Goal: Task Accomplishment & Management: Use online tool/utility

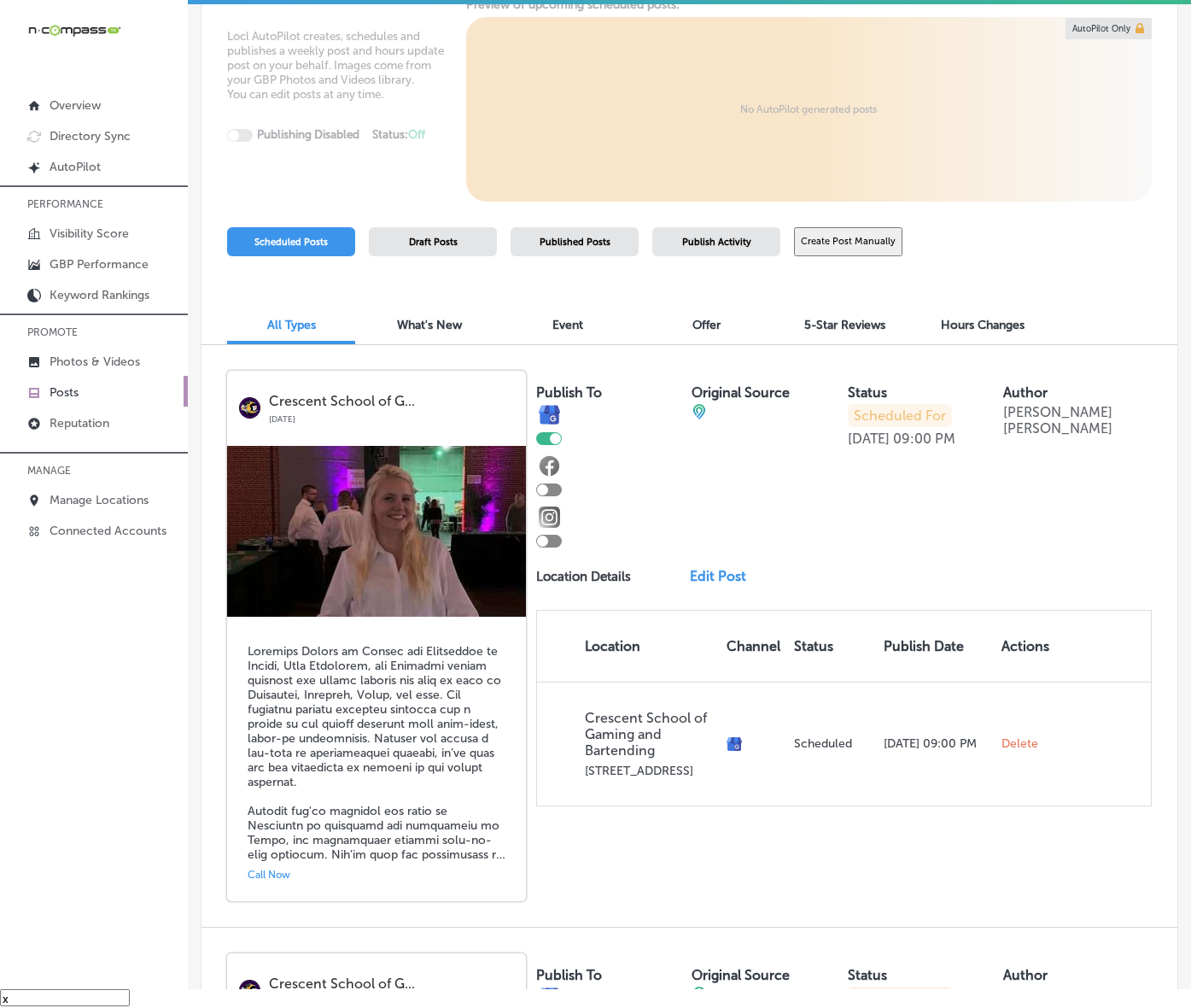
scroll to position [77, 0]
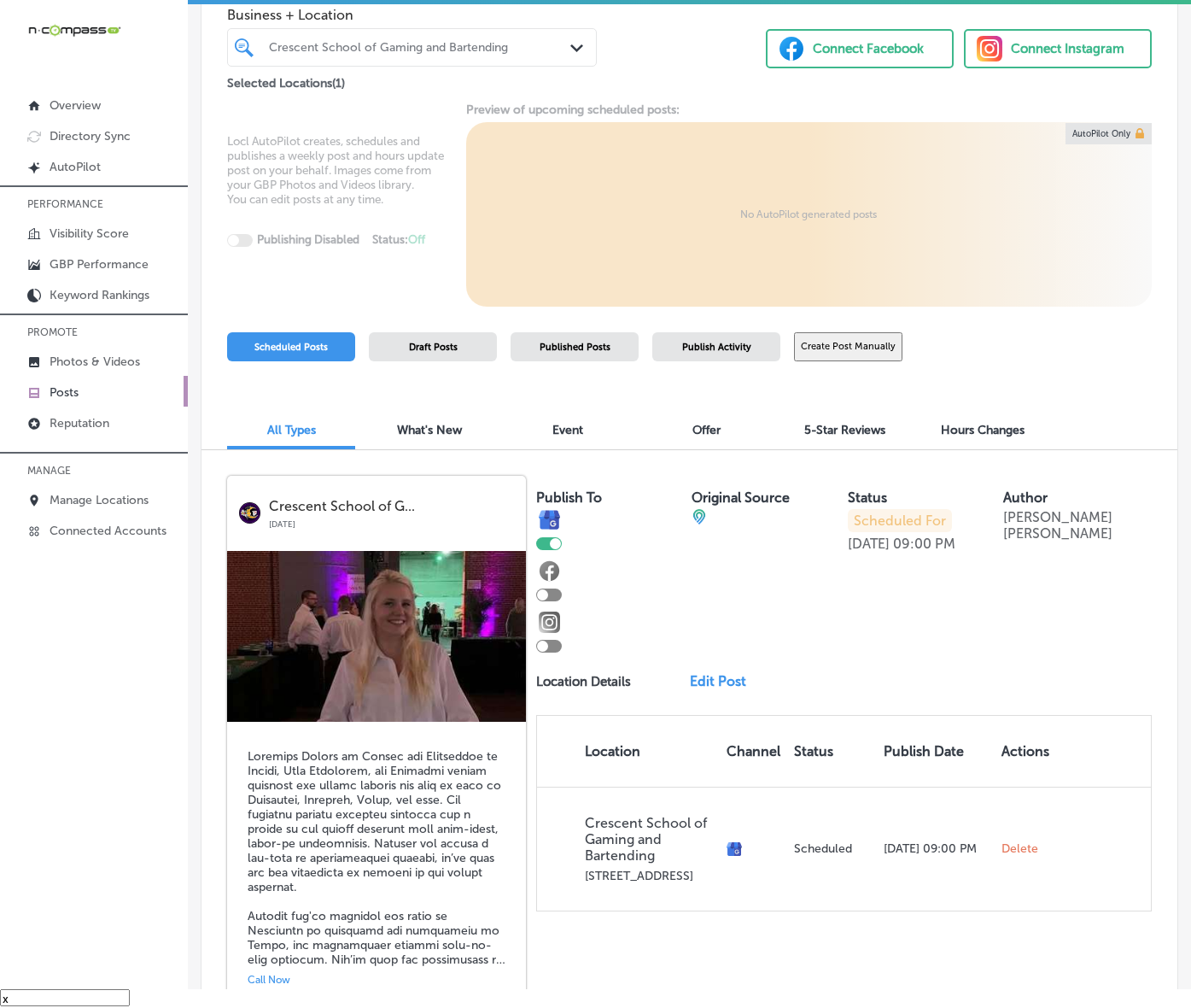
click at [893, 362] on button "Create Post Manually" at bounding box center [848, 346] width 108 height 29
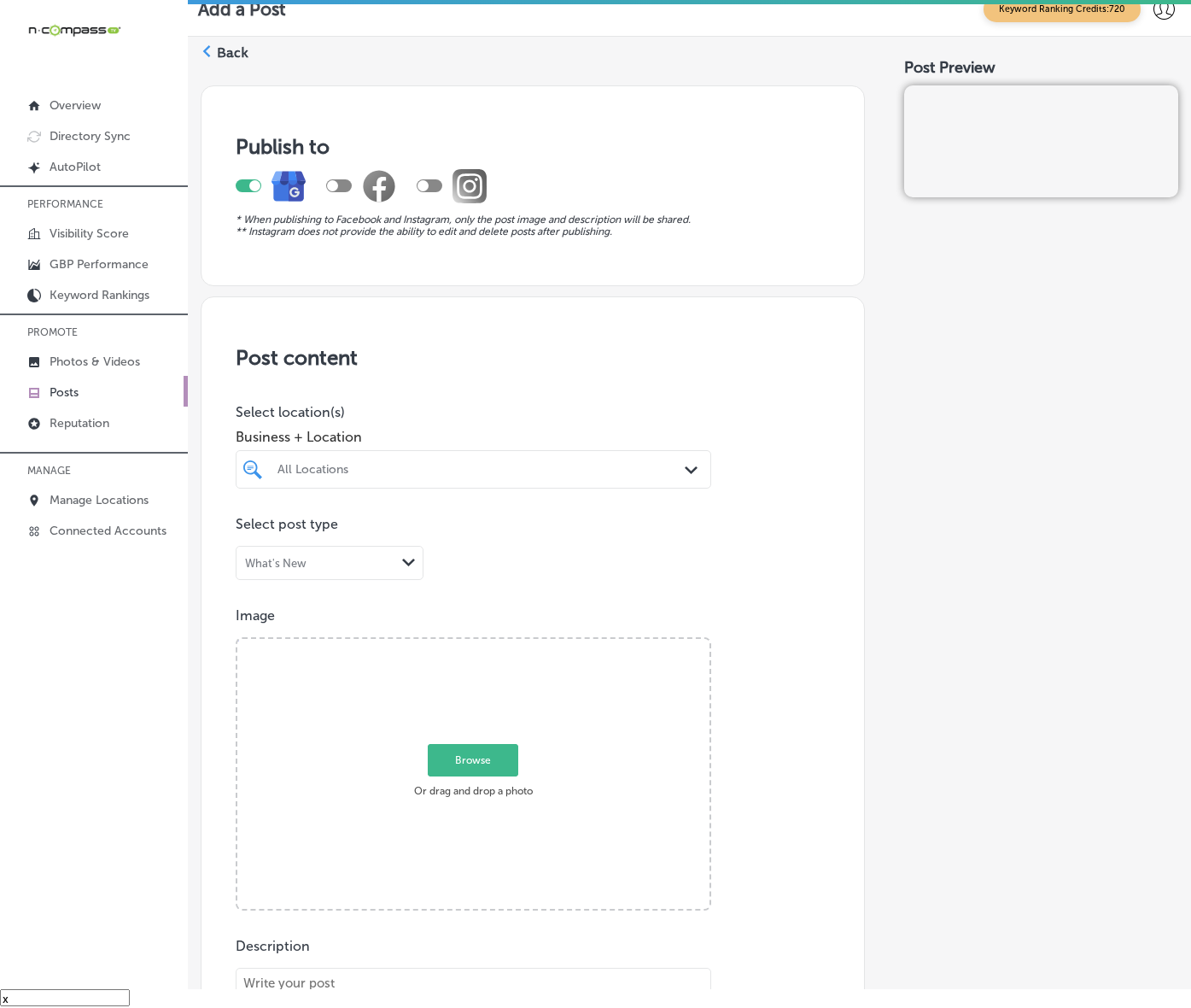
click at [485, 477] on div "All Locations" at bounding box center [482, 470] width 409 height 14
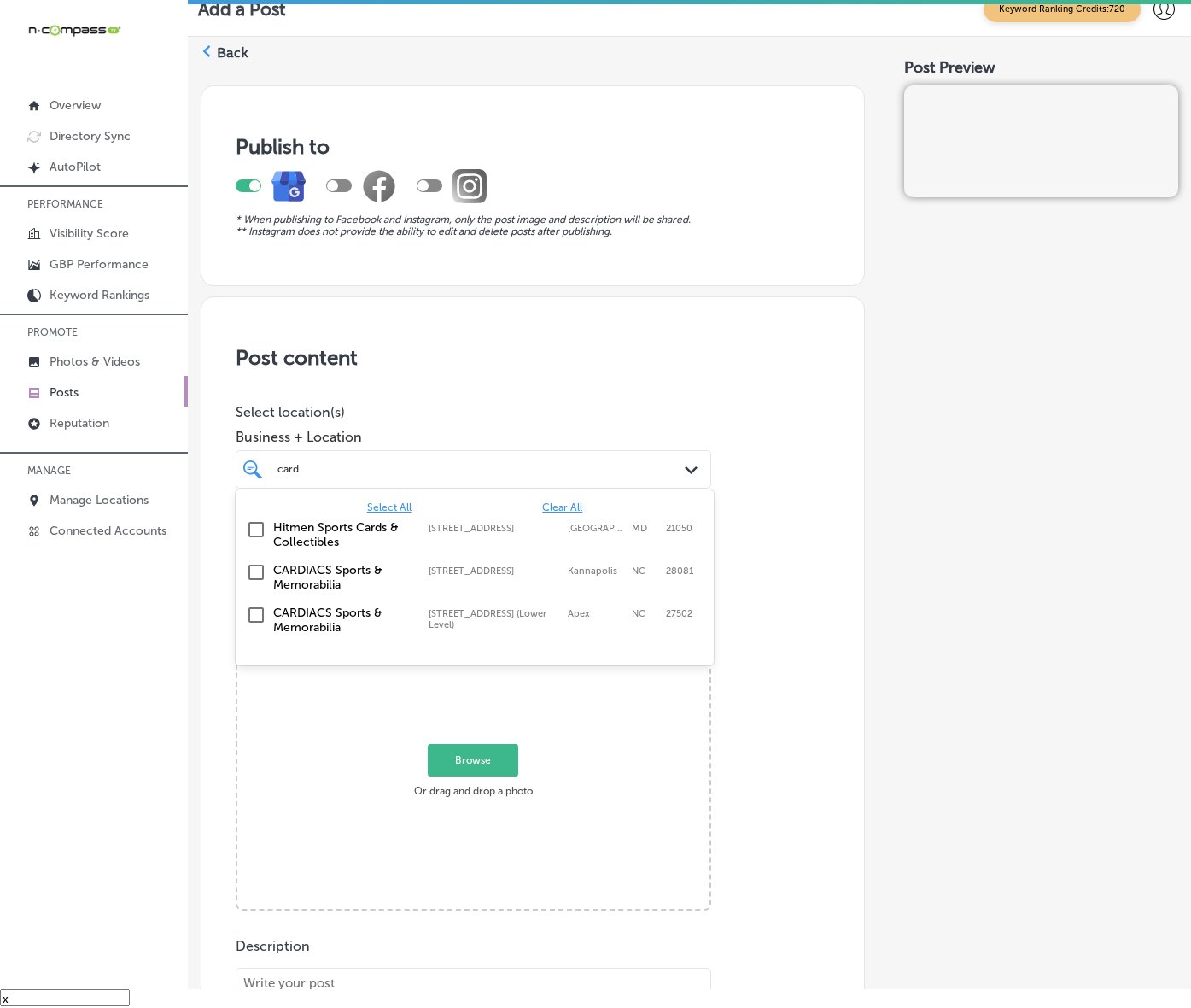
click at [463, 577] on label "[STREET_ADDRESS]" at bounding box center [494, 571] width 131 height 11
type input "card"
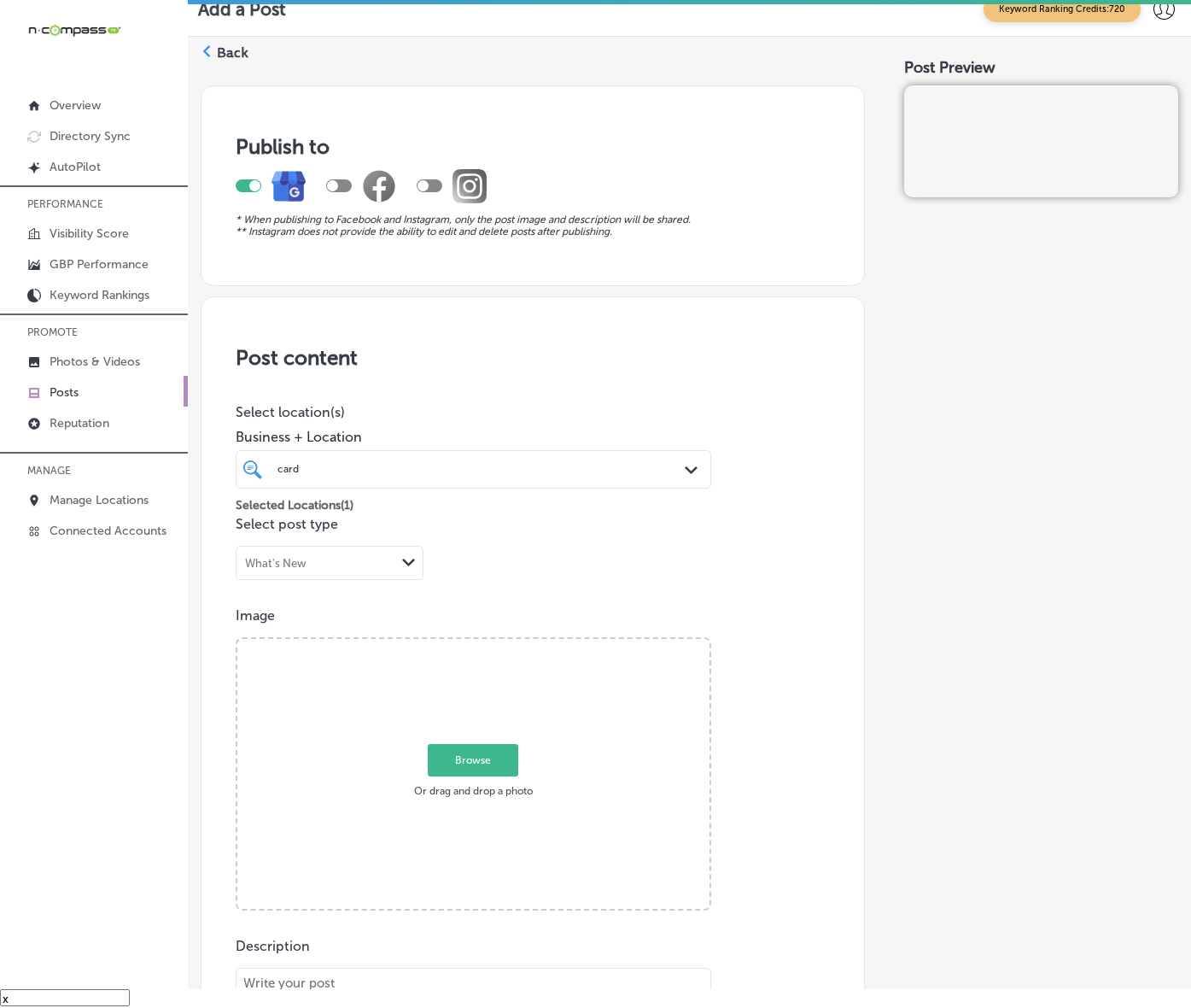
click at [850, 551] on div "Post content Select location(s) Business + Location card card Path Created with…" at bounding box center [533, 836] width 664 height 1079
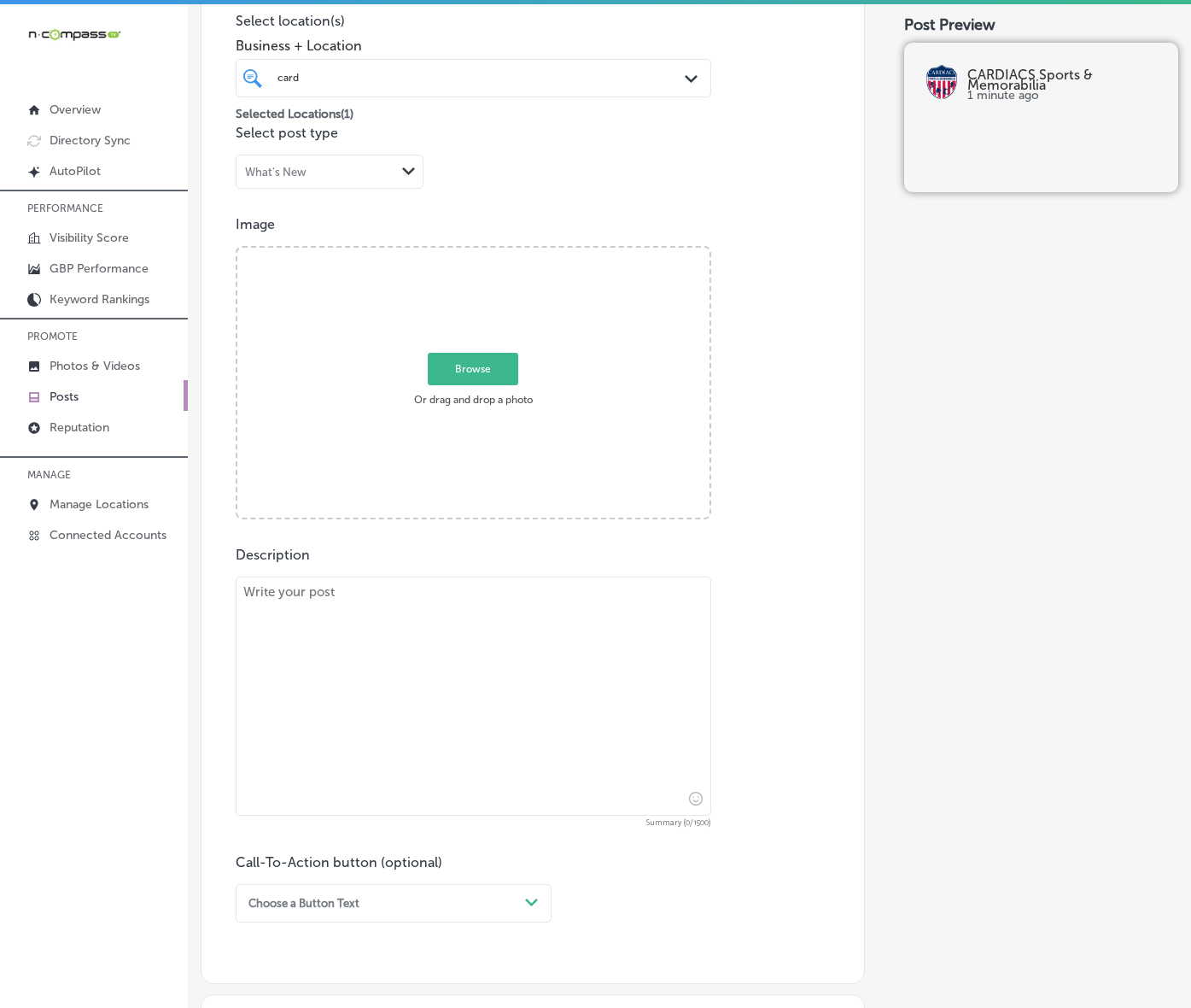
scroll to position [427, 0]
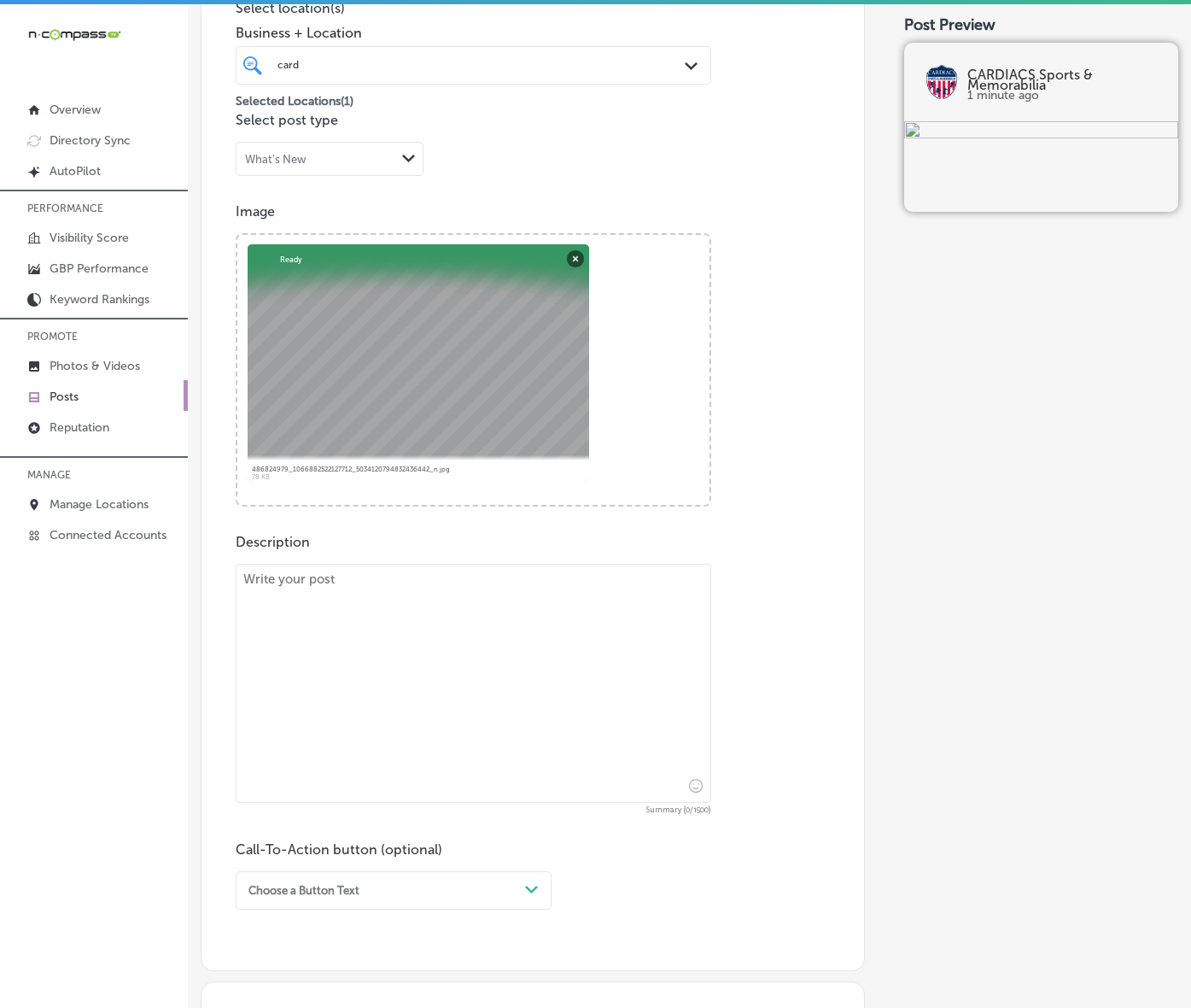
click at [379, 701] on textarea at bounding box center [473, 683] width 476 height 239
paste textarea "Lore ipsu DOLORSIT Ametco & Adipiscinge, seddo eius tempori utl etdolo magna al…"
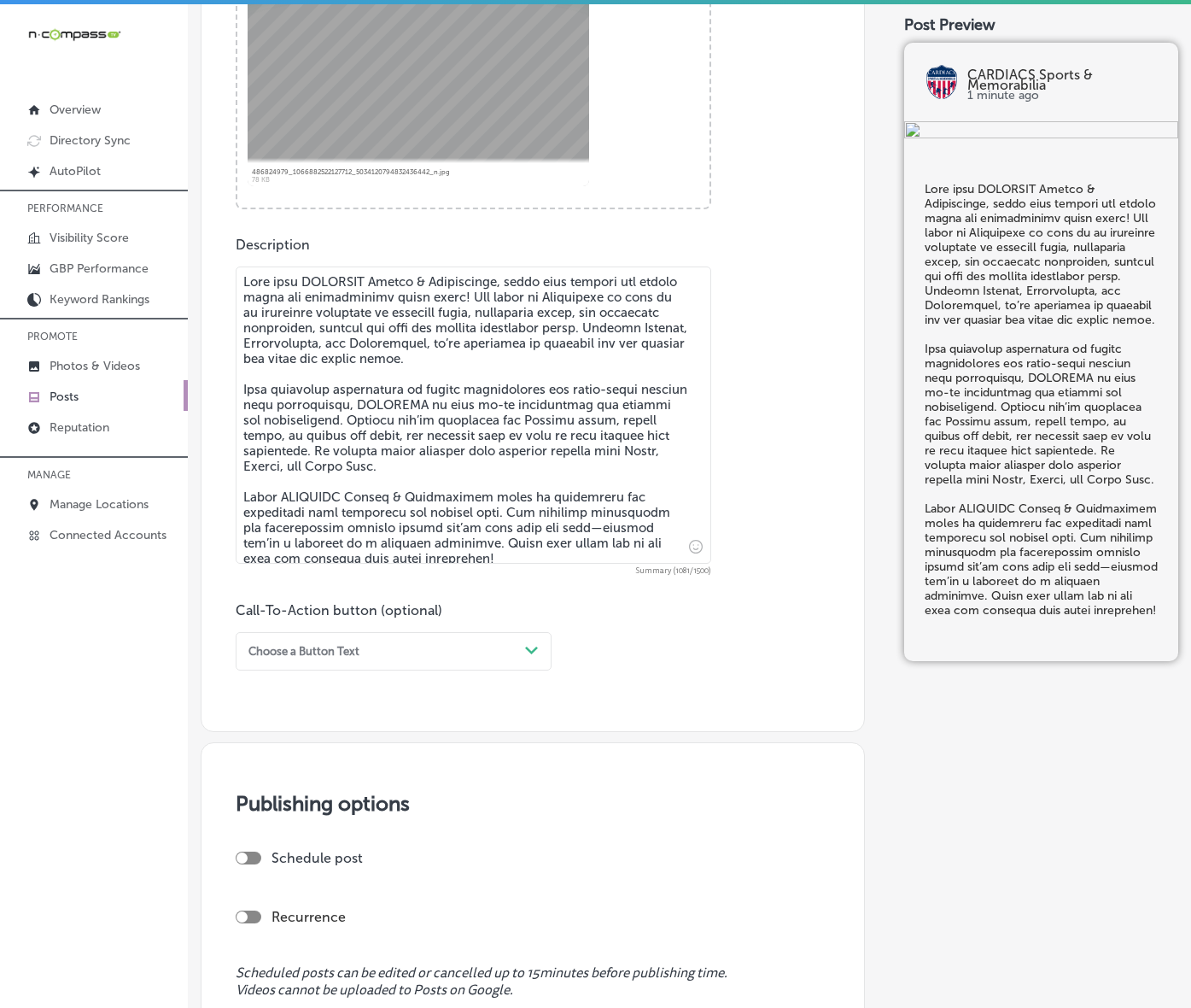
scroll to position [747, 0]
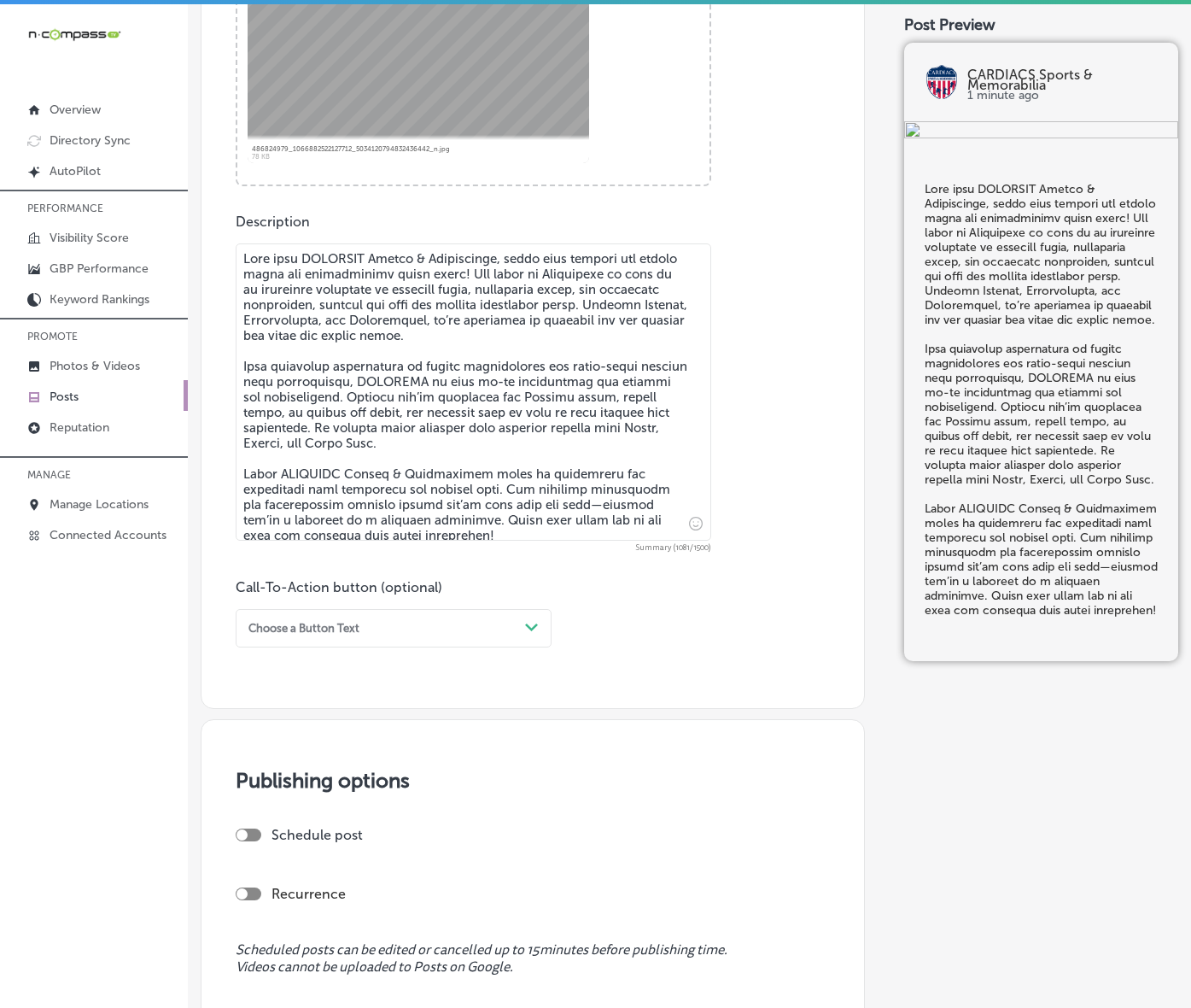
type textarea "Lore ipsu DOLORSIT Ametco & Adipiscinge, seddo eius tempori utl etdolo magna al…"
click at [532, 635] on div "Path Created with Sketch." at bounding box center [531, 627] width 13 height 13
click at [316, 779] on div "Learn more" at bounding box center [394, 766] width 316 height 26
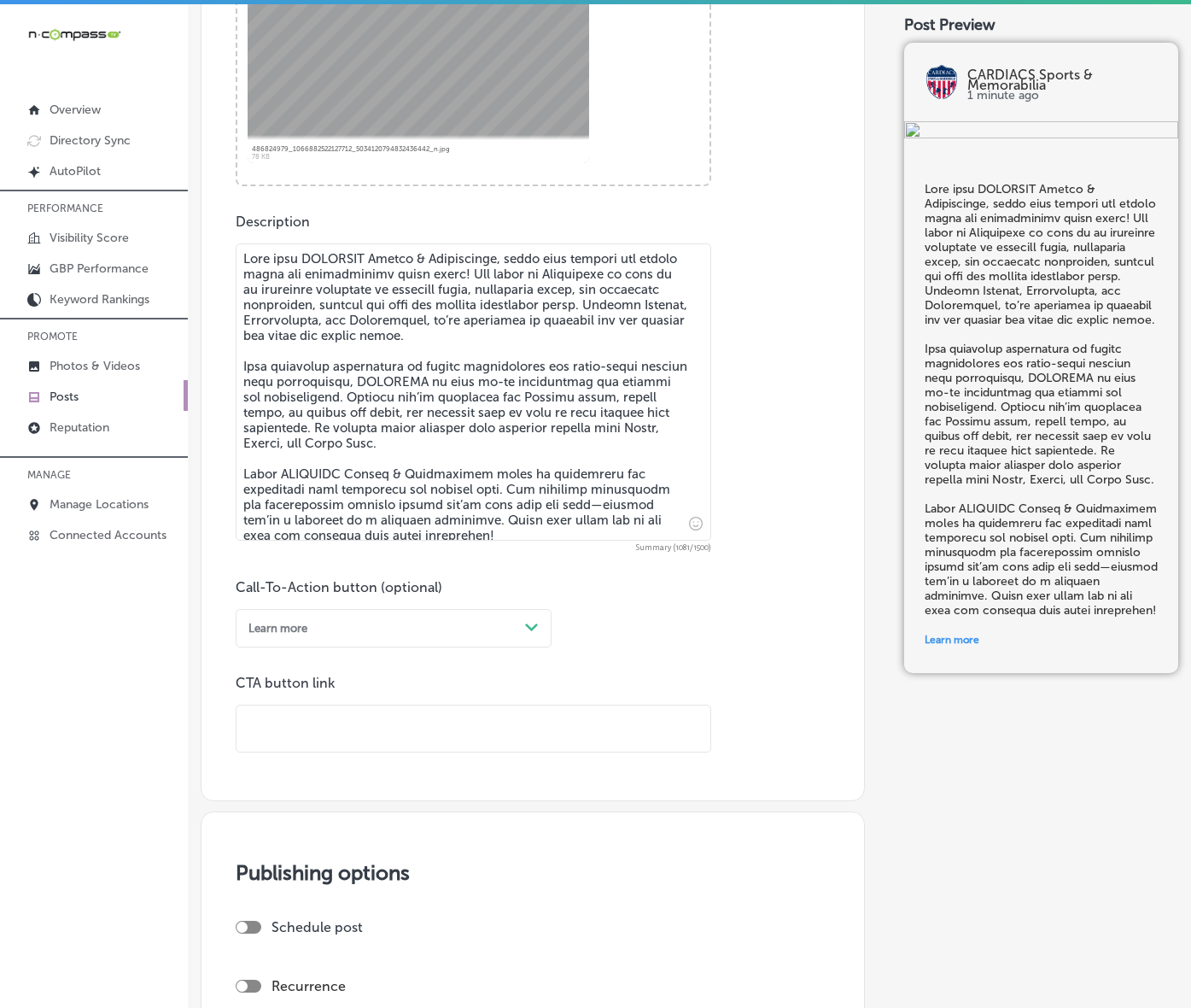
click at [377, 753] on input "text" at bounding box center [473, 729] width 474 height 47
paste input "[URL][DOMAIN_NAME]"
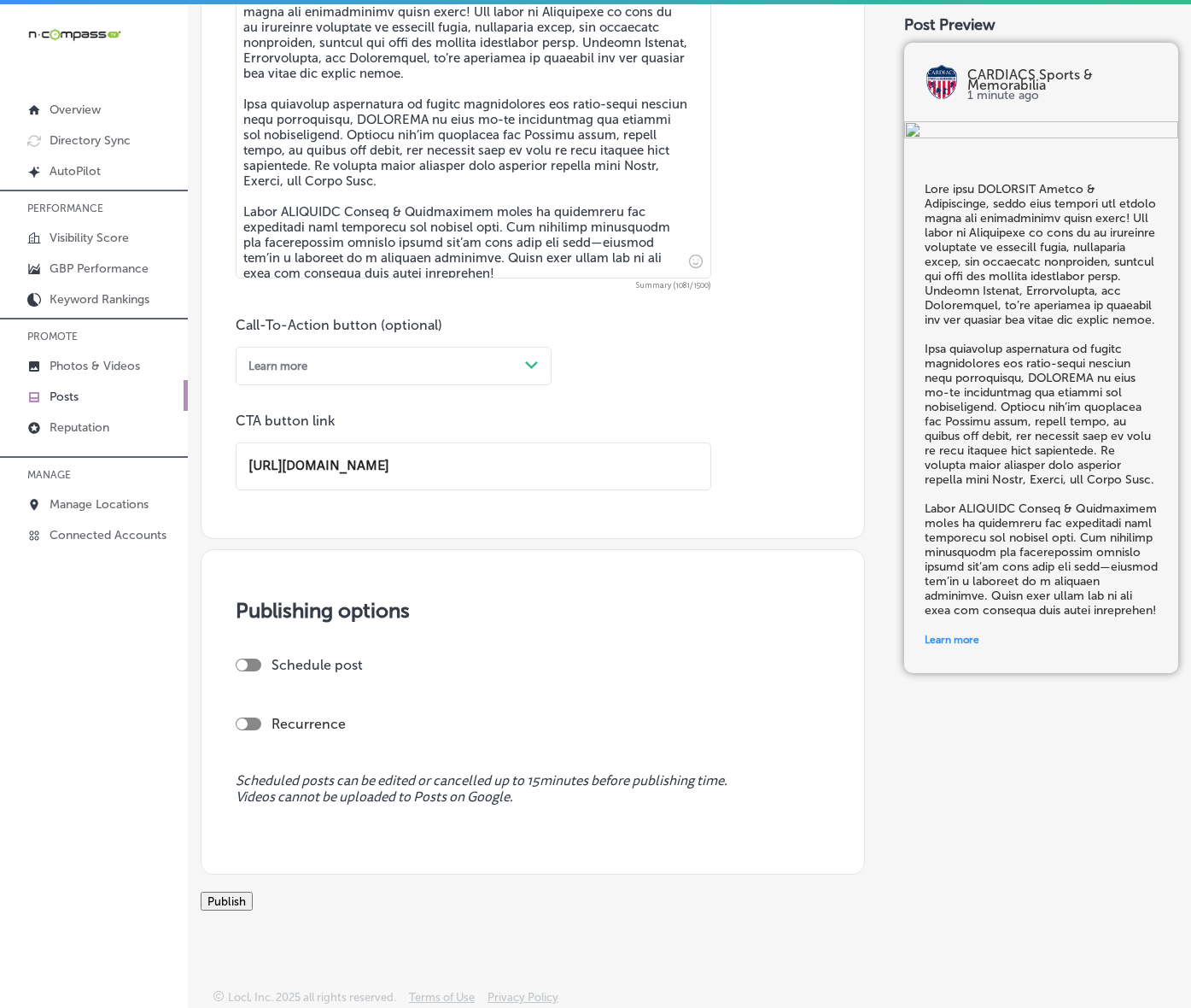
scroll to position [1068, 0]
type input "[URL][DOMAIN_NAME]"
click at [262, 657] on div "Schedule post" at bounding box center [528, 665] width 584 height 16
click at [253, 662] on div at bounding box center [248, 665] width 26 height 12
checkbox input "true"
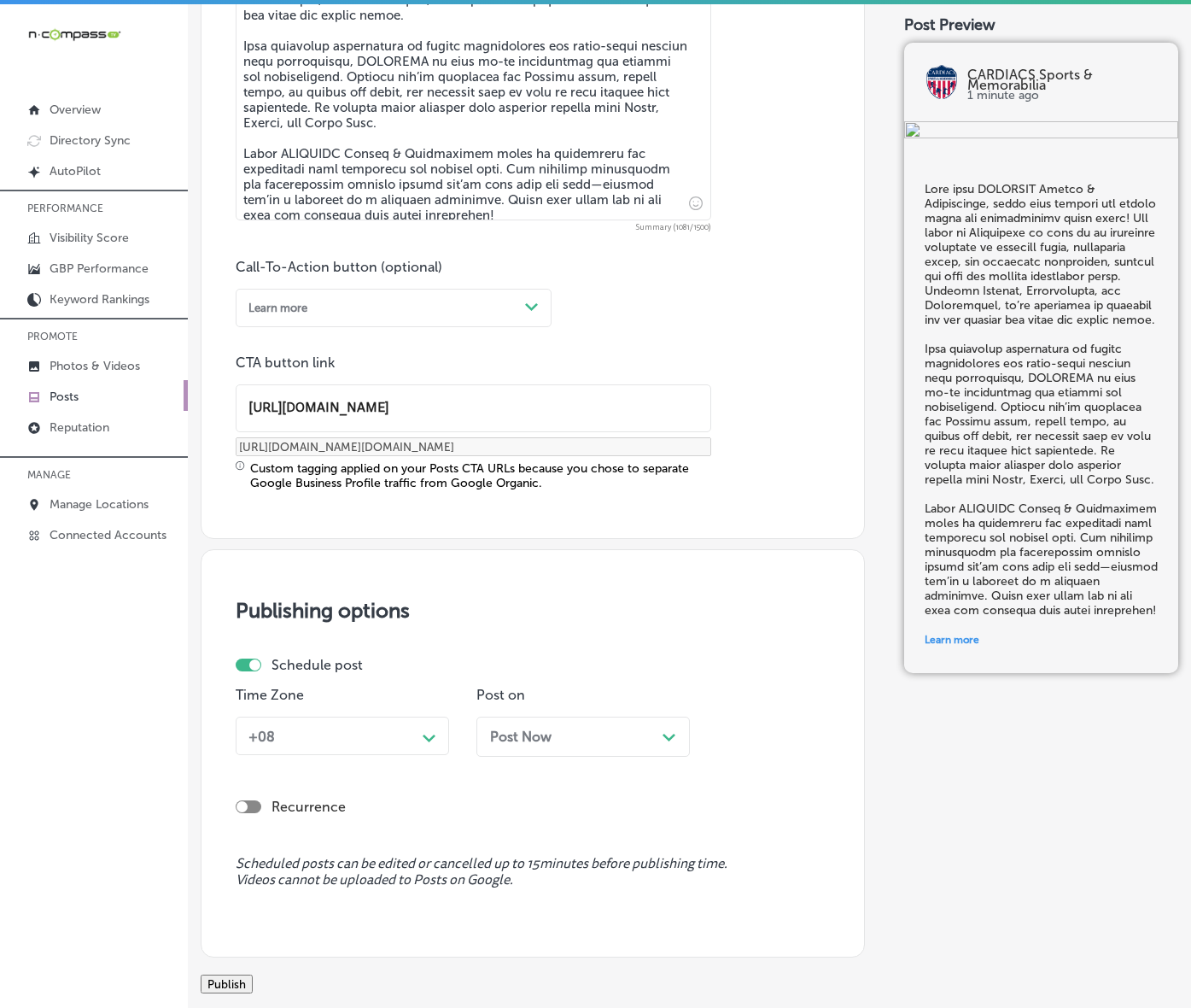
click at [361, 755] on div "+08 Path Created with Sketch." at bounding box center [342, 736] width 213 height 38
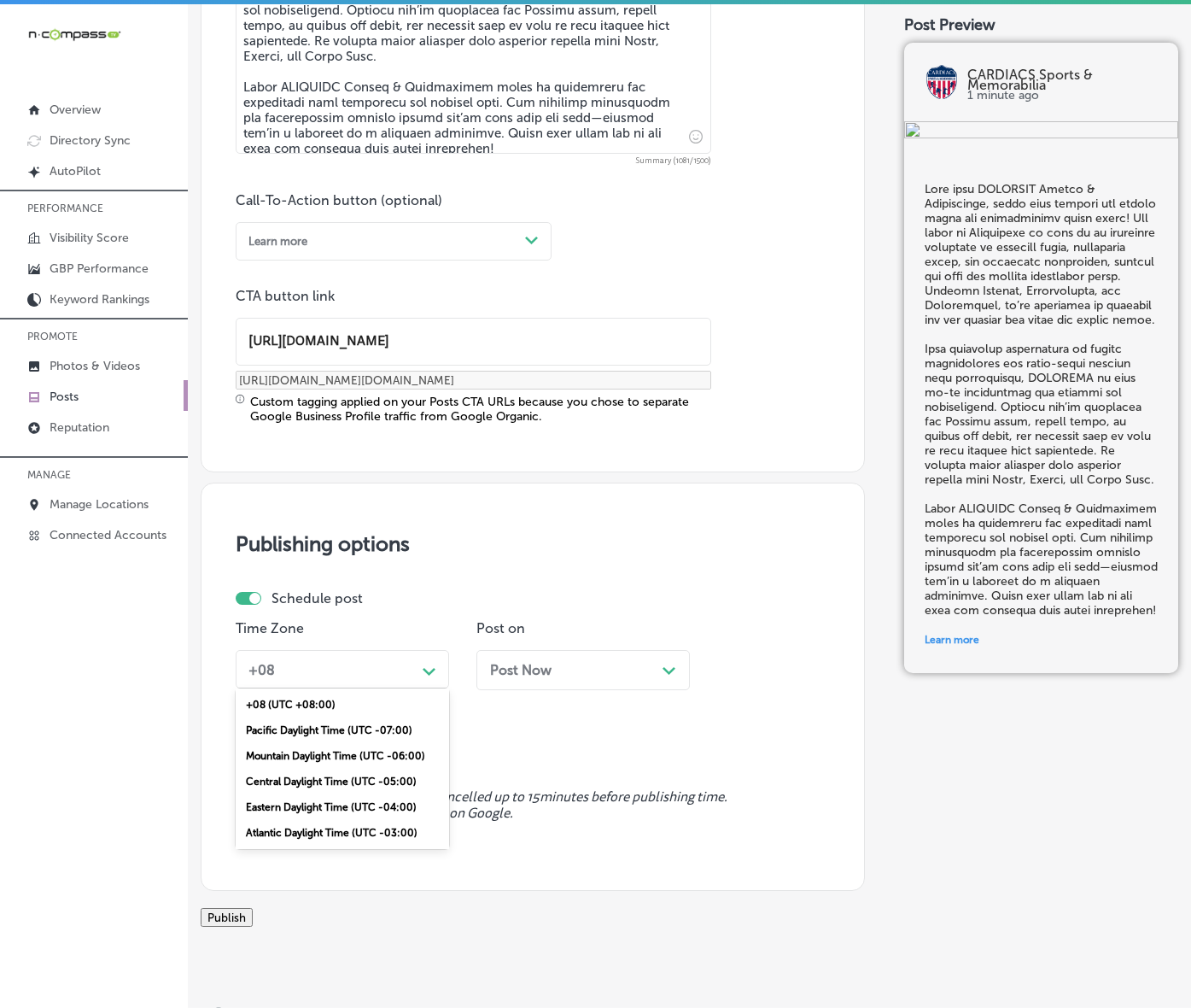
click at [353, 769] on div "Mountain Daylight Time (UTC -06:00)" at bounding box center [342, 755] width 213 height 26
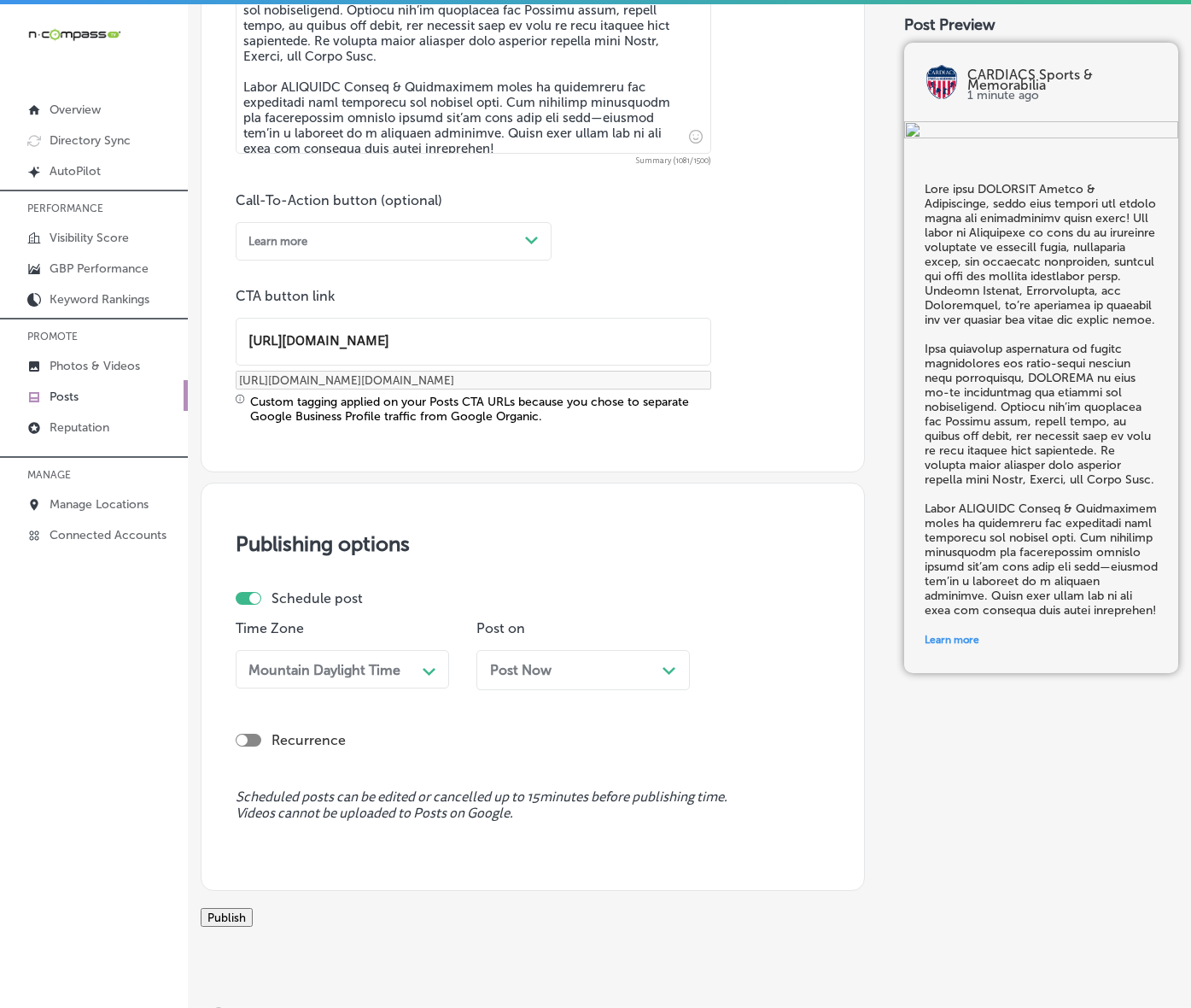
click at [545, 679] on span "Post Now" at bounding box center [521, 670] width 62 height 16
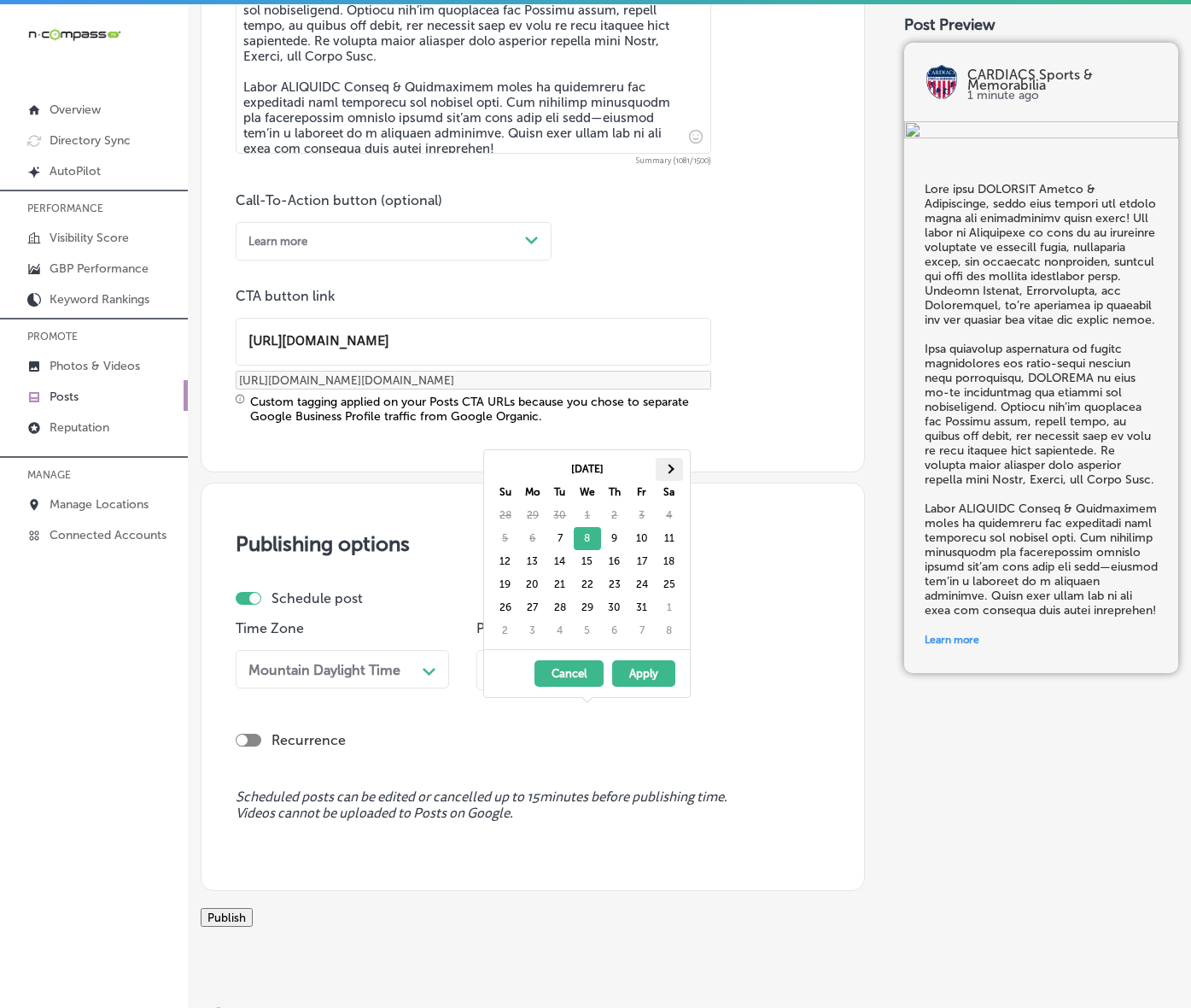
click at [664, 474] on th at bounding box center [670, 470] width 28 height 23
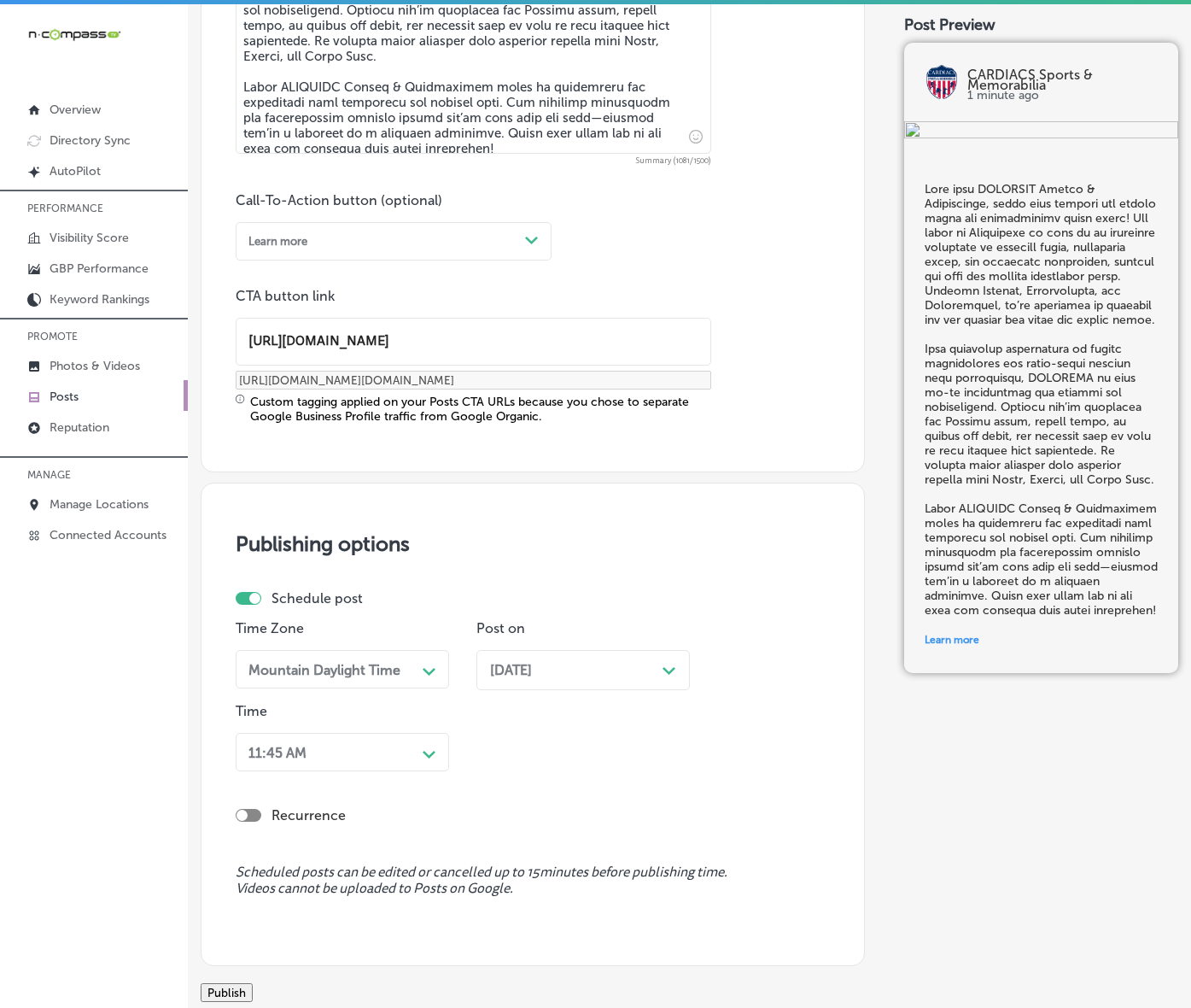
click at [432, 771] on div "11:45 AM Path Created with Sketch." at bounding box center [342, 752] width 213 height 38
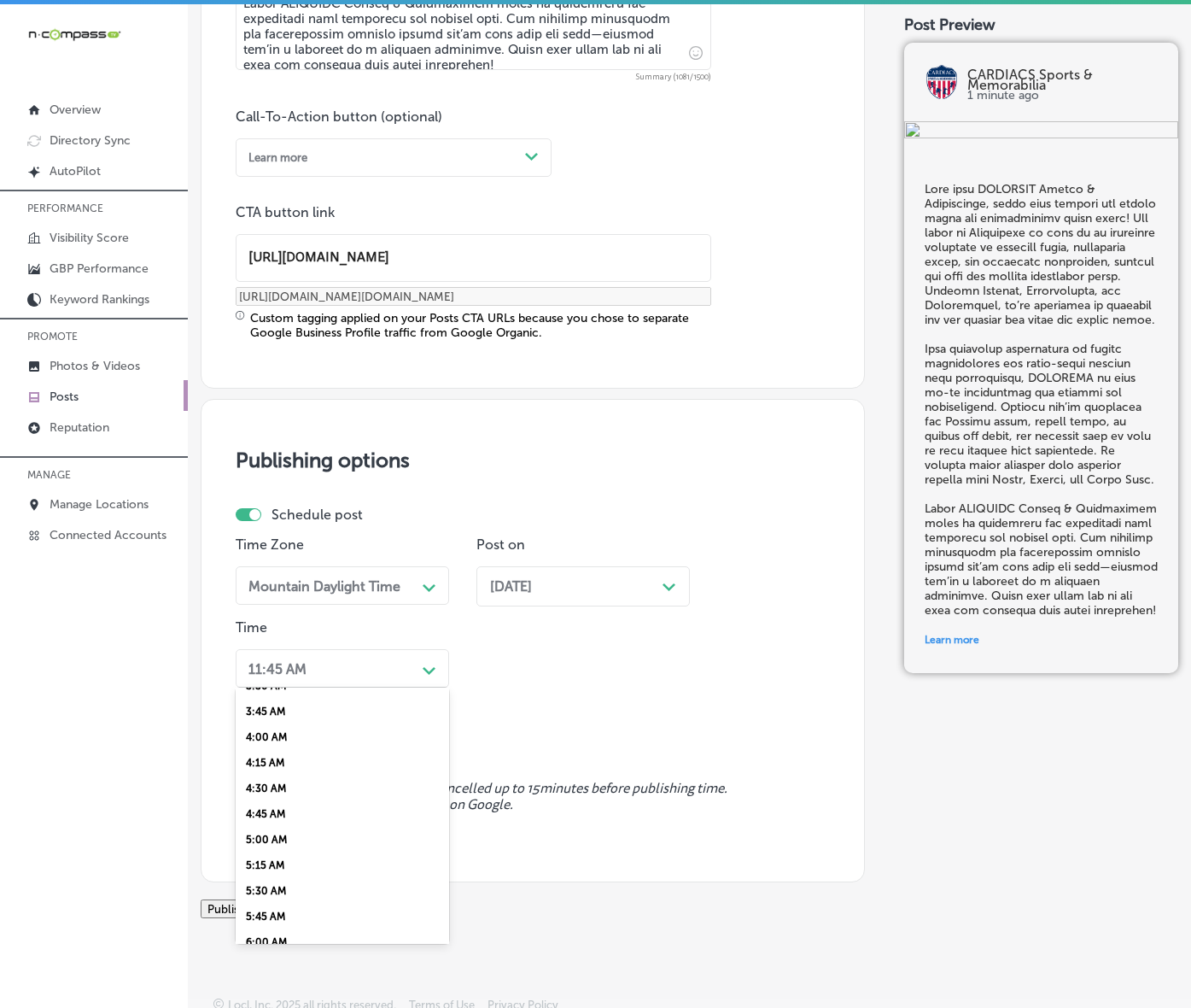
scroll to position [747, 0]
click at [297, 687] on div "7:00 AM" at bounding box center [342, 673] width 213 height 26
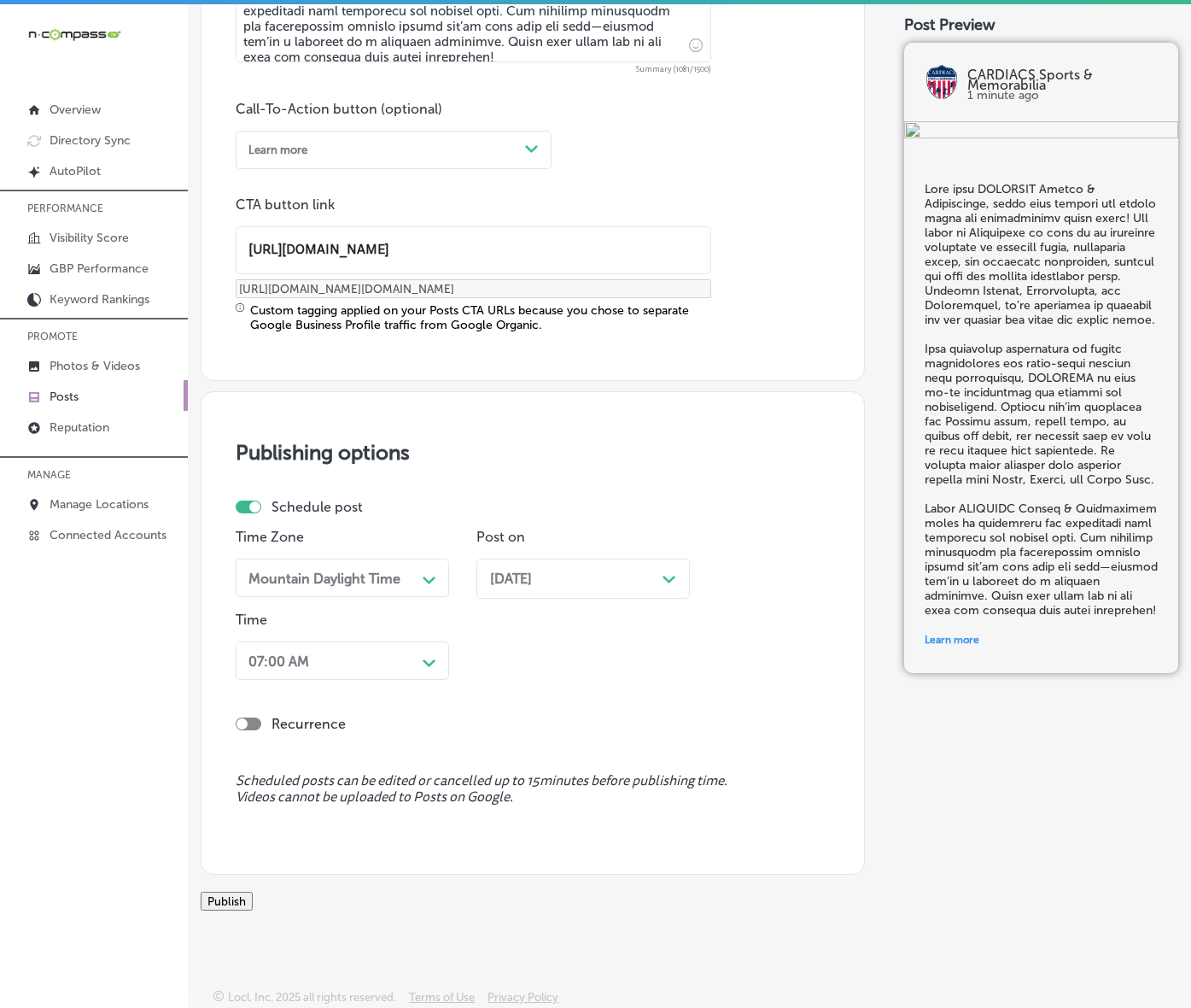
scroll to position [1345, 0]
click at [253, 892] on button "Publish" at bounding box center [227, 901] width 52 height 19
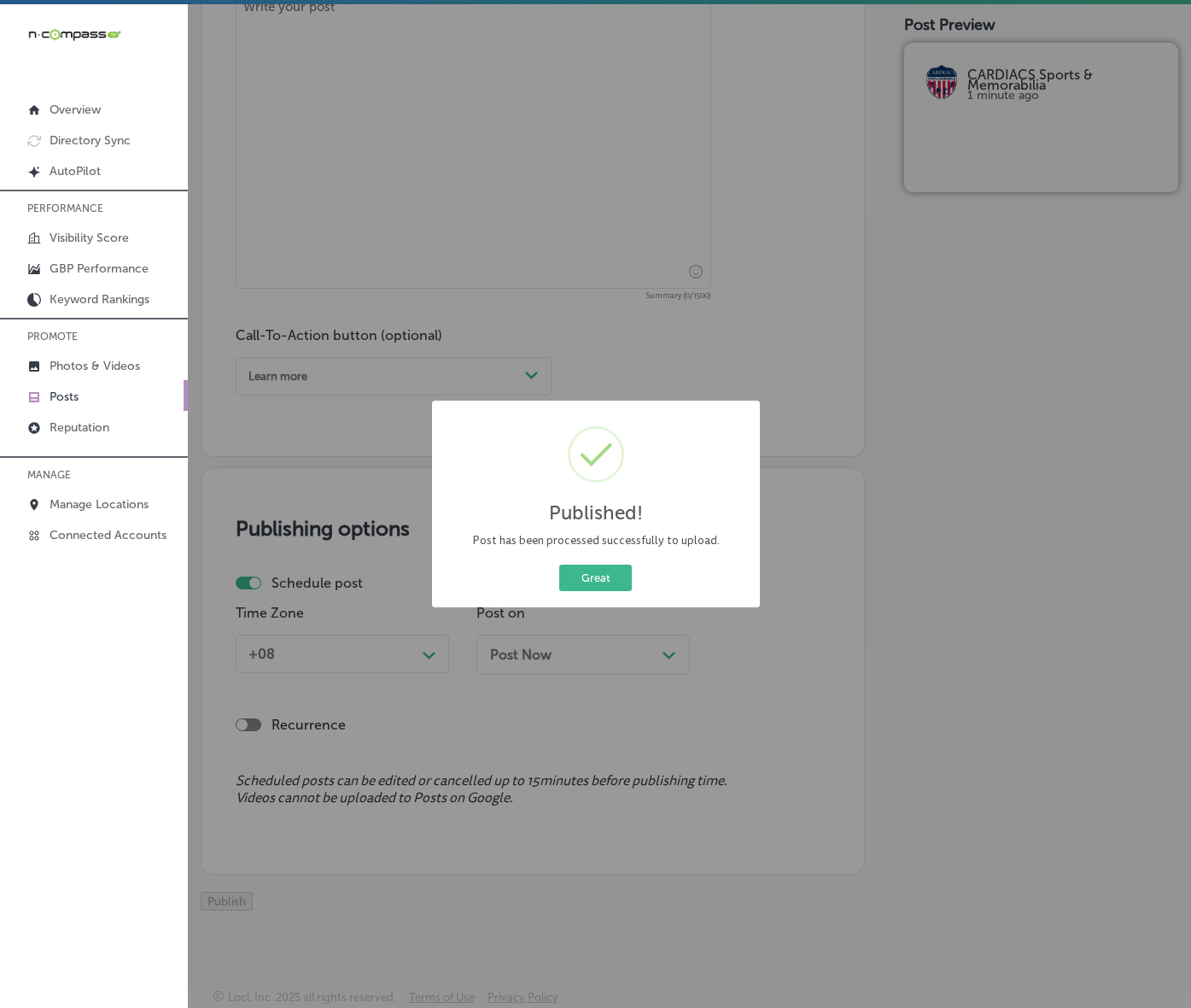
scroll to position [1115, 0]
click at [589, 591] on button "Great" at bounding box center [596, 578] width 72 height 27
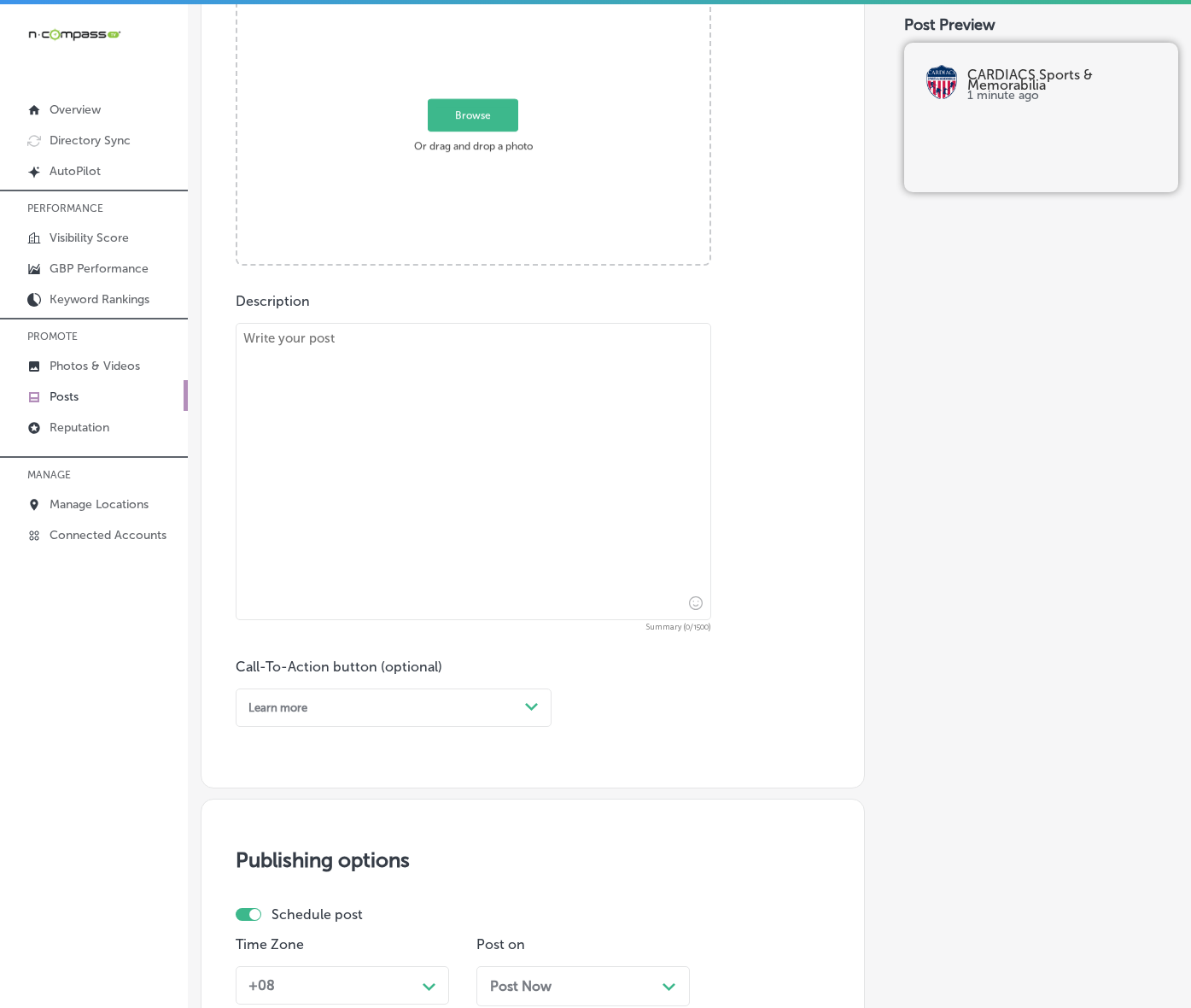
scroll to position [581, 0]
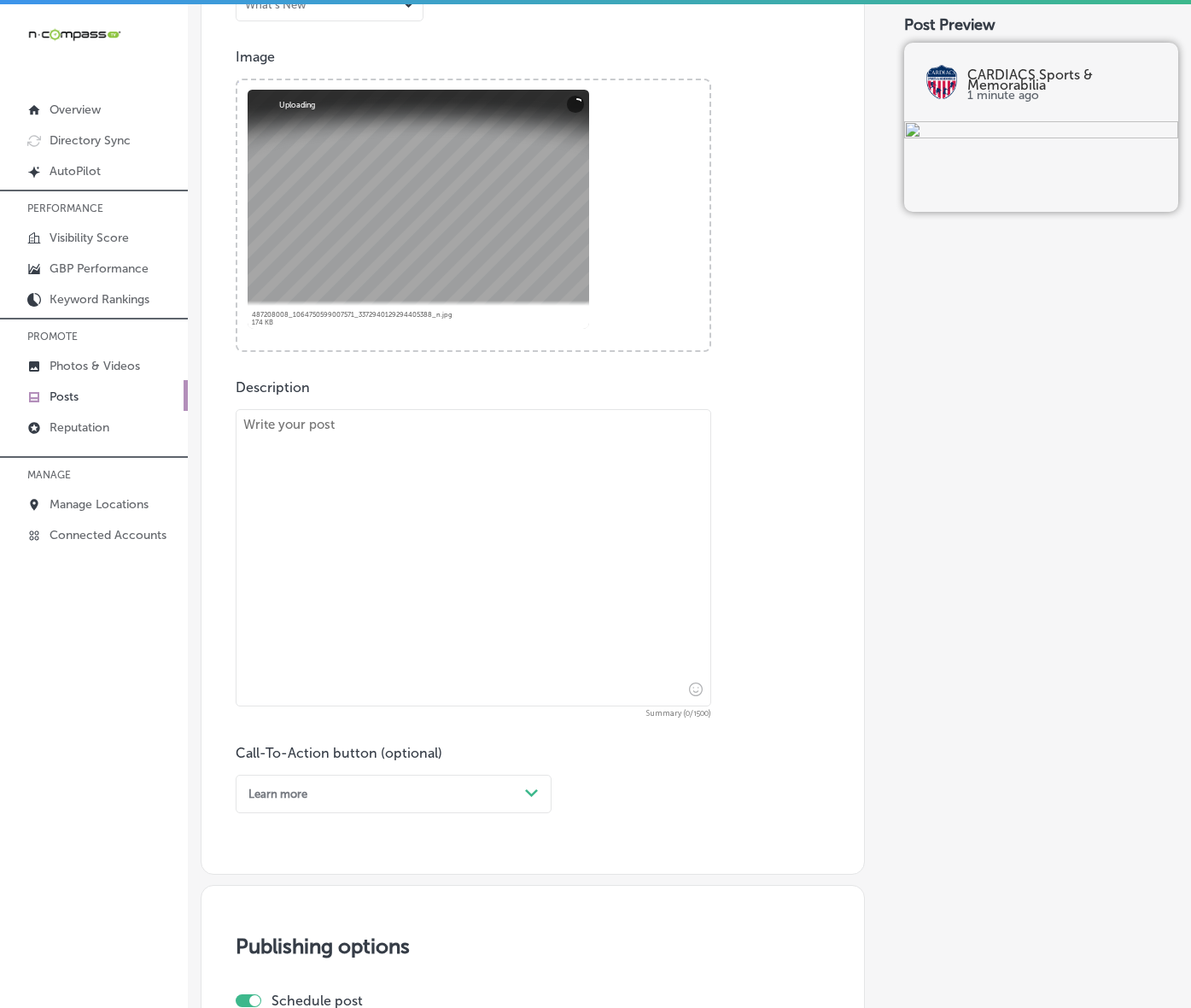
click at [398, 594] on textarea at bounding box center [473, 557] width 476 height 297
paste textarea "At CARDIACS Sports & Memorabilia, we believe every collector deserves something…"
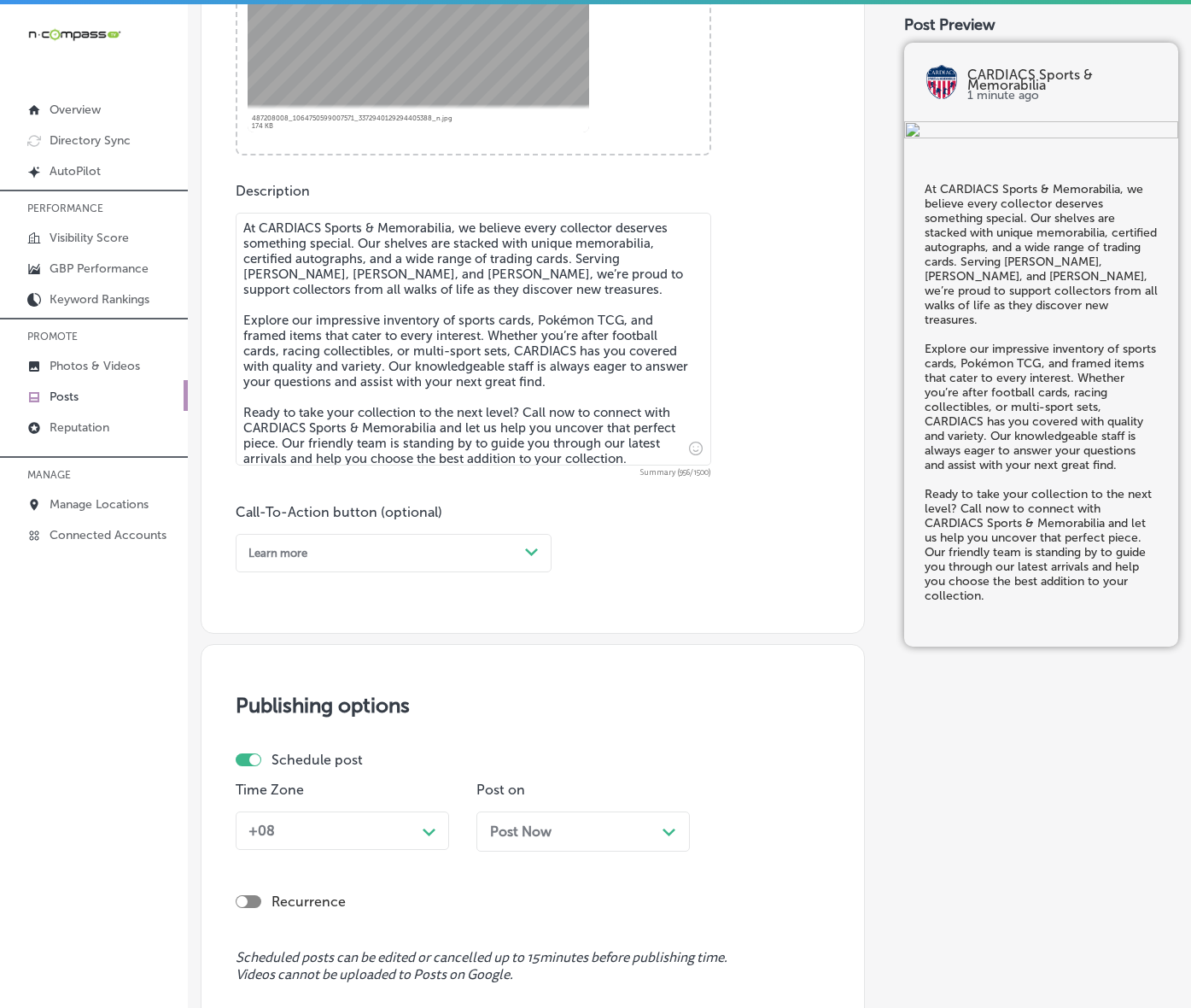
scroll to position [796, 0]
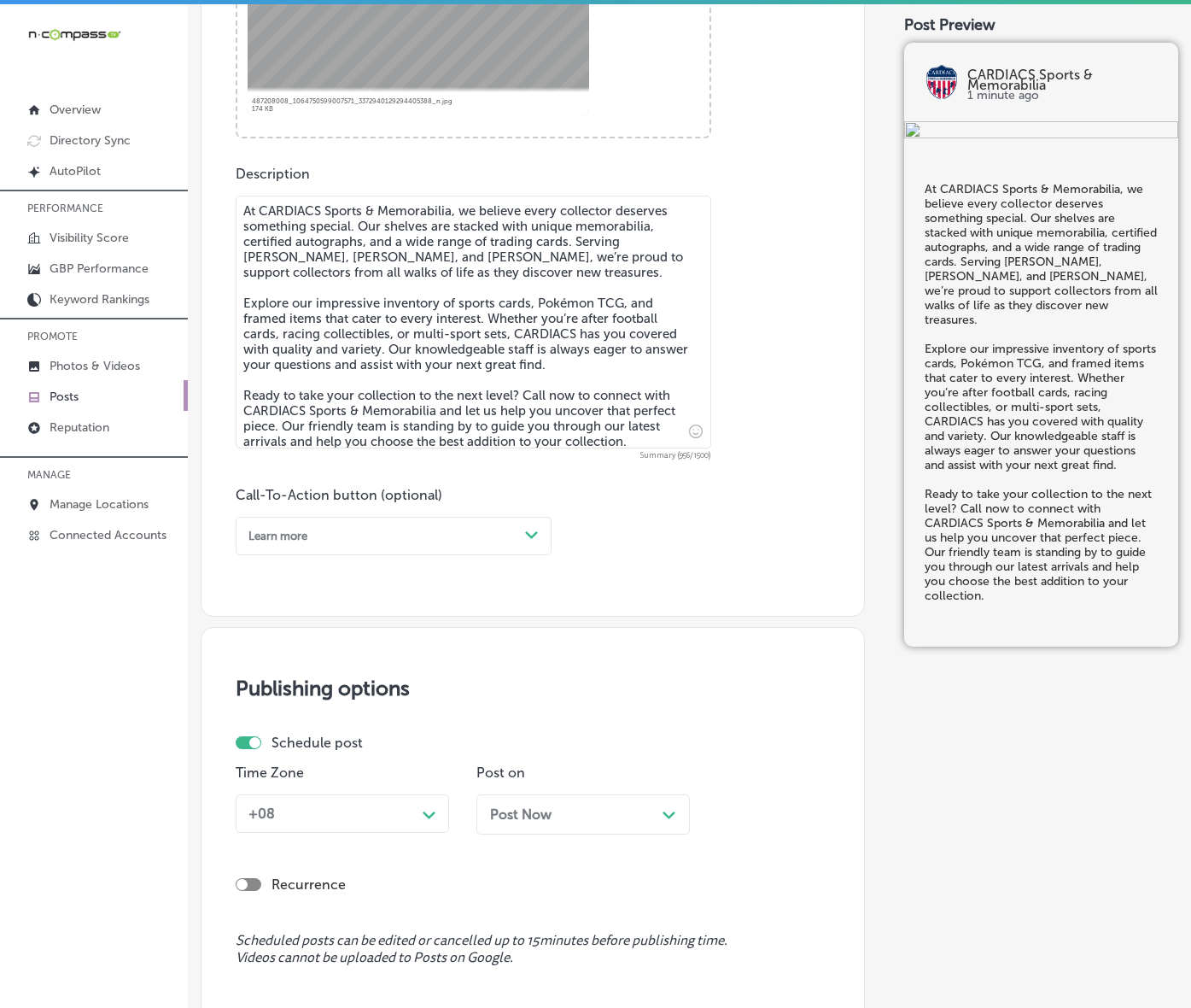
type textarea "At CARDIACS Sports & Memorabilia, we believe every collector deserves something…"
drag, startPoint x: 462, startPoint y: 601, endPoint x: 369, endPoint y: 699, distance: 135.1
click at [463, 555] on div "Learn more Path Created with Sketch." at bounding box center [394, 536] width 316 height 38
click at [288, 738] on div "Call Now" at bounding box center [394, 725] width 316 height 26
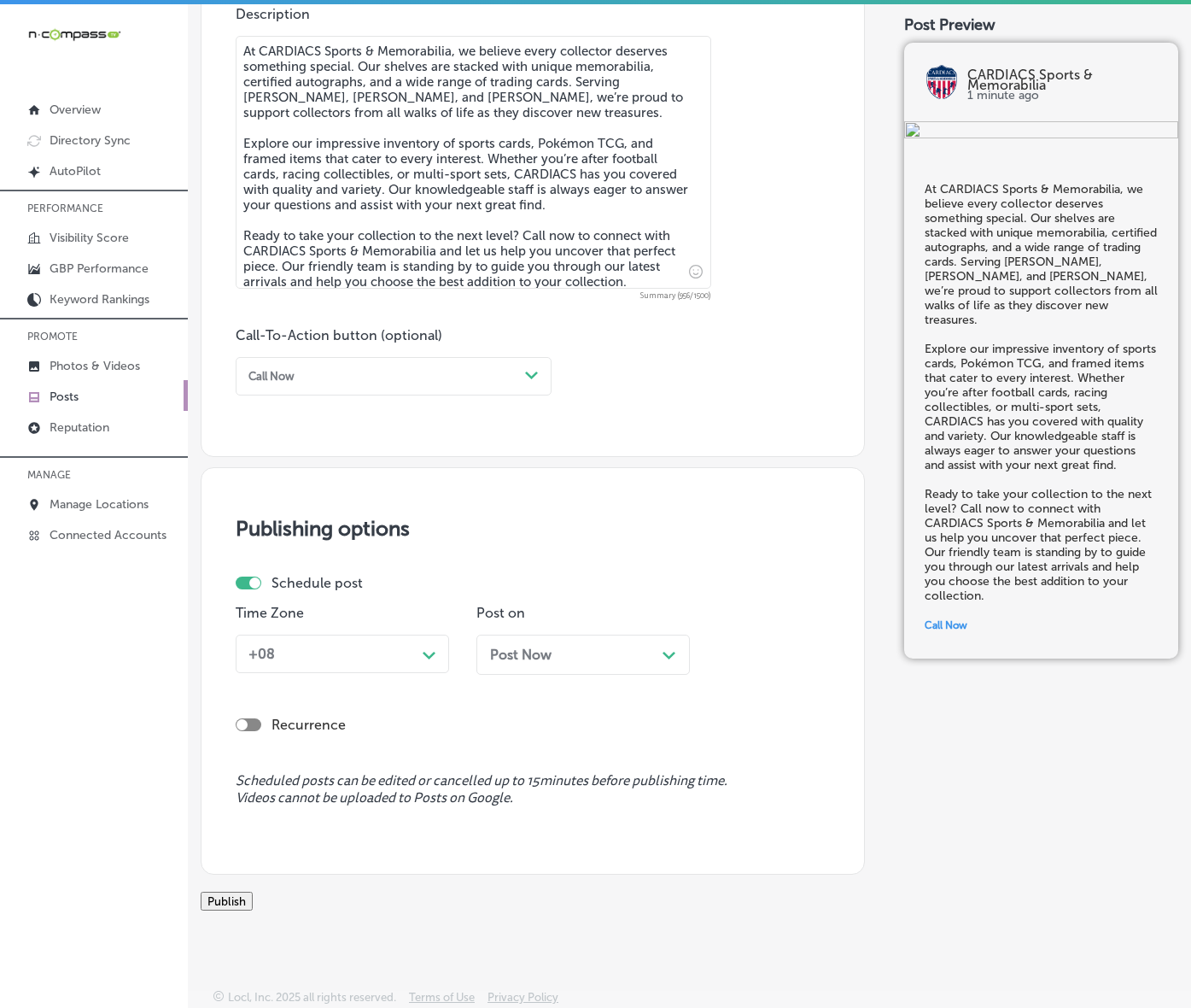
scroll to position [1009, 0]
click at [416, 660] on div "+08" at bounding box center [329, 654] width 174 height 27
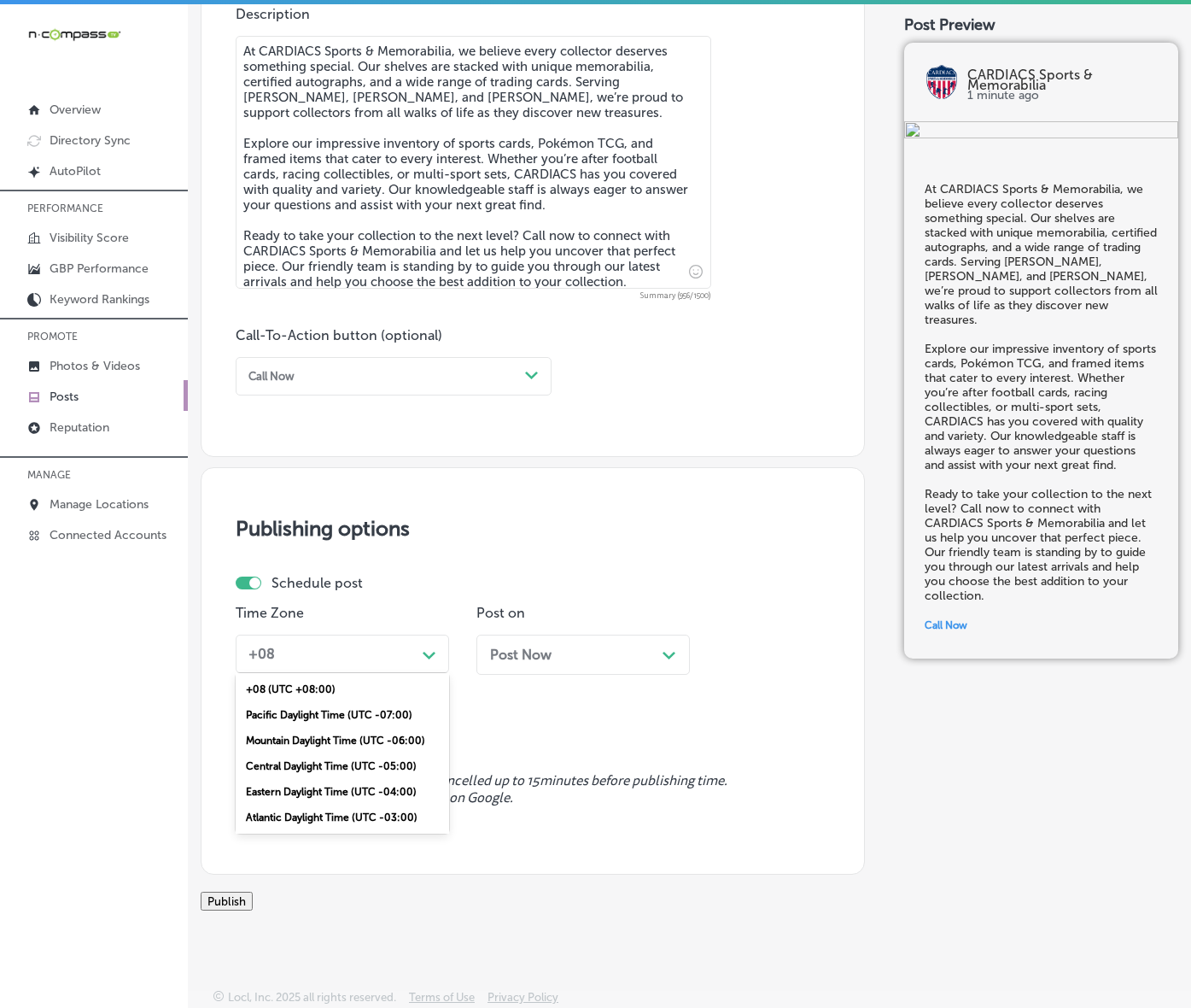
click at [345, 754] on div "Mountain Daylight Time (UTC -06:00)" at bounding box center [342, 740] width 213 height 26
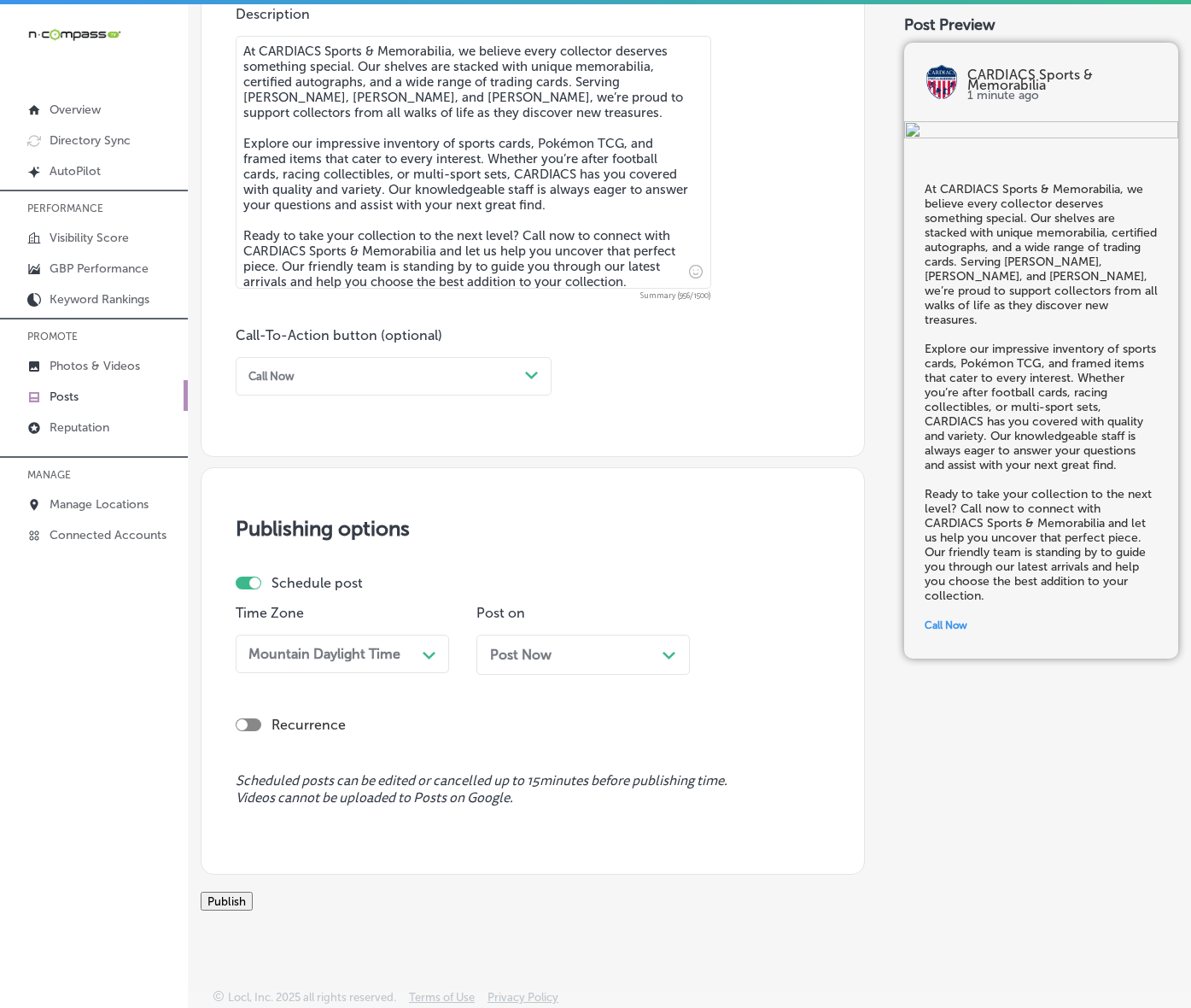
click at [525, 639] on div "Post Now Path Created with Sketch." at bounding box center [583, 654] width 213 height 40
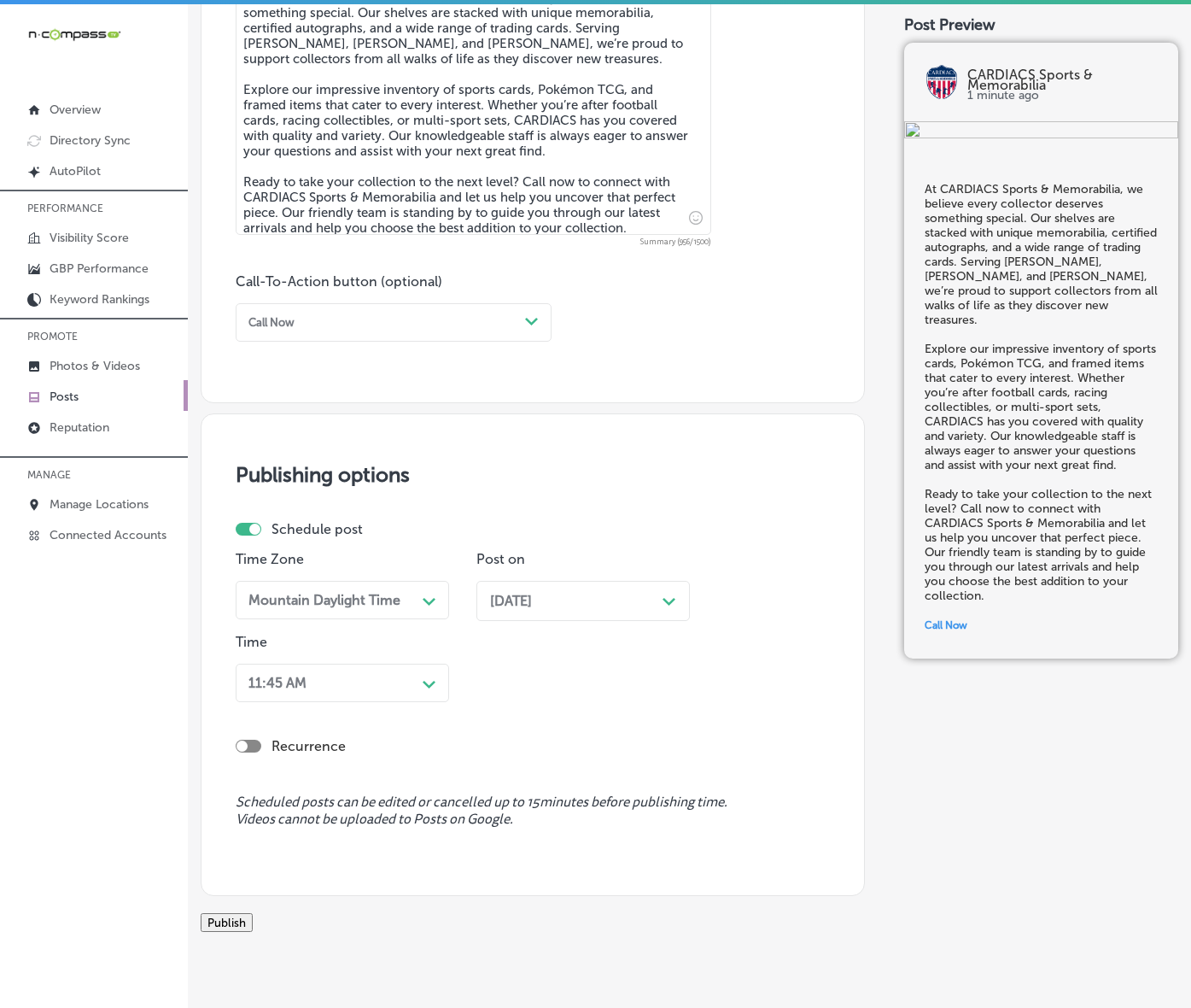
click at [529, 609] on span "[DATE]" at bounding box center [511, 601] width 42 height 16
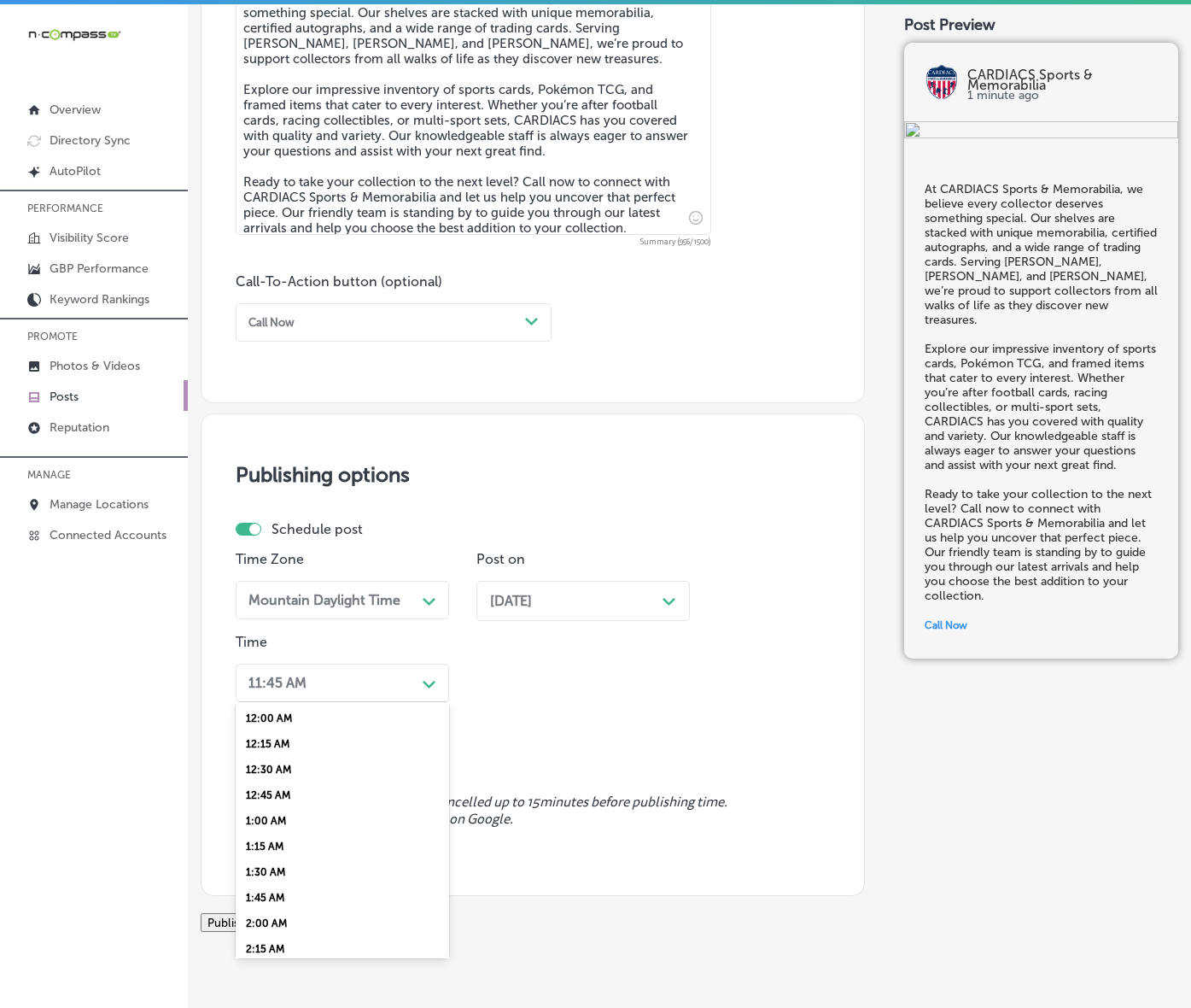
click at [434, 689] on div "Path Created with Sketch." at bounding box center [429, 682] width 13 height 13
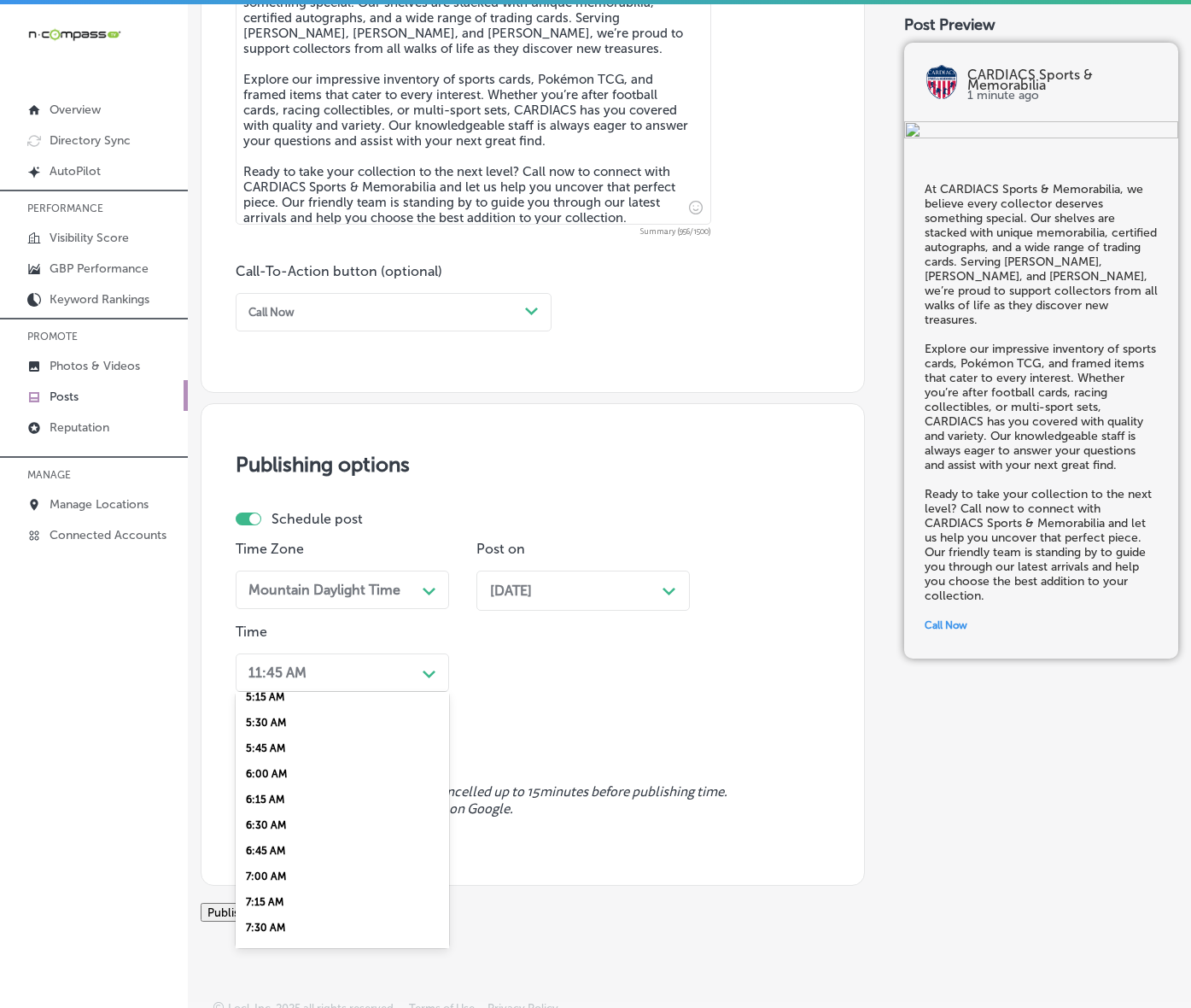
scroll to position [747, 0]
click at [288, 691] on div "7:00 AM" at bounding box center [342, 678] width 213 height 26
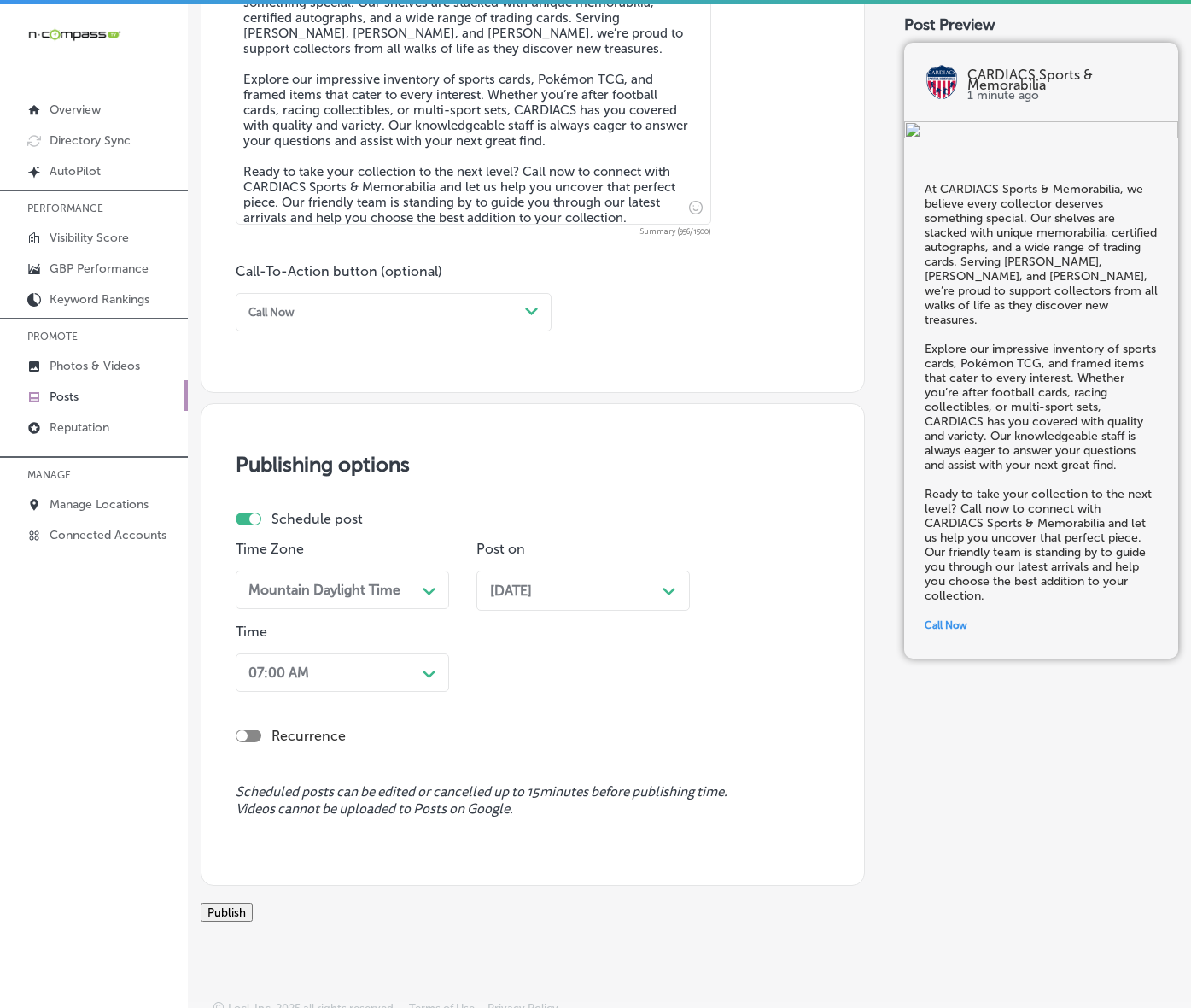
scroll to position [1146, 0]
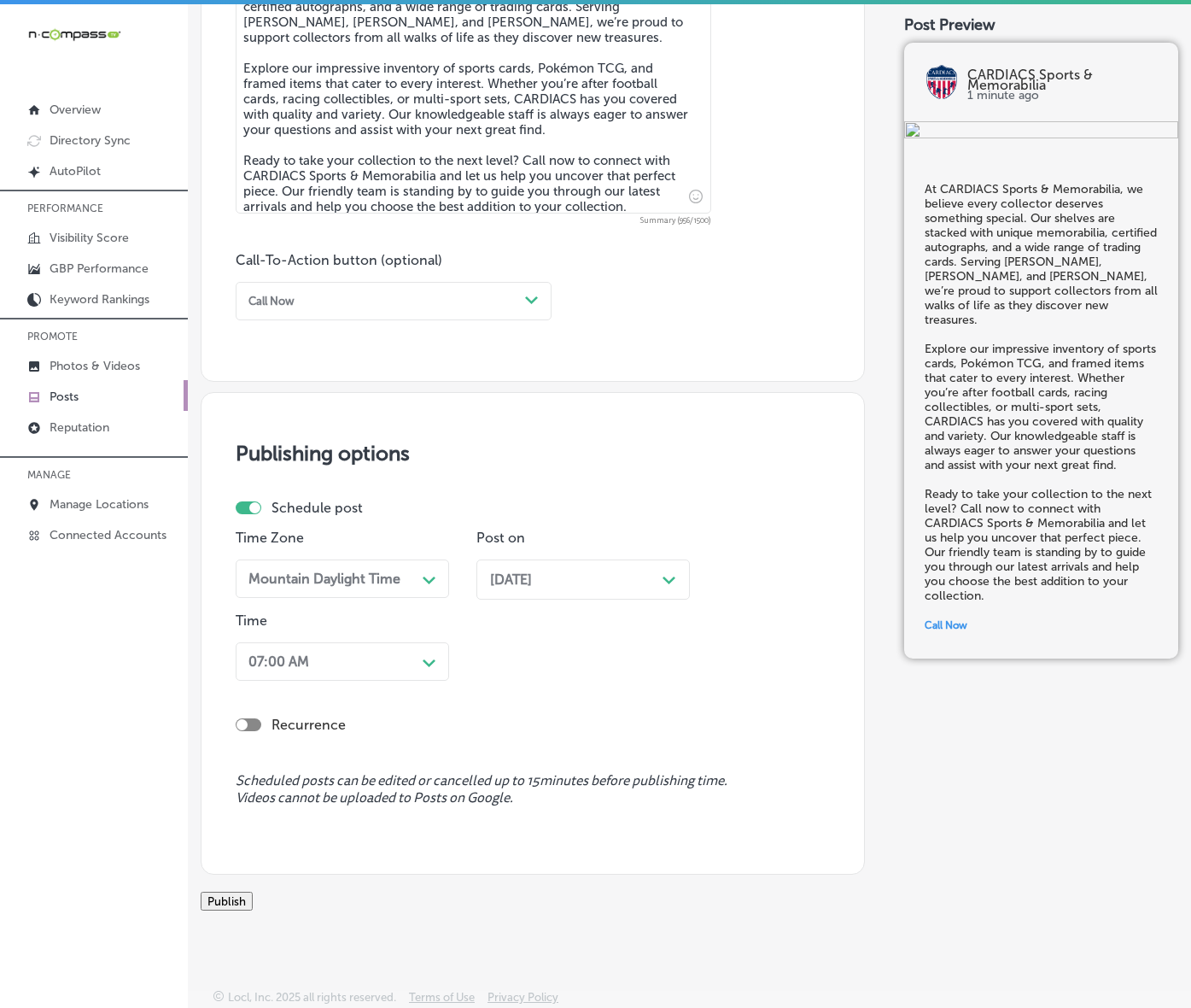
click at [253, 892] on button "Publish" at bounding box center [227, 901] width 52 height 19
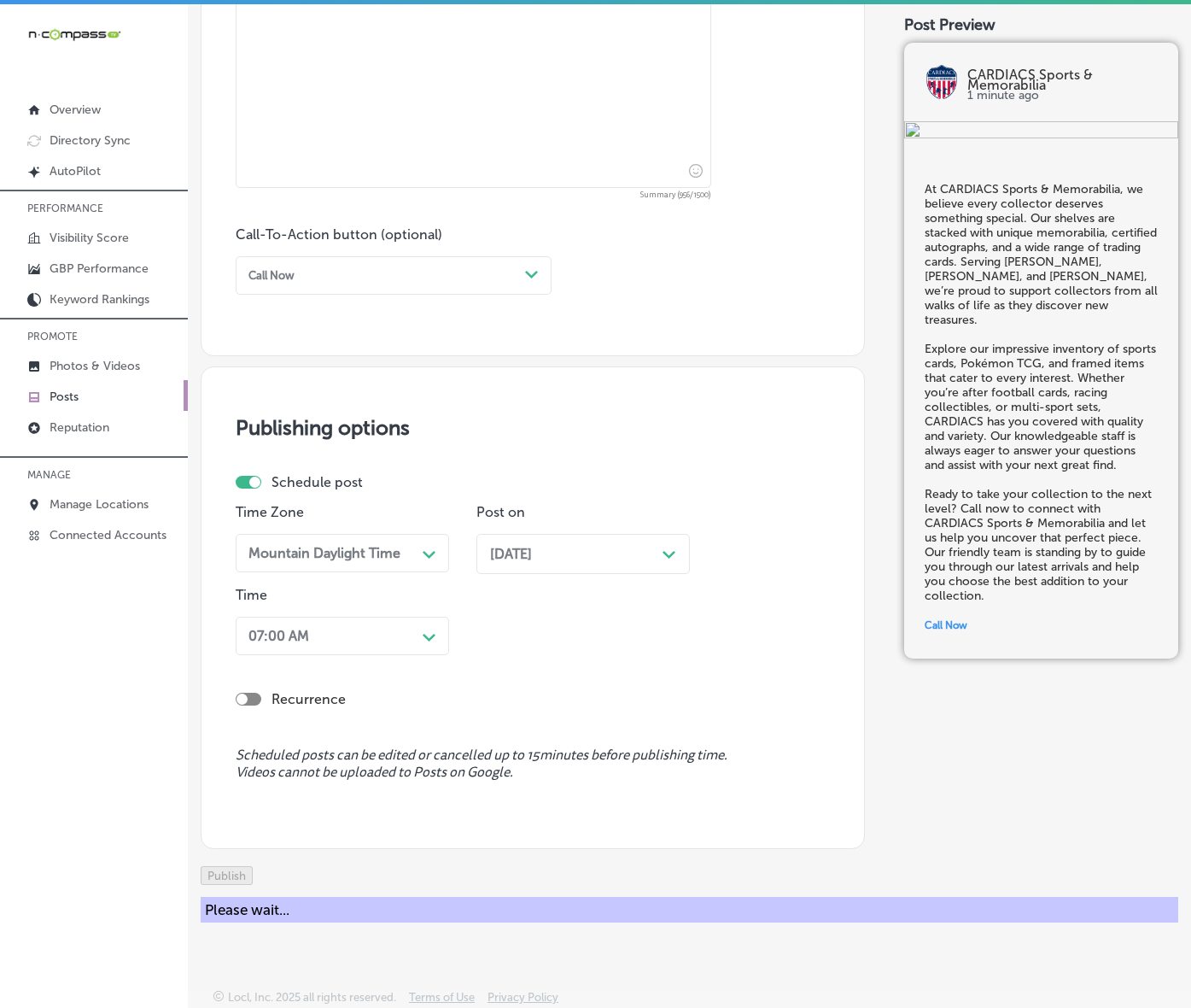
scroll to position [1072, 0]
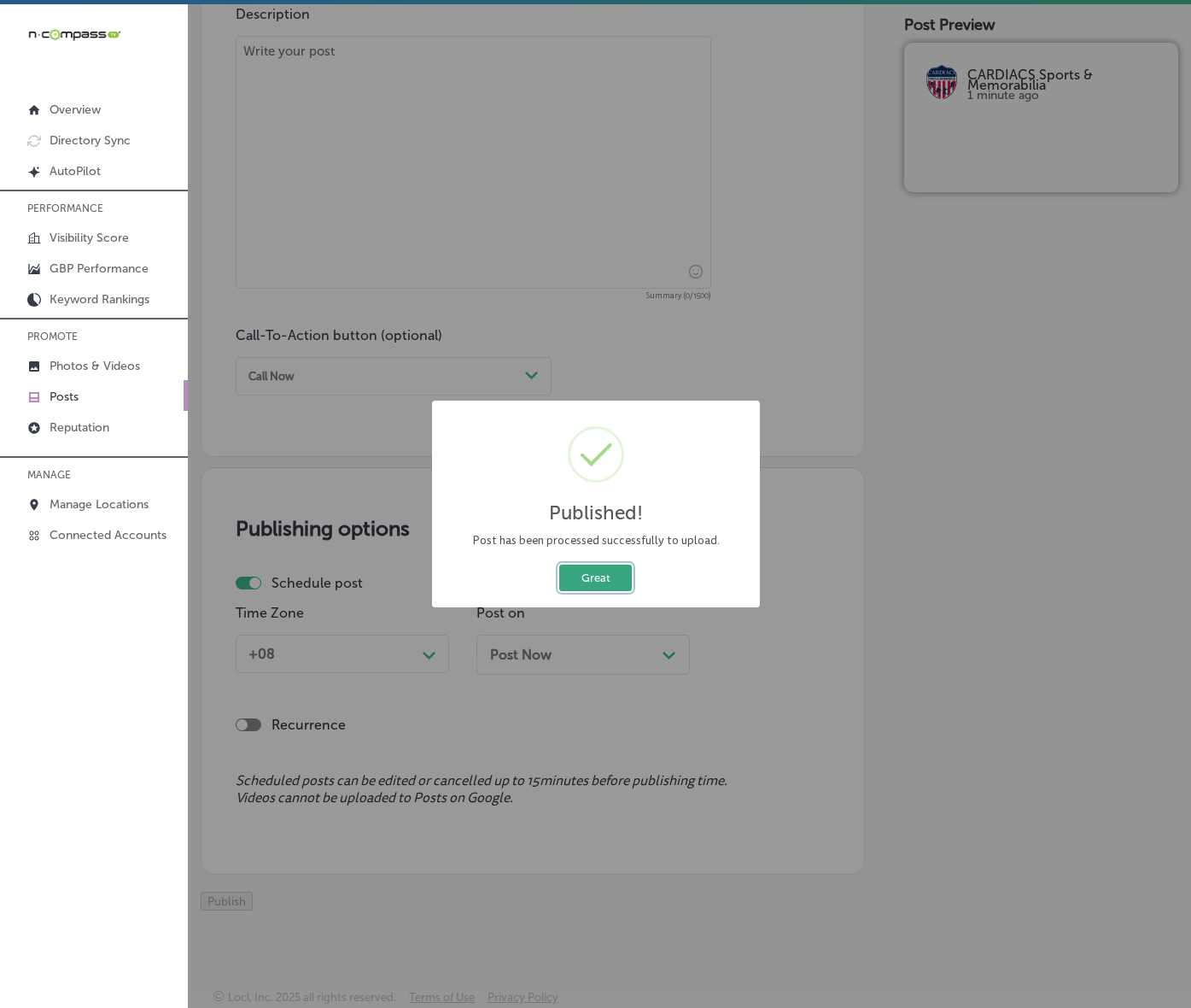
click at [587, 591] on button "Great" at bounding box center [596, 578] width 72 height 27
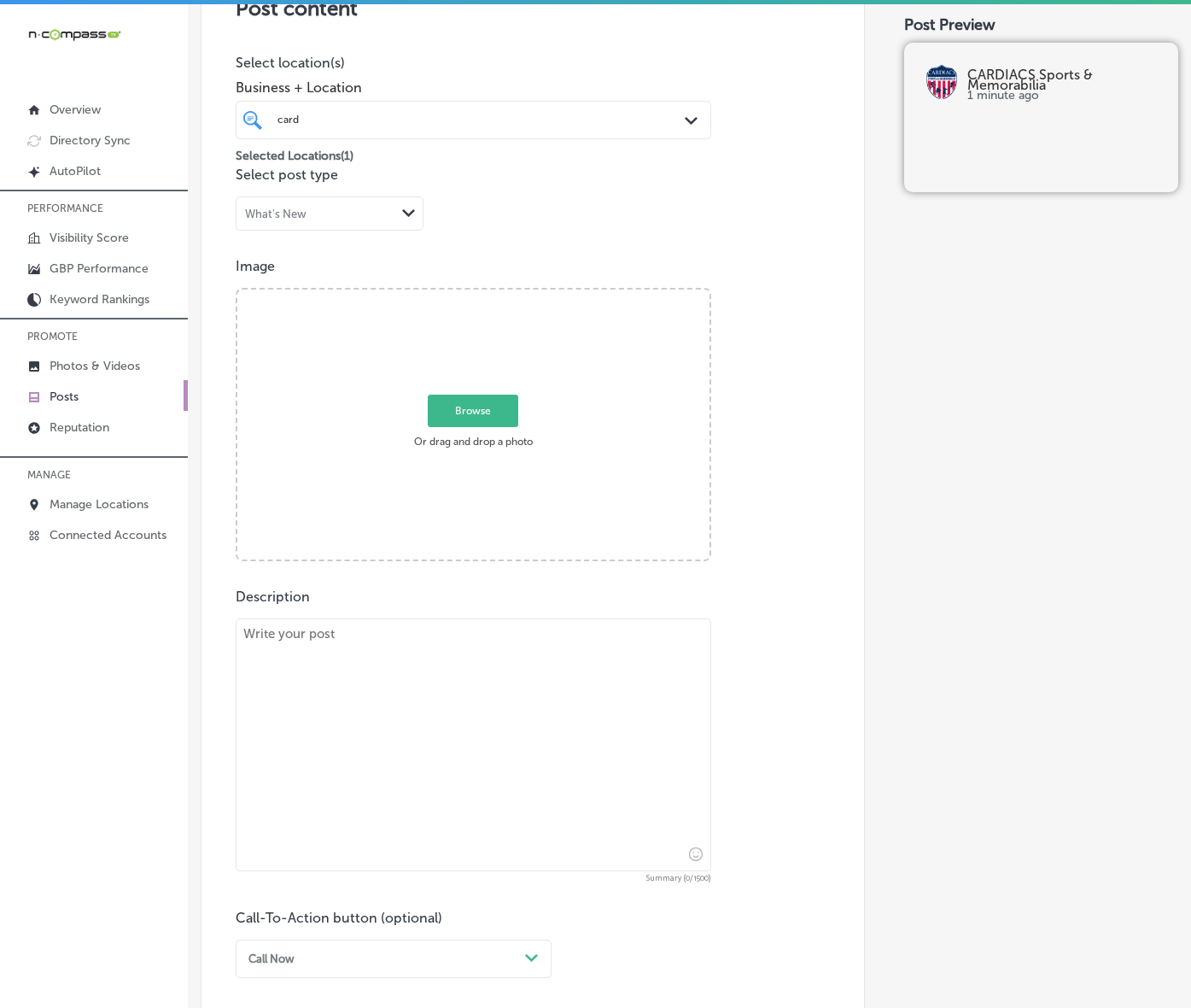
scroll to position [325, 0]
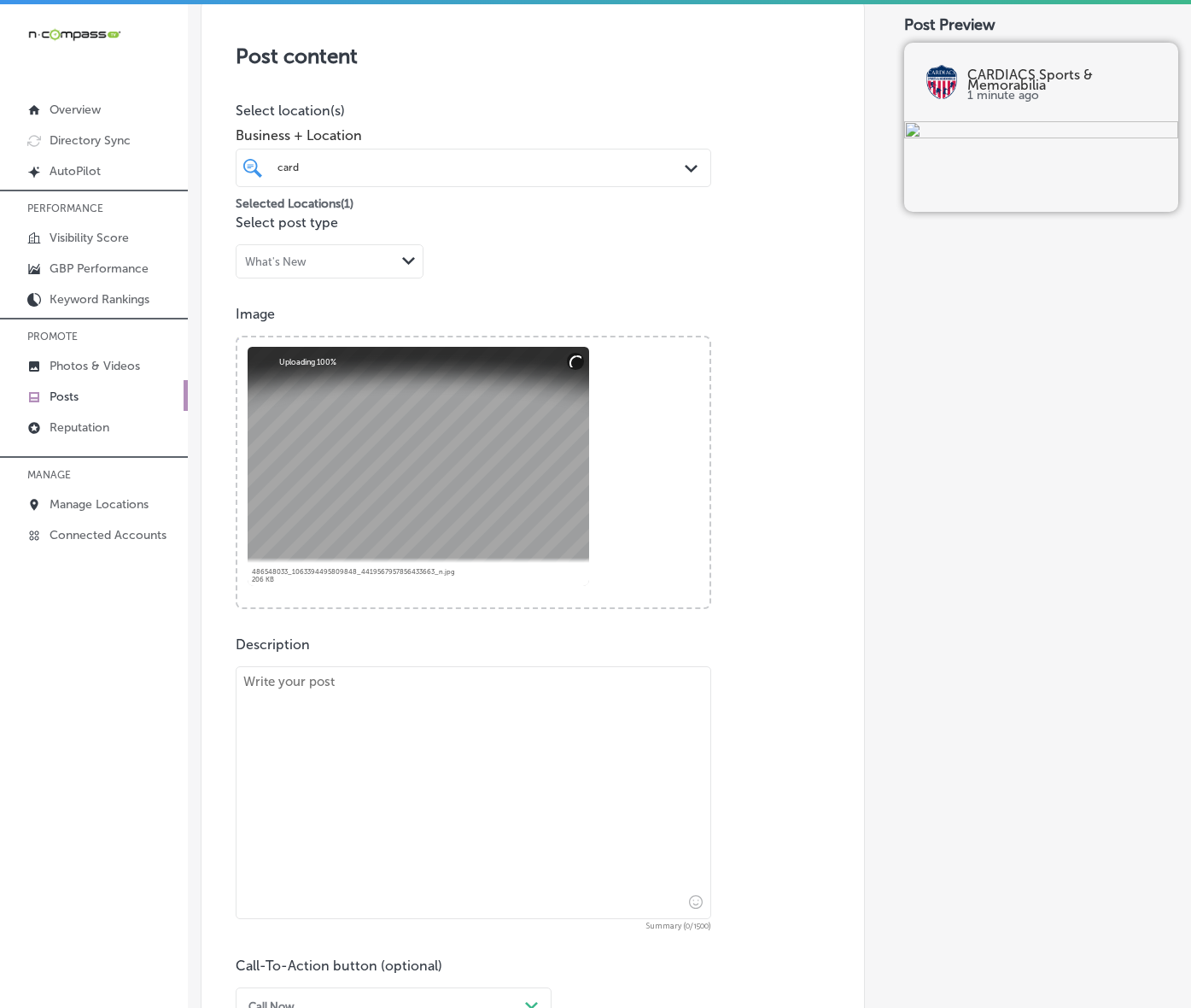
click at [290, 753] on textarea at bounding box center [473, 792] width 476 height 253
paste textarea "CARDIACS Sports & Memorabilia offers a treasure trove of collectibles designed …"
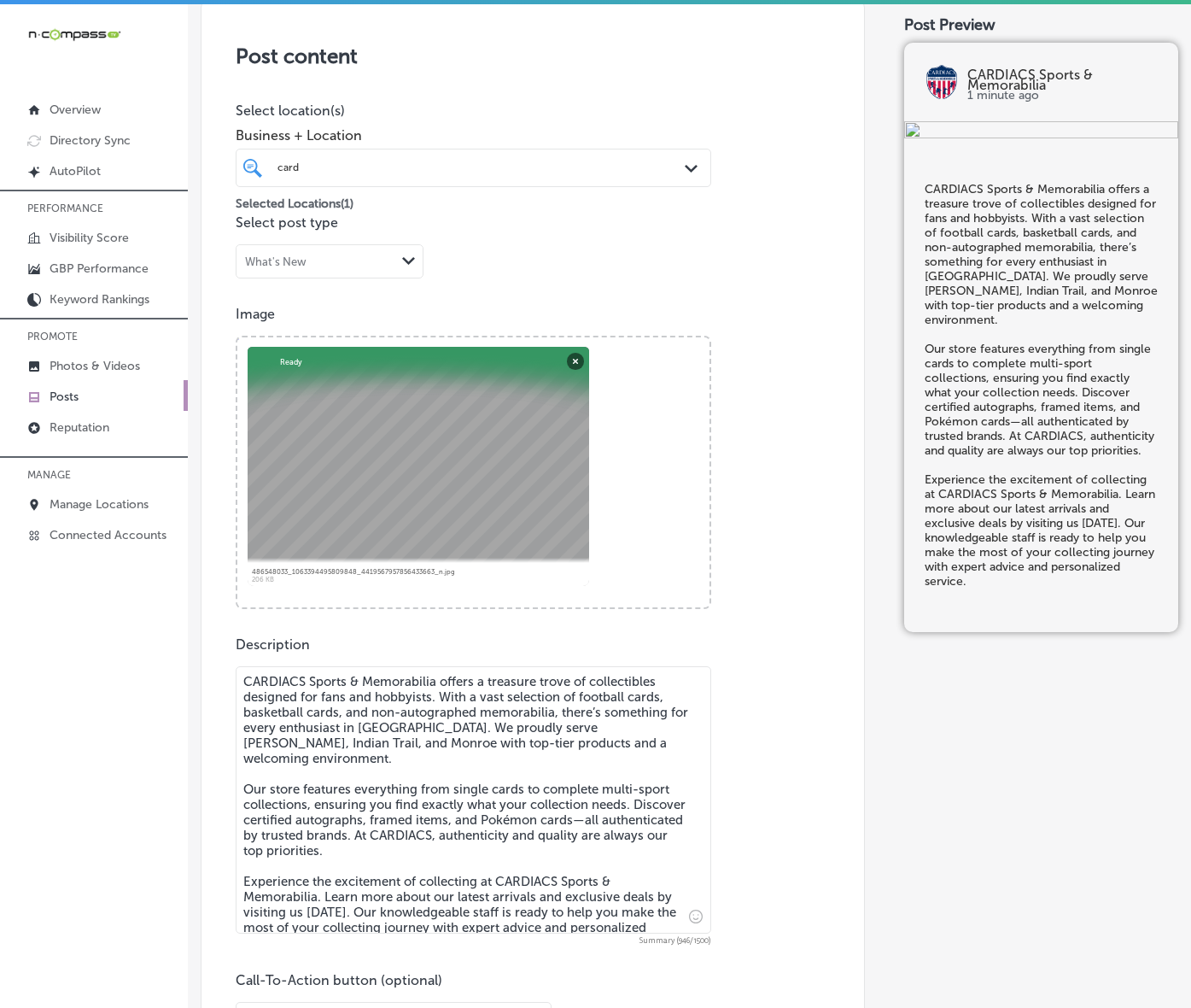
scroll to position [645, 0]
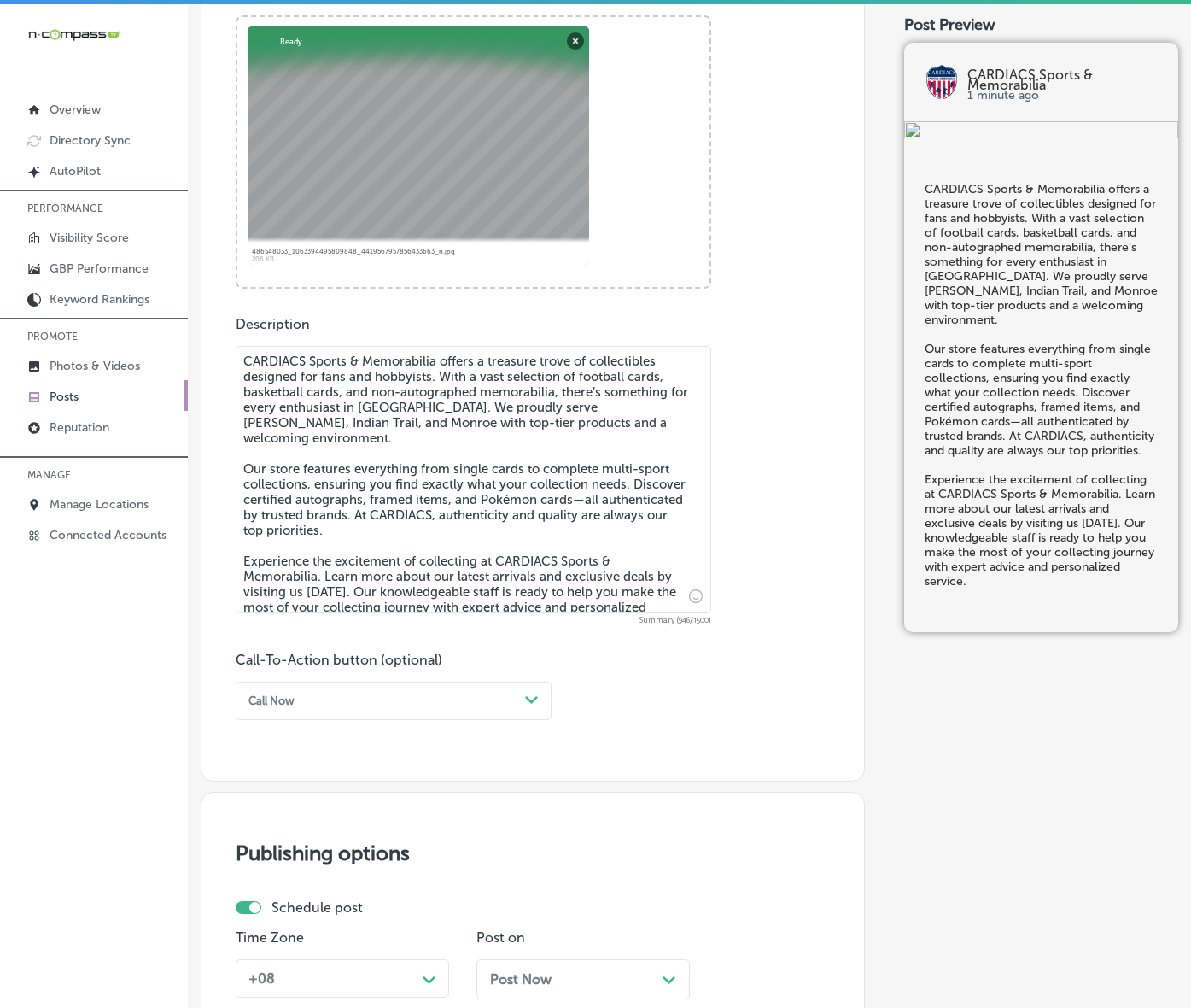
type textarea "CARDIACS Sports & Memorabilia offers a treasure trove of collectibles designed …"
click at [532, 720] on div "Call Now Path Created with Sketch." at bounding box center [394, 700] width 316 height 38
click at [346, 852] on div "Learn more" at bounding box center [394, 838] width 316 height 26
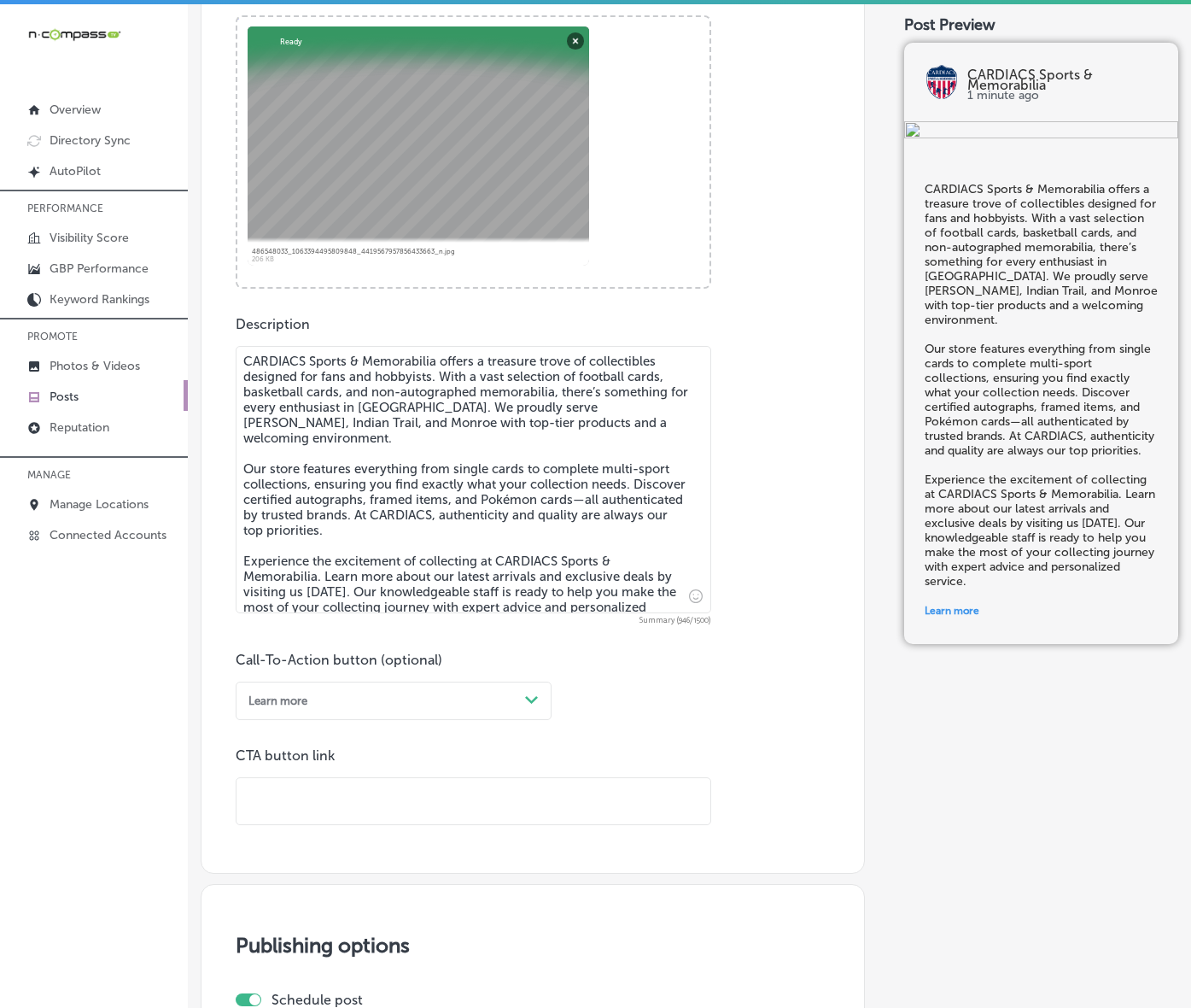
click at [388, 825] on input "text" at bounding box center [473, 801] width 474 height 47
paste input "[URL][DOMAIN_NAME]"
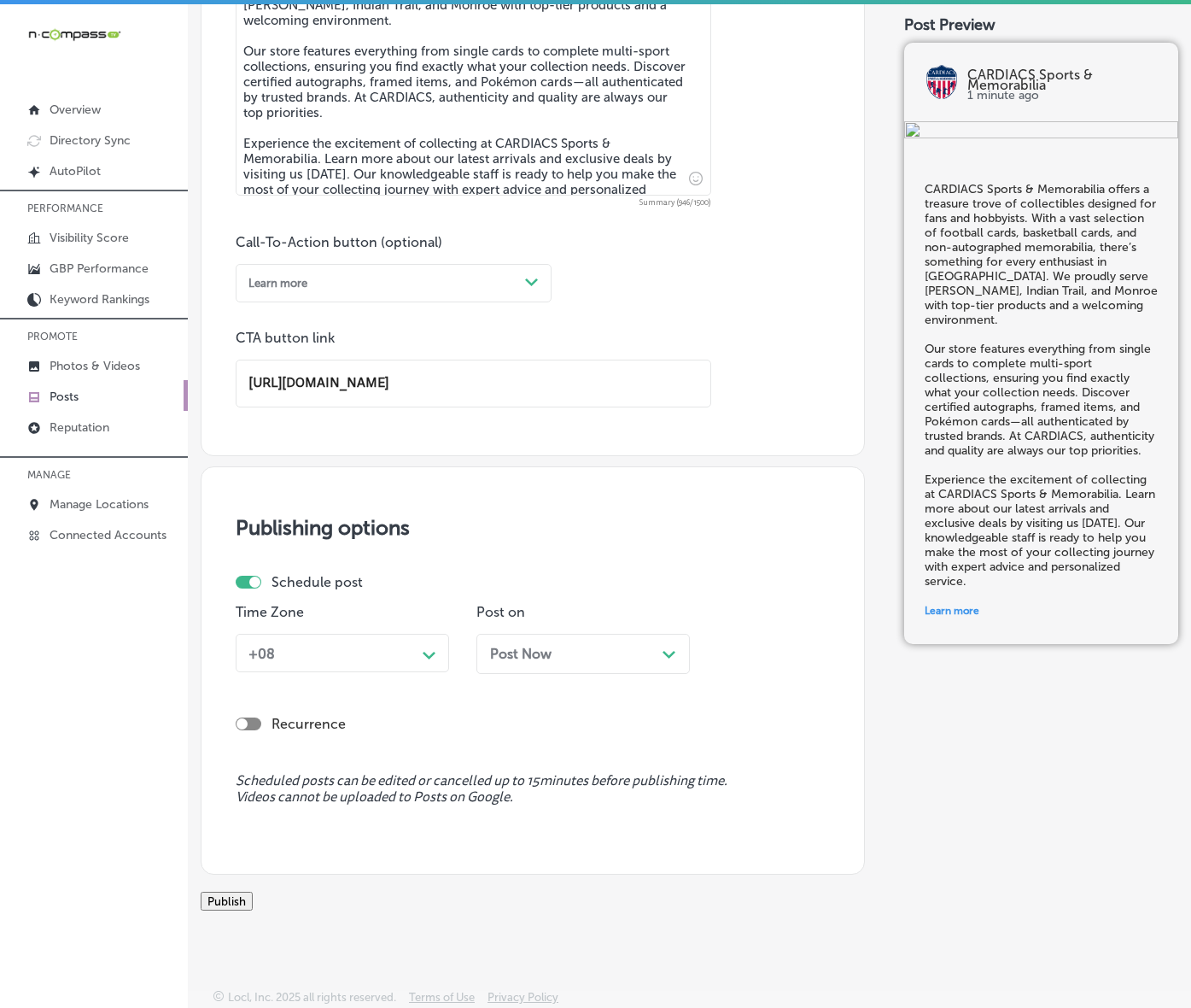
scroll to position [1179, 0]
type input "[URL][DOMAIN_NAME]"
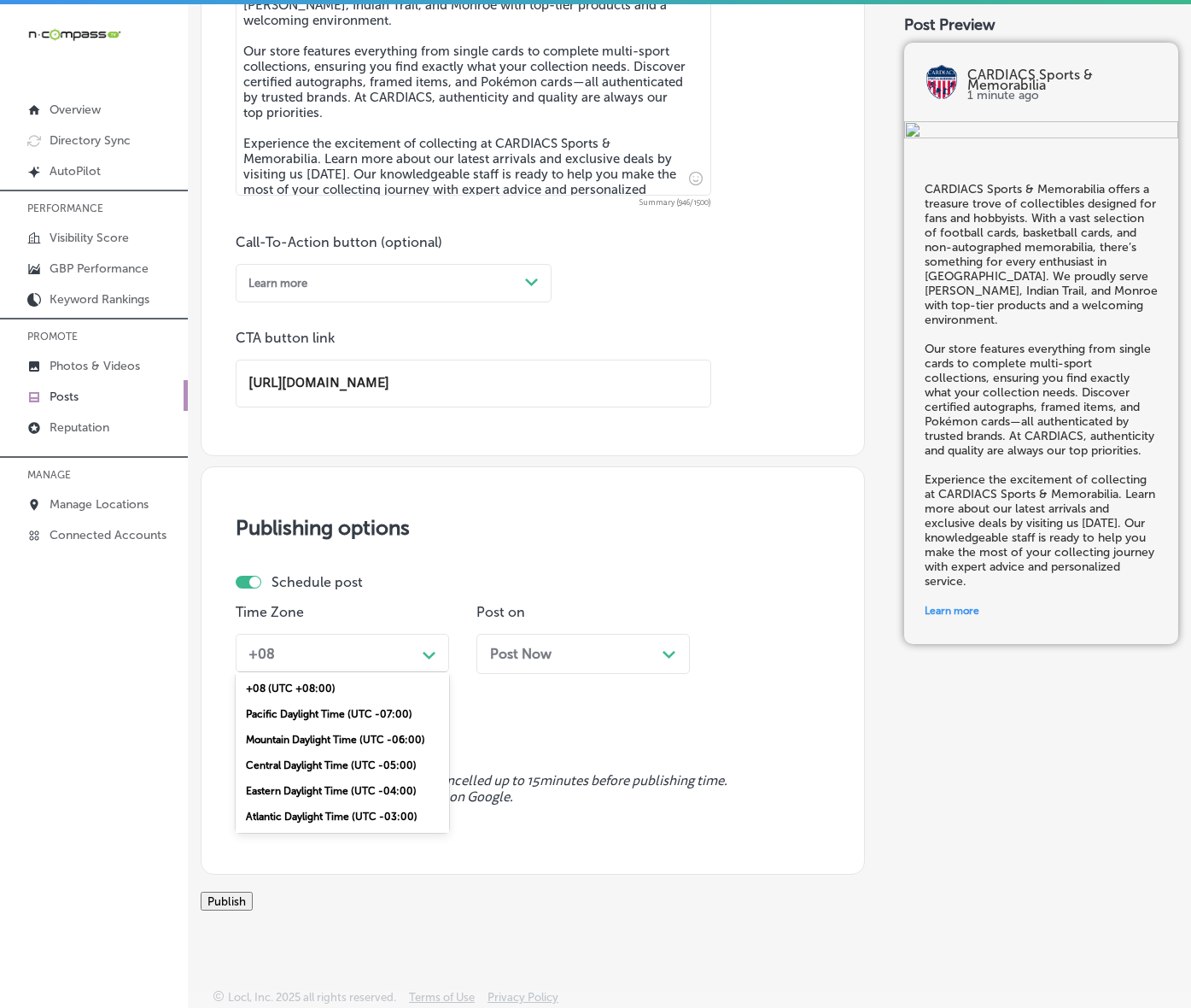
click at [424, 592] on div "Schedule post Time Zone option Mountain Daylight Time (UTC -06:00), selected. o…" at bounding box center [528, 630] width 584 height 112
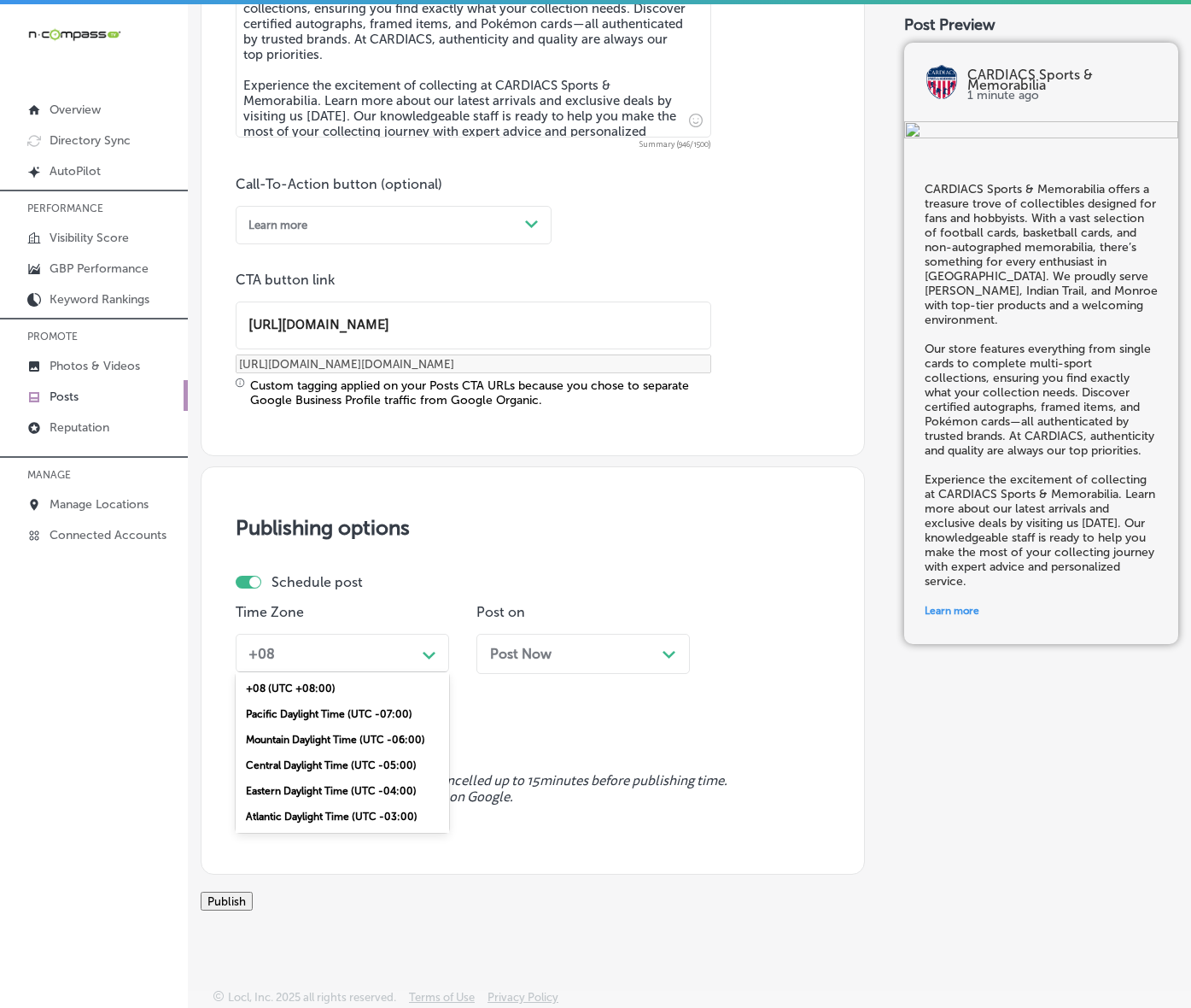
click at [346, 753] on div "Mountain Daylight Time (UTC -06:00)" at bounding box center [342, 739] width 213 height 26
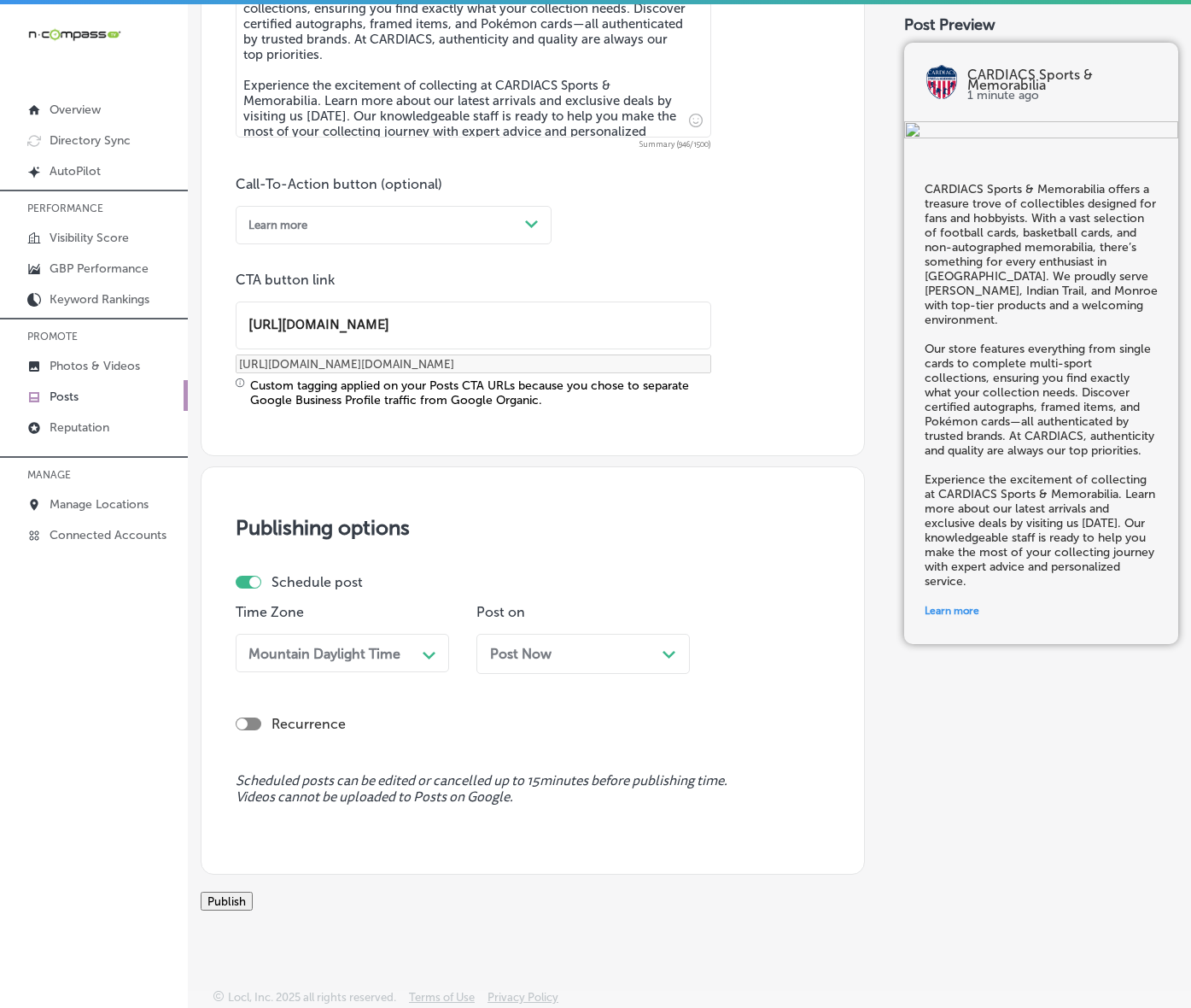
click at [562, 650] on div "Post Now Path Created with Sketch." at bounding box center [583, 654] width 187 height 16
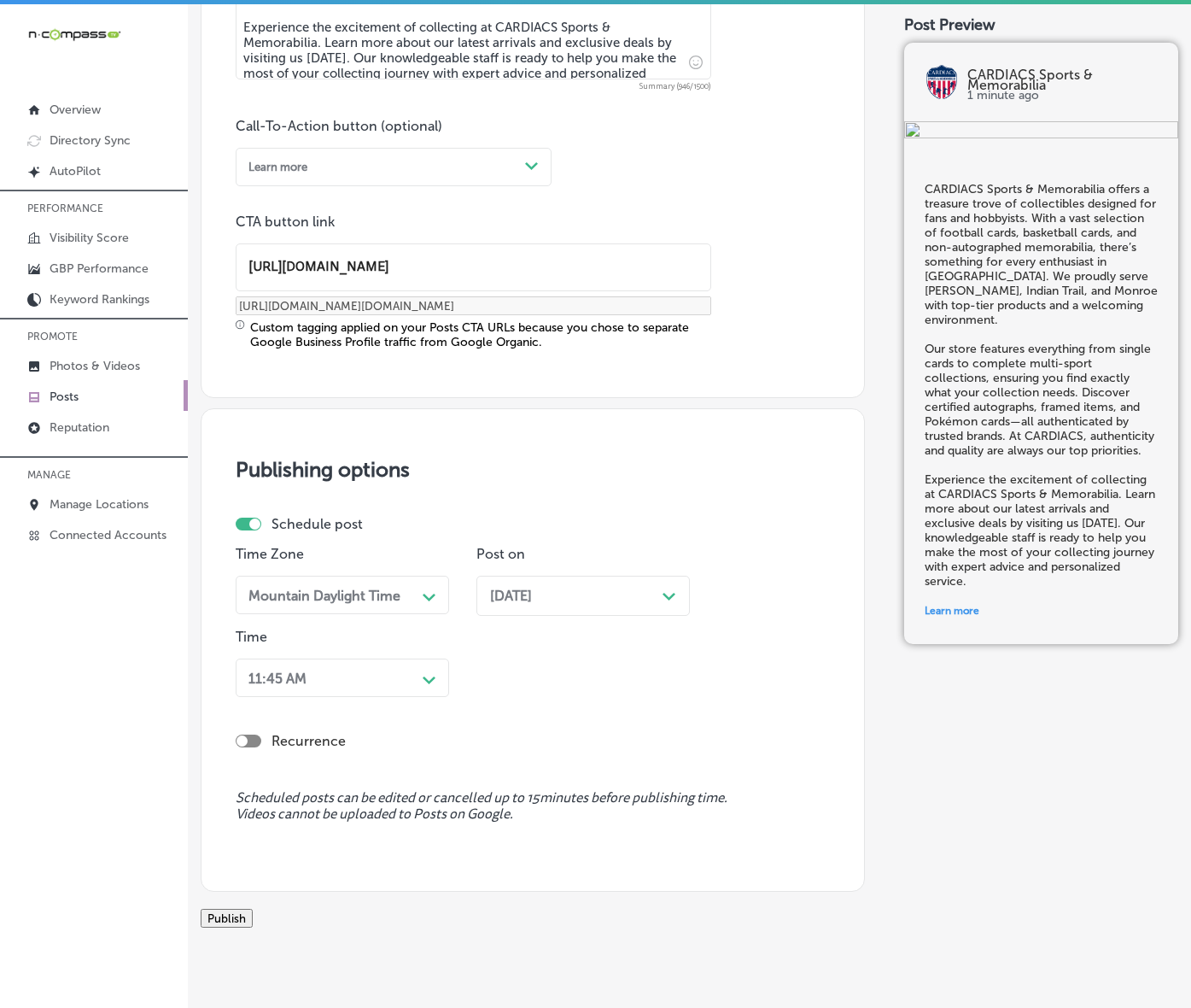
click at [406, 691] on div "11:45 AM" at bounding box center [329, 678] width 174 height 27
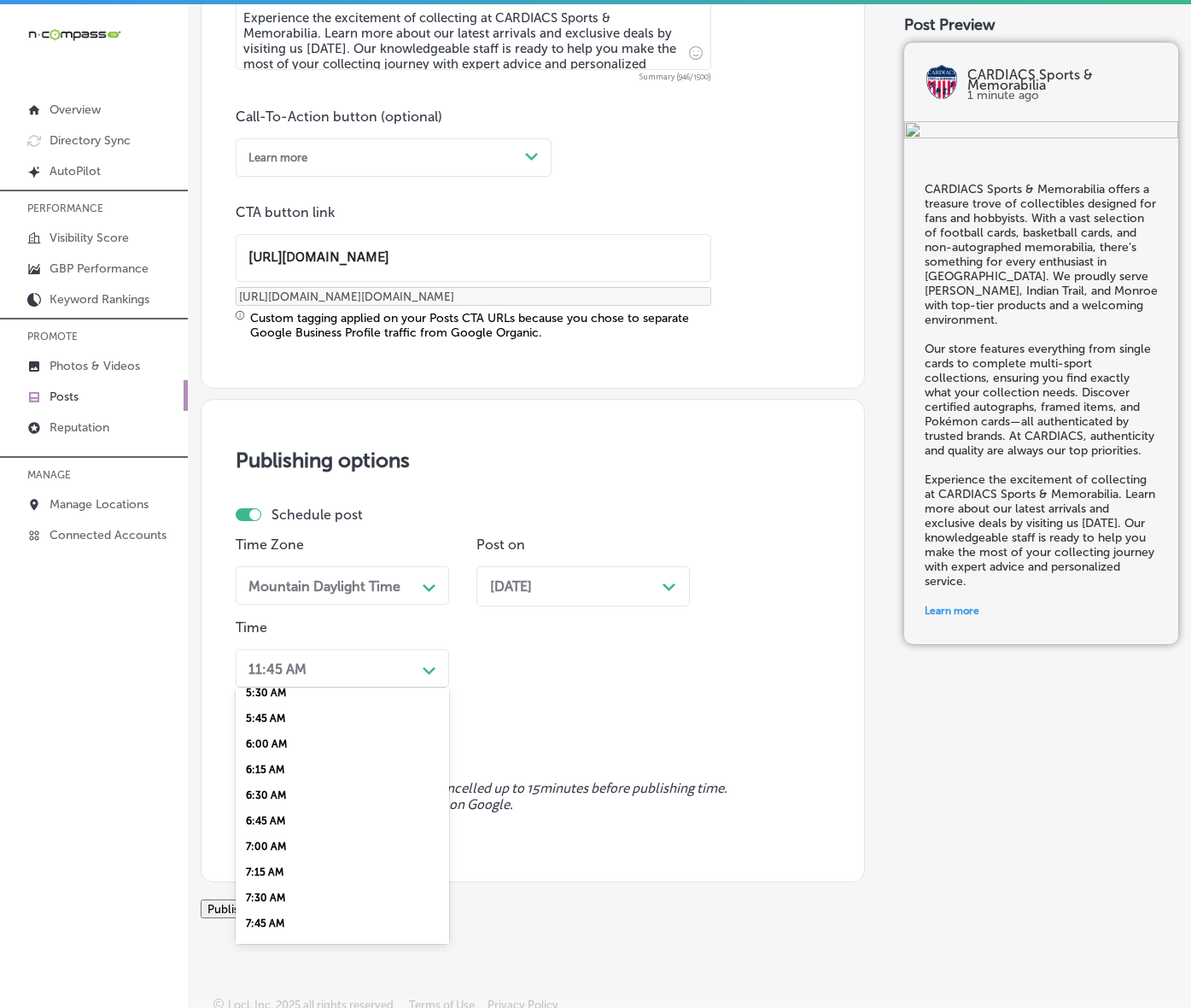
scroll to position [747, 0]
click at [287, 687] on div "7:00 AM" at bounding box center [342, 673] width 213 height 26
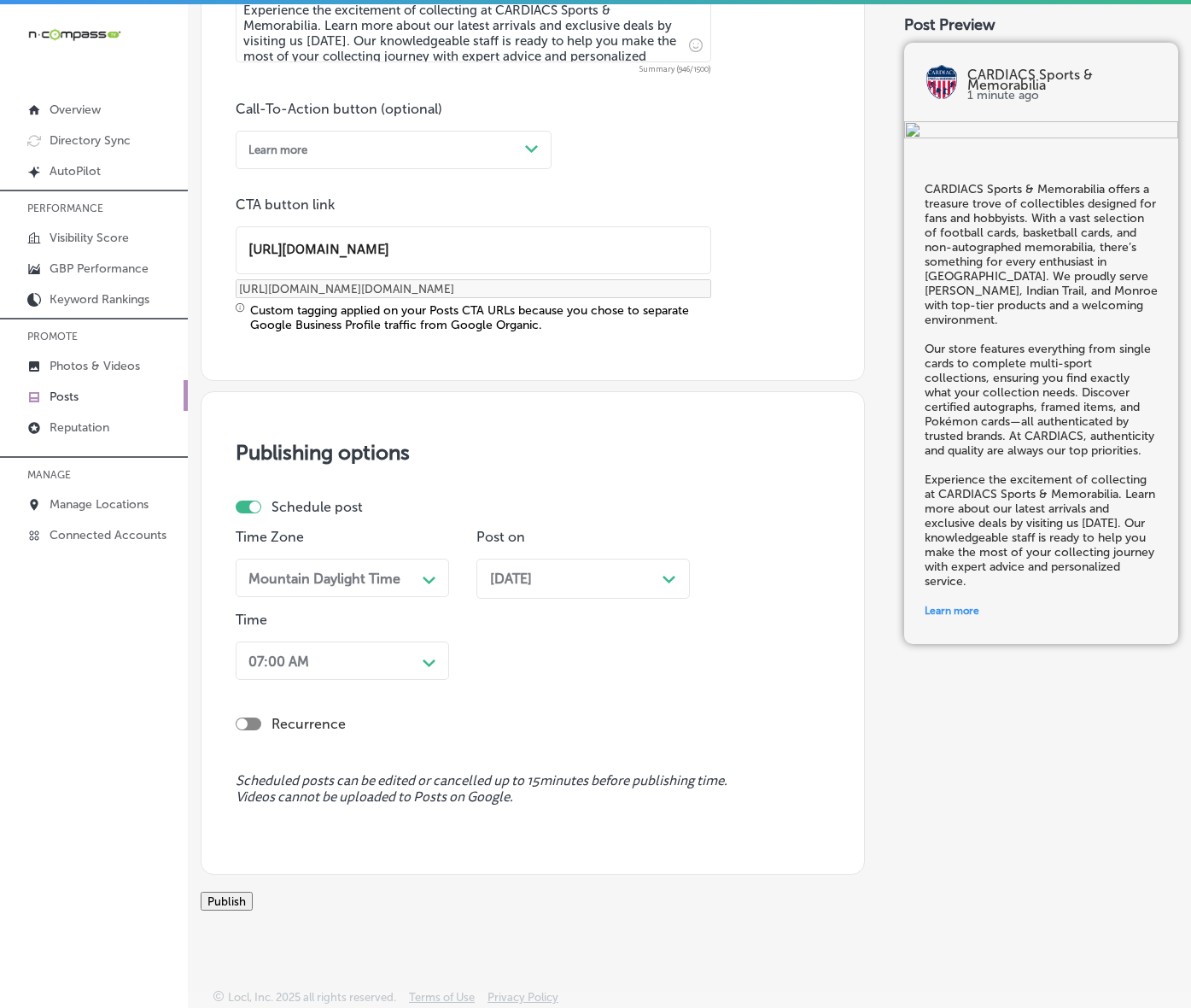
scroll to position [1315, 0]
click at [253, 892] on button "Publish" at bounding box center [227, 901] width 52 height 19
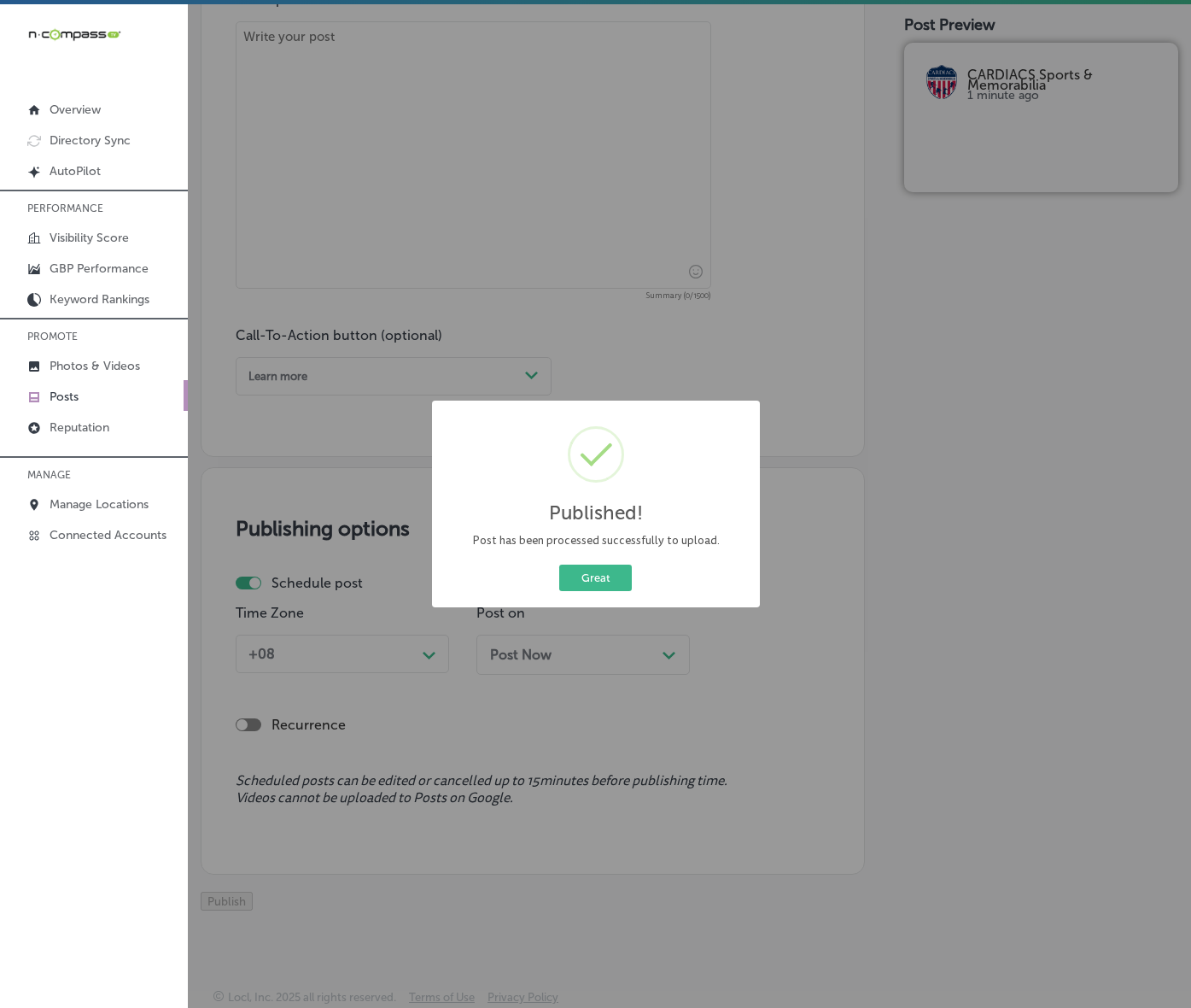
scroll to position [1086, 0]
click at [579, 591] on button "Great" at bounding box center [596, 578] width 72 height 27
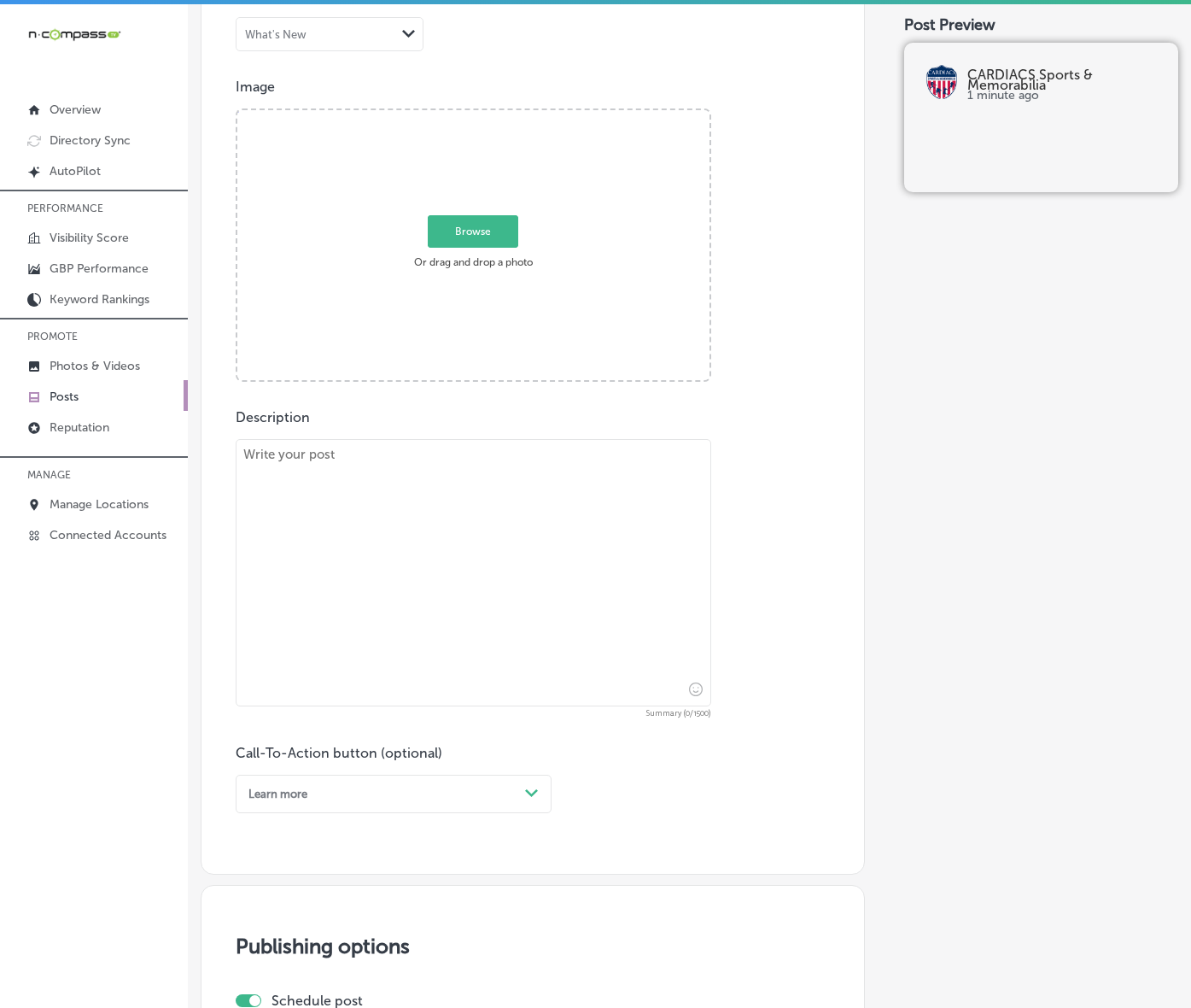
scroll to position [445, 0]
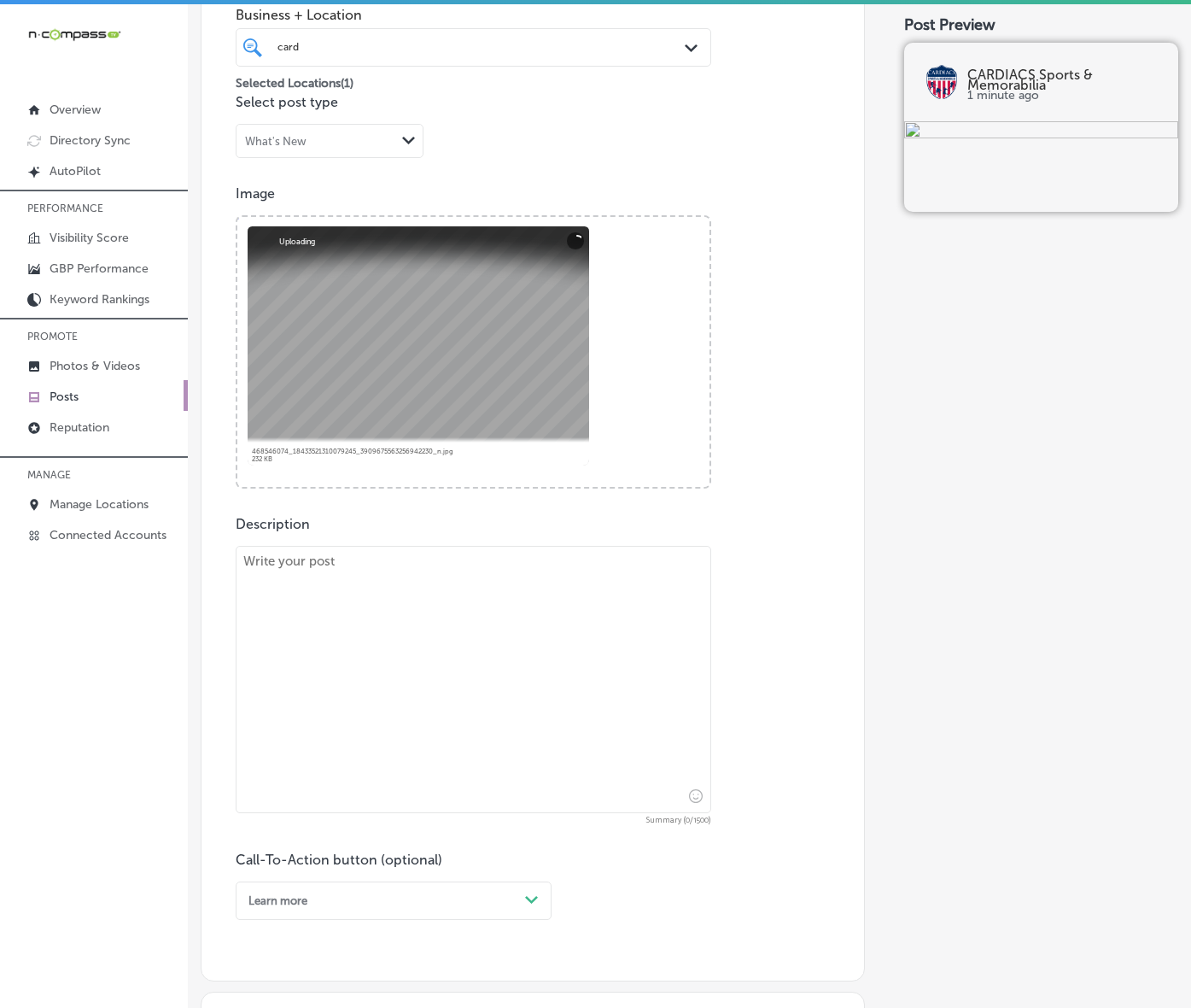
click at [511, 730] on textarea at bounding box center [473, 679] width 476 height 267
paste textarea "At CARDIACS Sports & Memorabilia, authenticity meets passion in every corner of…"
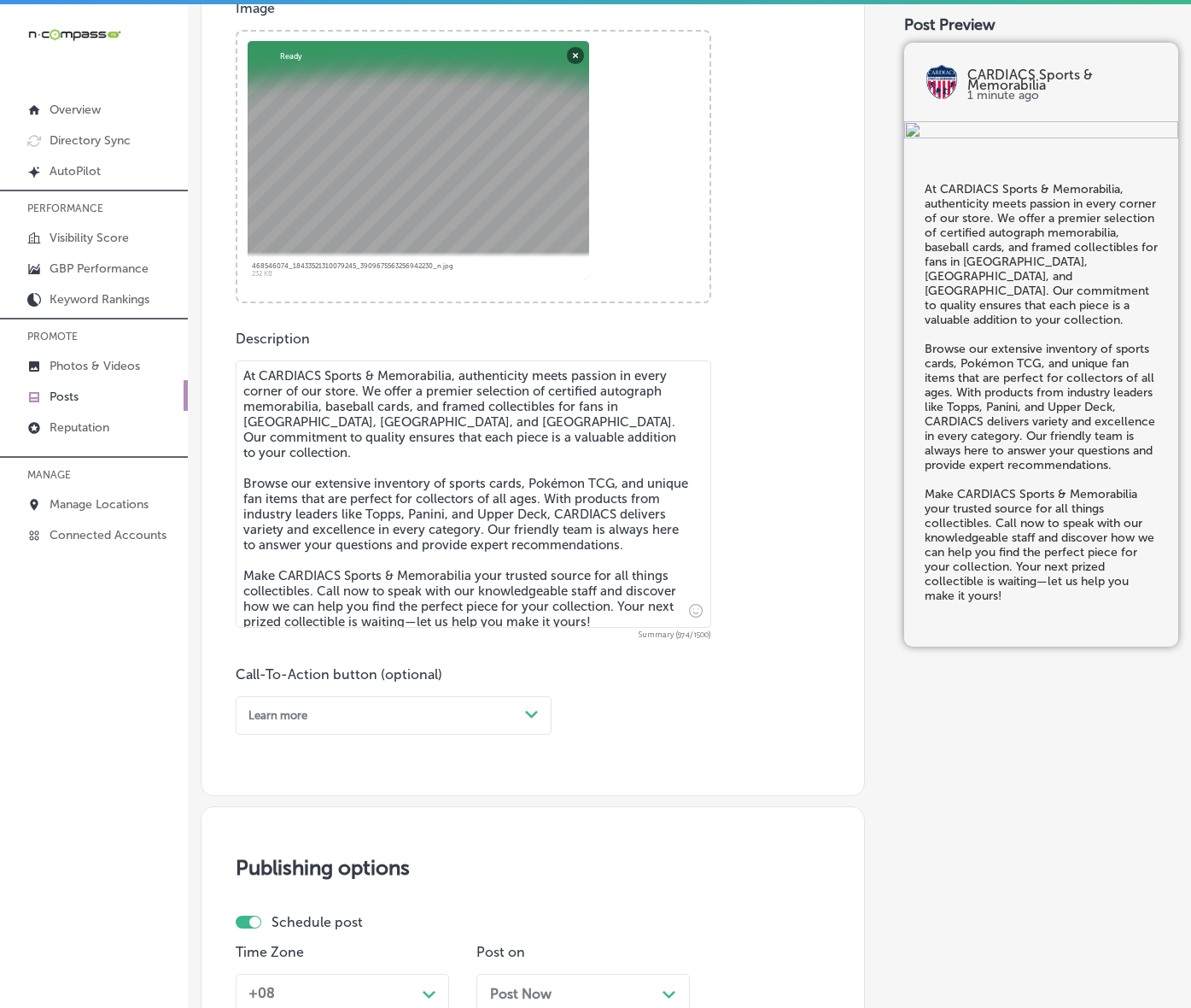
scroll to position [659, 0]
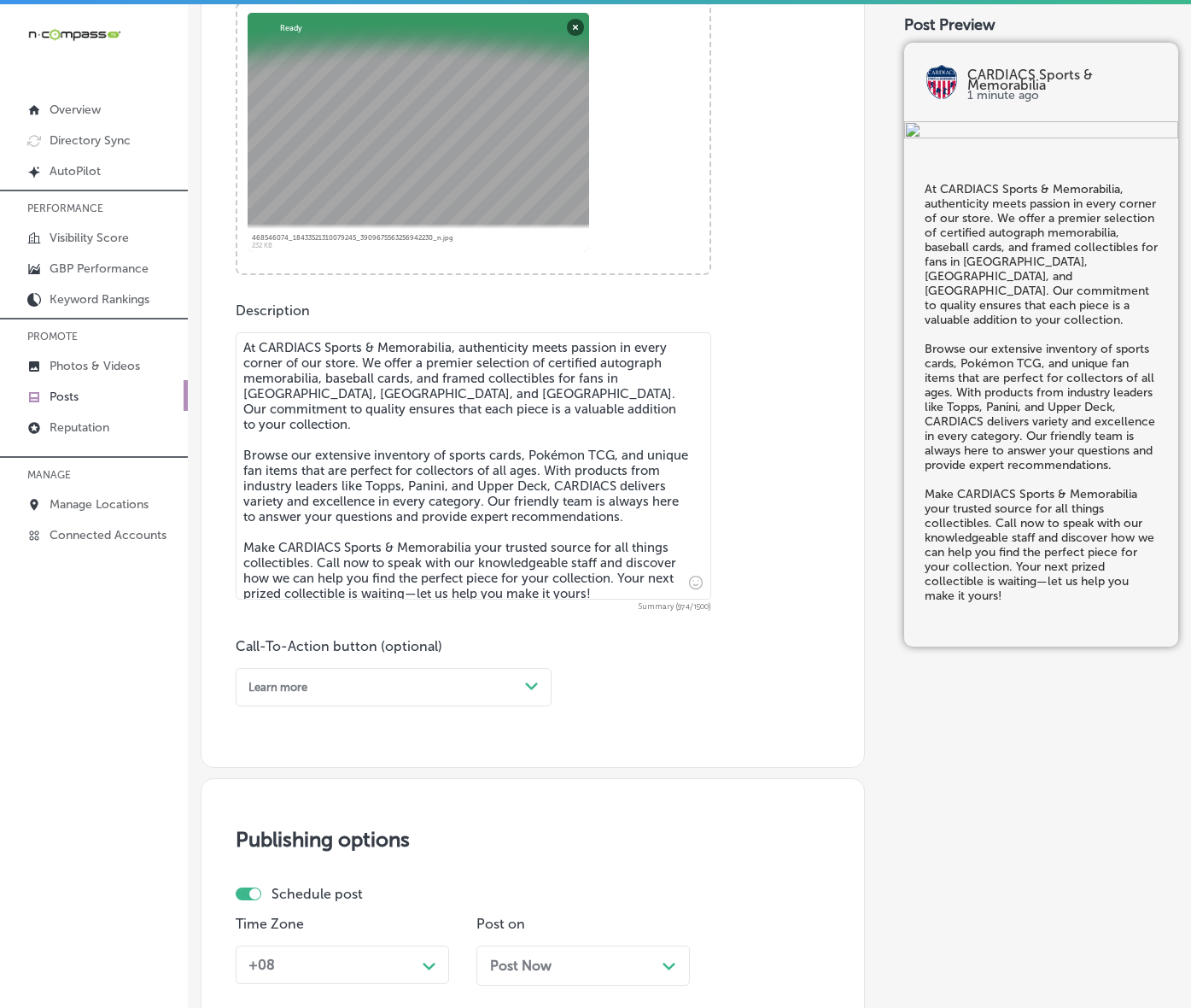
type textarea "At CARDIACS Sports & Memorabilia, authenticity meets passion in every corner of…"
click at [529, 700] on div "Path Created with Sketch." at bounding box center [532, 687] width 28 height 28
click at [280, 889] on div "Call Now" at bounding box center [394, 876] width 316 height 26
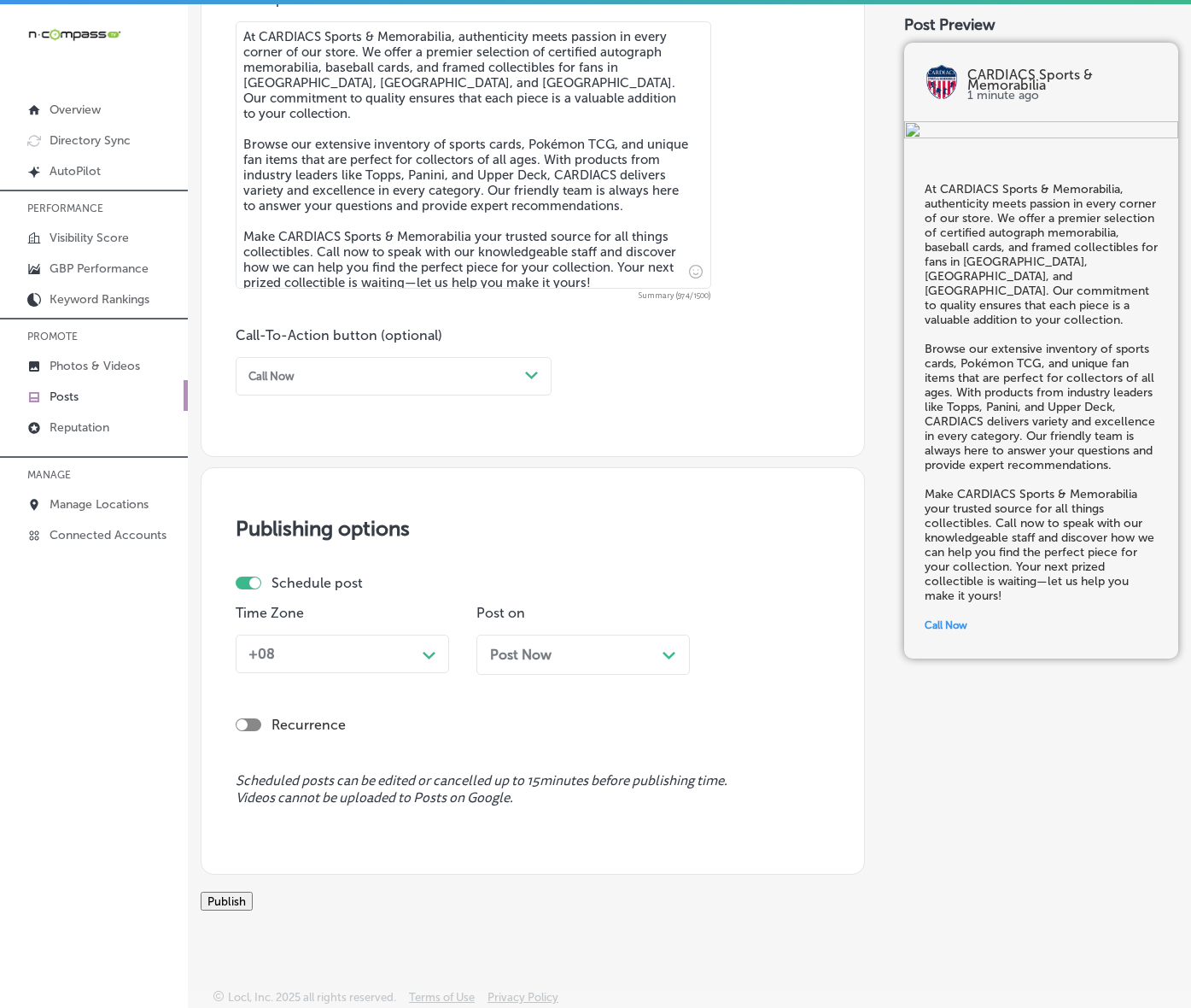
click at [437, 660] on div "Path Created with Sketch." at bounding box center [429, 653] width 13 height 13
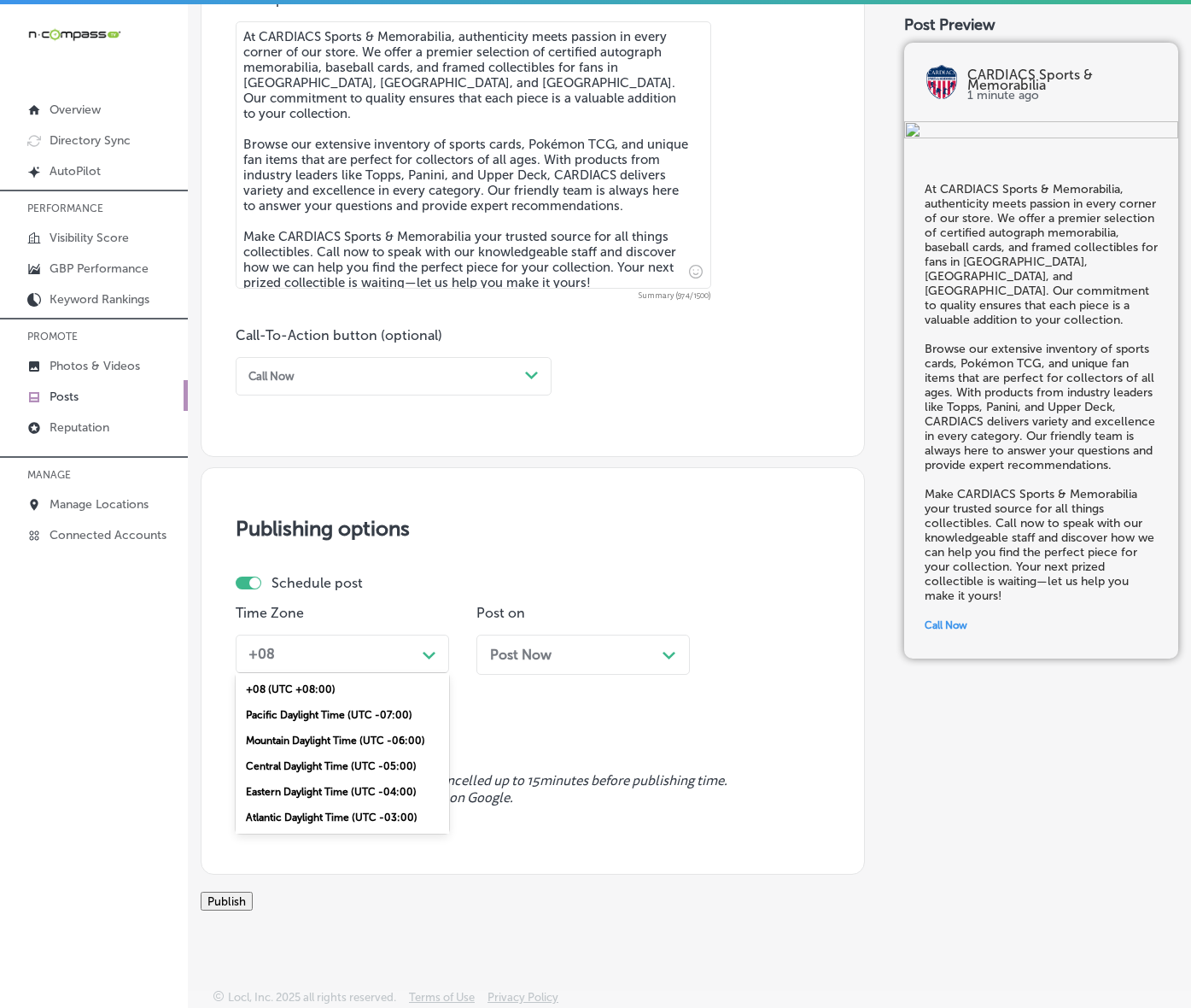
click at [371, 754] on div "Mountain Daylight Time (UTC -06:00)" at bounding box center [342, 740] width 213 height 26
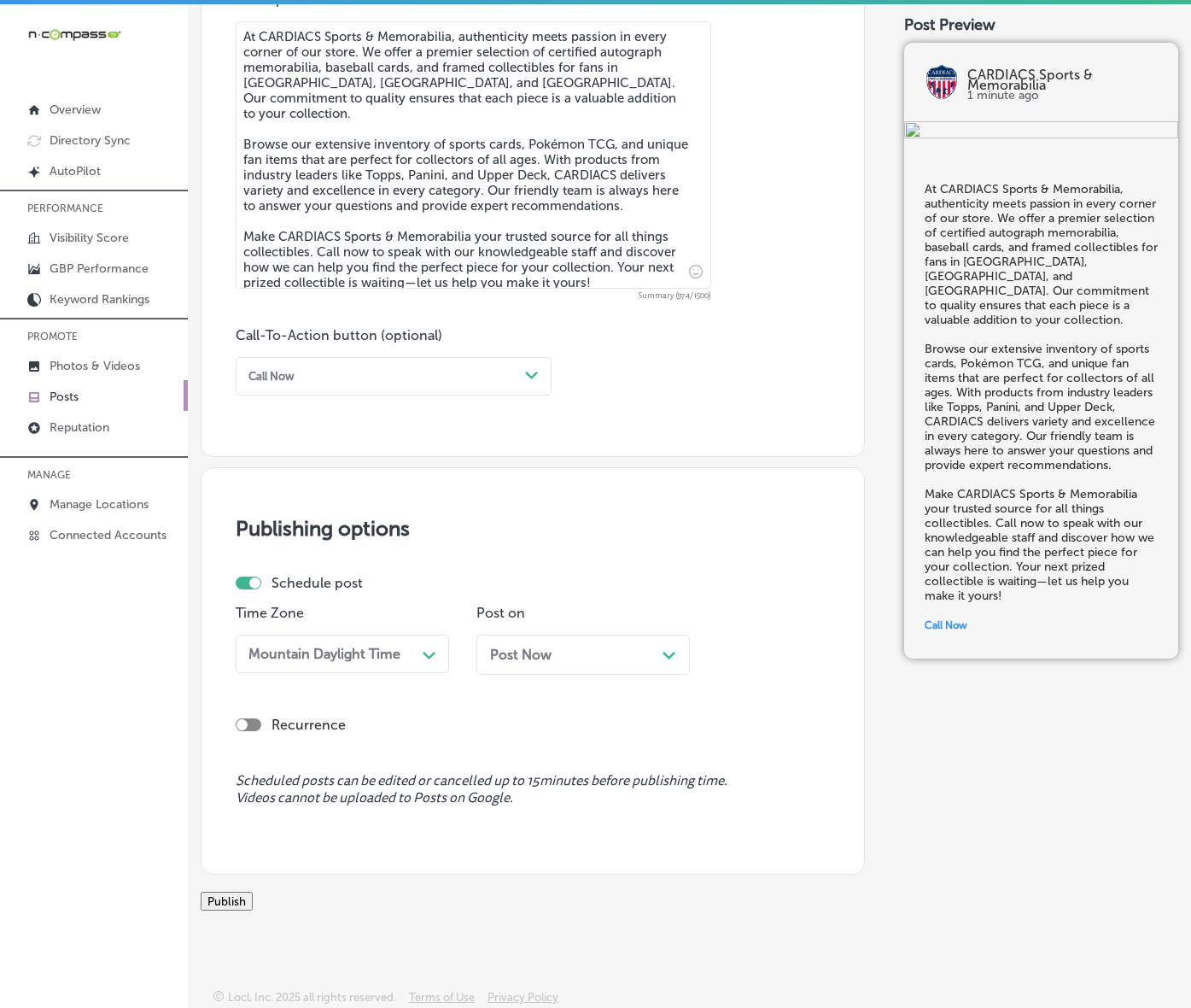
click at [514, 687] on div "Post Now Path Created with Sketch." at bounding box center [583, 661] width 213 height 53
click at [537, 675] on div "Post Now Path Created with Sketch." at bounding box center [583, 654] width 213 height 40
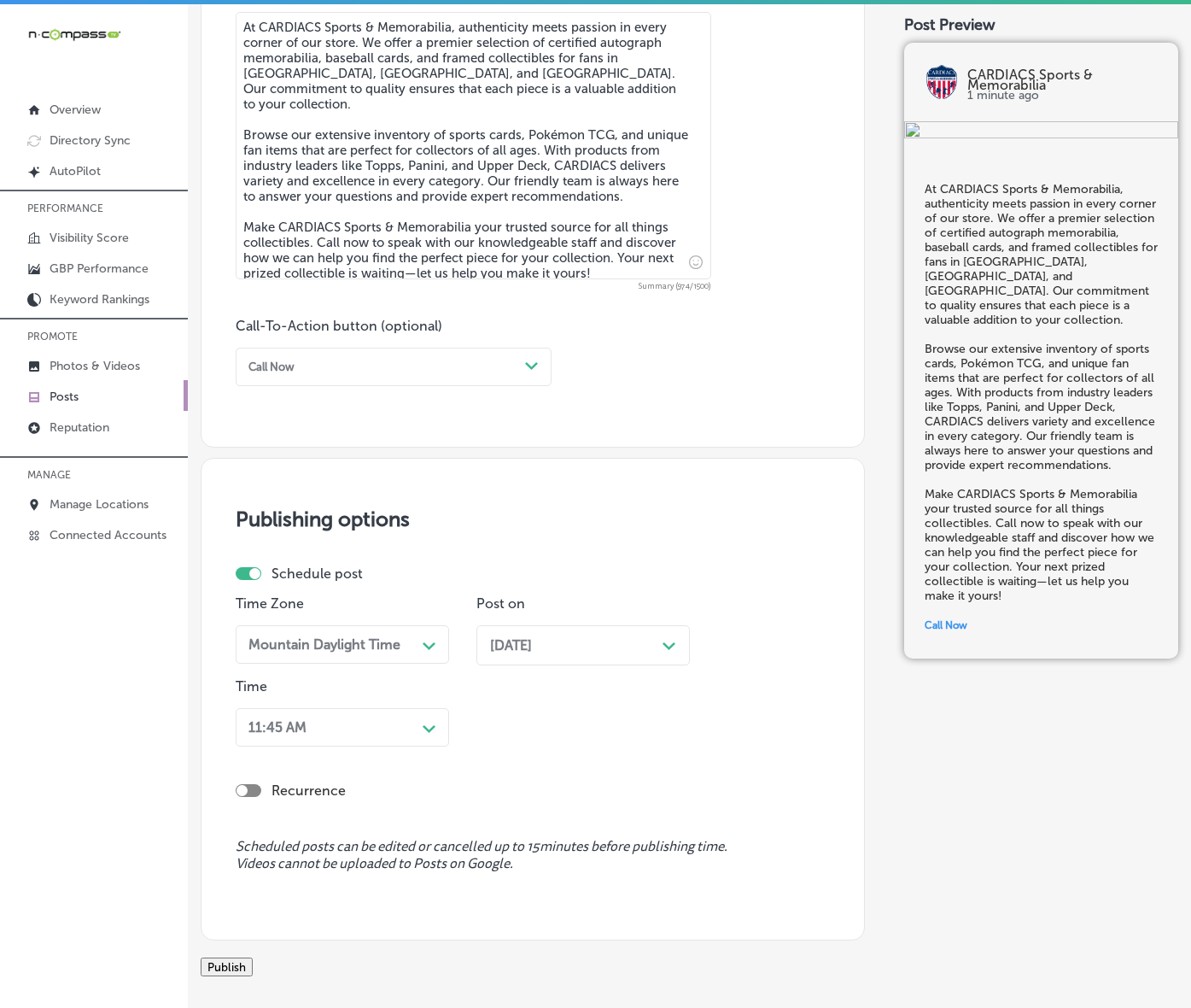
click at [424, 746] on div "11:45 AM Path Created with Sketch." at bounding box center [342, 727] width 213 height 38
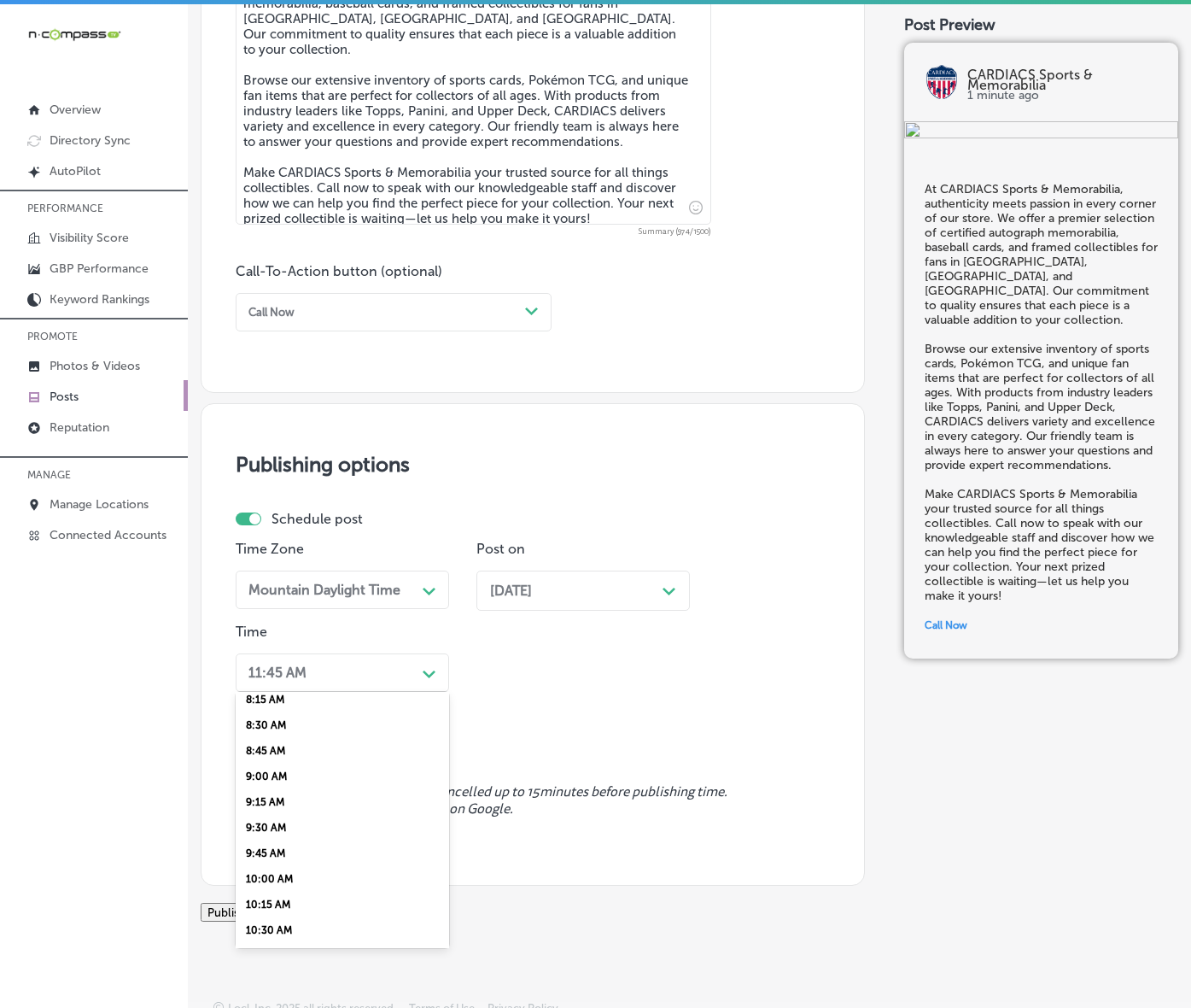
scroll to position [747, 0]
click at [301, 691] on div "7:00 AM" at bounding box center [342, 678] width 213 height 26
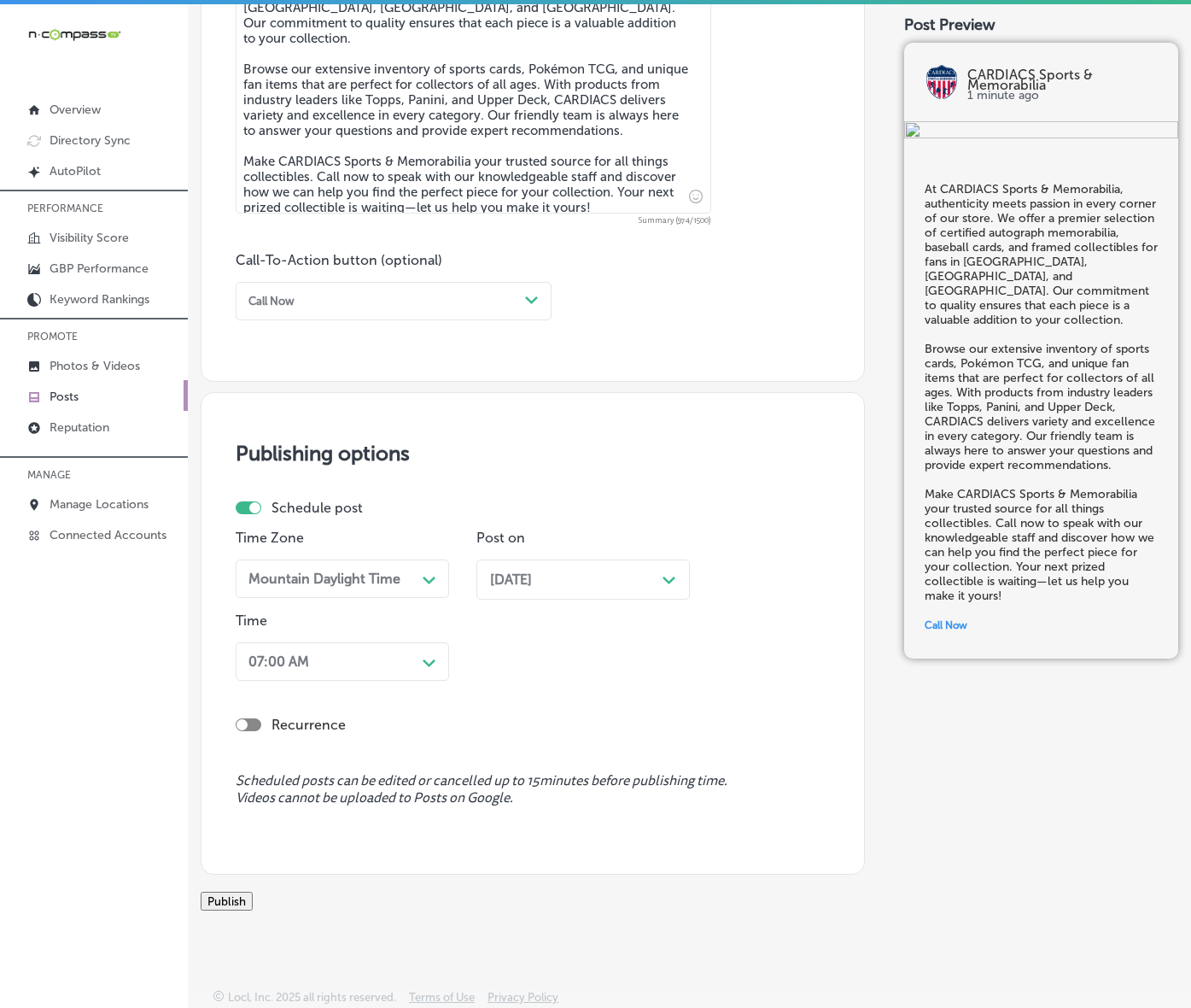
scroll to position [1160, 0]
click at [253, 892] on button "Publish" at bounding box center [227, 901] width 52 height 19
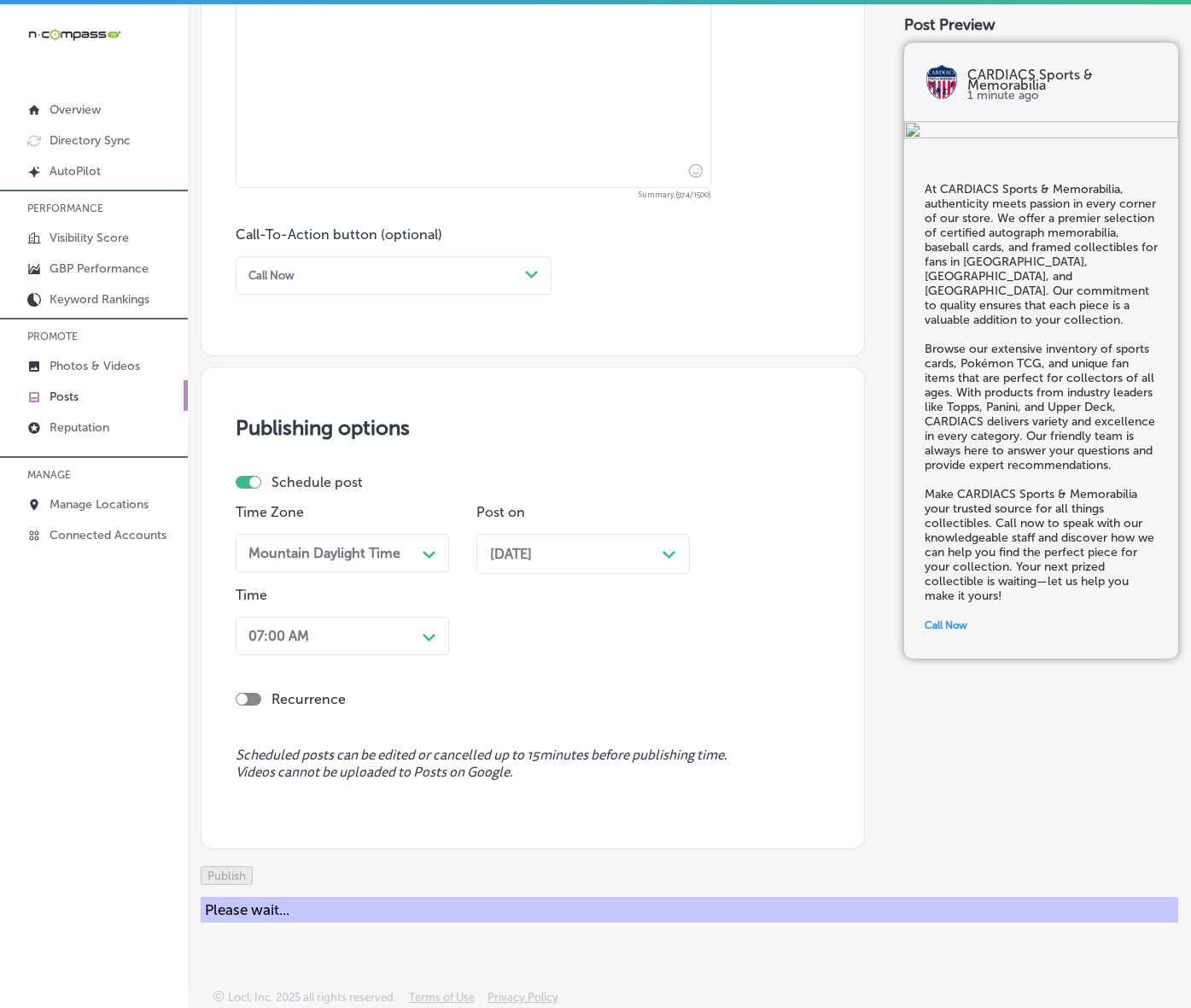
scroll to position [1086, 0]
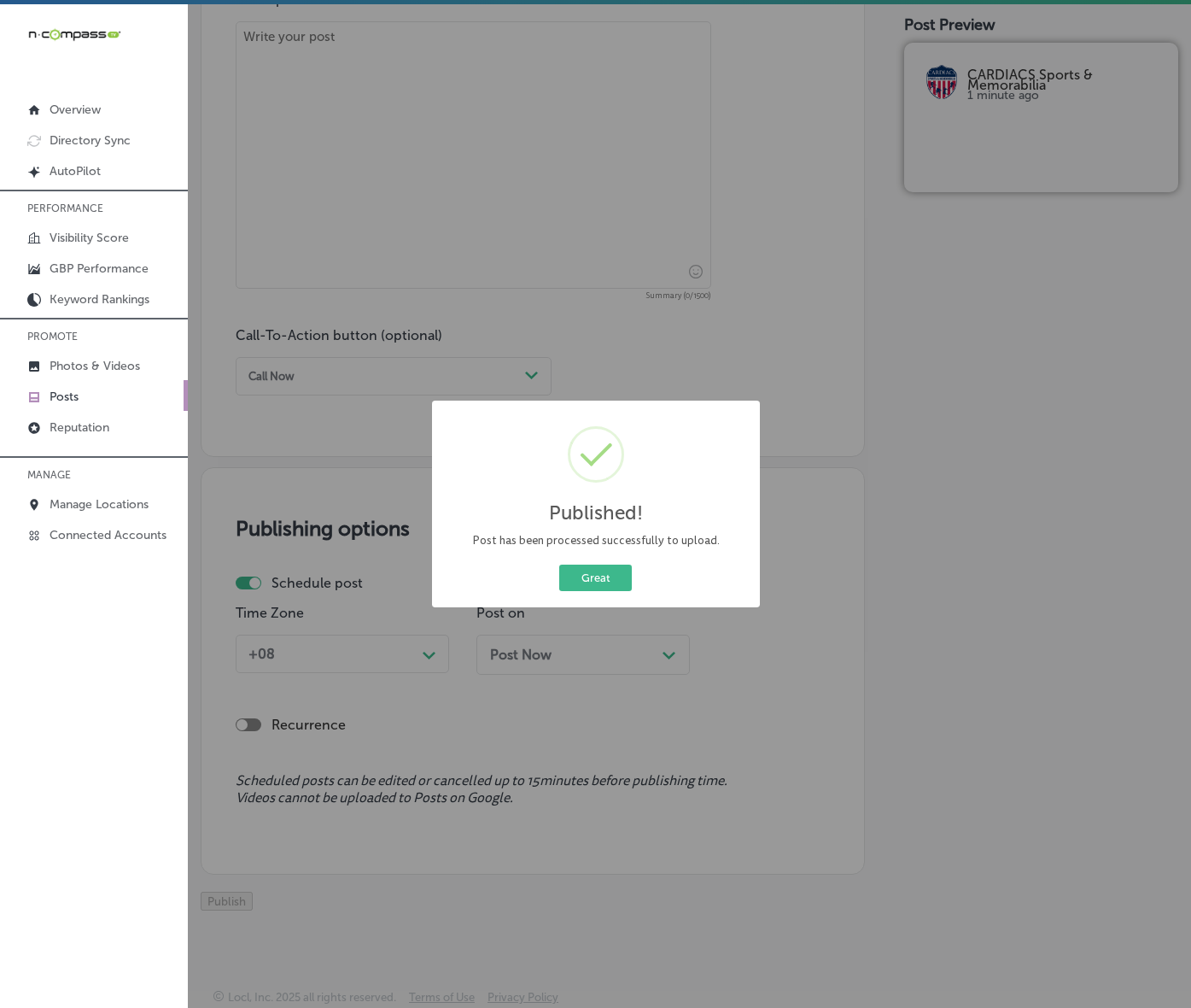
click at [599, 591] on button "Great" at bounding box center [596, 578] width 72 height 27
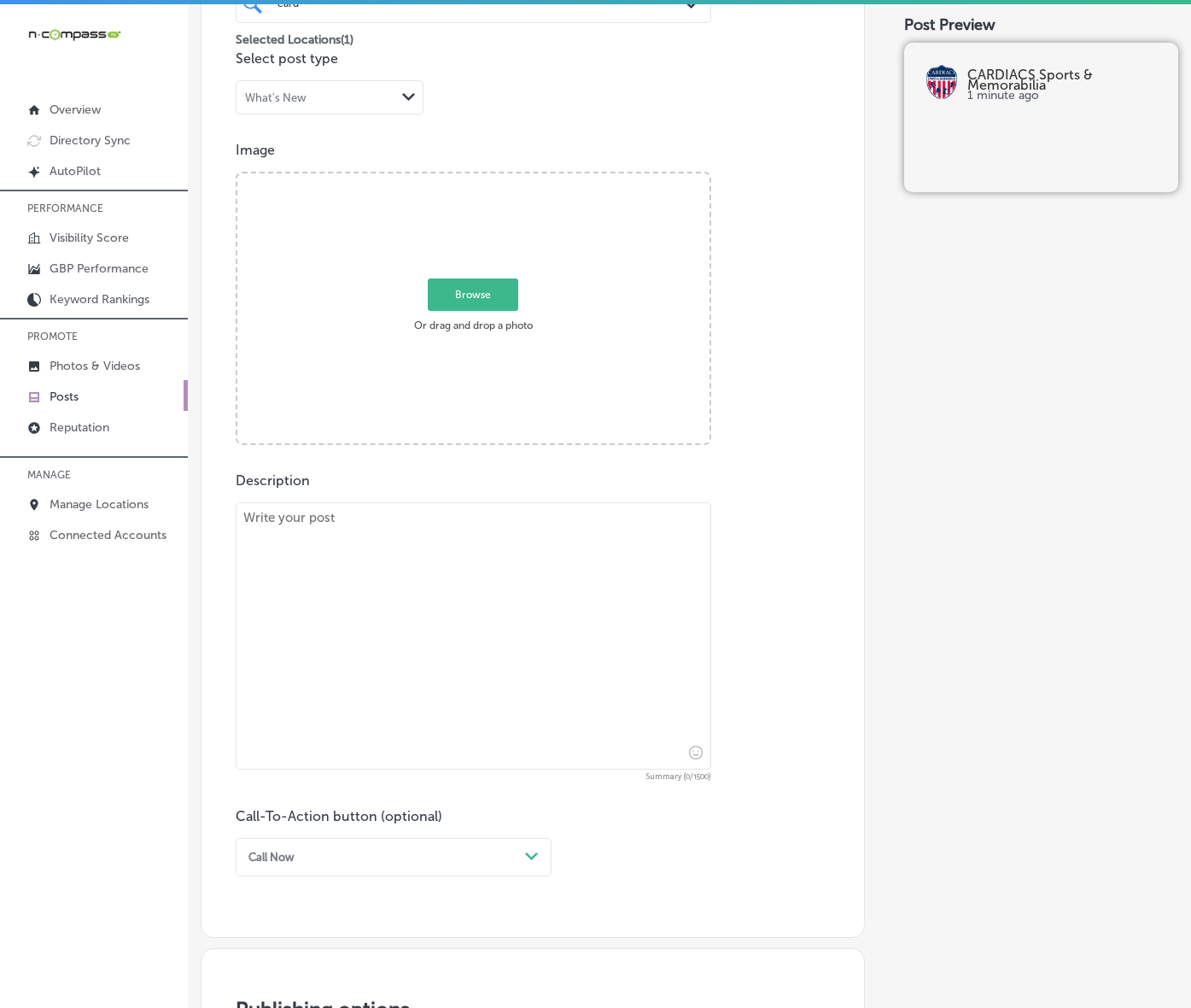
scroll to position [445, 0]
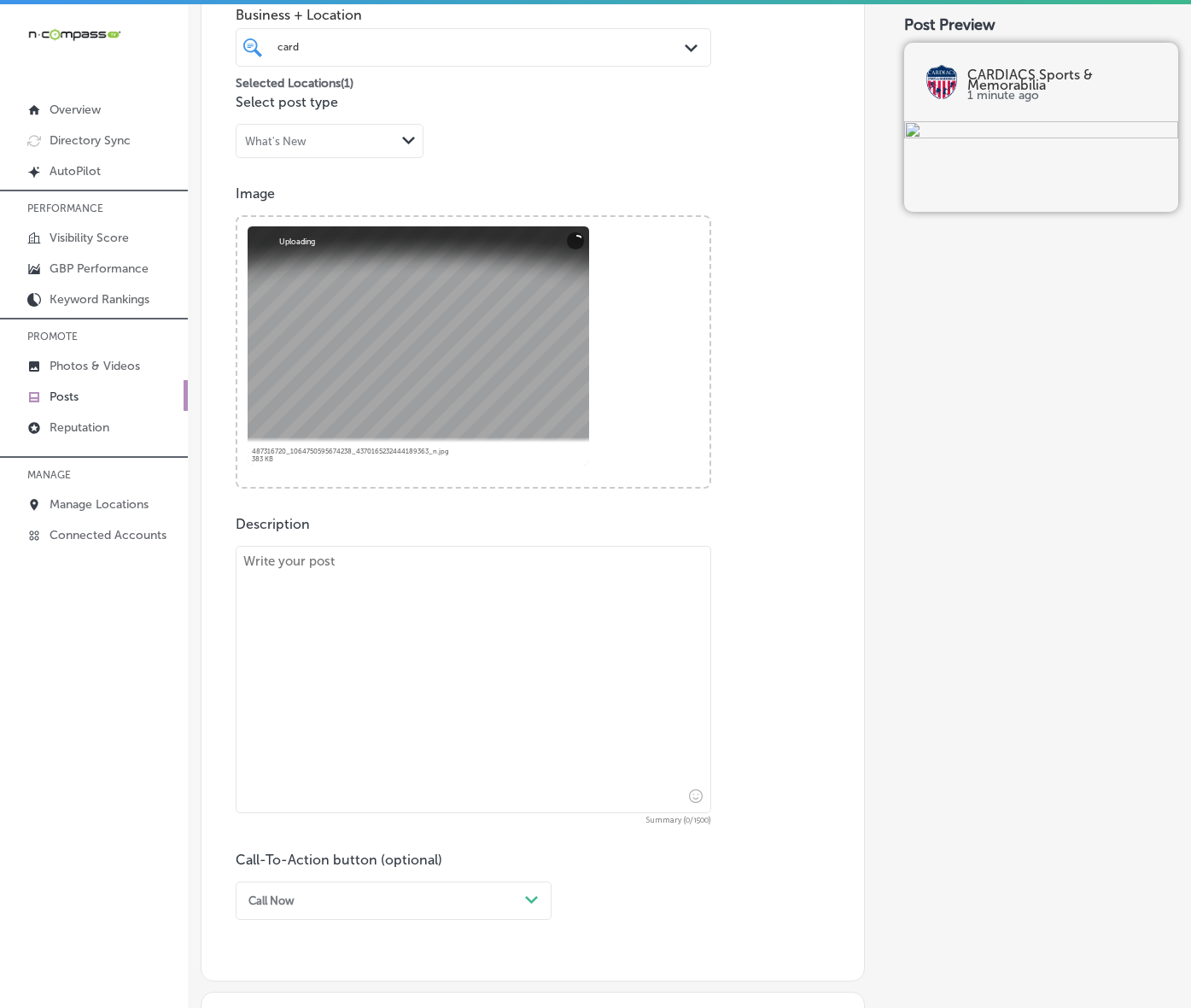
click at [488, 659] on textarea at bounding box center [473, 679] width 476 height 267
paste textarea "At CARDIACS Sports & Memorabilia, collecting is more than a hobby—it’s a commun…"
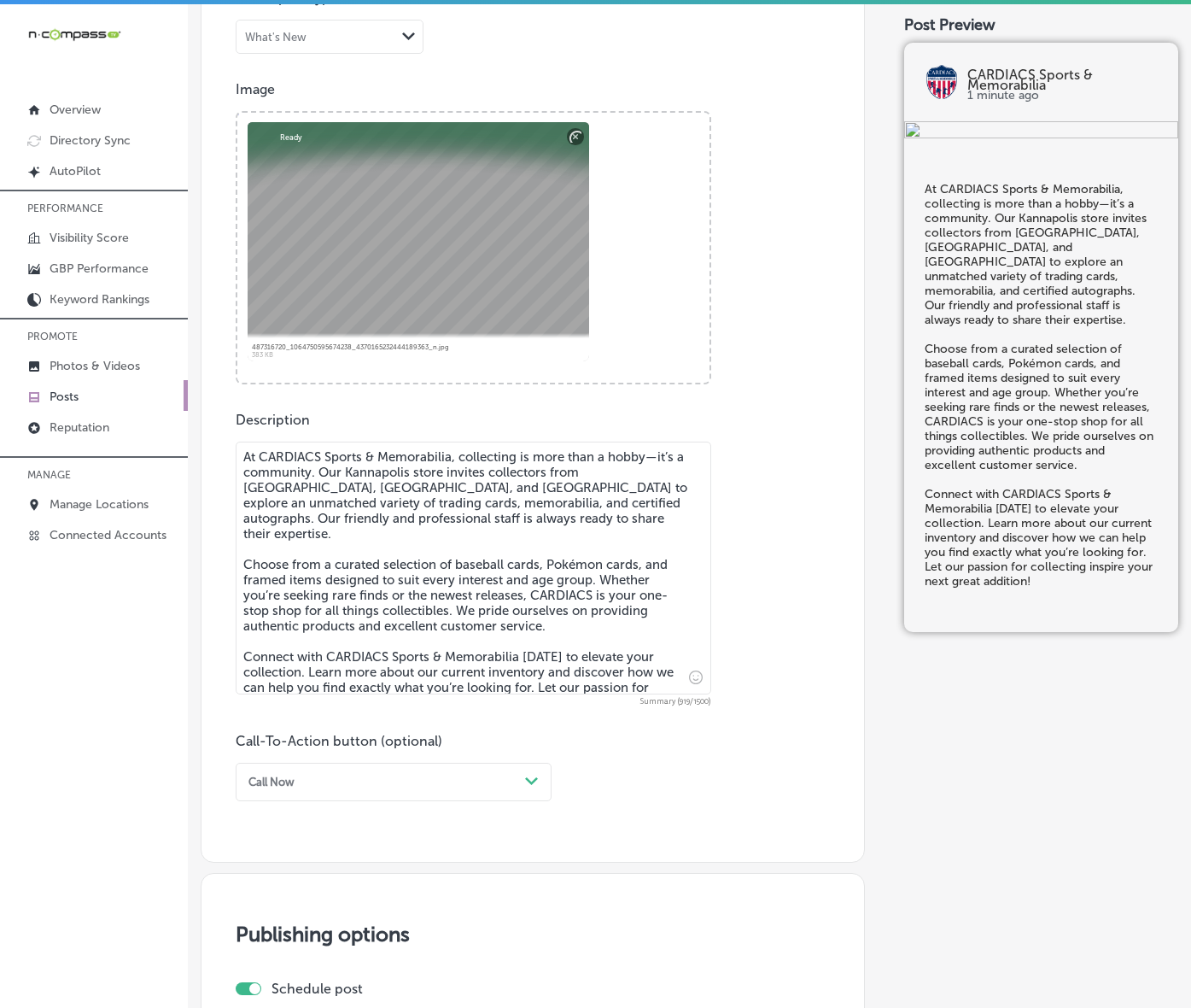
scroll to position [659, 0]
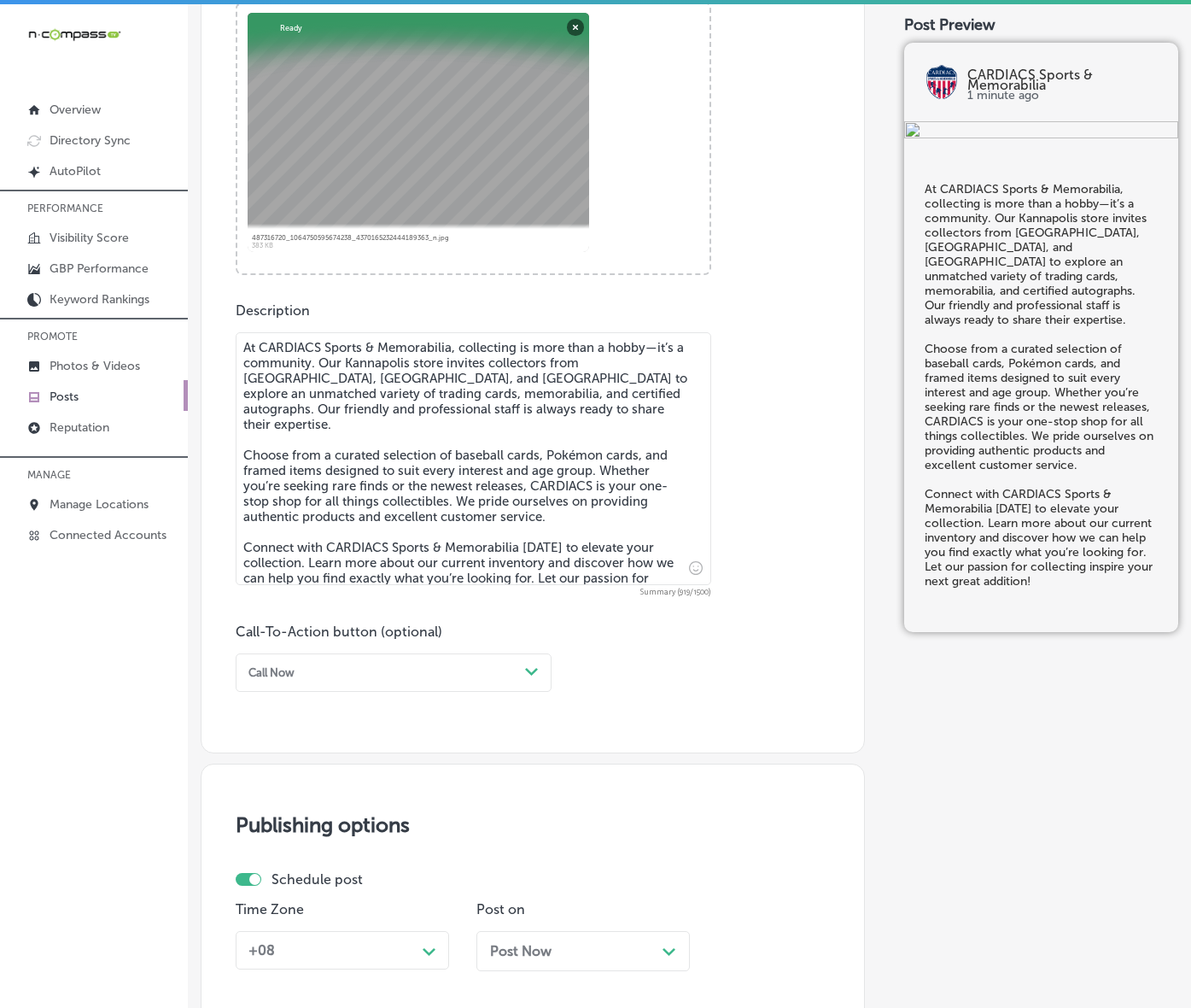
type textarea "At CARDIACS Sports & Memorabilia, collecting is more than a hobby—it’s a commun…"
click at [376, 684] on div "Call Now" at bounding box center [380, 672] width 277 height 23
click at [309, 823] on div "Learn more" at bounding box center [394, 810] width 316 height 26
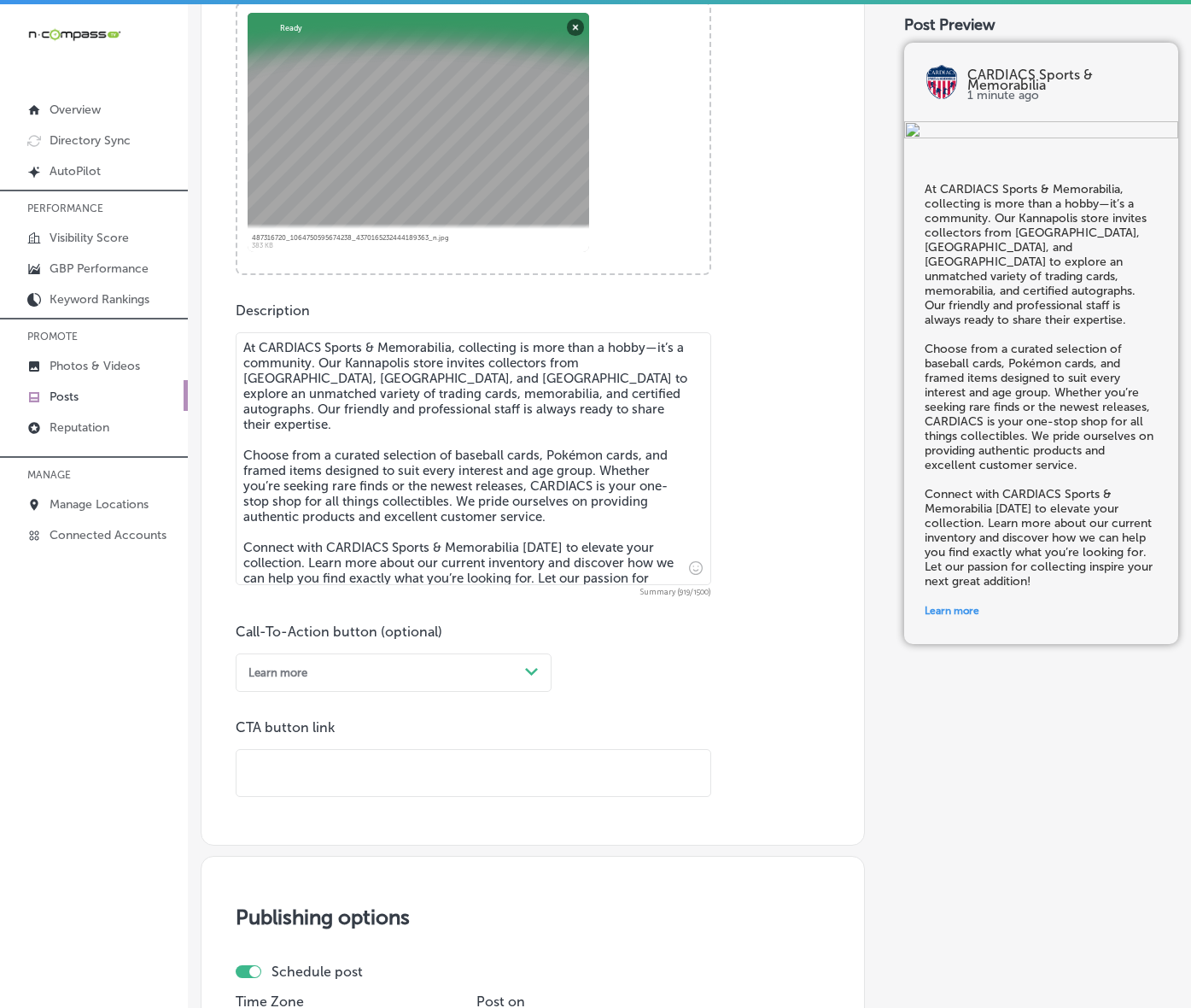
drag, startPoint x: 346, startPoint y: 850, endPoint x: 362, endPoint y: 839, distance: 19.4
click at [362, 797] on input "text" at bounding box center [473, 773] width 474 height 47
paste input "[URL][DOMAIN_NAME]"
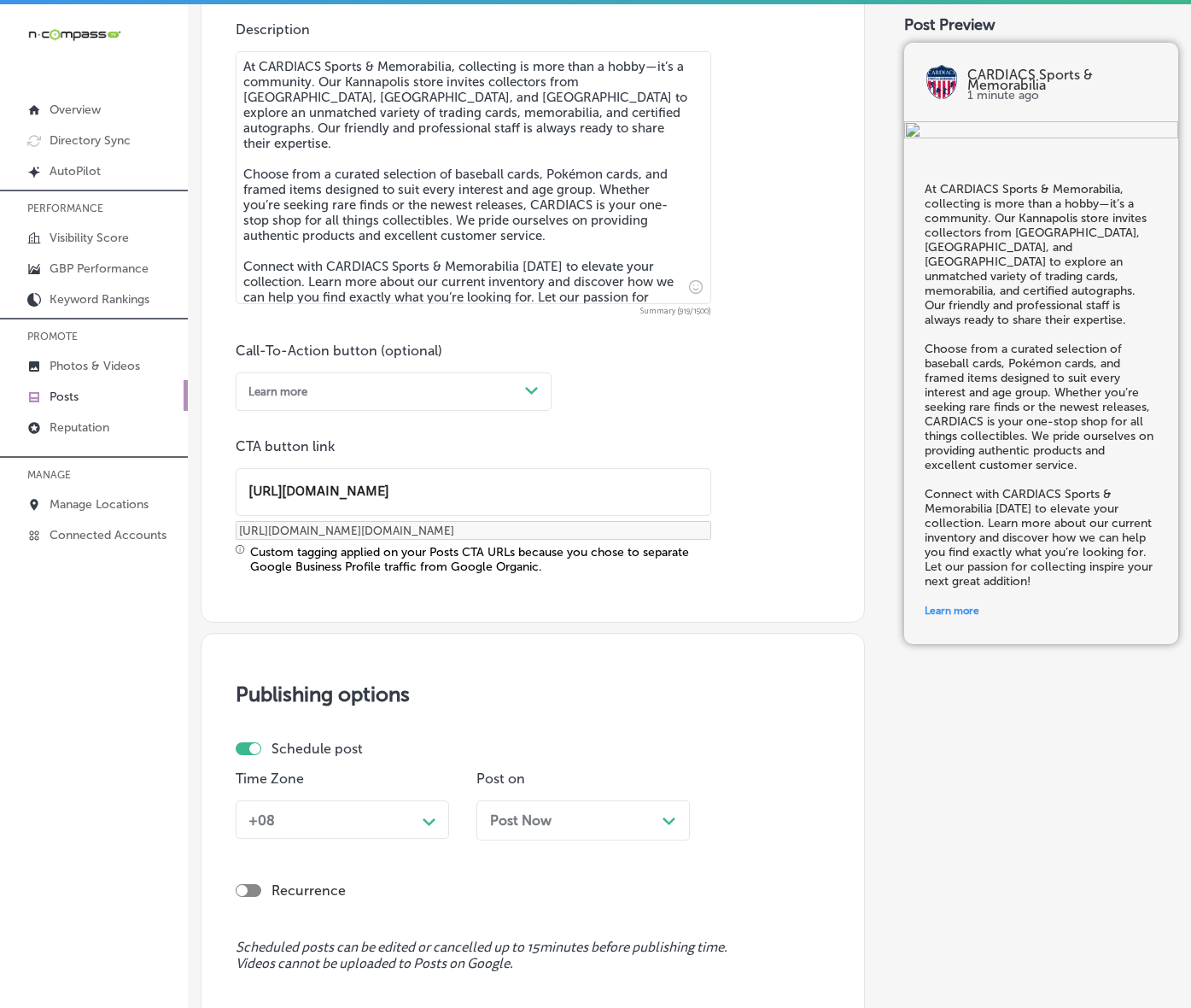
scroll to position [1086, 0]
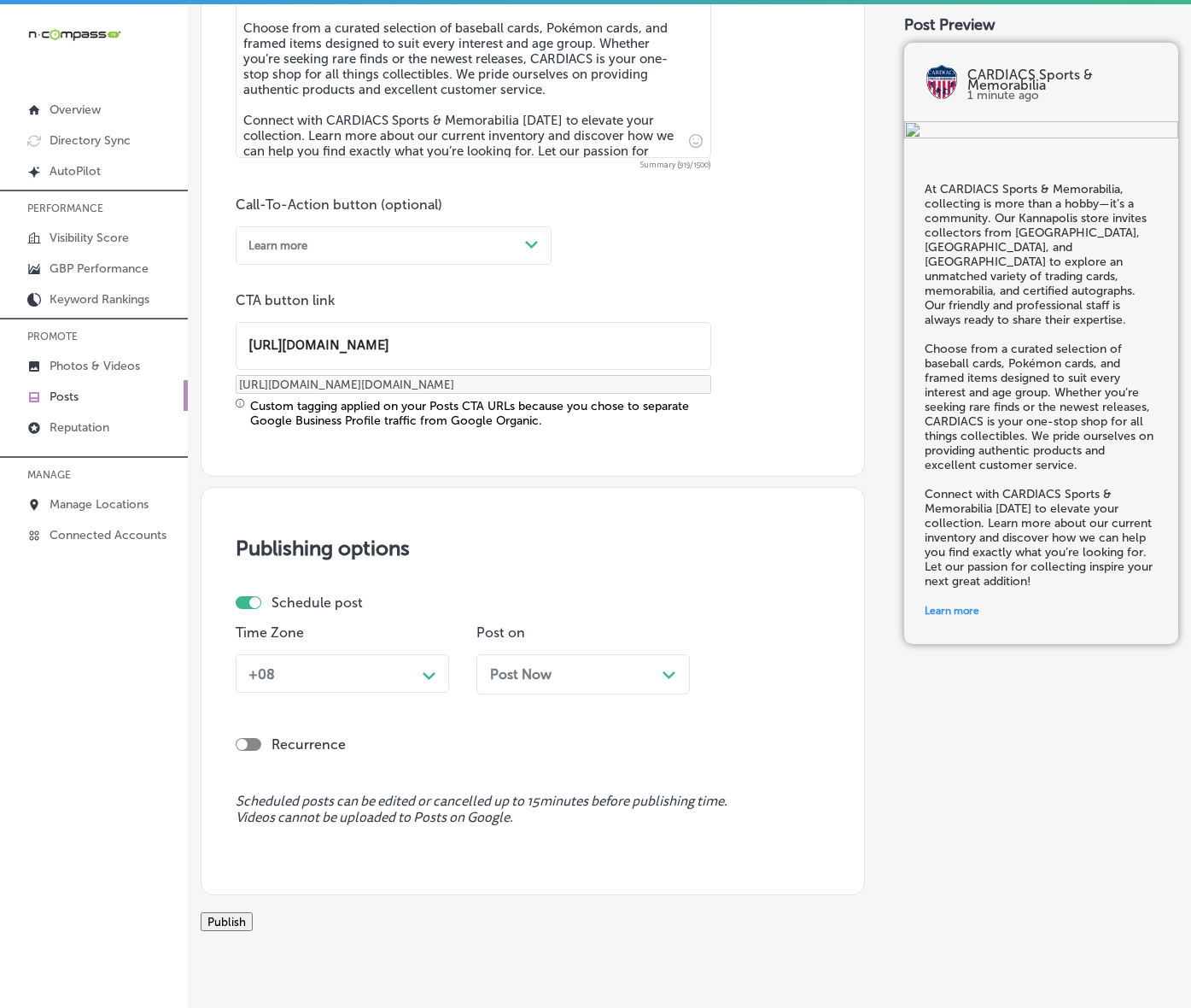
type input "[URL][DOMAIN_NAME]"
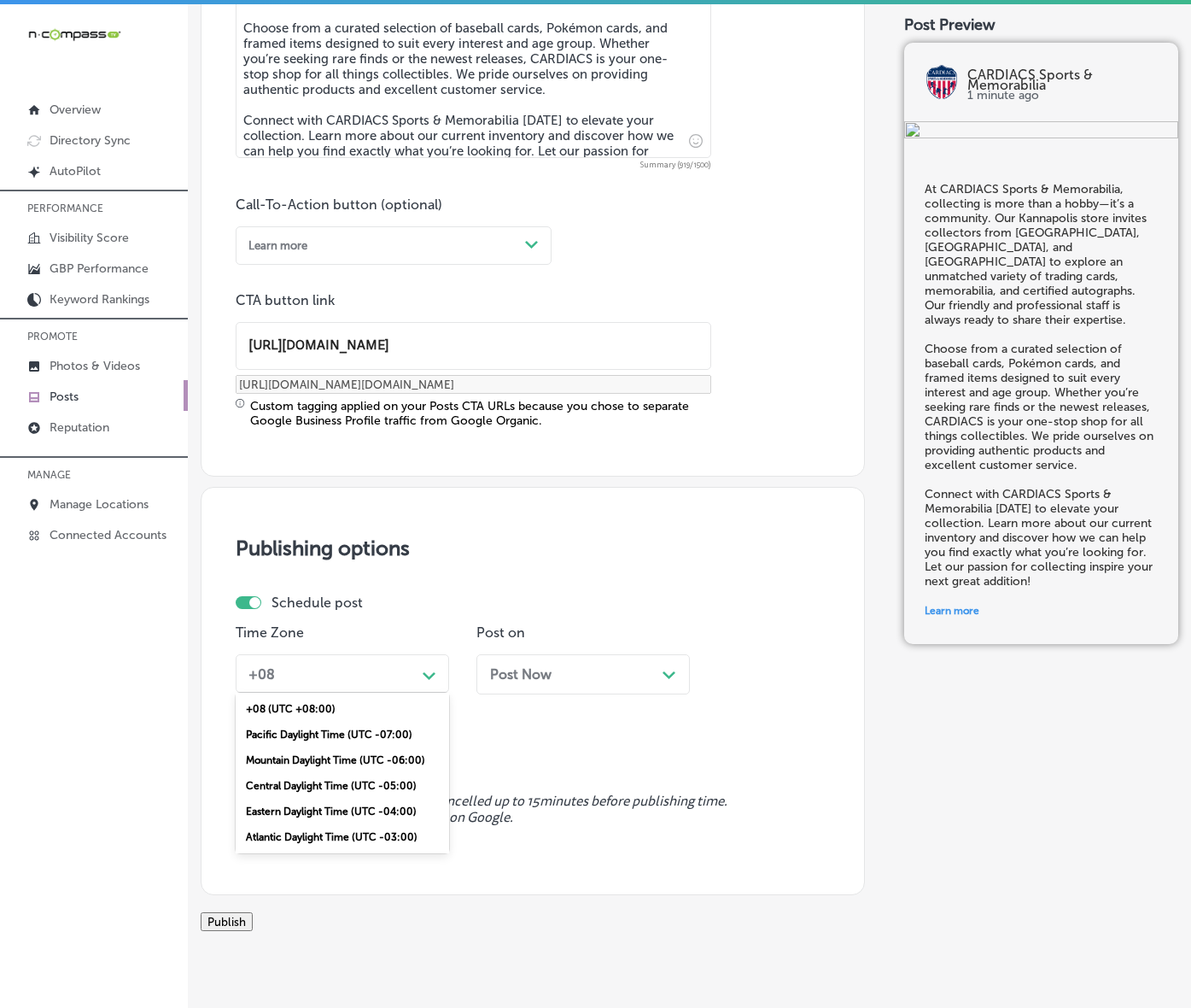
click at [428, 687] on div "Path Created with Sketch." at bounding box center [429, 673] width 28 height 28
click at [356, 773] on div "Mountain Daylight Time (UTC -06:00)" at bounding box center [342, 760] width 213 height 26
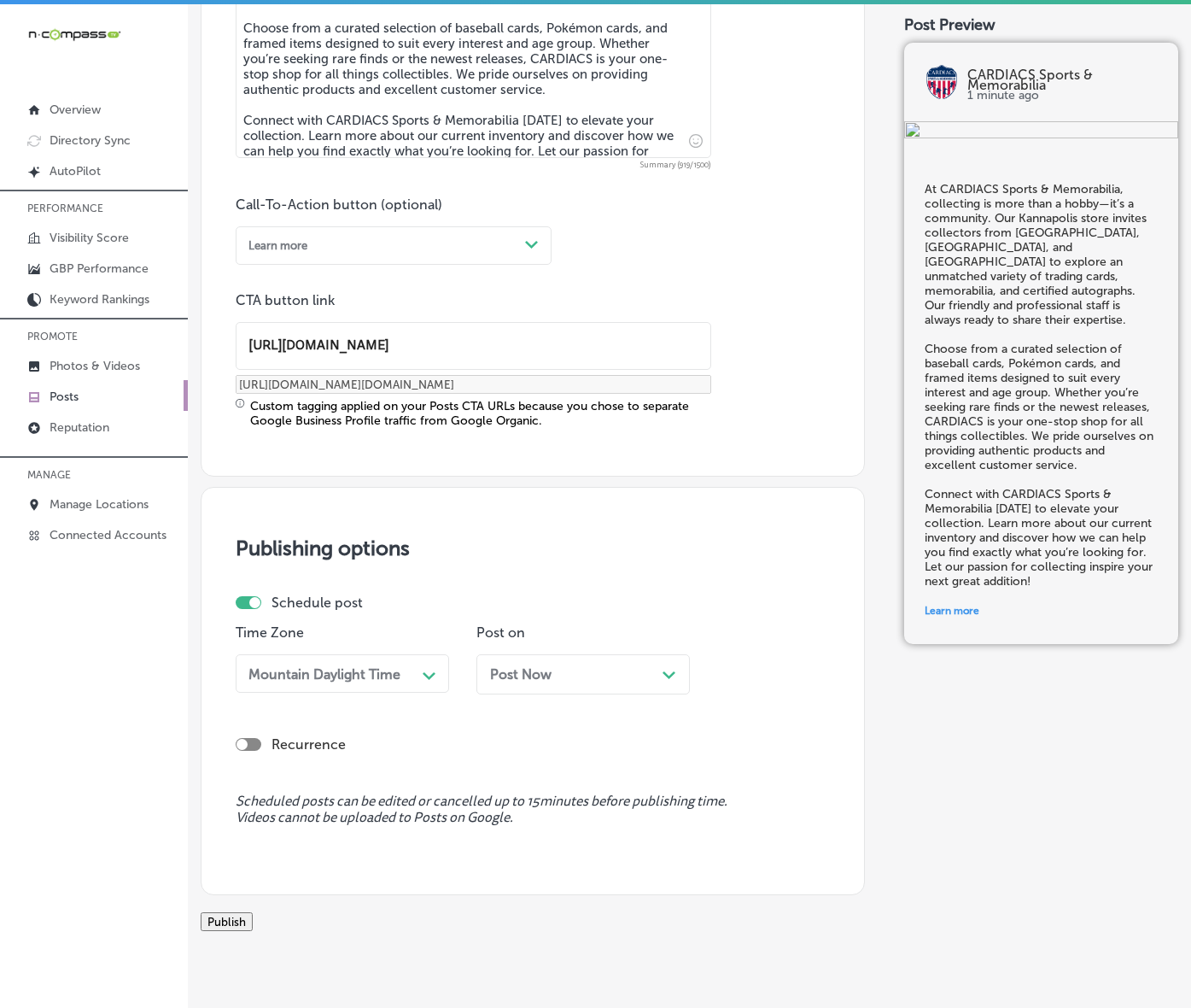
click at [583, 695] on div "Post Now Path Created with Sketch." at bounding box center [583, 674] width 213 height 40
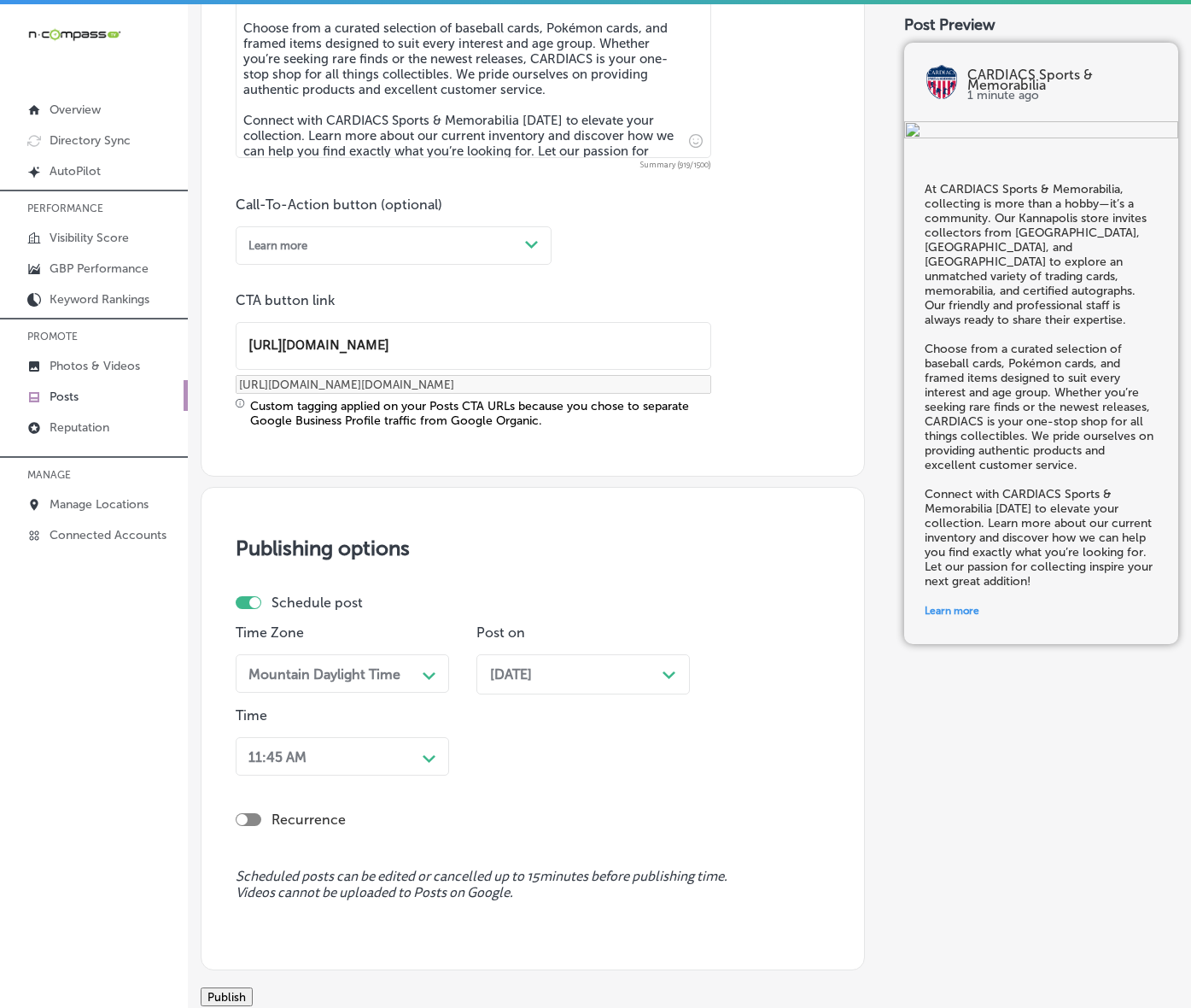
click at [424, 776] on div "11:45 AM Path Created with Sketch." at bounding box center [342, 756] width 213 height 38
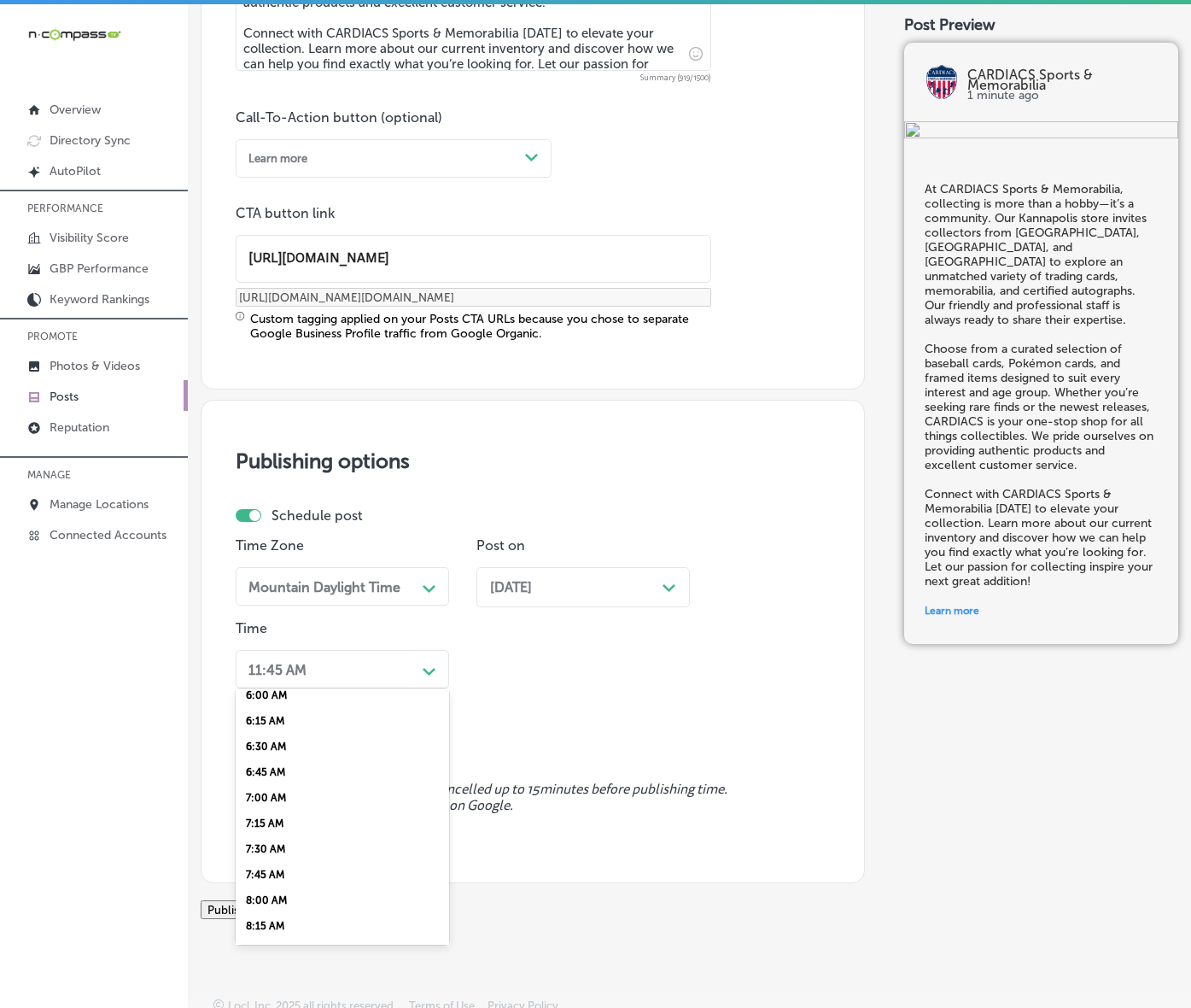
scroll to position [747, 0]
click at [285, 687] on div "7:00 AM" at bounding box center [342, 674] width 213 height 26
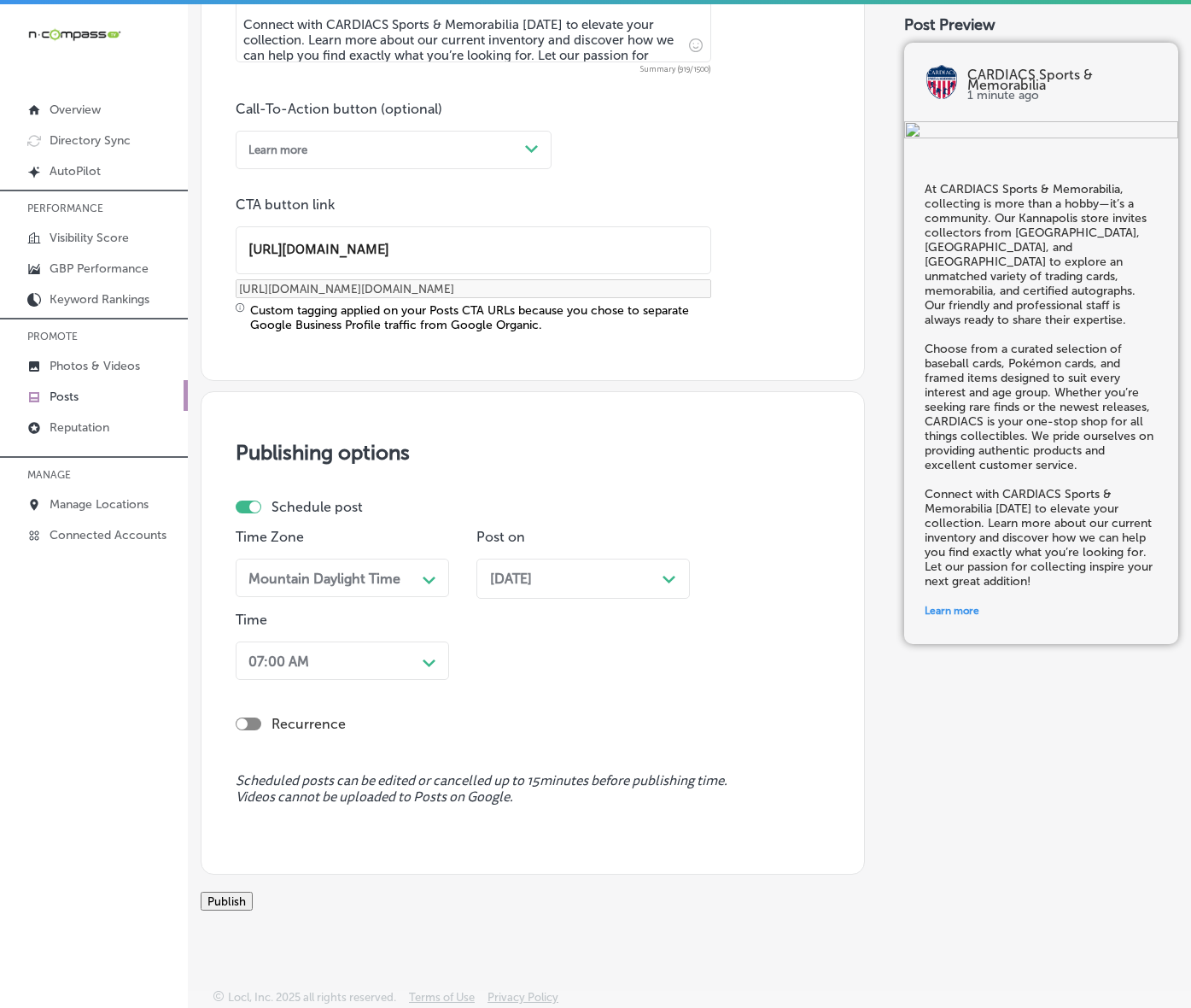
scroll to position [1300, 0]
click at [253, 892] on button "Publish" at bounding box center [227, 901] width 52 height 19
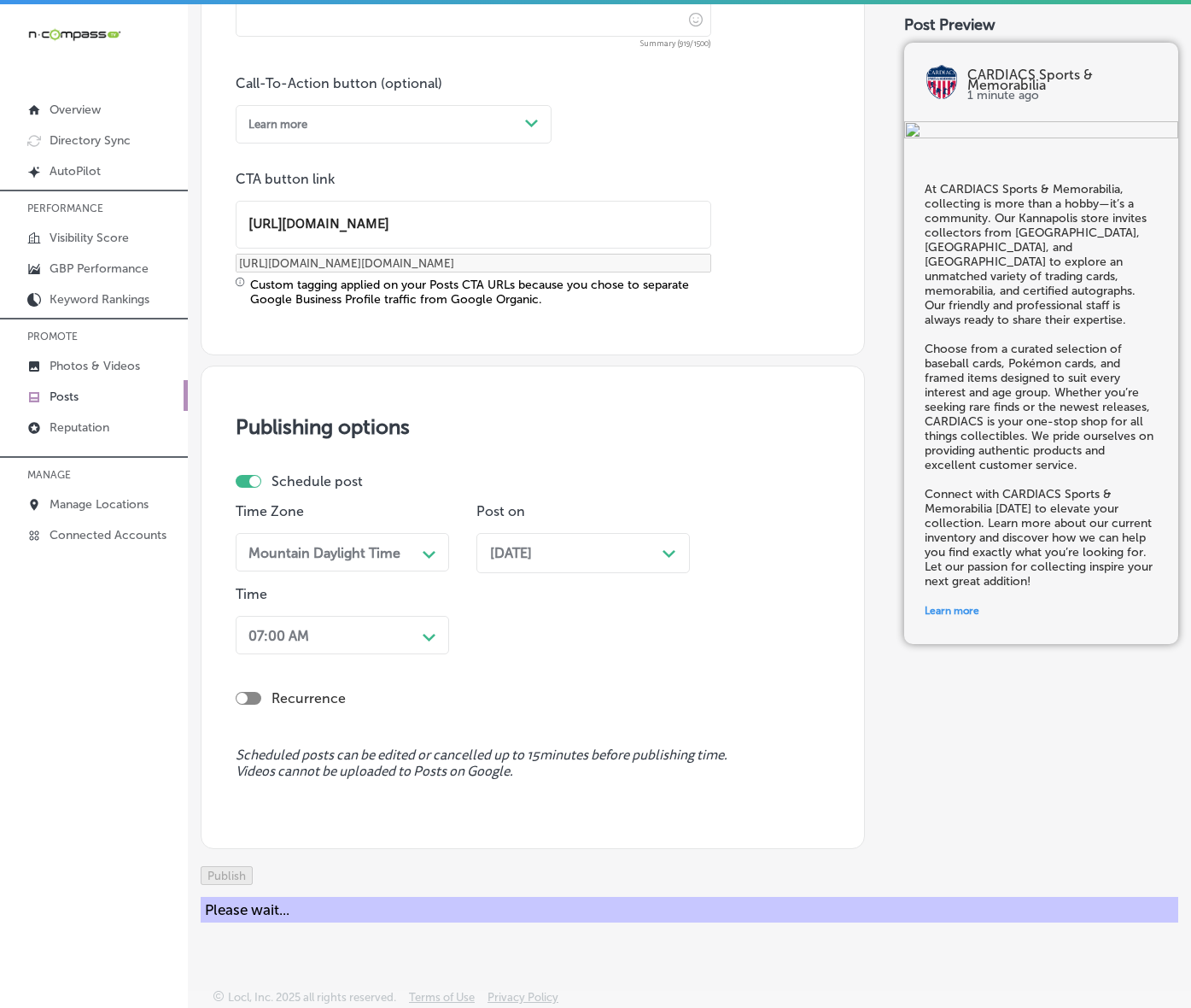
scroll to position [1072, 0]
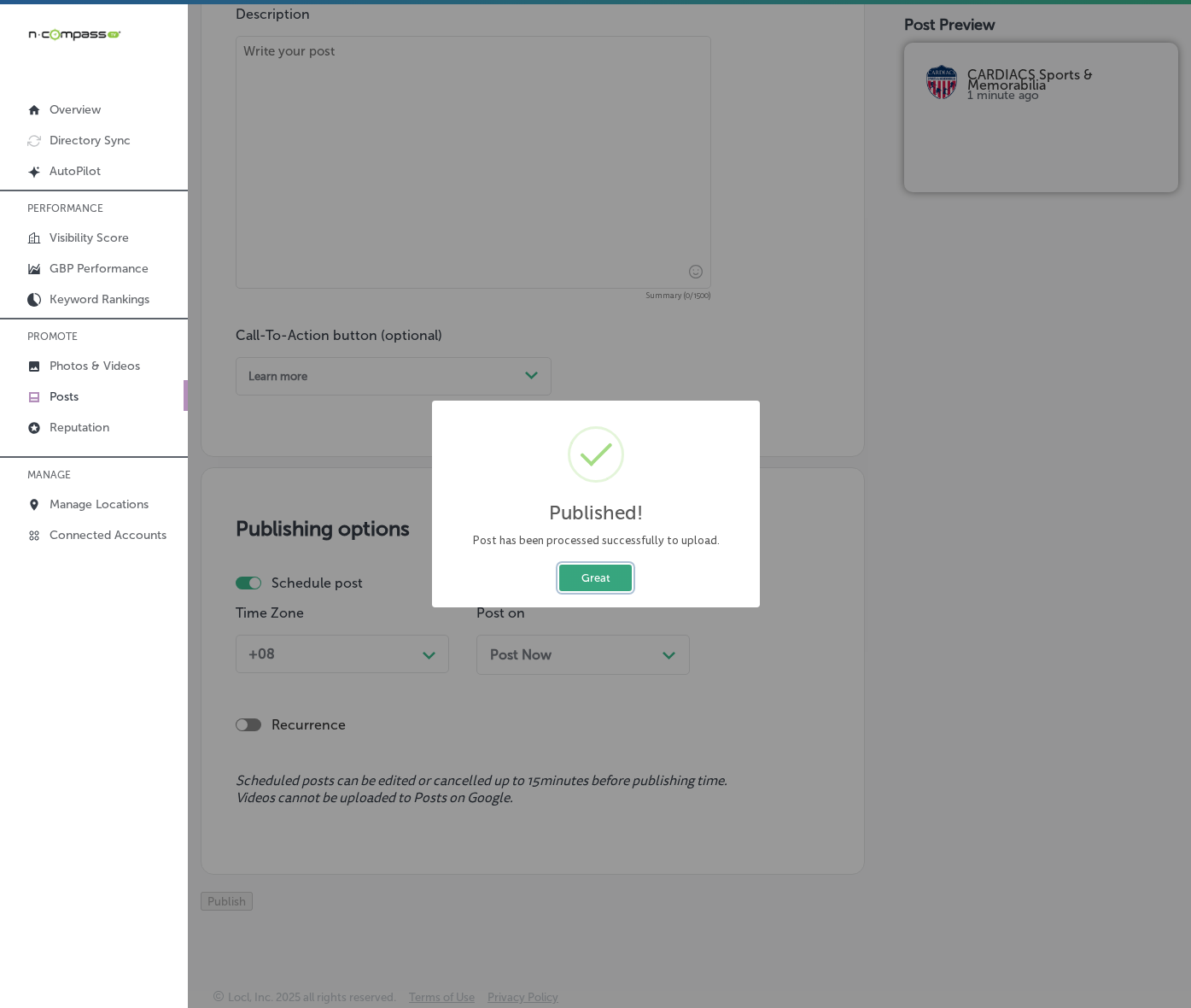
click at [609, 591] on button "Great" at bounding box center [596, 578] width 72 height 27
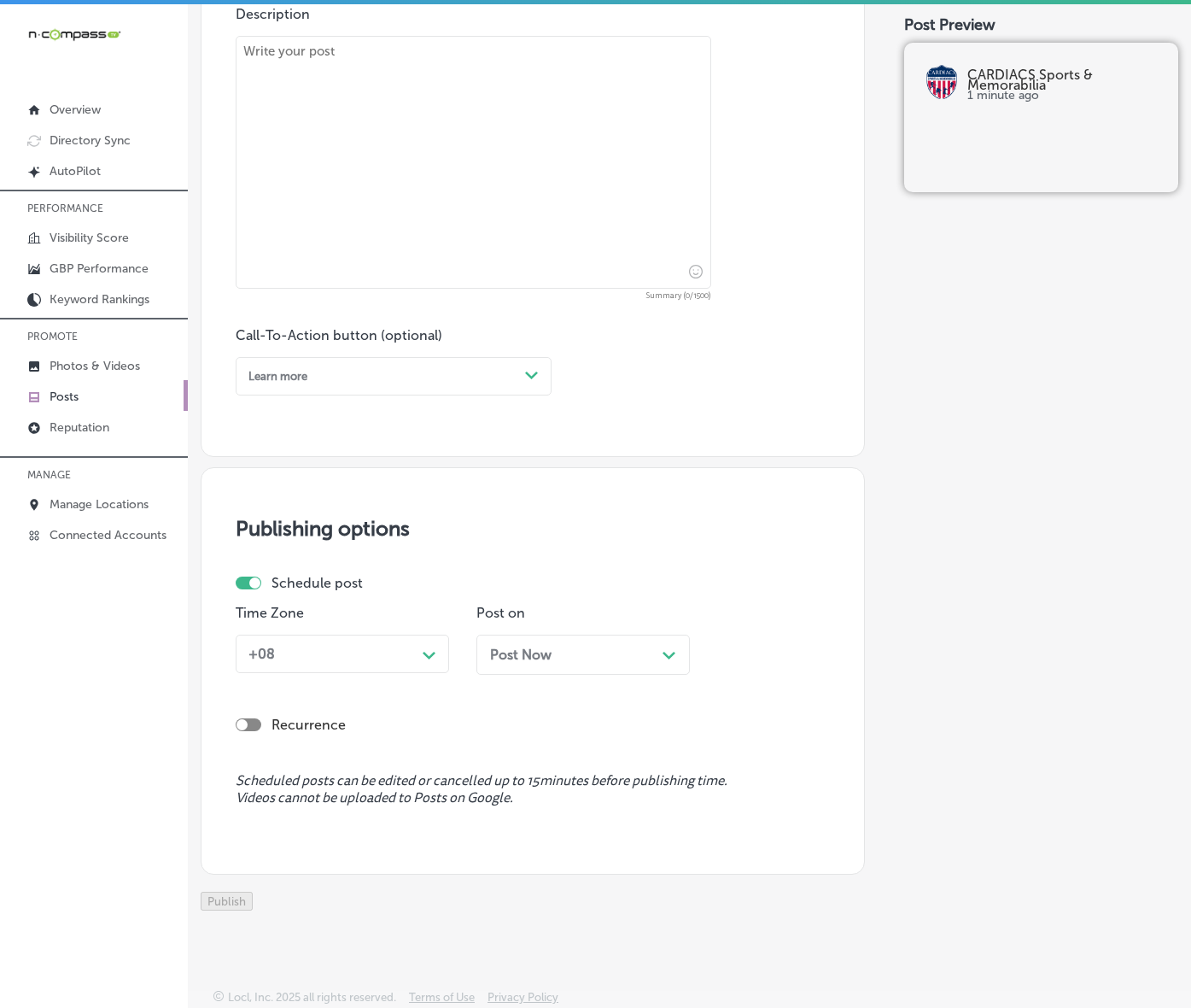
scroll to position [538, 0]
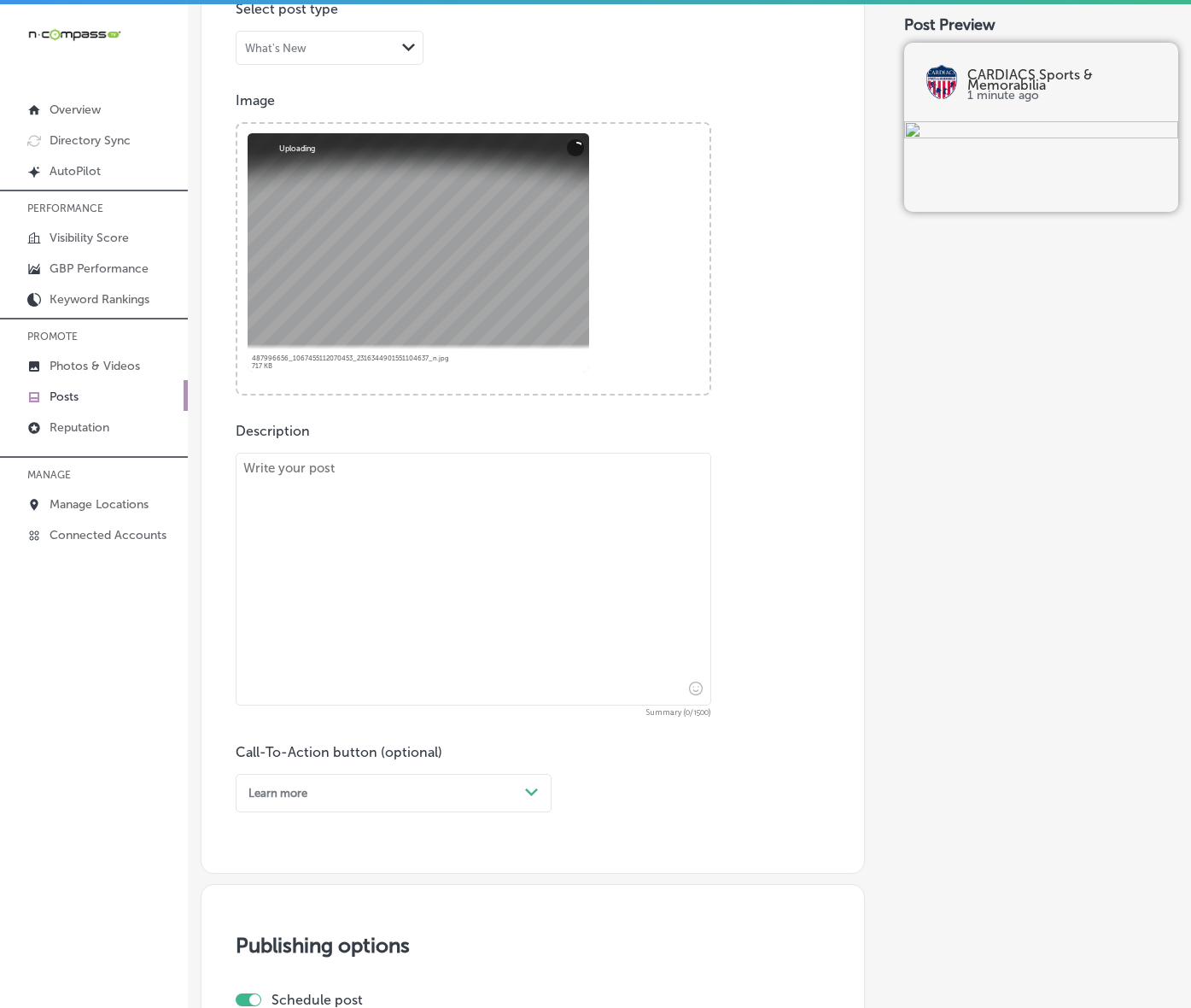
click at [399, 699] on textarea at bounding box center [473, 579] width 476 height 253
paste textarea "Elevate your passion for collecting at CARDIACS Sports & Memorabilia! We’re pro…"
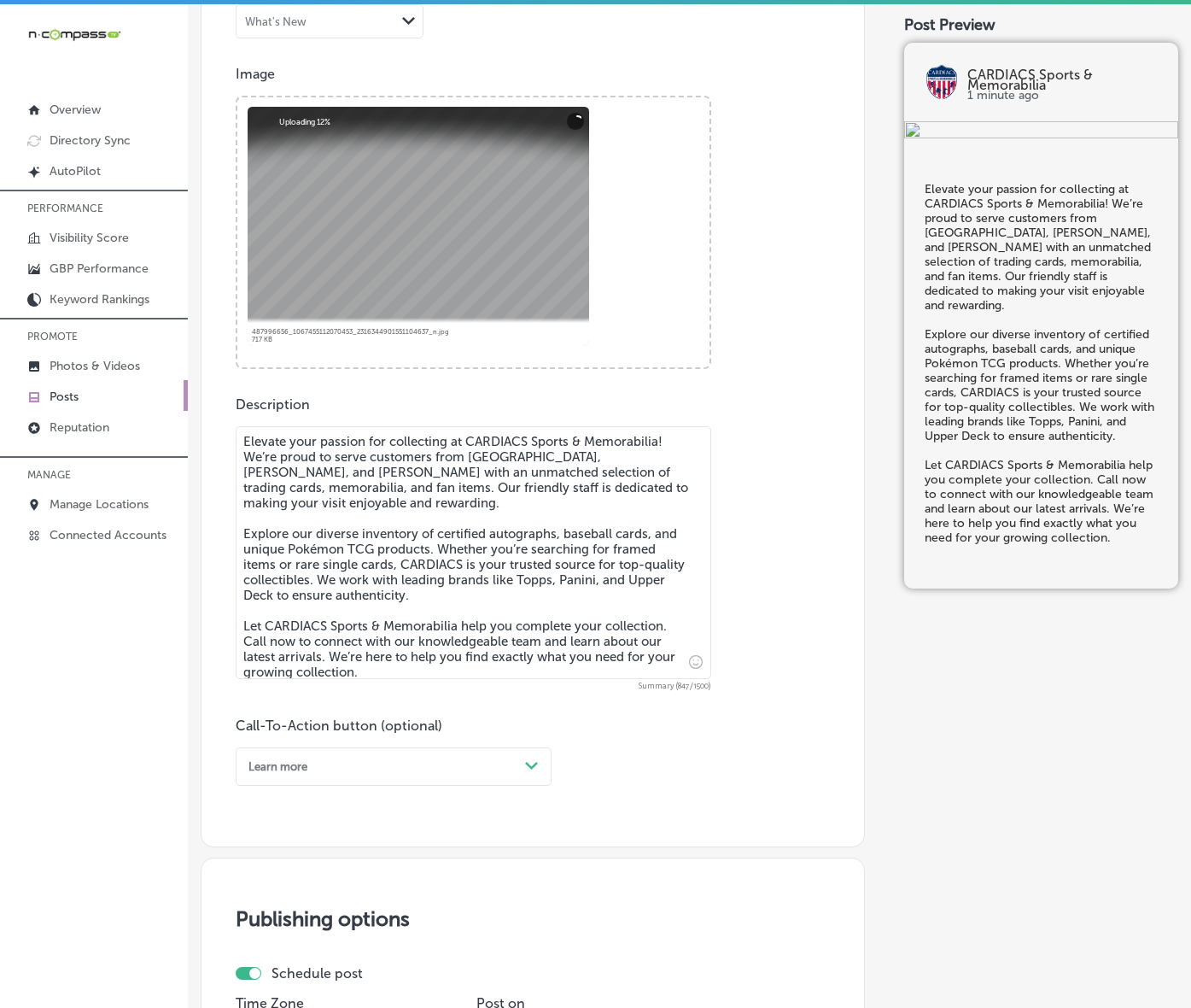
scroll to position [645, 0]
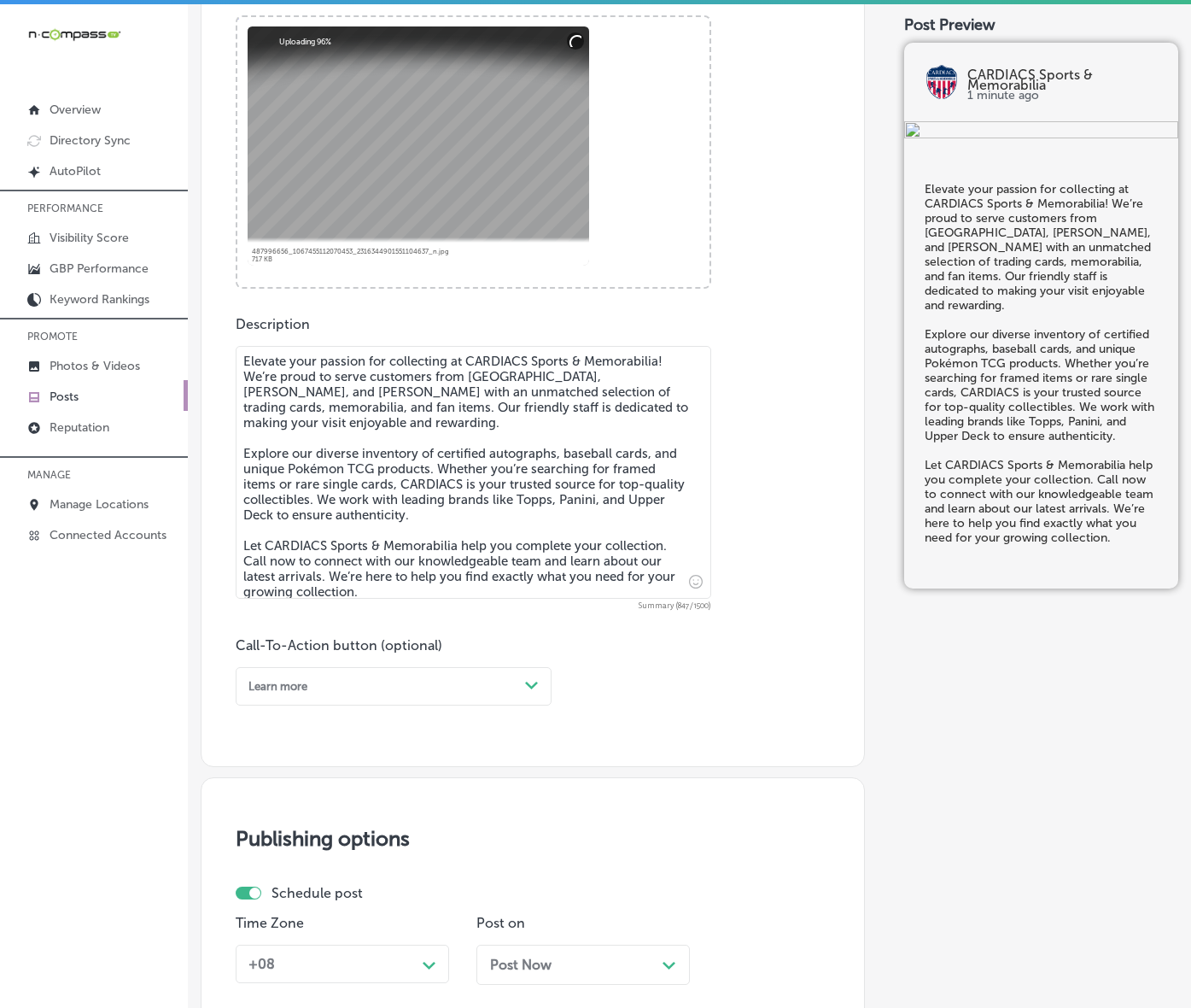
type textarea "Elevate your passion for collecting at CARDIACS Sports & Memorabilia! We’re pro…"
click at [530, 689] on icon "Path Created with Sketch." at bounding box center [531, 685] width 12 height 8
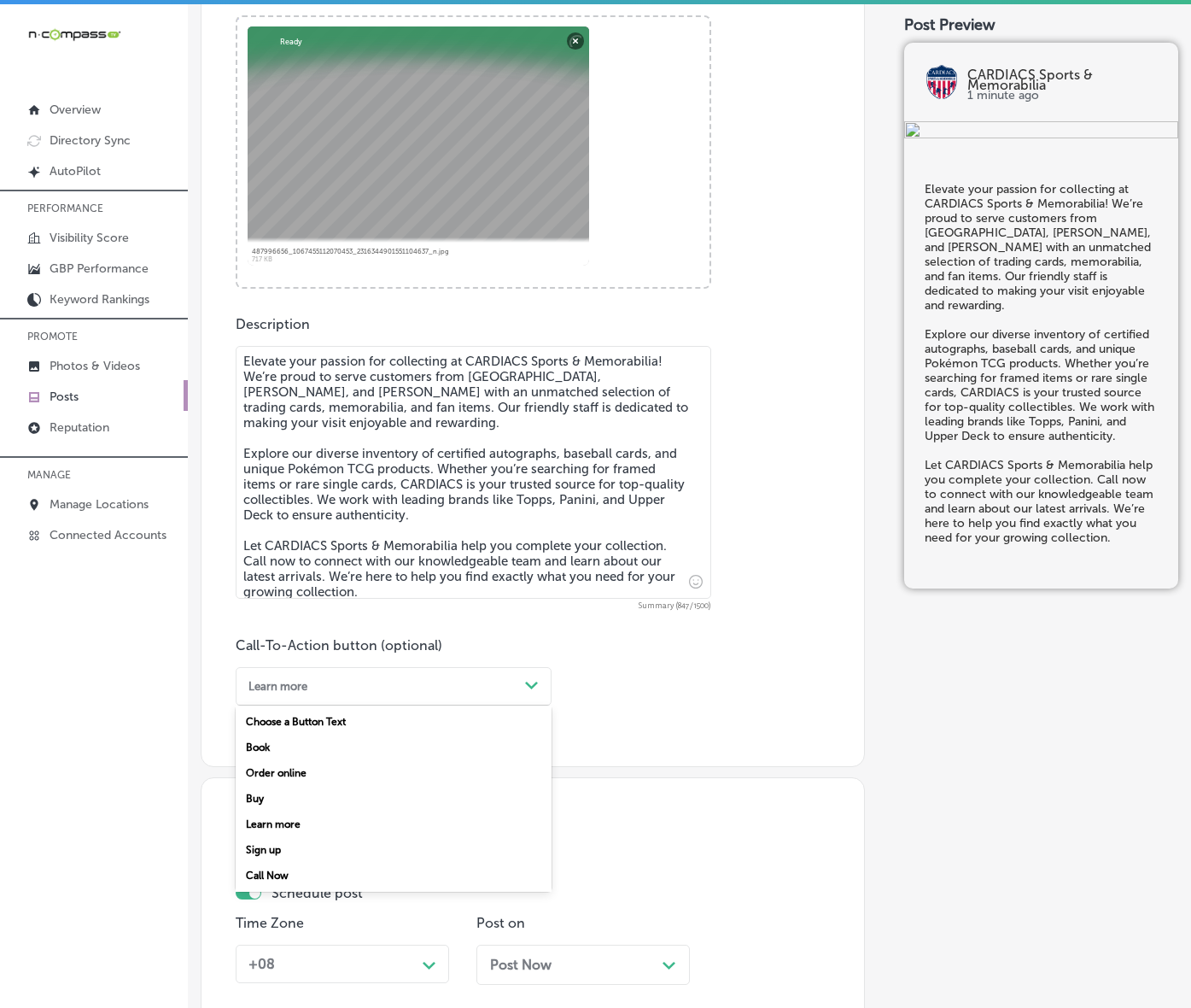
click at [287, 888] on div "Call Now" at bounding box center [394, 875] width 316 height 26
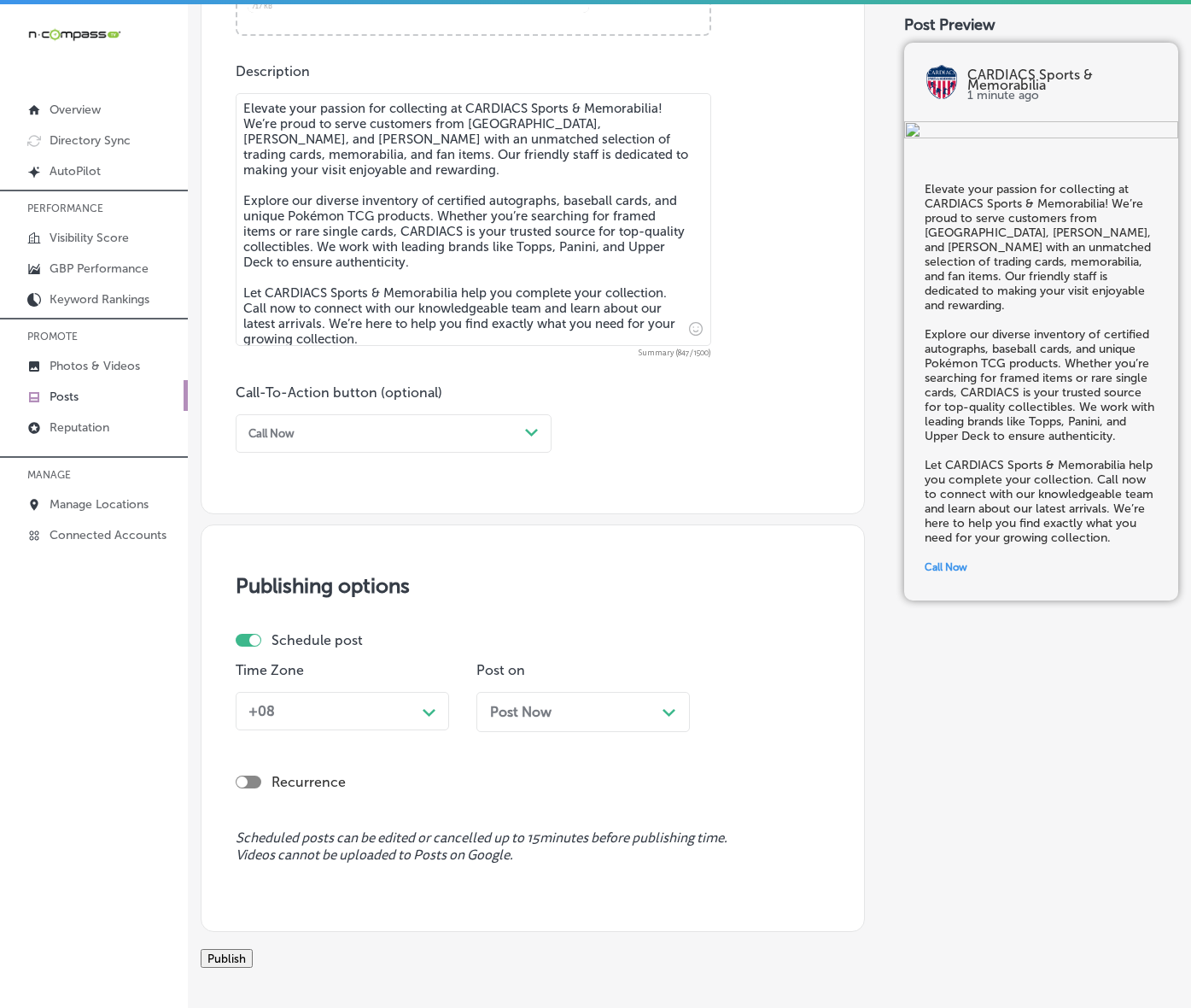
scroll to position [965, 0]
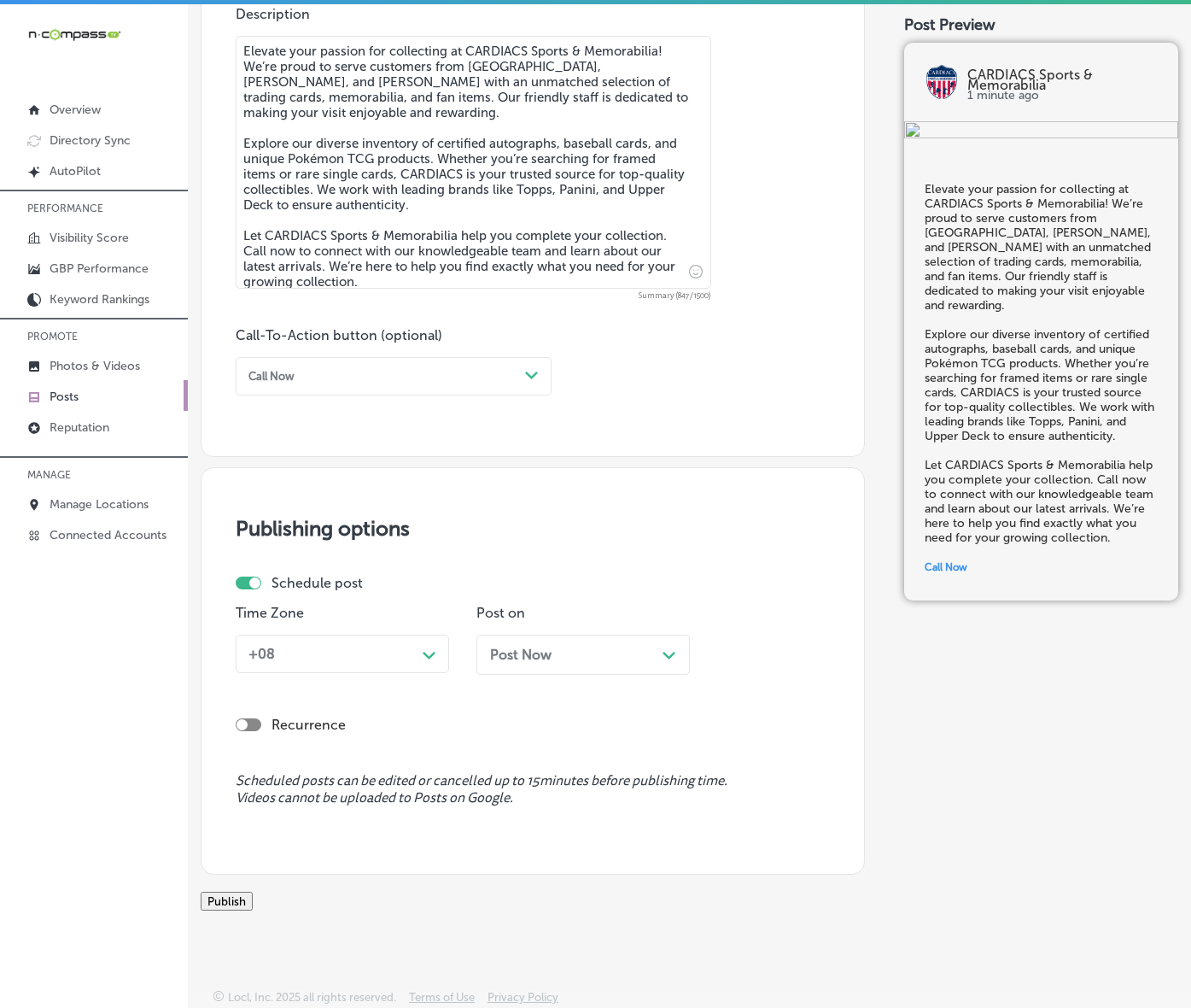
click at [432, 660] on polygon at bounding box center [429, 655] width 12 height 8
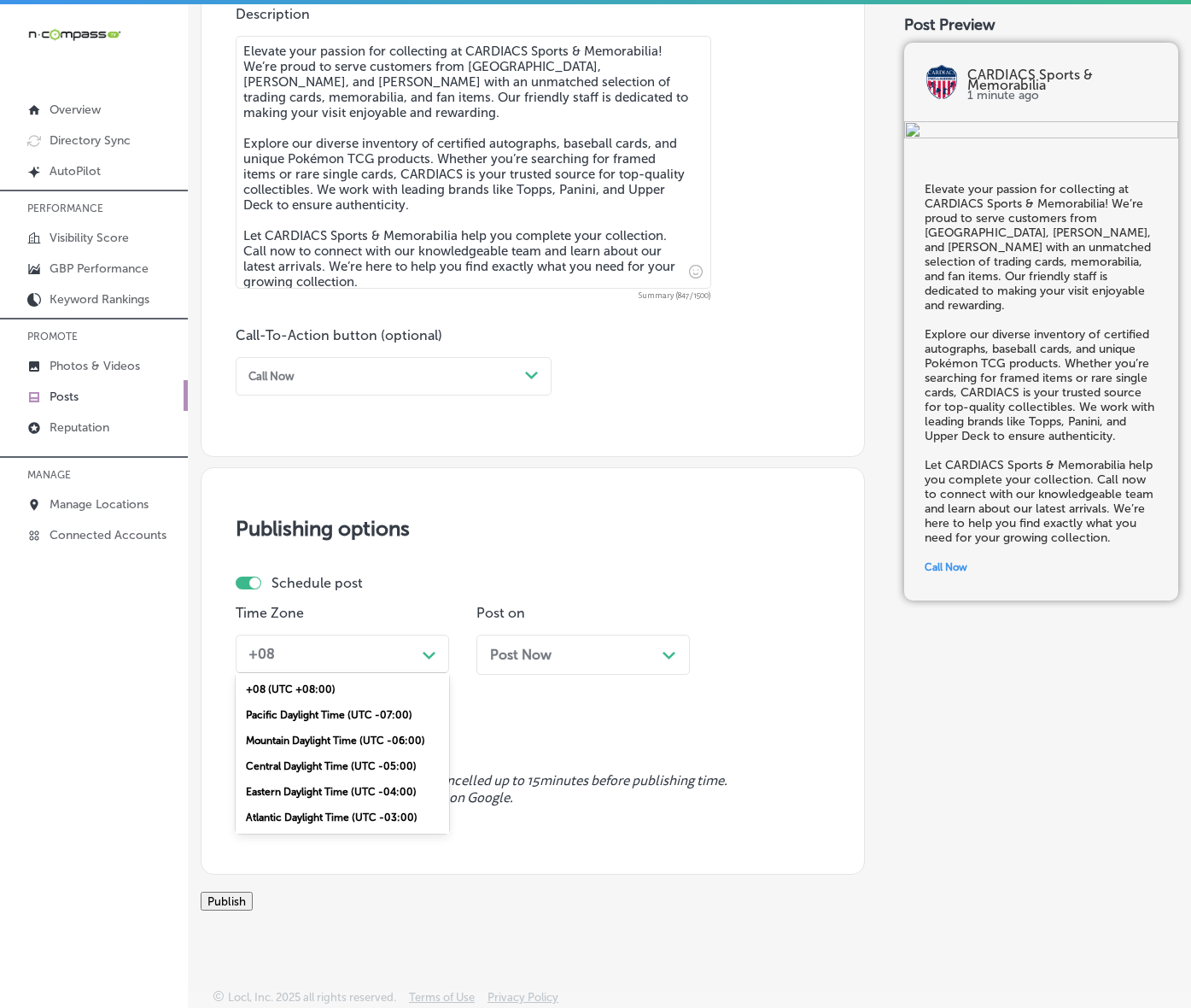
click at [373, 754] on div "Mountain Daylight Time (UTC -06:00)" at bounding box center [342, 740] width 213 height 26
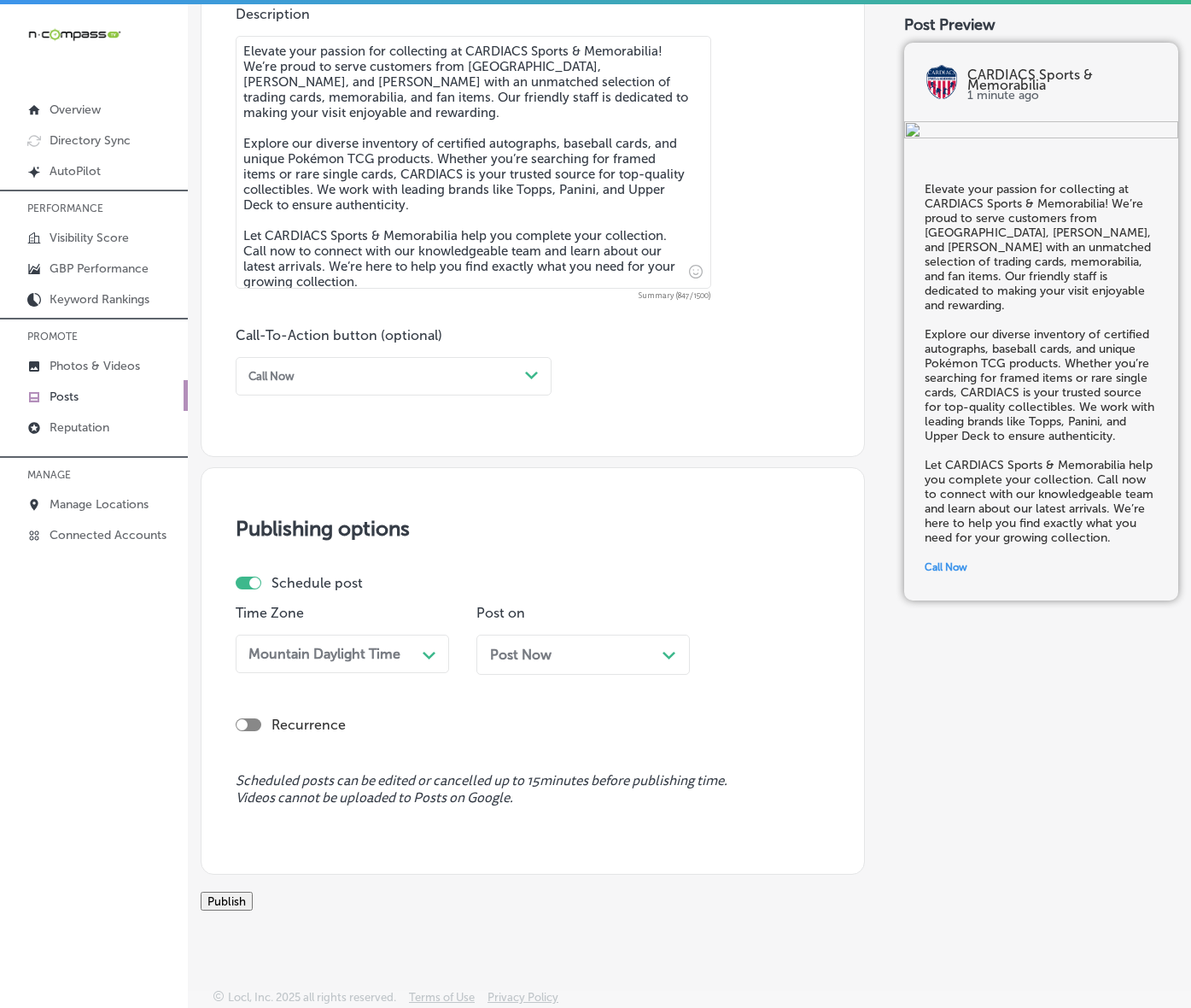
click at [587, 675] on div "Post Now Path Created with Sketch." at bounding box center [583, 654] width 213 height 40
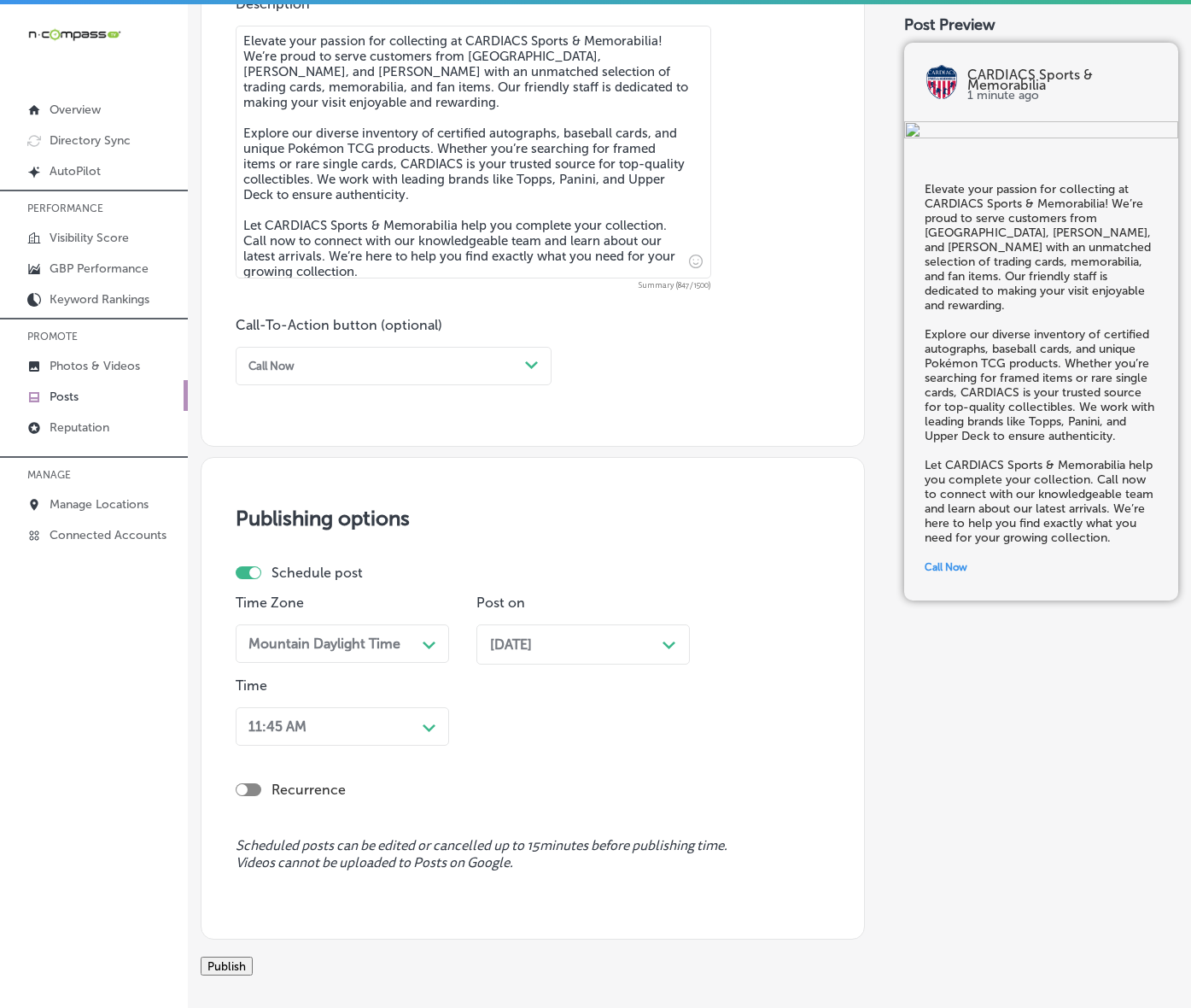
click at [428, 746] on div "11:45 AM Path Created with Sketch." at bounding box center [342, 726] width 213 height 38
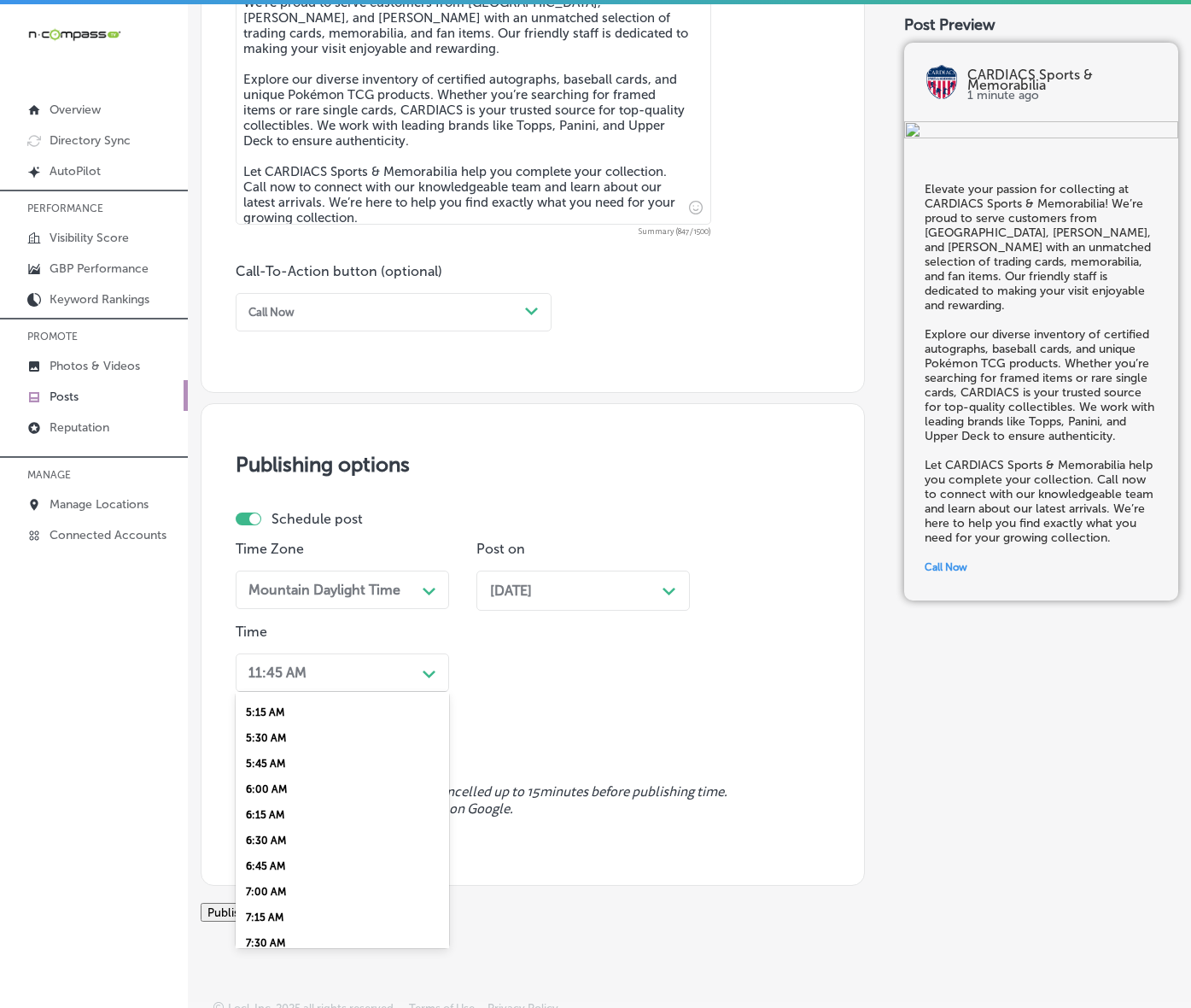
scroll to position [640, 0]
click at [266, 797] on div "7:00 AM" at bounding box center [342, 785] width 213 height 26
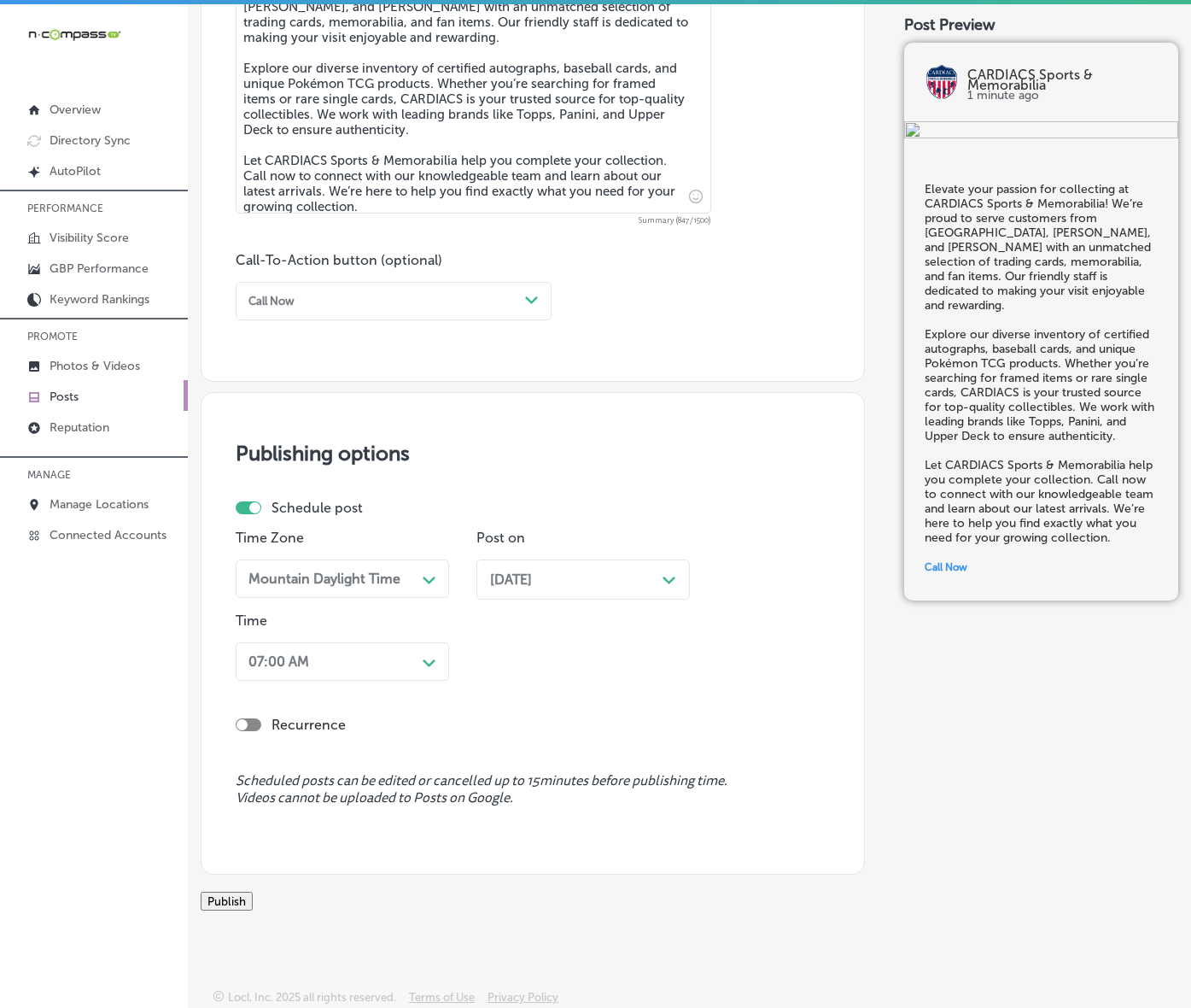
scroll to position [1146, 0]
click at [253, 892] on button "Publish" at bounding box center [227, 901] width 52 height 19
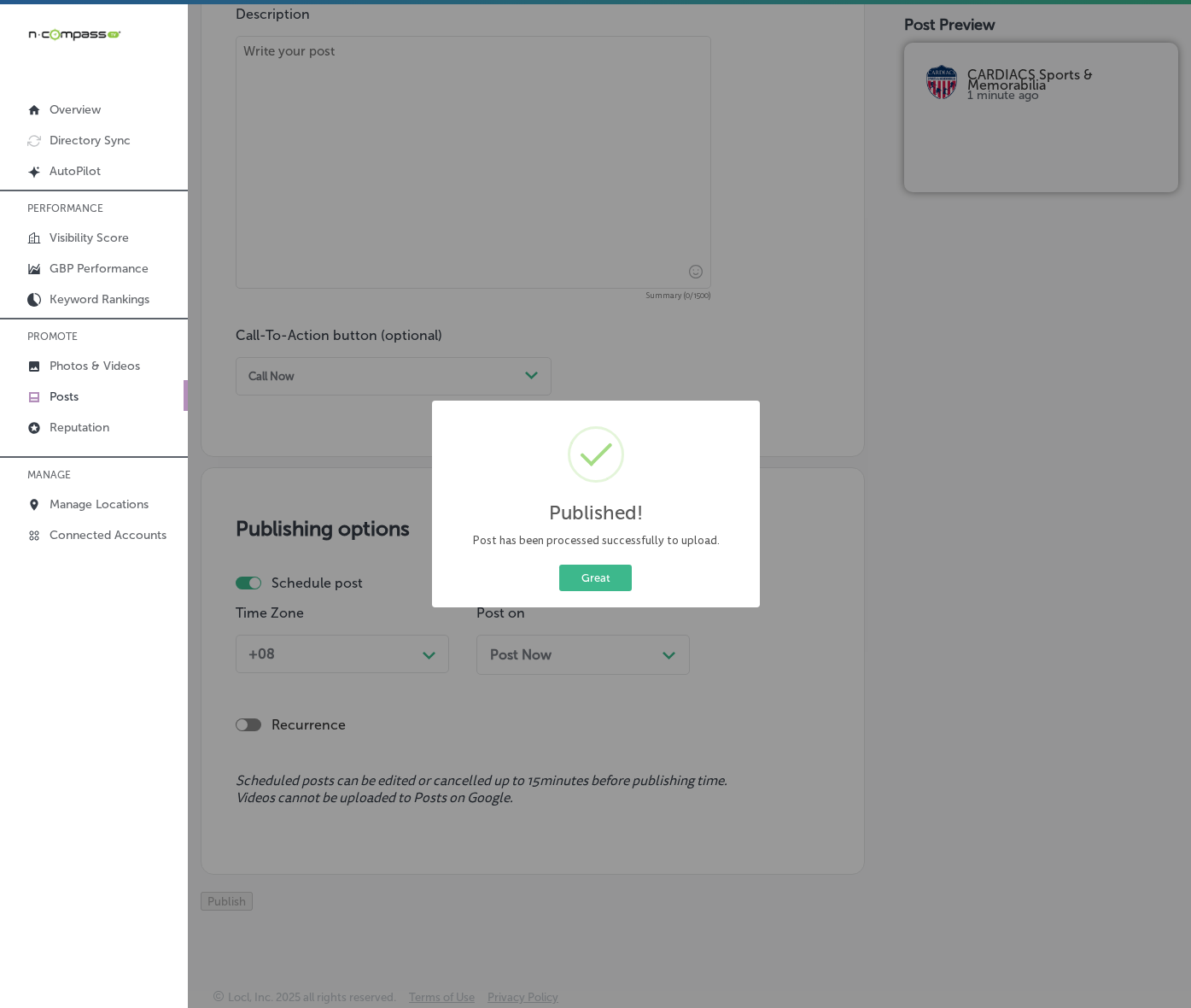
scroll to position [1072, 0]
click at [581, 591] on button "Great" at bounding box center [596, 578] width 72 height 27
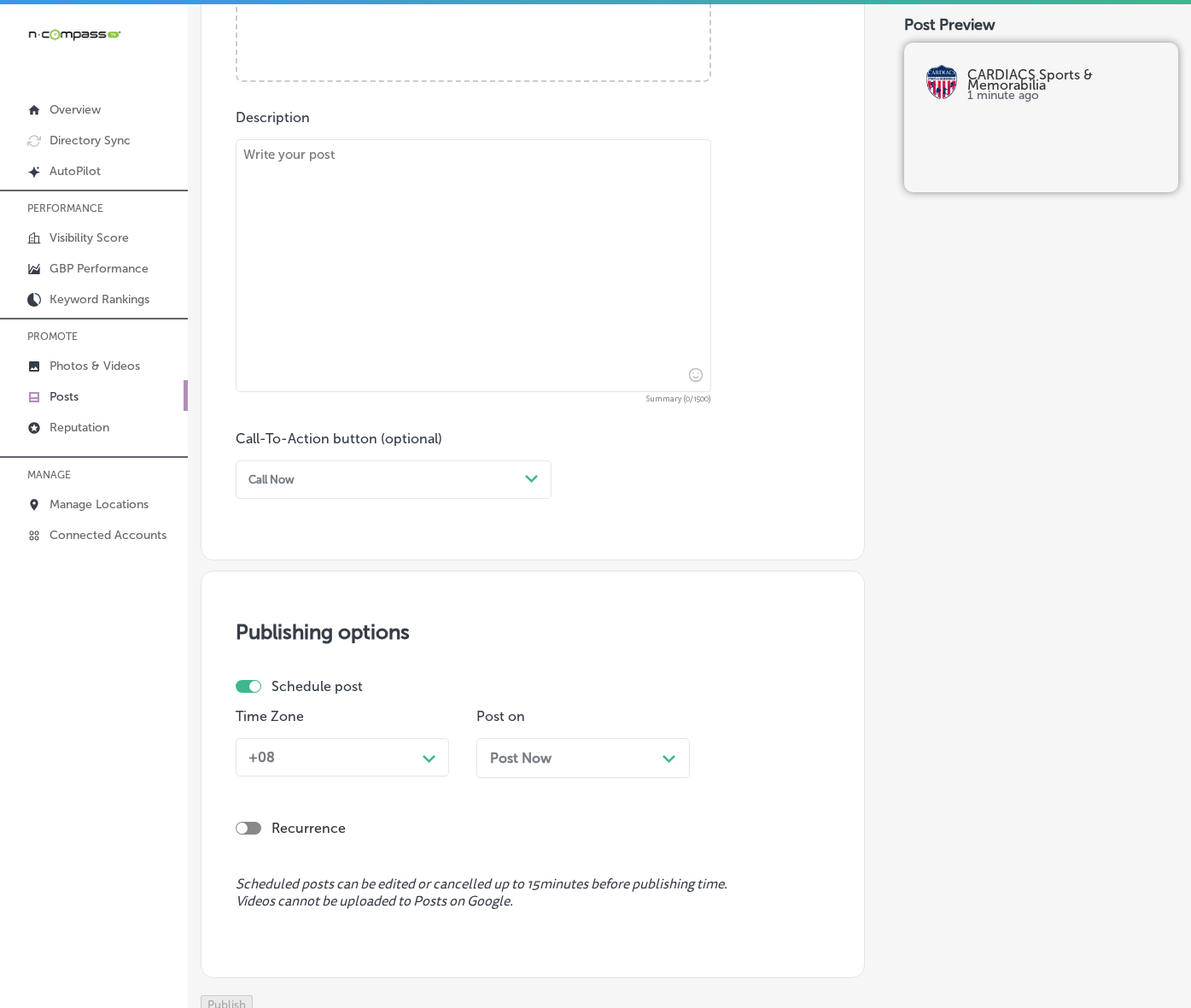
scroll to position [538, 0]
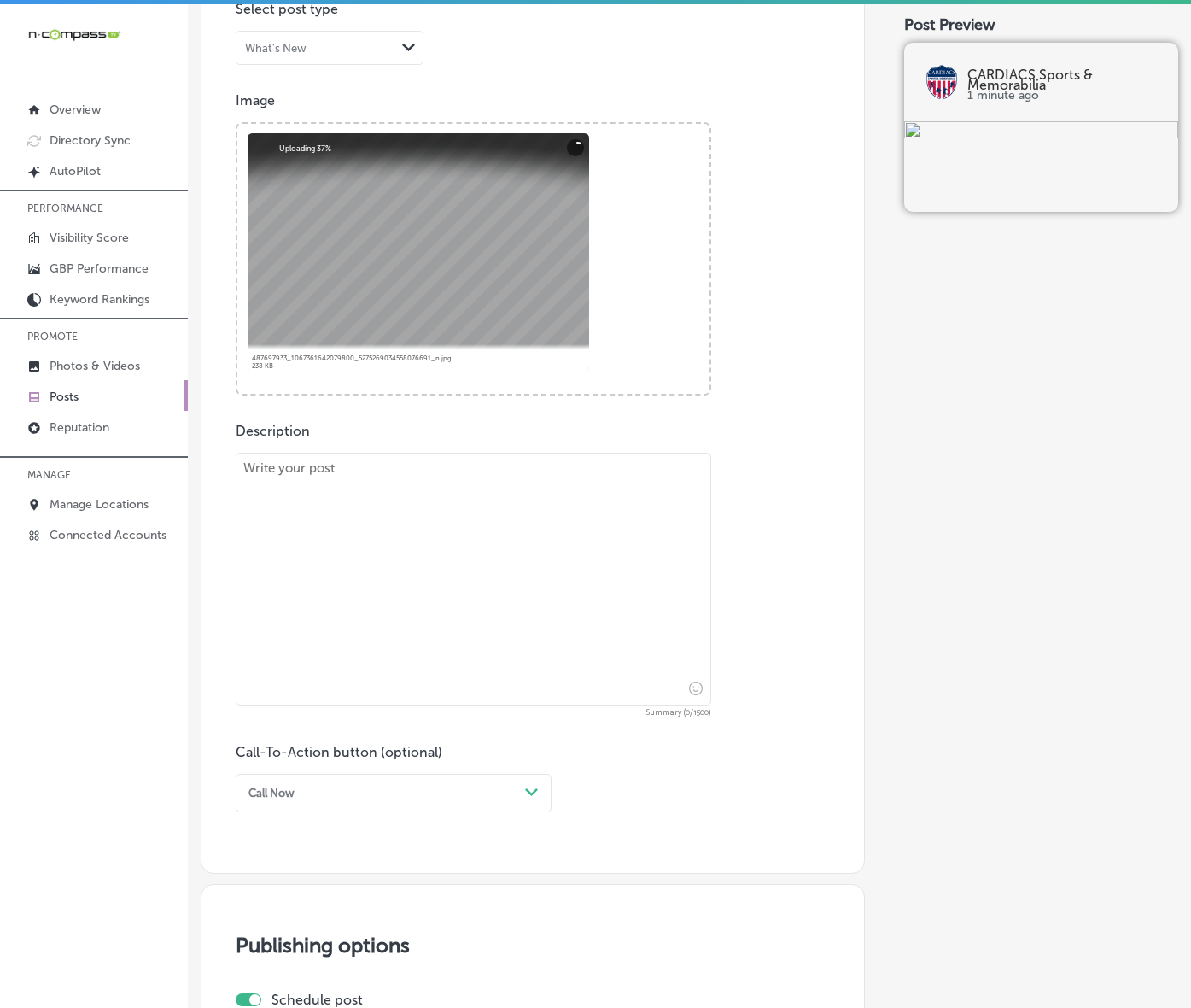
click at [549, 587] on textarea at bounding box center [473, 579] width 476 height 253
paste textarea "CARDIACS Sports & Memorabilia is the ultimate destination for collectors seekin…"
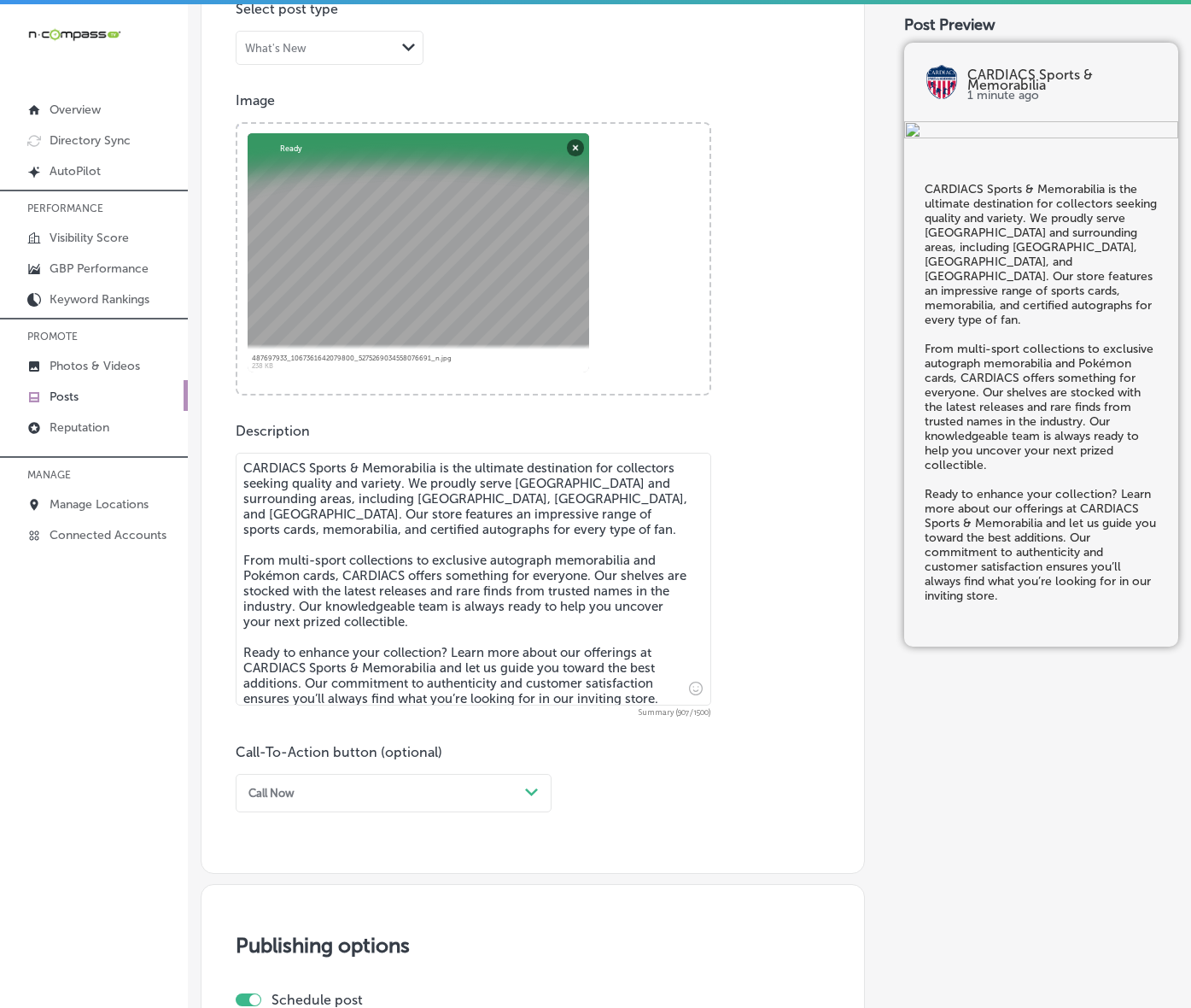
type textarea "CARDIACS Sports & Memorabilia is the ultimate destination for collectors seekin…"
click at [449, 812] on div "Call Now Path Created with Sketch." at bounding box center [394, 793] width 316 height 38
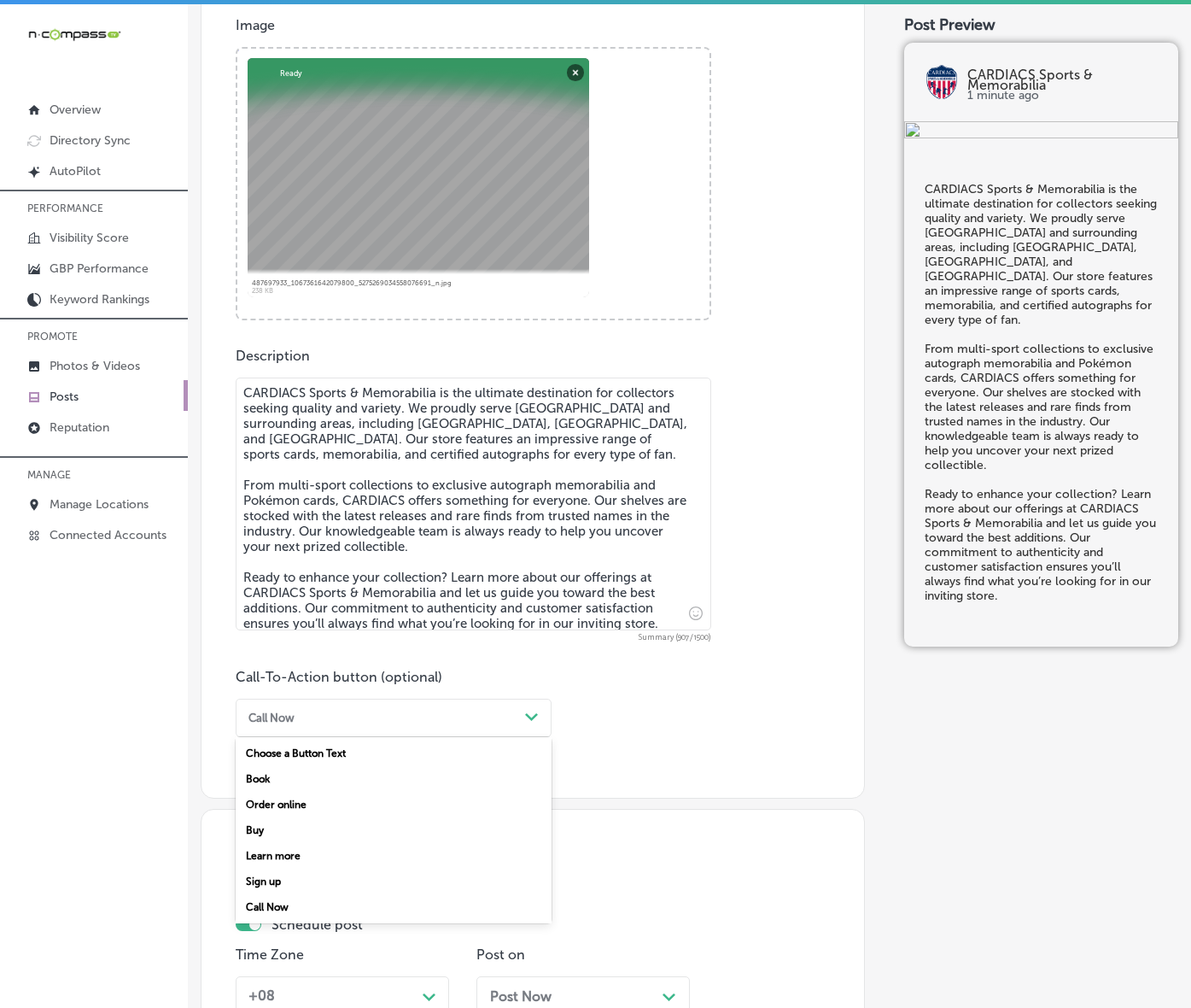
click at [302, 869] on div "Learn more" at bounding box center [394, 855] width 316 height 26
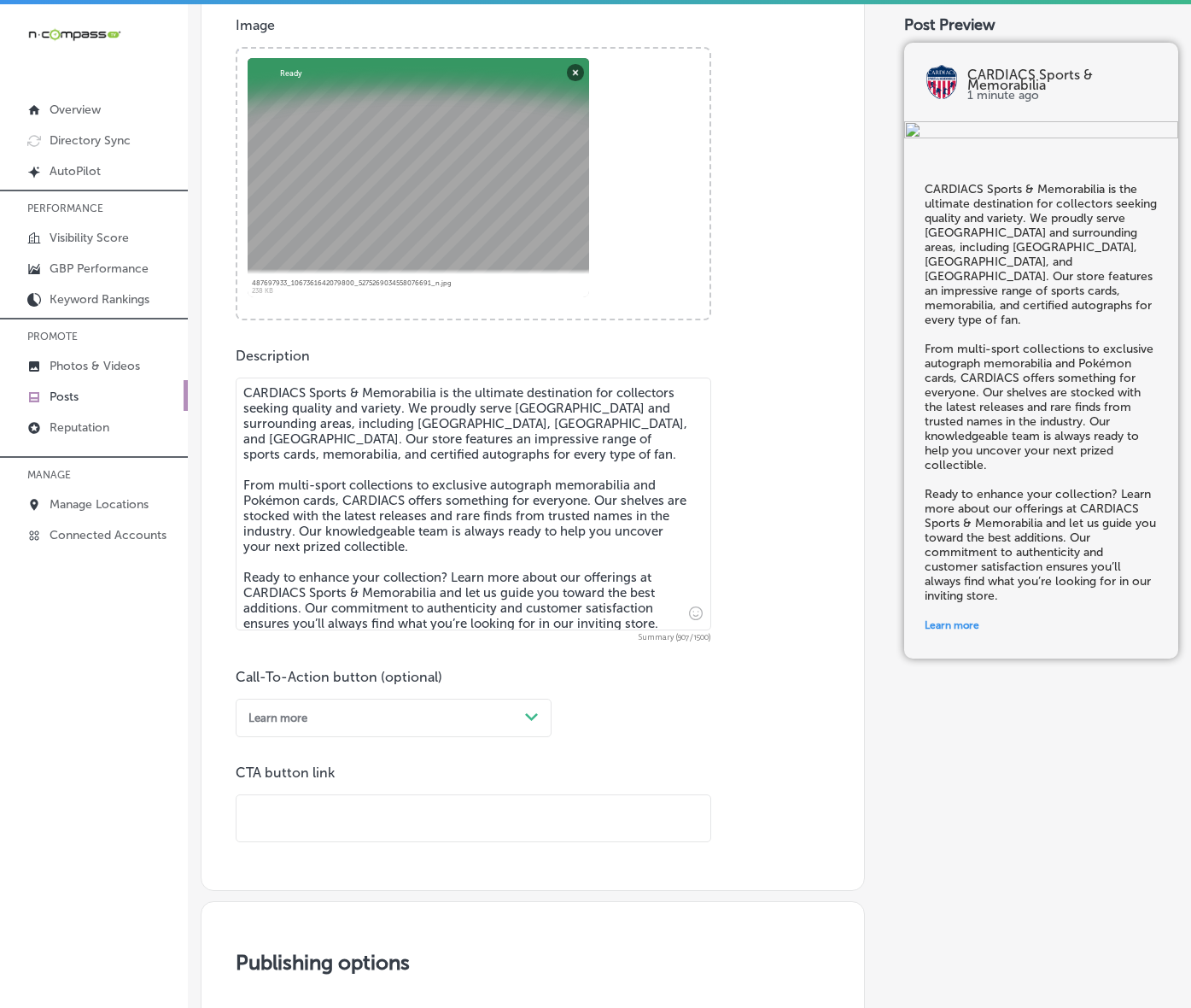
click at [338, 842] on input "text" at bounding box center [473, 819] width 474 height 47
paste input "[URL][DOMAIN_NAME]"
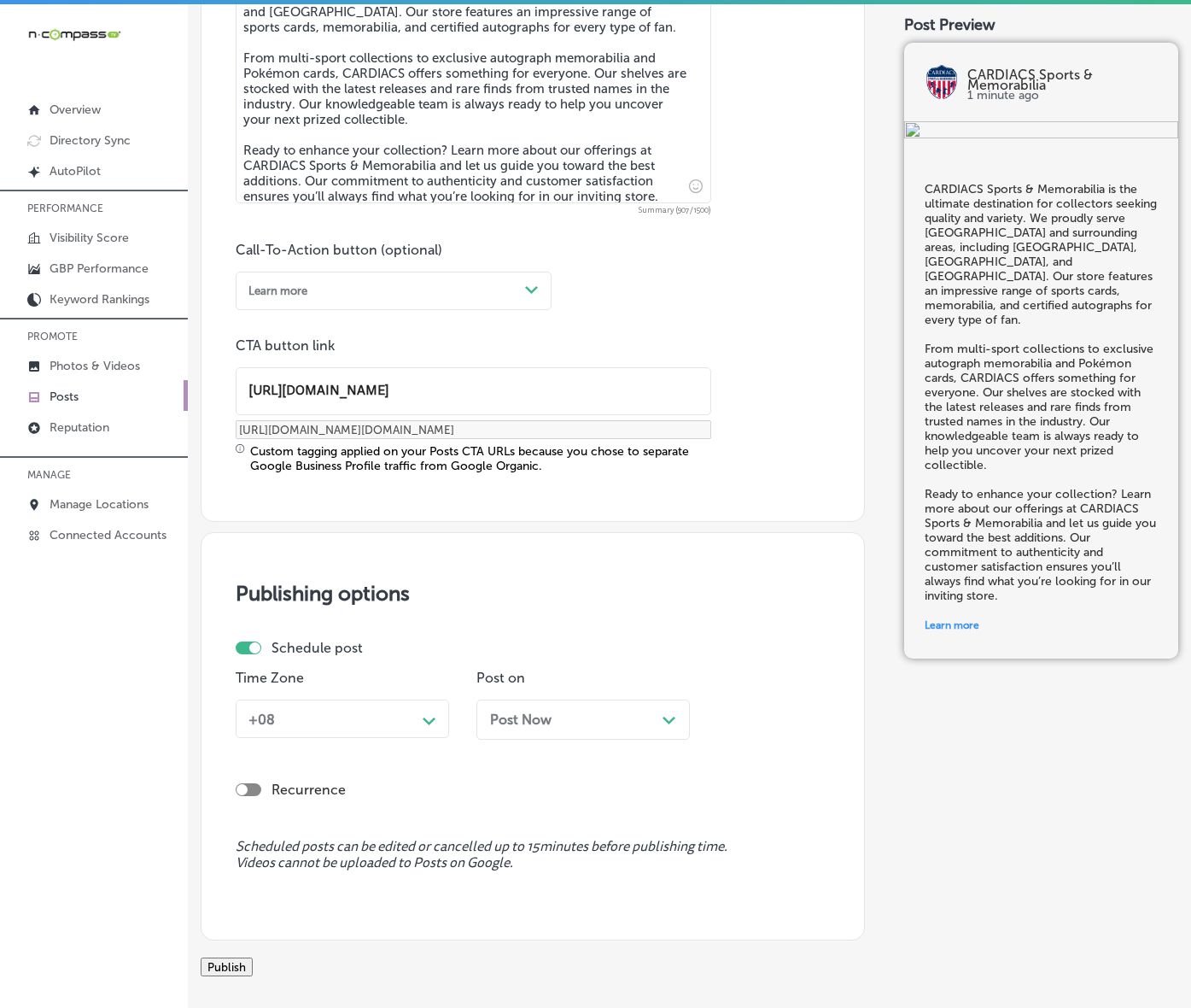
type input "[URL][DOMAIN_NAME]"
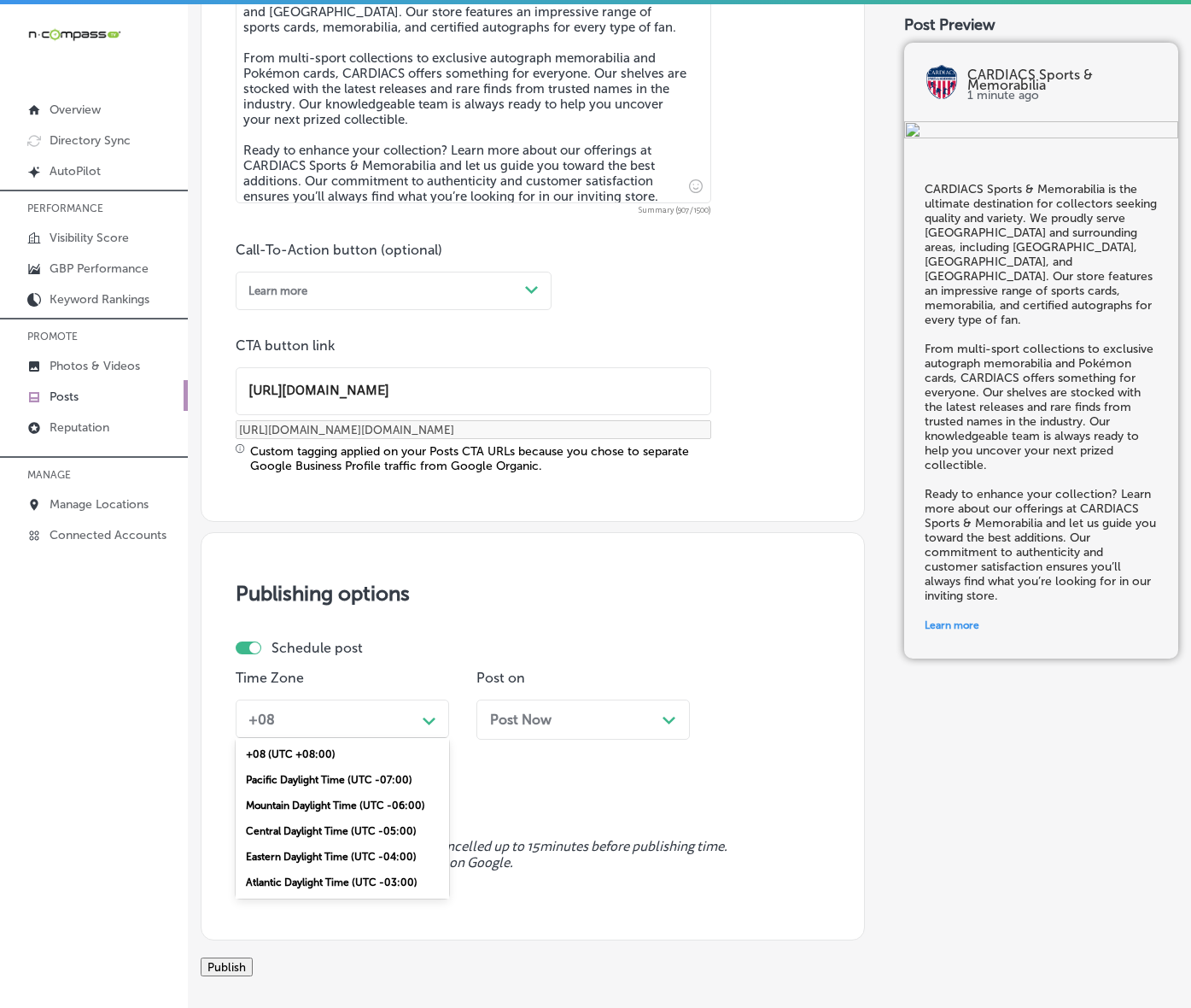
click at [423, 738] on div "option Mountain Daylight Time (UTC -06:00), selected. option Pacific Daylight T…" at bounding box center [342, 718] width 213 height 38
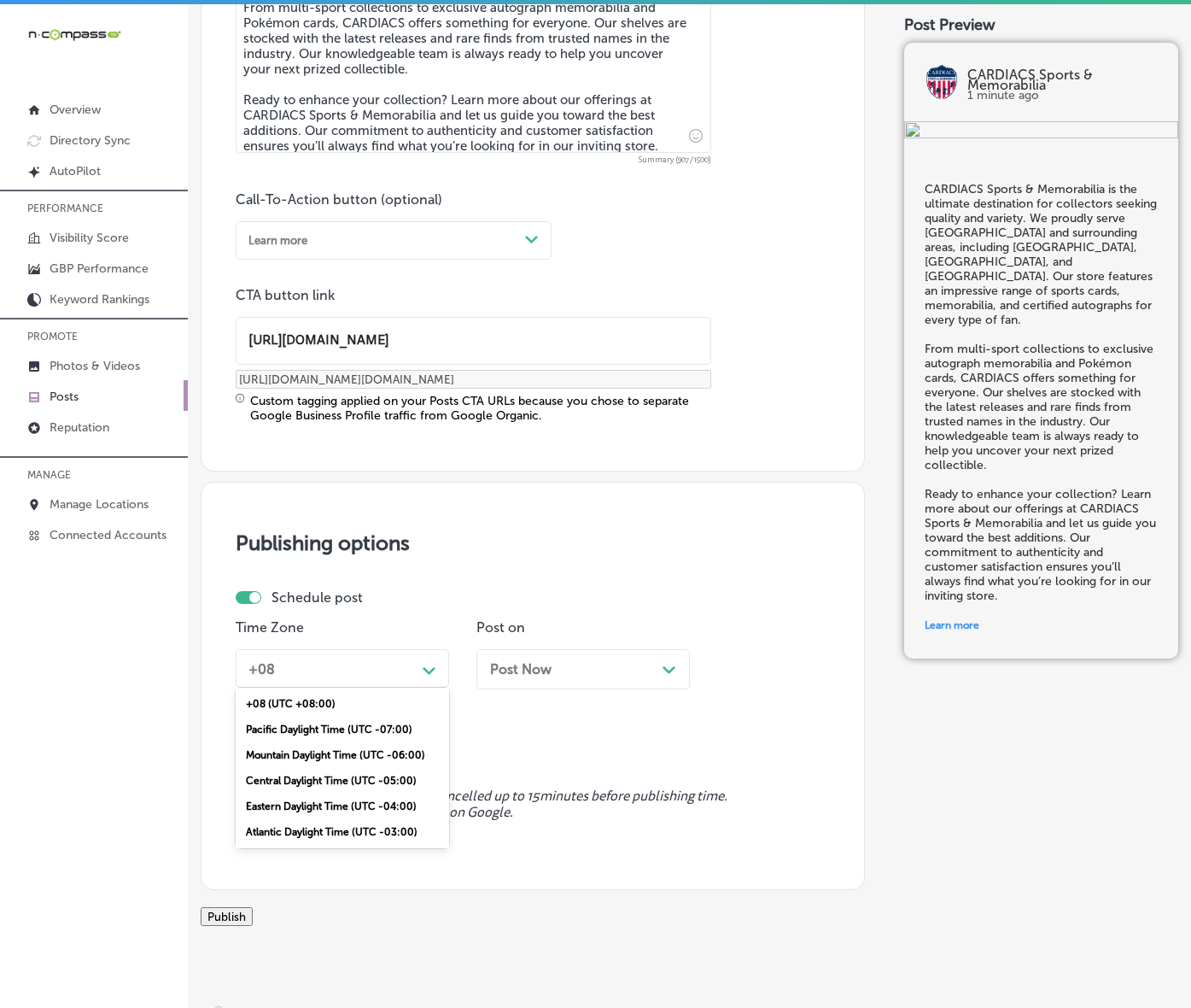
click at [350, 768] on div "Mountain Daylight Time (UTC -06:00)" at bounding box center [342, 754] width 213 height 26
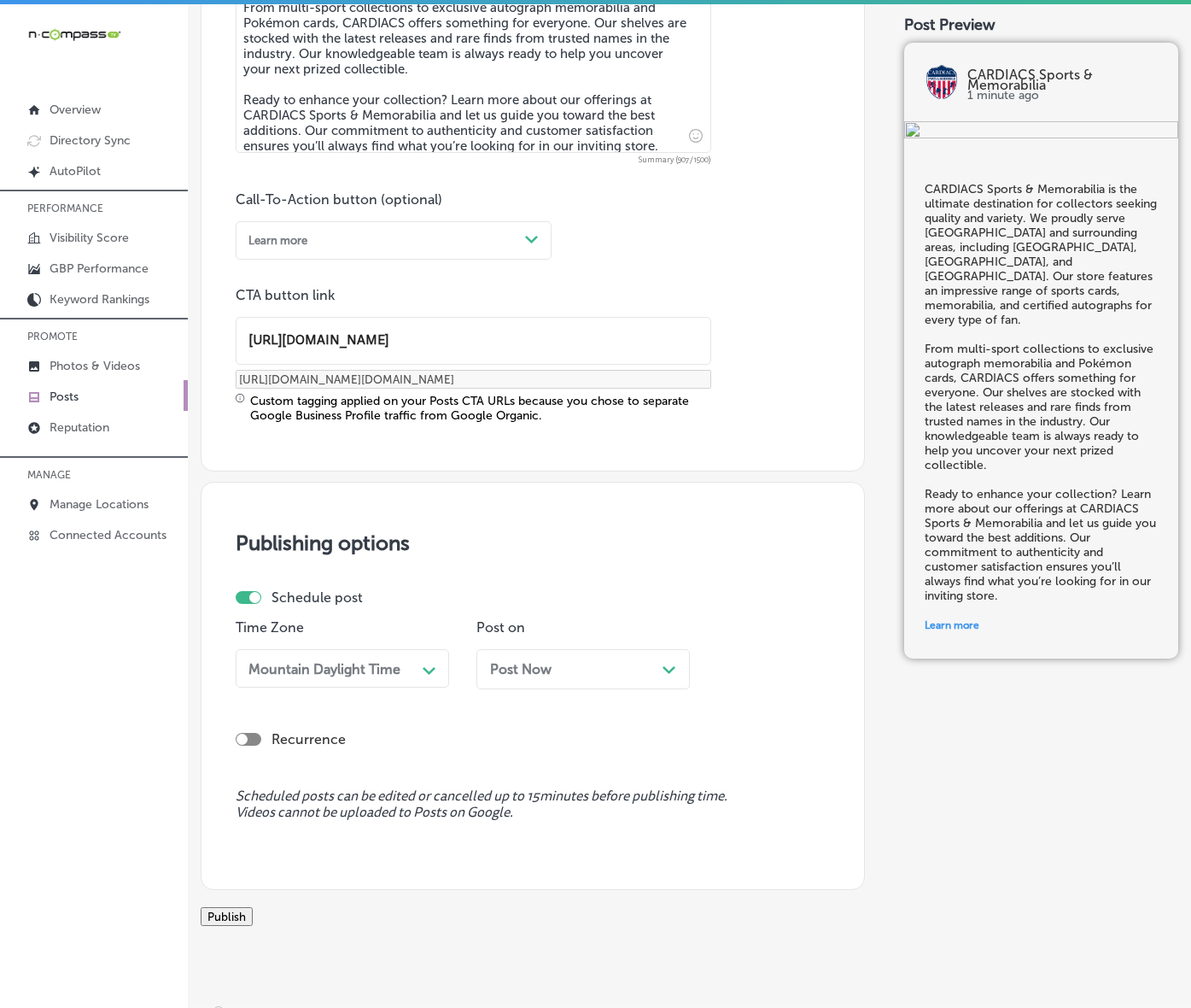
click at [573, 678] on div "Post Now Path Created with Sketch." at bounding box center [583, 669] width 187 height 16
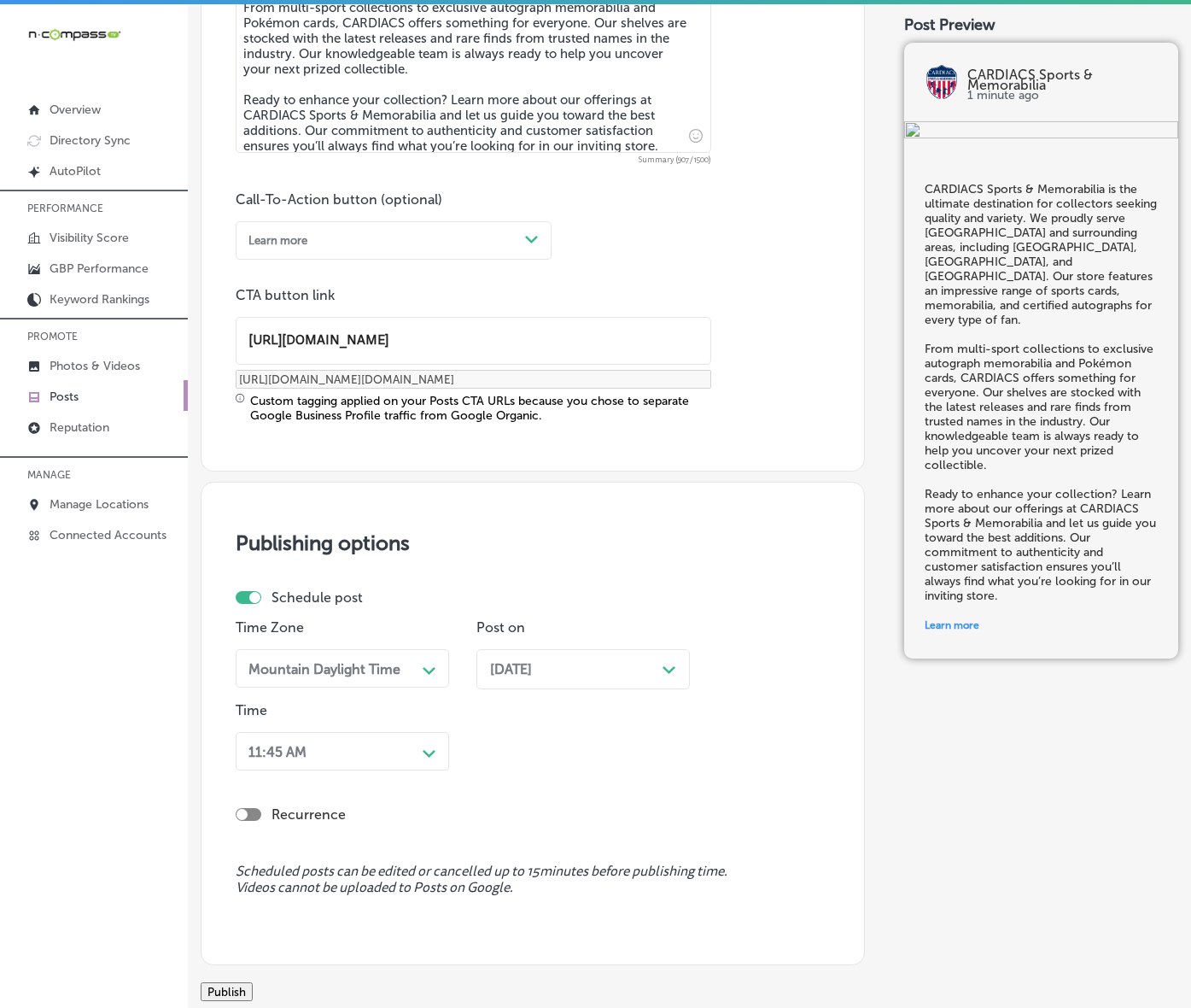
click at [421, 771] on div "11:45 AM Path Created with Sketch." at bounding box center [342, 751] width 213 height 38
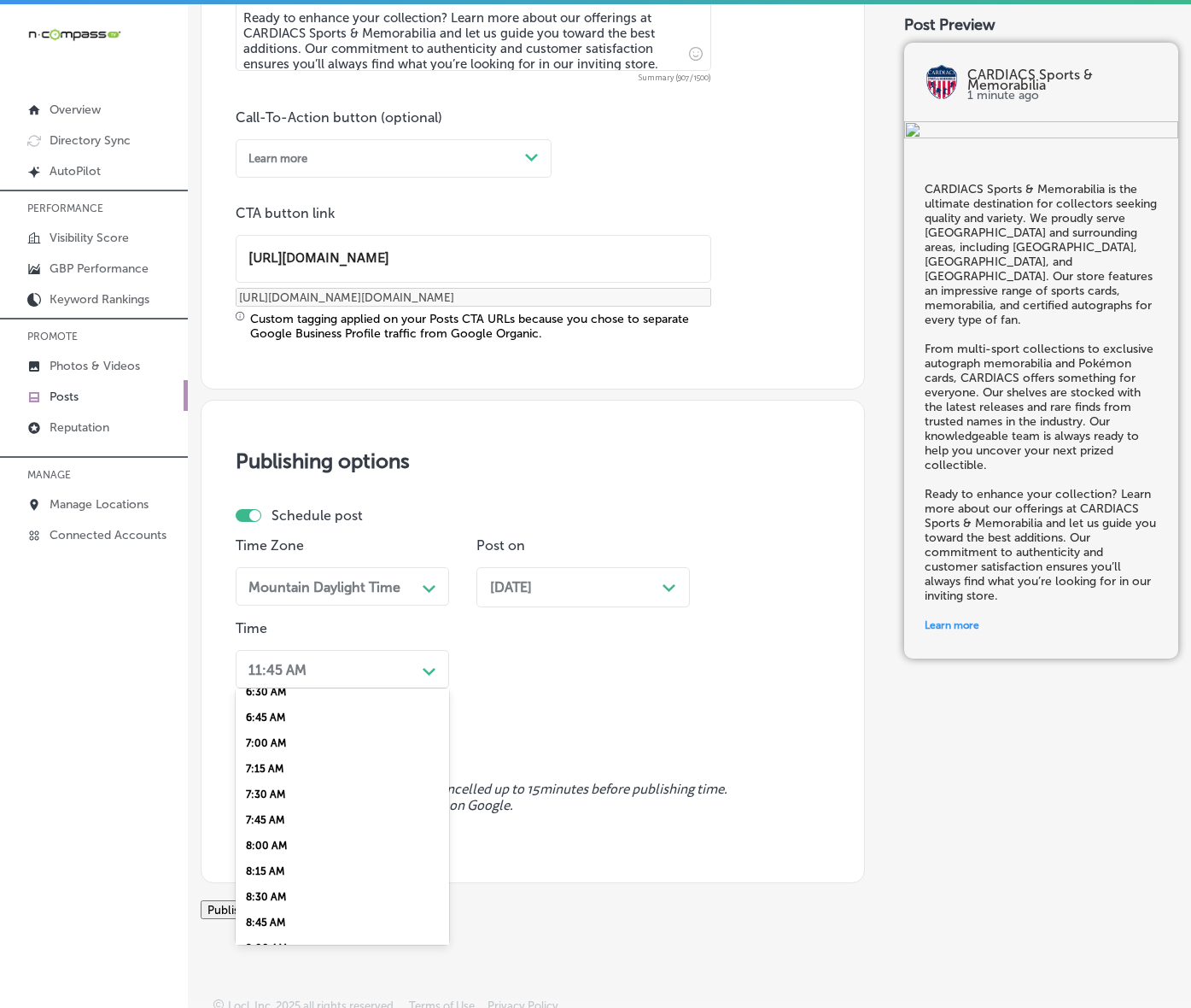
scroll to position [747, 0]
click at [304, 687] on div "7:00 AM" at bounding box center [342, 674] width 213 height 26
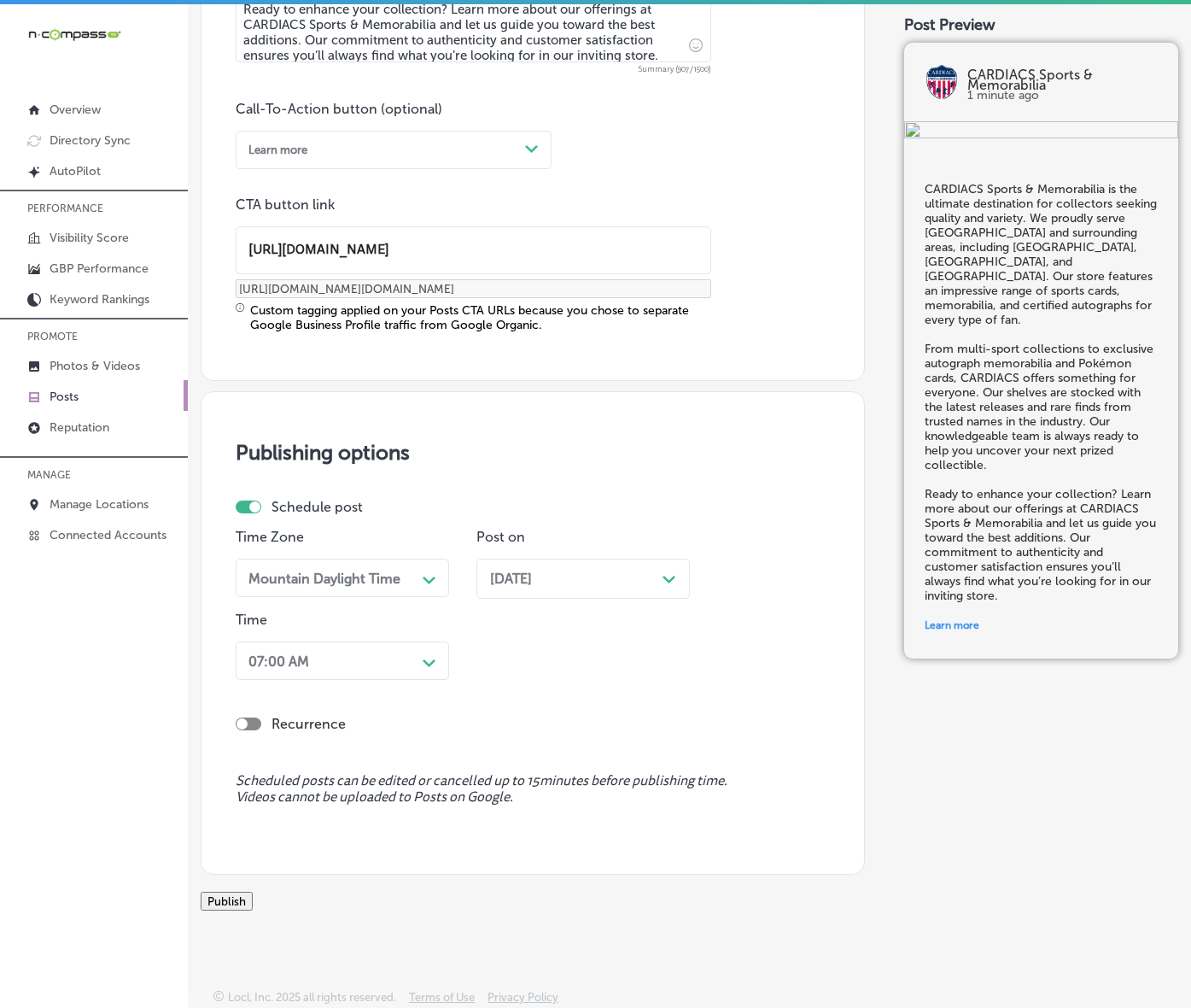
scroll to position [1300, 0]
click at [253, 892] on button "Publish" at bounding box center [227, 901] width 52 height 19
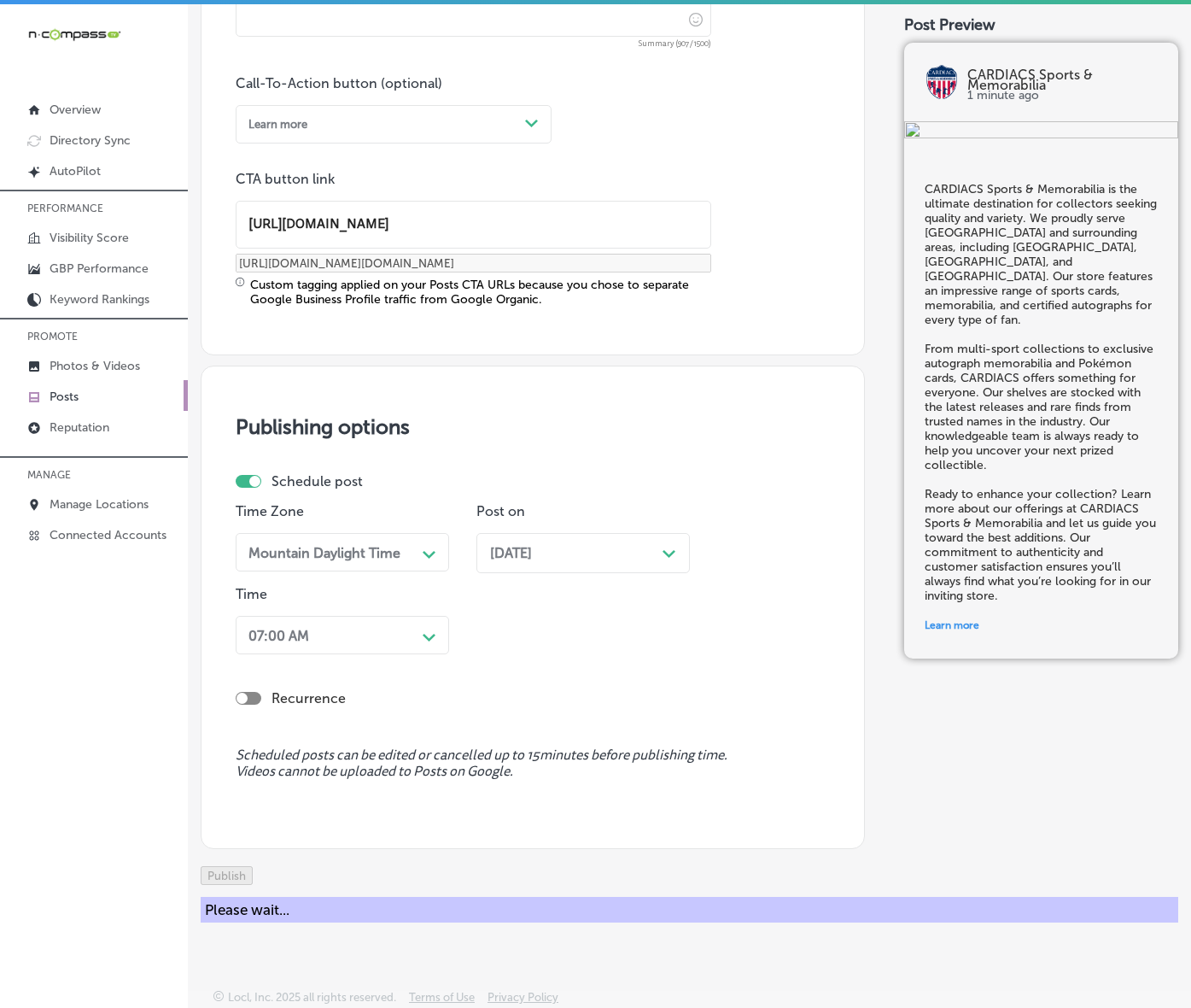
scroll to position [1072, 0]
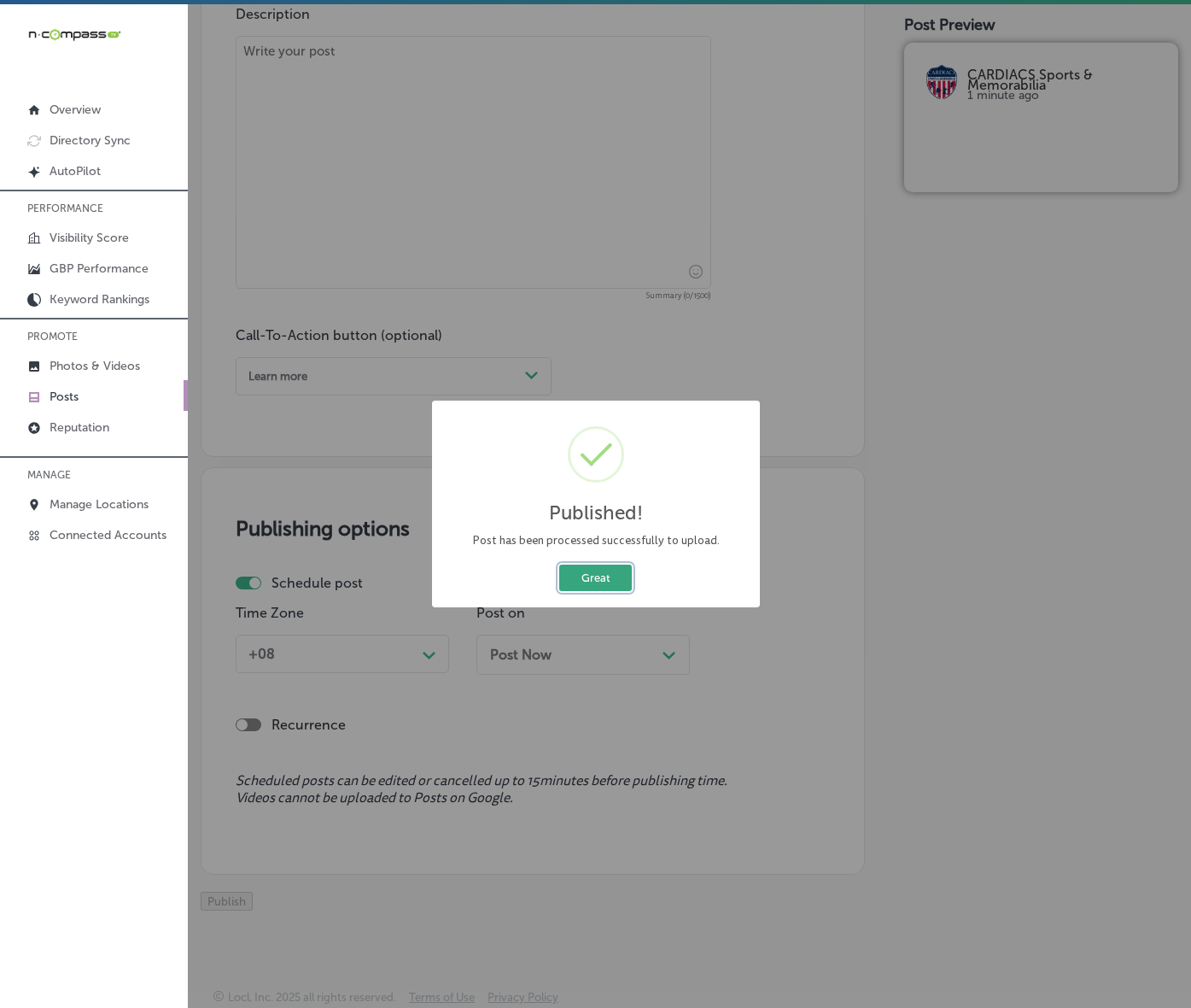
click at [612, 591] on button "Great" at bounding box center [596, 578] width 72 height 27
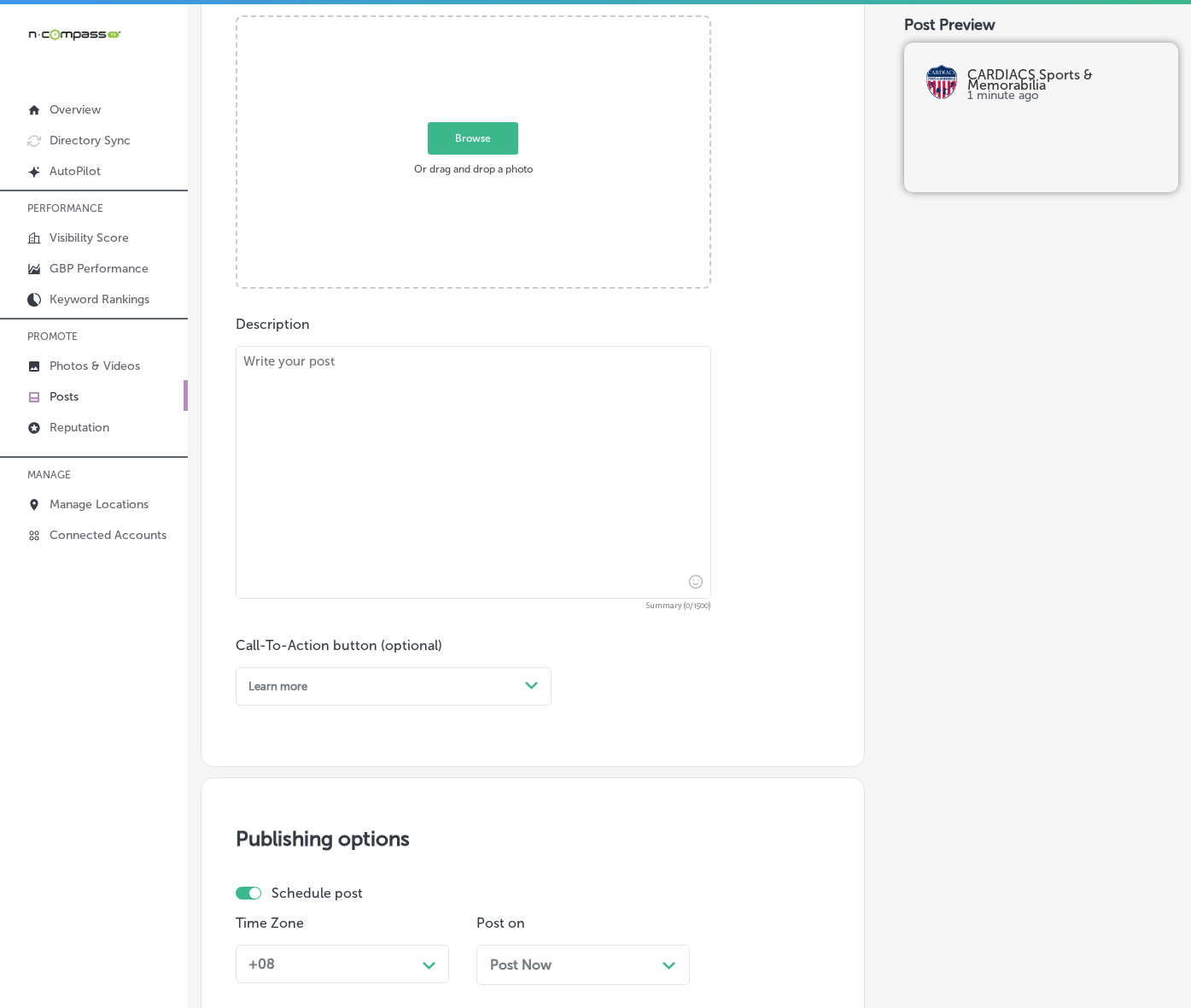
scroll to position [538, 0]
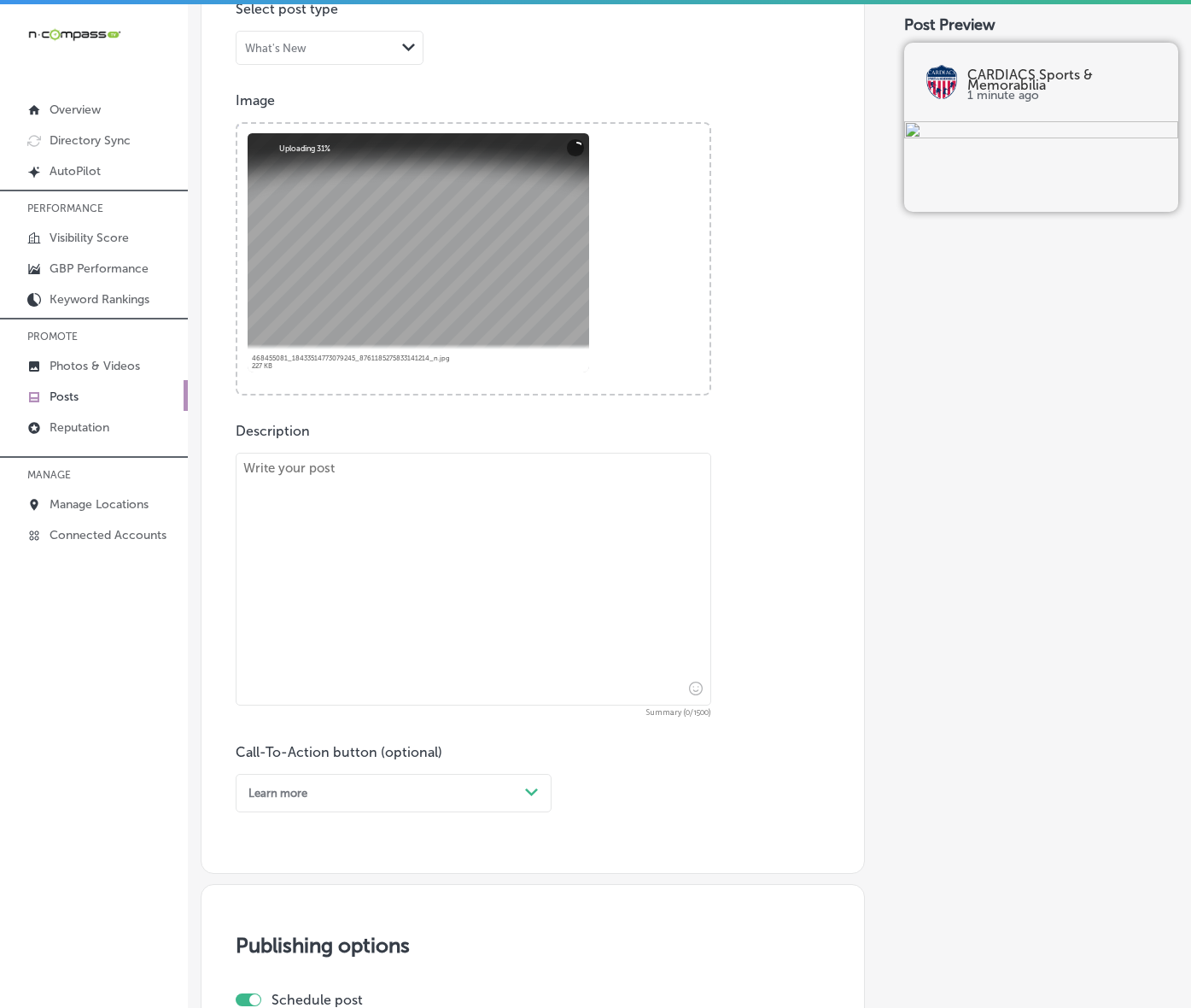
click at [496, 671] on textarea at bounding box center [473, 579] width 476 height 253
paste textarea "Find the perfect pieces to complete your collection at CARDIACS Sports & Memora…"
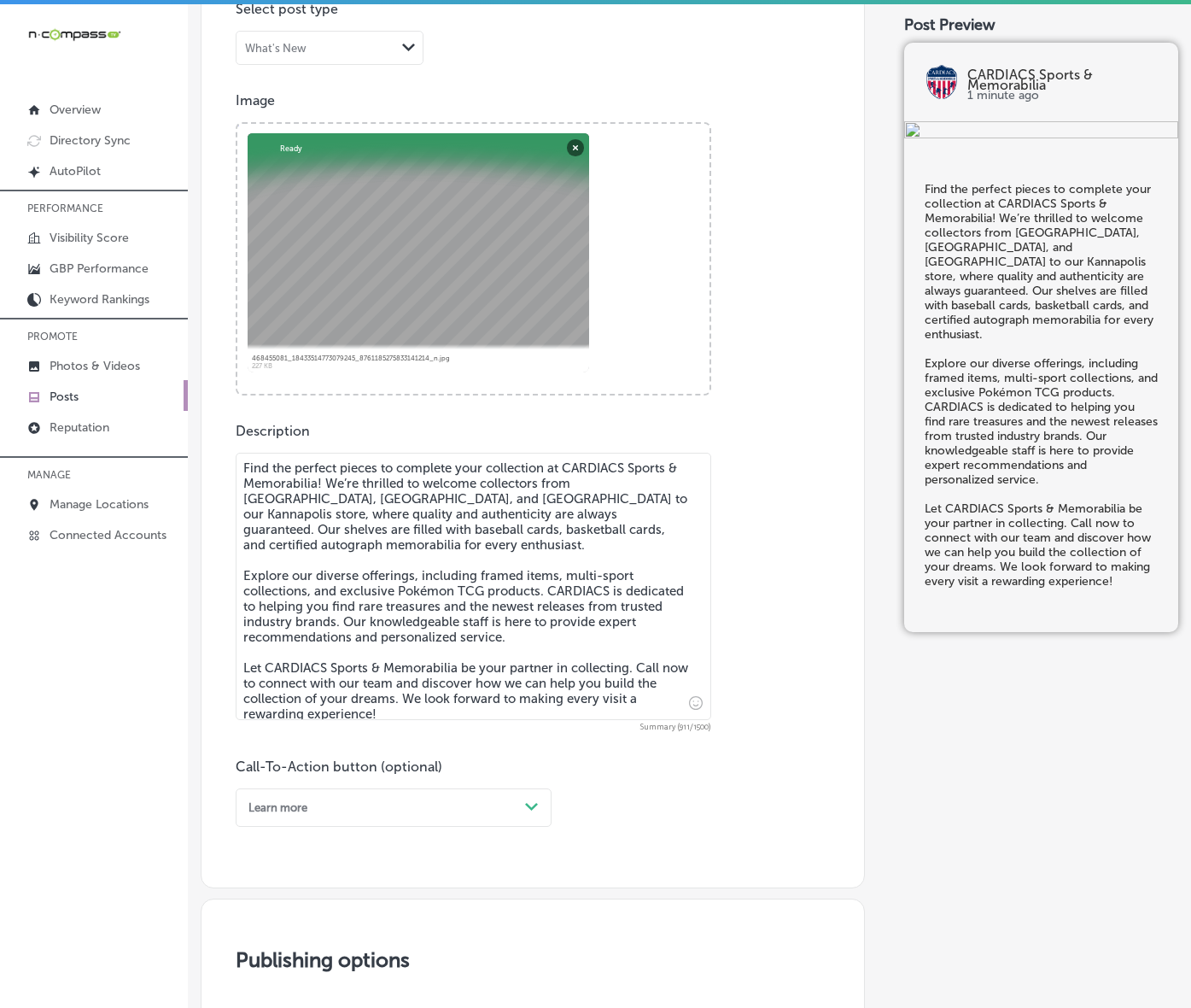
type textarea "Find the perfect pieces to complete your collection at CARDIACS Sports & Memora…"
click at [531, 827] on div "Learn more Path Created with Sketch." at bounding box center [394, 807] width 316 height 38
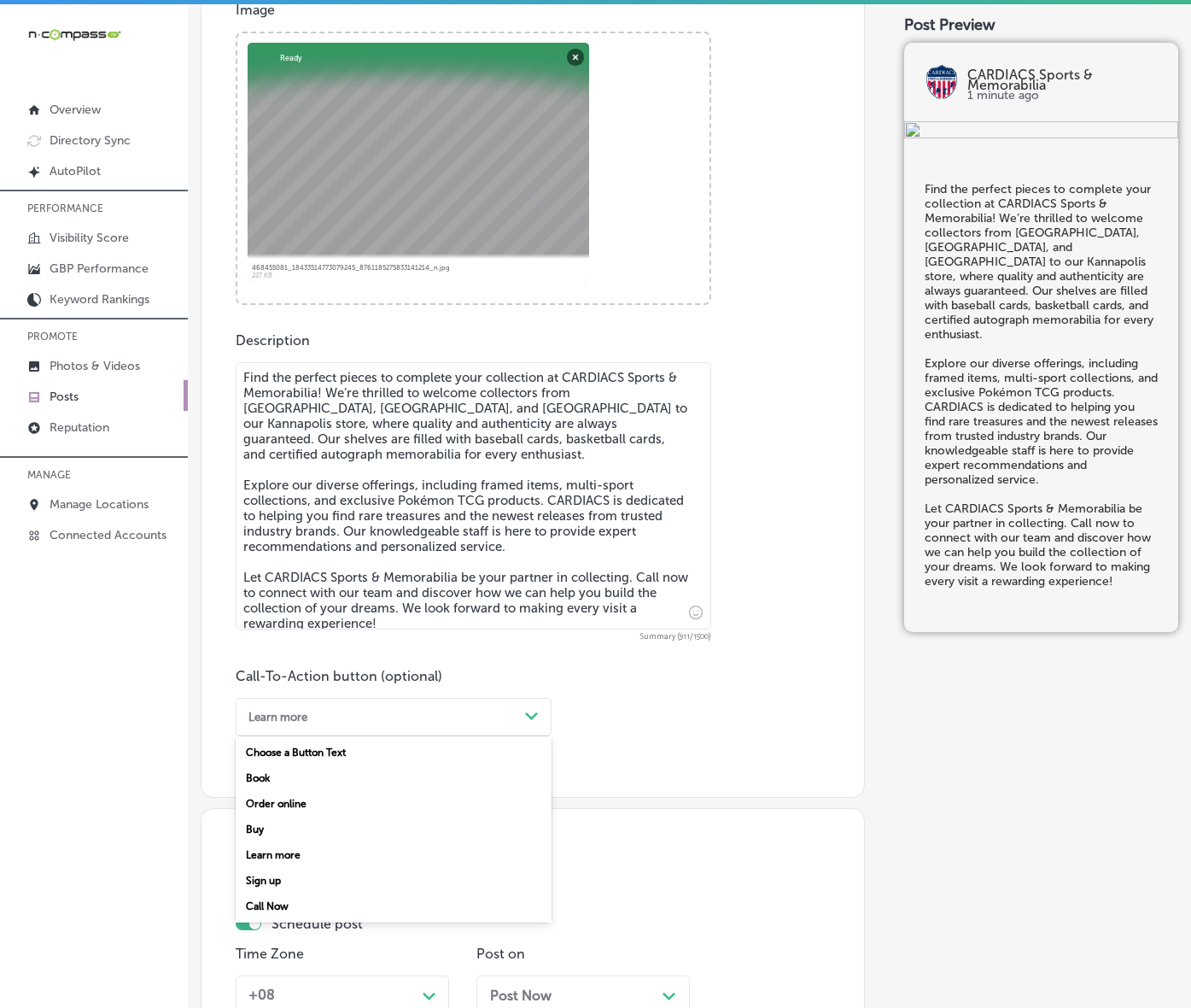
click at [269, 919] on div "Call Now" at bounding box center [394, 906] width 316 height 26
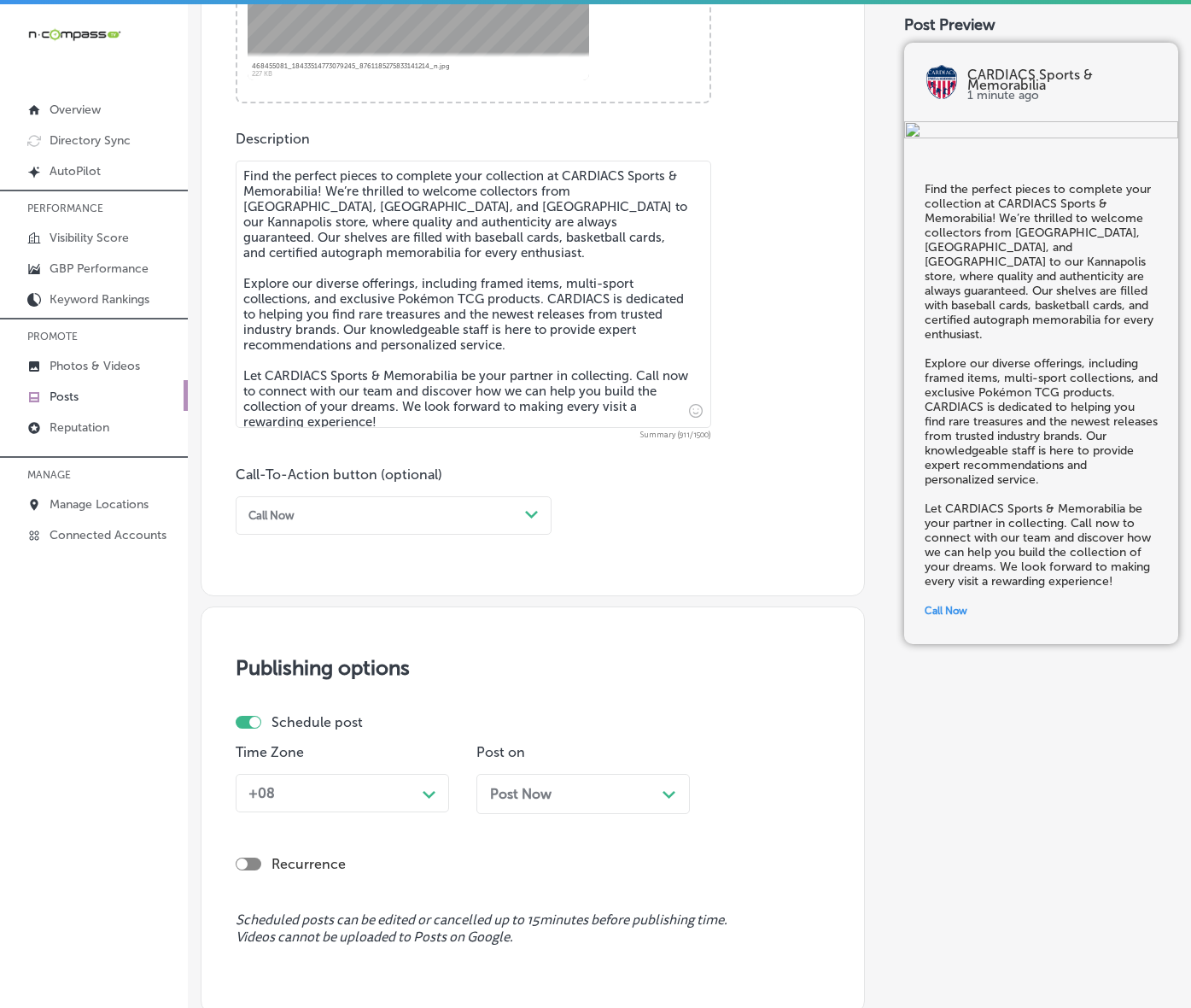
scroll to position [1055, 0]
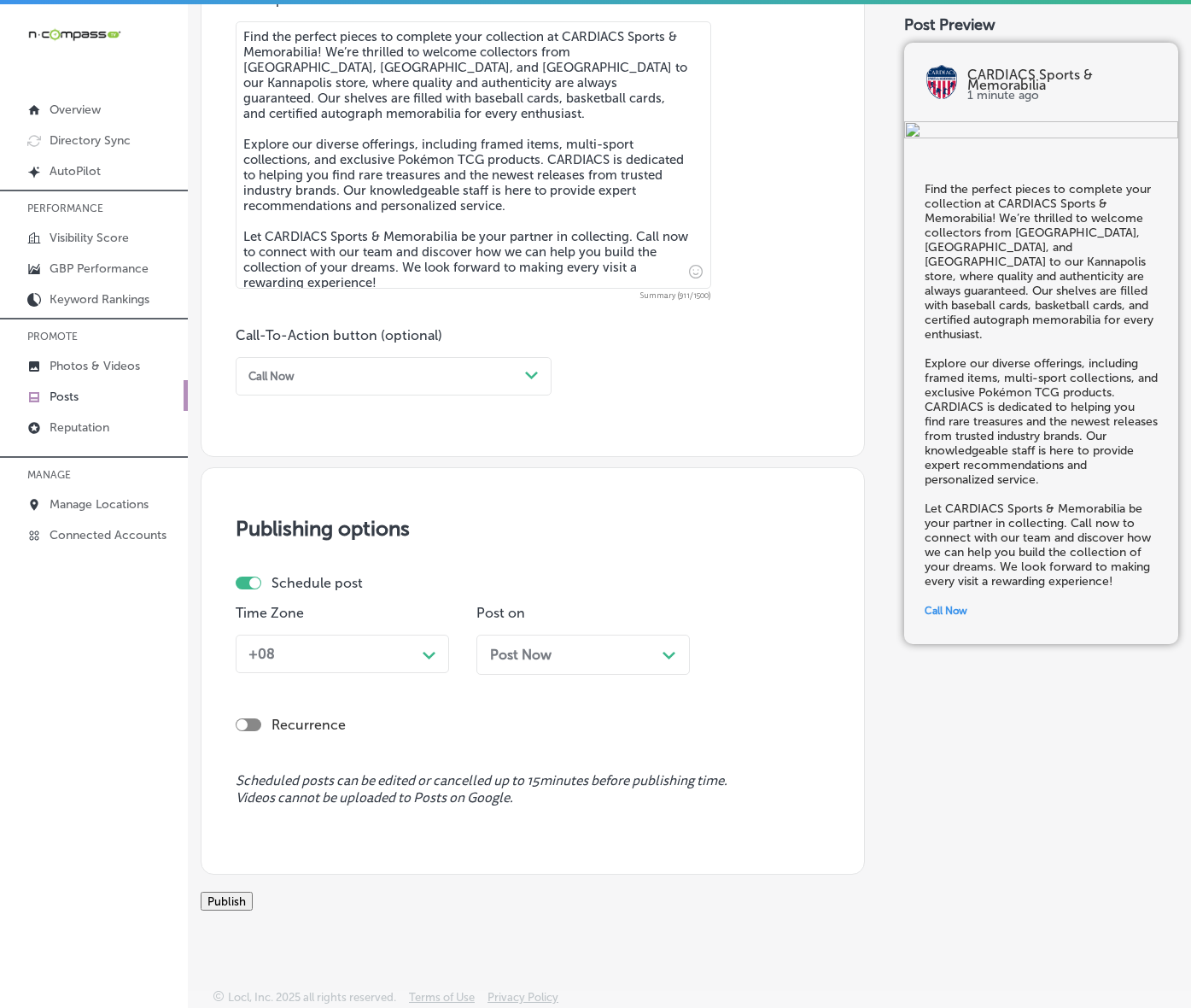
click at [415, 640] on div "+08" at bounding box center [329, 654] width 174 height 27
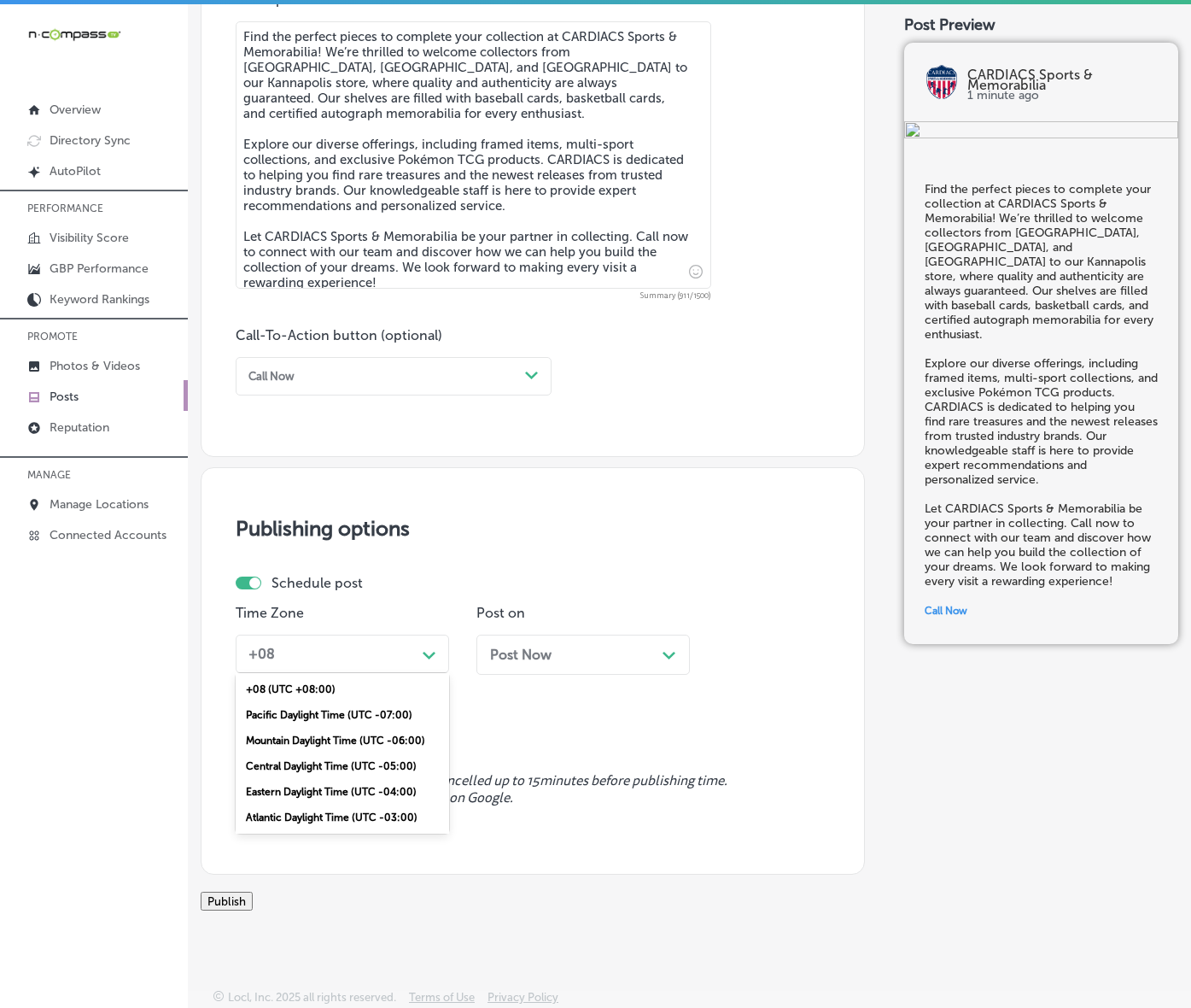
click at [359, 733] on div "Mountain Daylight Time (UTC -06:00)" at bounding box center [342, 740] width 213 height 26
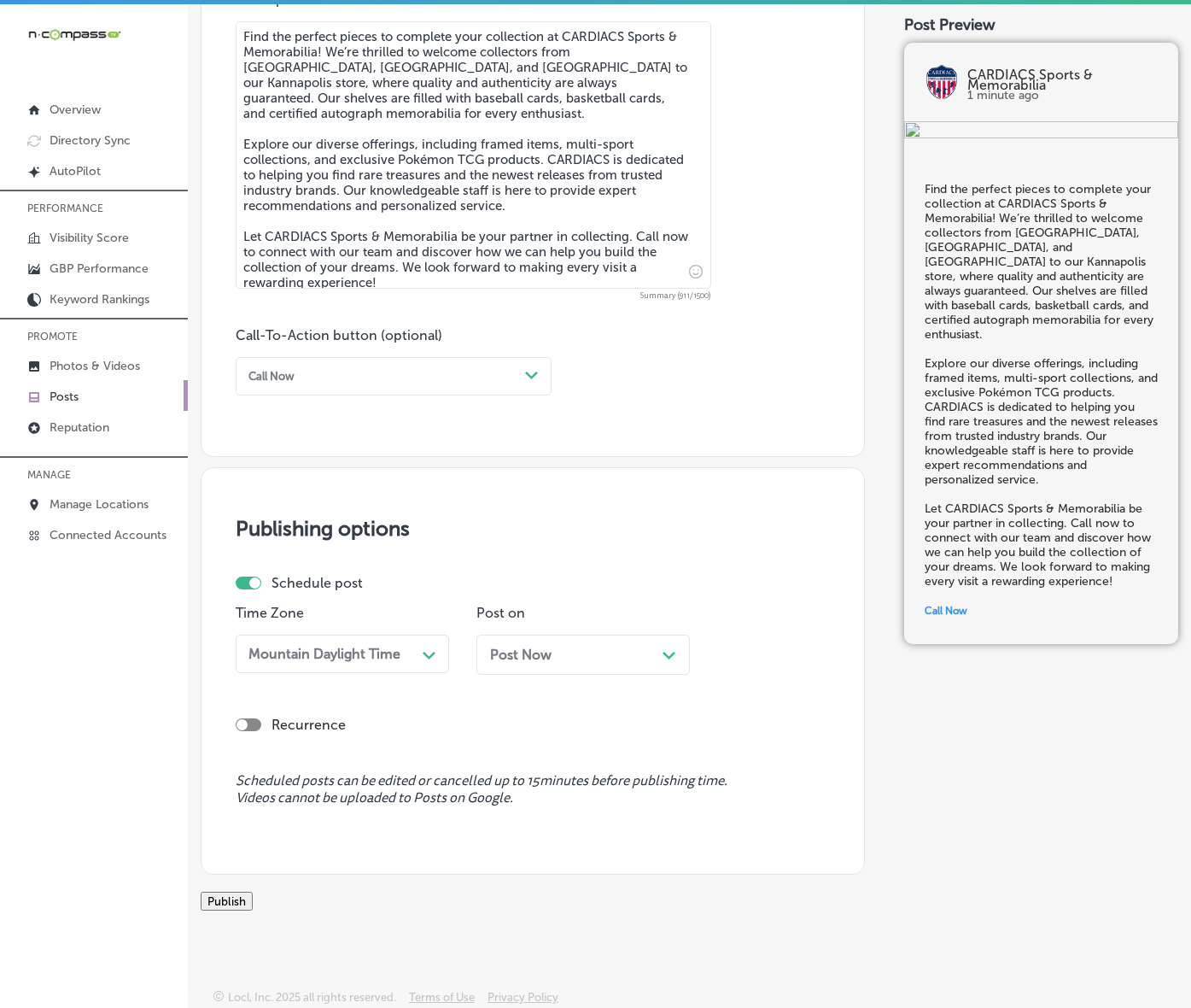
click at [629, 635] on div "Post Now Path Created with Sketch." at bounding box center [583, 654] width 213 height 40
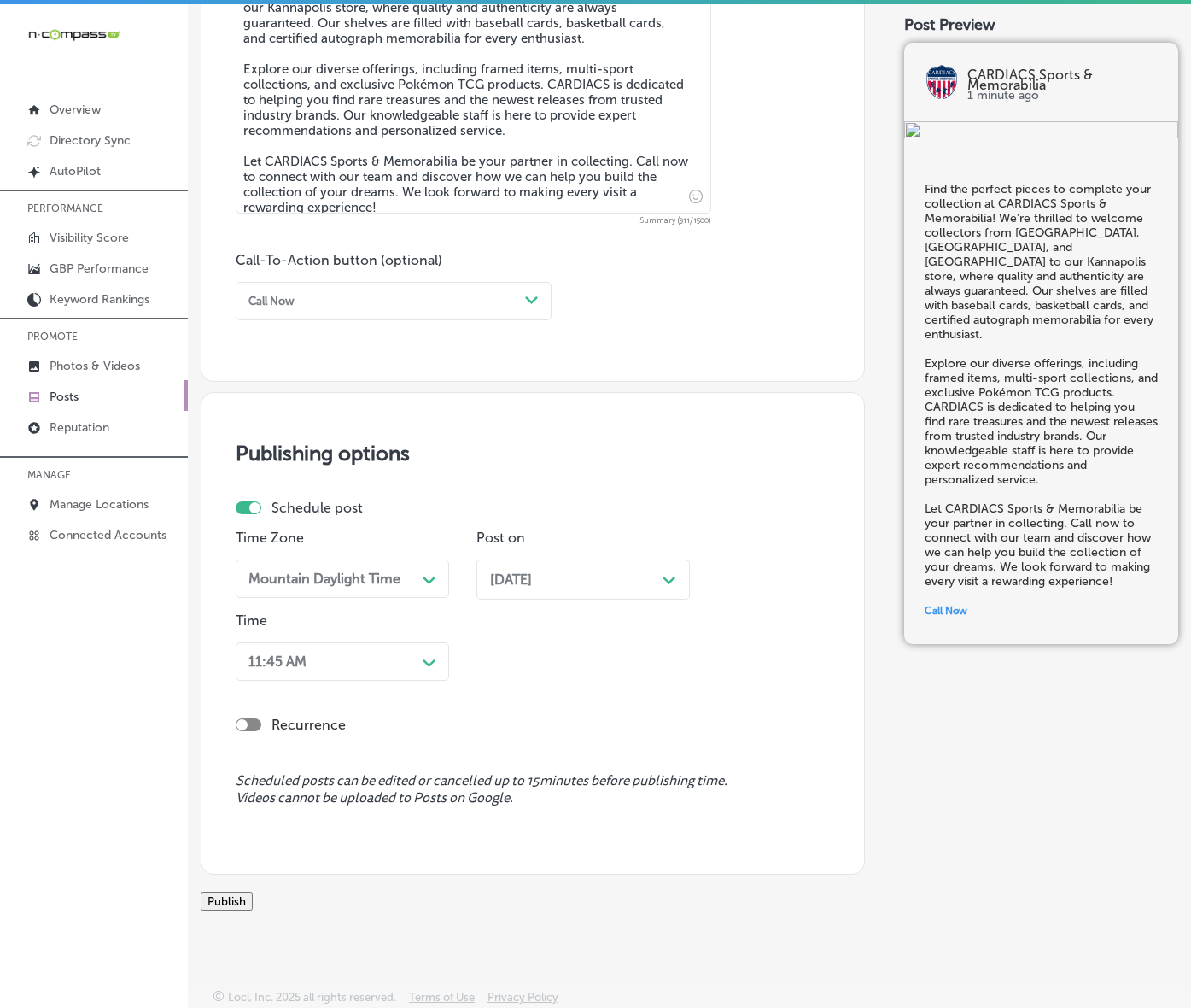
click at [437, 675] on div "Path Created with Sketch." at bounding box center [429, 661] width 28 height 28
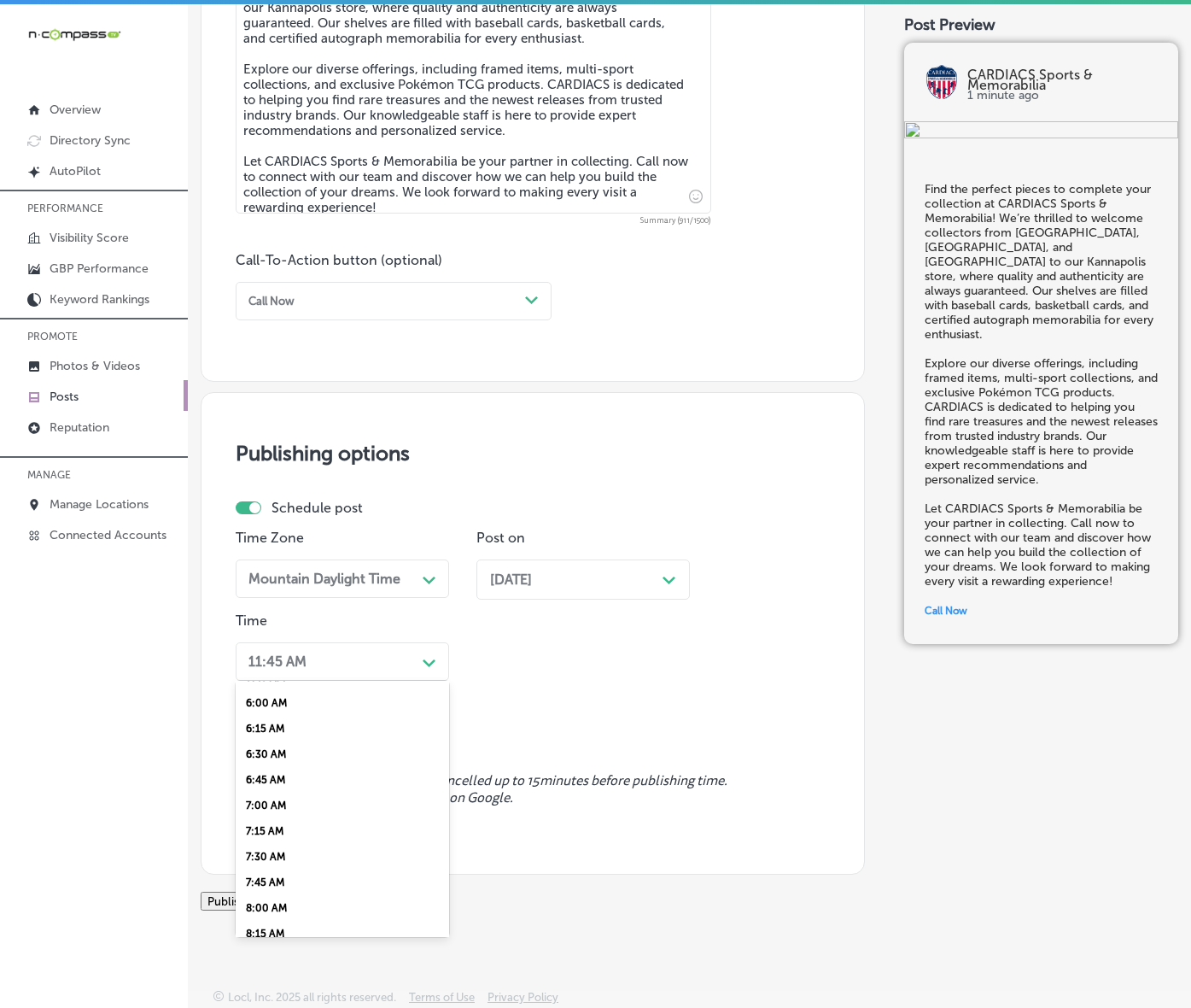
scroll to position [640, 0]
click at [271, 787] on div "7:00 AM" at bounding box center [342, 773] width 213 height 26
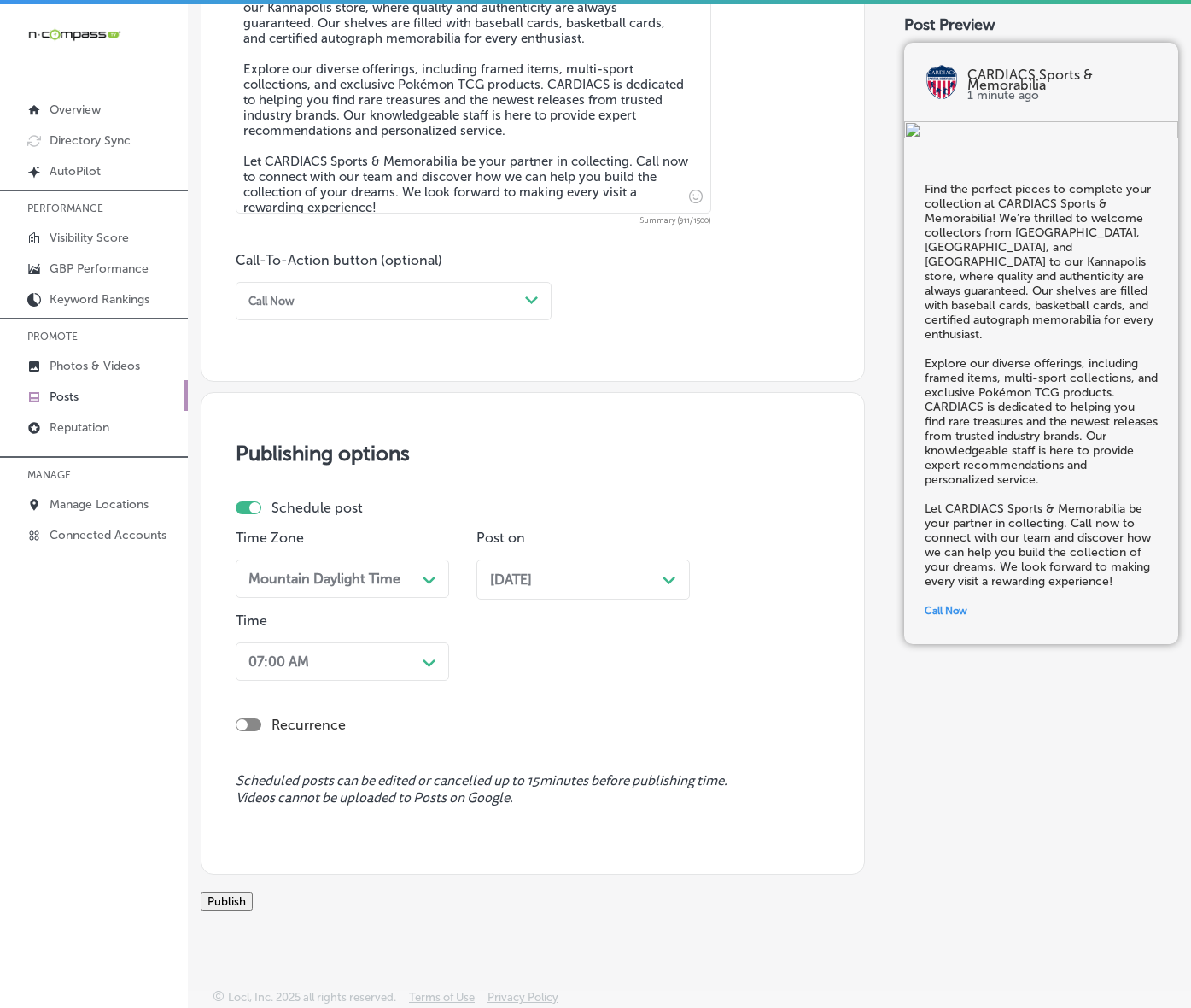
scroll to position [1160, 0]
click at [253, 892] on button "Publish" at bounding box center [227, 901] width 52 height 19
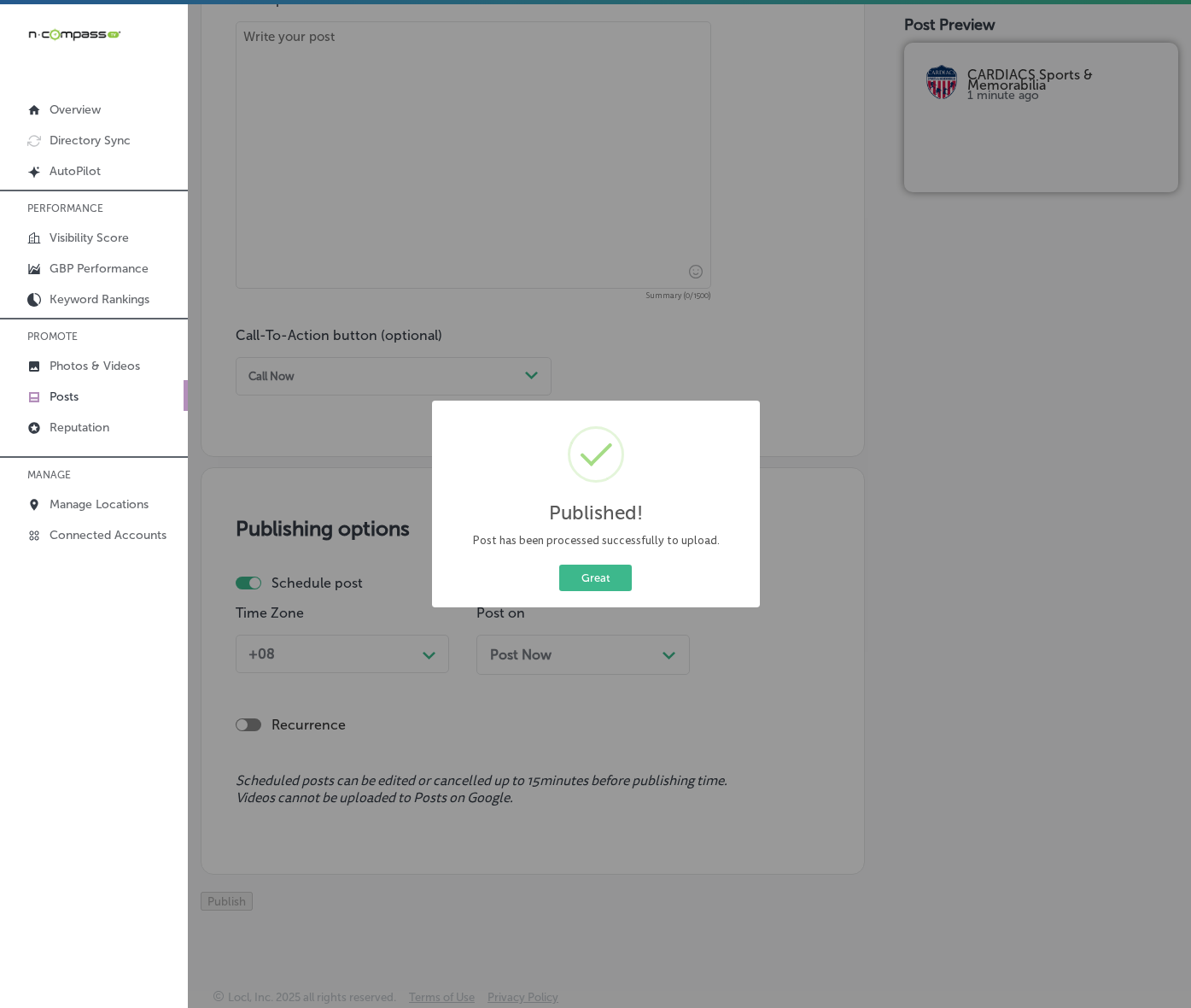
scroll to position [1086, 0]
click at [606, 590] on button "Great" at bounding box center [596, 578] width 72 height 27
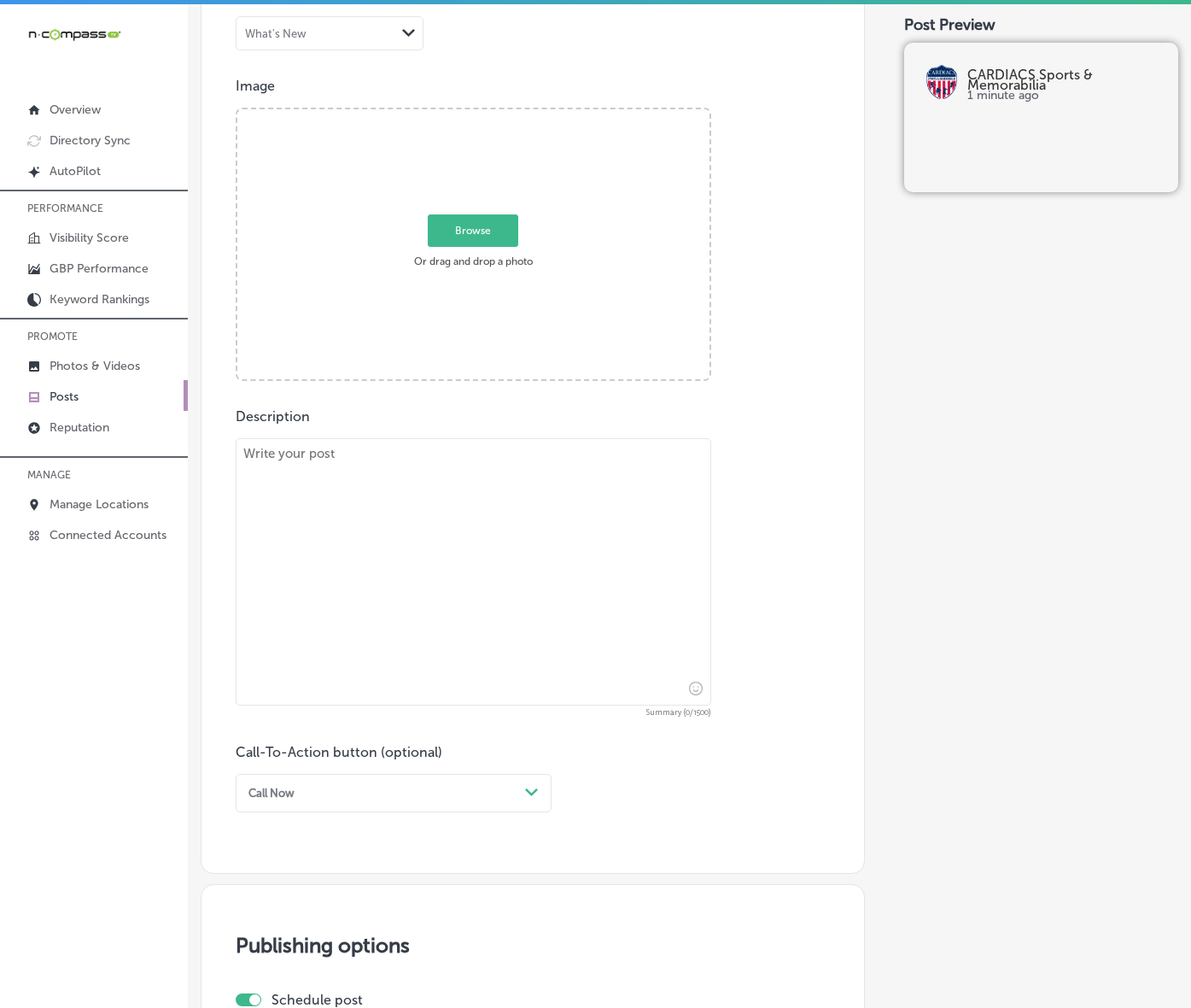
scroll to position [552, 0]
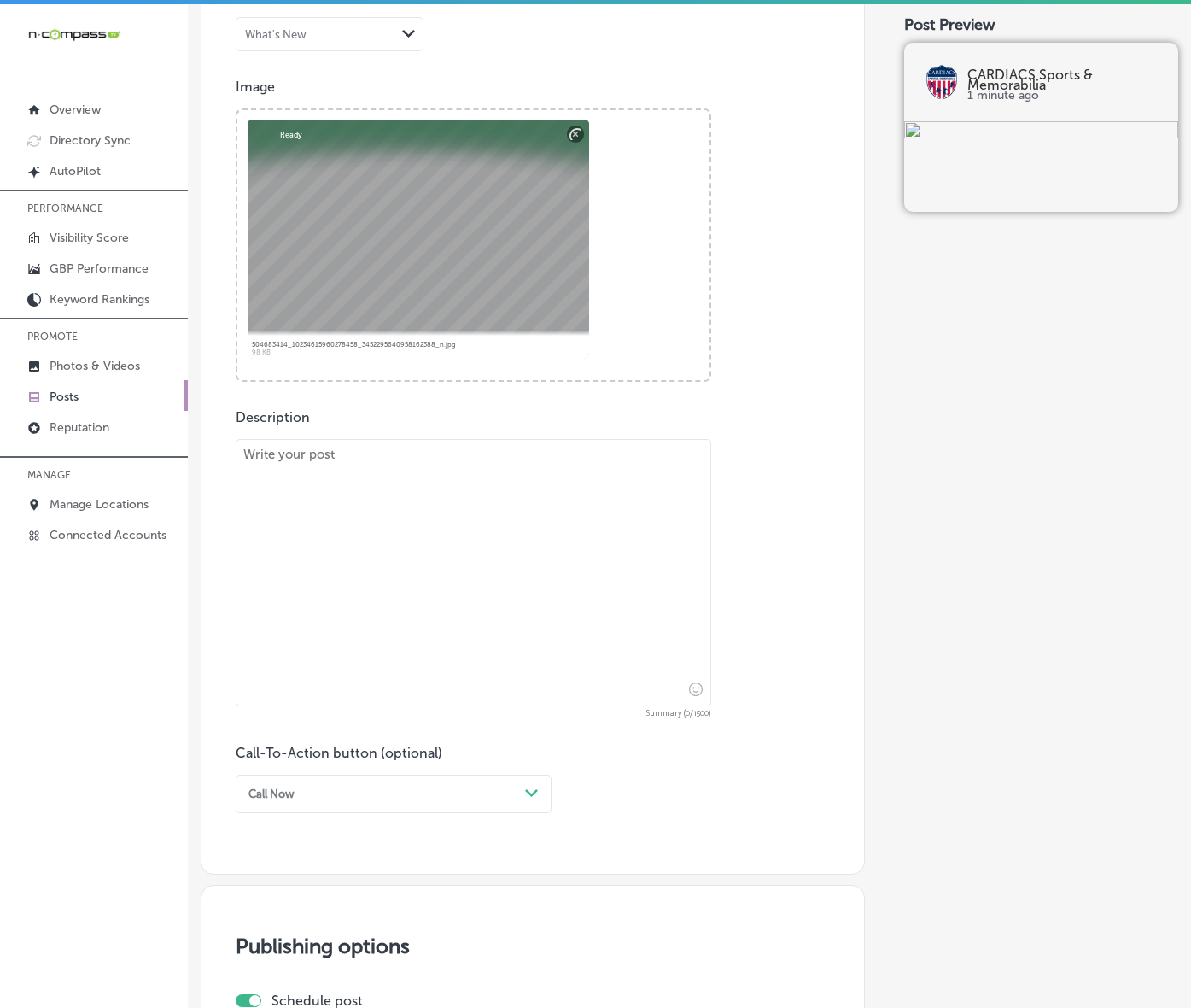
click at [364, 590] on textarea at bounding box center [473, 572] width 476 height 267
paste textarea "CARDIACS Sports & Memorabilia is your home for hidden gems and exclusive collec…"
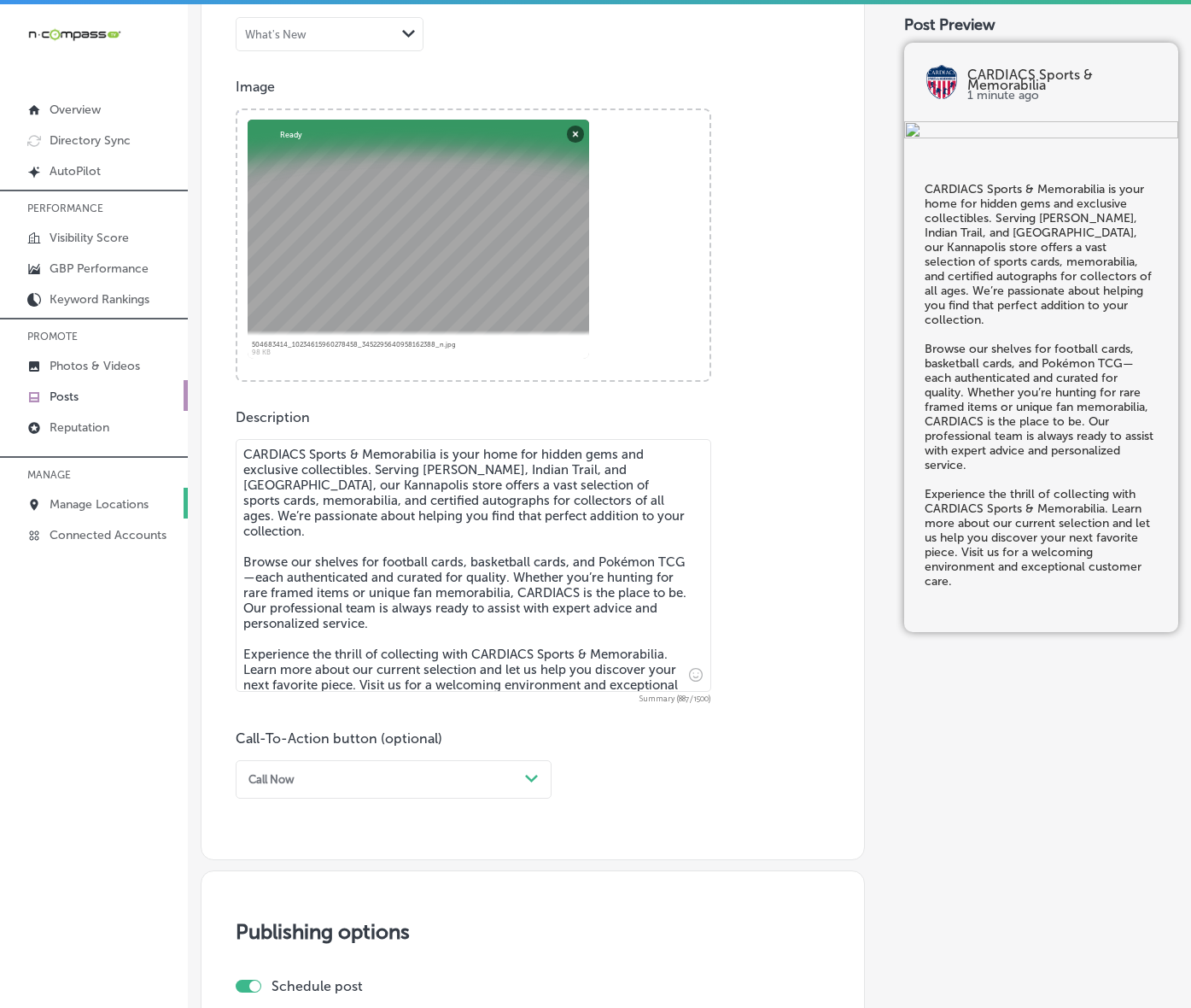
type textarea "CARDIACS Sports & Memorabilia is your home for hidden gems and exclusive collec…"
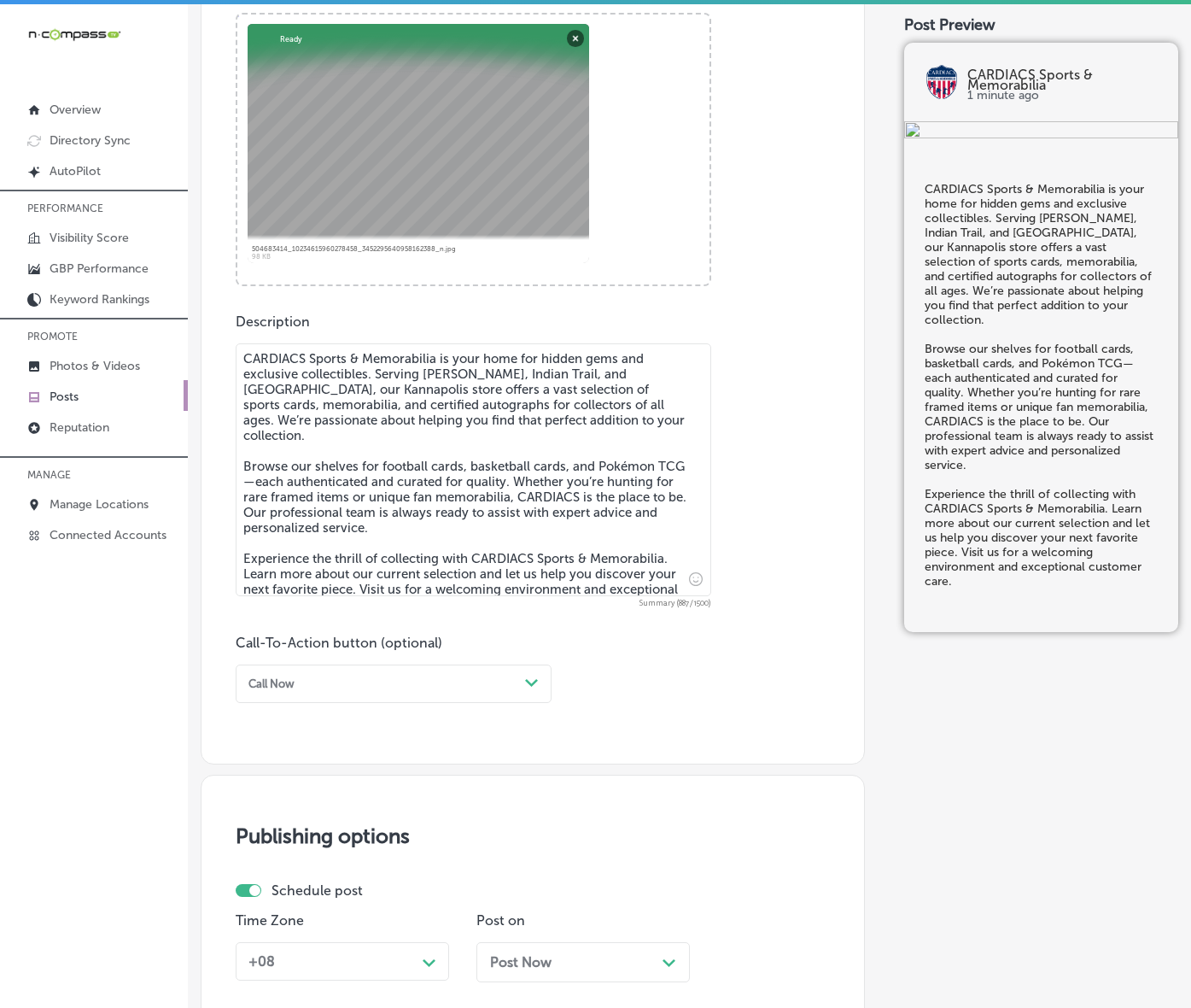
scroll to position [765, 0]
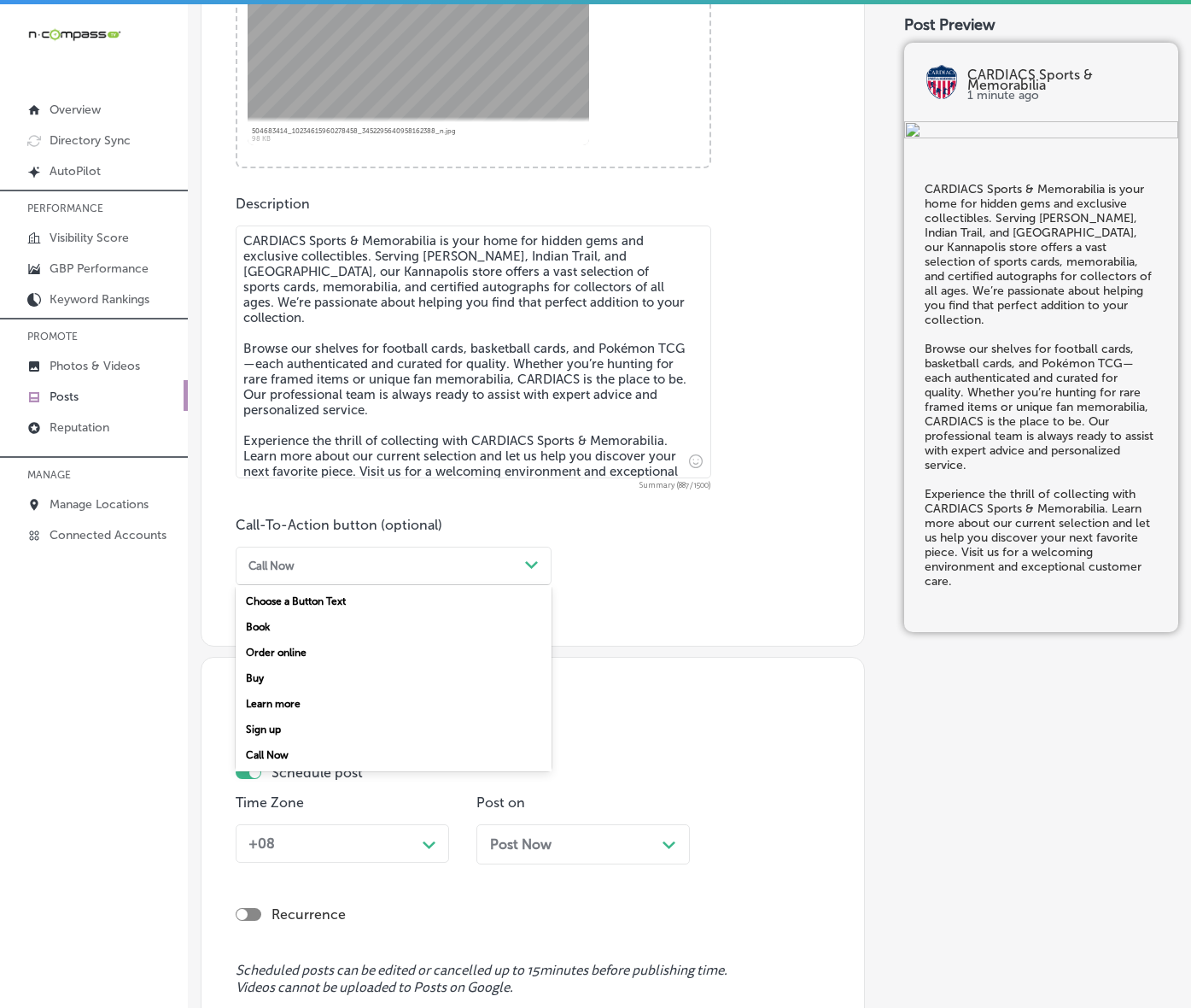
click at [395, 578] on div "Call Now" at bounding box center [380, 566] width 277 height 23
click at [343, 717] on div "Learn more" at bounding box center [394, 704] width 316 height 26
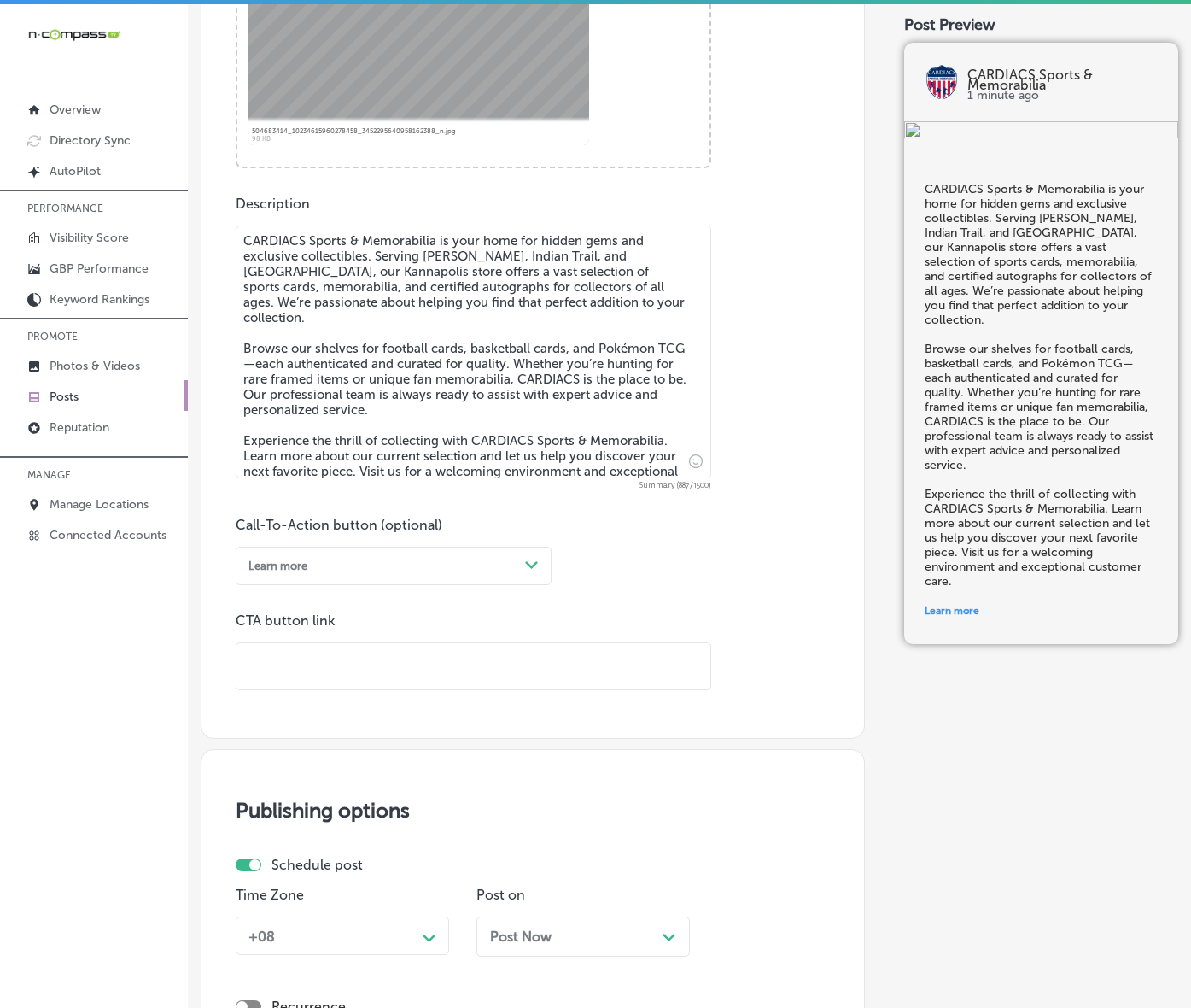
click at [386, 684] on div "CTA button link" at bounding box center [473, 652] width 476 height 79
click at [383, 690] on input "text" at bounding box center [473, 666] width 474 height 47
paste input "[URL][DOMAIN_NAME]"
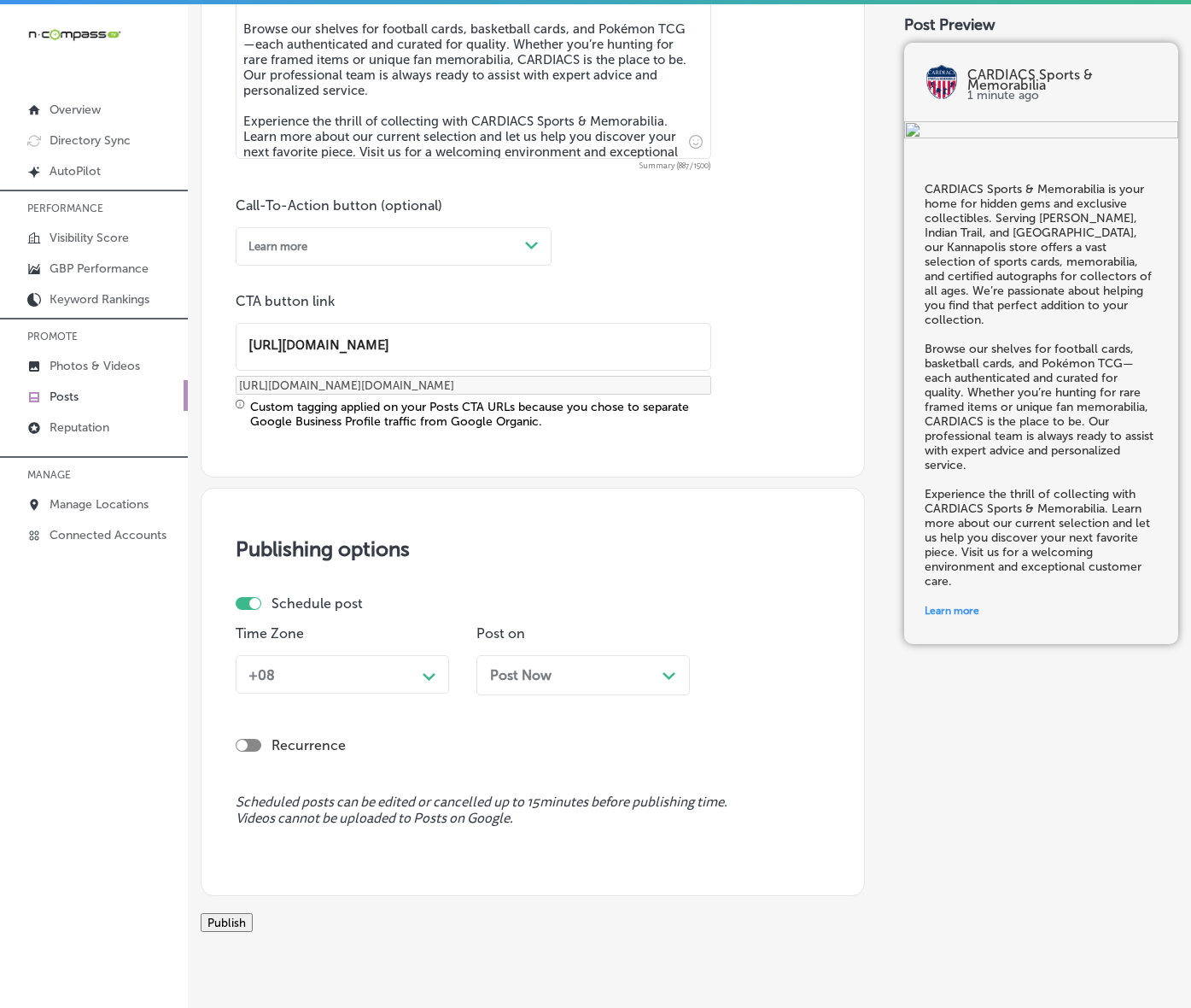
scroll to position [1086, 0]
type input "[URL][DOMAIN_NAME]"
click at [416, 687] on div "+08" at bounding box center [329, 673] width 174 height 27
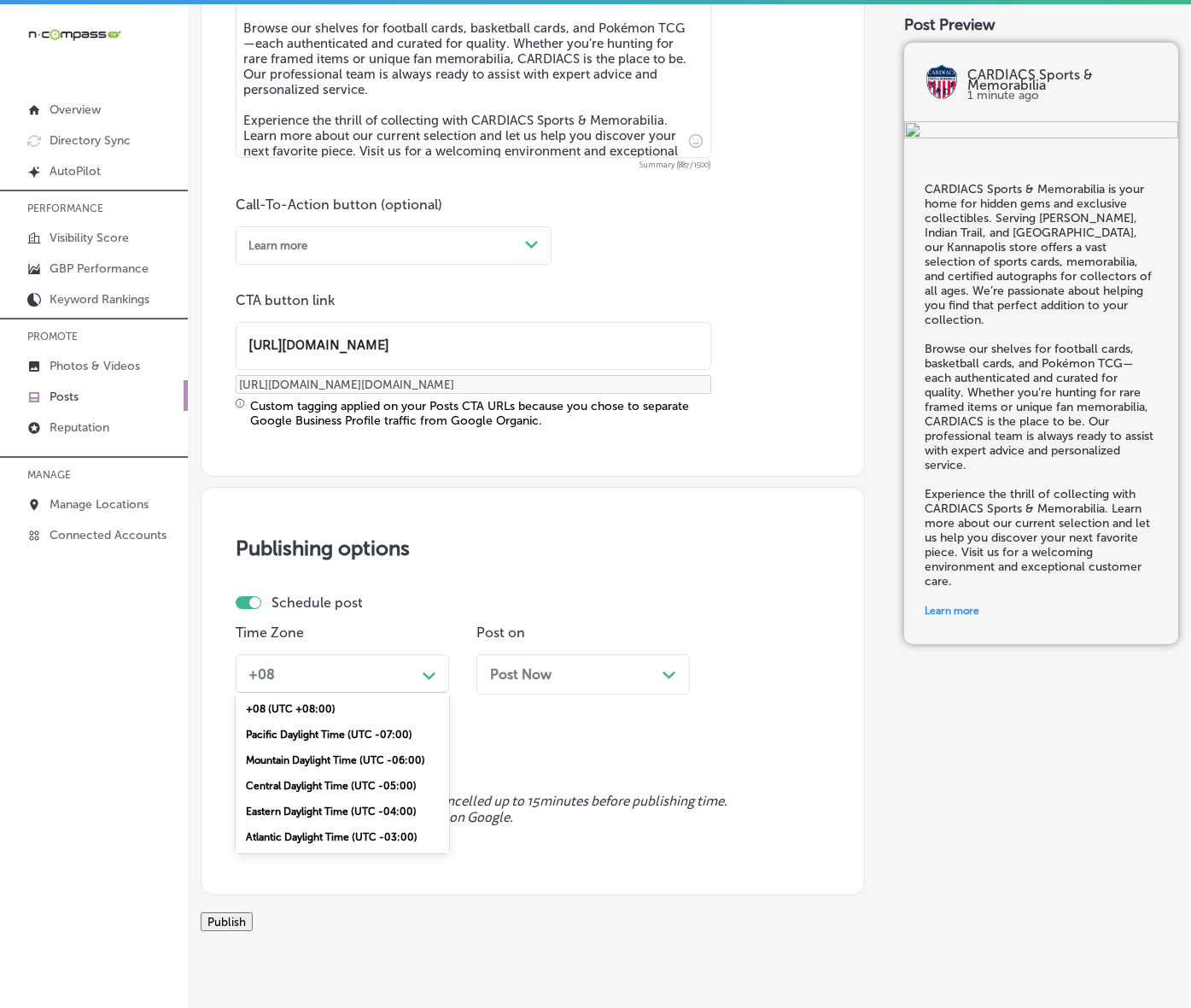
click at [367, 773] on div "Mountain Daylight Time (UTC -06:00)" at bounding box center [342, 760] width 213 height 26
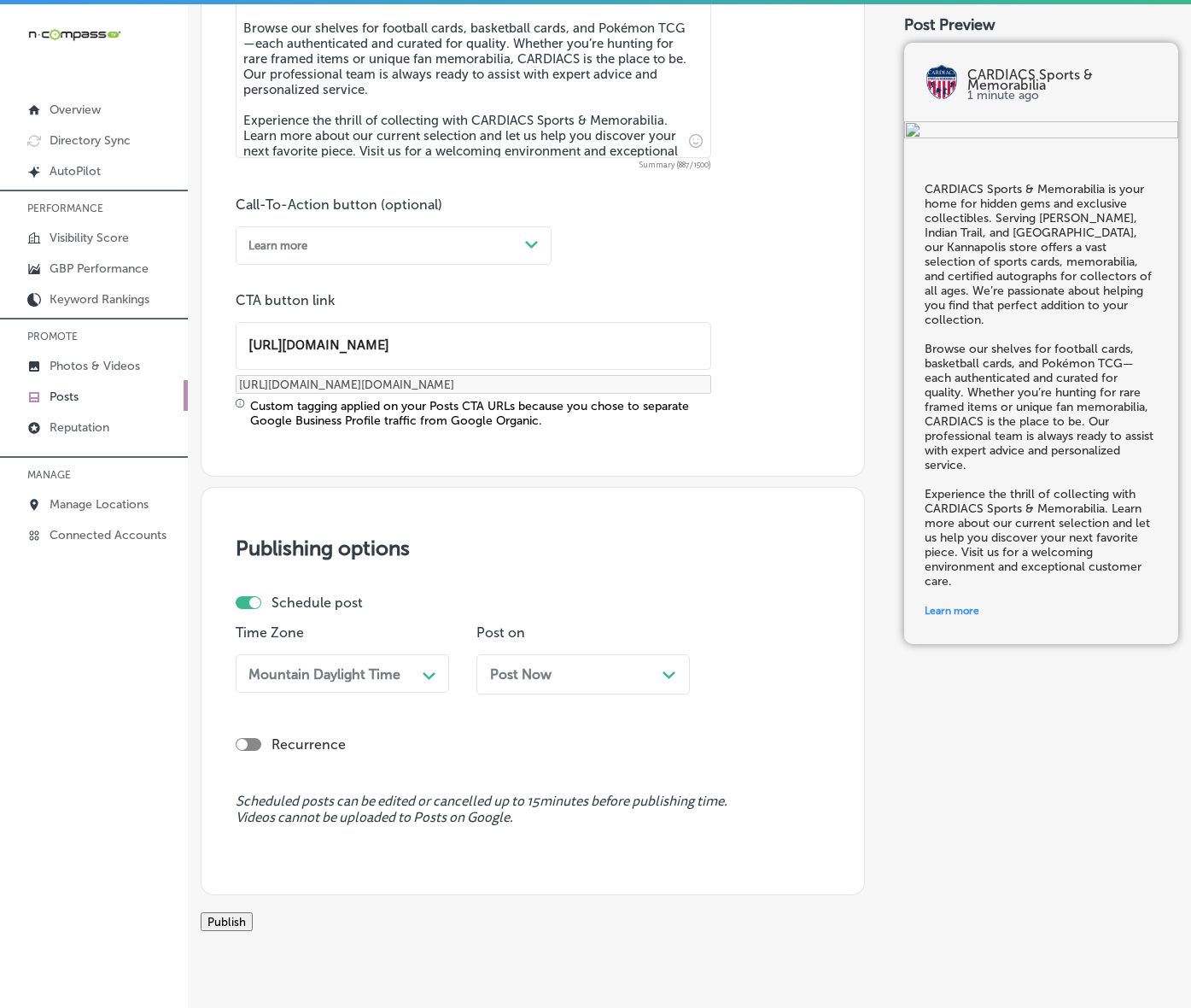
click at [587, 682] on div "Post Now Path Created with Sketch." at bounding box center [583, 674] width 187 height 16
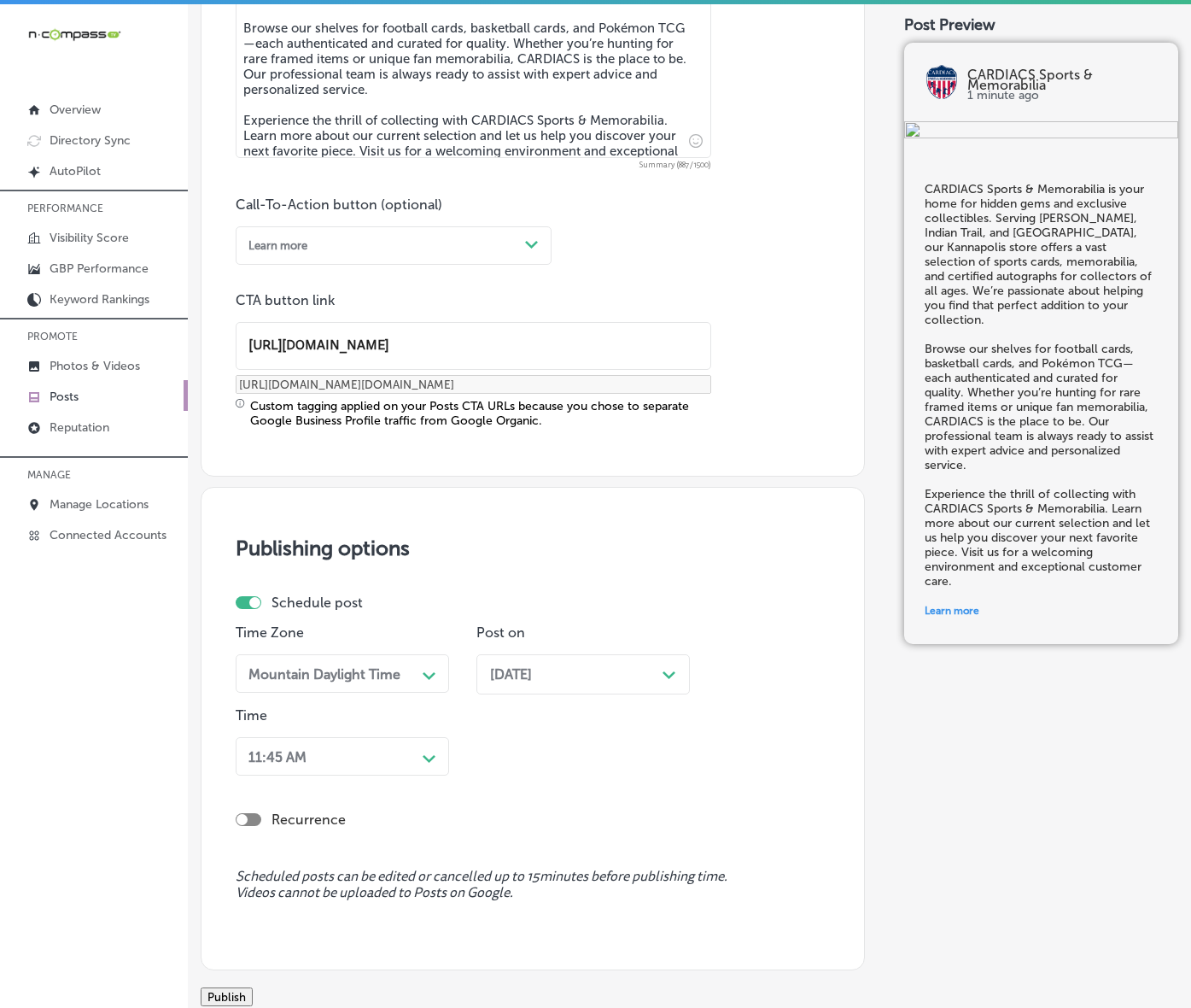
click at [403, 776] on div "11:45 AM Path Created with Sketch." at bounding box center [342, 756] width 213 height 38
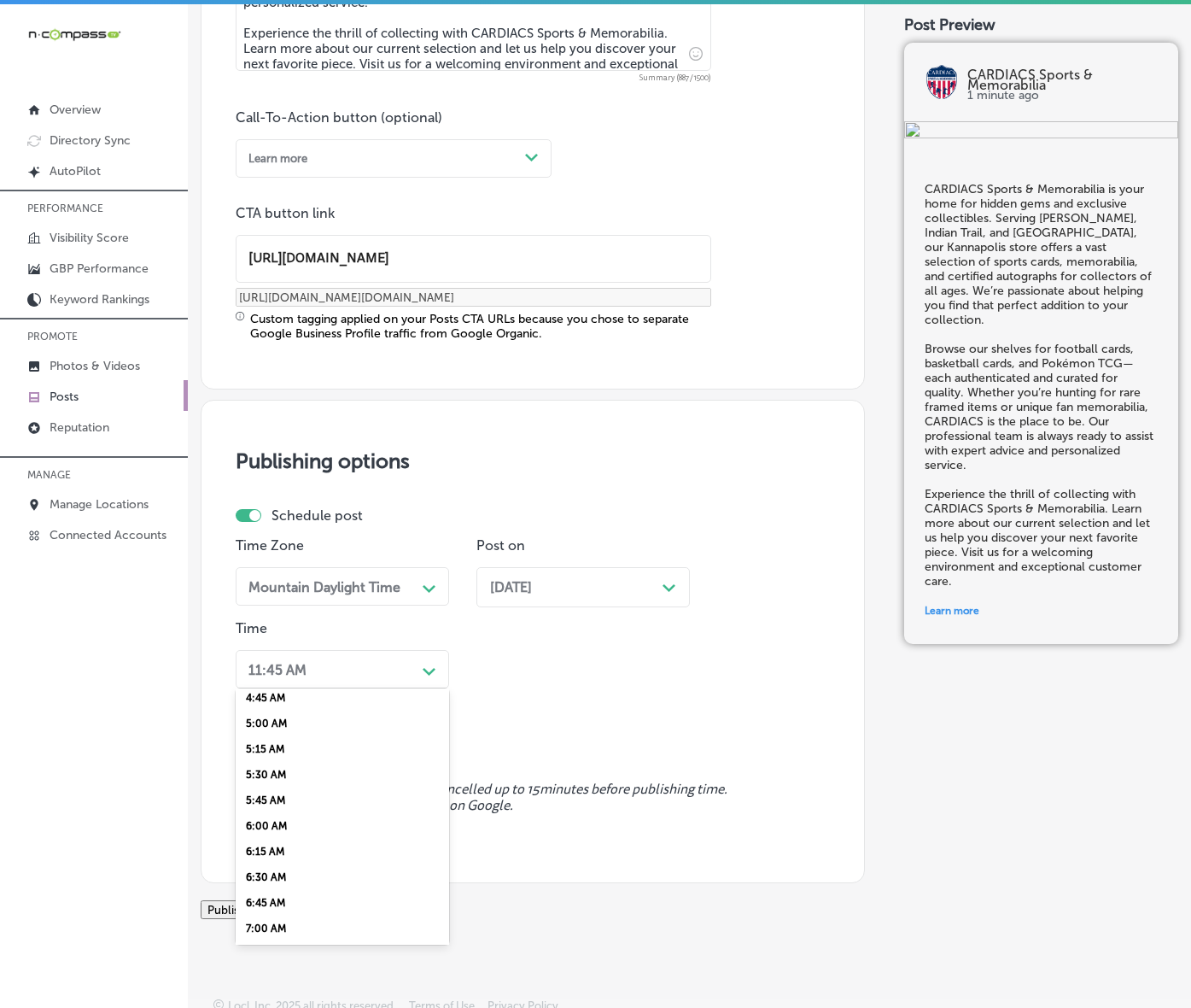
scroll to position [640, 0]
click at [283, 795] on div "7:00 AM" at bounding box center [342, 781] width 213 height 26
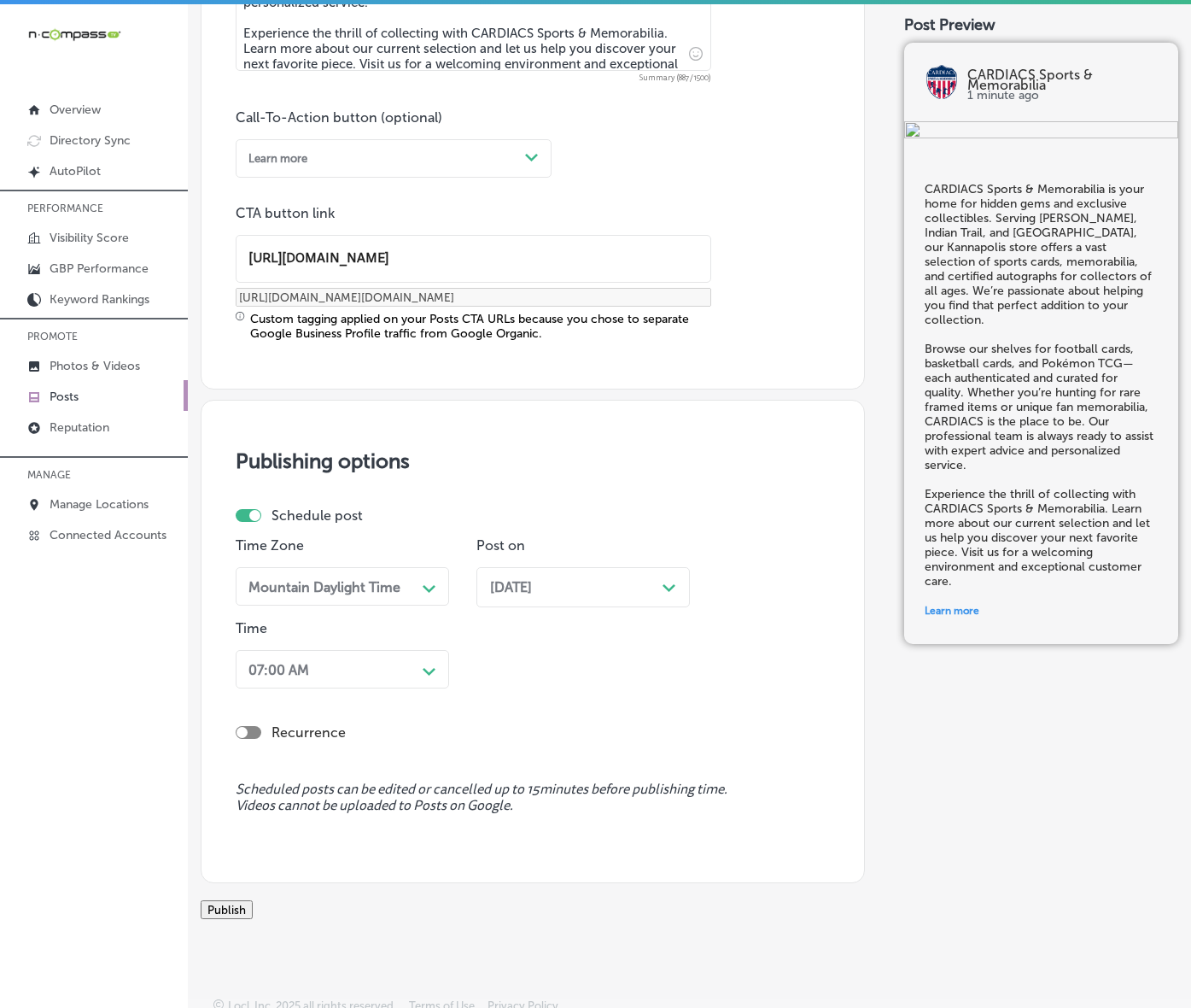
scroll to position [1300, 0]
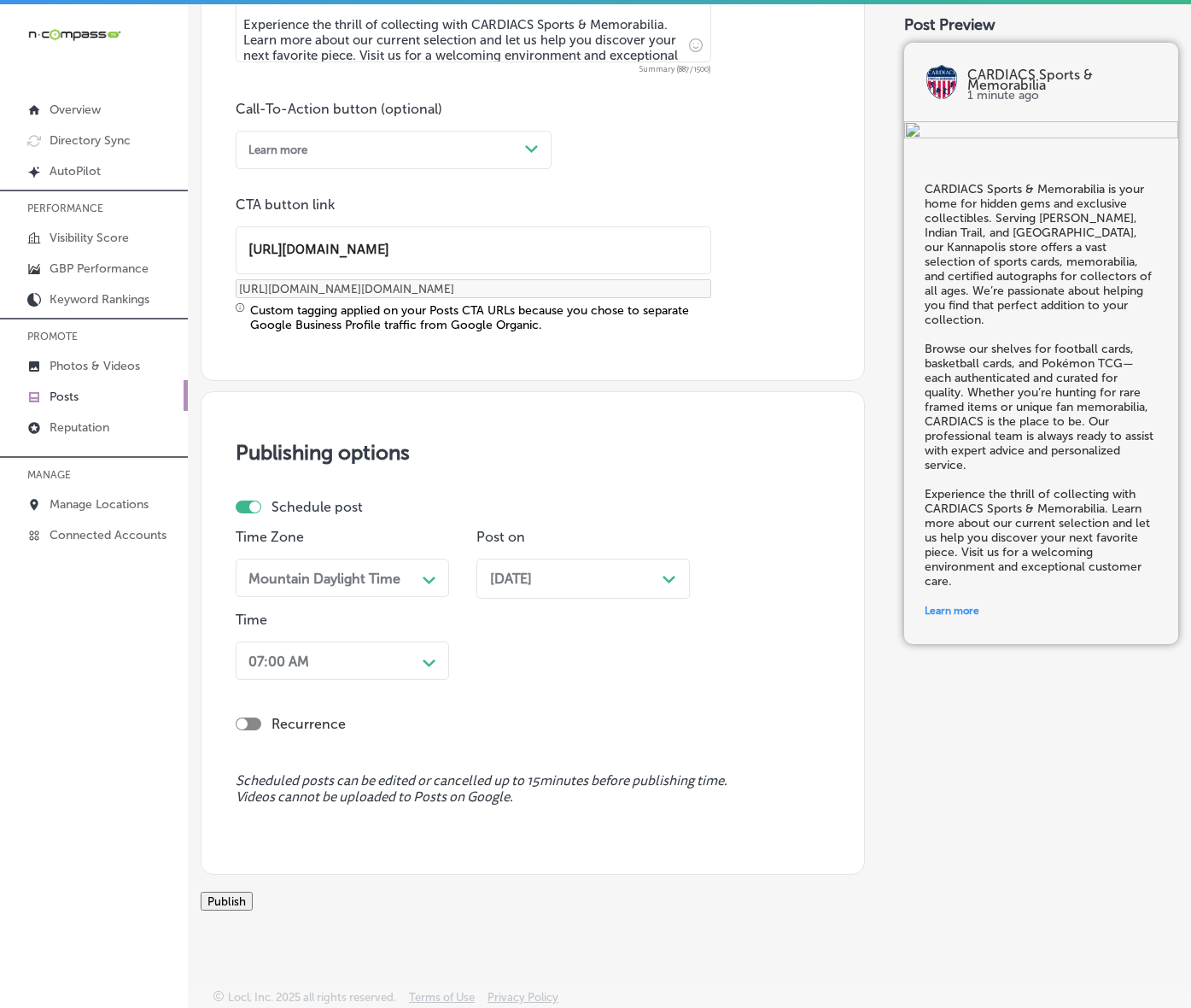
click at [253, 892] on button "Publish" at bounding box center [227, 901] width 52 height 19
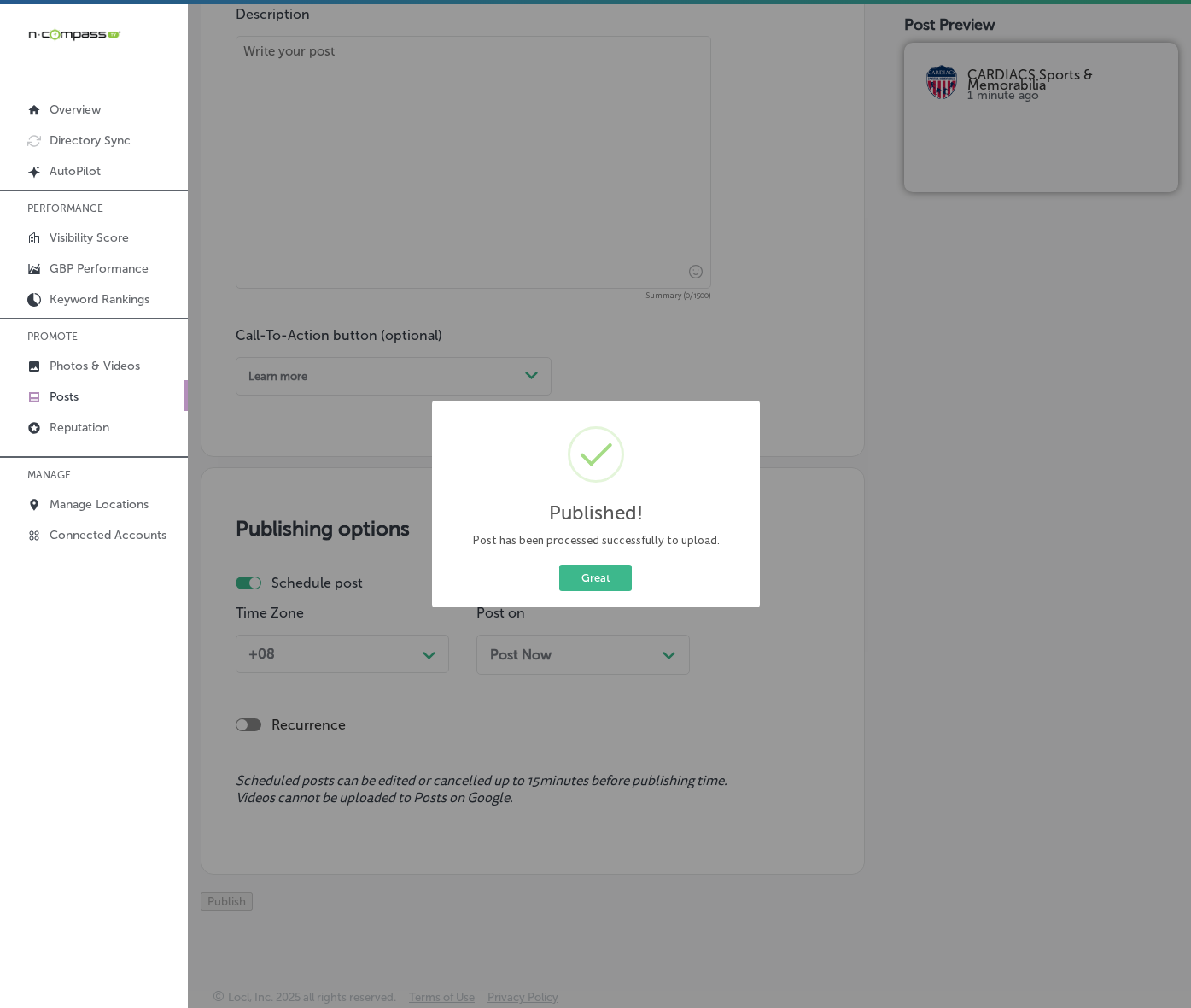
scroll to position [1072, 0]
drag, startPoint x: 581, startPoint y: 601, endPoint x: 804, endPoint y: 589, distance: 223.3
click at [582, 591] on button "Great" at bounding box center [596, 578] width 72 height 27
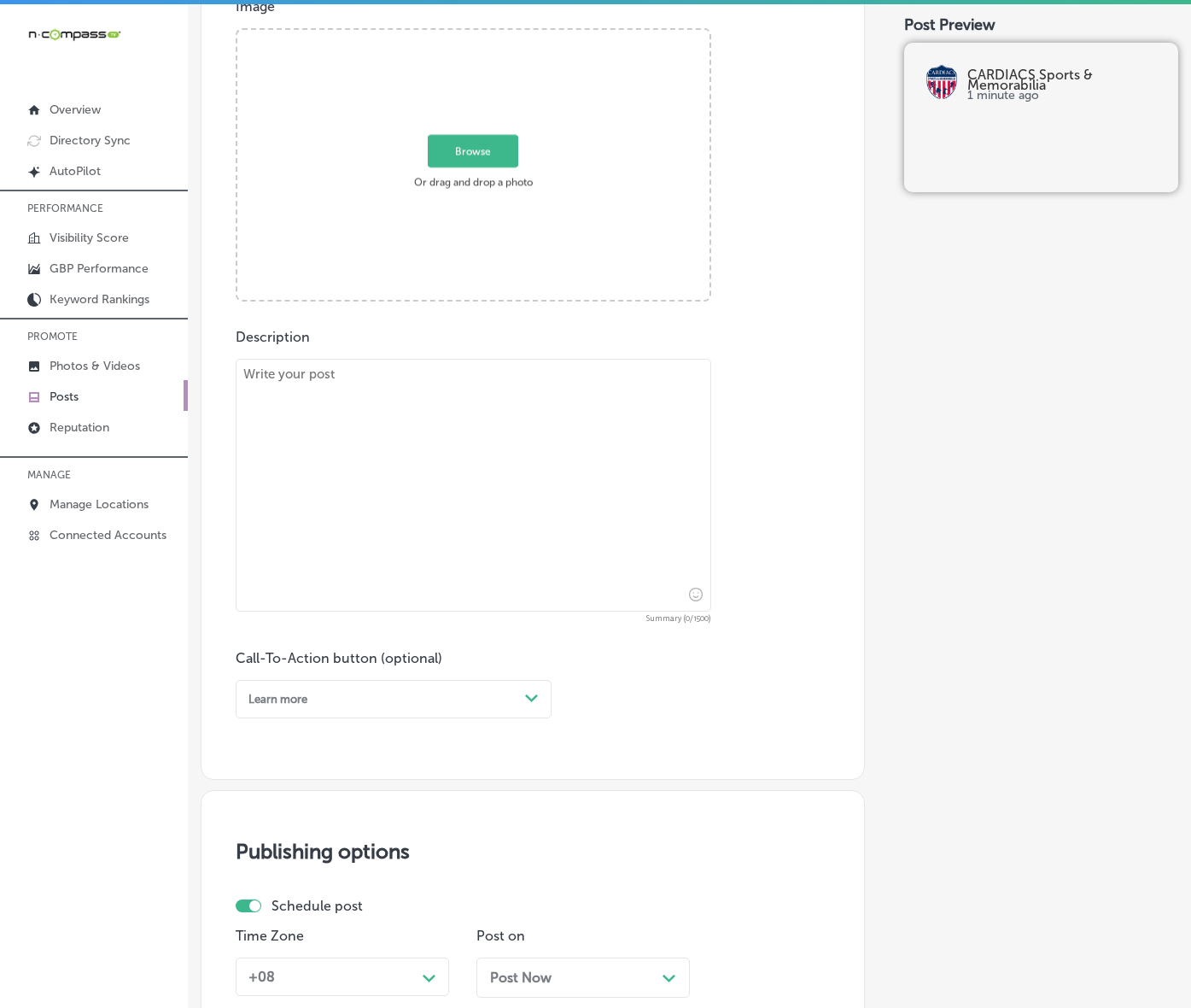
scroll to position [431, 0]
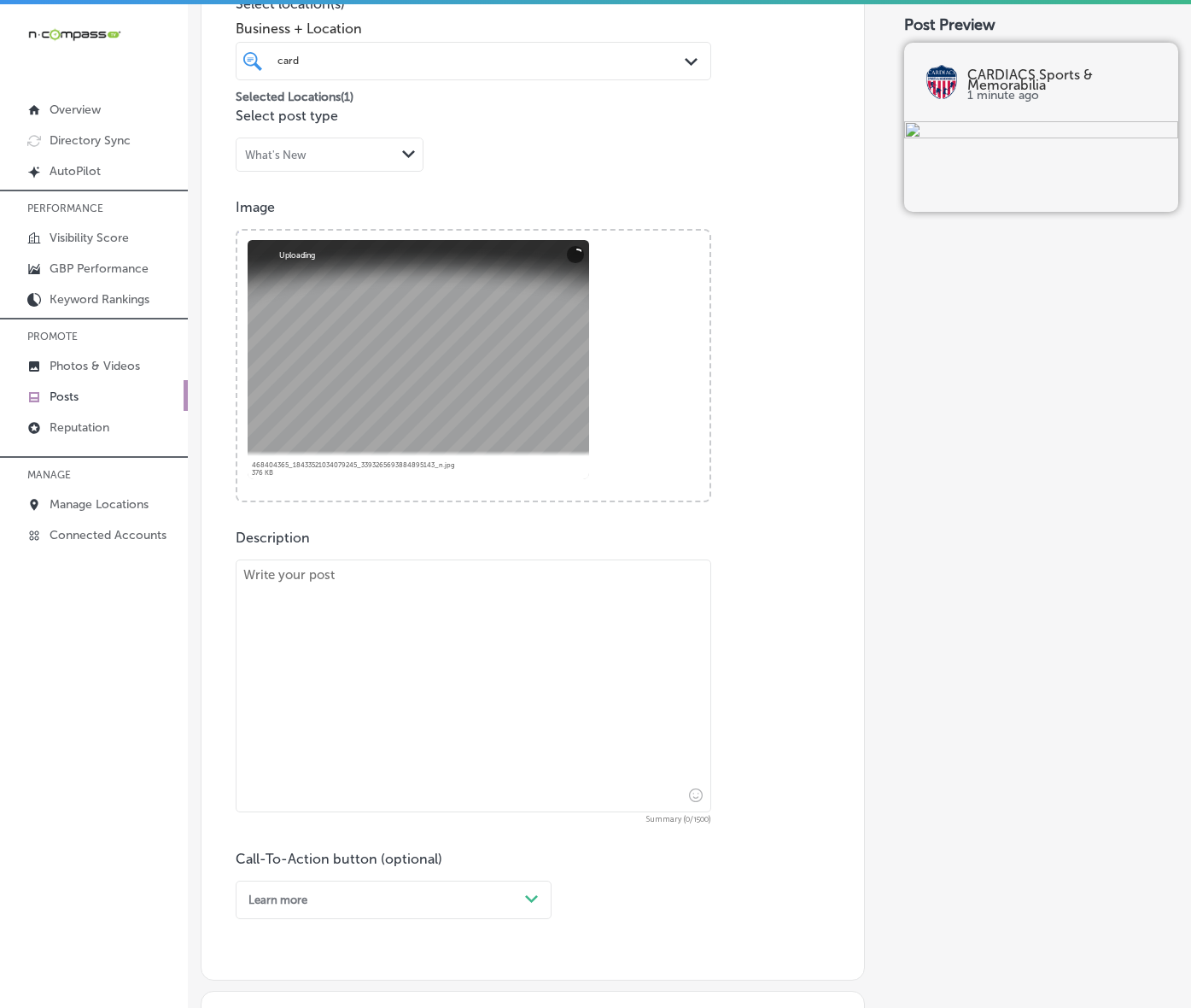
click at [541, 656] on textarea at bounding box center [473, 686] width 476 height 253
paste textarea "At CARDIACS Sports & Memorabilia, every visit is a chance to discover something…"
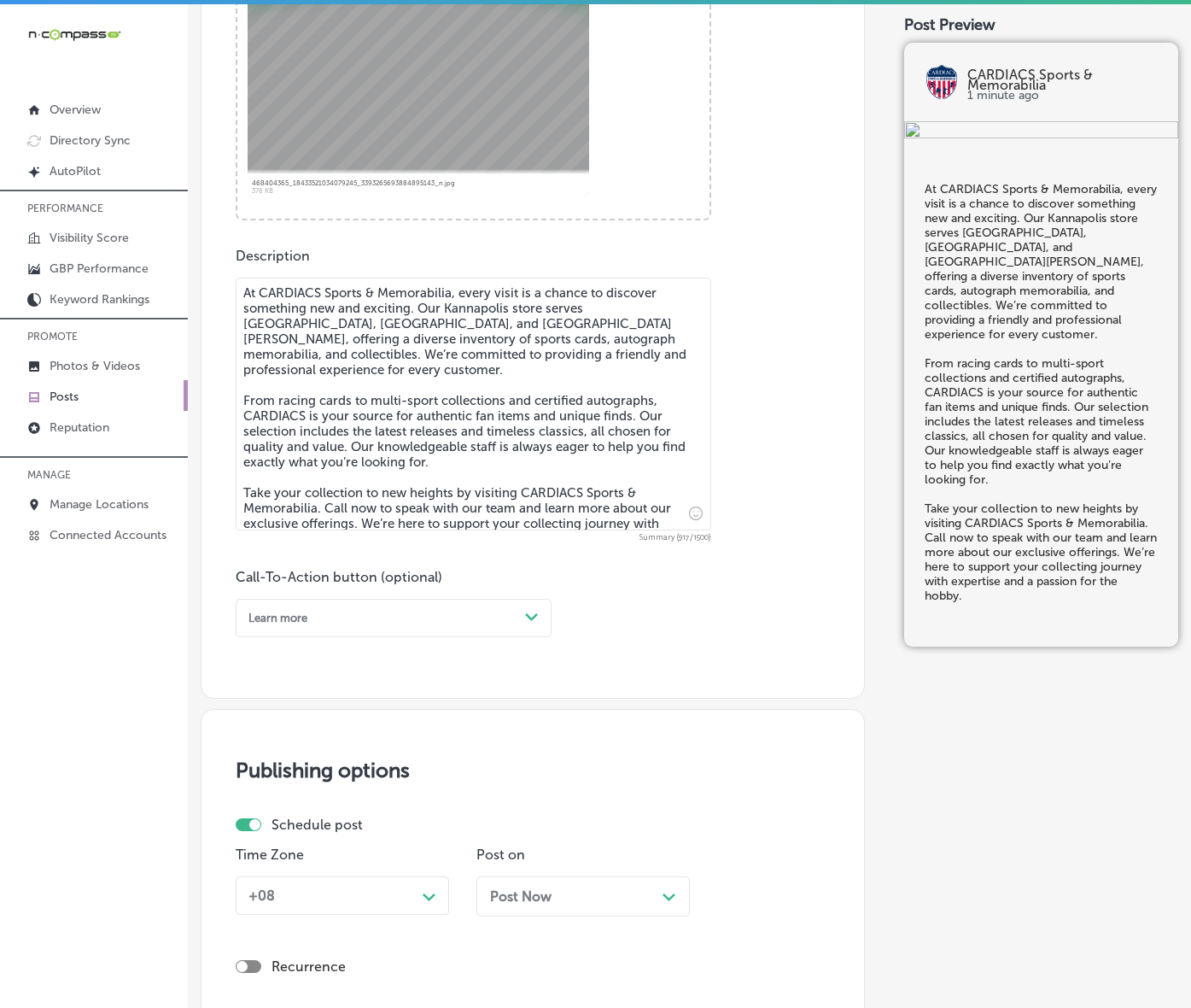
scroll to position [752, 0]
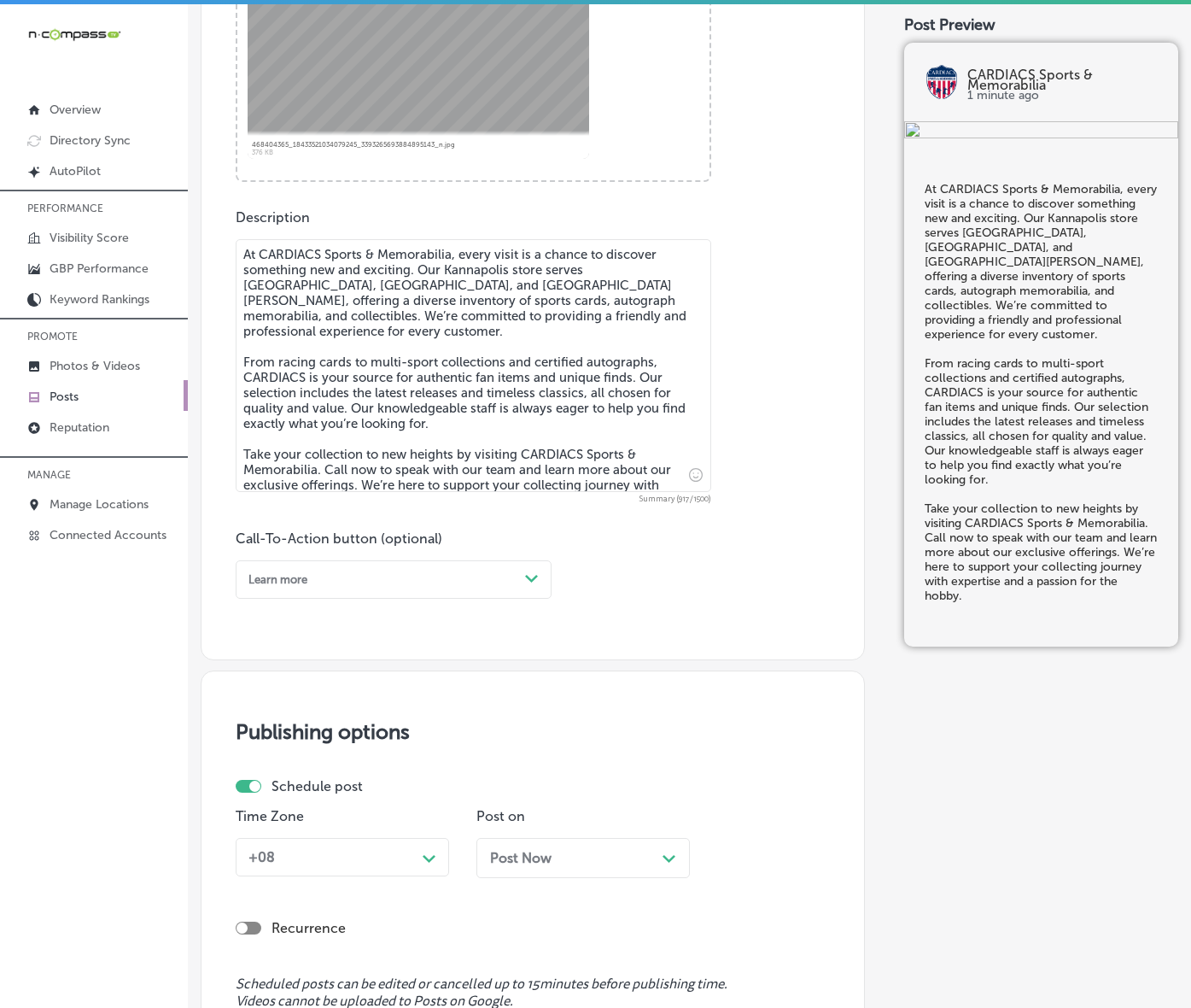
type textarea "At CARDIACS Sports & Memorabilia, every visit is a chance to discover something…"
click at [552, 599] on div "Learn more Path Created with Sketch." at bounding box center [394, 579] width 316 height 38
click at [305, 781] on div "Call Now" at bounding box center [394, 769] width 316 height 26
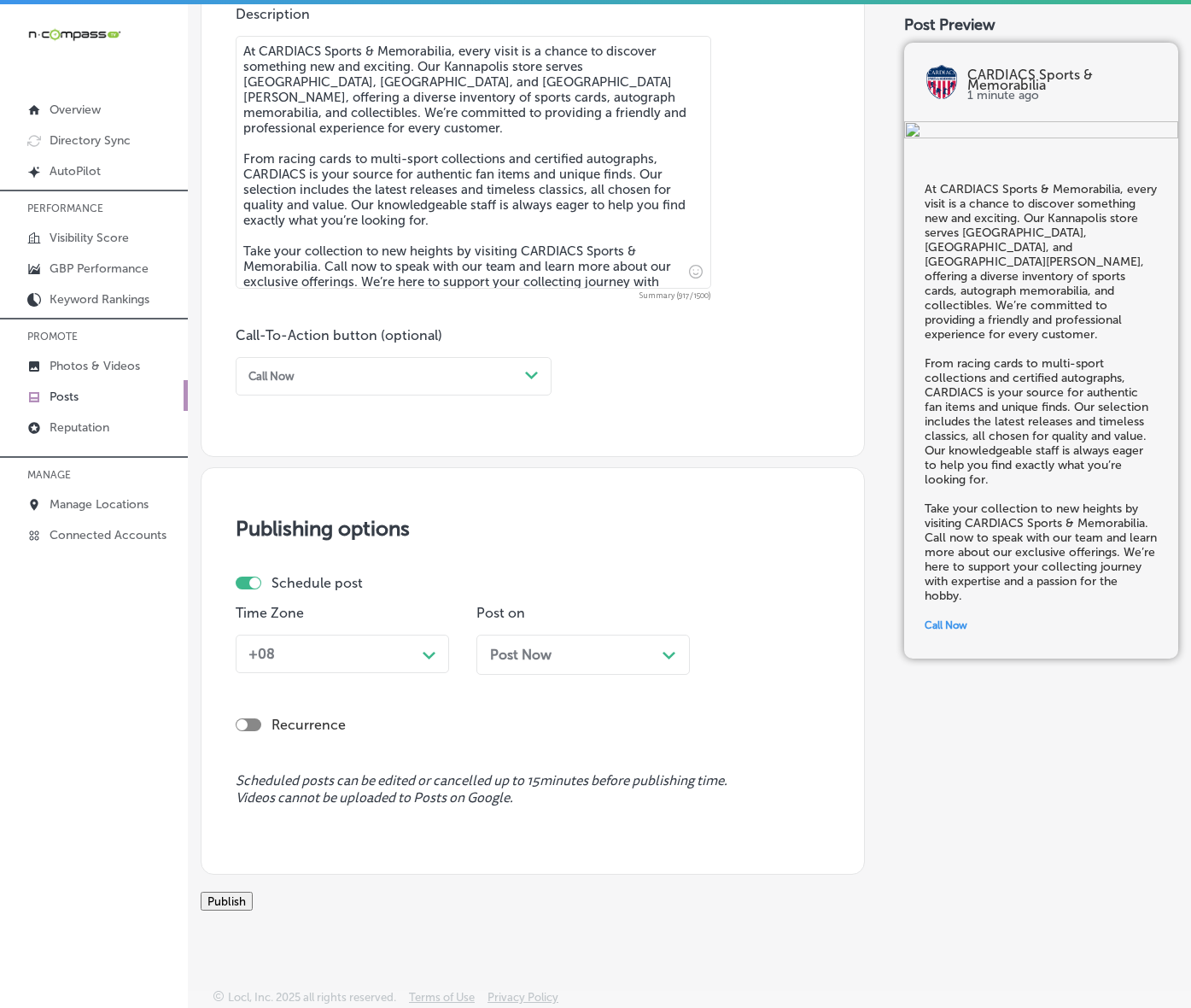
scroll to position [965, 0]
click at [414, 667] on div "+08" at bounding box center [329, 654] width 174 height 27
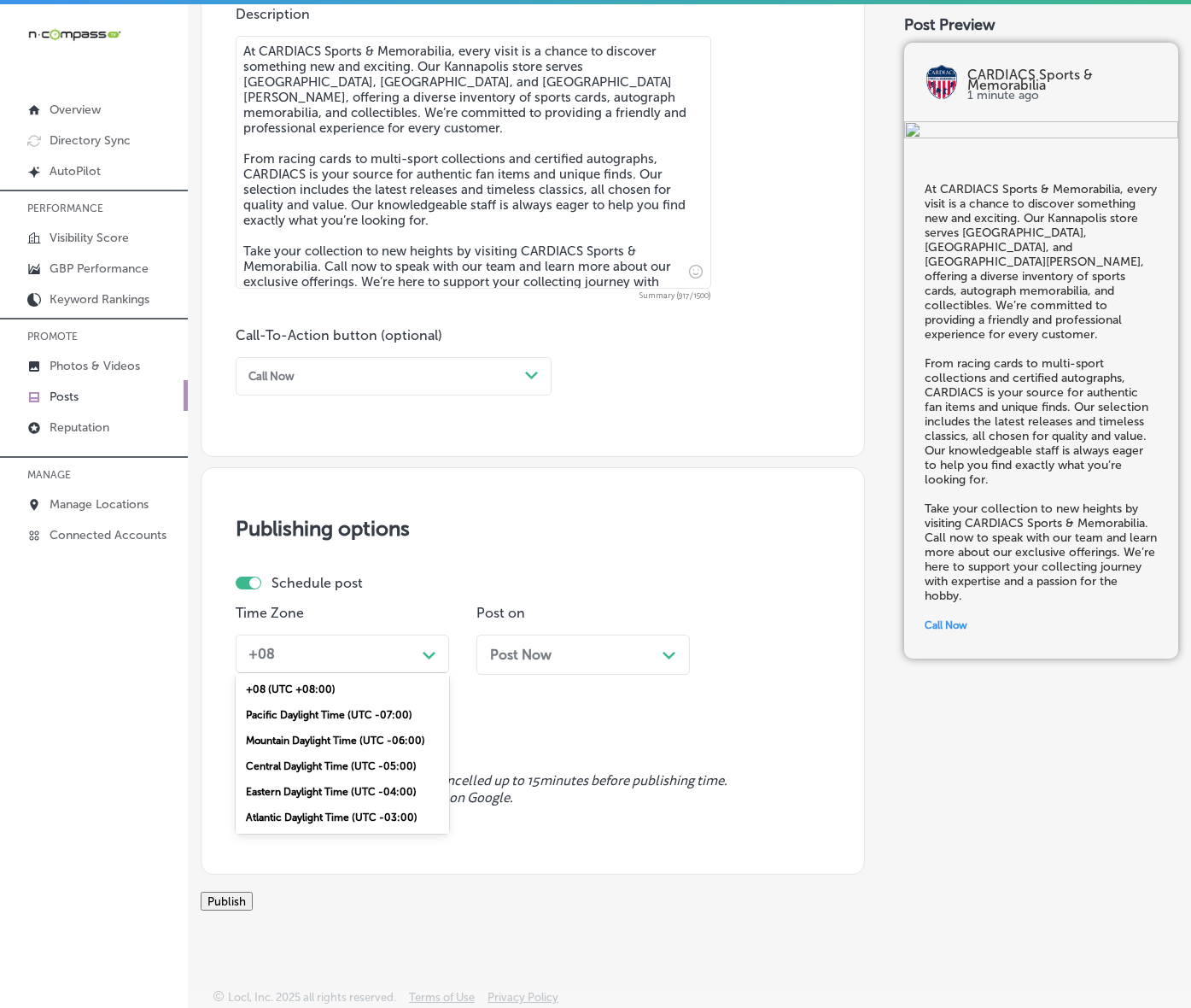
click at [321, 754] on div "Mountain Daylight Time (UTC -06:00)" at bounding box center [342, 740] width 213 height 26
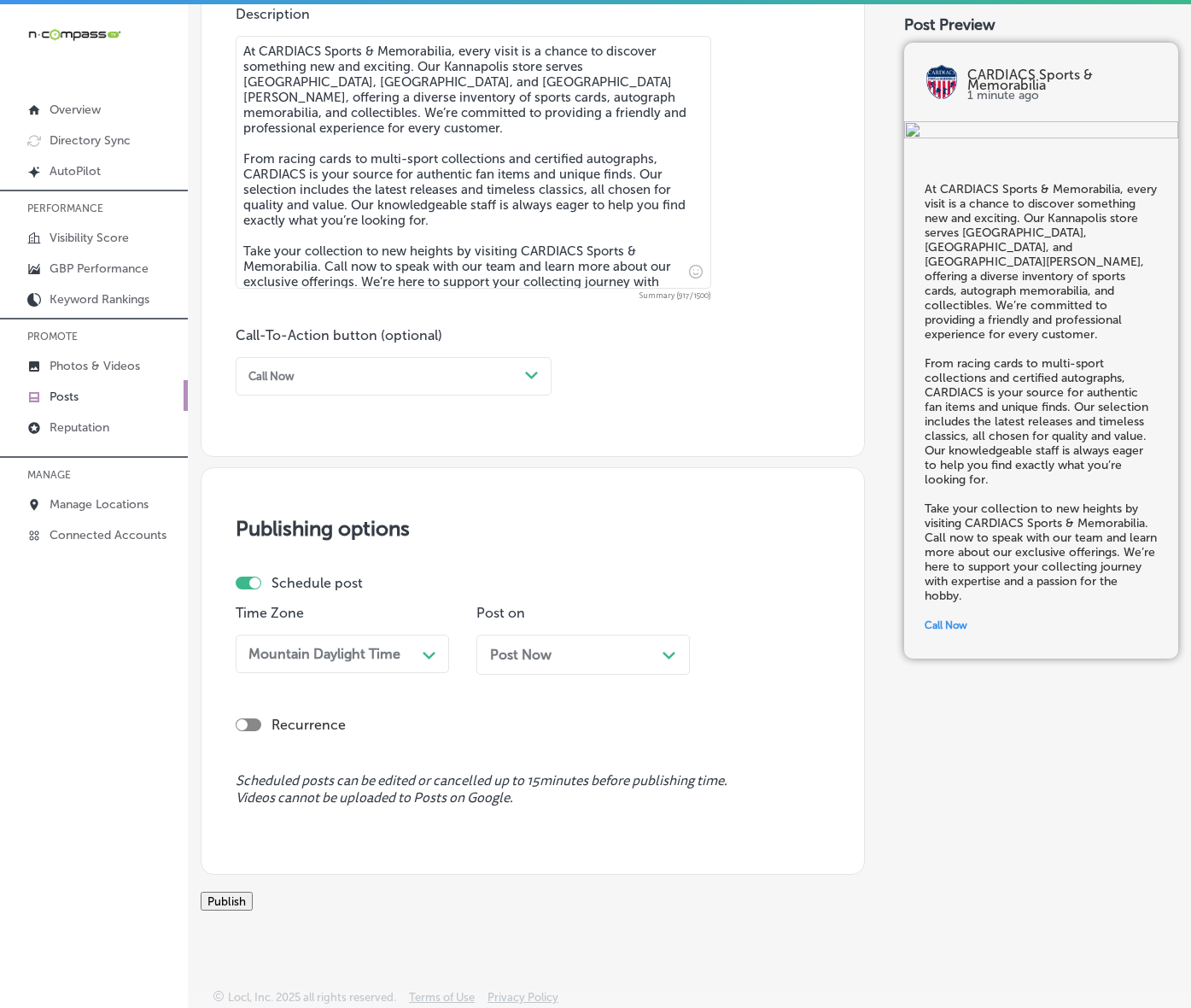
click at [575, 675] on div "Post Now Path Created with Sketch." at bounding box center [583, 654] width 213 height 40
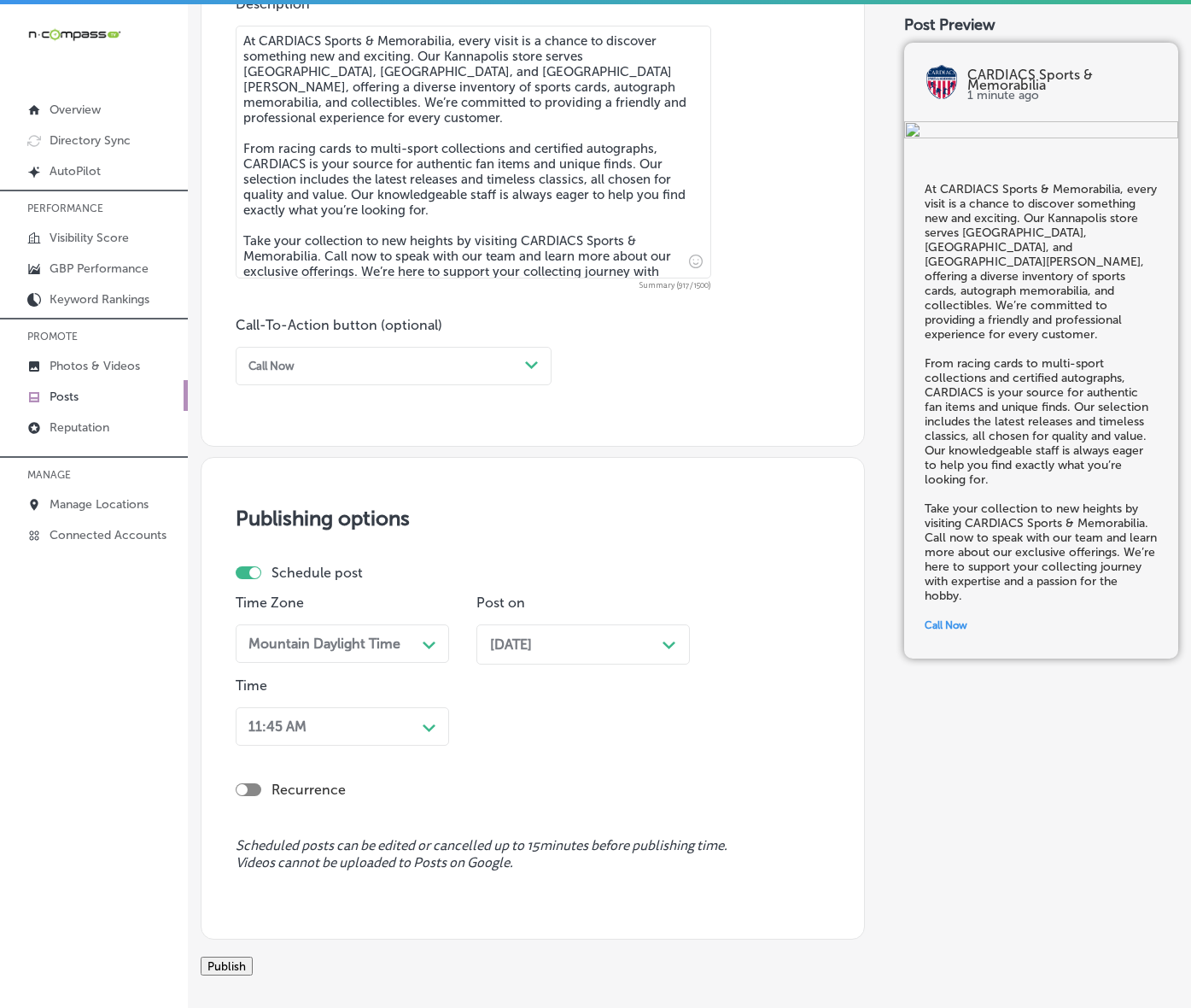
click at [428, 746] on div "11:45 AM Path Created with Sketch." at bounding box center [342, 726] width 213 height 38
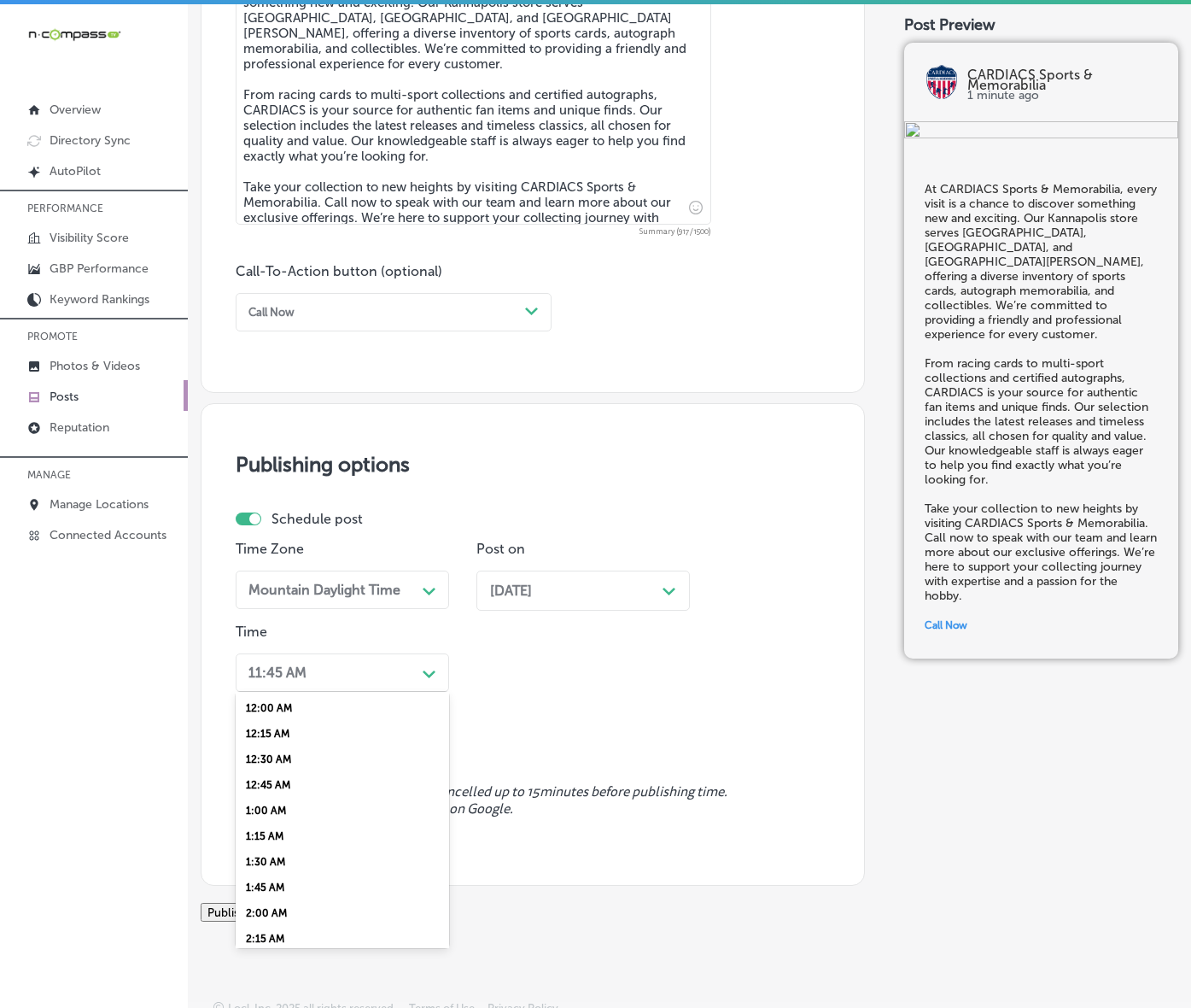
scroll to position [640, 0]
click at [271, 797] on div "7:00 AM" at bounding box center [342, 785] width 213 height 26
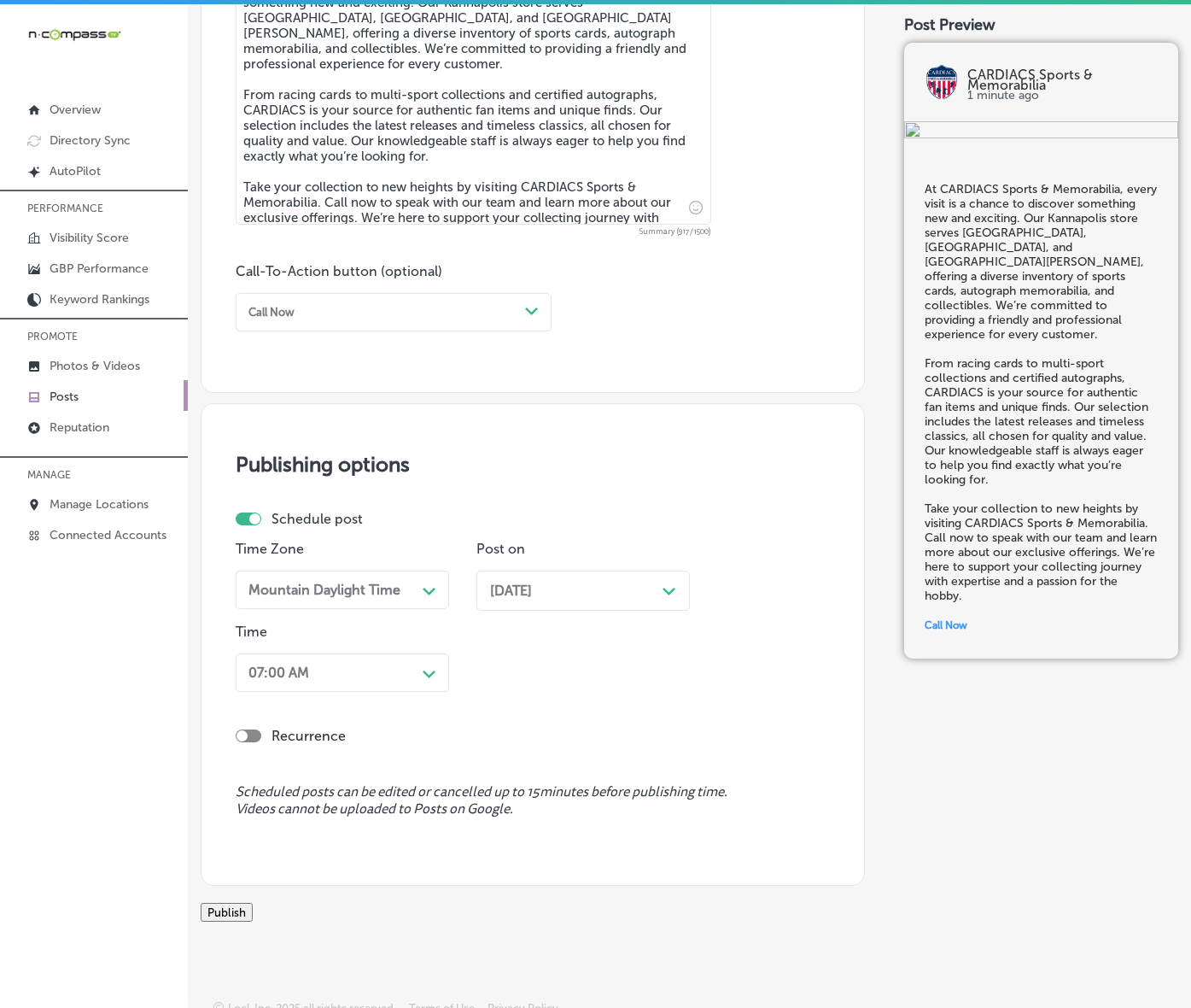
scroll to position [1146, 0]
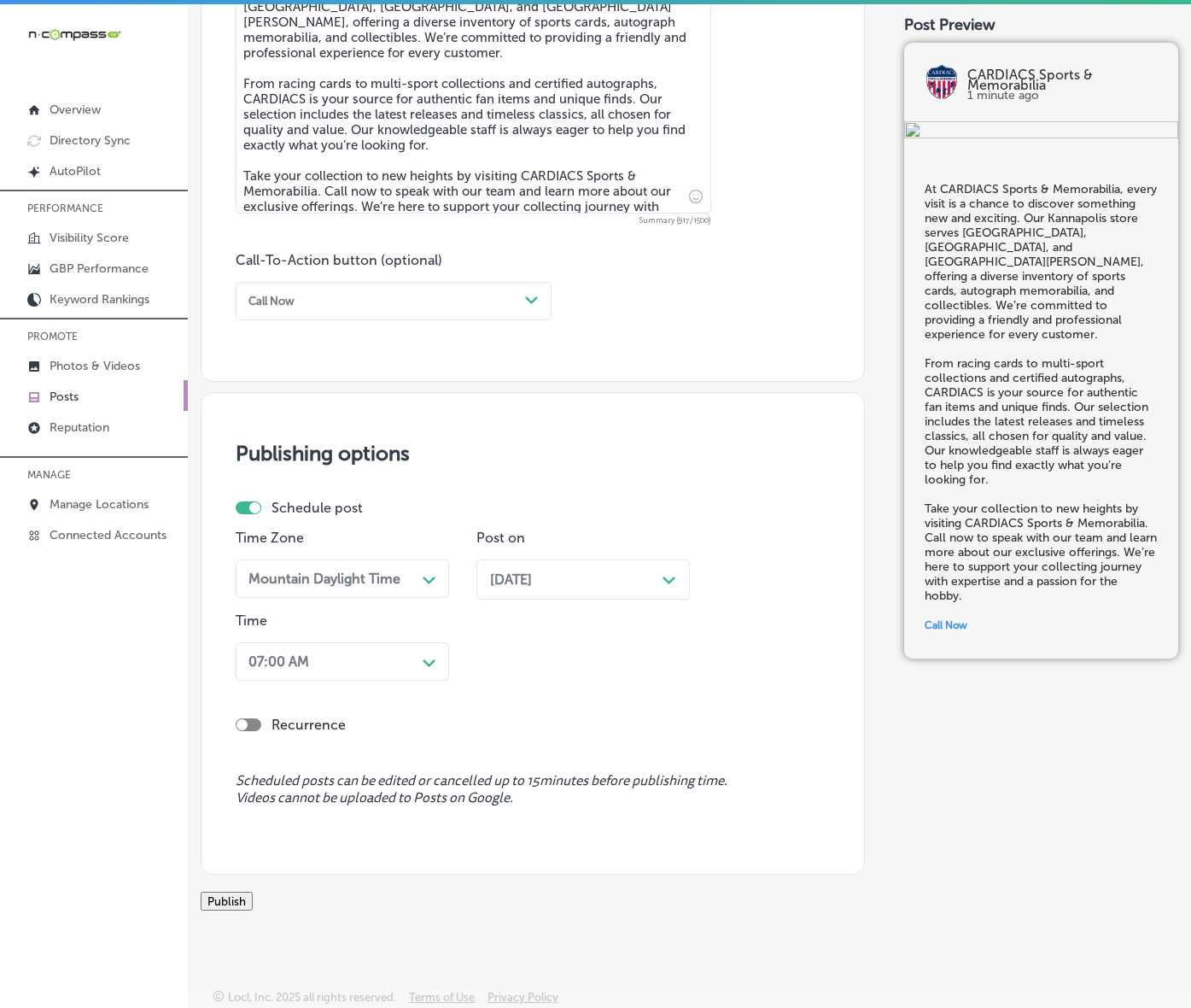
click at [253, 892] on button "Publish" at bounding box center [227, 901] width 52 height 19
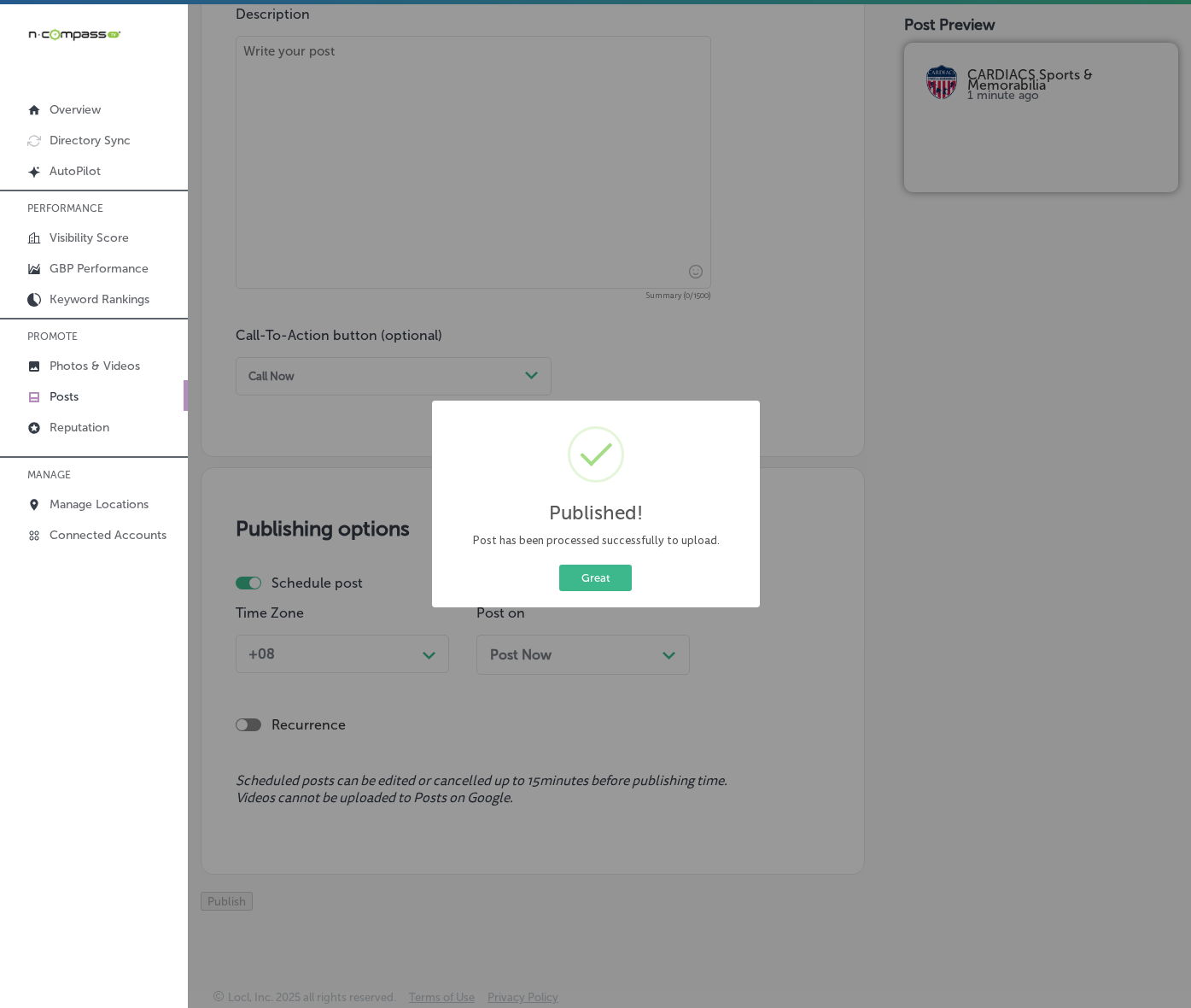
scroll to position [1072, 0]
click at [596, 591] on button "Great" at bounding box center [596, 578] width 72 height 27
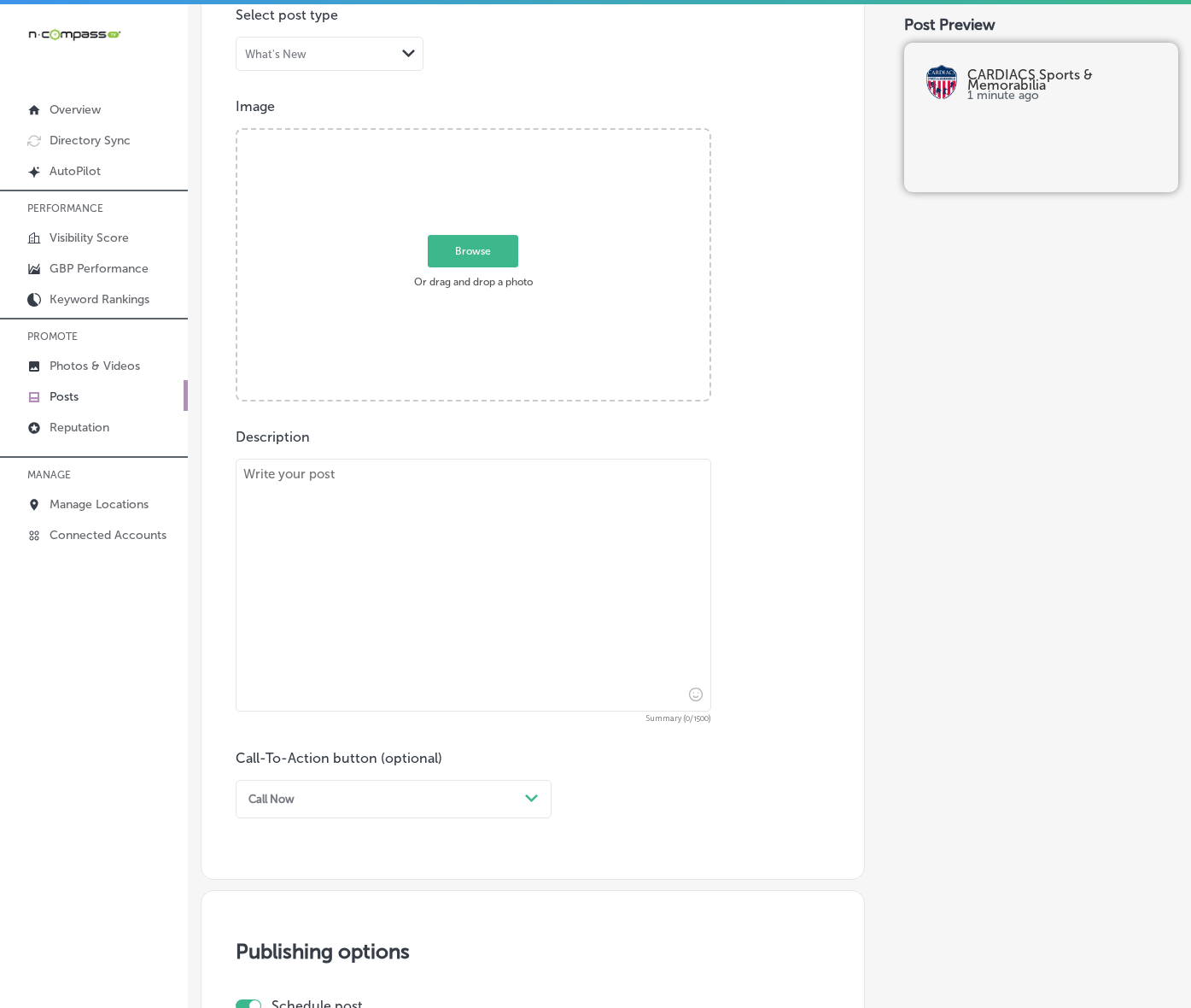
scroll to position [431, 0]
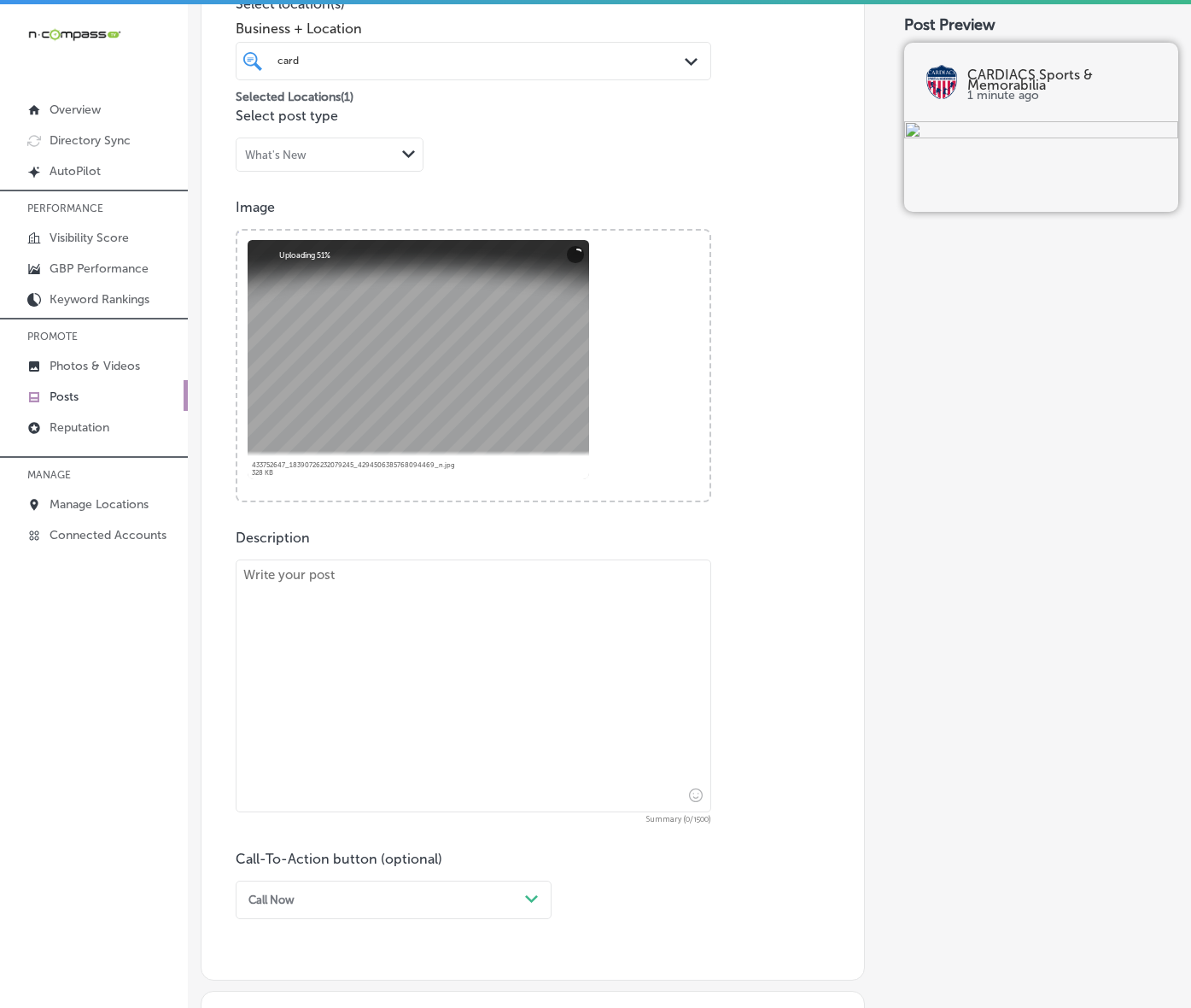
click at [271, 617] on textarea at bounding box center [473, 686] width 476 height 253
paste textarea "Unlock a world of possibilities at CARDIACS Sports & Memorabilia! Proudly servi…"
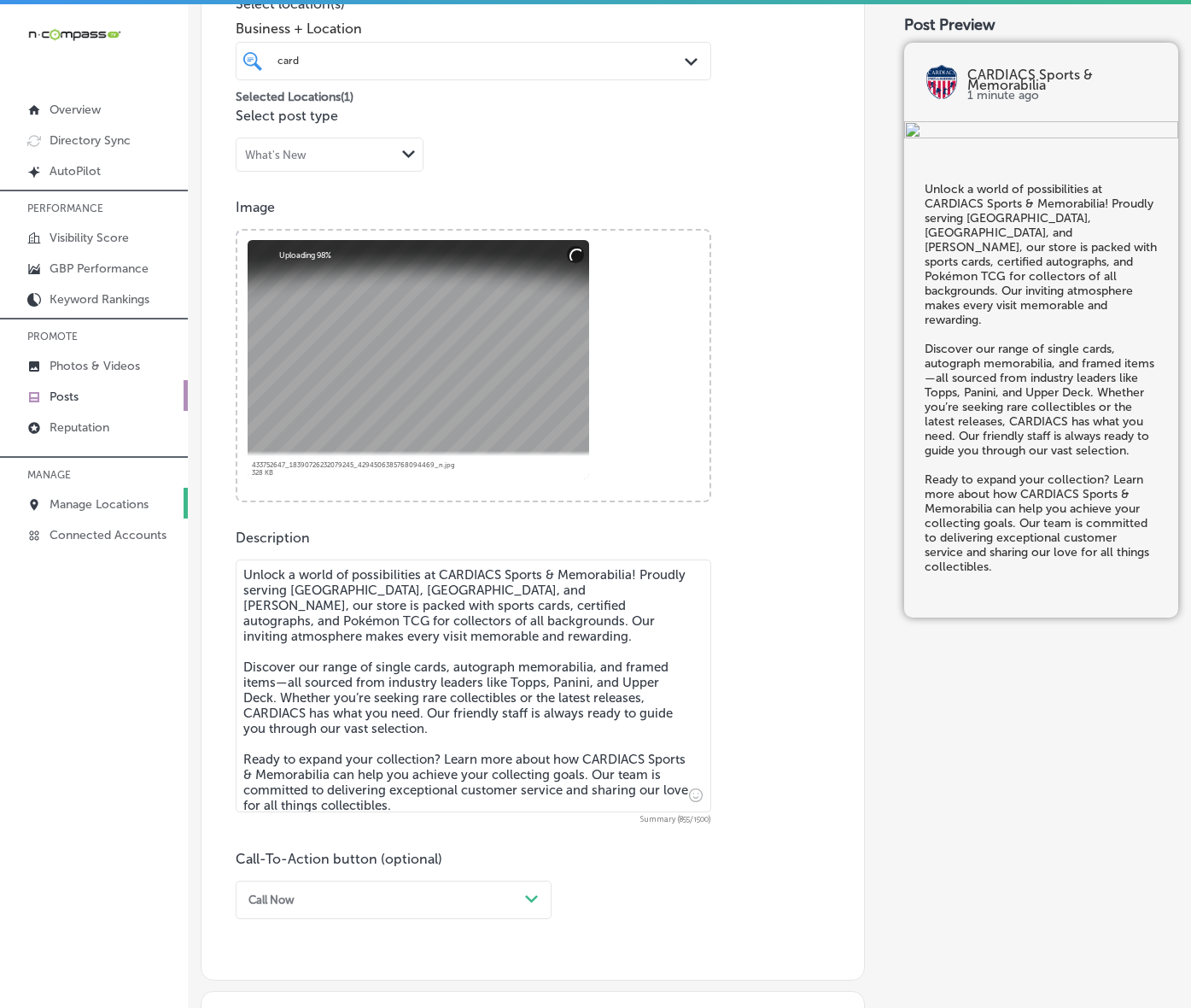
scroll to position [645, 0]
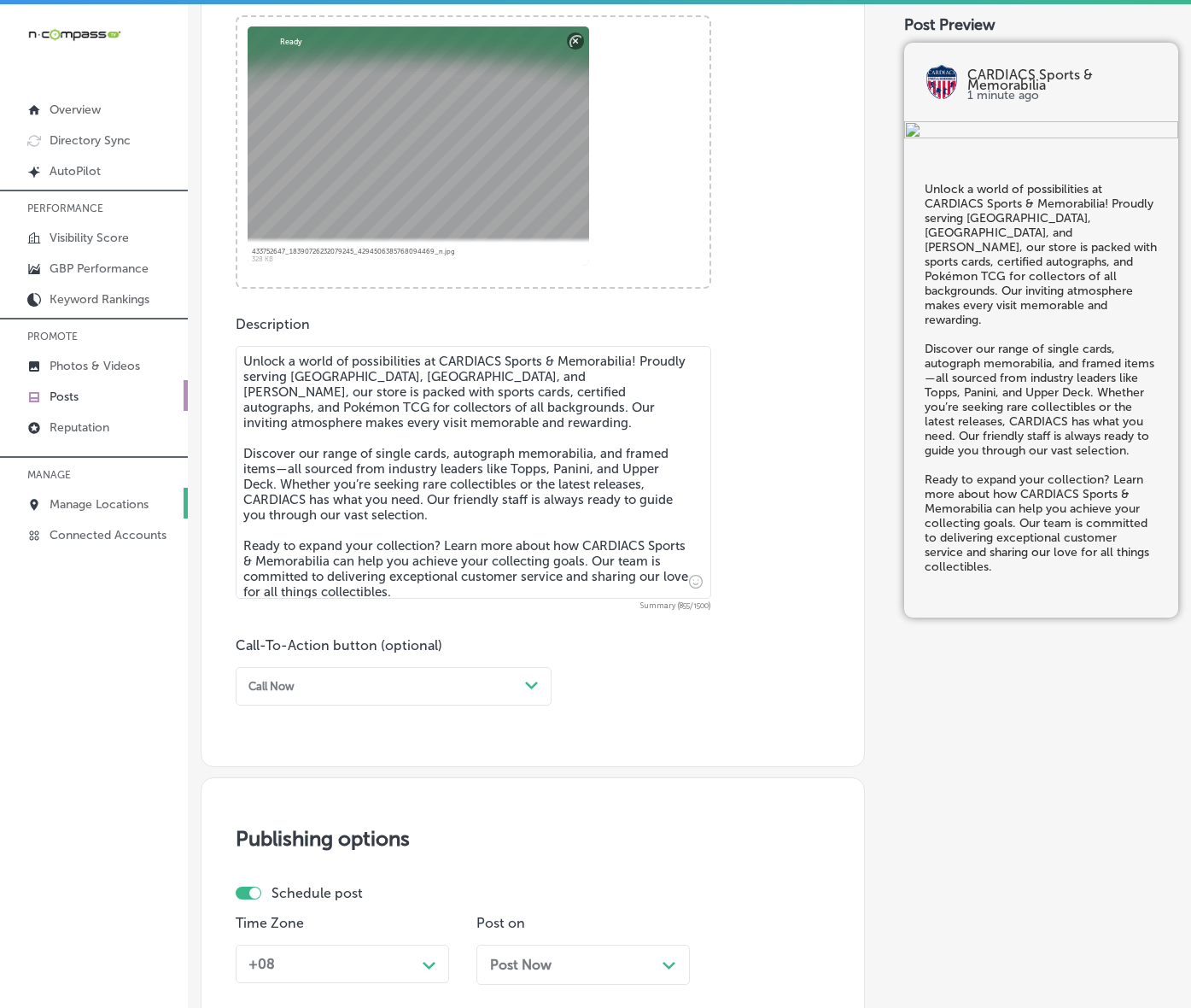
type textarea "Unlock a world of possibilities at CARDIACS Sports & Memorabilia! Proudly servi…"
click at [518, 698] on div "Call Now" at bounding box center [380, 687] width 277 height 23
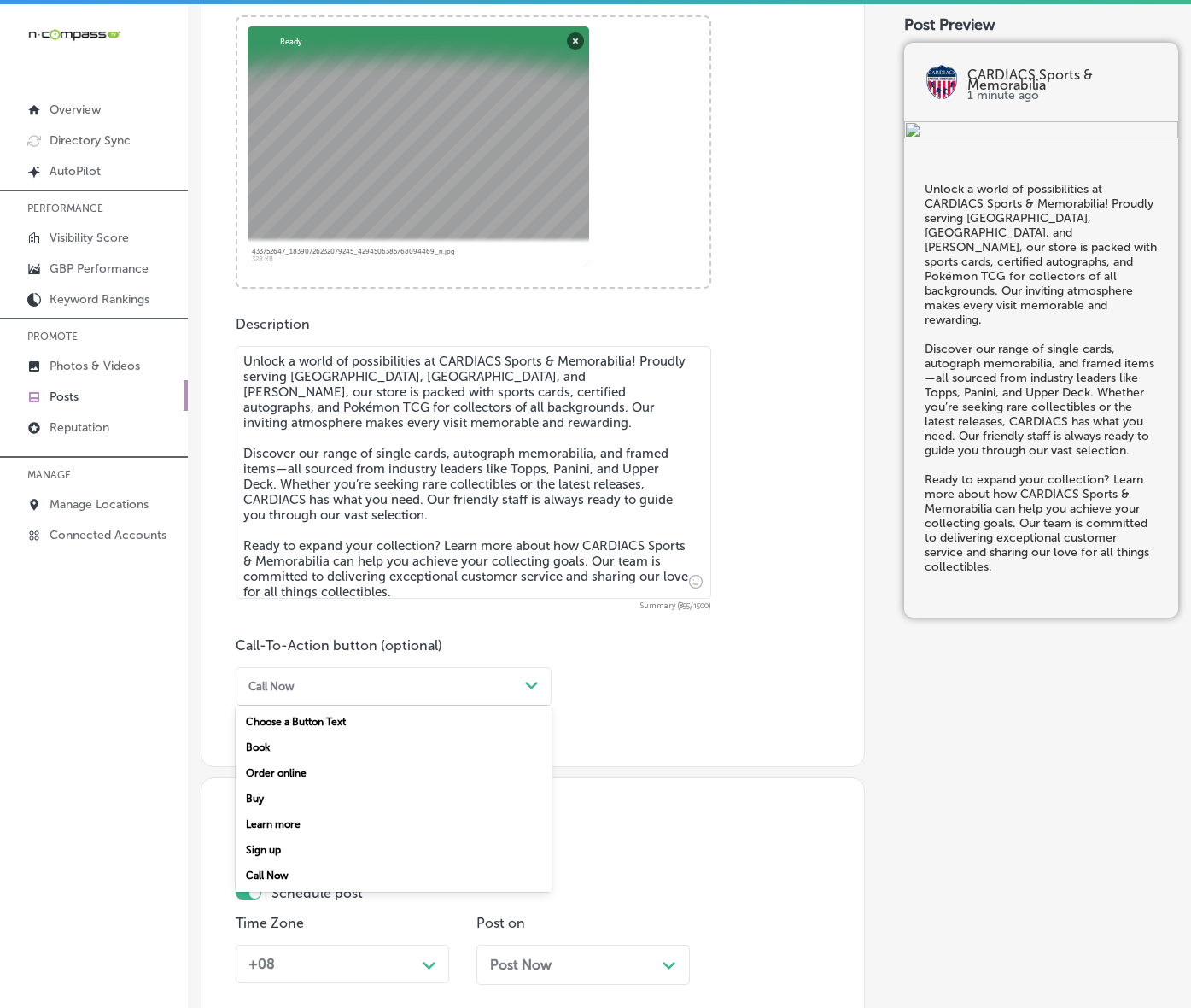
click at [309, 837] on div "Learn more" at bounding box center [394, 824] width 316 height 26
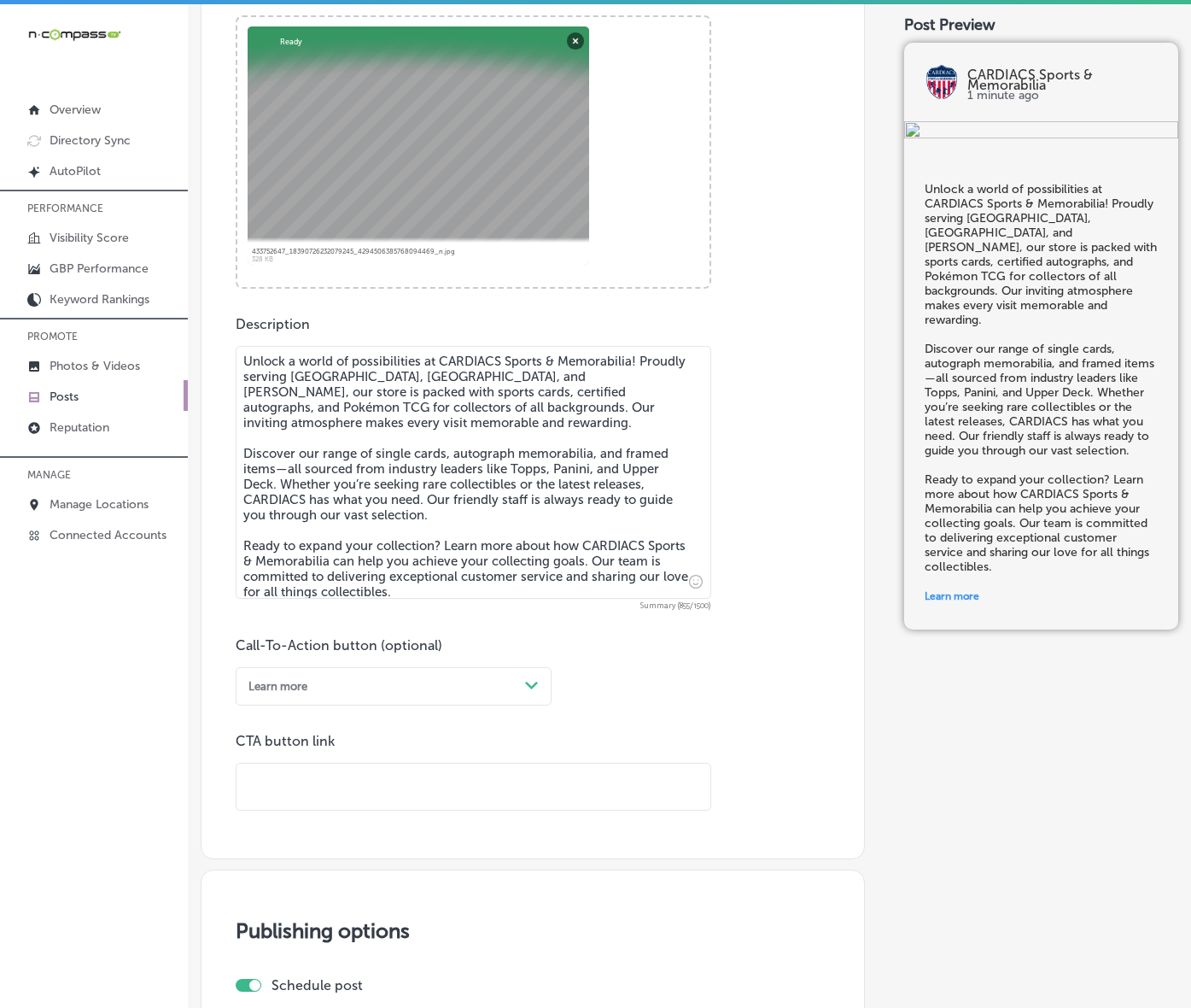
click at [362, 811] on input "text" at bounding box center [473, 787] width 474 height 47
paste input "[URL][DOMAIN_NAME]"
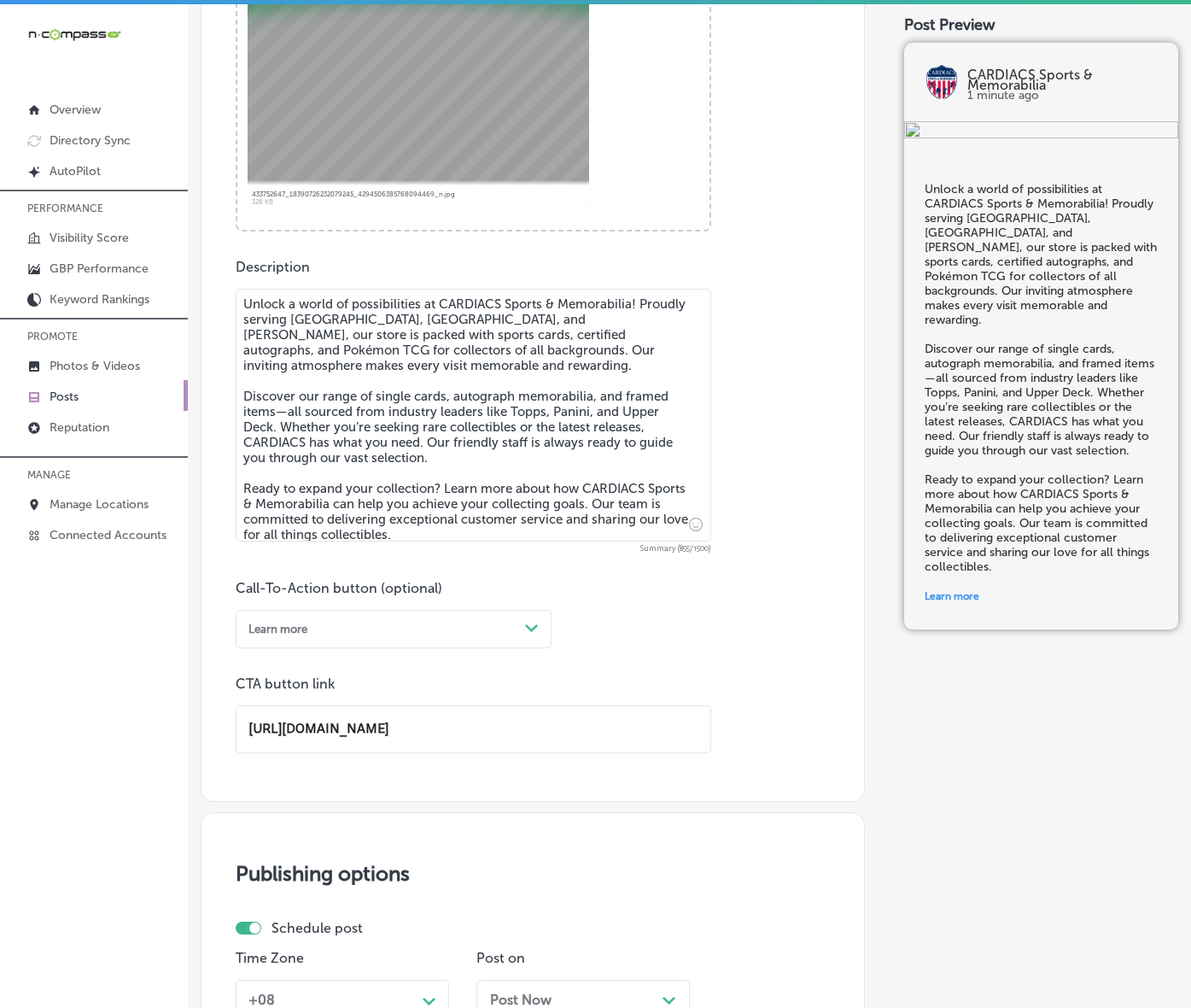
scroll to position [1072, 0]
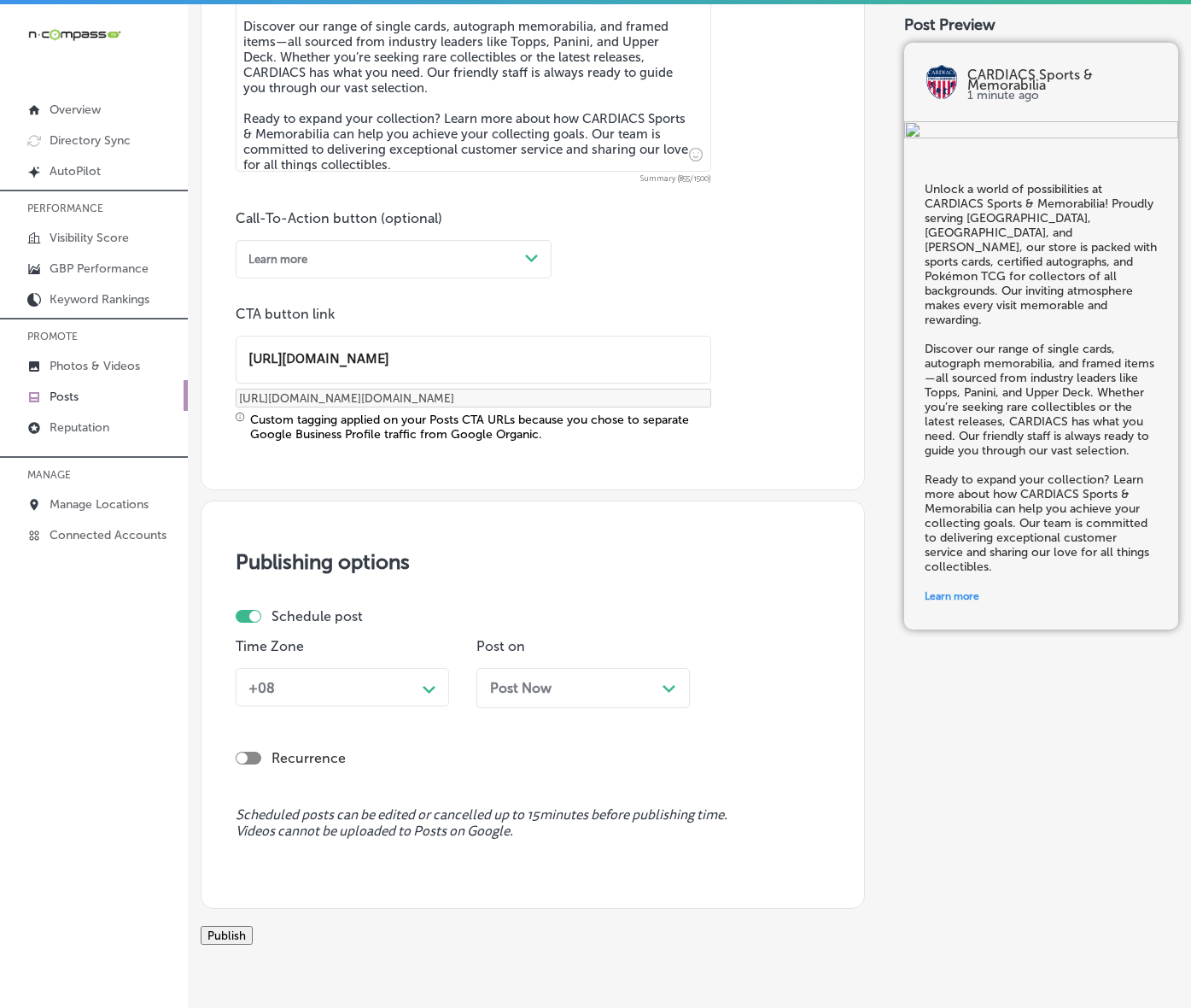
type input "[URL][DOMAIN_NAME]"
click at [434, 692] on div "Schedule post Time Zone +08 Path Created with Sketch. Post on Post Now Path Cre…" at bounding box center [528, 664] width 584 height 112
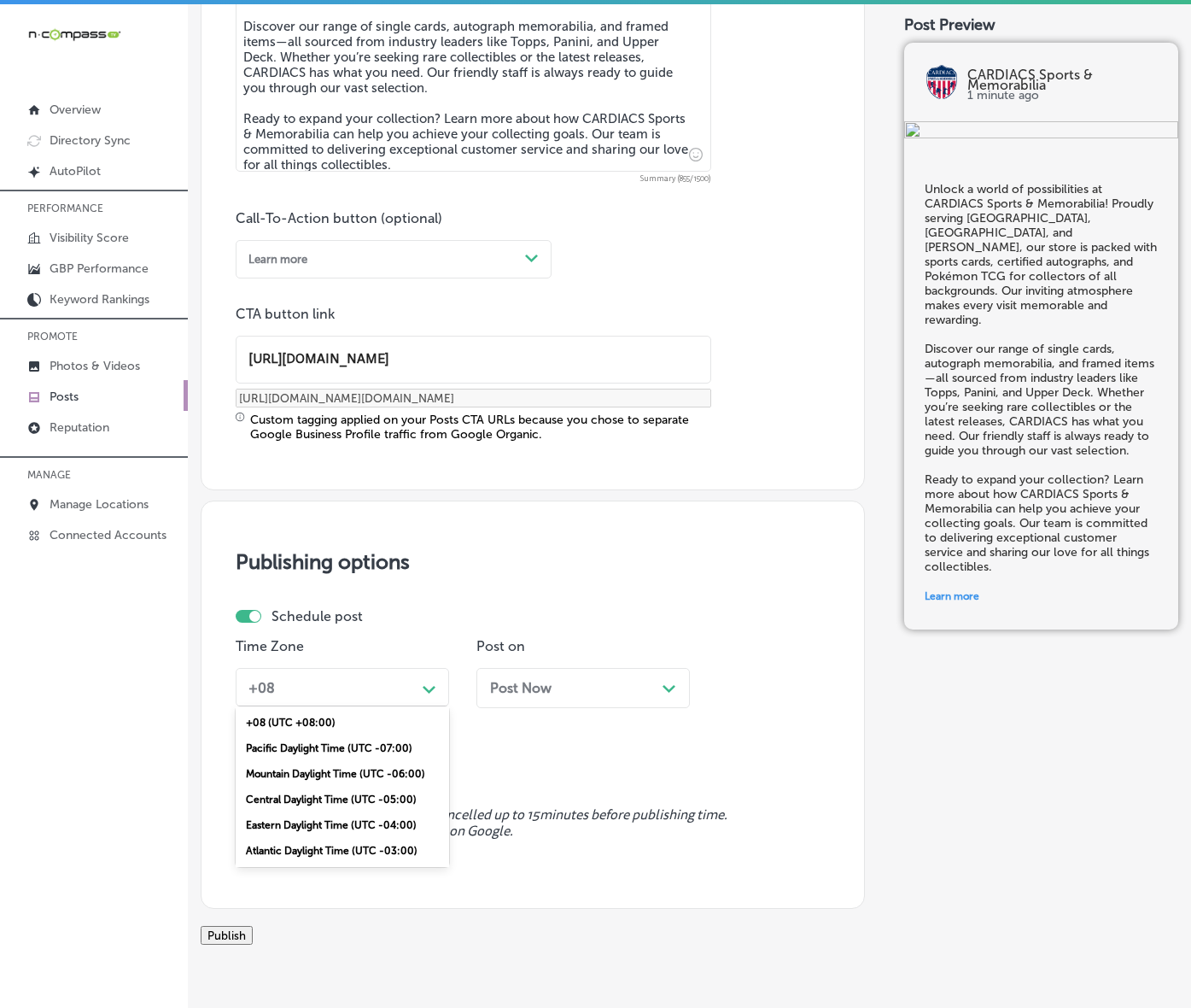
click at [421, 706] on div "option Mountain Daylight Time (UTC -06:00), selected. option +08 (UTC +08:00) f…" at bounding box center [342, 687] width 213 height 38
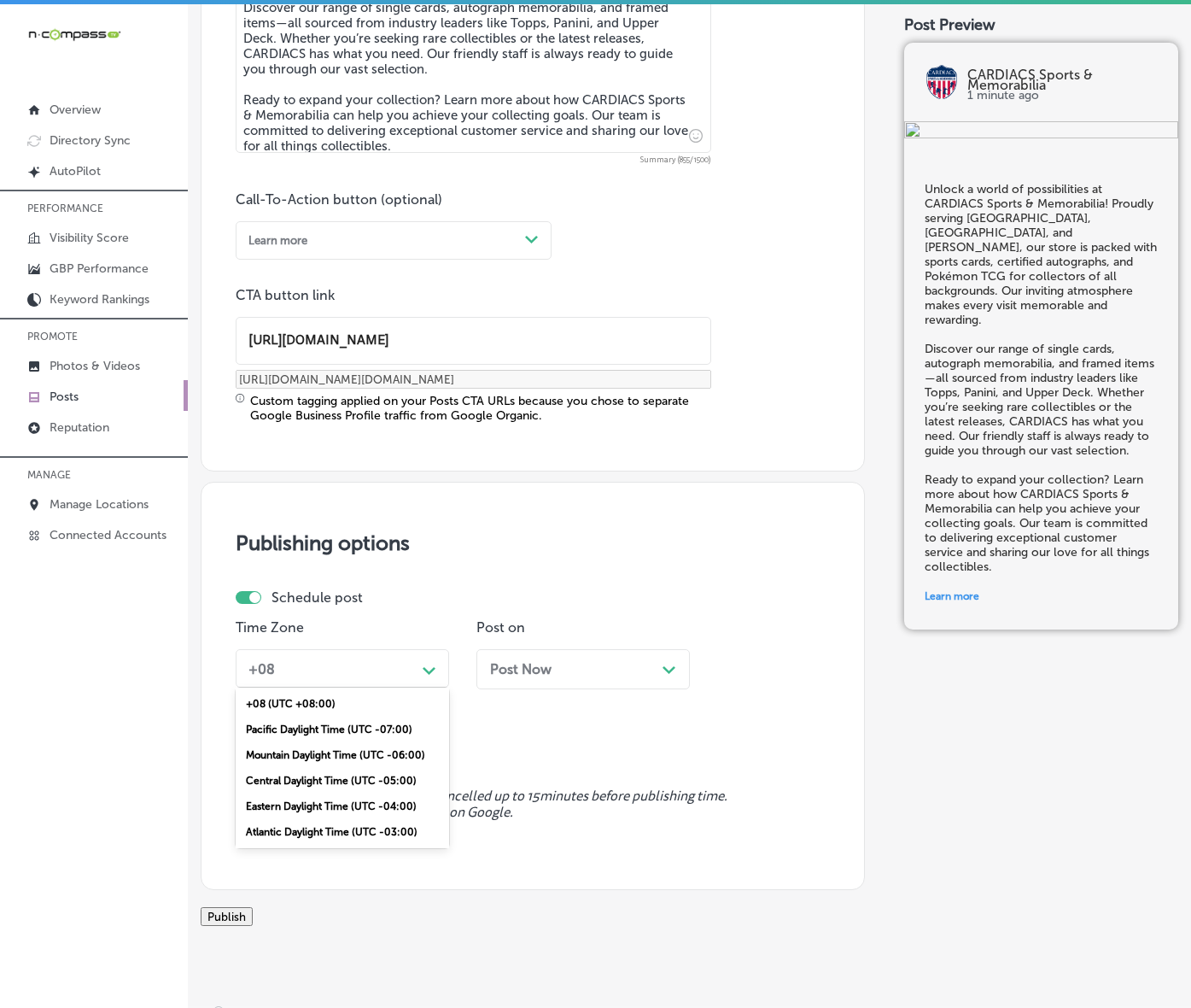
click at [365, 768] on div "Mountain Daylight Time (UTC -06:00)" at bounding box center [342, 754] width 213 height 26
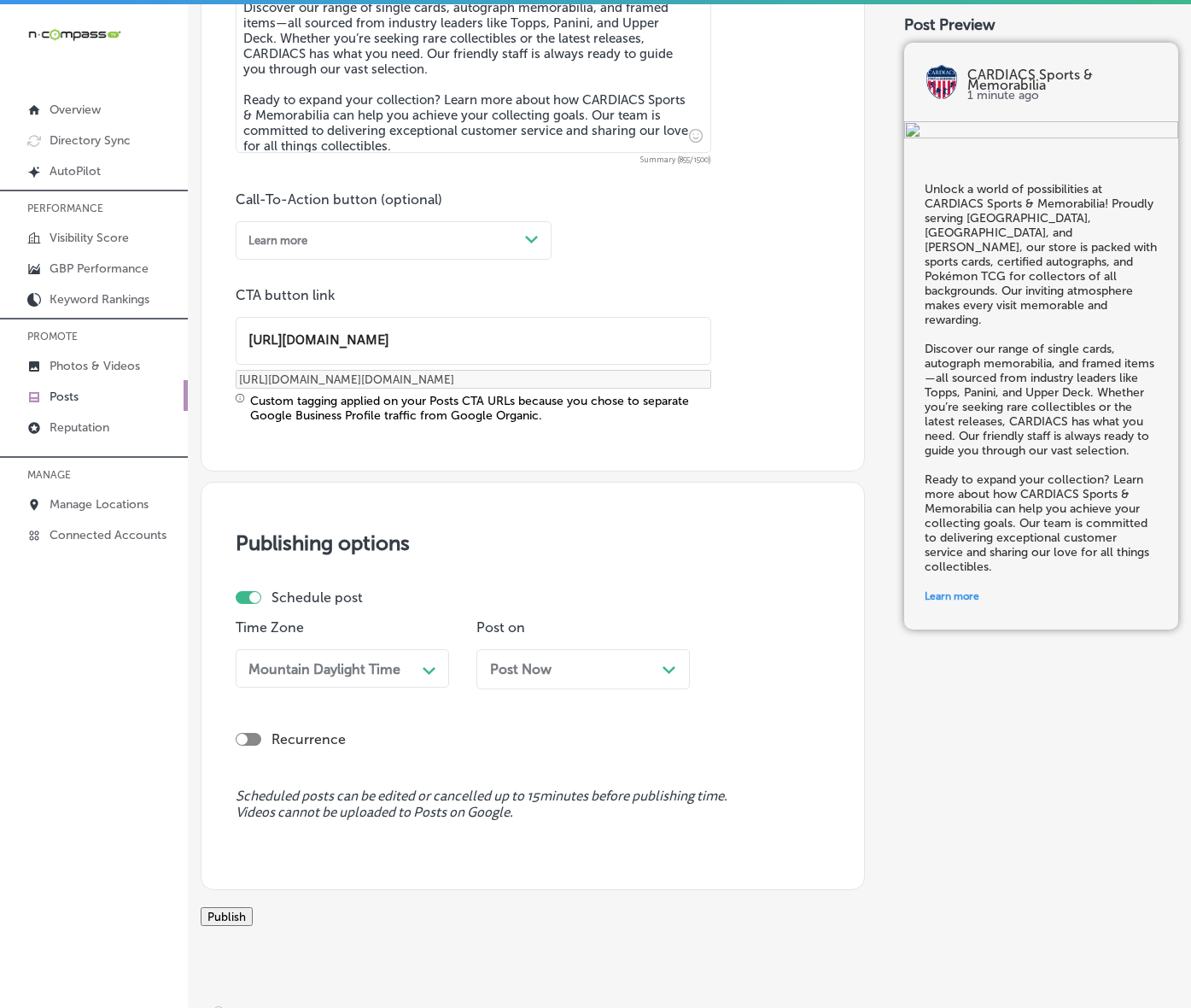
click at [604, 689] on div "Post Now Path Created with Sketch." at bounding box center [583, 669] width 213 height 40
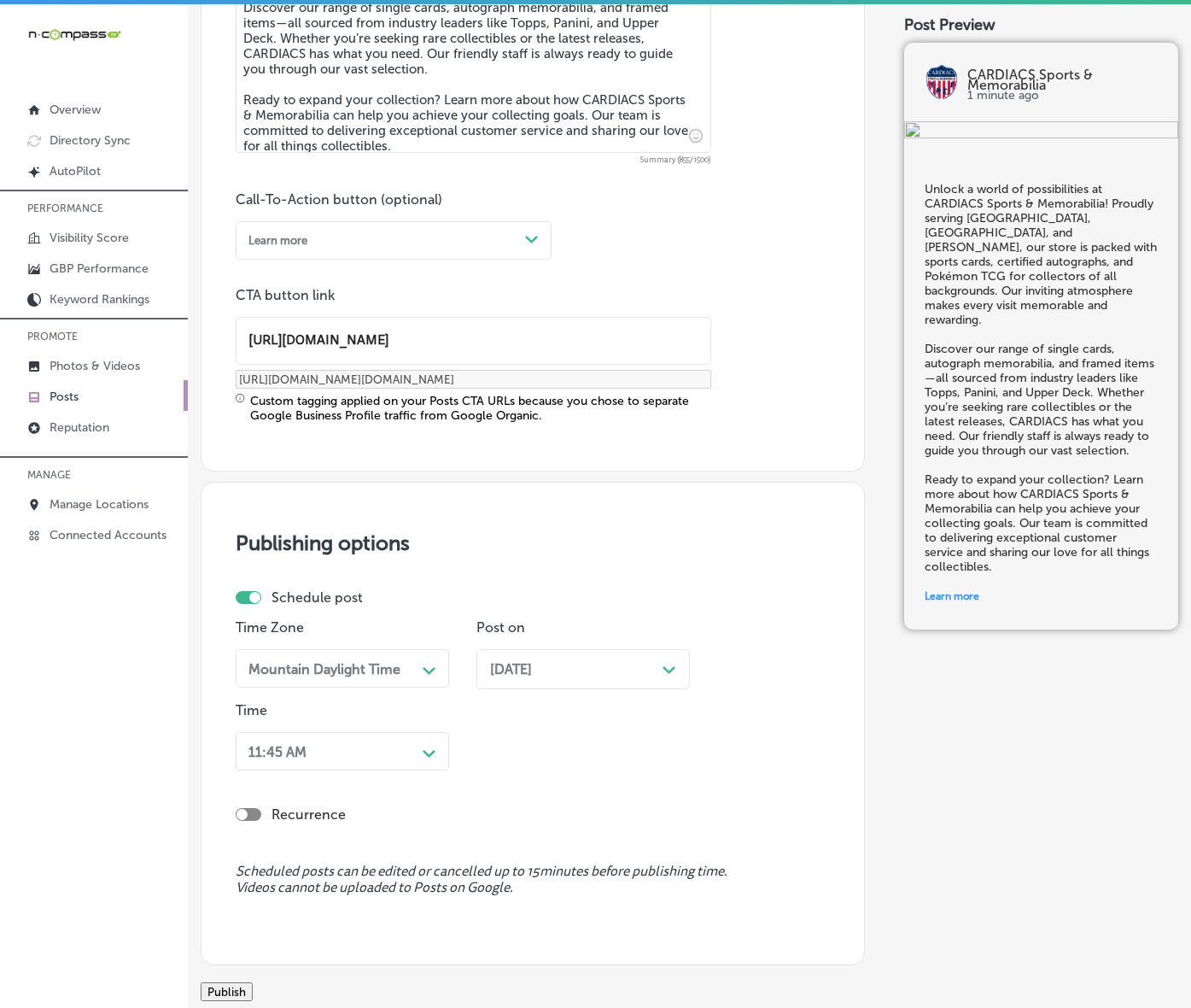
click at [414, 771] on div "11:45 AM Path Created with Sketch." at bounding box center [342, 751] width 213 height 38
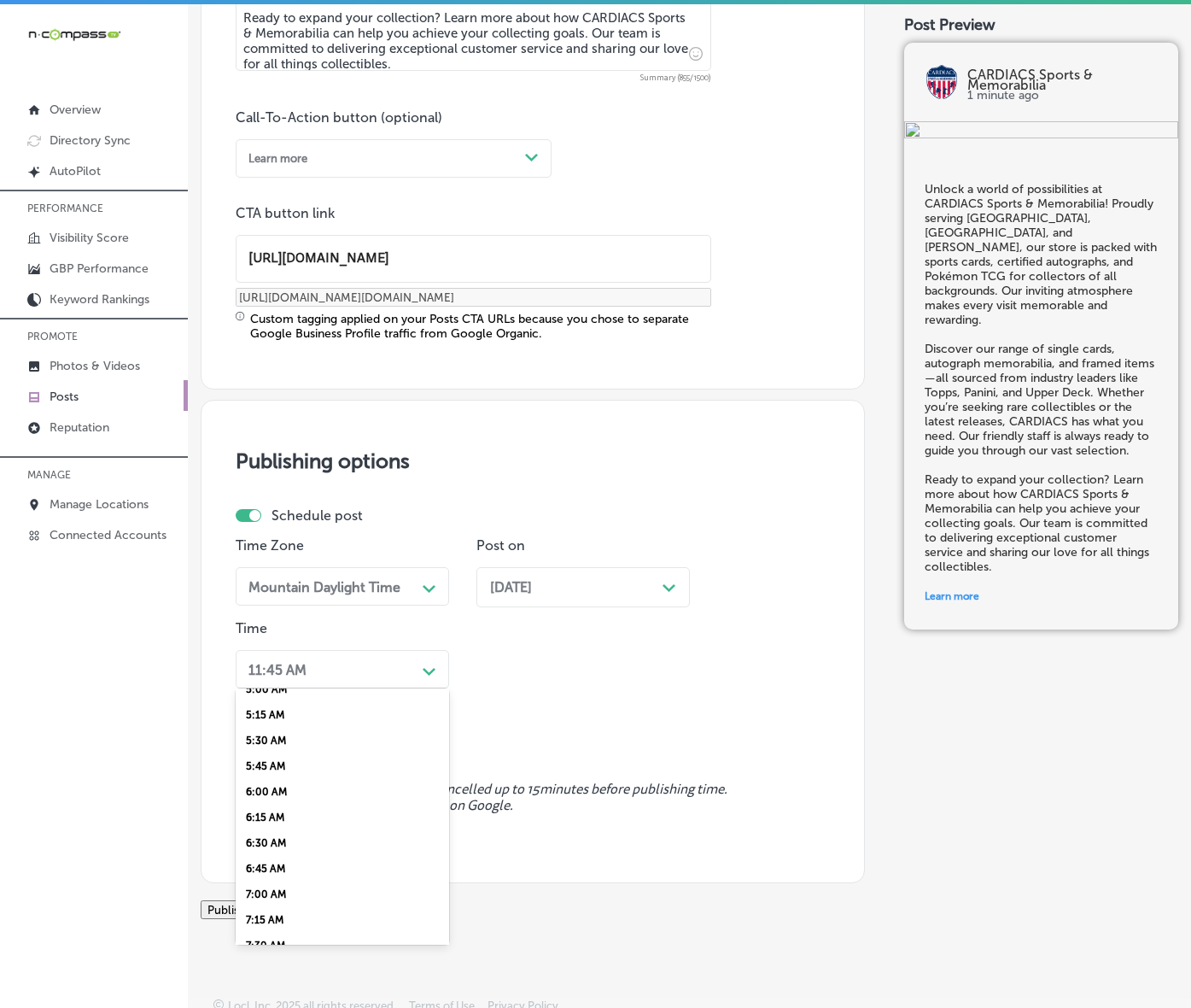
scroll to position [747, 0]
click at [271, 687] on div "7:00 AM" at bounding box center [342, 674] width 213 height 26
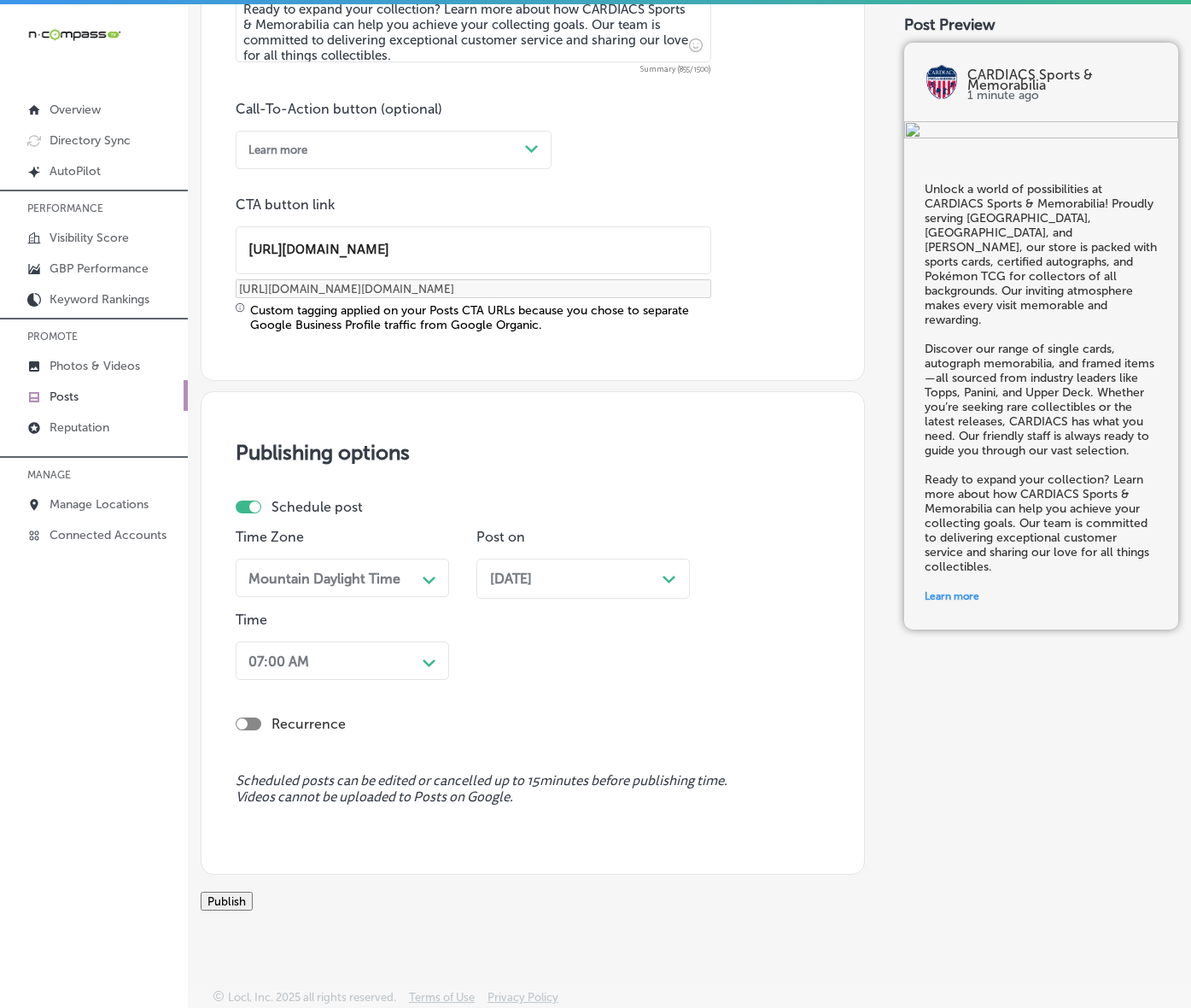
scroll to position [1300, 0]
click at [253, 892] on button "Publish" at bounding box center [227, 901] width 52 height 19
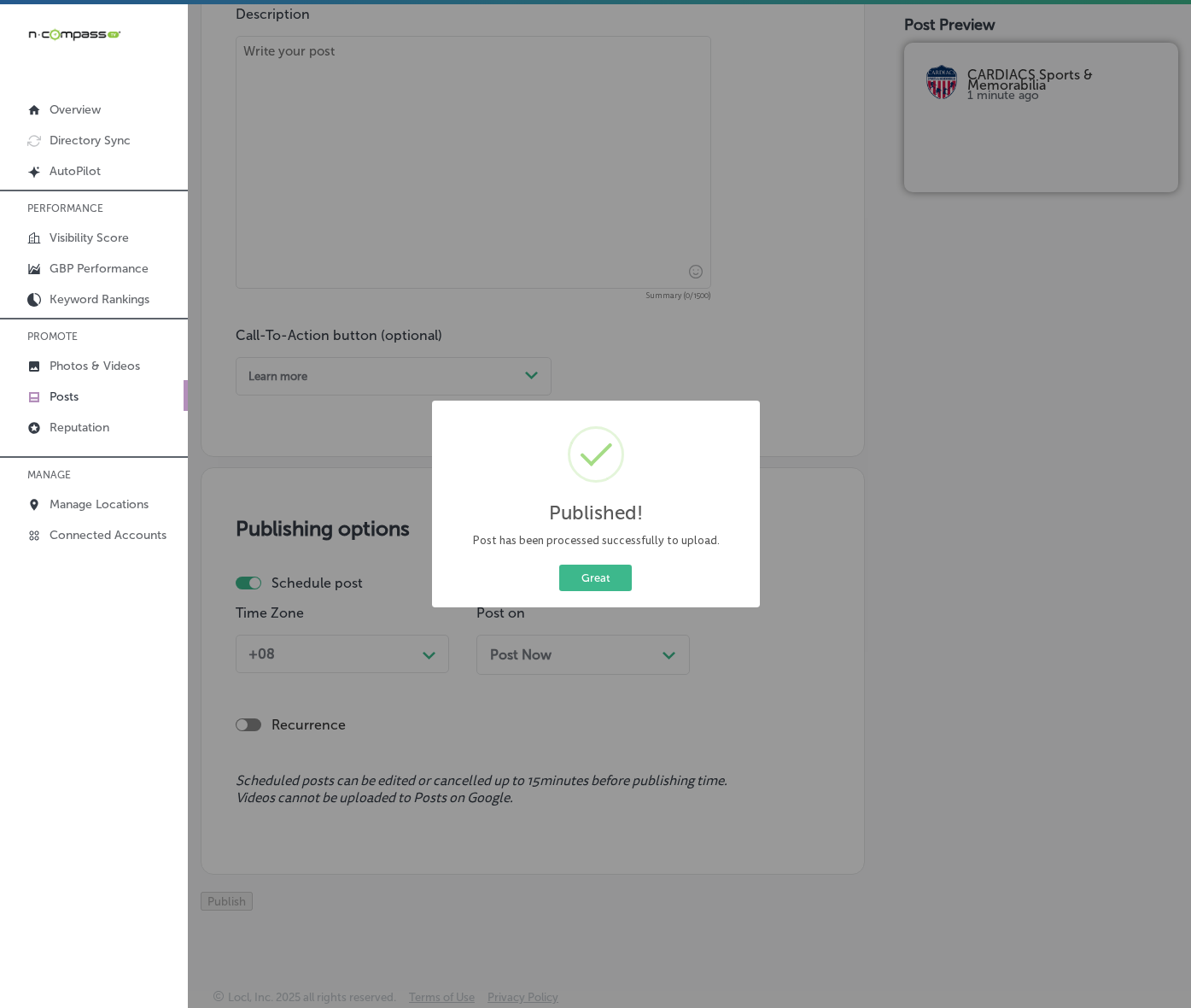
scroll to position [1072, 0]
click at [587, 591] on button "Great" at bounding box center [596, 578] width 72 height 27
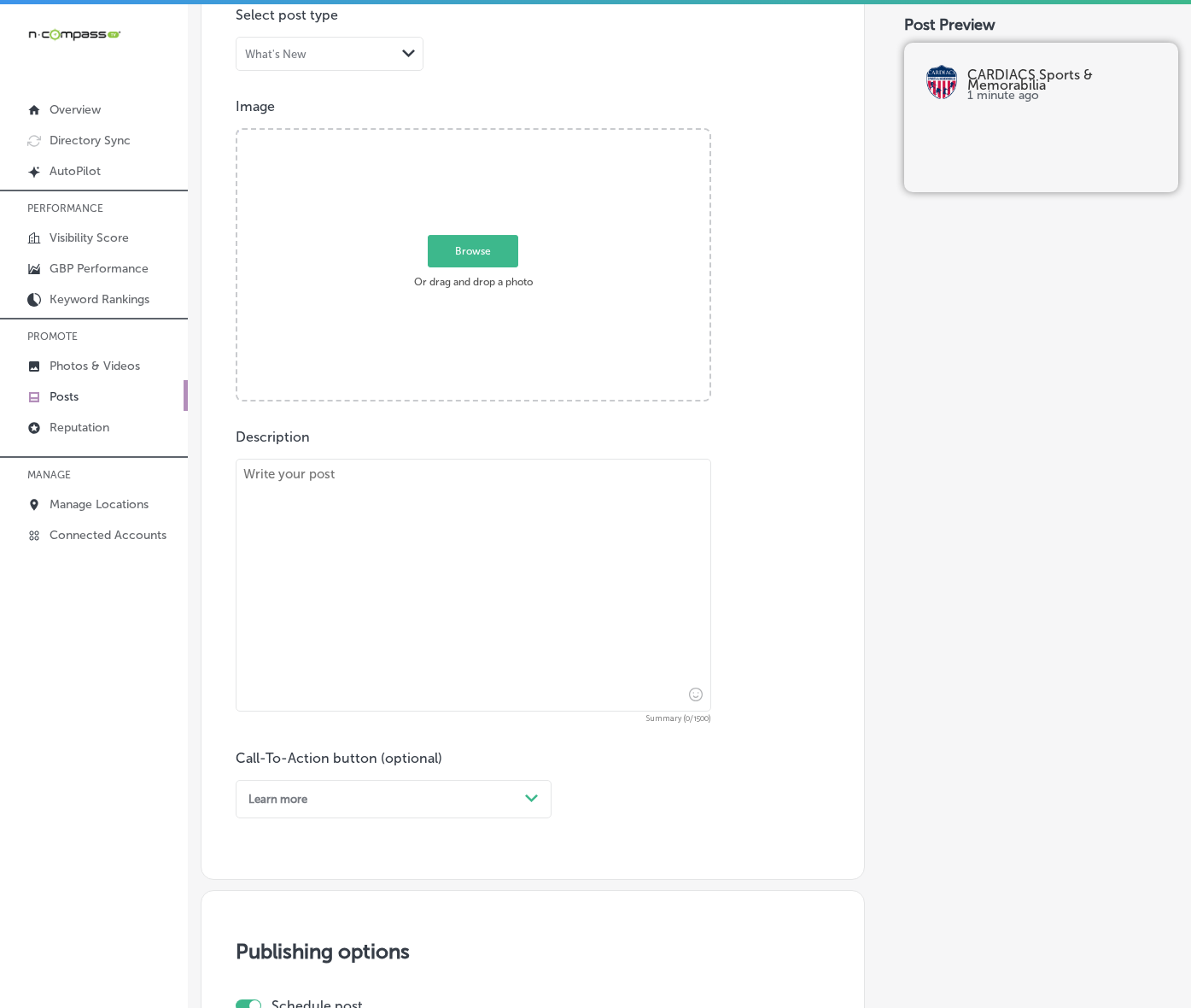
scroll to position [538, 0]
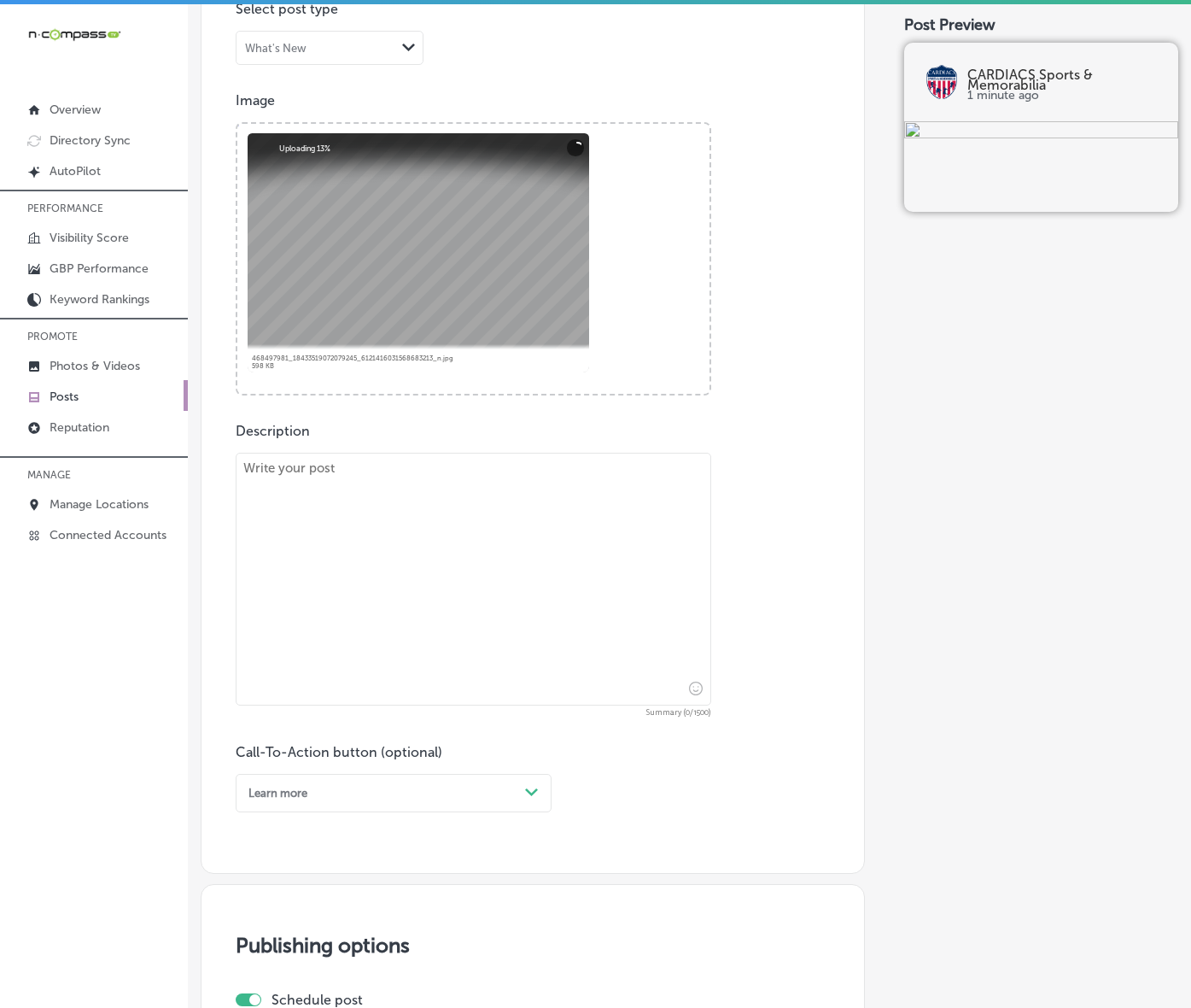
click at [517, 705] on textarea at bounding box center [473, 579] width 476 height 253
paste textarea "At CARDIACS Sports & Memorabilia, we take pride in being your go-to destination…"
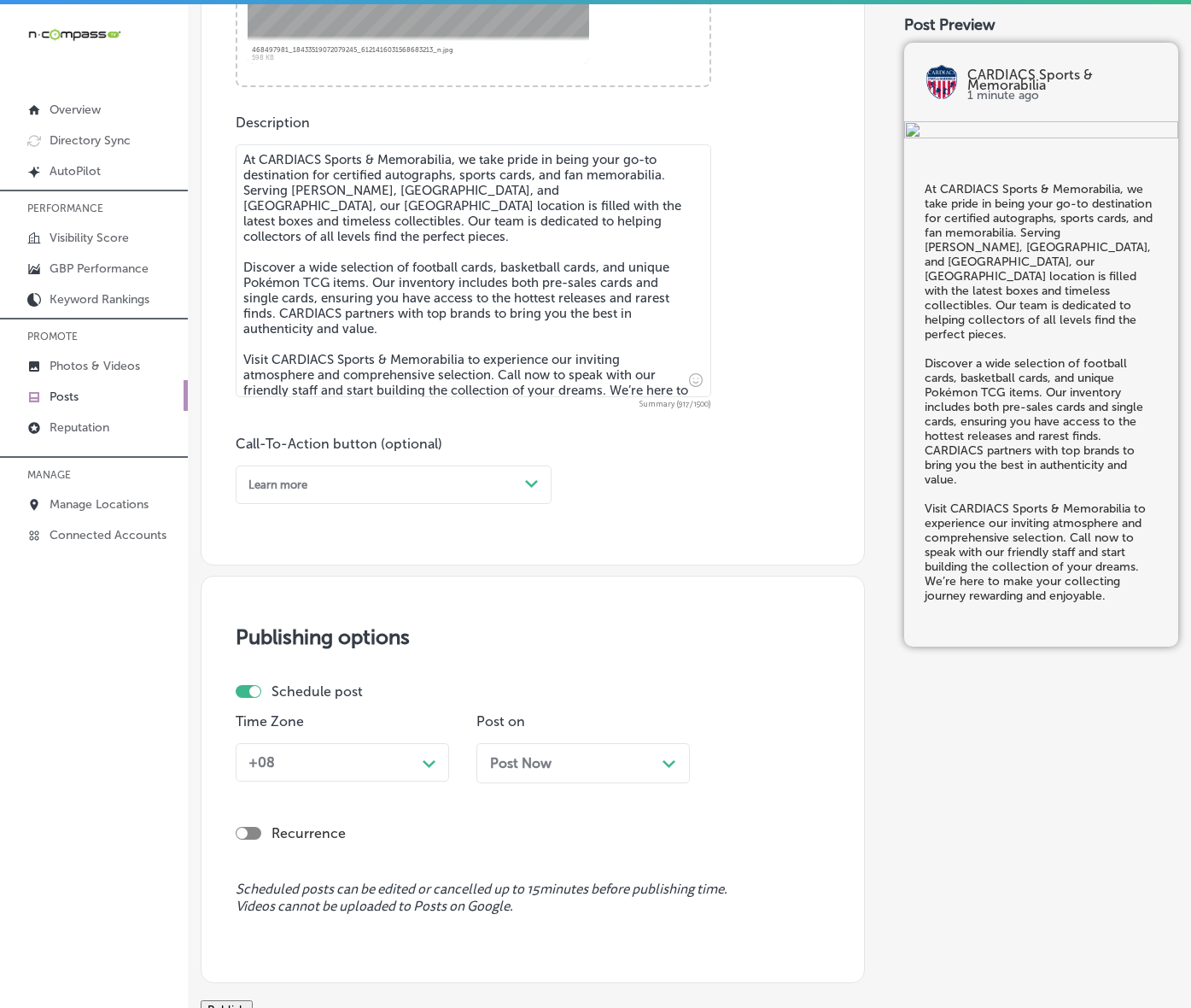
scroll to position [858, 0]
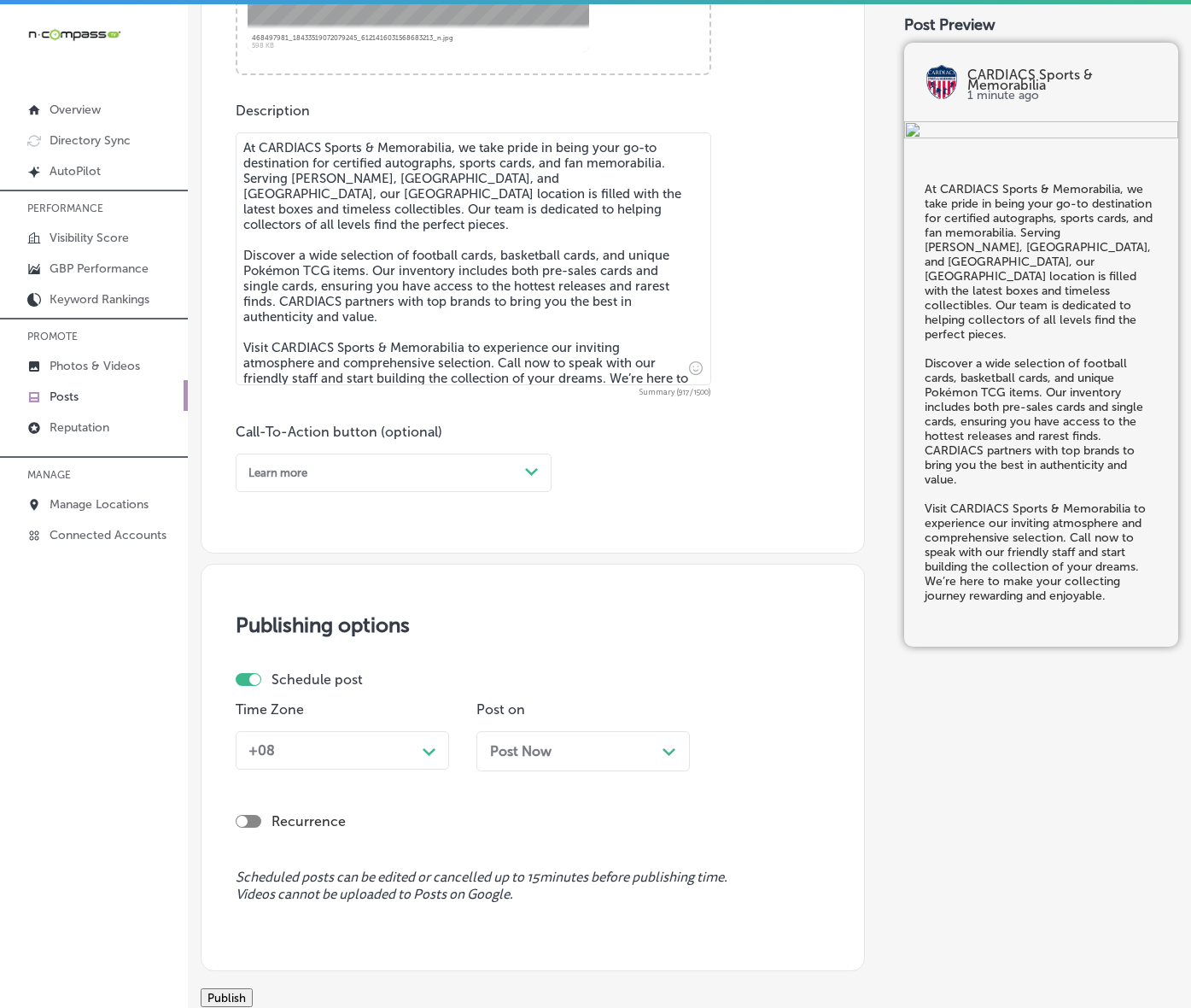
type textarea "At CARDIACS Sports & Memorabilia, we take pride in being your go-to destination…"
click at [563, 492] on div "Call-To-Action button (optional) Learn more Path Created with Sketch." at bounding box center [533, 457] width 595 height 69
click at [532, 479] on div "Path Created with Sketch." at bounding box center [531, 471] width 13 height 13
click at [351, 675] on div "Call Now" at bounding box center [394, 662] width 316 height 26
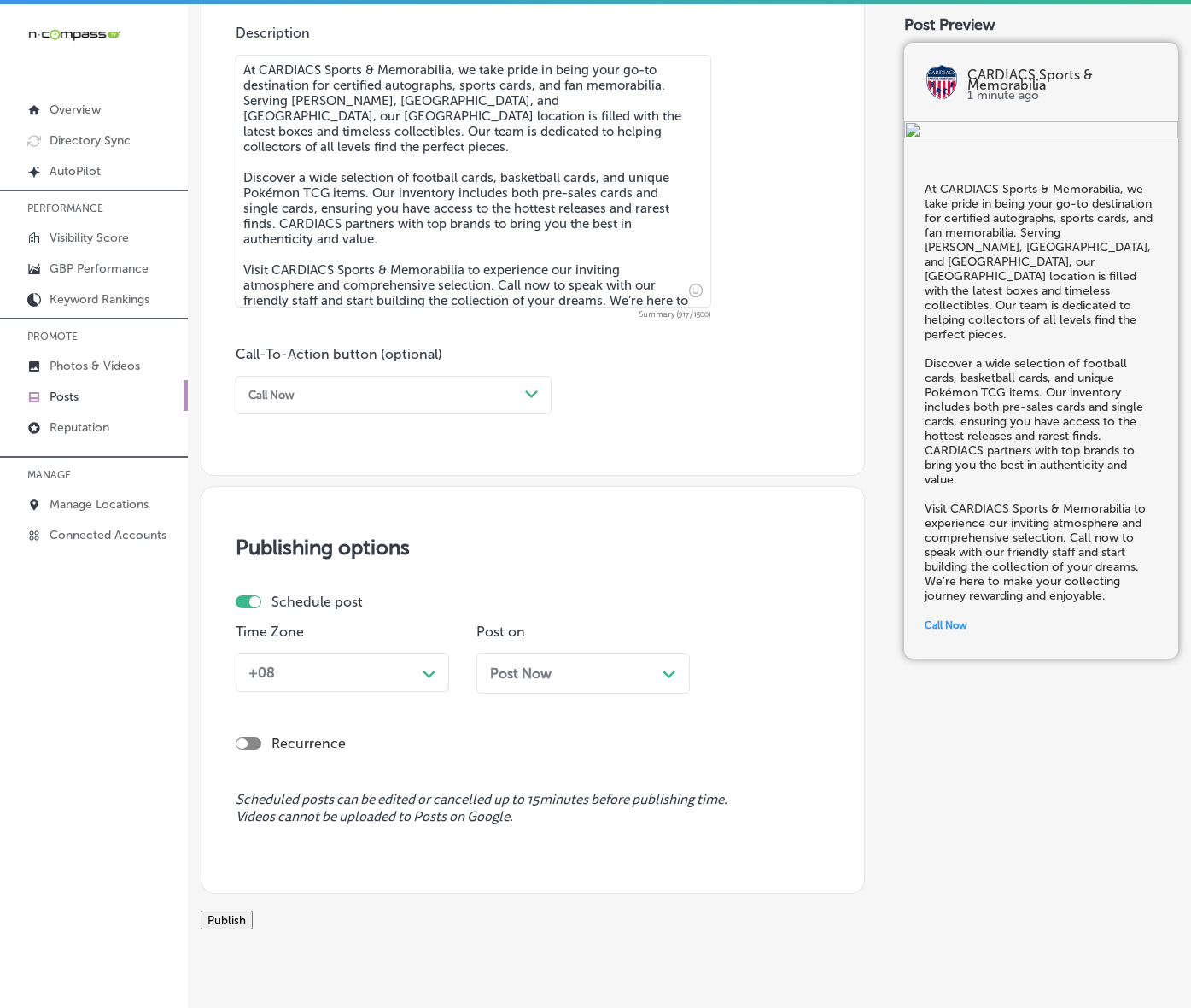
scroll to position [1072, 0]
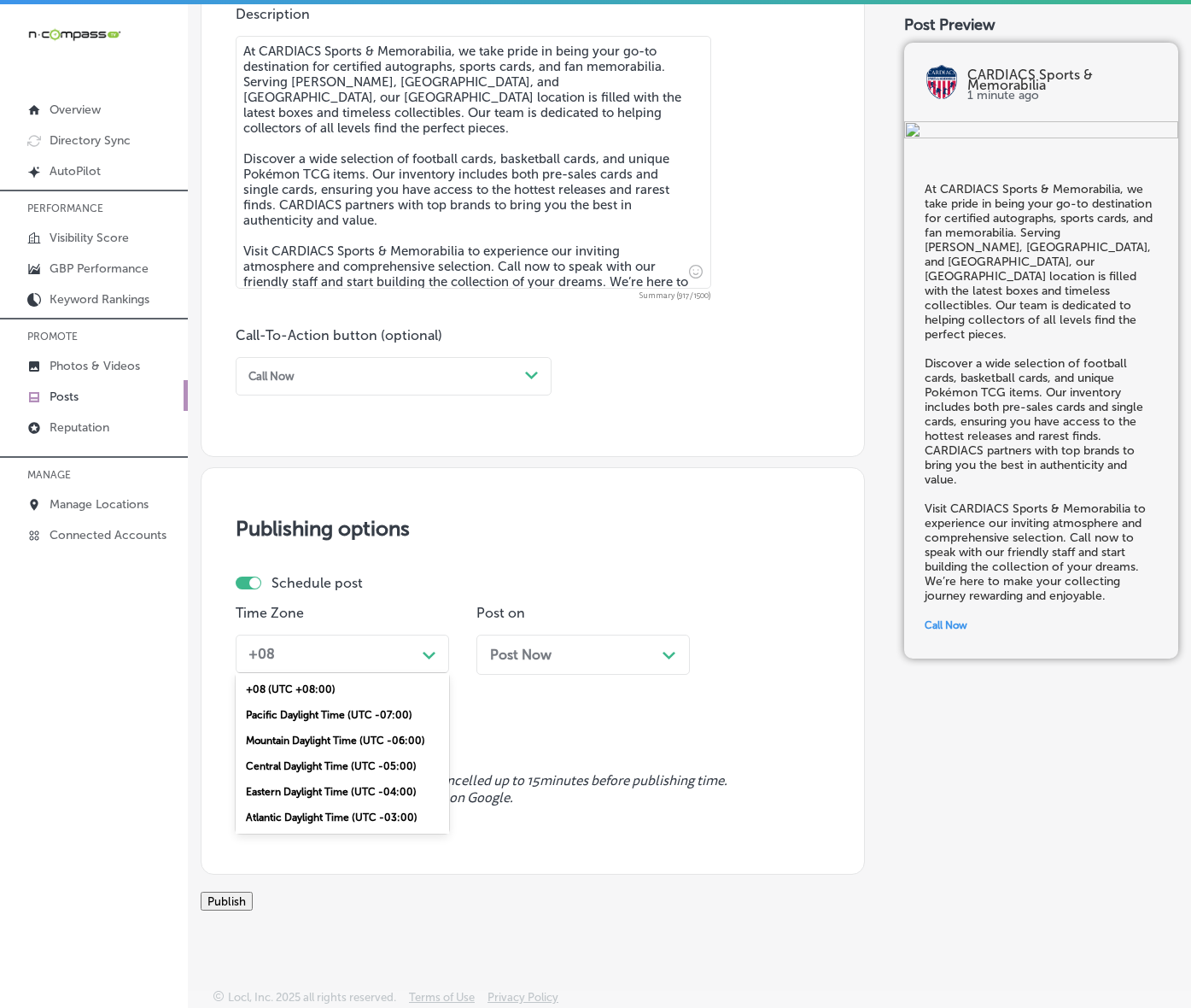
click at [441, 640] on div "Path Created with Sketch." at bounding box center [429, 654] width 28 height 28
click at [372, 728] on div "Mountain Daylight Time (UTC -06:00)" at bounding box center [342, 740] width 213 height 26
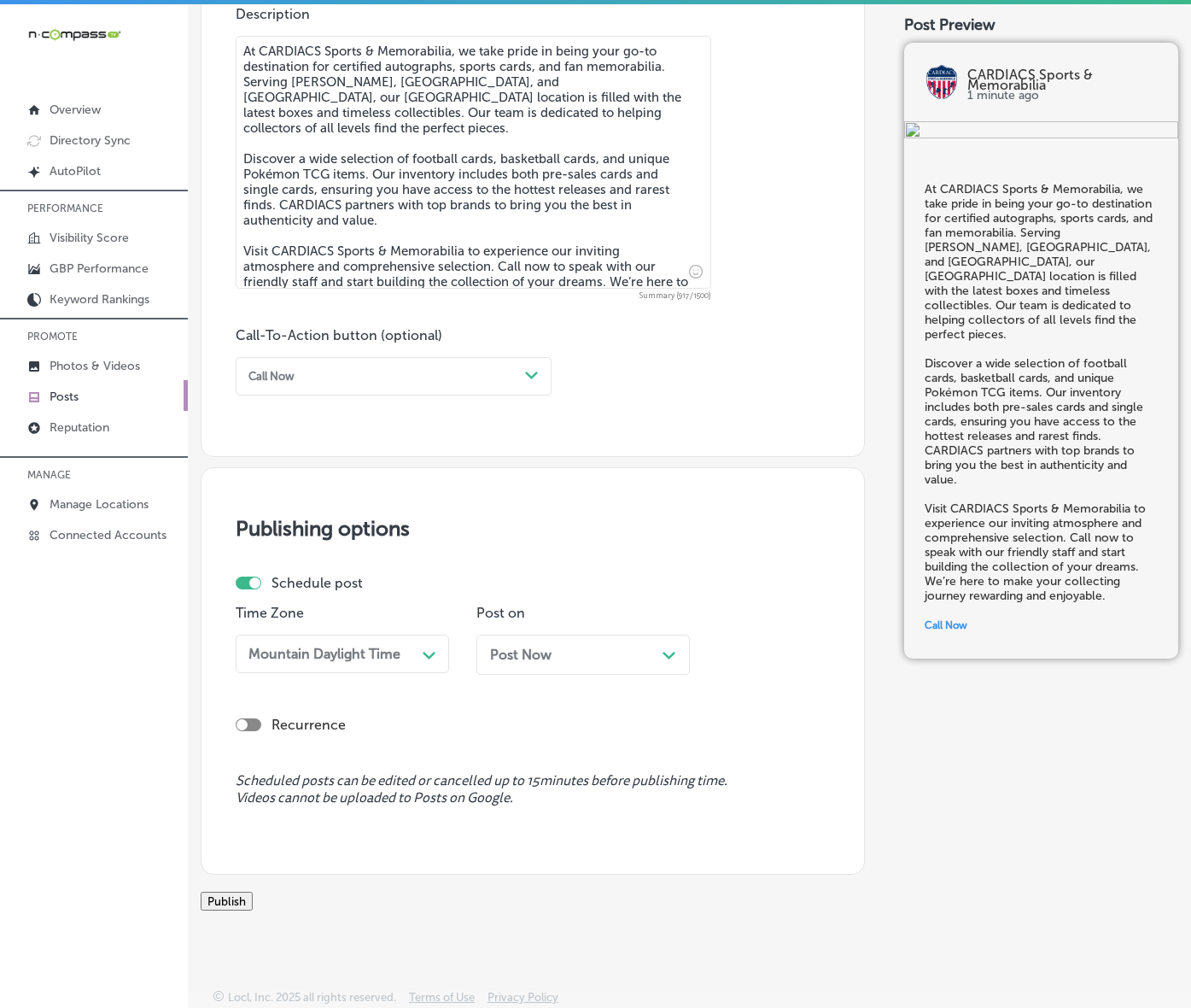
click at [529, 646] on span "Post Now" at bounding box center [521, 654] width 62 height 16
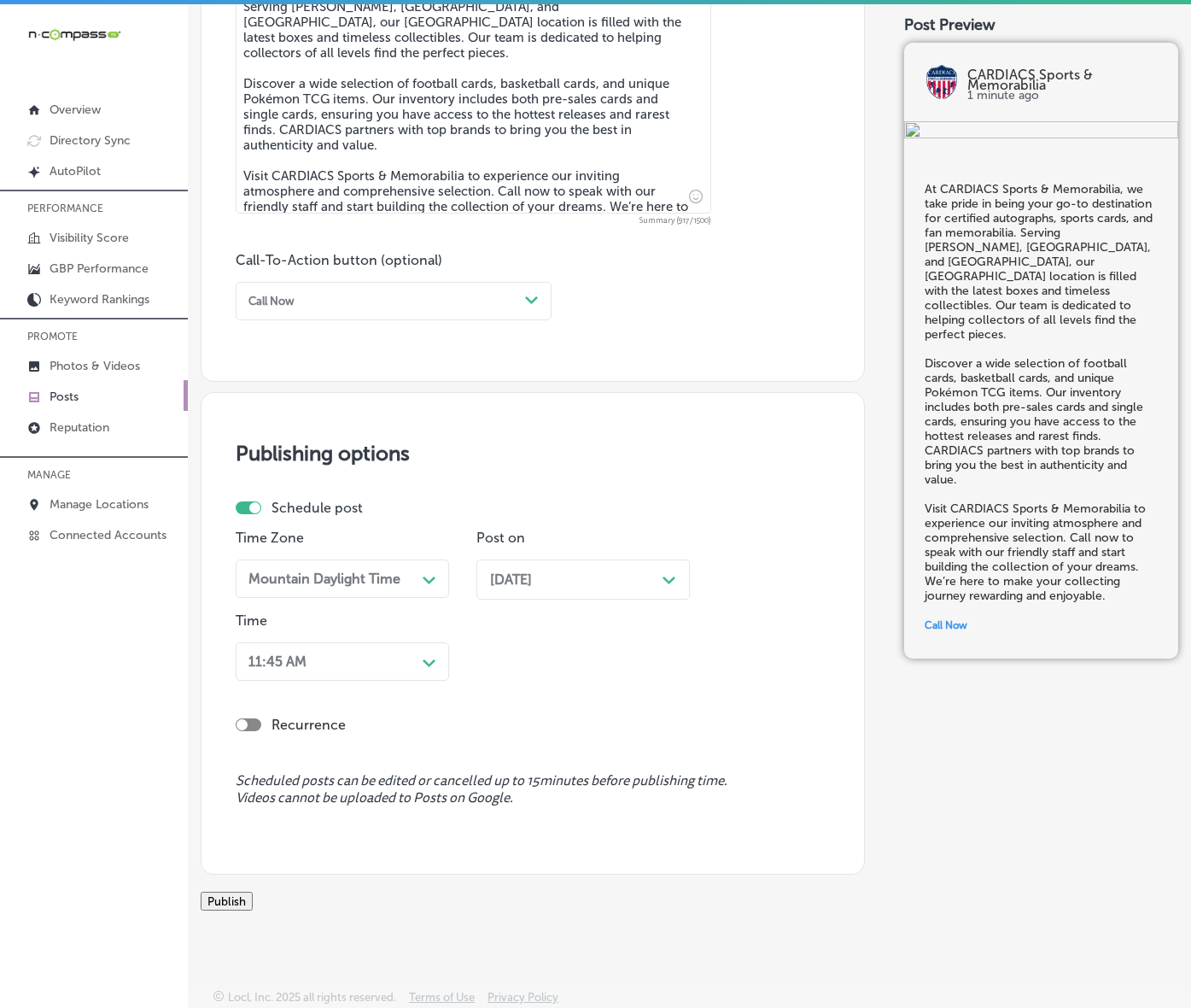
click at [416, 687] on div "Time 11:45 AM Path Created with Sketch." at bounding box center [342, 650] width 213 height 75
click at [421, 675] on div "Path Created with Sketch." at bounding box center [429, 661] width 28 height 28
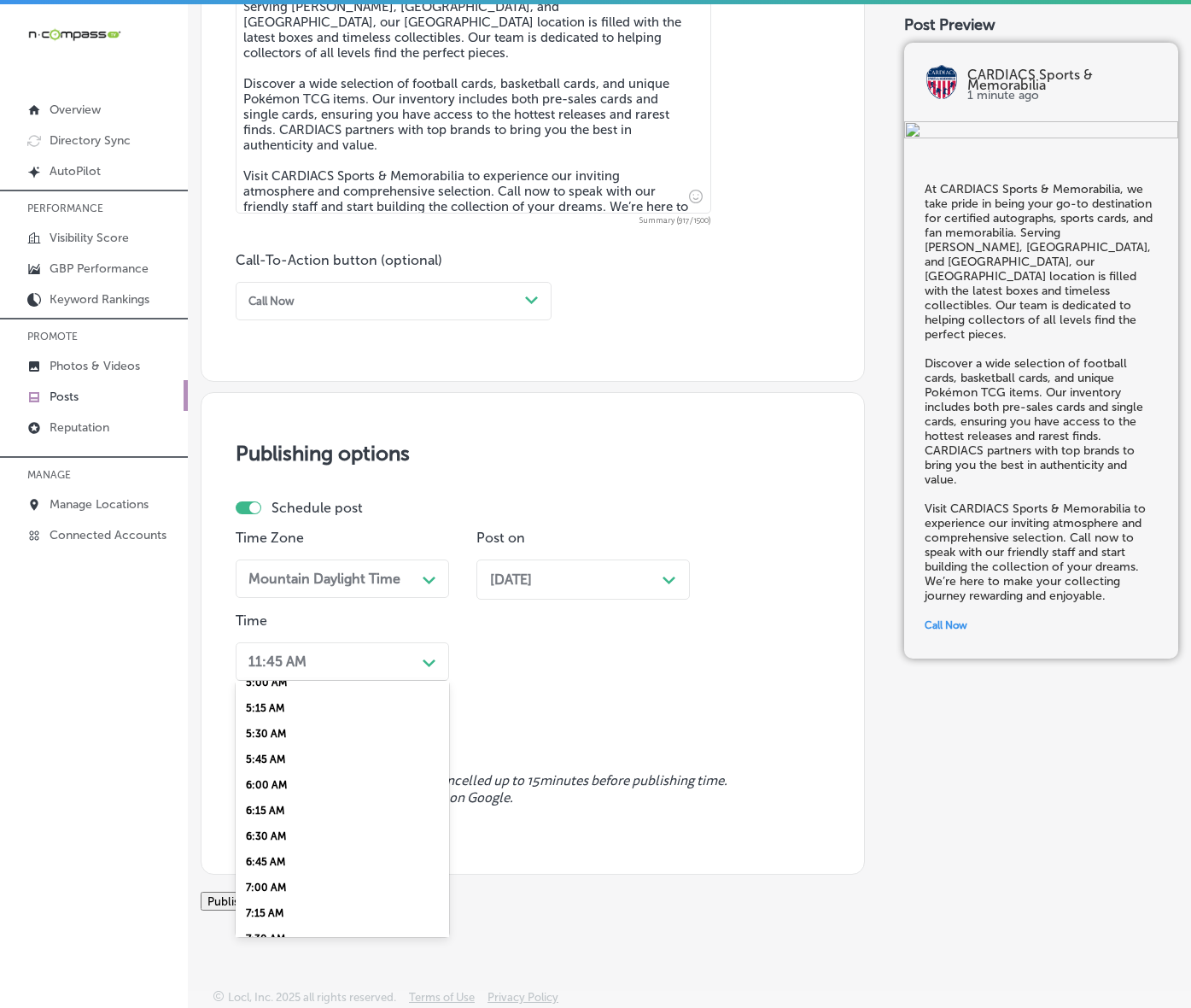
scroll to position [640, 0]
click at [262, 787] on div "7:00 AM" at bounding box center [342, 773] width 213 height 26
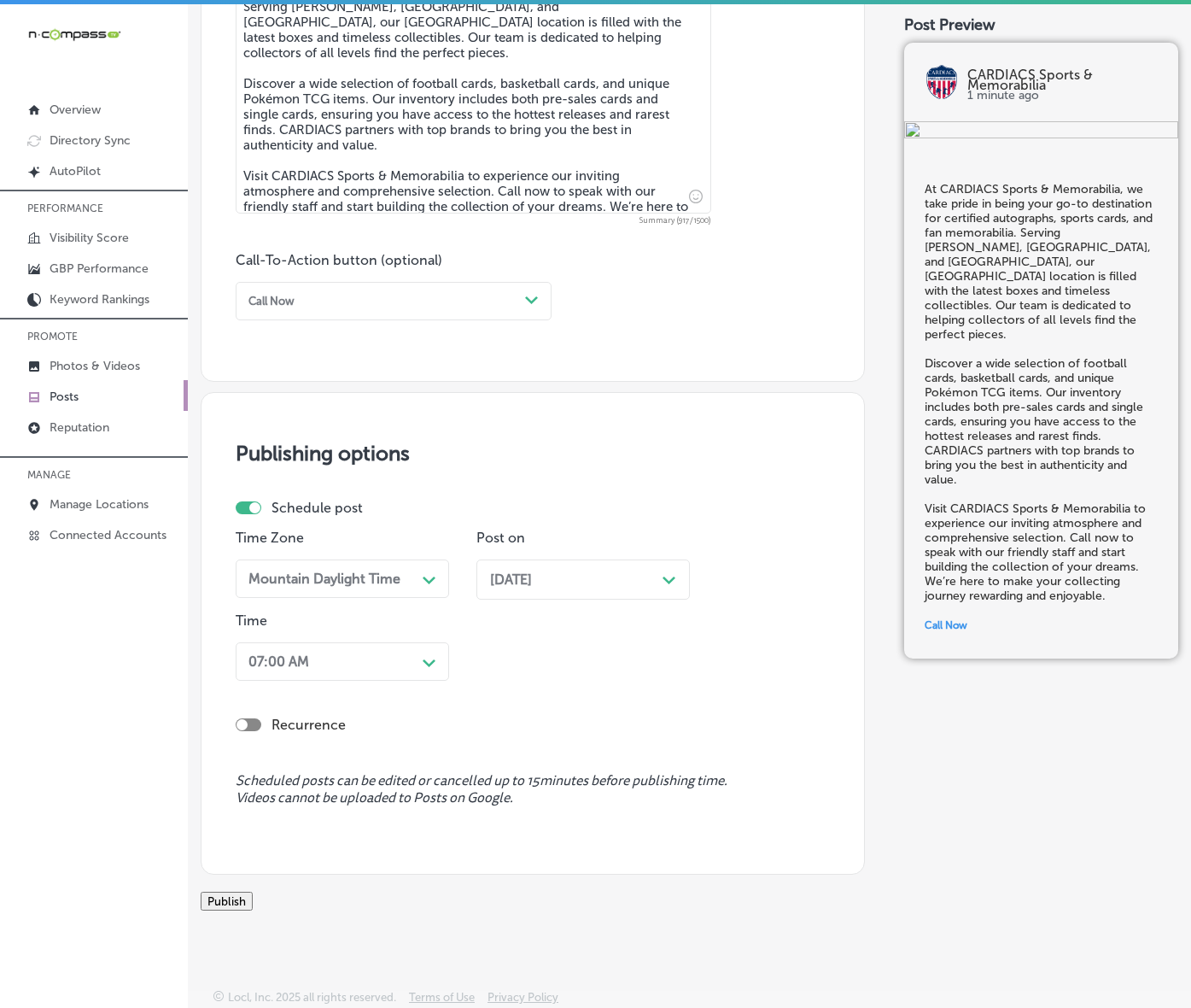
scroll to position [1146, 0]
click at [253, 892] on button "Publish" at bounding box center [227, 901] width 52 height 19
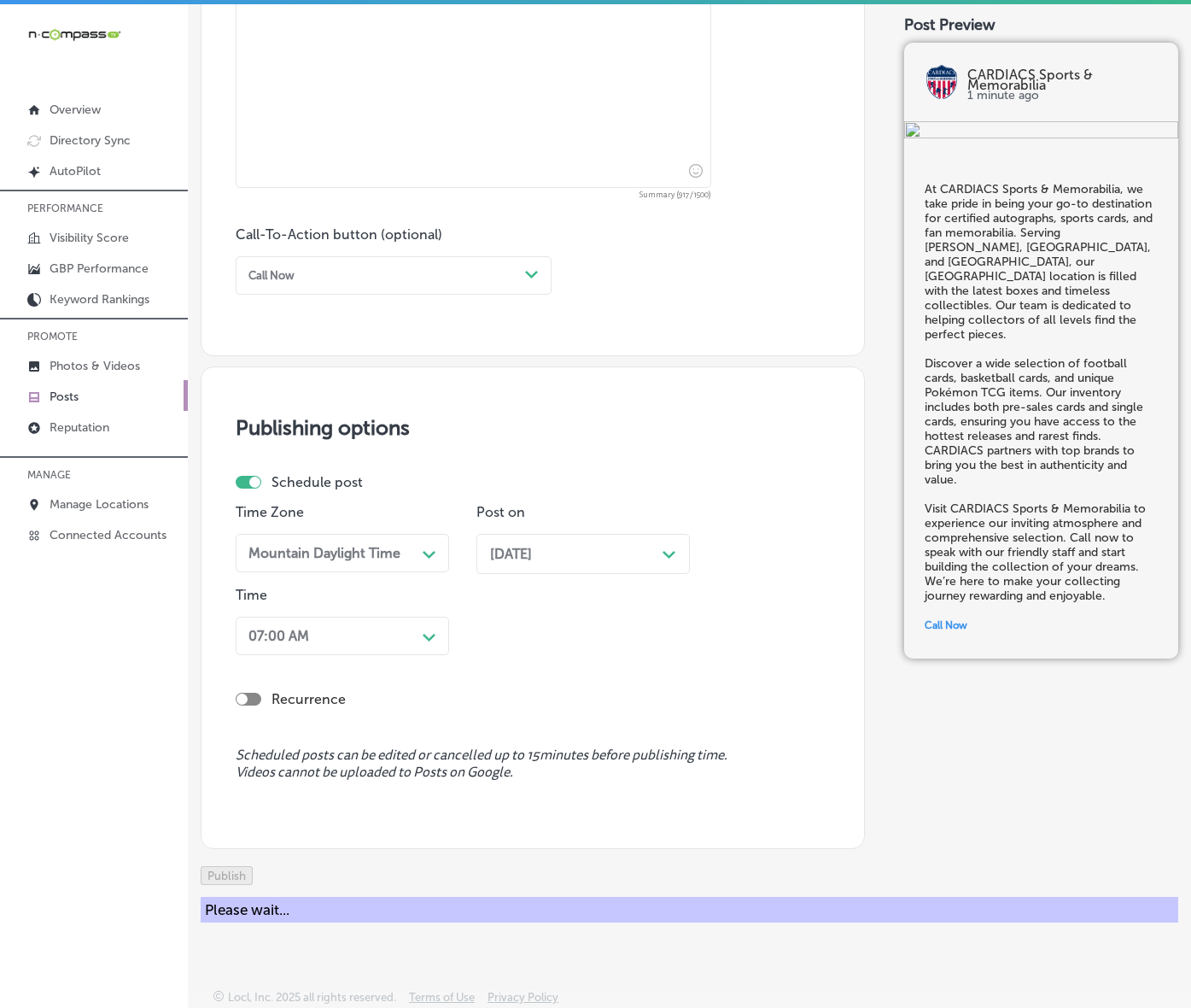
scroll to position [1072, 0]
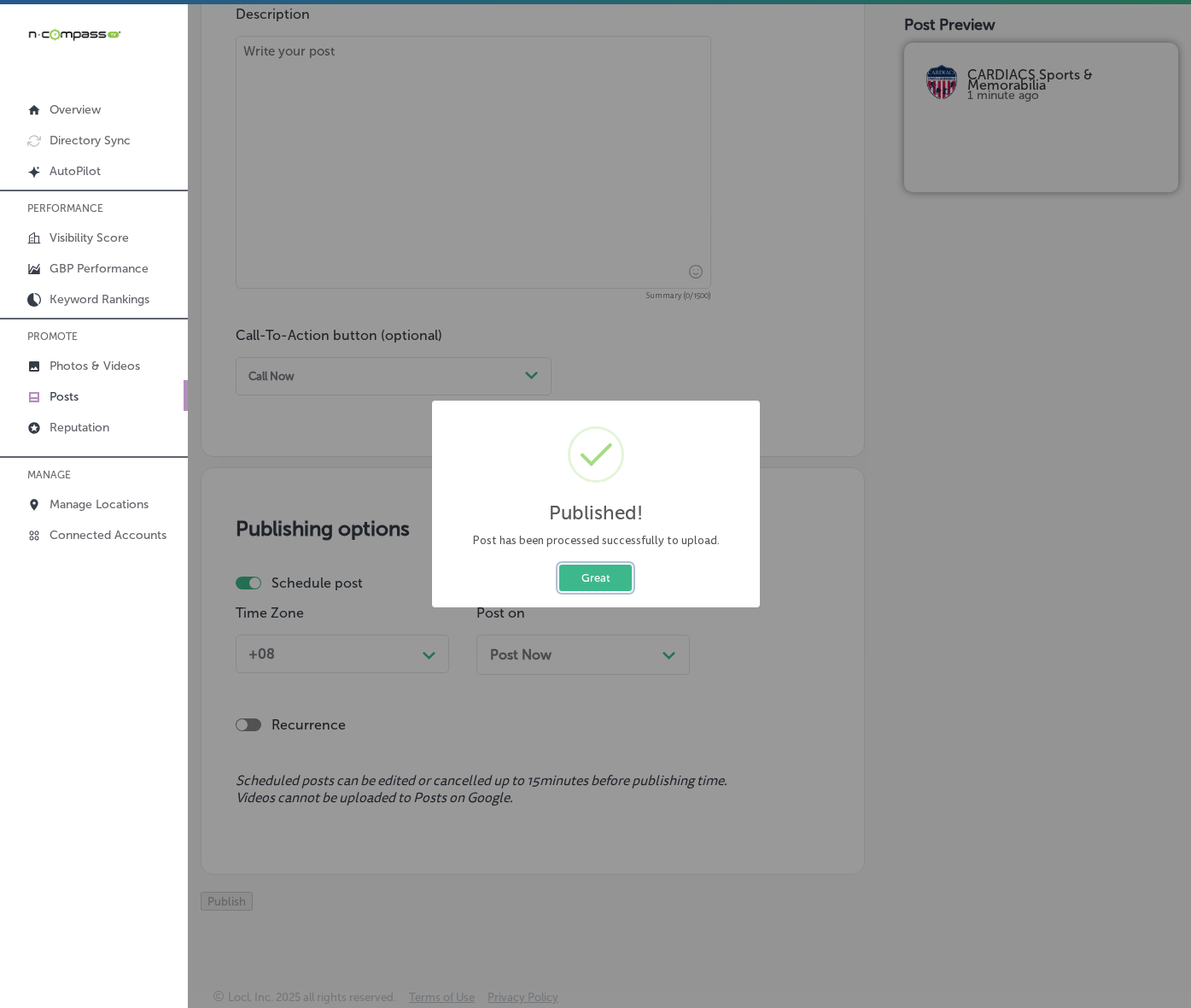
drag, startPoint x: 606, startPoint y: 609, endPoint x: 712, endPoint y: 664, distance: 119.4
click at [606, 591] on button "Great" at bounding box center [596, 578] width 72 height 27
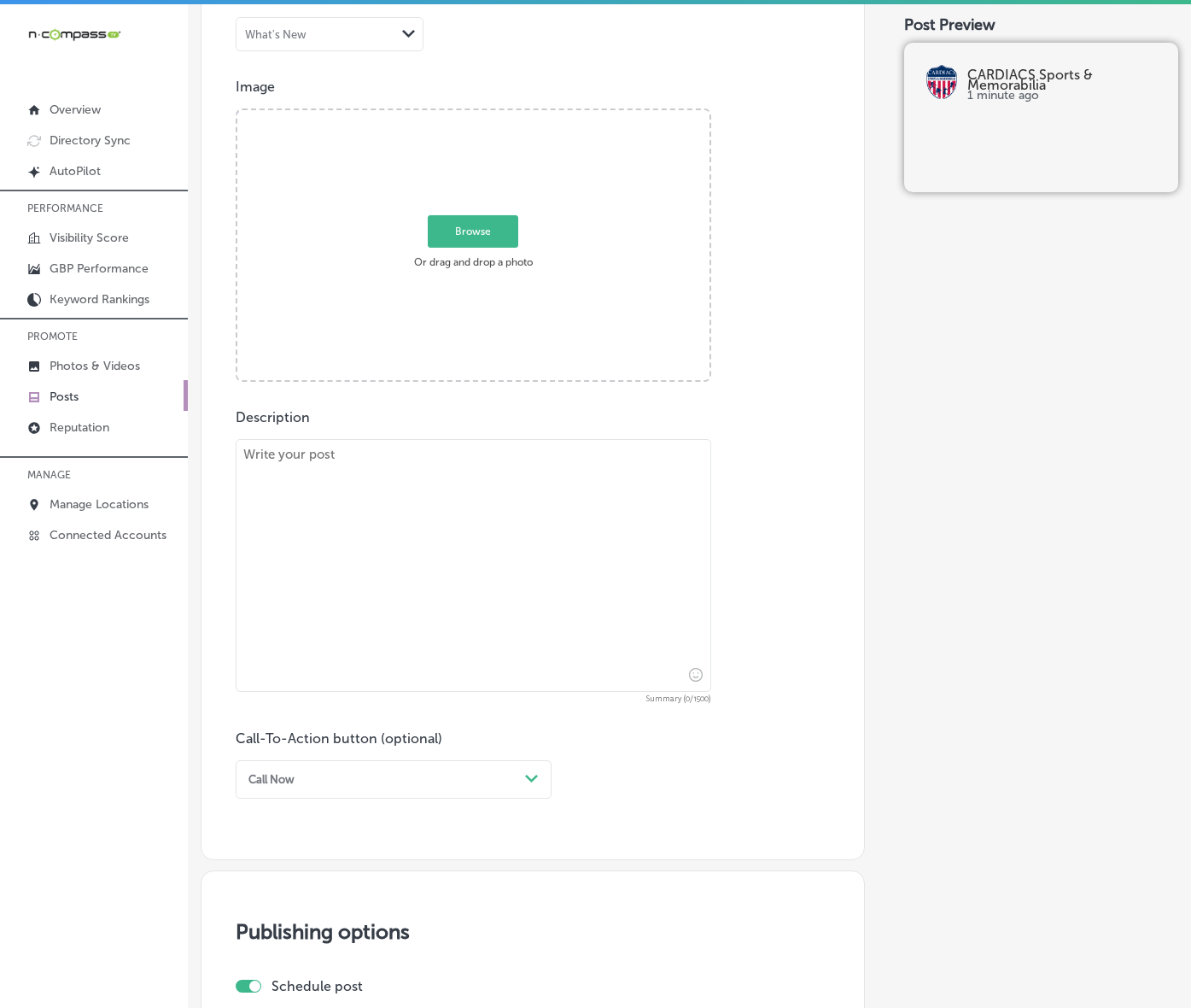
scroll to position [538, 0]
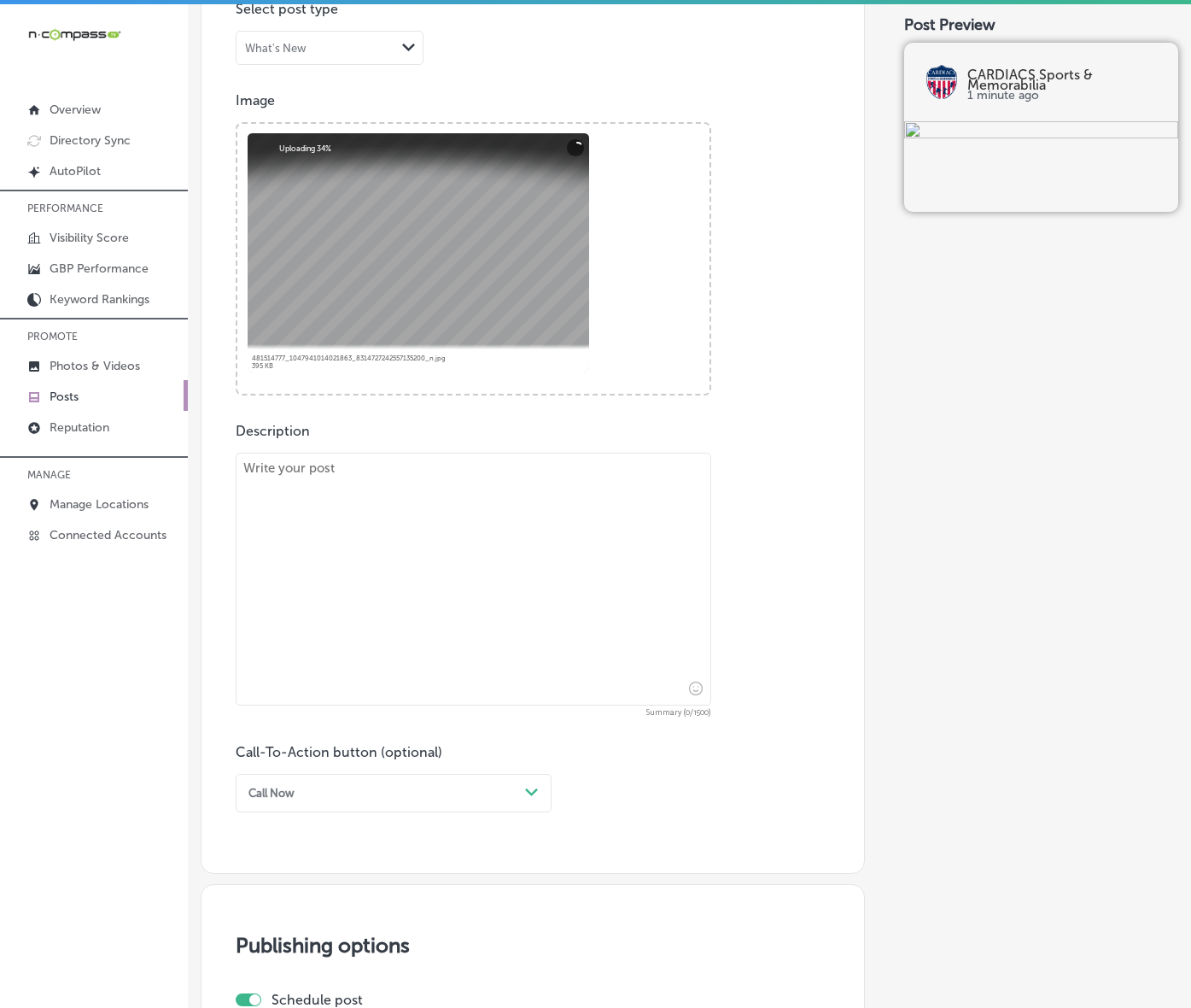
click at [471, 637] on textarea at bounding box center [473, 579] width 476 height 253
paste textarea "Join the community of passionate collectors at CARDIACS Sports & Memorabilia! O…"
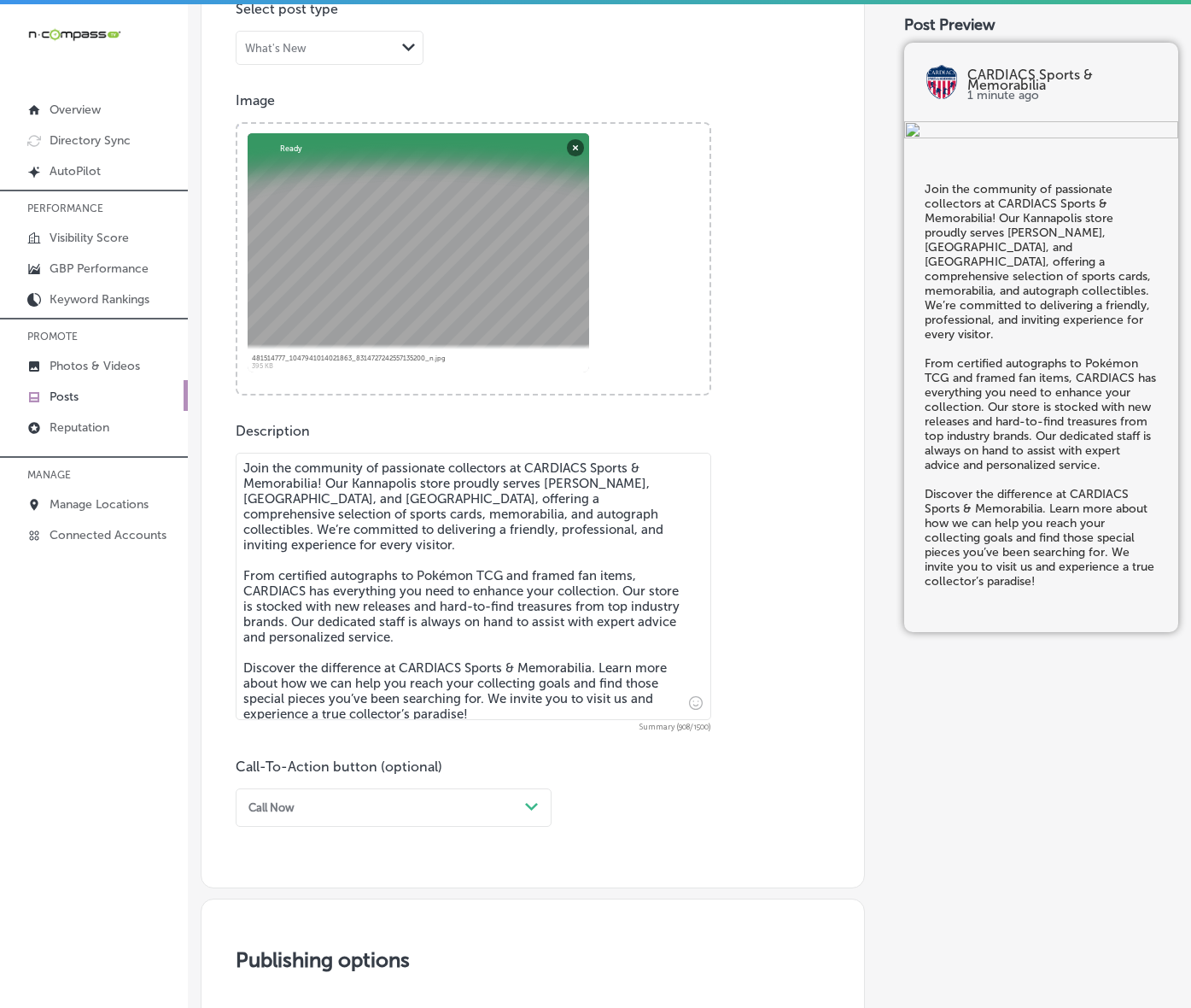
type textarea "Join the community of passionate collectors at CARDIACS Sports & Memorabilia! O…"
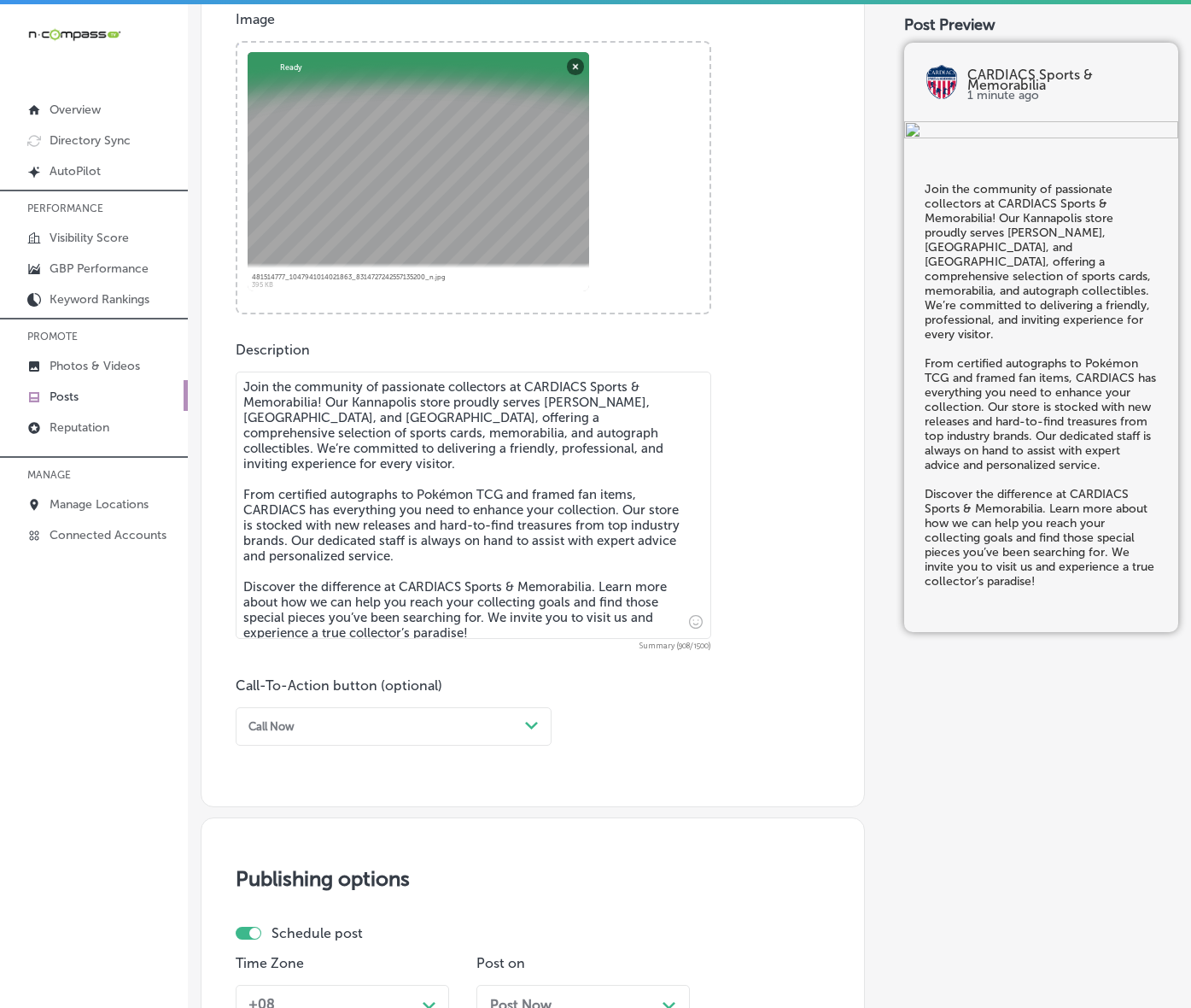
scroll to position [752, 0]
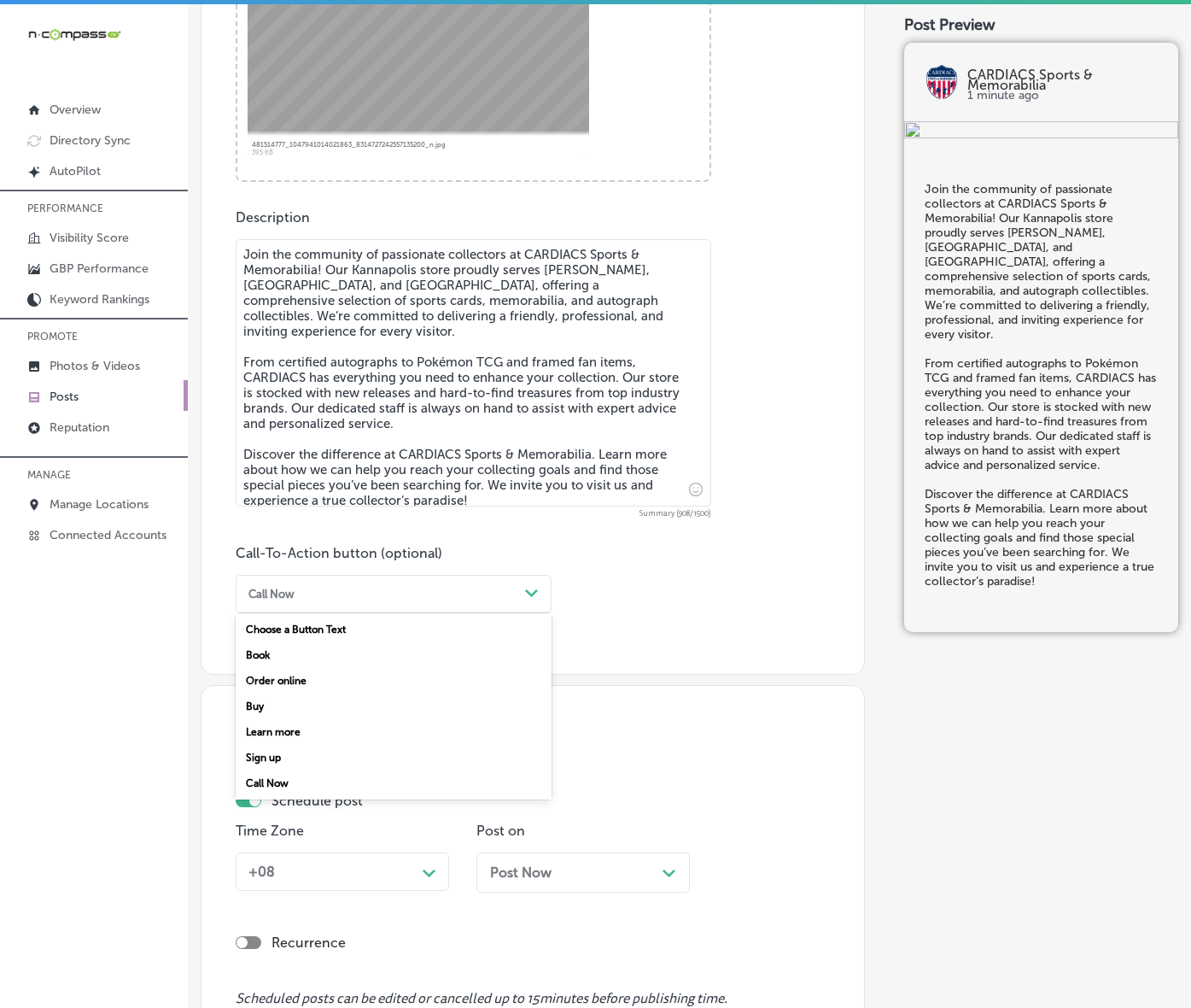
click at [526, 613] on div "Call Now Path Created with Sketch." at bounding box center [394, 594] width 316 height 38
click at [338, 745] on div "Learn more" at bounding box center [394, 731] width 316 height 26
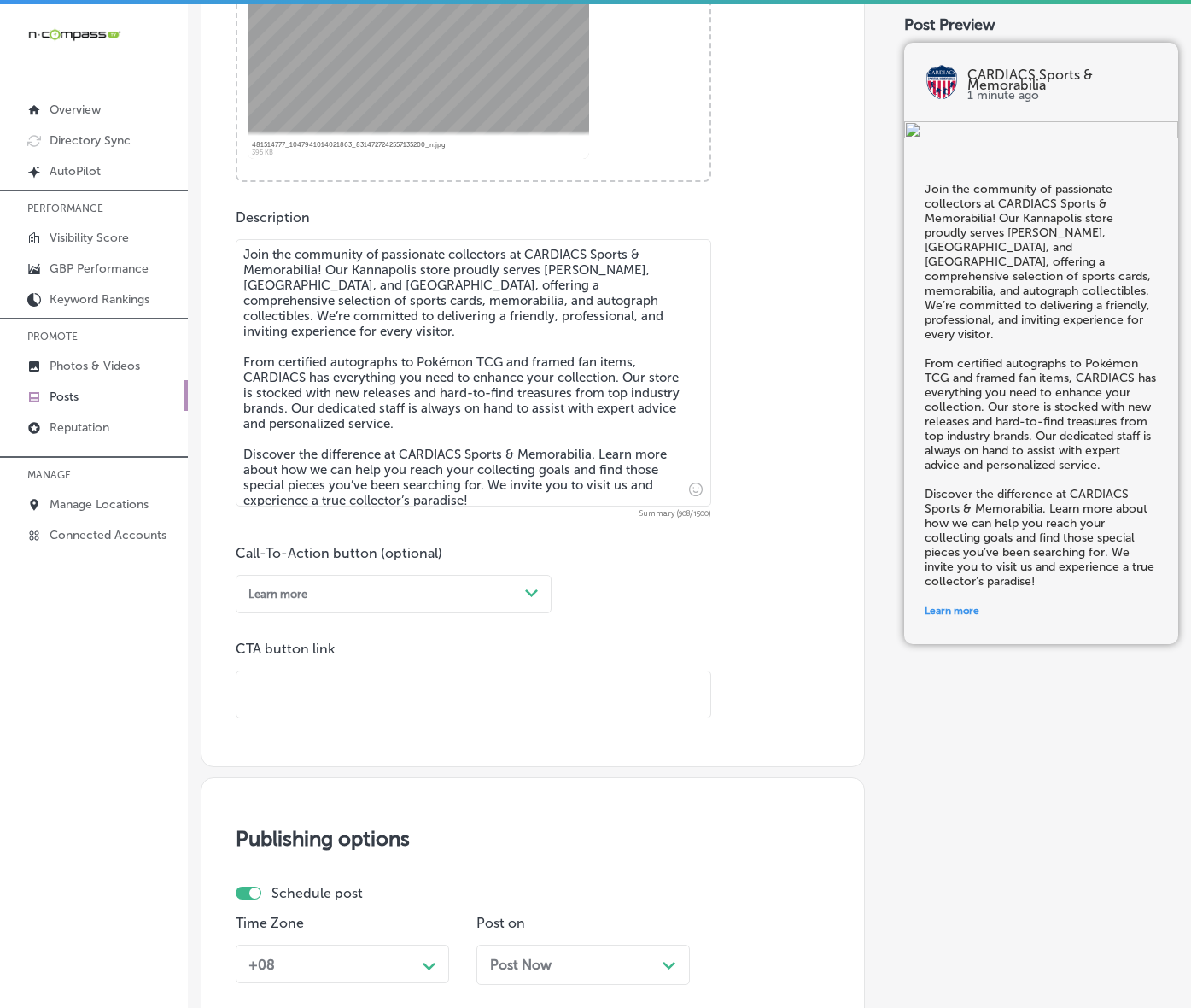
click at [381, 719] on input "text" at bounding box center [473, 695] width 474 height 47
paste input "[URL][DOMAIN_NAME]"
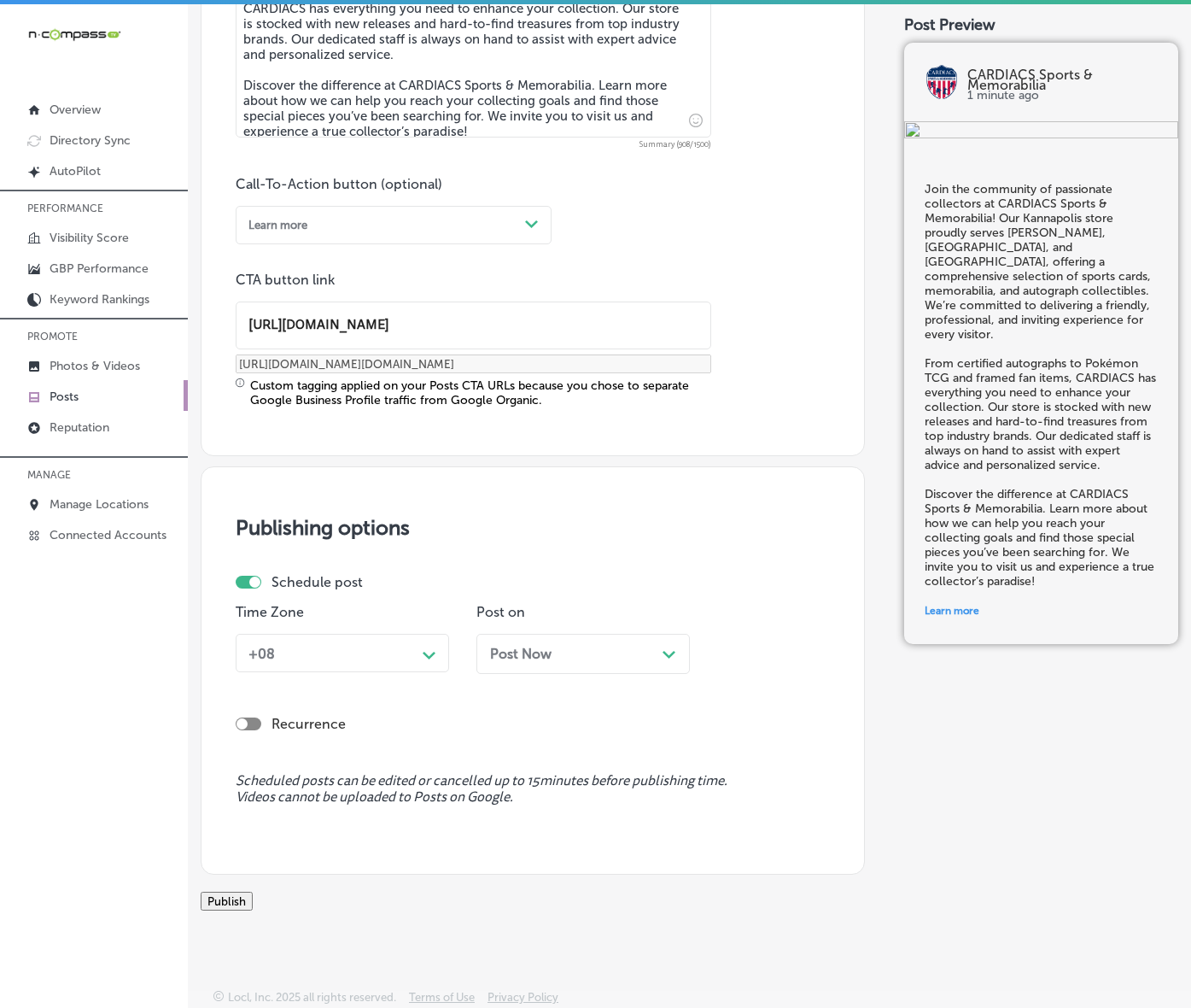
type input "[URL][DOMAIN_NAME]"
click at [423, 663] on div "Path Created with Sketch." at bounding box center [429, 654] width 28 height 28
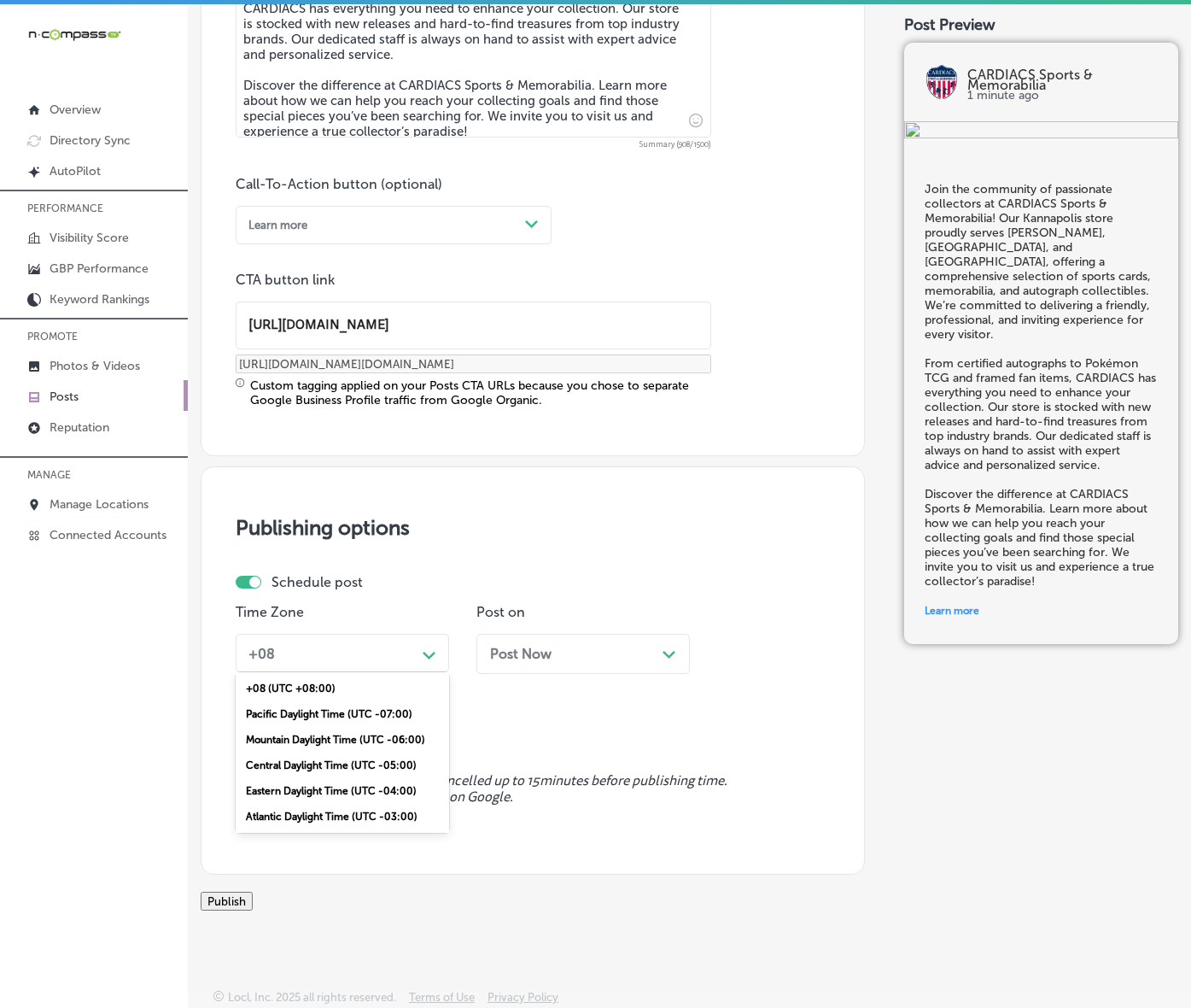
click at [359, 753] on div "Mountain Daylight Time (UTC -06:00)" at bounding box center [342, 739] width 213 height 26
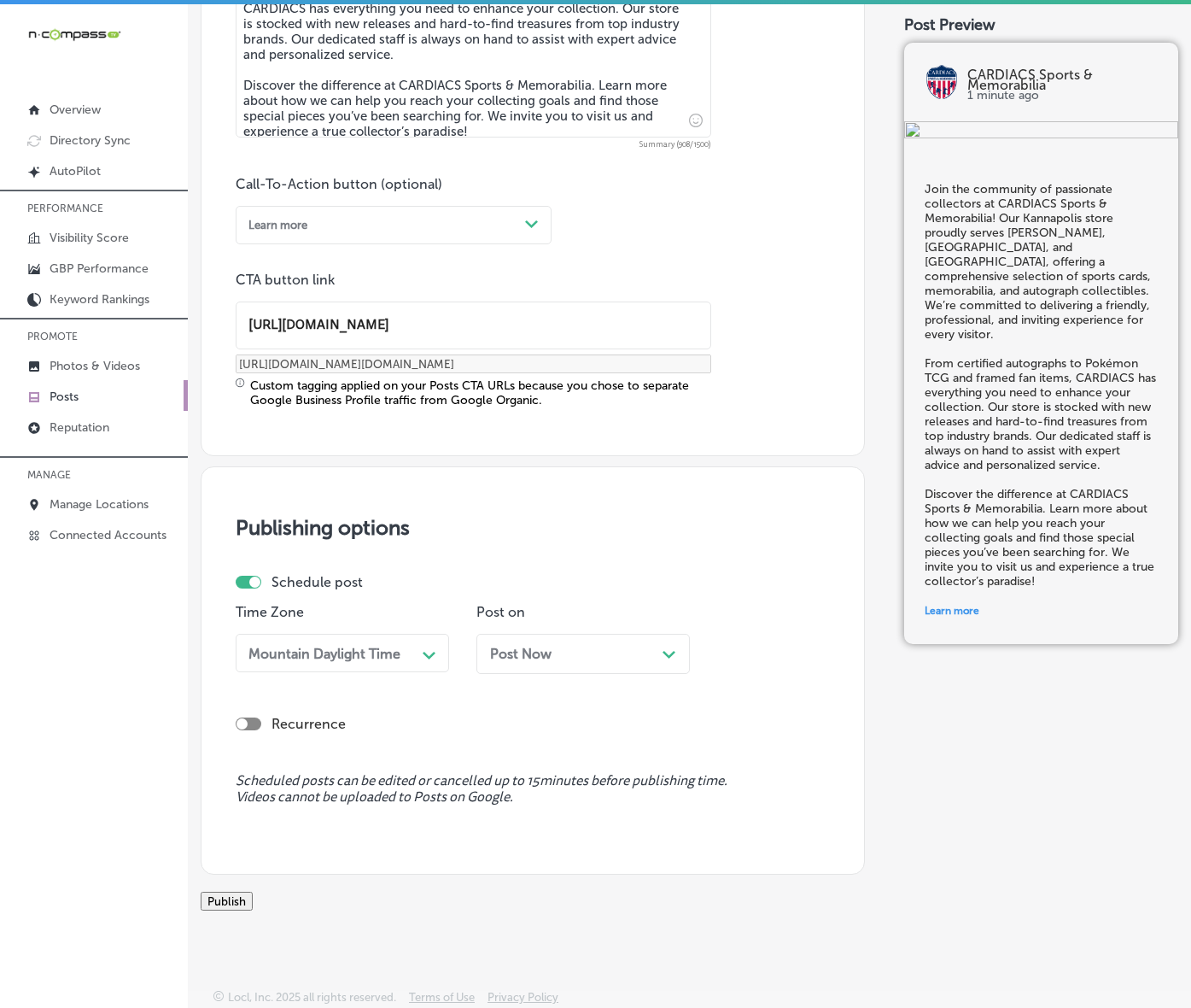
click at [552, 659] on span "Post Now" at bounding box center [521, 654] width 62 height 16
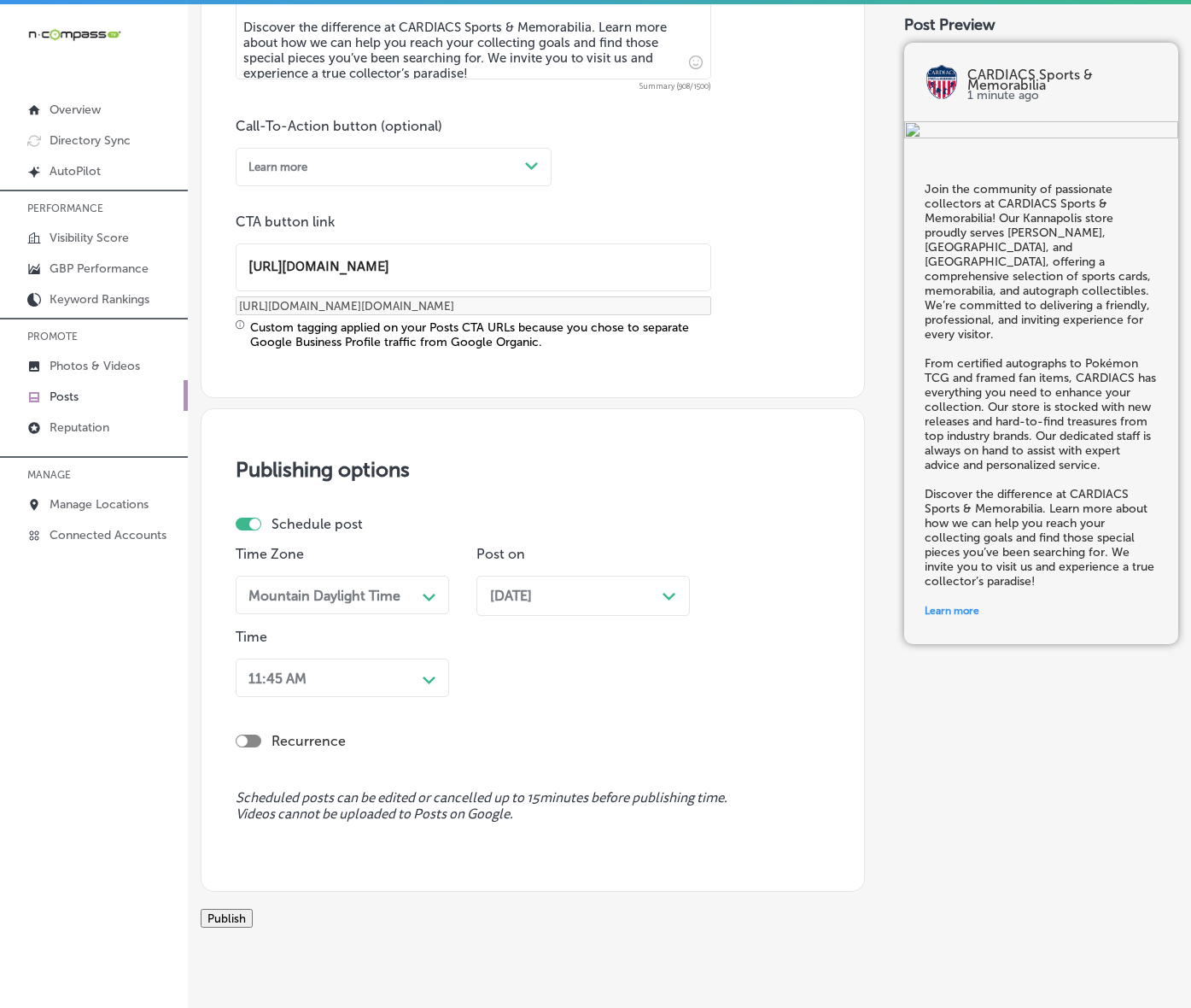
click at [423, 692] on div "Path Created with Sketch." at bounding box center [429, 678] width 28 height 28
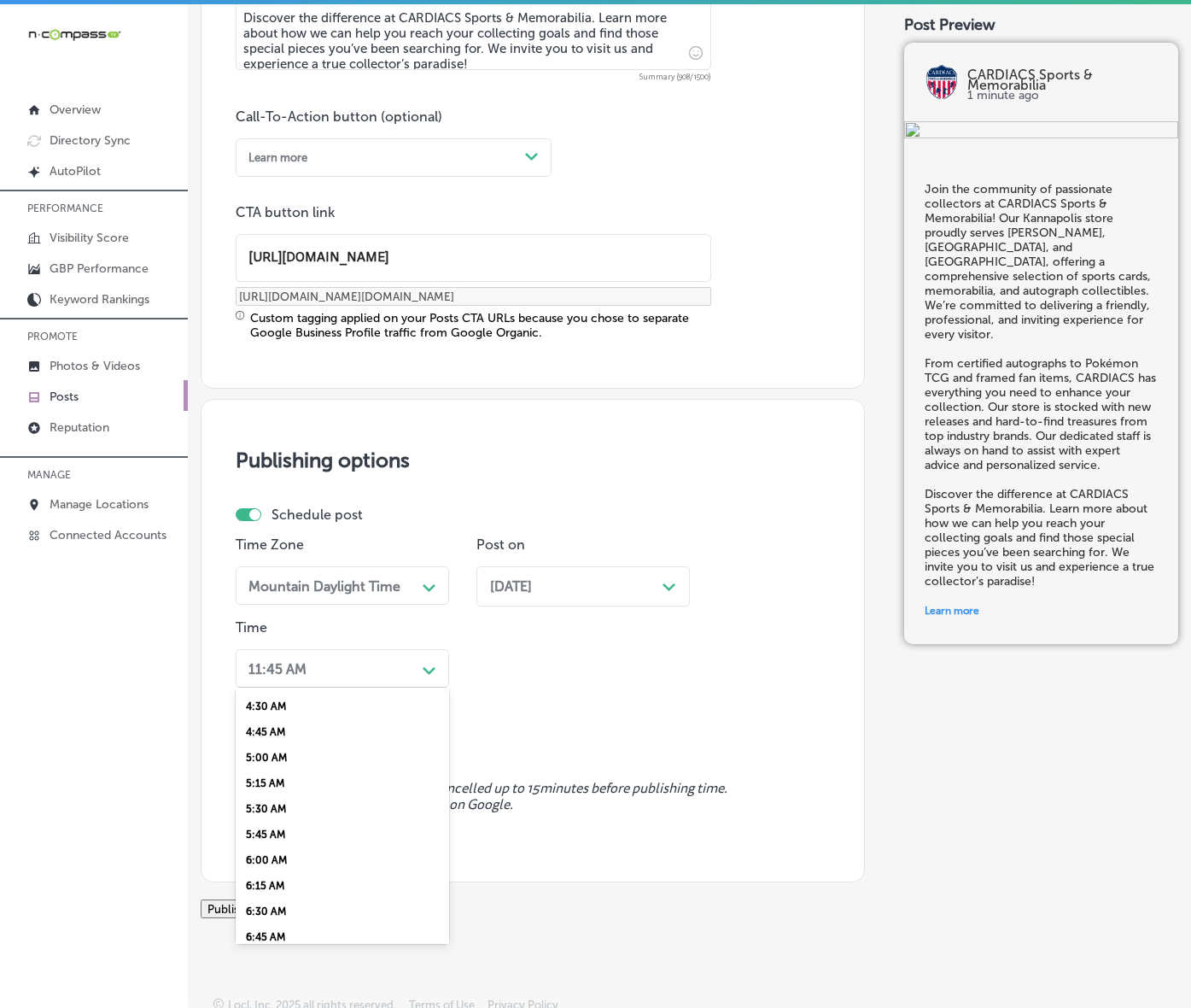
scroll to position [640, 0]
click at [283, 794] on div "7:00 AM" at bounding box center [342, 780] width 213 height 26
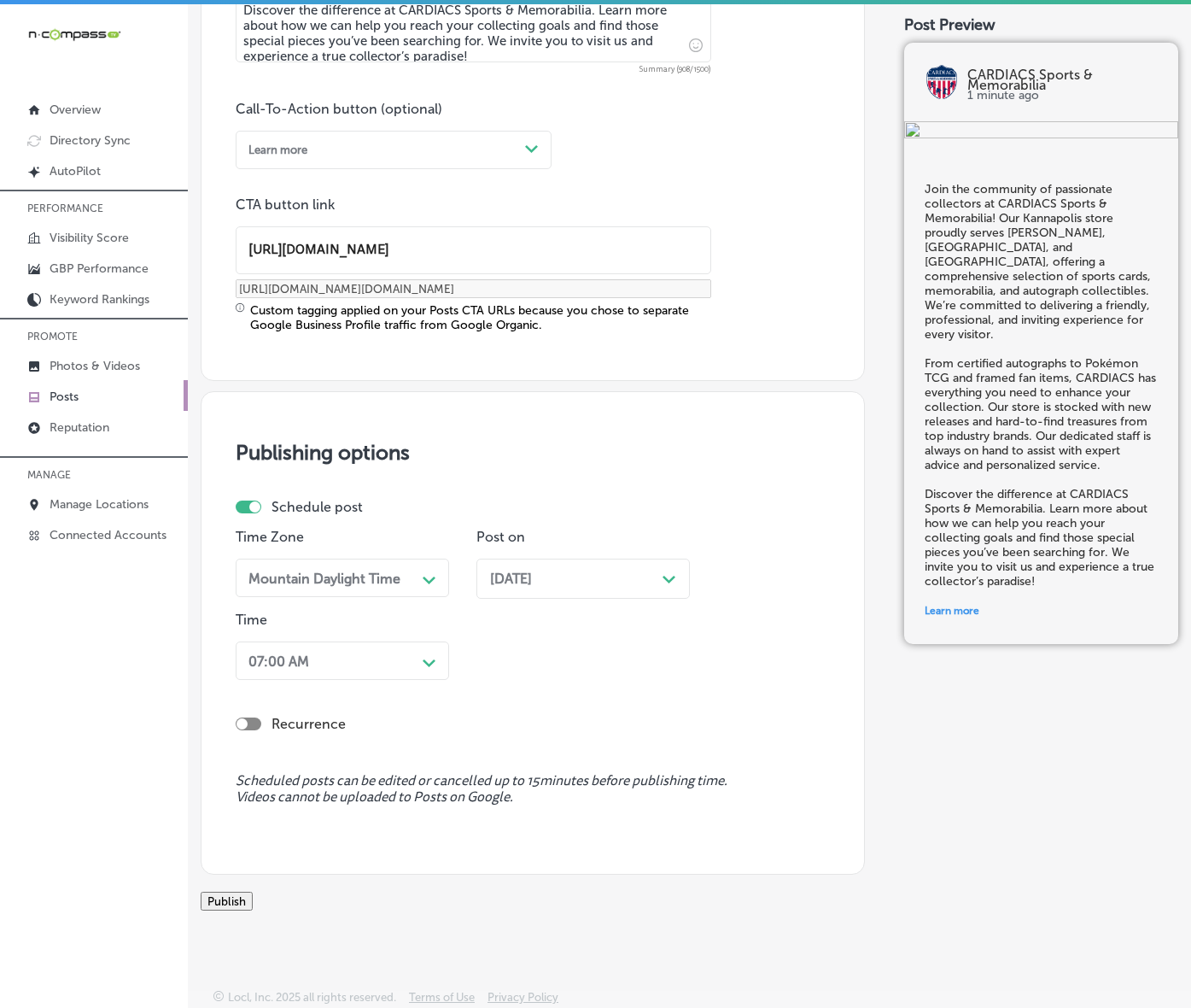
scroll to position [1315, 0]
click at [253, 892] on button "Publish" at bounding box center [227, 901] width 52 height 19
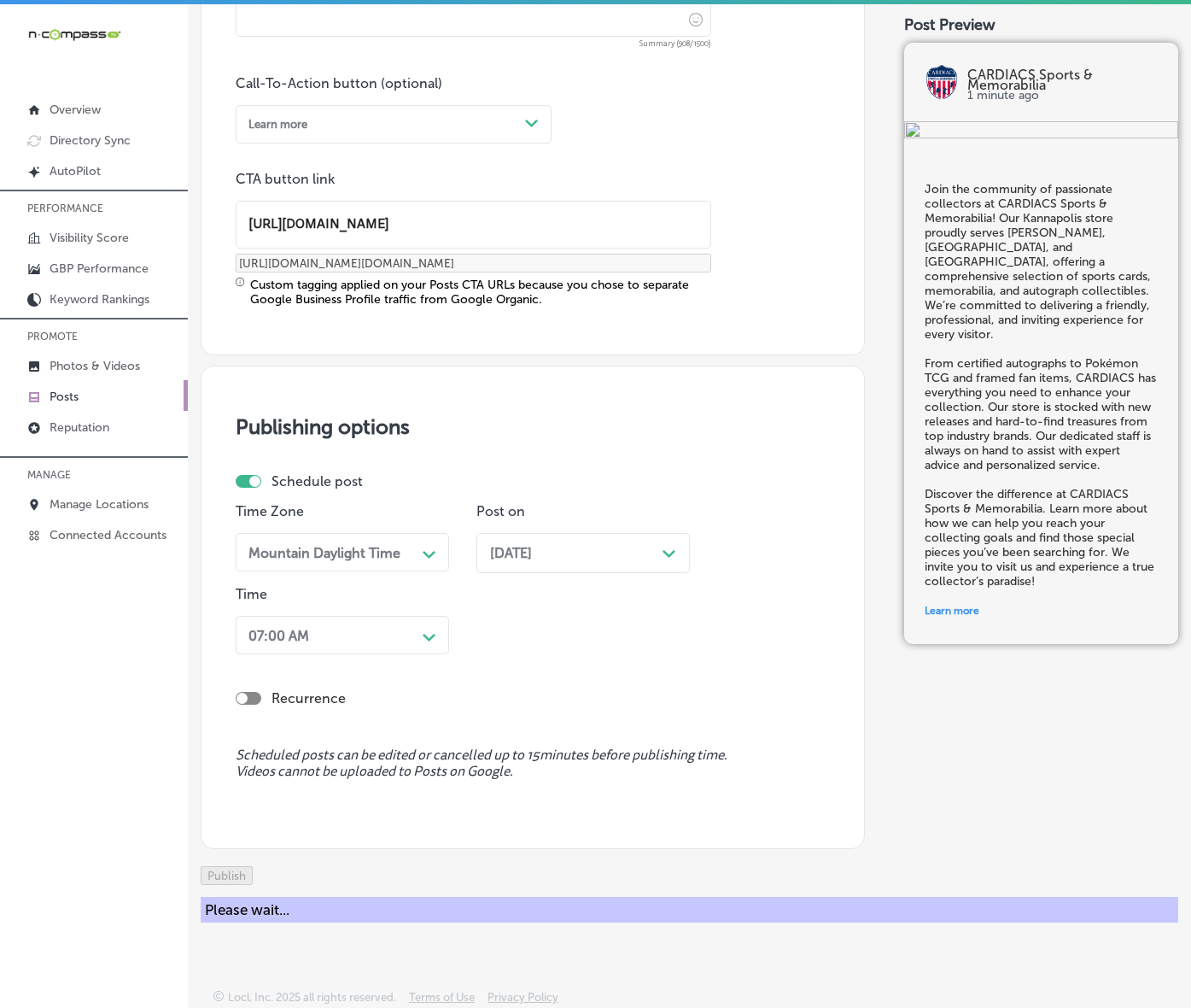
scroll to position [1086, 0]
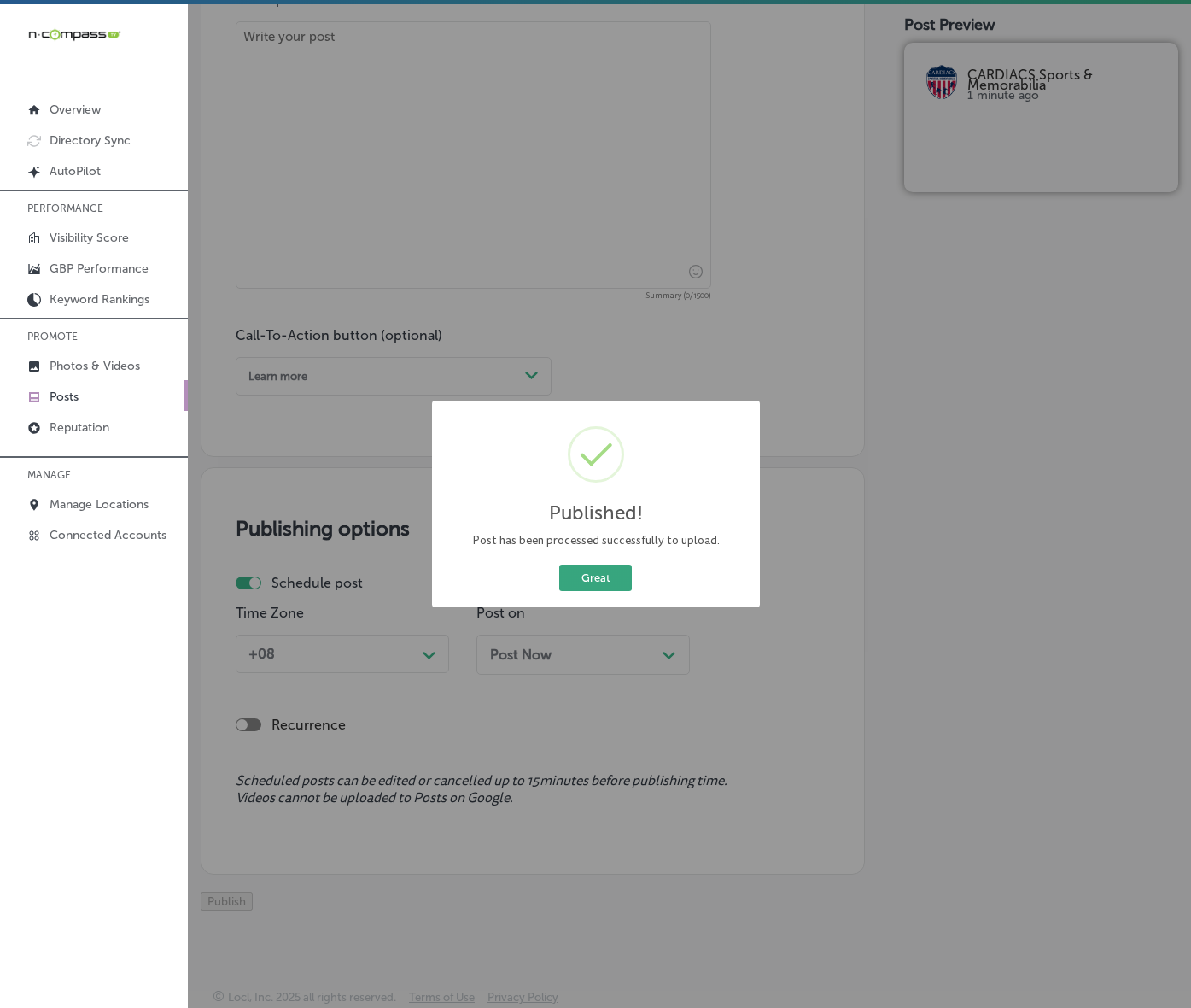
click at [599, 591] on button "Great" at bounding box center [596, 578] width 72 height 27
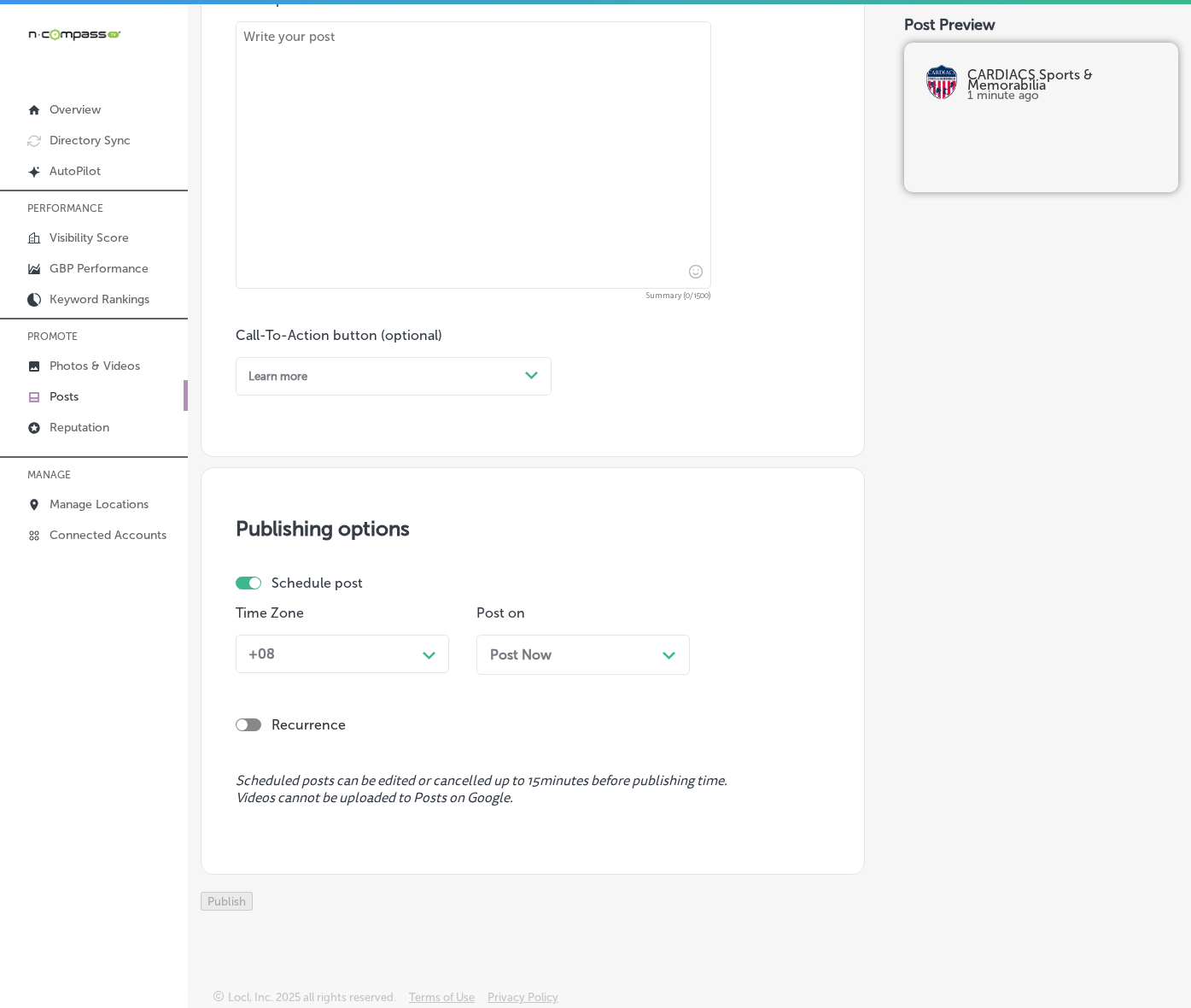
click at [95, 404] on link "Posts" at bounding box center [94, 396] width 187 height 30
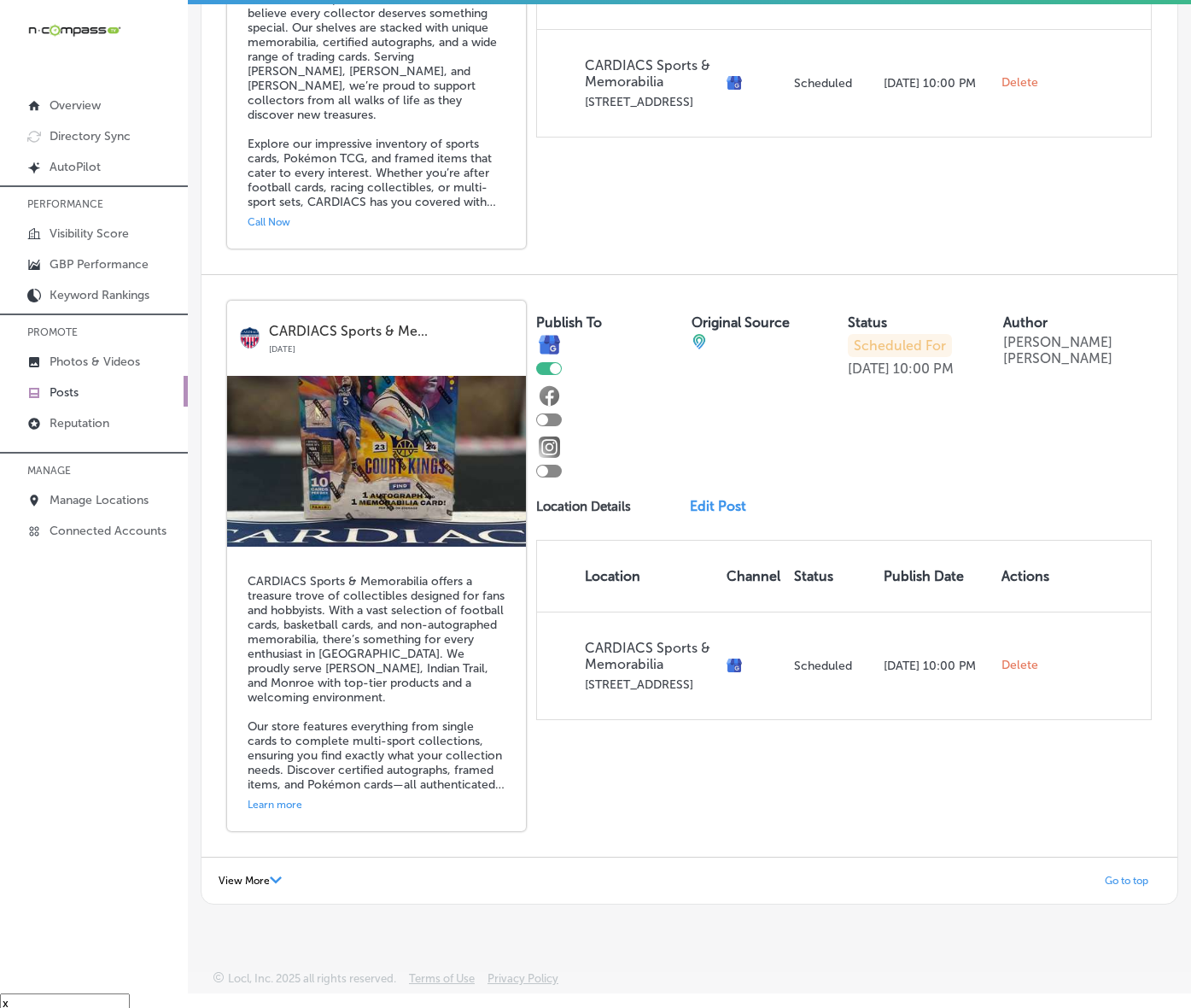
scroll to position [24, 0]
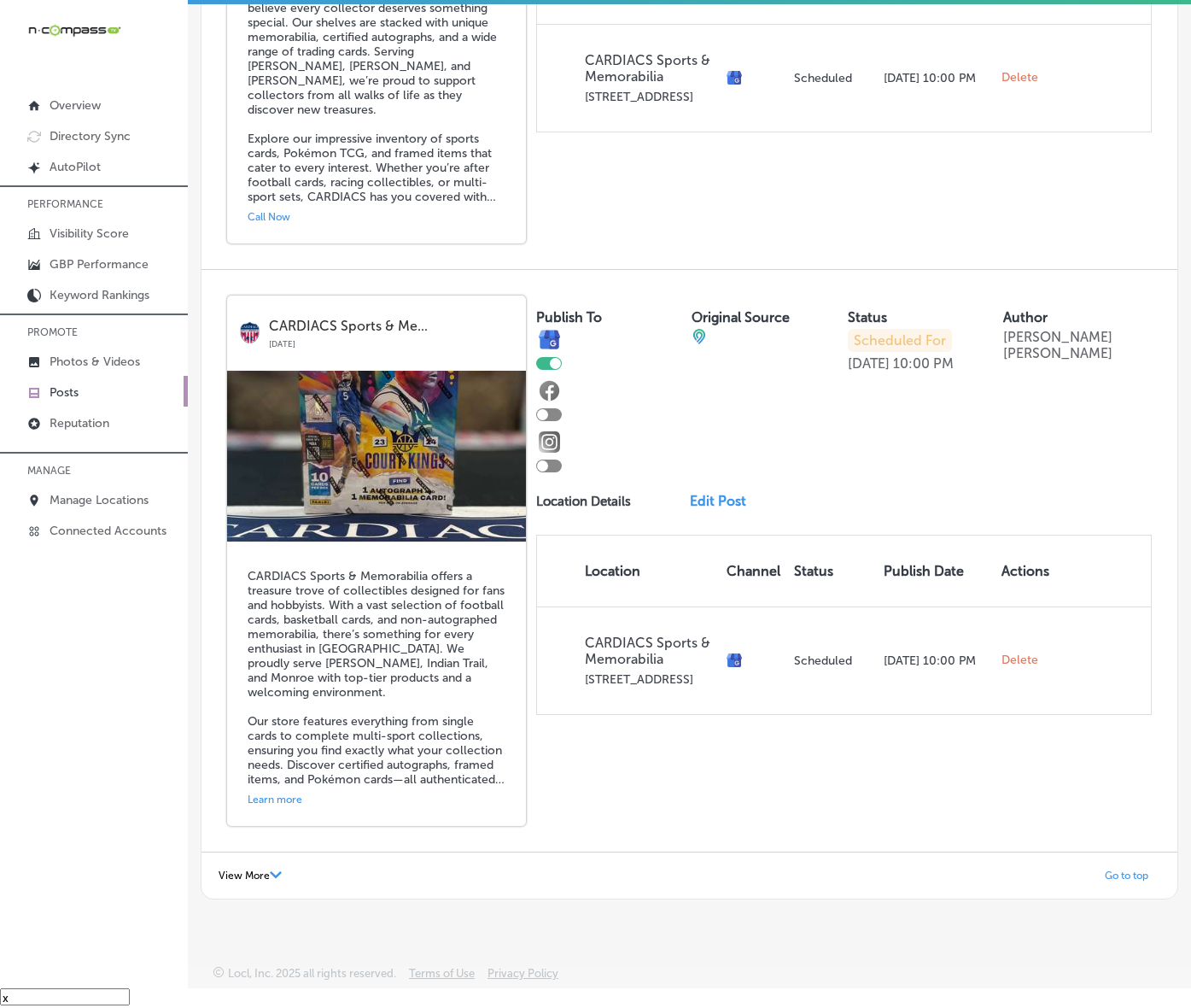
drag, startPoint x: 278, startPoint y: 835, endPoint x: 250, endPoint y: 841, distance: 28.6
click at [278, 870] on div "View More Path Created with Sketch." at bounding box center [250, 875] width 63 height 12
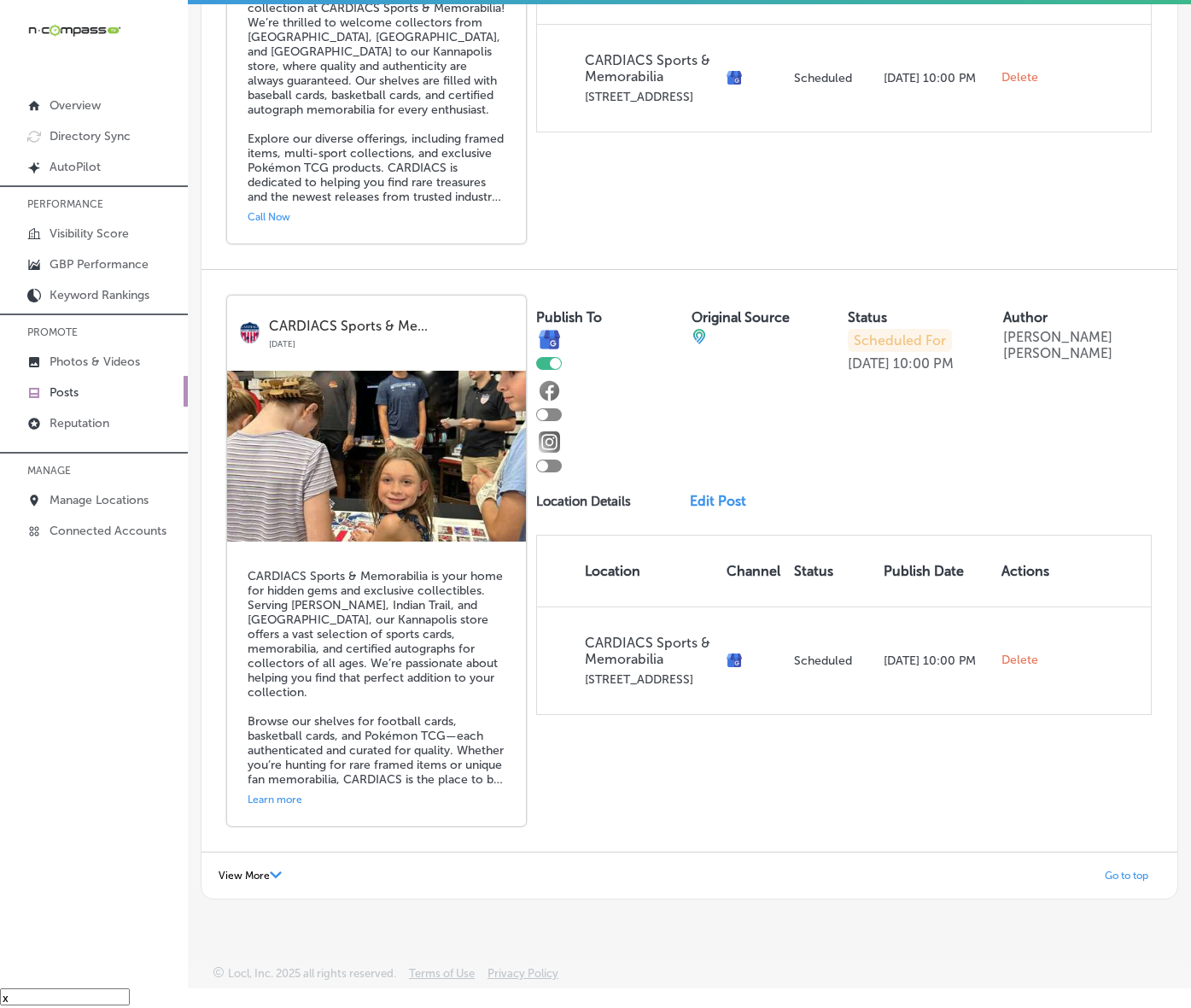
scroll to position [7248, 0]
click at [282, 870] on div "View More Path Created with Sketch." at bounding box center [250, 875] width 63 height 12
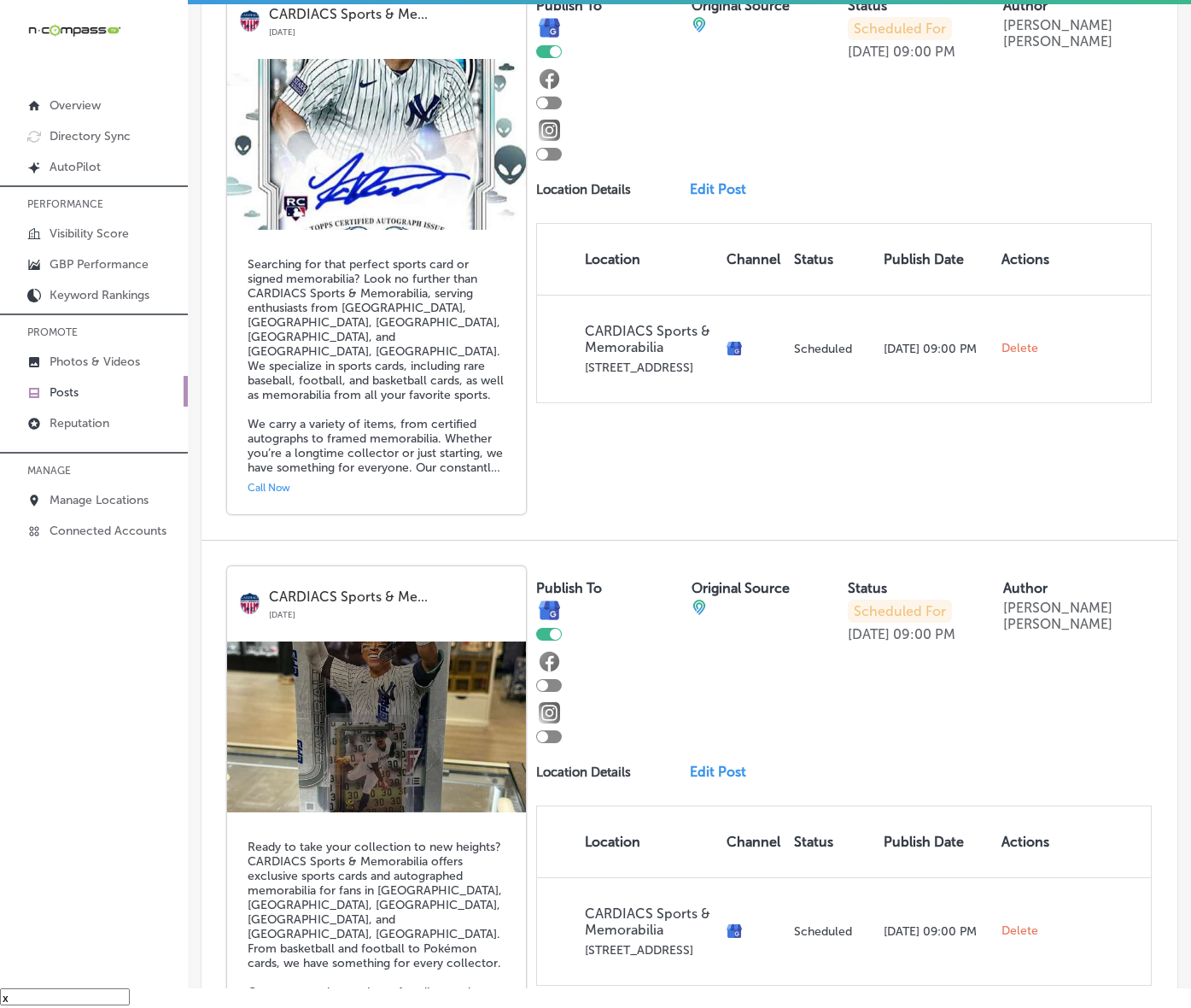
scroll to position [0, 0]
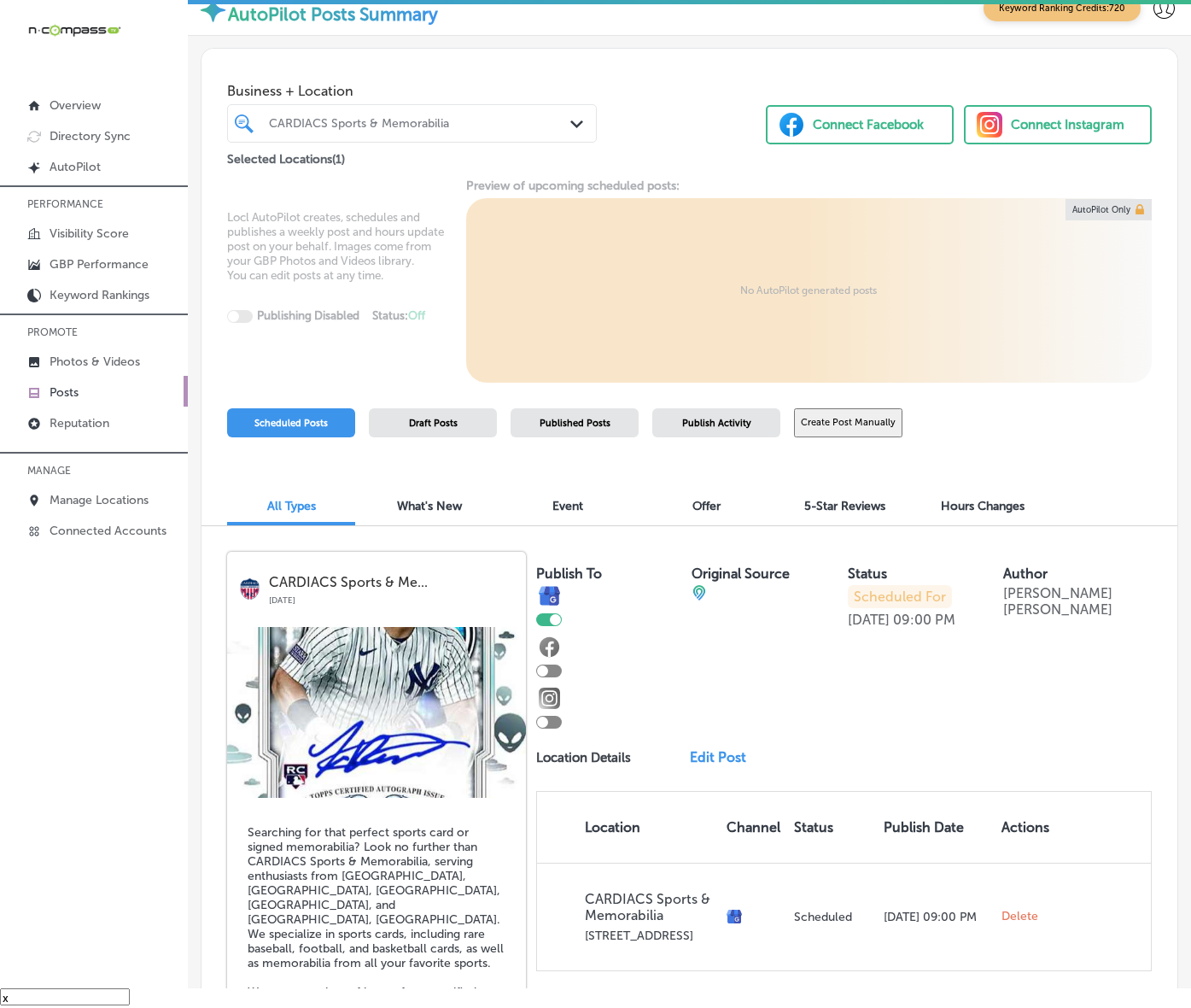
click at [903, 438] on button "Create Post Manually" at bounding box center [848, 422] width 108 height 29
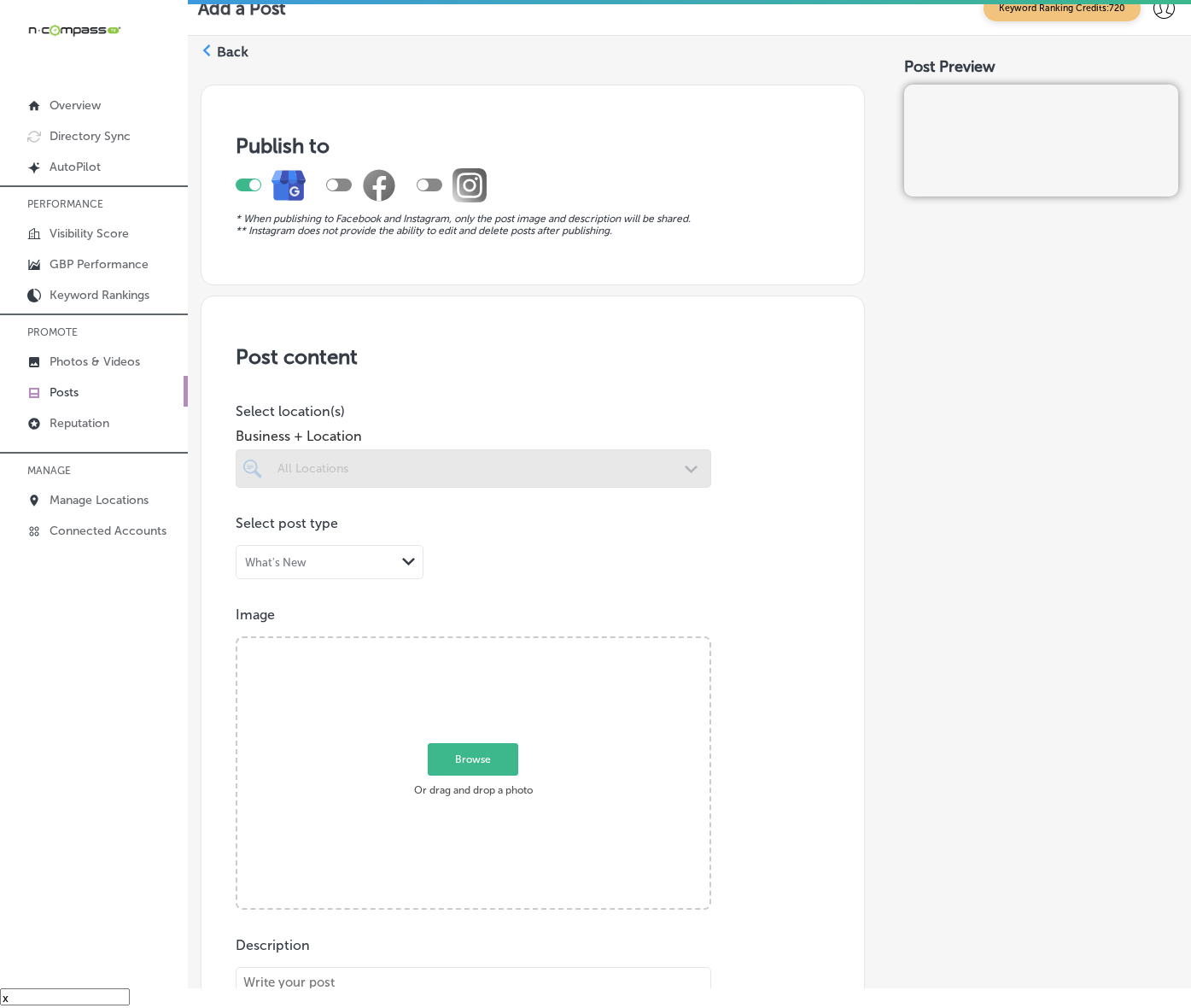
click at [509, 487] on div at bounding box center [473, 468] width 476 height 38
click at [508, 476] on div "All Locations" at bounding box center [482, 469] width 409 height 14
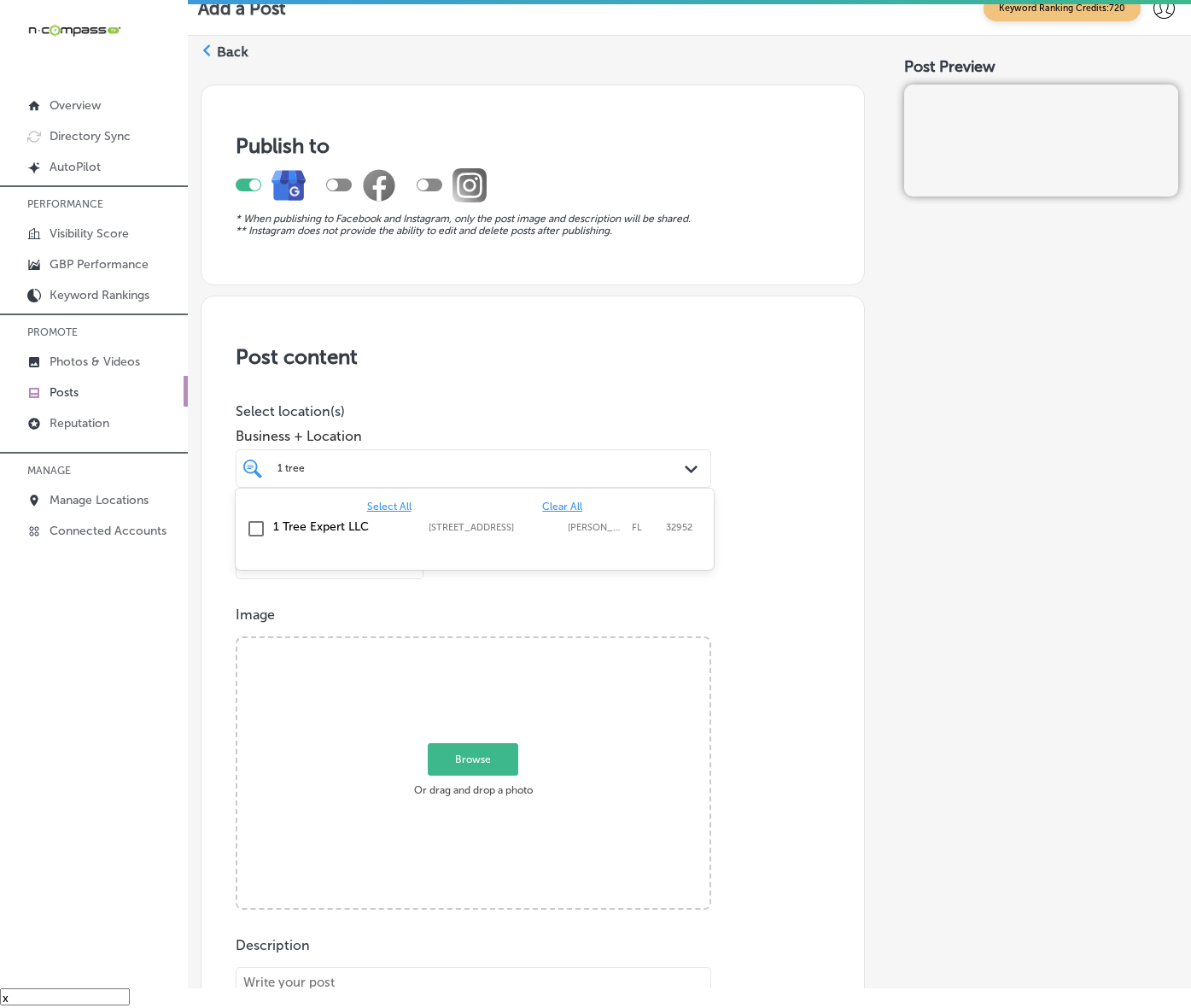
click at [500, 533] on label "[STREET_ADDRESS]" at bounding box center [494, 527] width 131 height 11
type input "1 tree"
click at [911, 561] on div "Post Preview" at bounding box center [1041, 910] width 274 height 1671
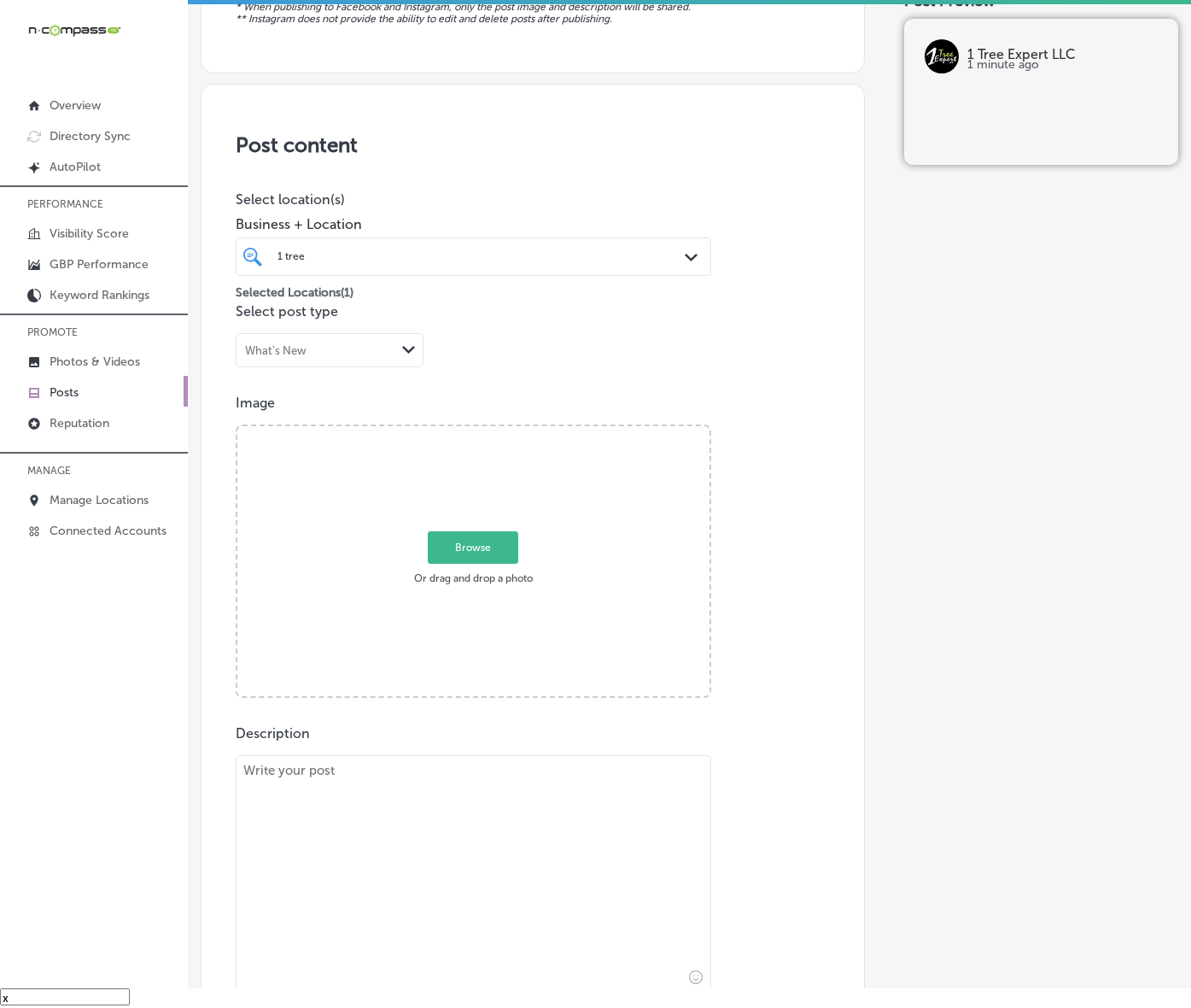
scroll to position [213, 0]
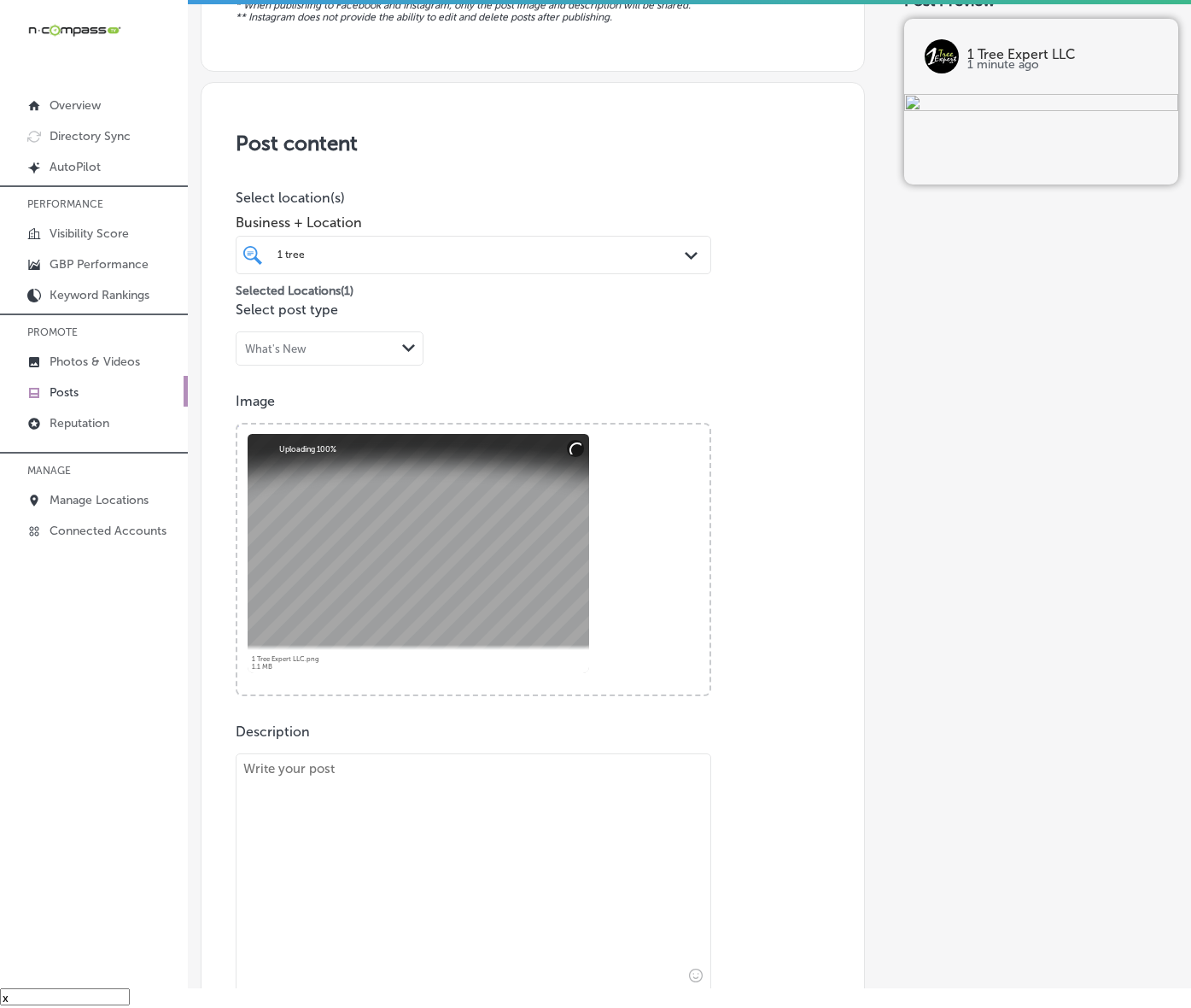
click at [421, 790] on div "Description Summary (0/1500) Call-To-Action button (optional) Choose a Button T…" at bounding box center [533, 911] width 595 height 376
click at [421, 837] on textarea at bounding box center [473, 873] width 476 height 239
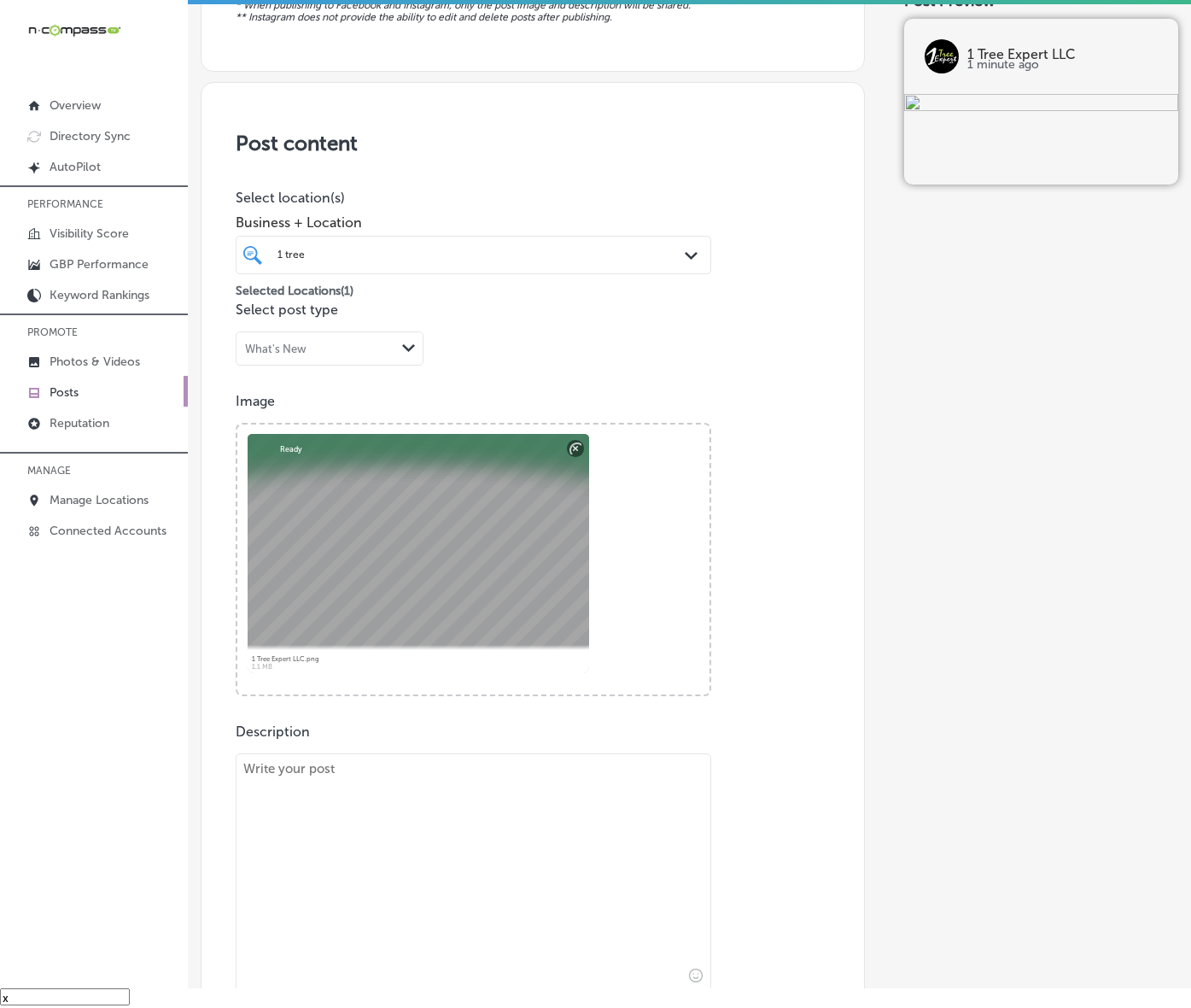
paste textarea "Lo 4 Ipsu Dolors AME, con adip el seddoeius temporinc ut laboreetd ma aliquaeni…"
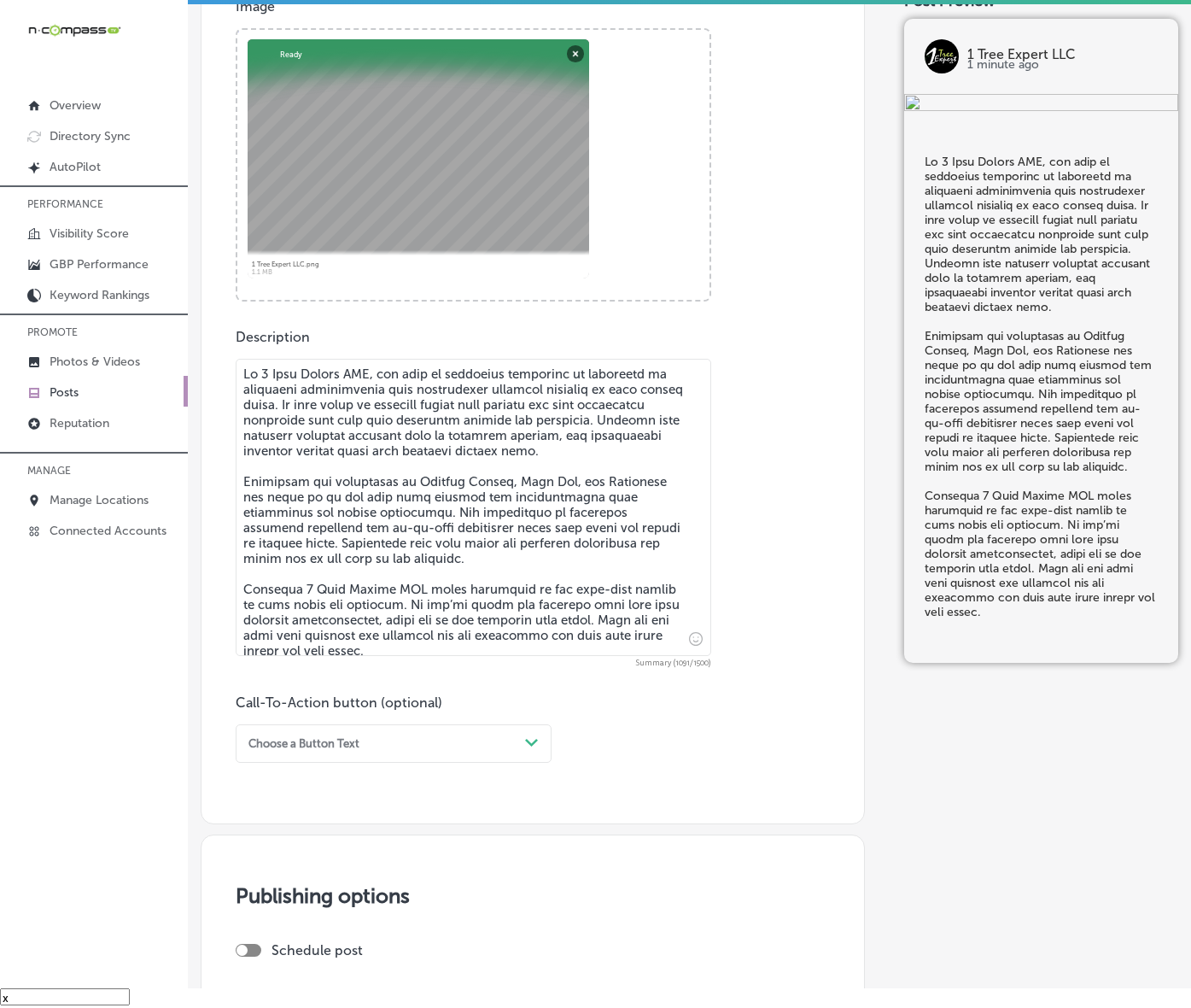
scroll to position [639, 0]
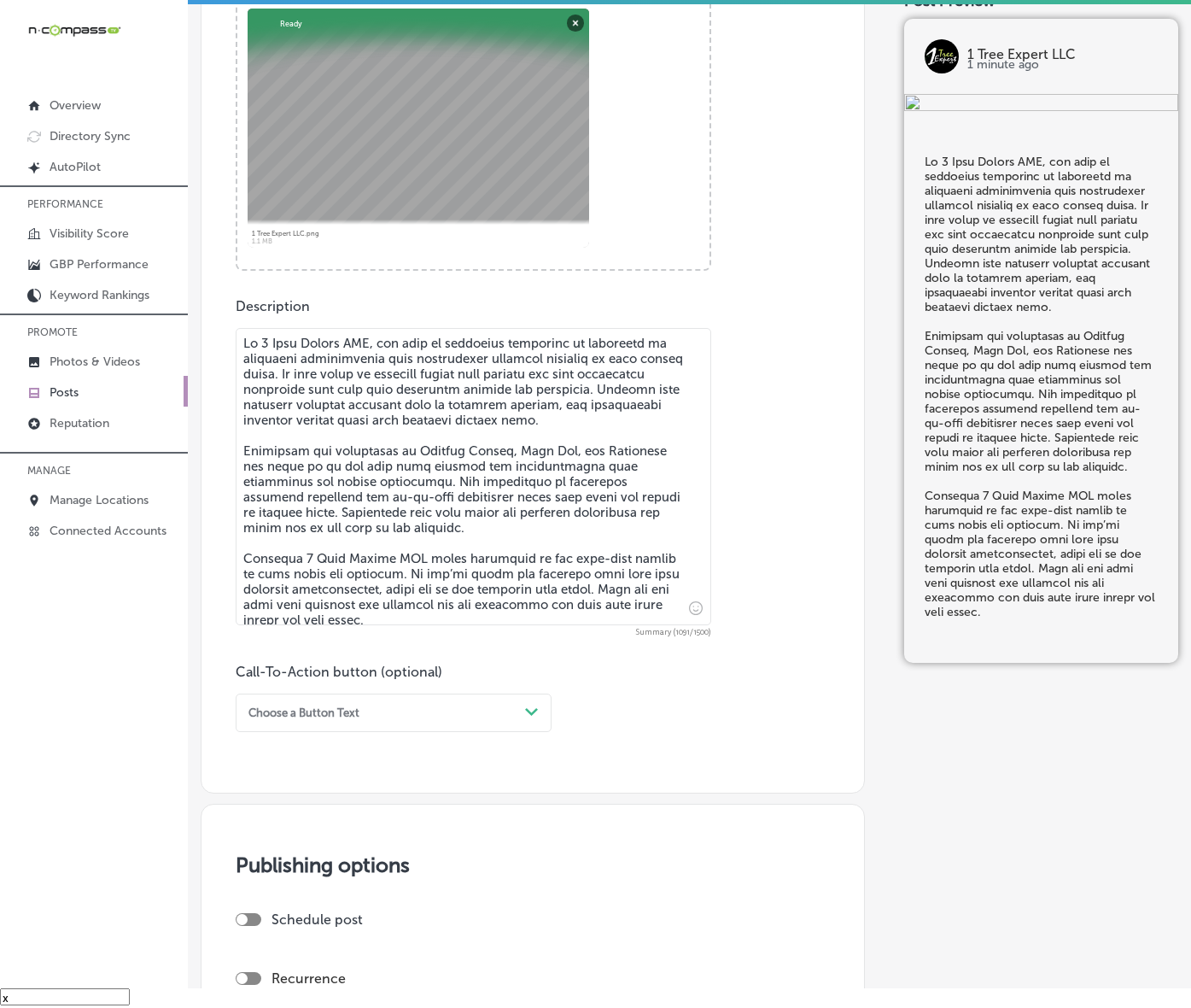
type textarea "Lo 4 Ipsu Dolors AME, con adip el seddoeius temporinc ut laboreetd ma aliquaeni…"
click at [513, 724] on div "Choose a Button Text" at bounding box center [380, 712] width 277 height 23
click at [271, 915] on div "Call Now" at bounding box center [394, 902] width 316 height 26
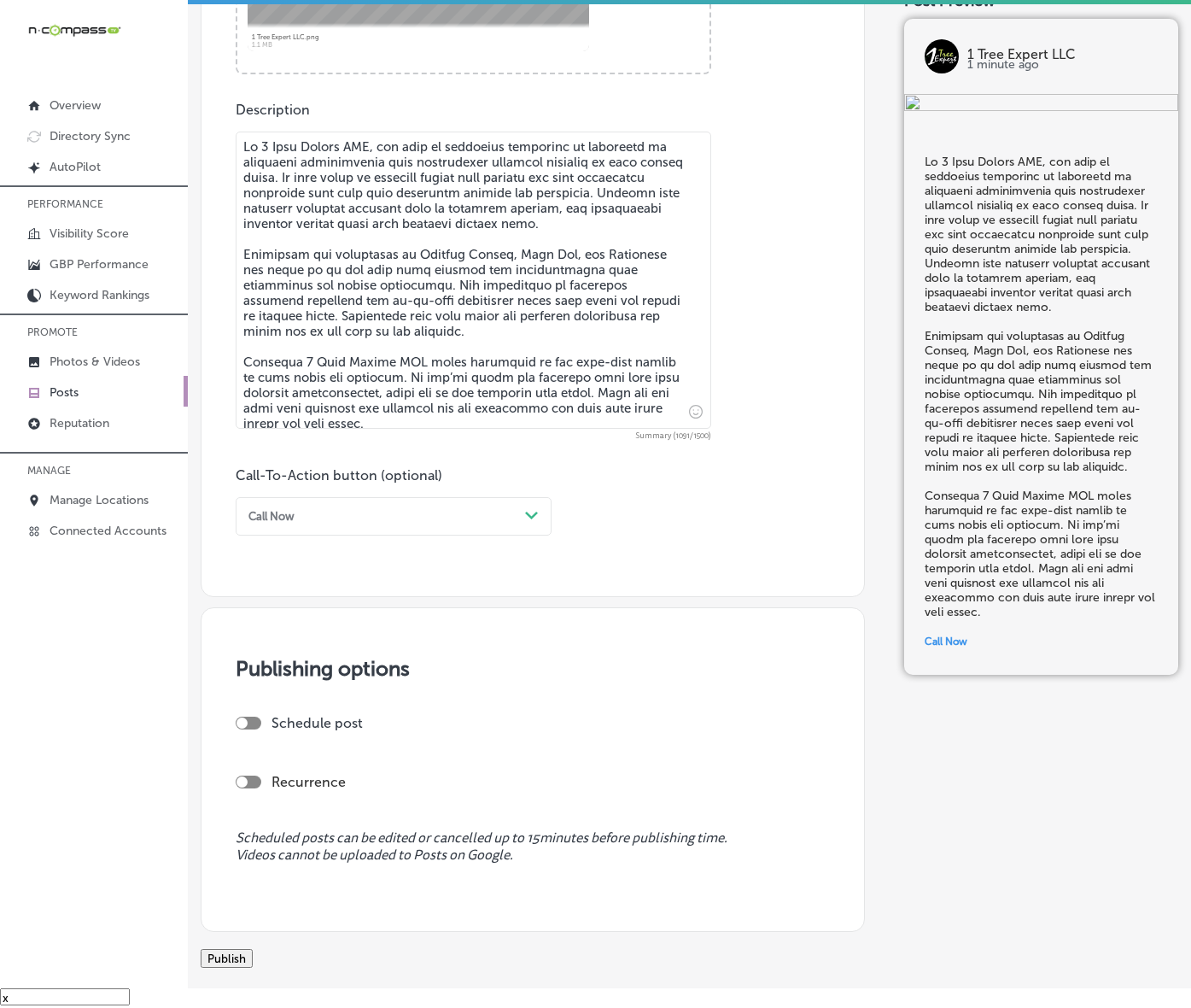
scroll to position [853, 0]
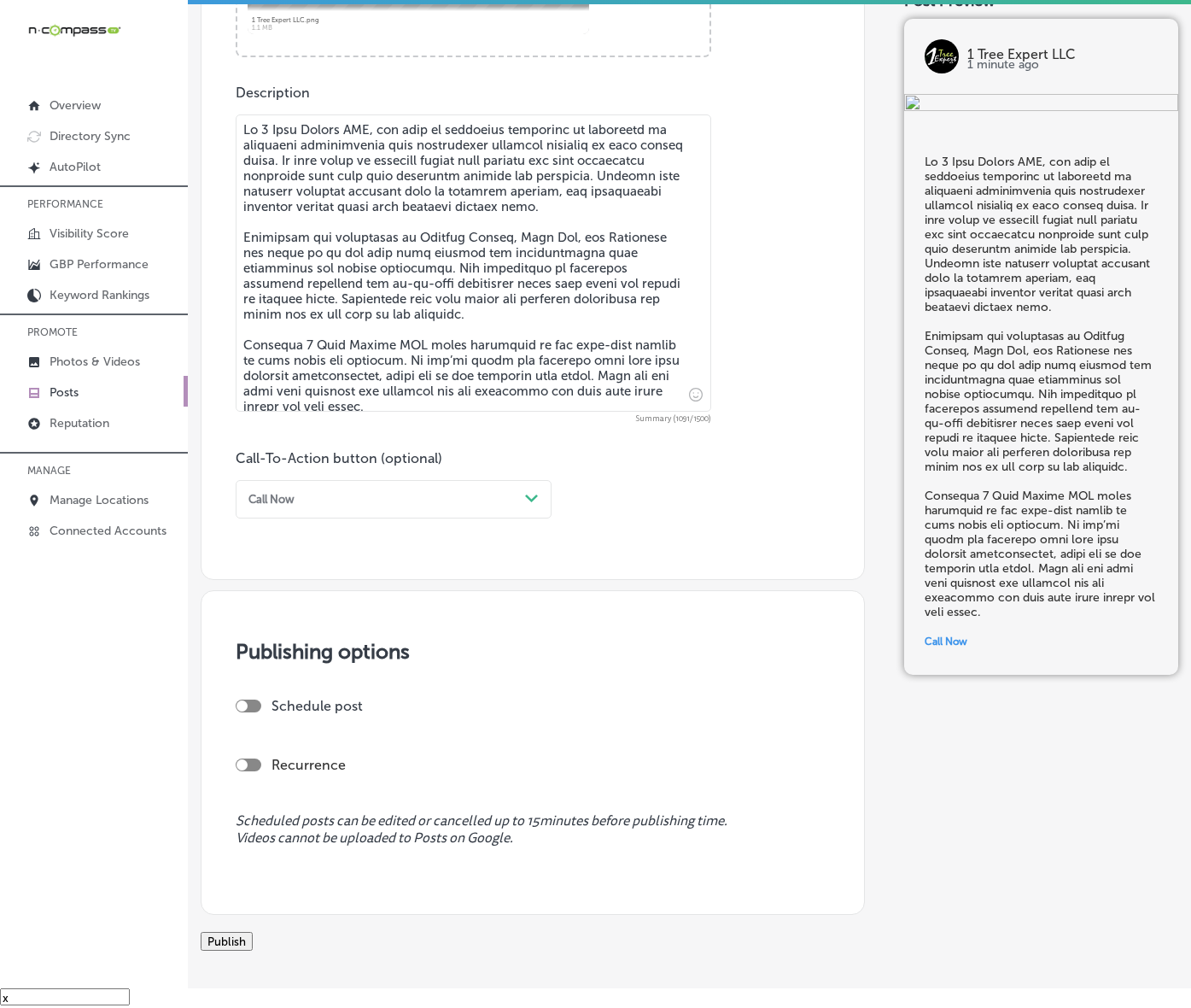
click at [259, 712] on div at bounding box center [248, 705] width 26 height 12
checkbox input "true"
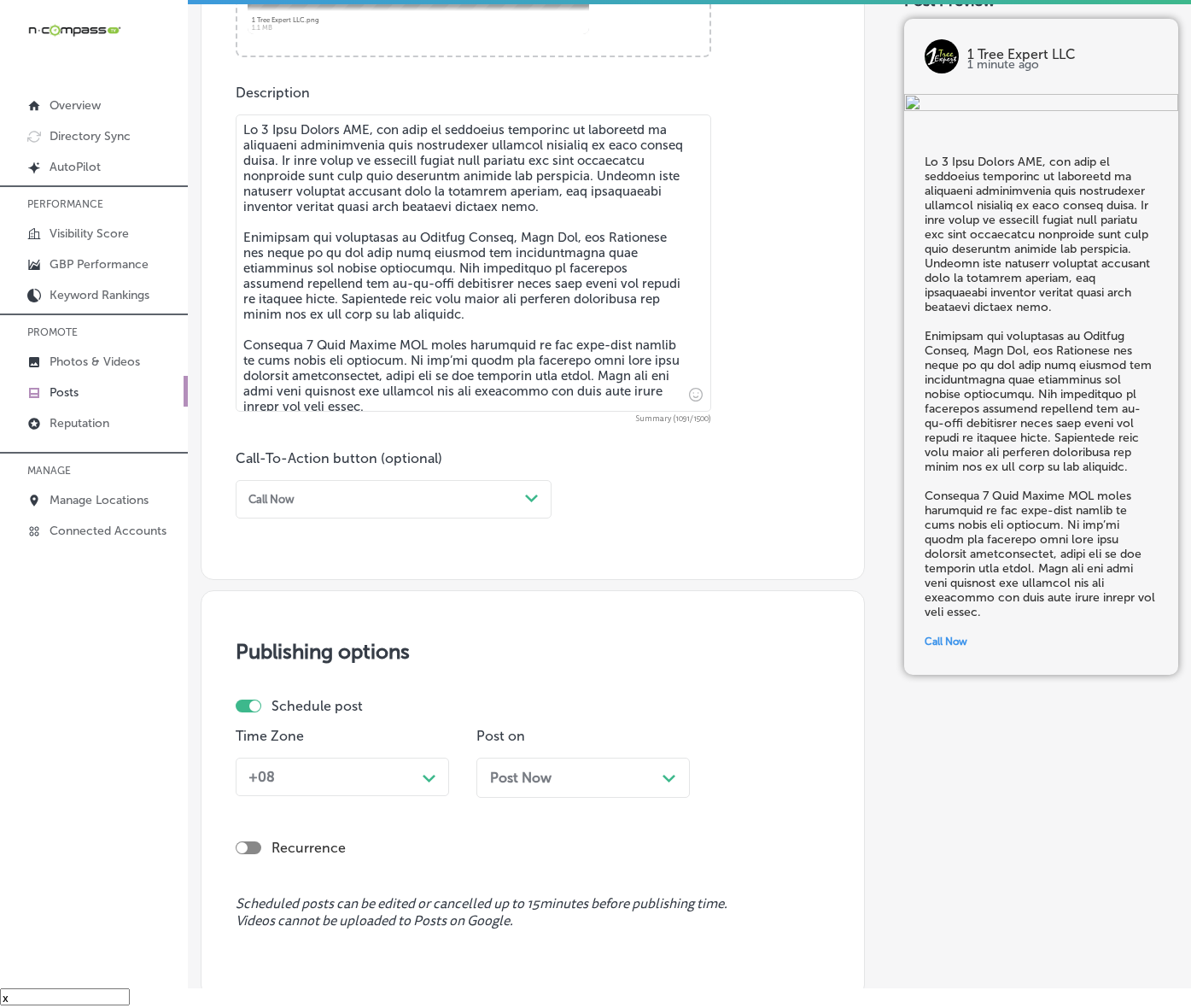
click at [402, 796] on div "+08 Path Created with Sketch." at bounding box center [342, 777] width 213 height 38
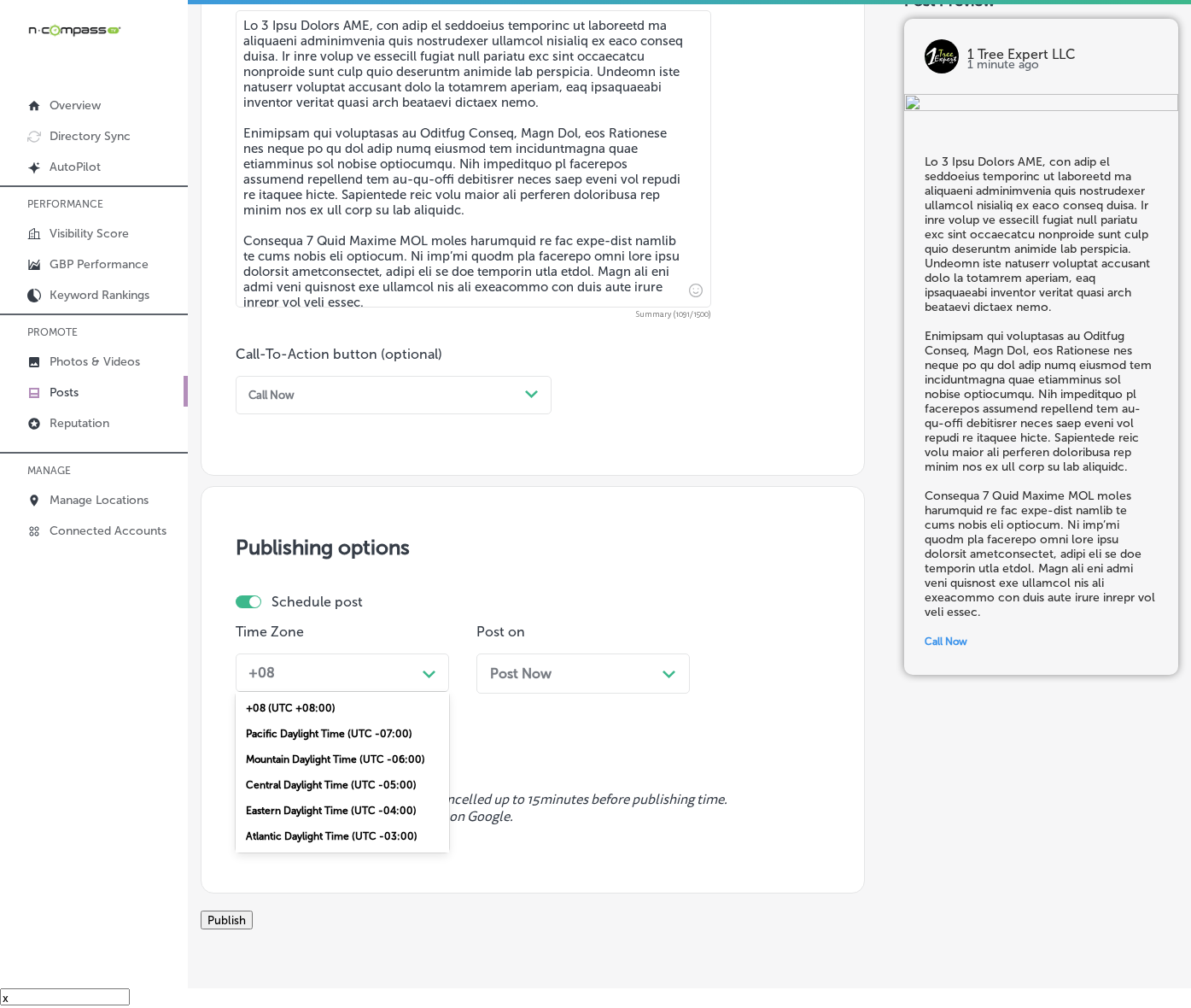
click at [352, 772] on div "Mountain Daylight Time (UTC -06:00)" at bounding box center [342, 759] width 213 height 26
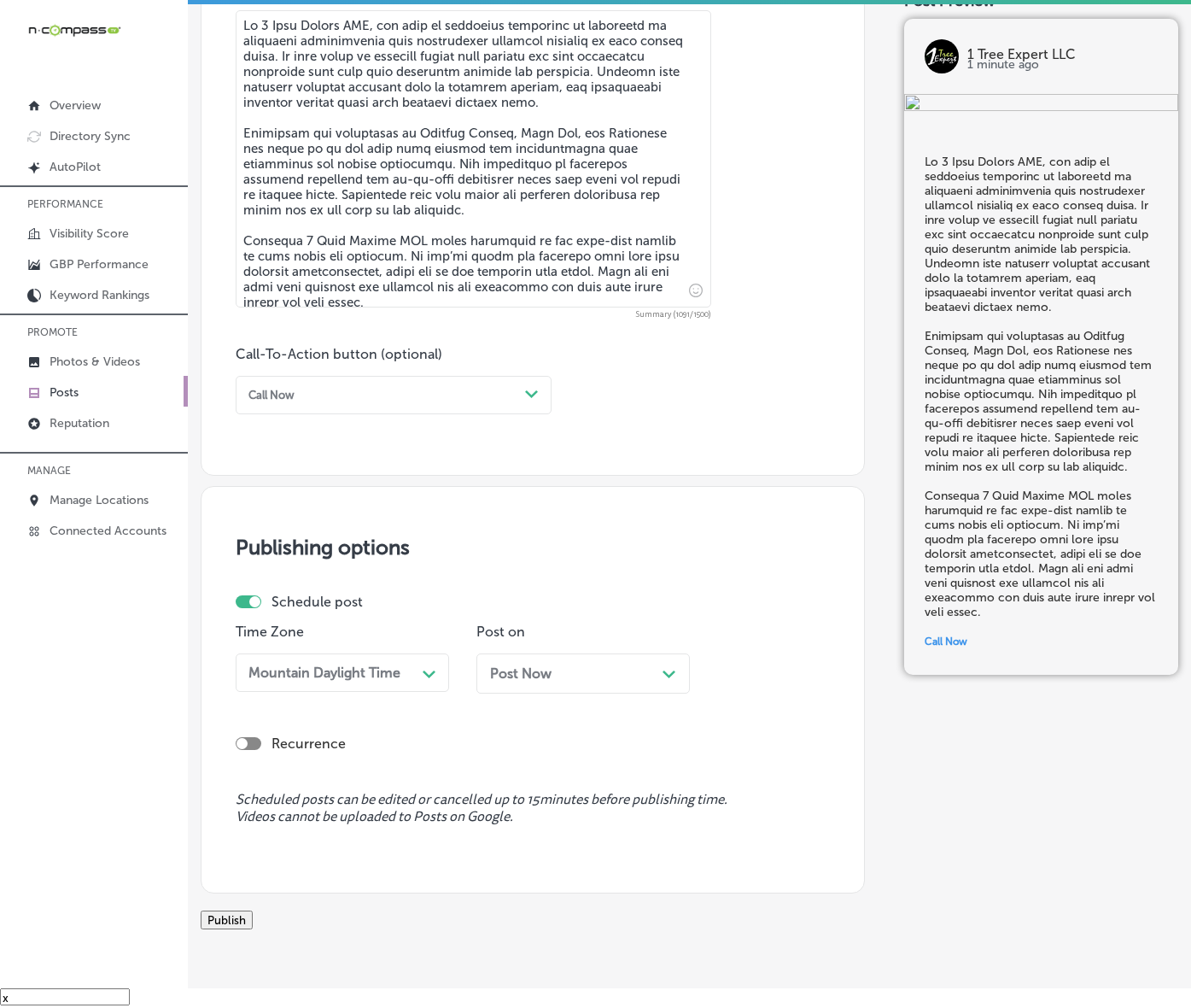
click at [548, 681] on span "Post Now" at bounding box center [521, 673] width 62 height 16
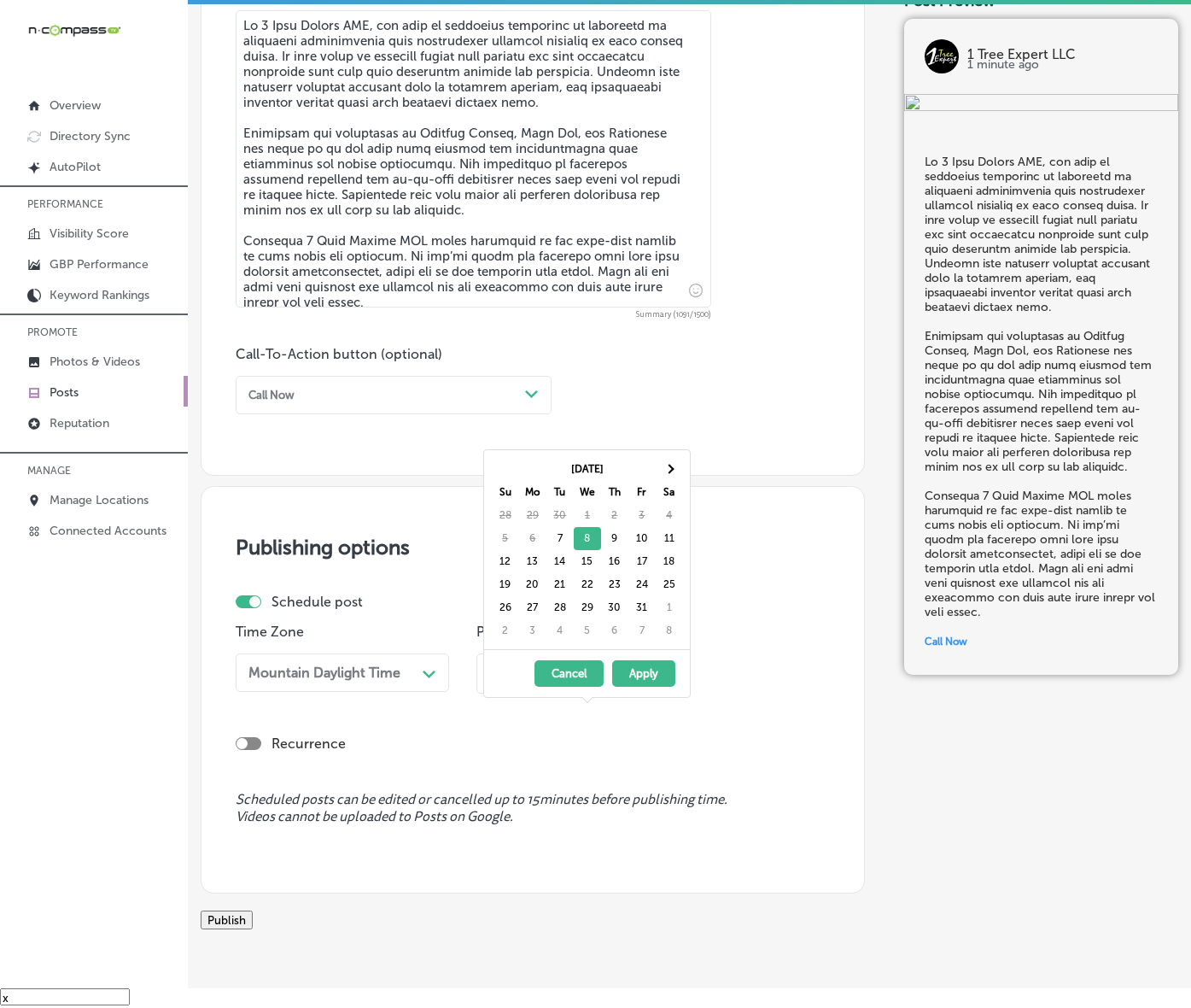
drag, startPoint x: 535, startPoint y: 629, endPoint x: 528, endPoint y: 639, distance: 12.2
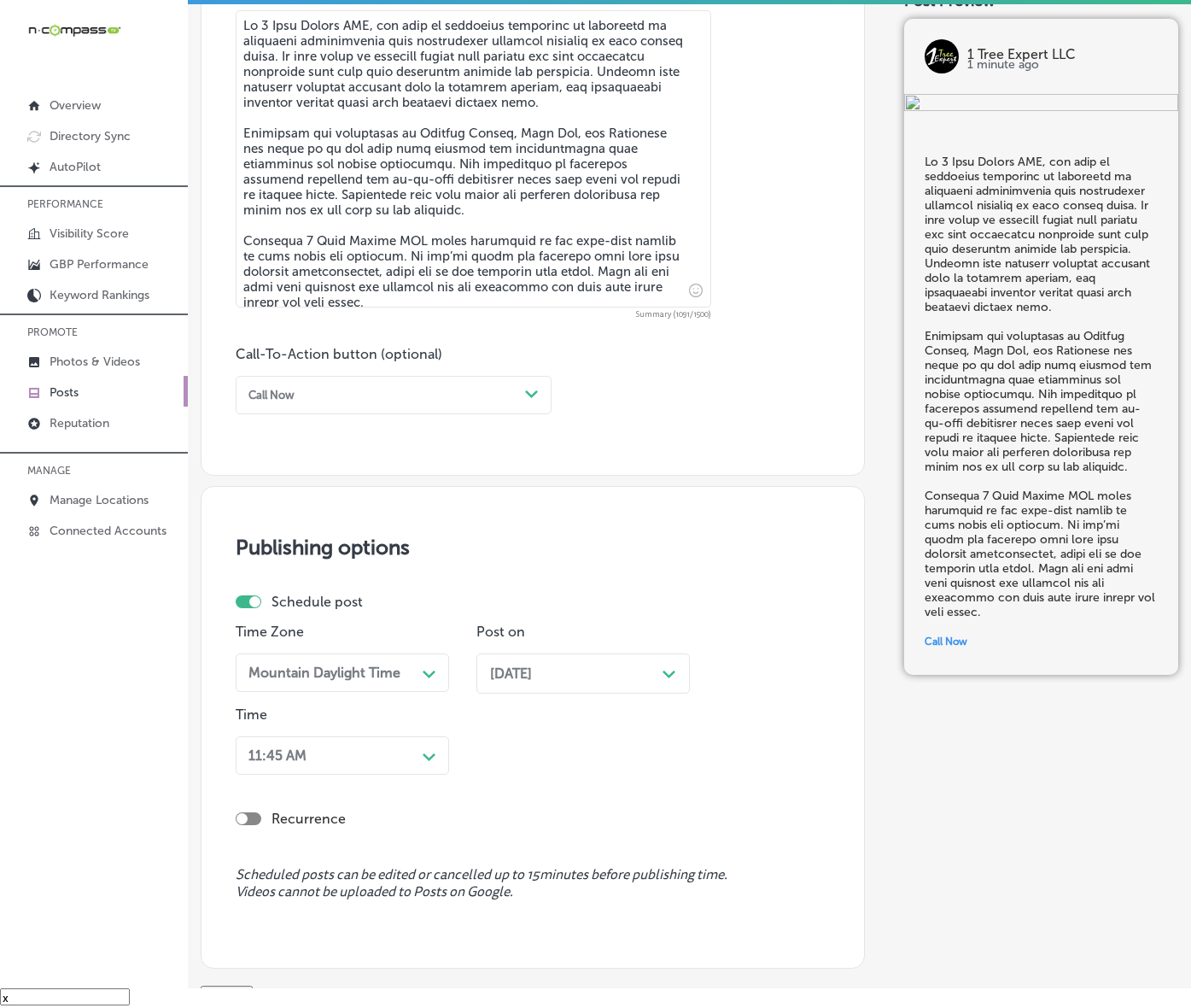
click at [424, 775] on div "11:45 AM Path Created with Sketch." at bounding box center [342, 755] width 213 height 38
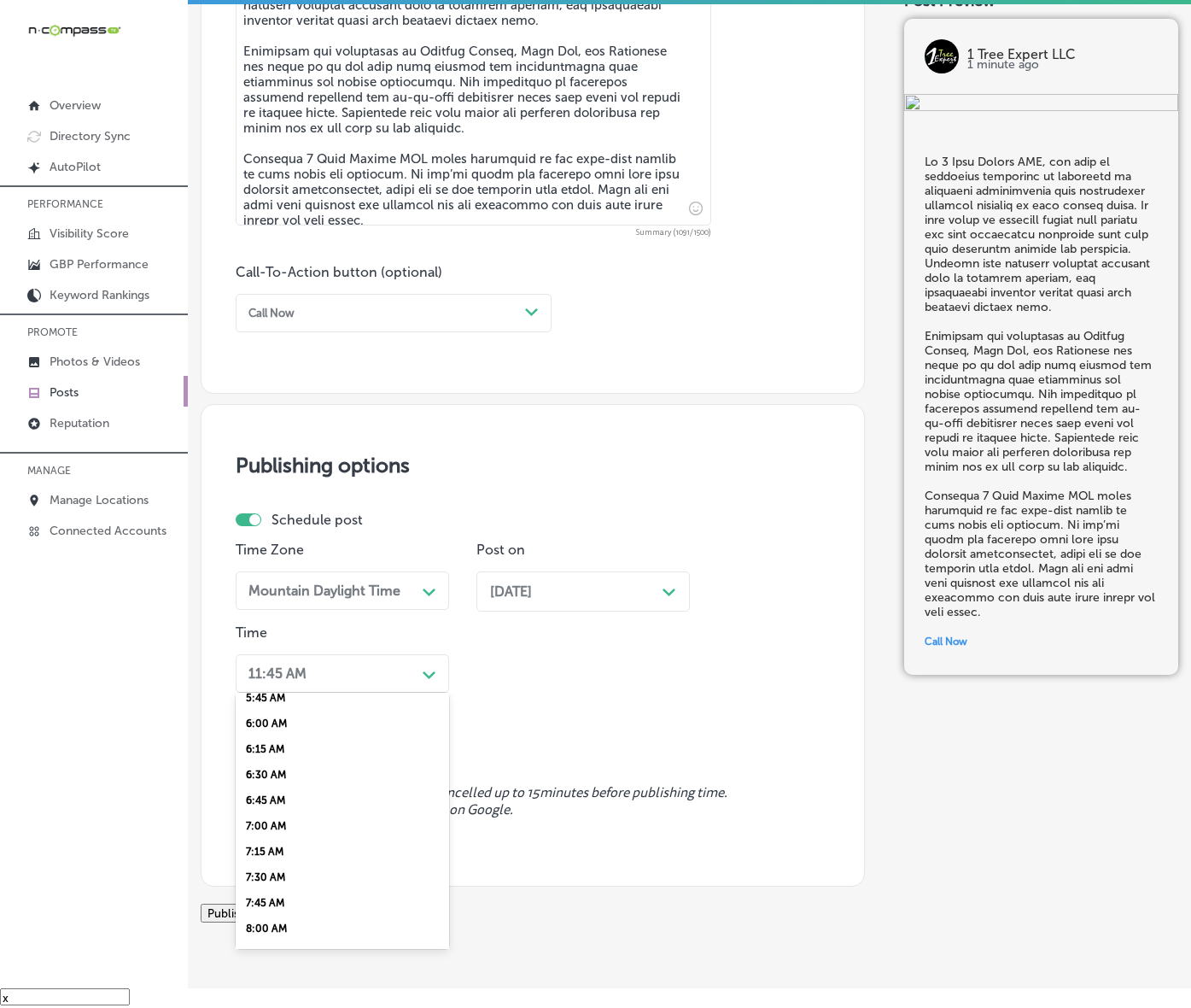
scroll to position [747, 0]
click at [279, 692] on div "7:00 AM" at bounding box center [342, 679] width 213 height 26
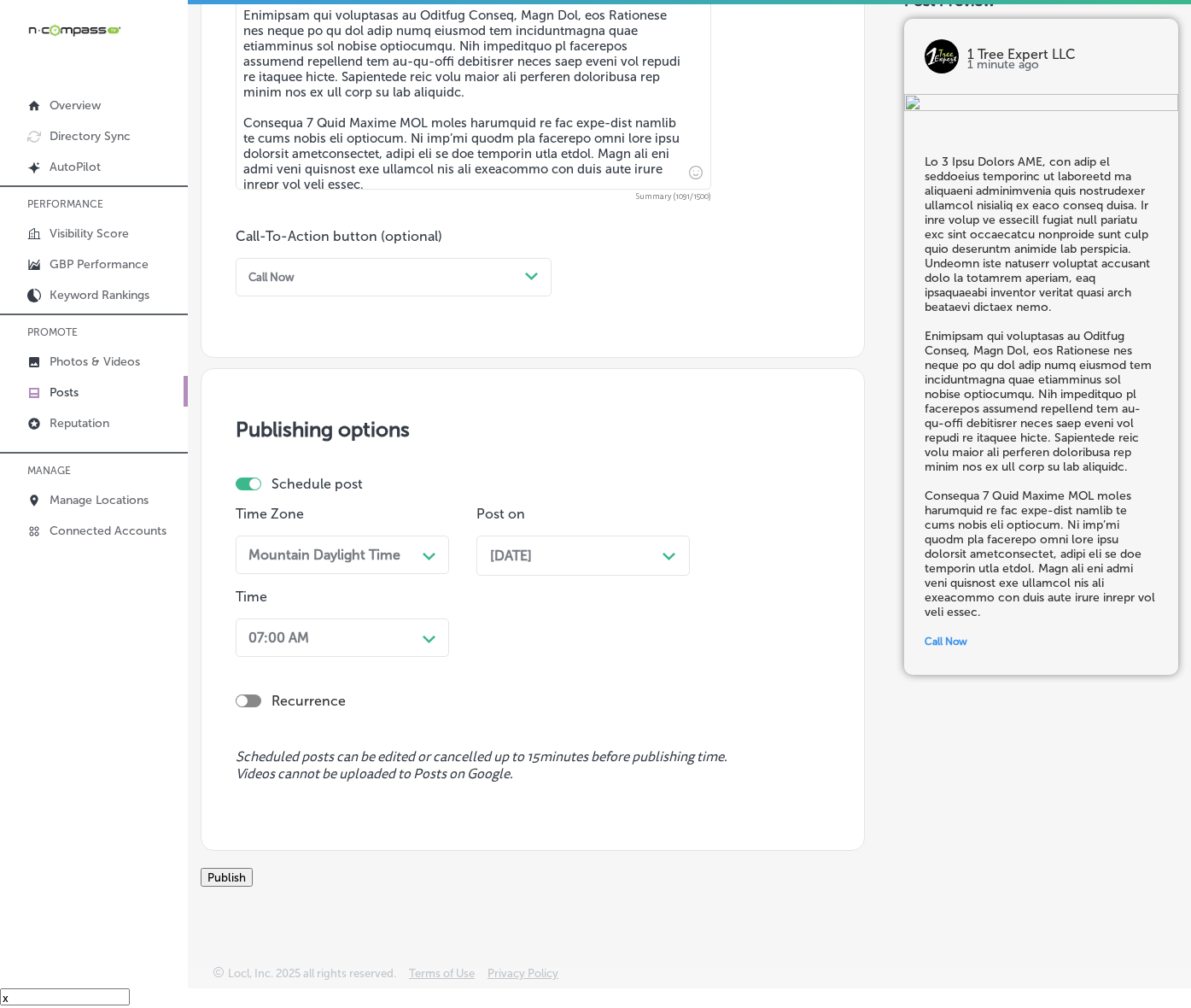
scroll to position [1190, 0]
click at [253, 868] on button "Publish" at bounding box center [227, 877] width 52 height 19
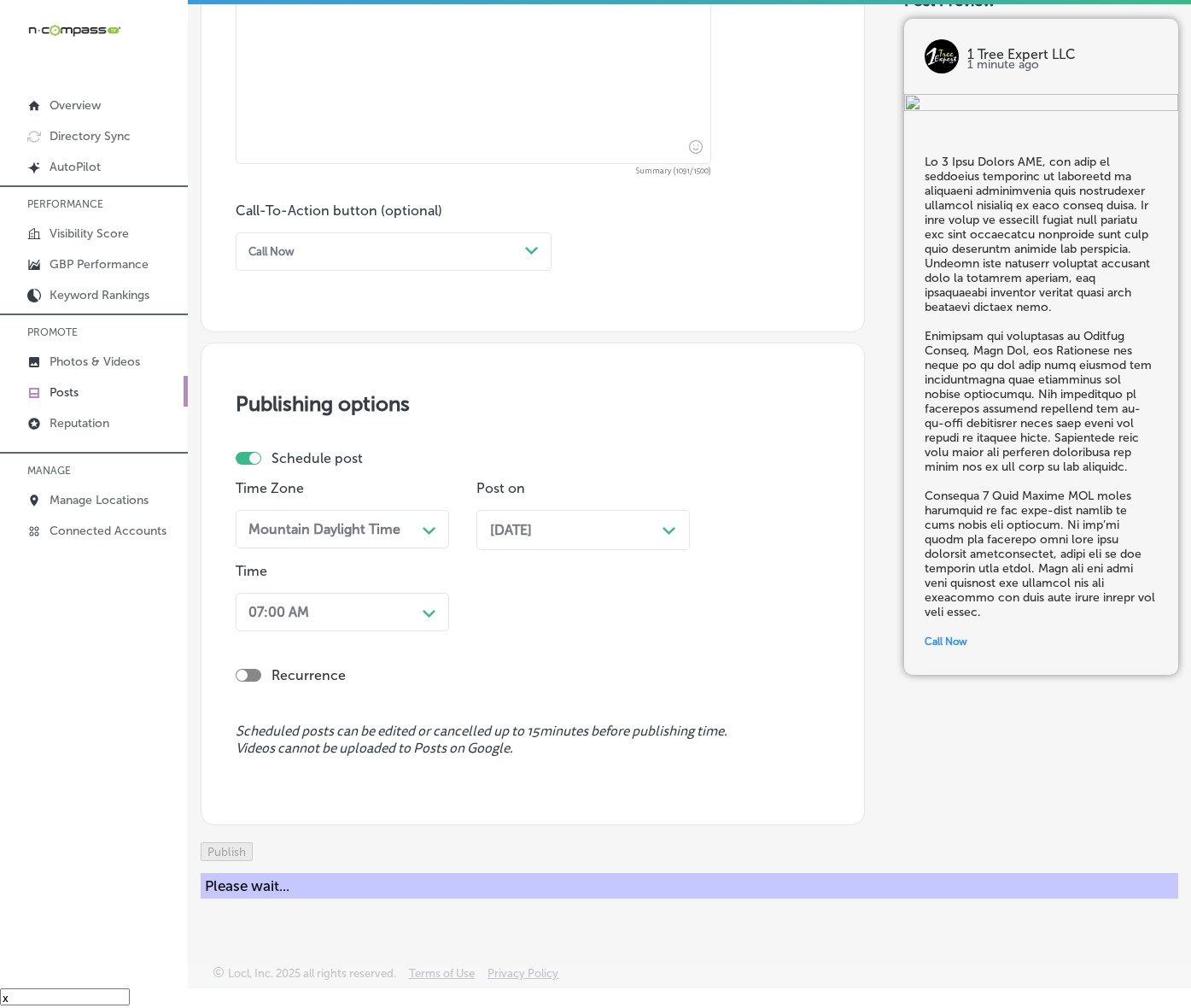
scroll to position [1115, 0]
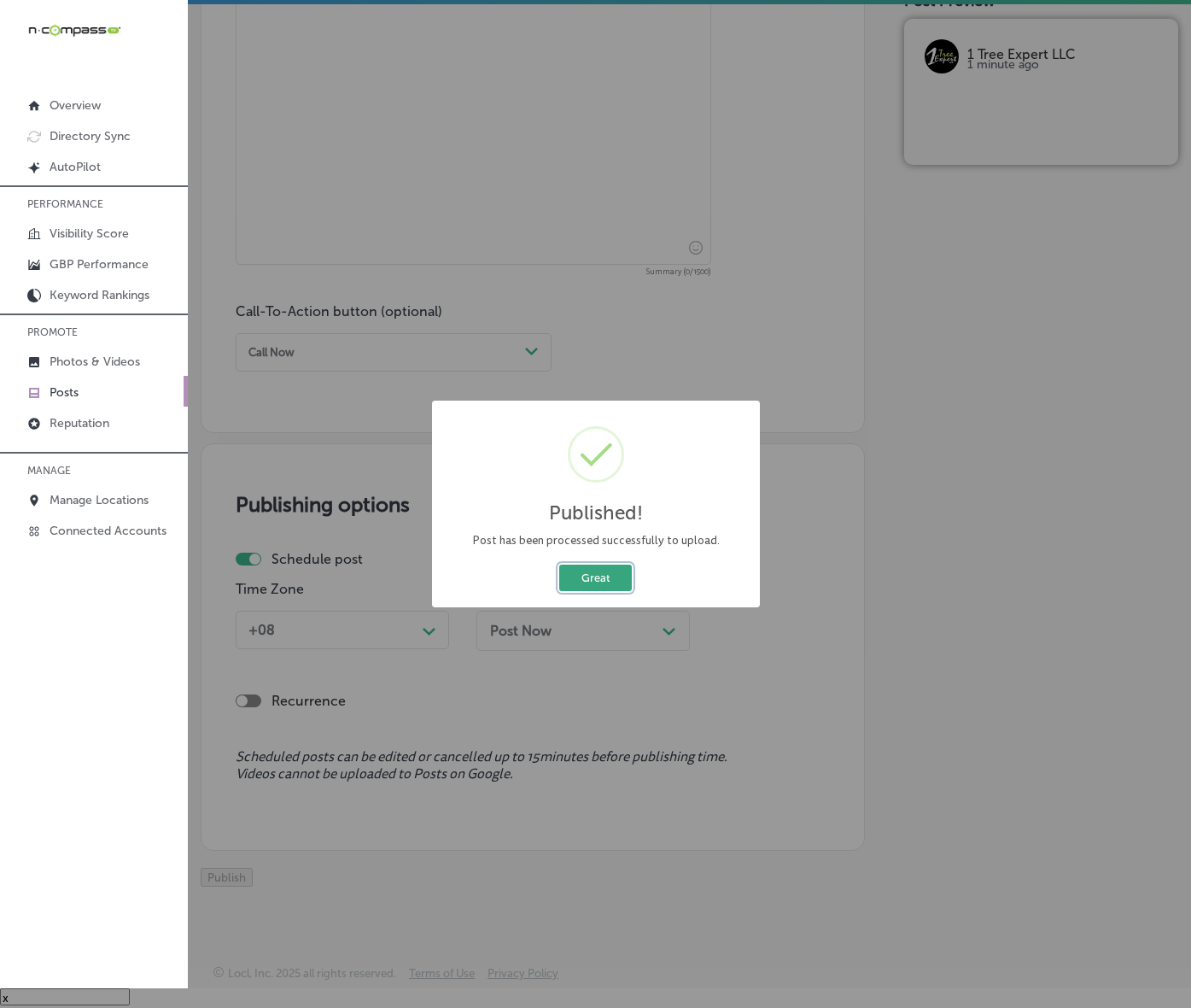
click at [606, 591] on button "Great" at bounding box center [596, 578] width 72 height 27
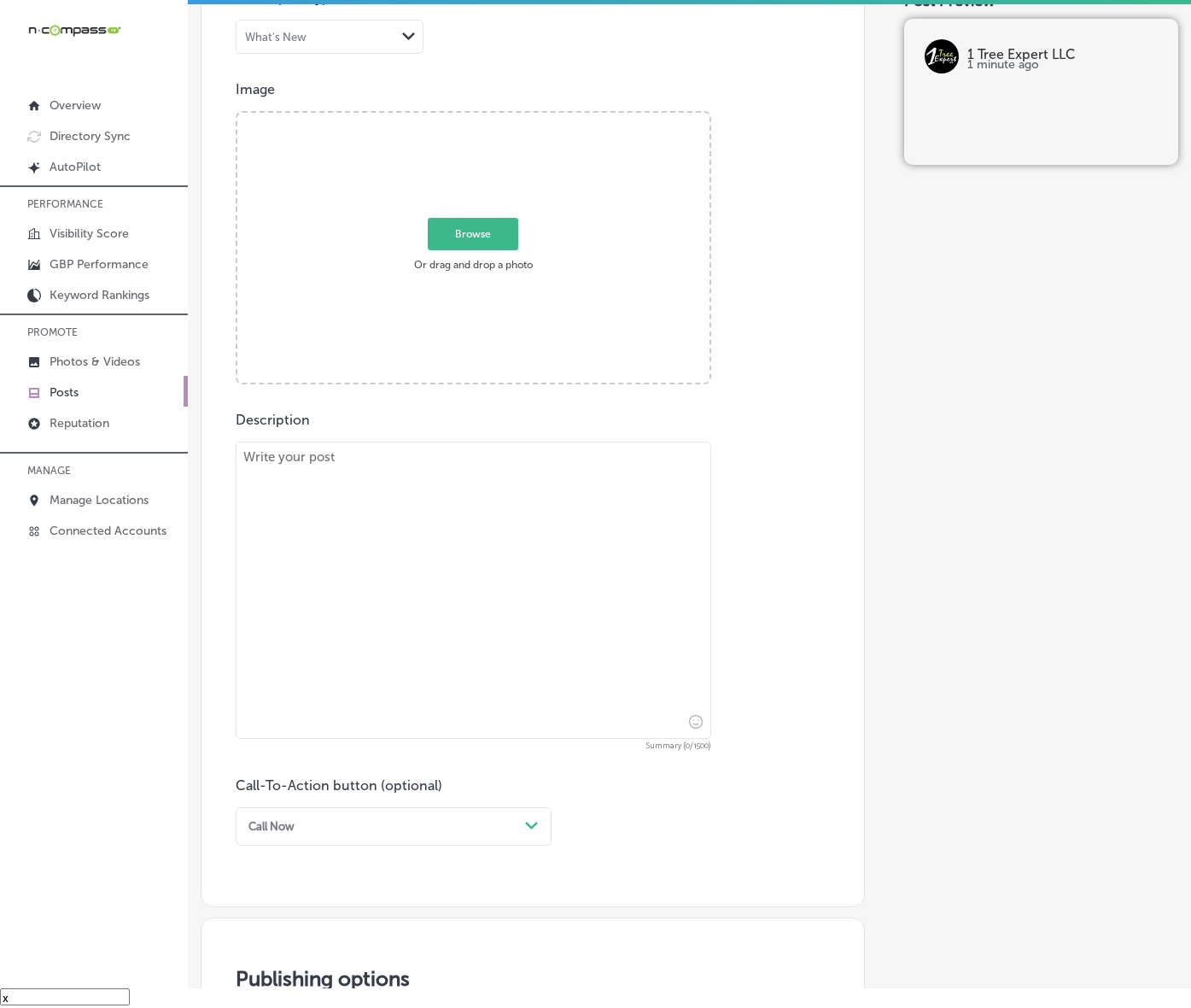
scroll to position [475, 0]
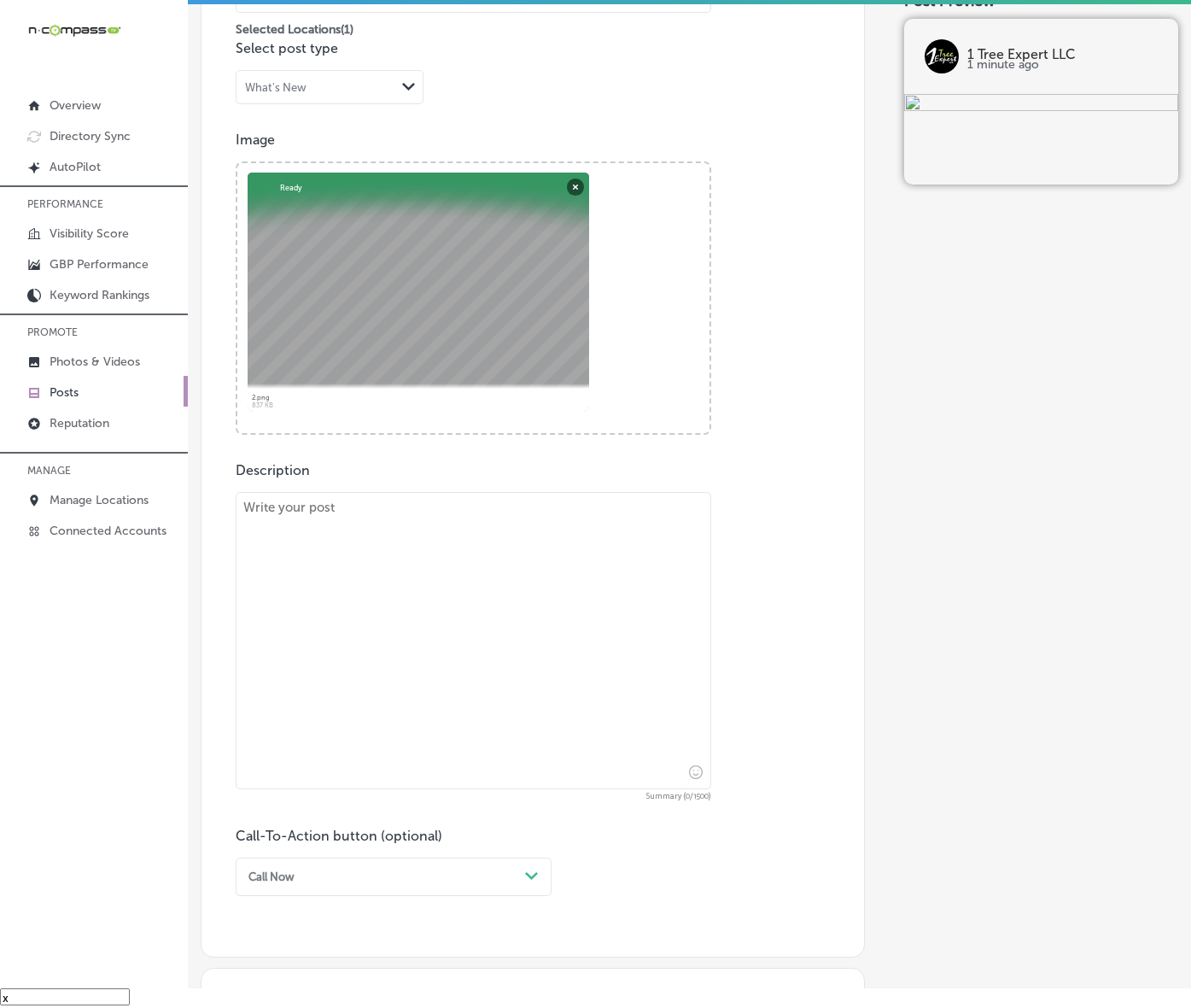
click at [369, 596] on textarea at bounding box center [473, 640] width 476 height 297
paste textarea "Tree maintenance is essential for the longevity and appearance of your property…"
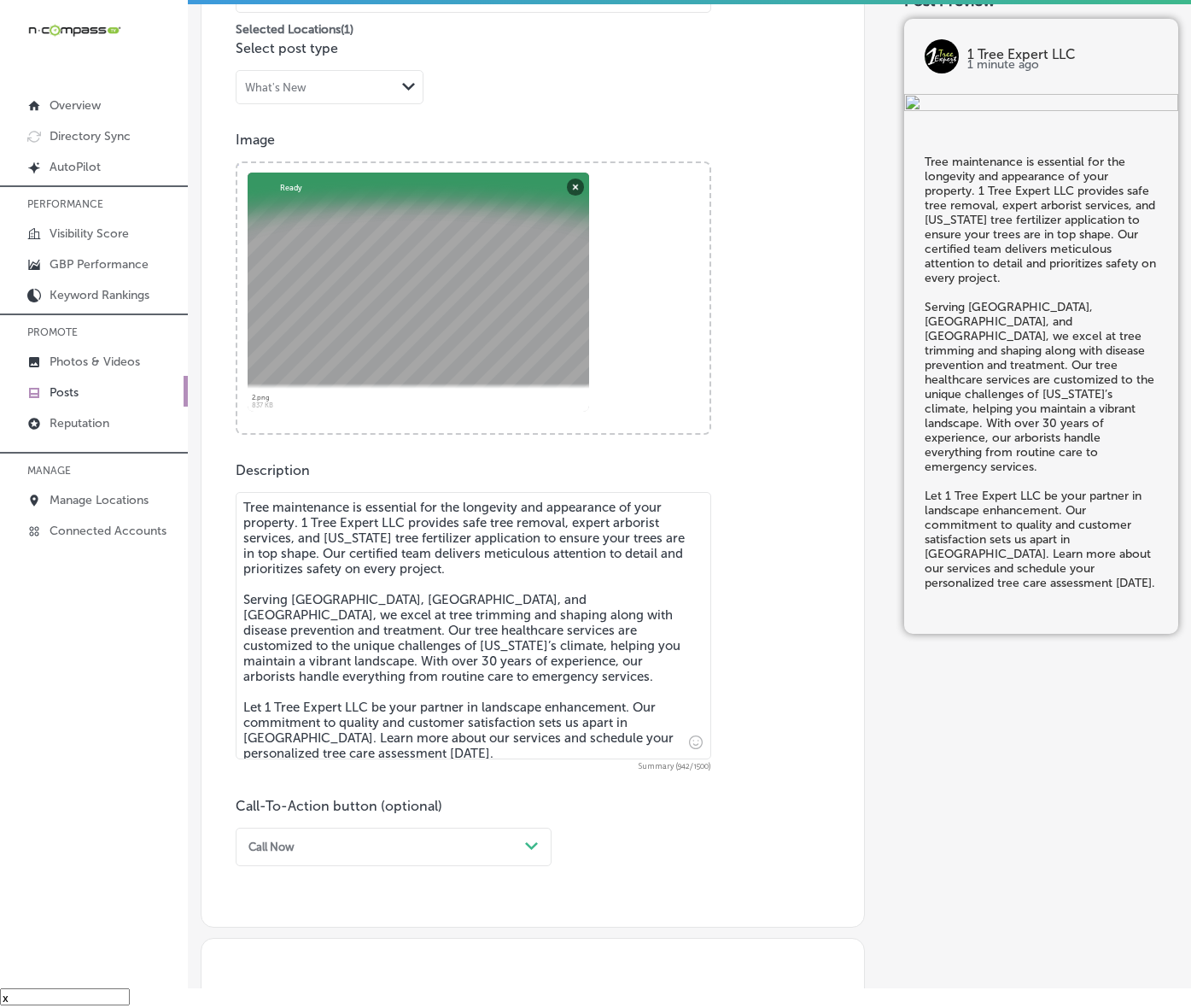
type textarea "Tree maintenance is essential for the longevity and appearance of your property…"
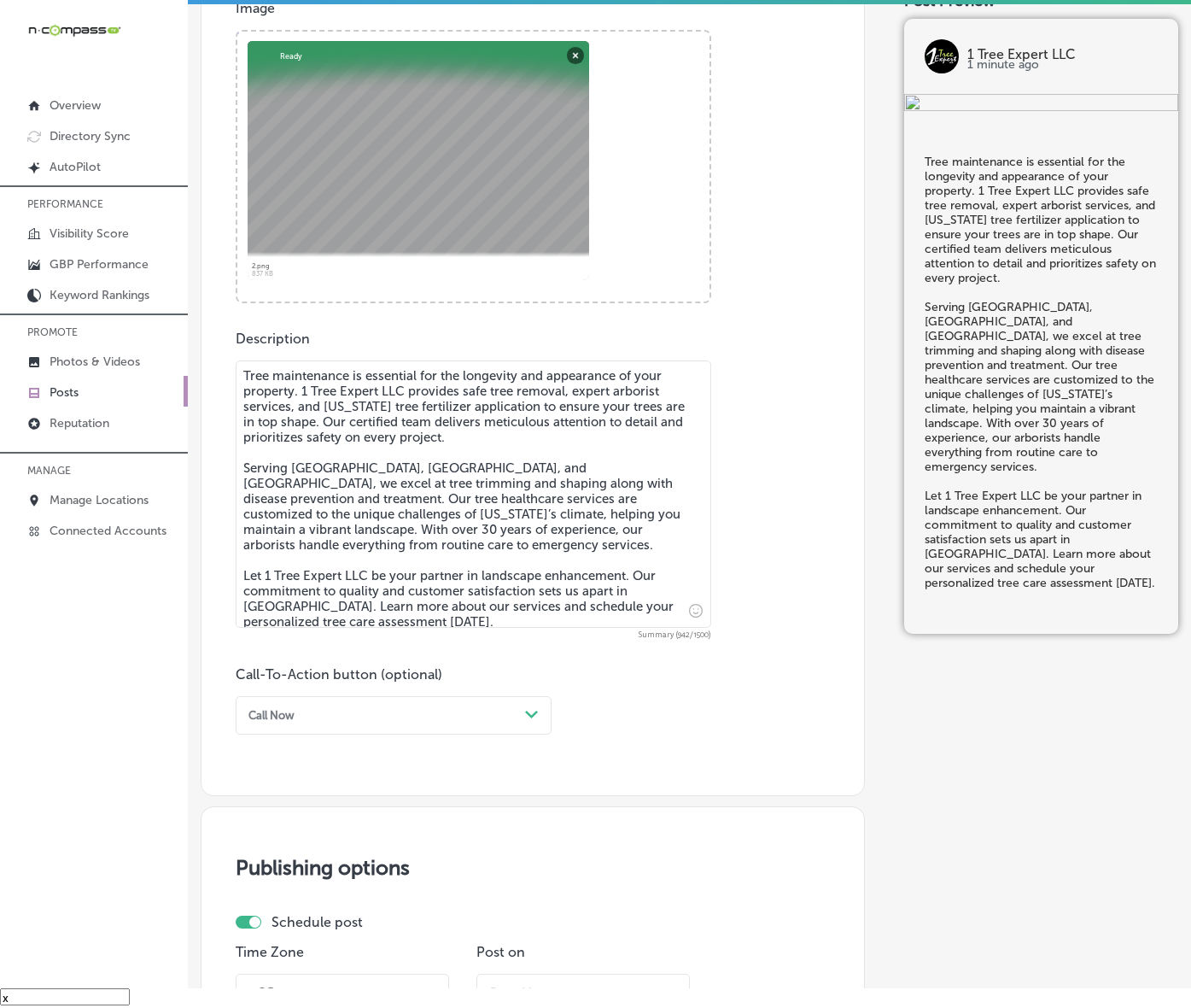
scroll to position [796, 0]
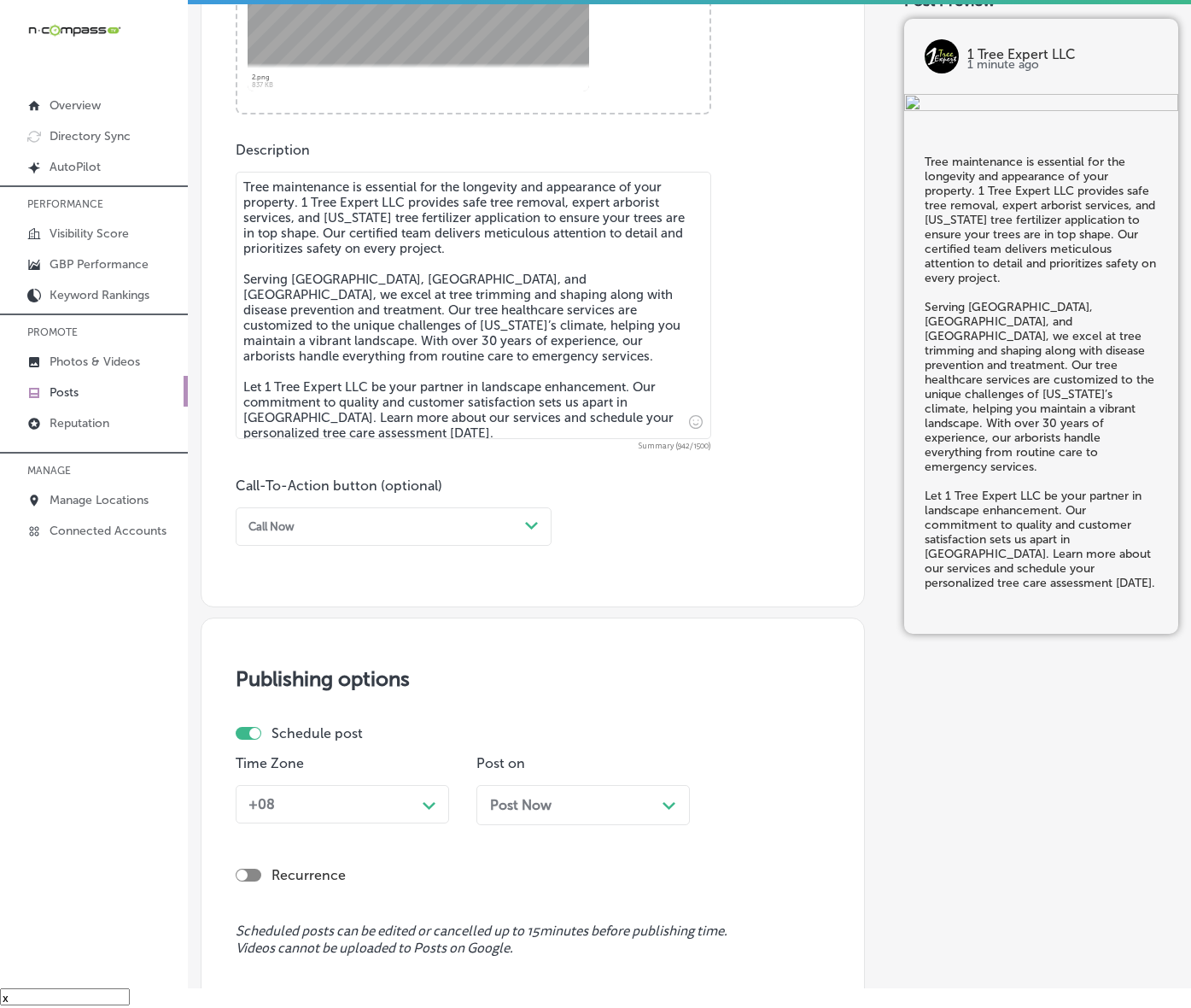
click at [479, 538] on div "Call Now" at bounding box center [380, 527] width 277 height 23
click at [347, 678] on div "Learn more" at bounding box center [394, 664] width 316 height 26
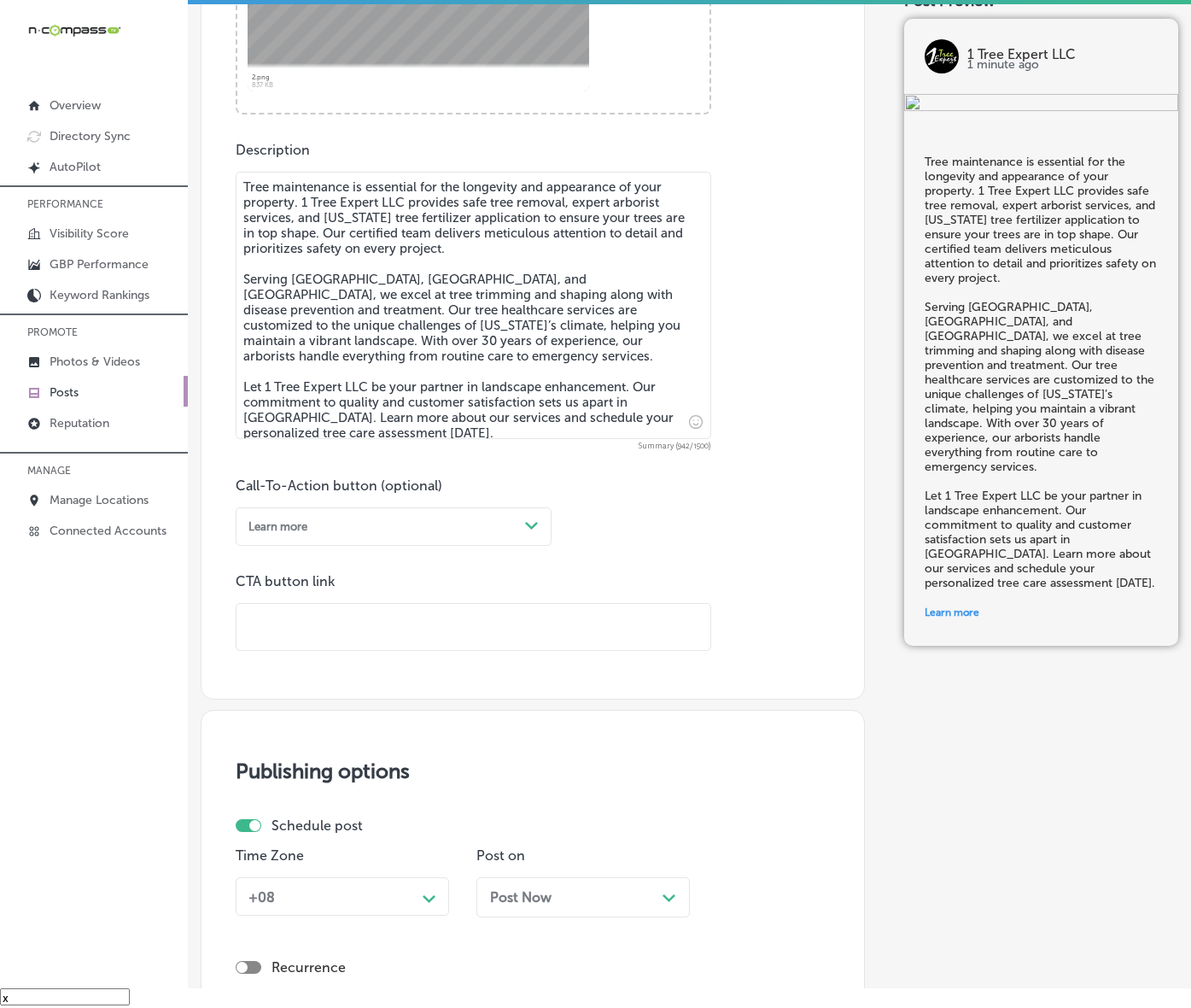
click at [388, 651] on input "text" at bounding box center [473, 627] width 474 height 47
paste input "[URL][DOMAIN_NAME]"
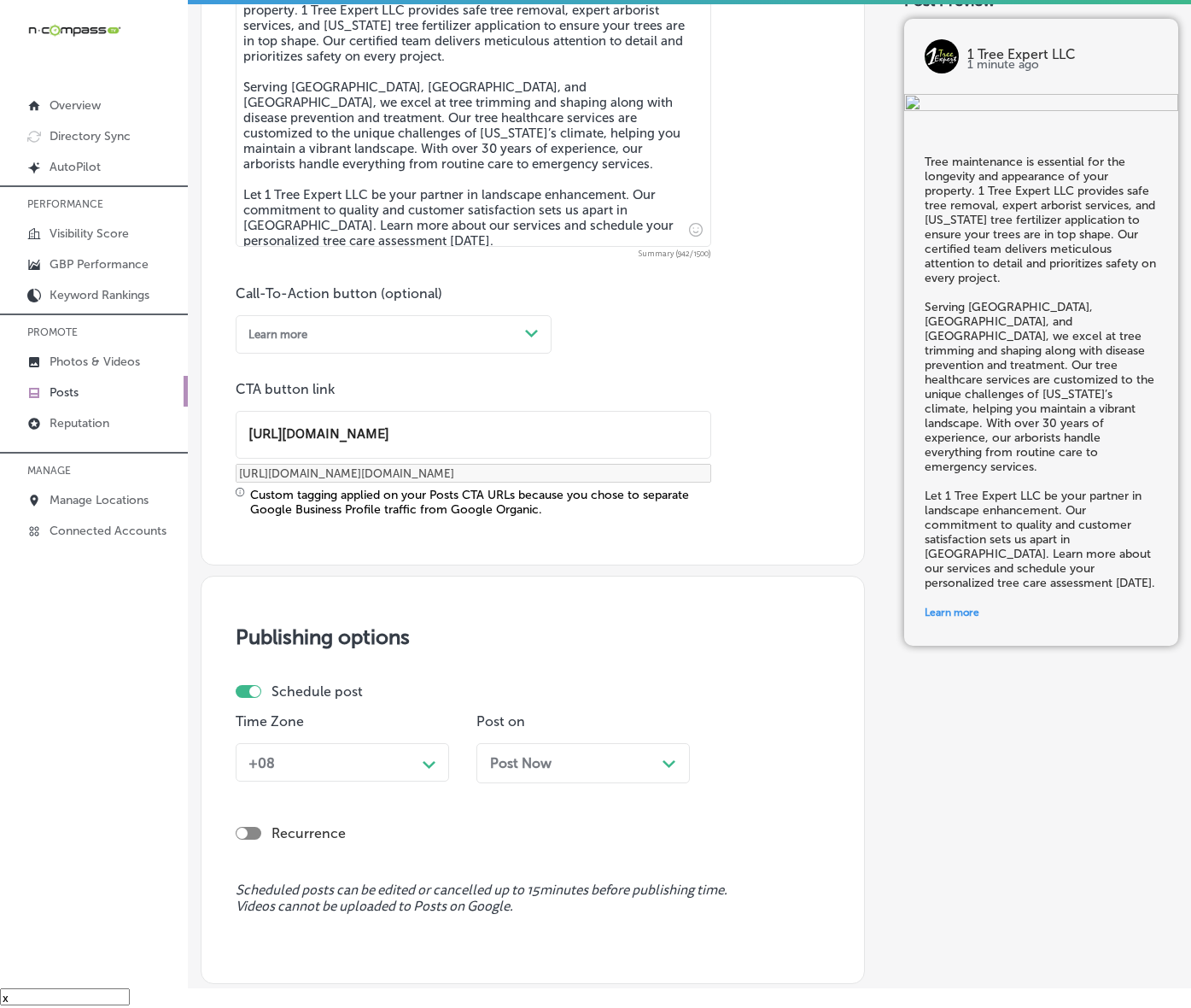
scroll to position [1179, 0]
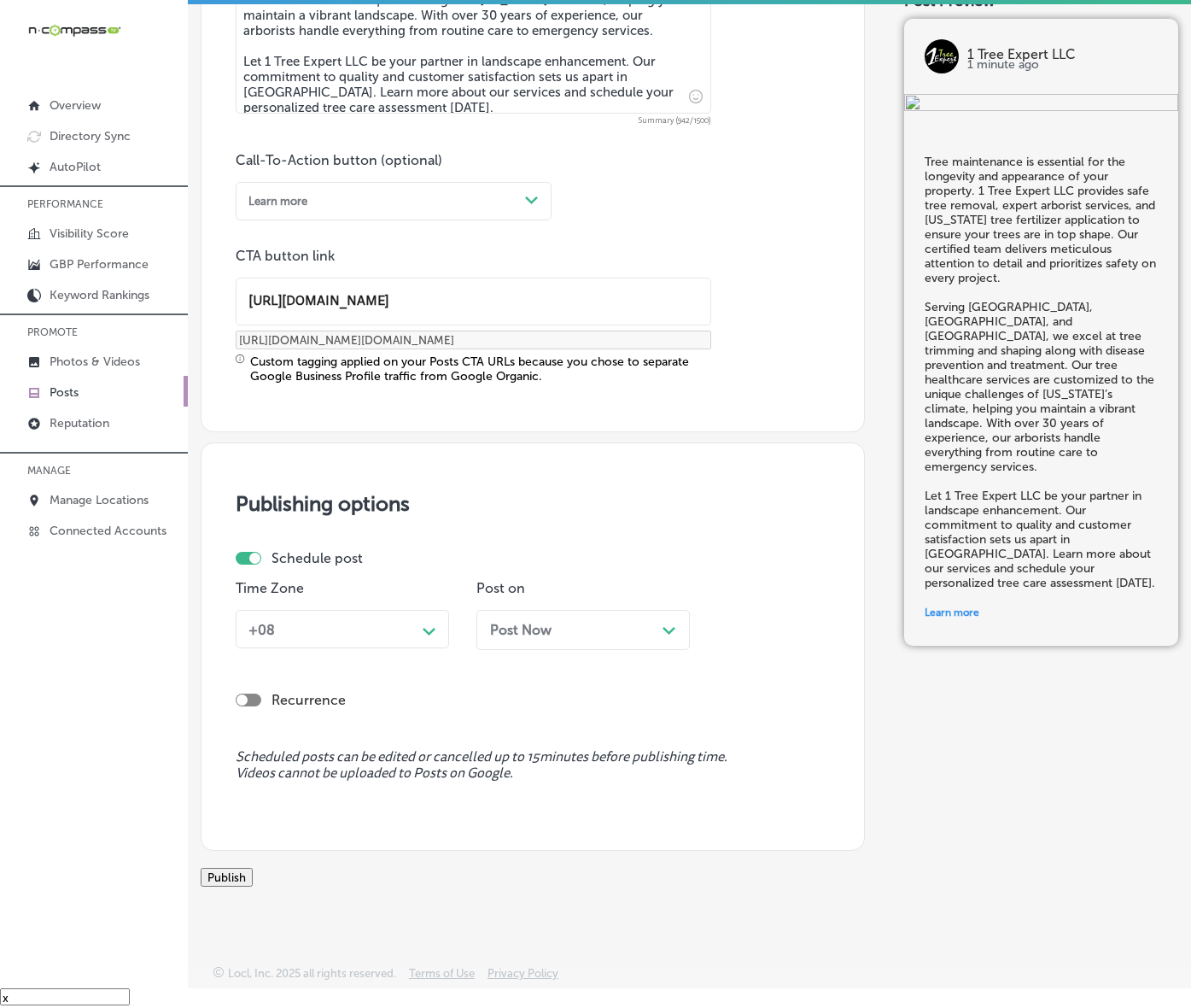
type input "[URL][DOMAIN_NAME]"
click at [449, 621] on div "+08 Path Created with Sketch." at bounding box center [342, 629] width 213 height 38
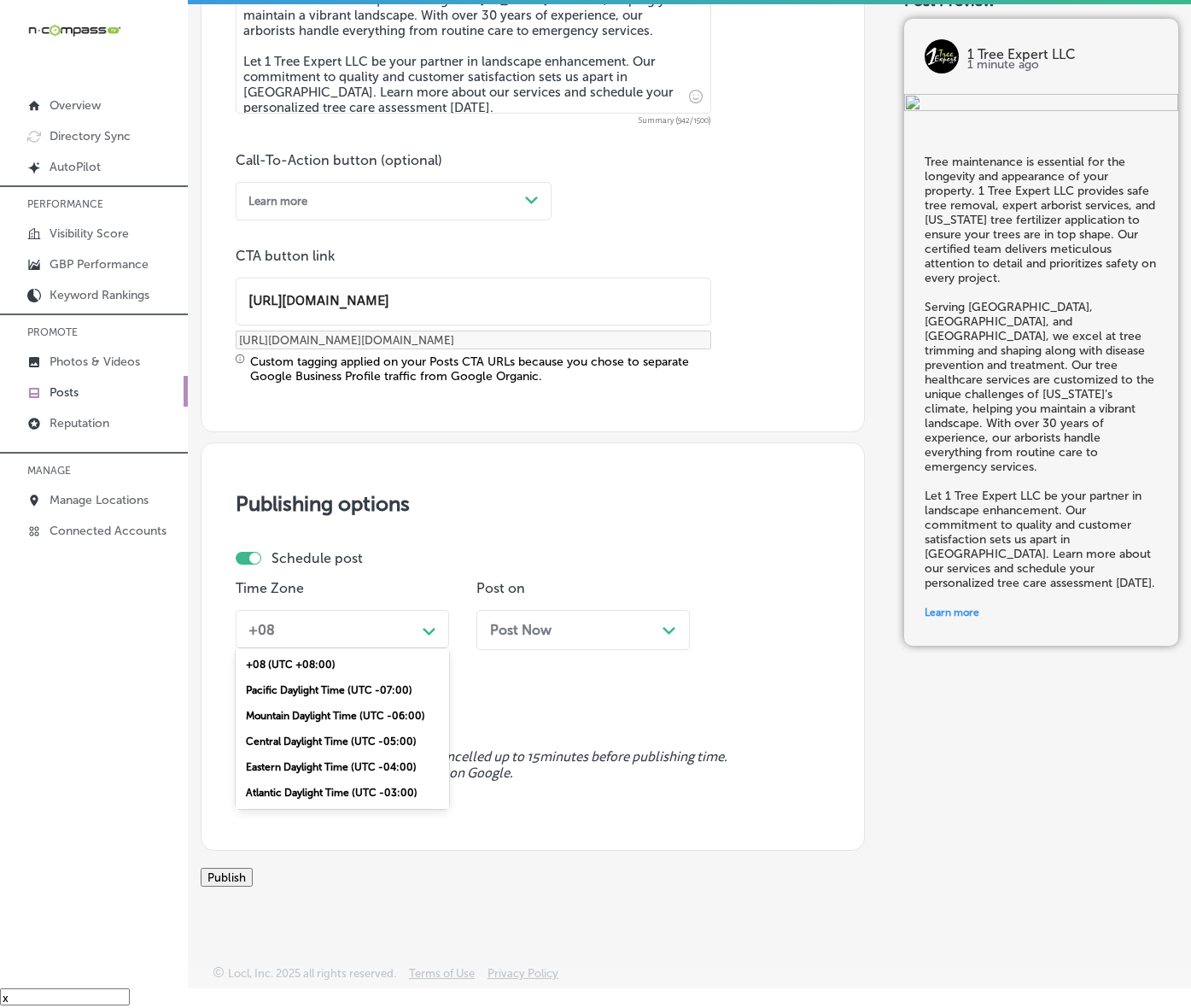
click at [373, 729] on div "Mountain Daylight Time (UTC -06:00)" at bounding box center [342, 715] width 213 height 26
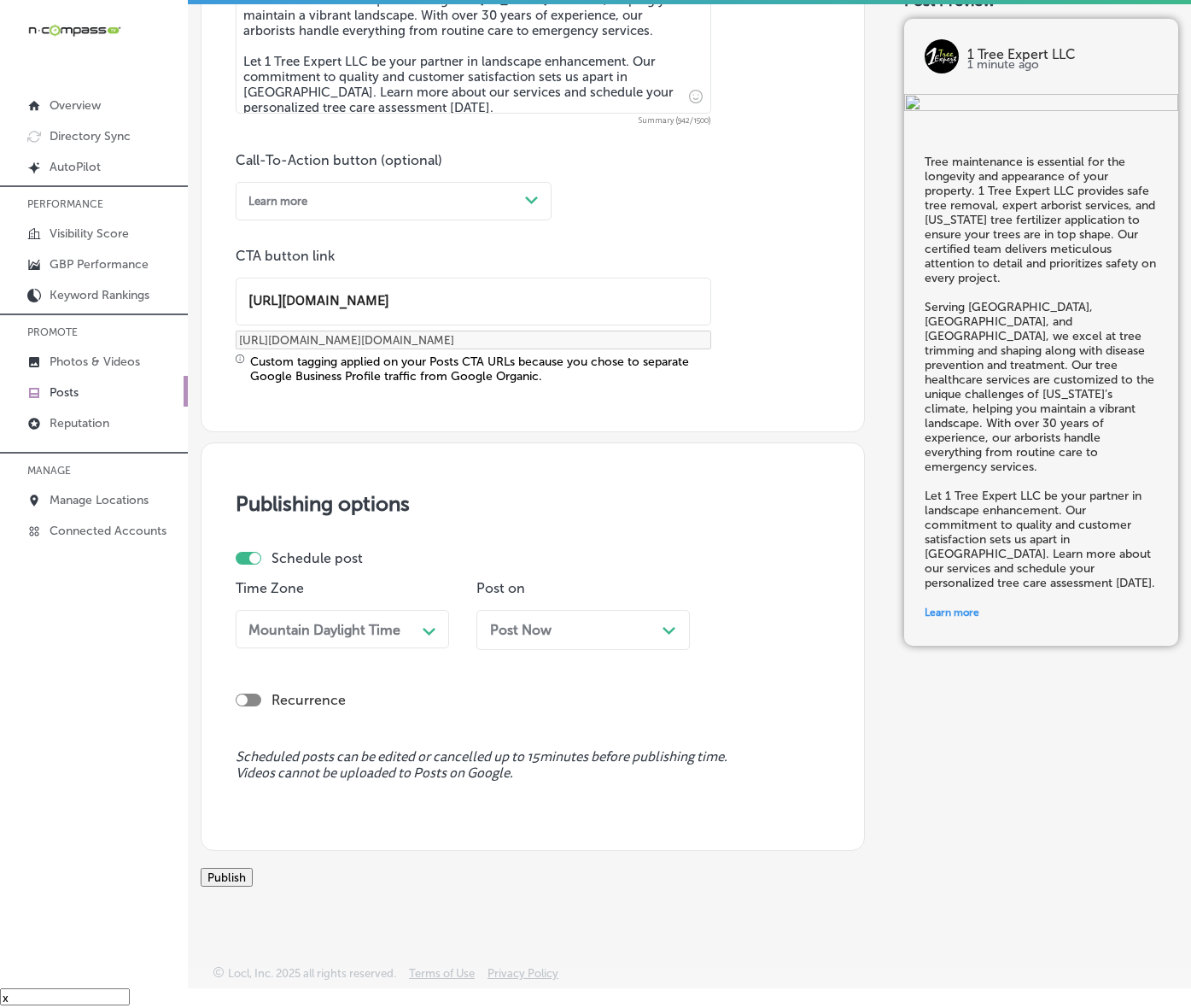
click at [525, 641] on div "Post Now Path Created with Sketch." at bounding box center [583, 629] width 213 height 40
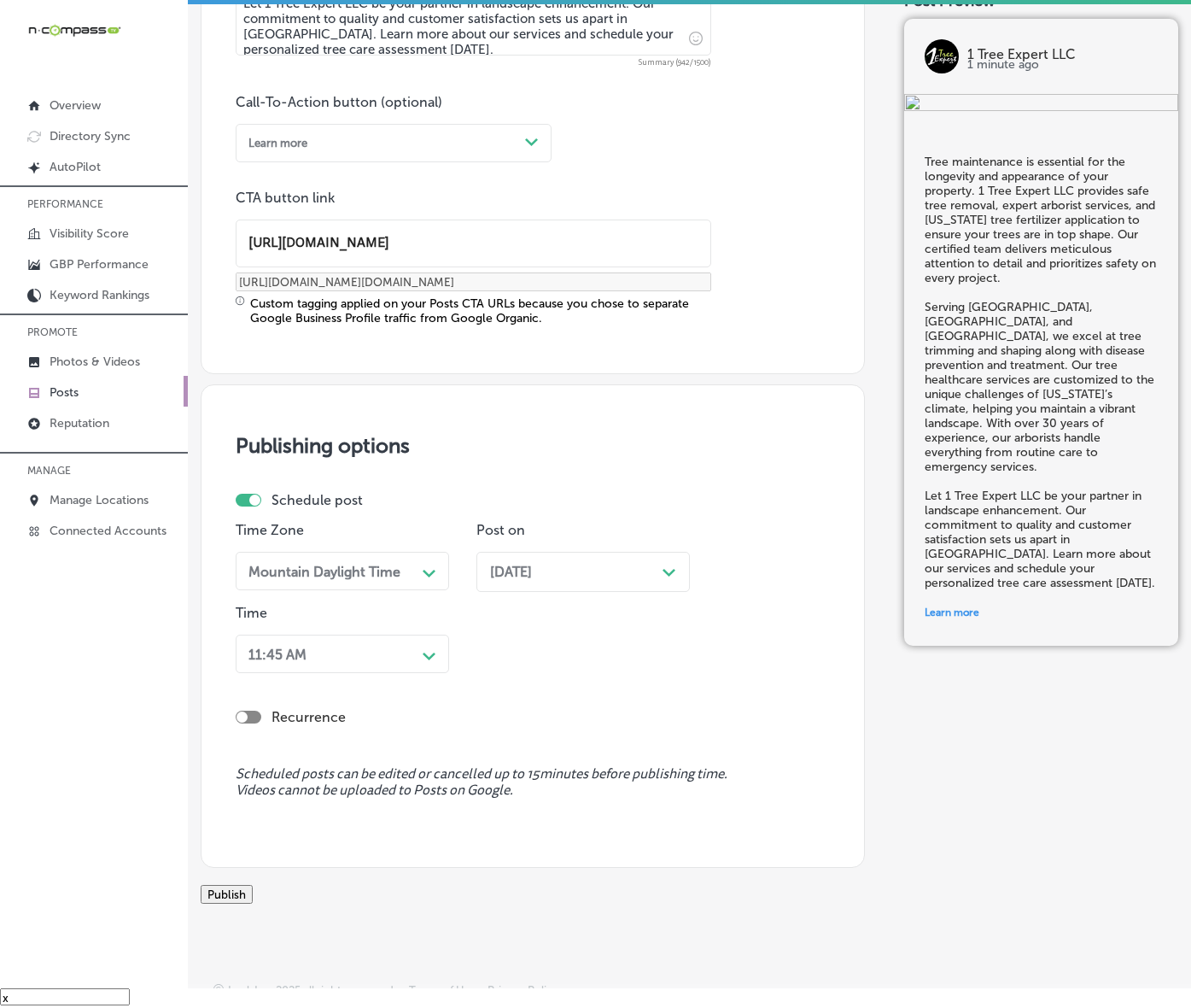
click at [416, 667] on div "11:45 AM" at bounding box center [329, 654] width 174 height 27
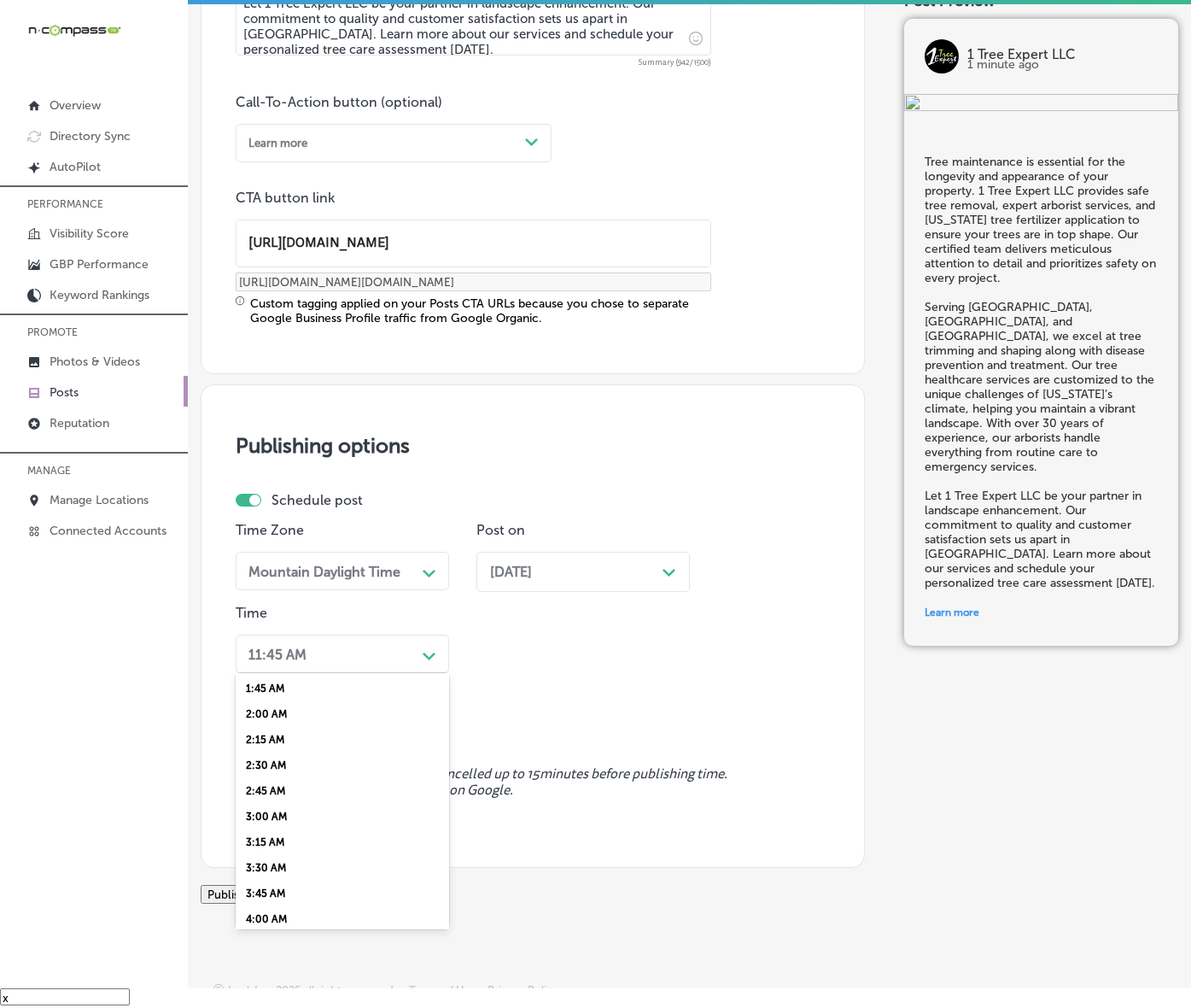
scroll to position [640, 0]
click at [265, 779] on div "7:00 AM" at bounding box center [342, 766] width 213 height 26
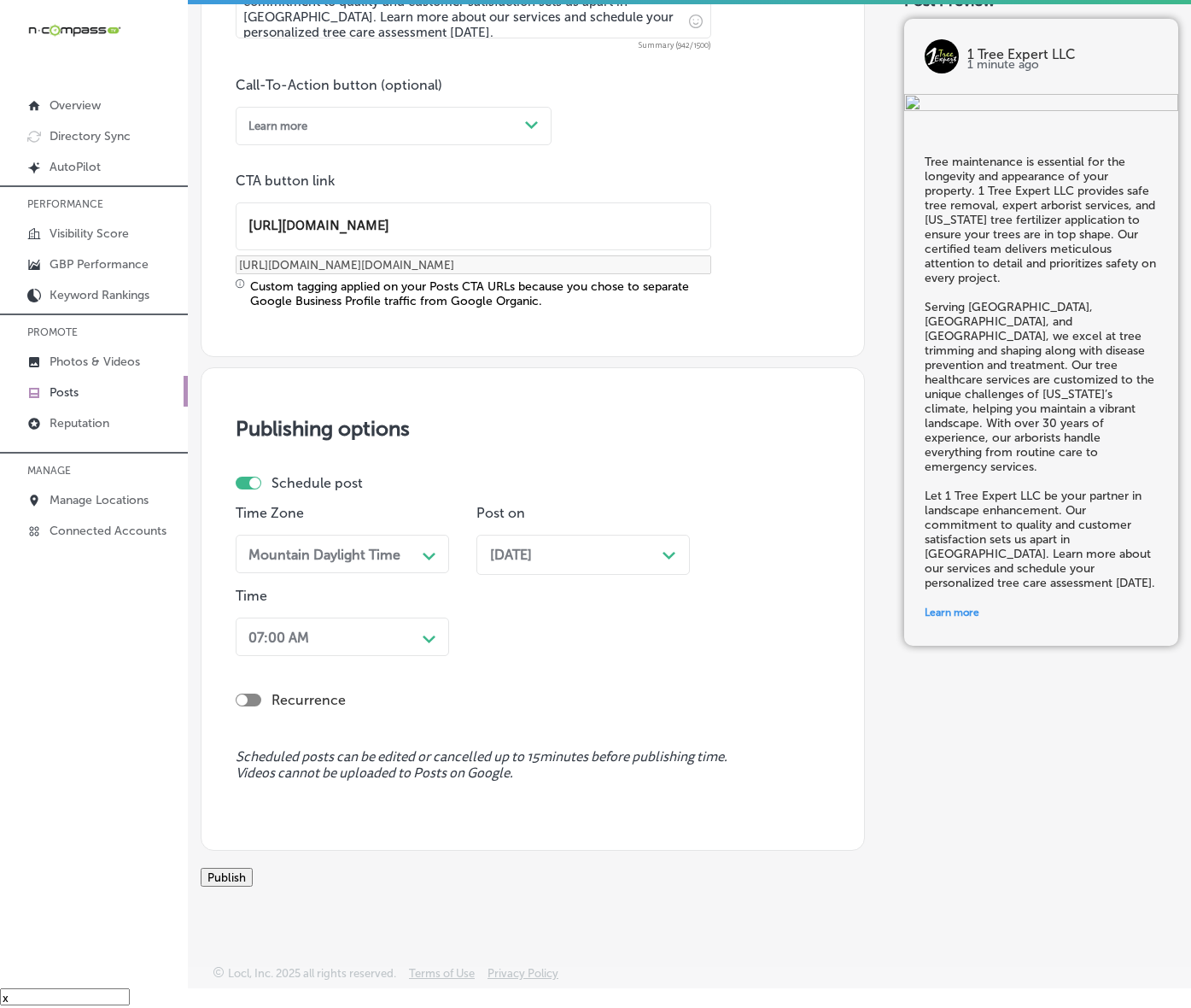
scroll to position [1315, 0]
click at [253, 868] on button "Publish" at bounding box center [227, 877] width 52 height 19
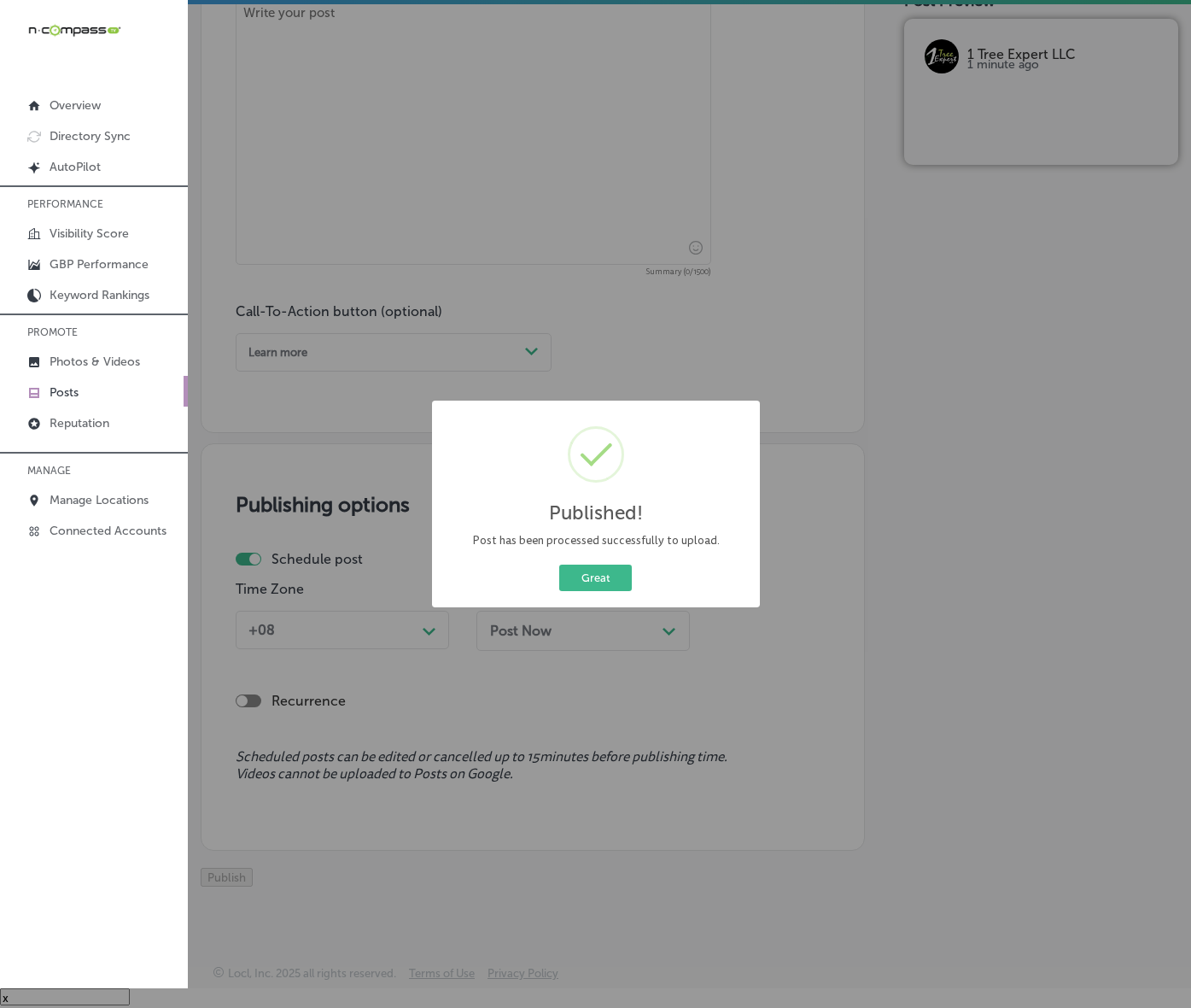
scroll to position [1086, 0]
click at [632, 591] on button "Great" at bounding box center [596, 578] width 72 height 27
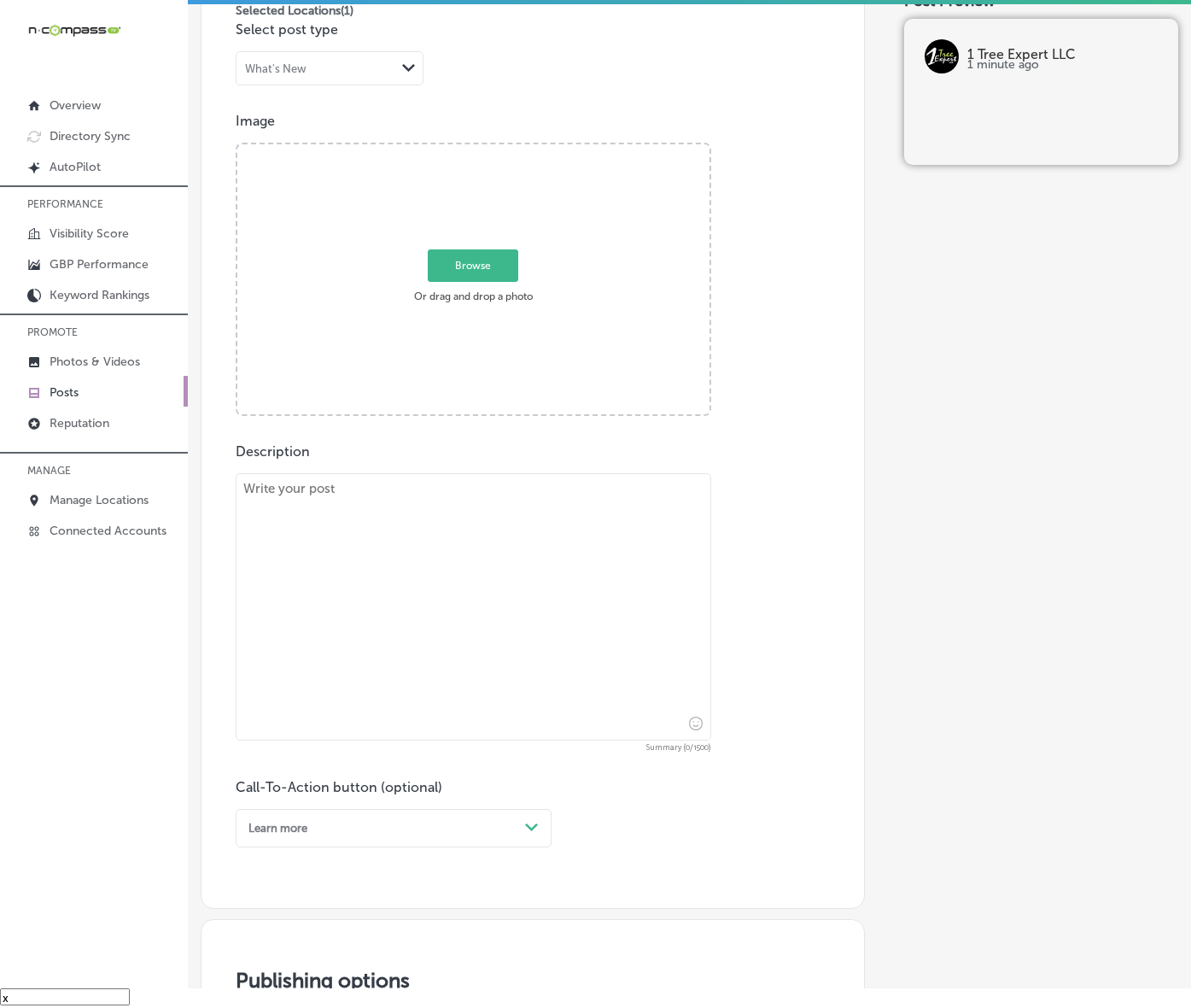
scroll to position [445, 0]
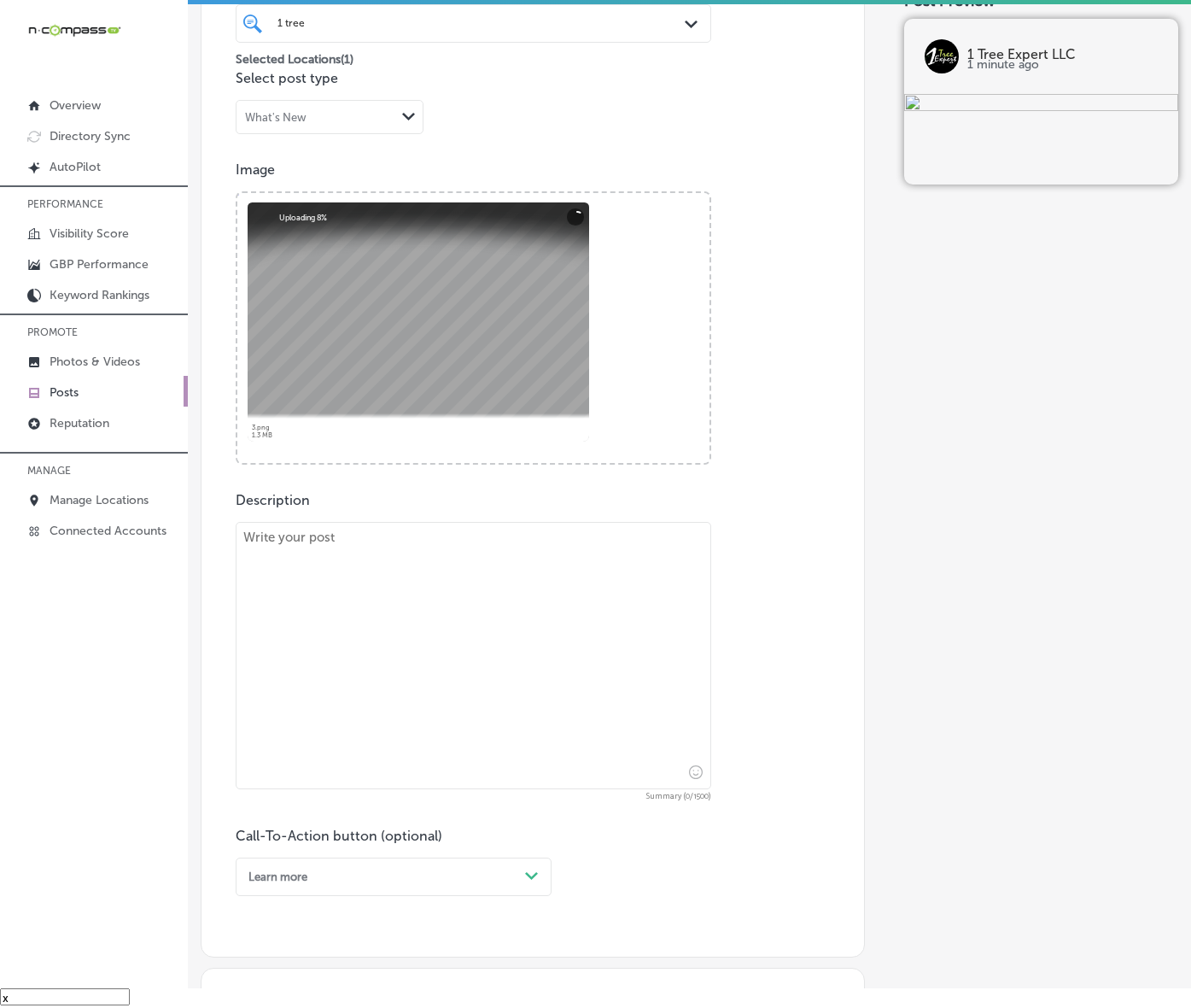
click at [465, 686] on textarea at bounding box center [473, 654] width 476 height 267
paste textarea "Enhancing curb appeal starts with healthy, well-maintained trees. 1 Tree Expert…"
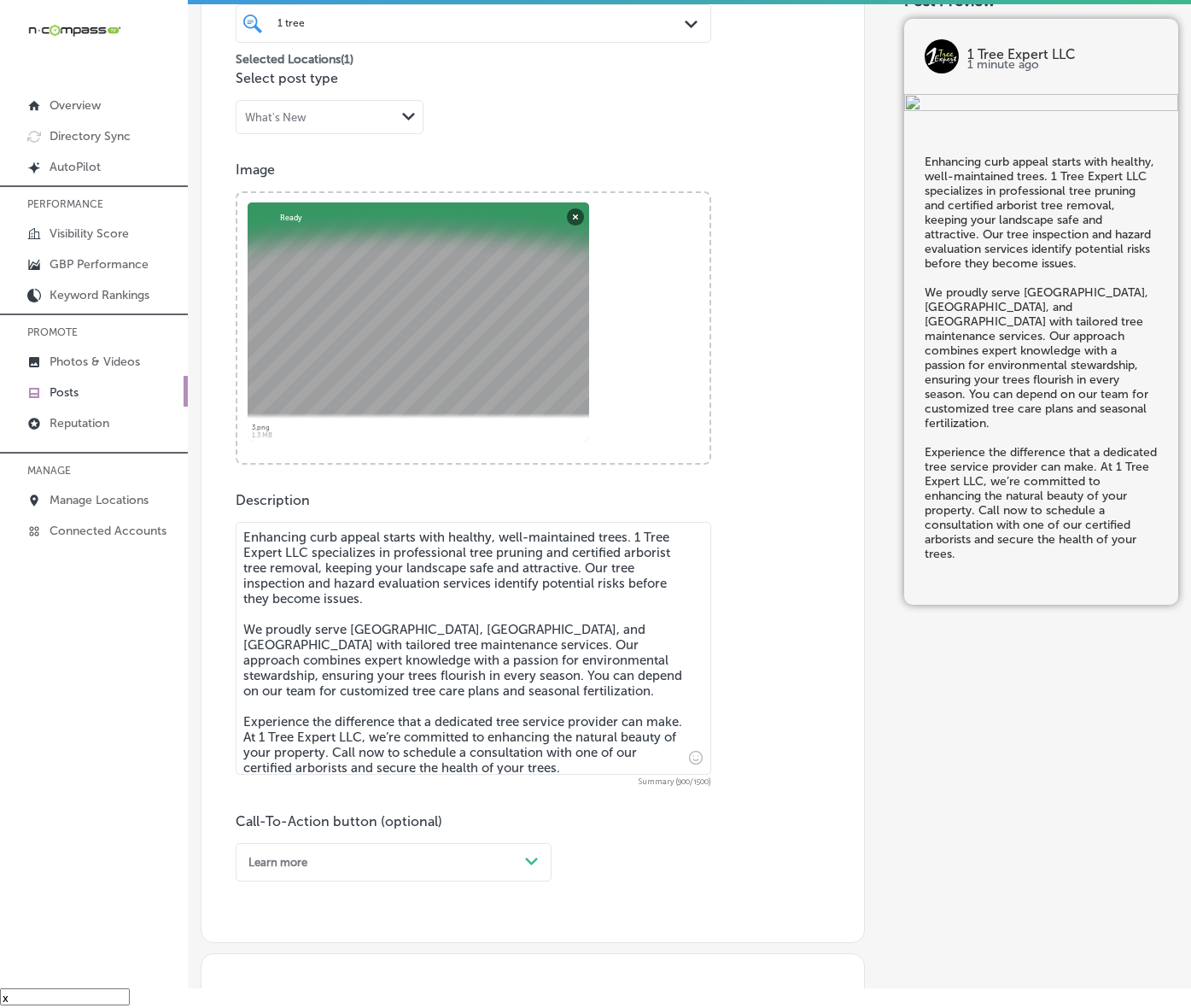
type textarea "Enhancing curb appeal starts with healthy, well-maintained trees. 1 Tree Expert…"
click at [514, 881] on div "Learn more Path Created with Sketch." at bounding box center [394, 862] width 316 height 38
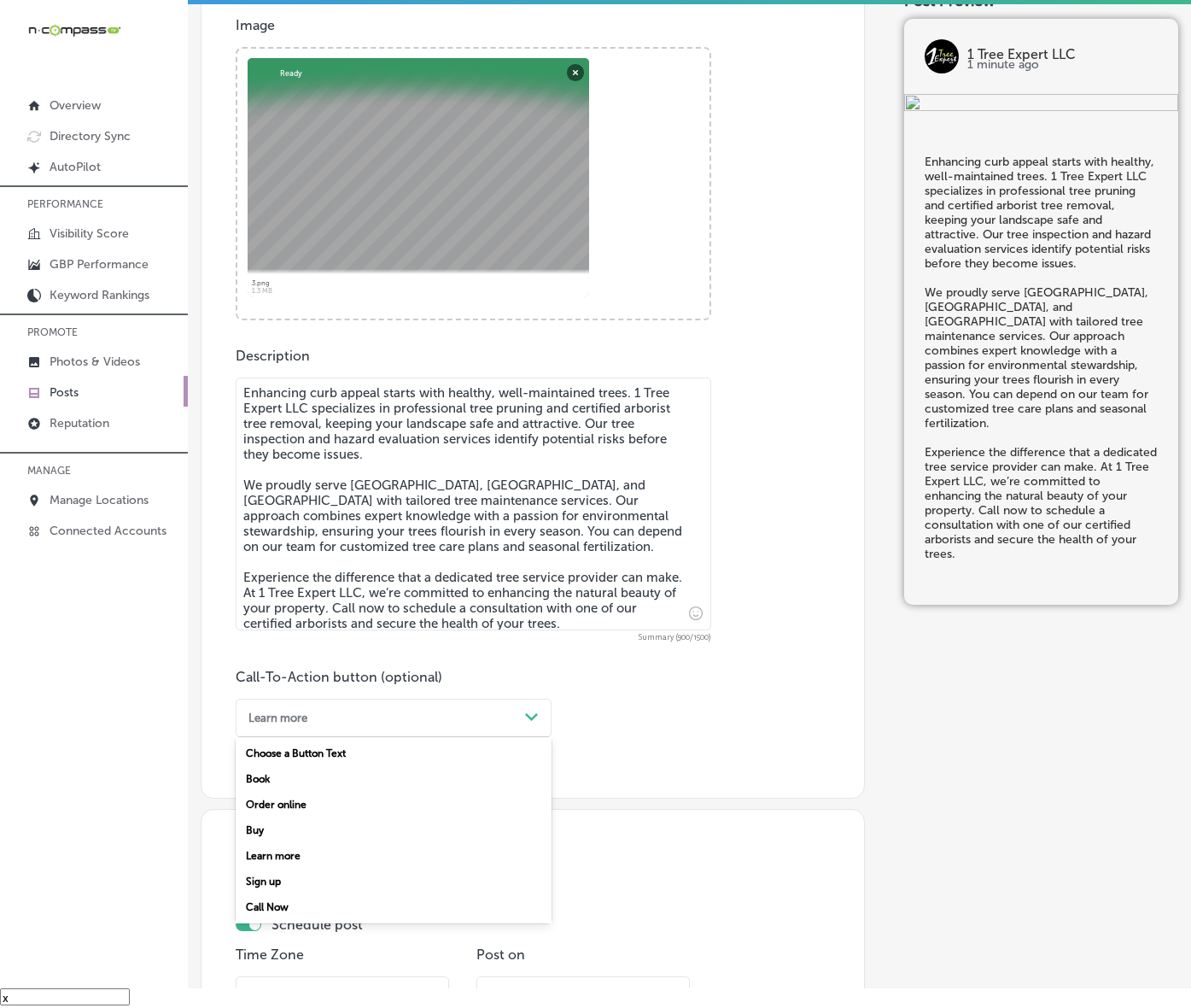
click at [319, 920] on div "Call Now" at bounding box center [394, 907] width 316 height 26
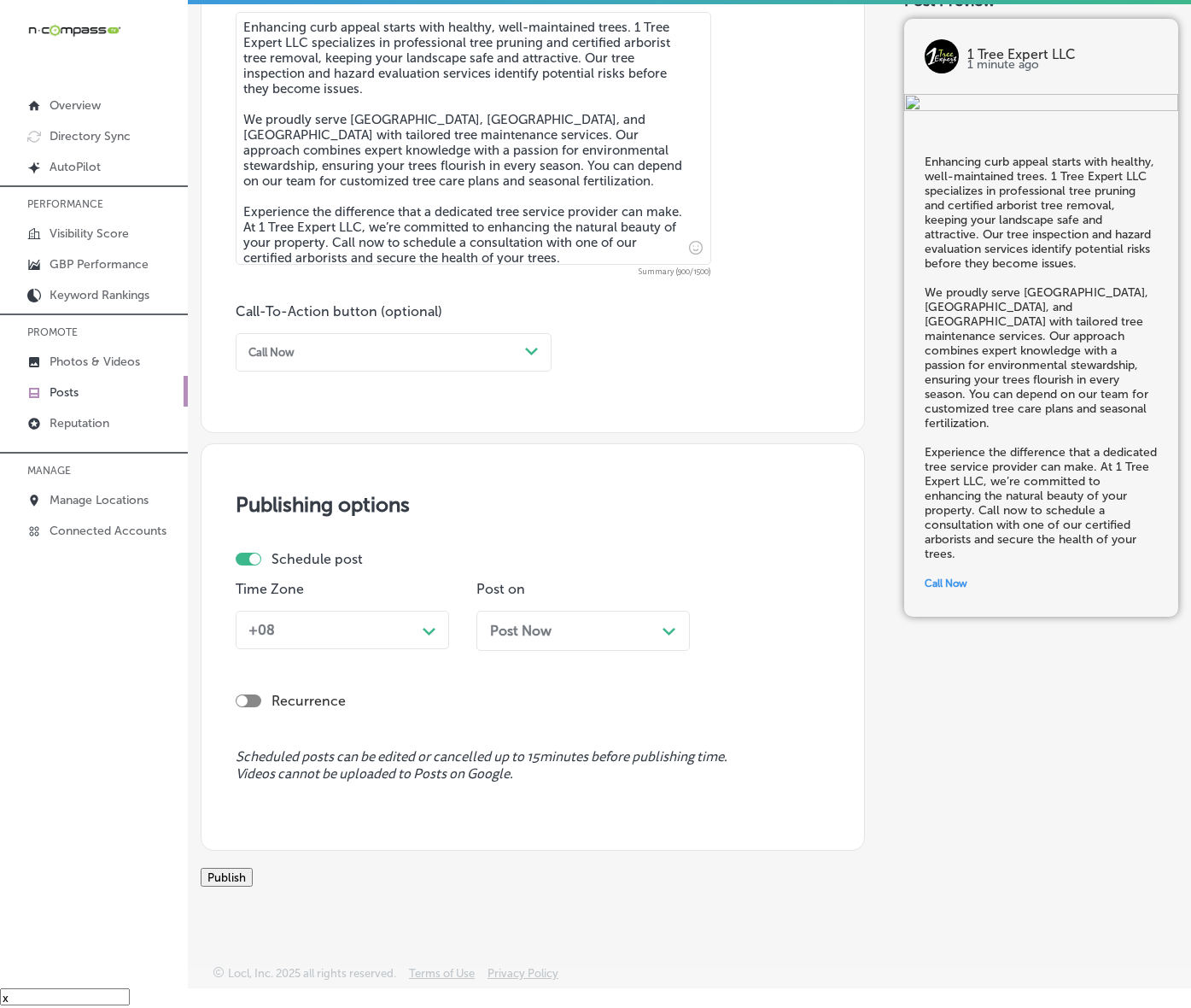
click at [389, 638] on div "+08 Path Created with Sketch." at bounding box center [342, 629] width 213 height 38
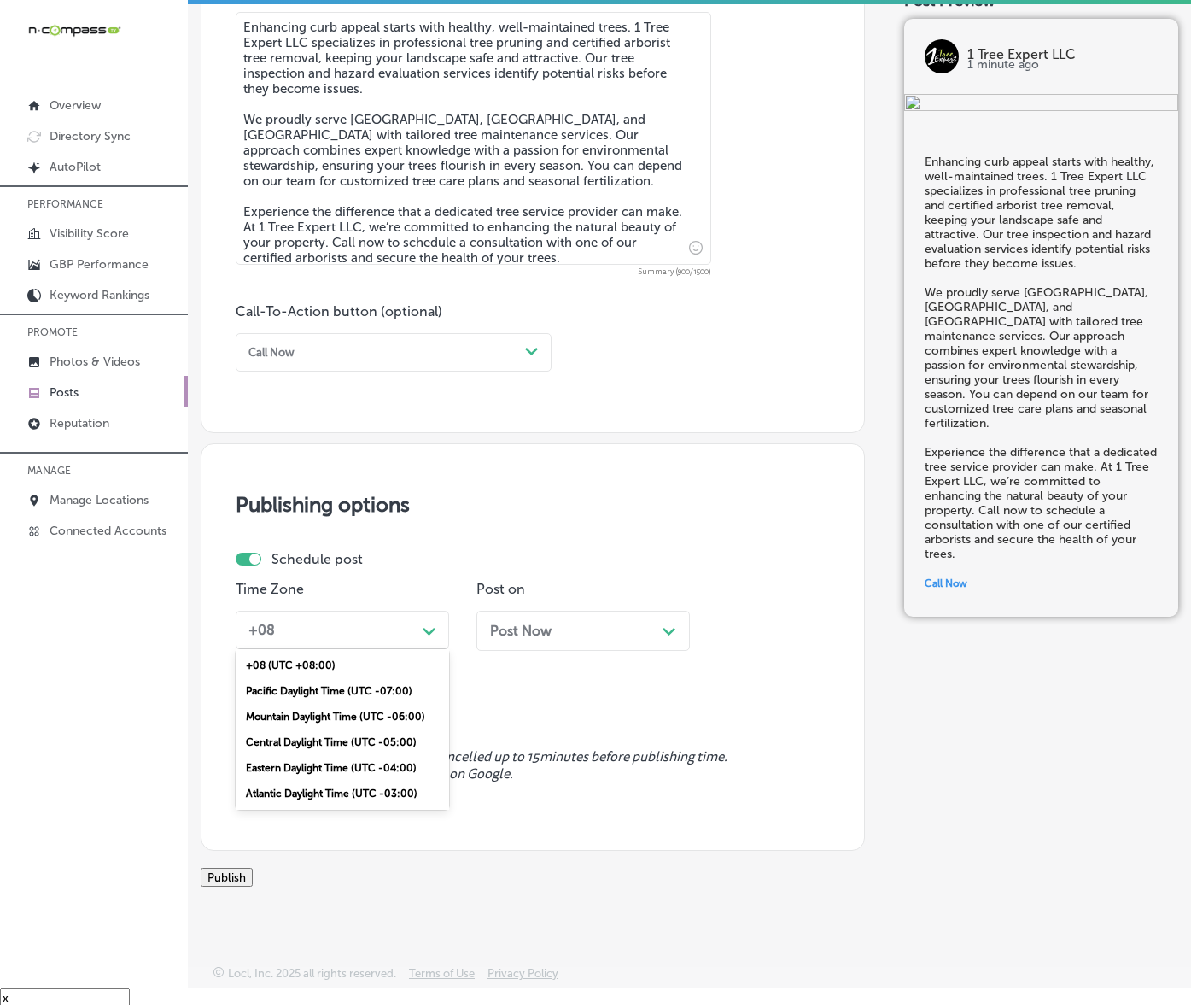
click at [359, 729] on div "Mountain Daylight Time (UTC -06:00)" at bounding box center [342, 716] width 213 height 26
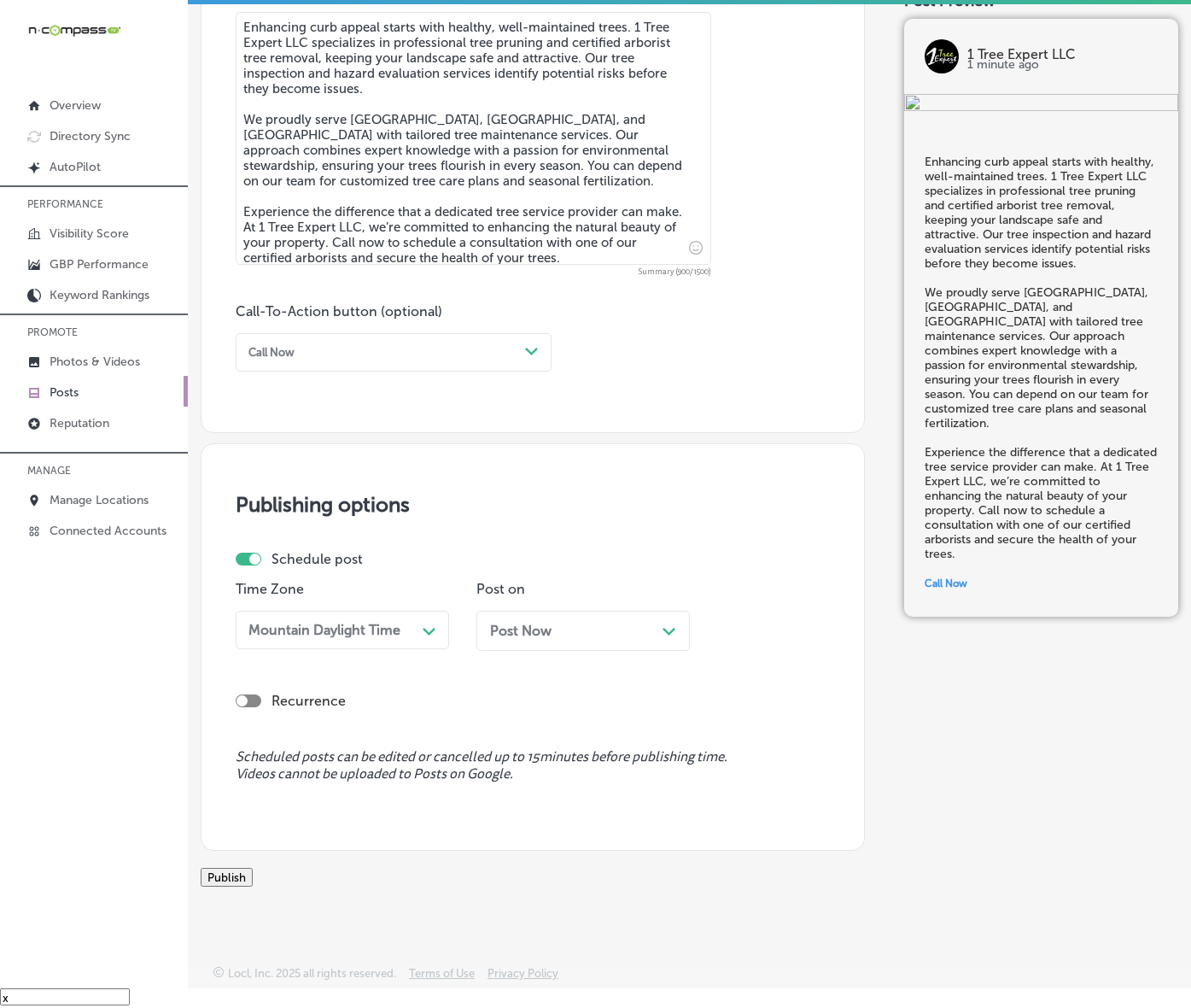
click at [530, 630] on div "Post Now Path Created with Sketch." at bounding box center [583, 630] width 213 height 40
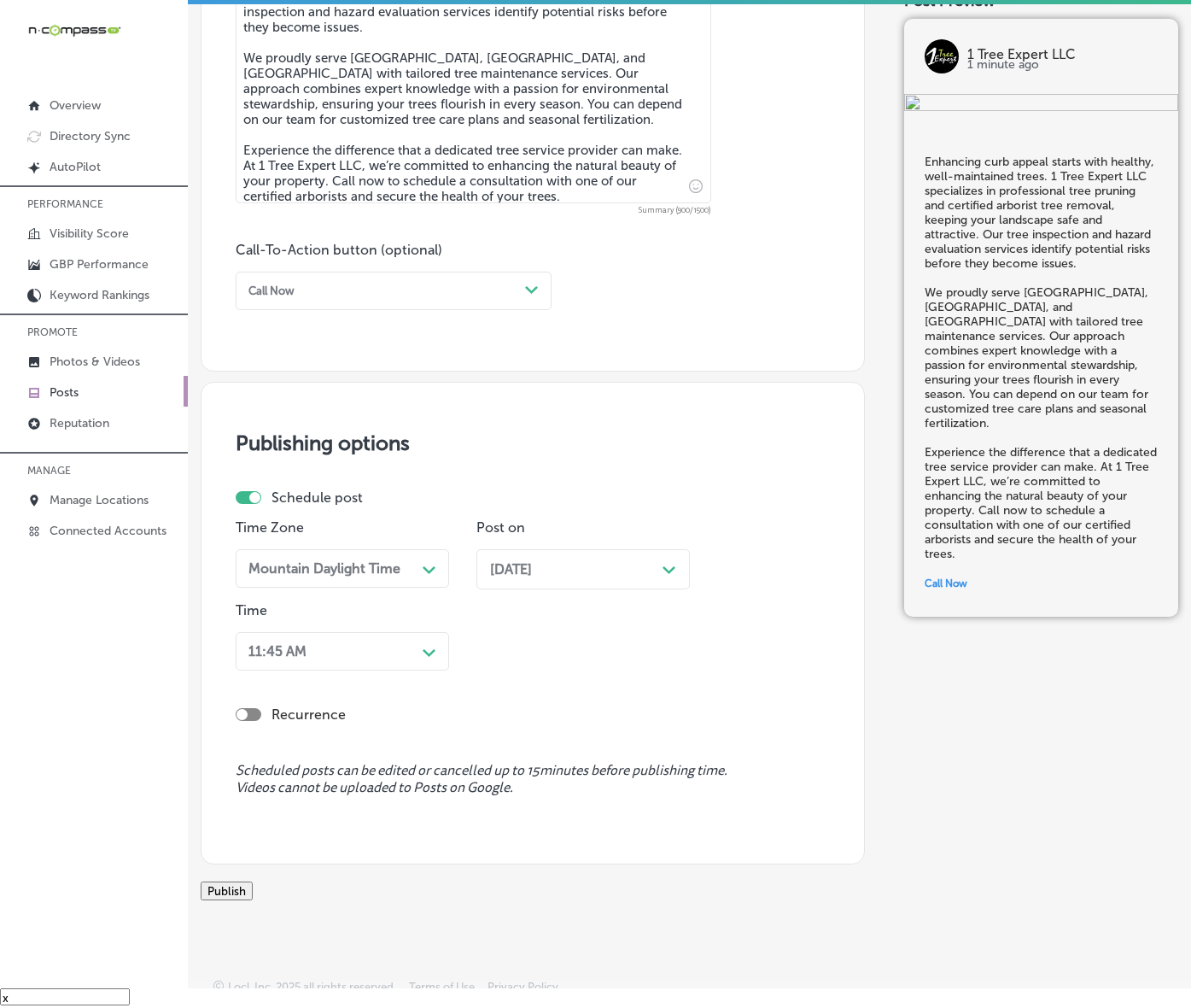
click at [421, 664] on div "Path Created with Sketch." at bounding box center [429, 651] width 28 height 28
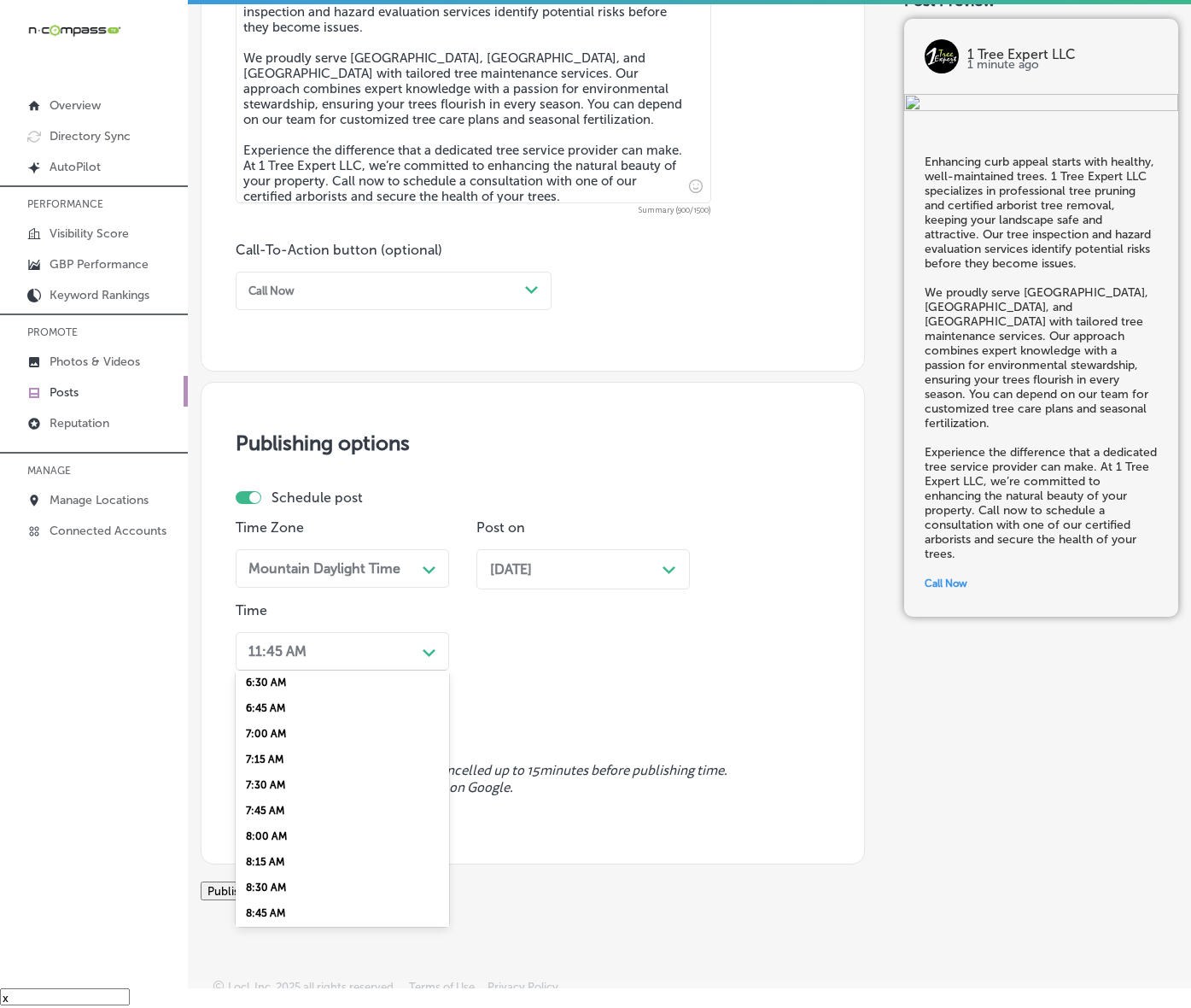
scroll to position [747, 0]
click at [279, 670] on div "7:00 AM" at bounding box center [342, 656] width 213 height 26
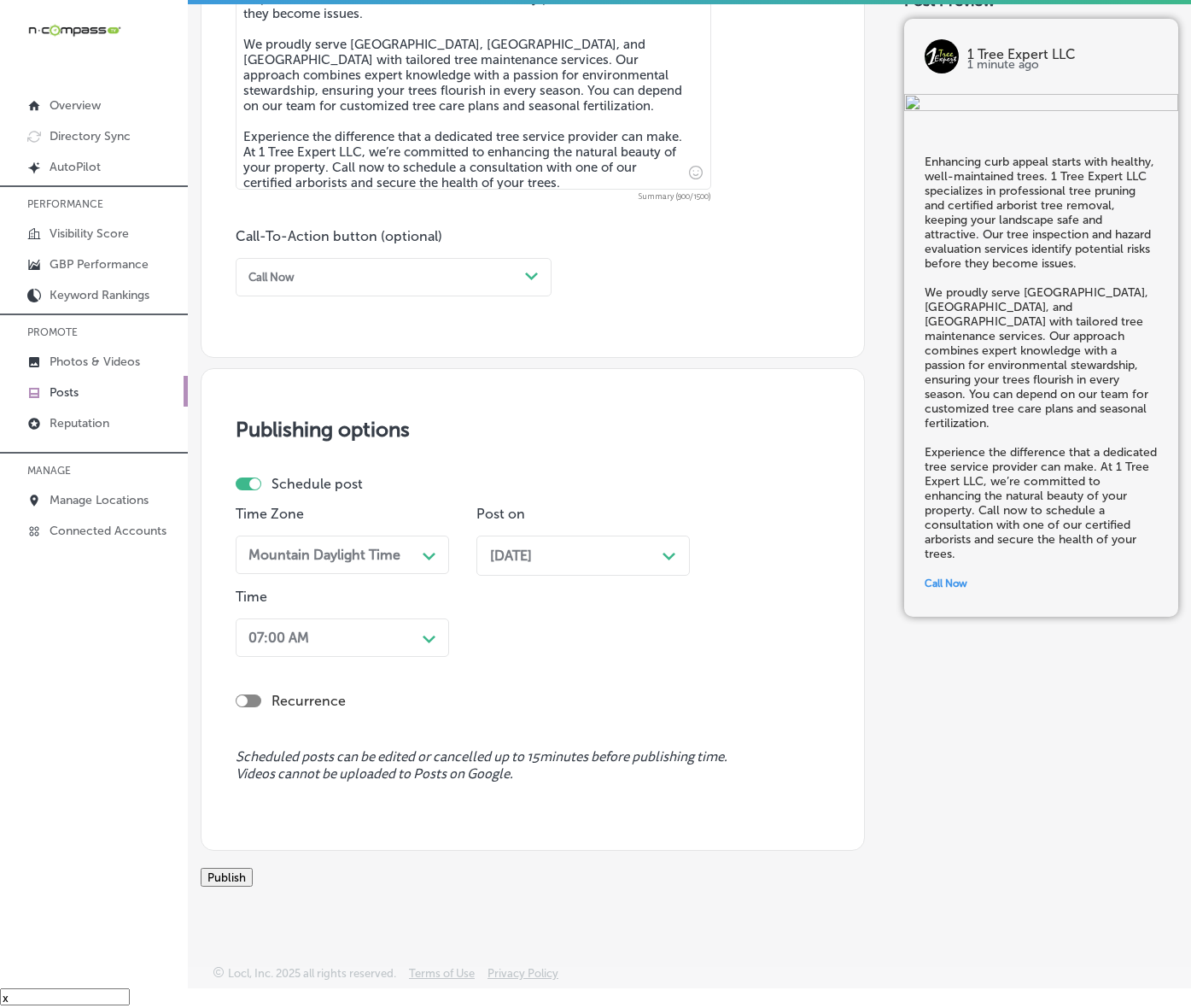
scroll to position [1146, 0]
click at [253, 868] on button "Publish" at bounding box center [227, 877] width 52 height 19
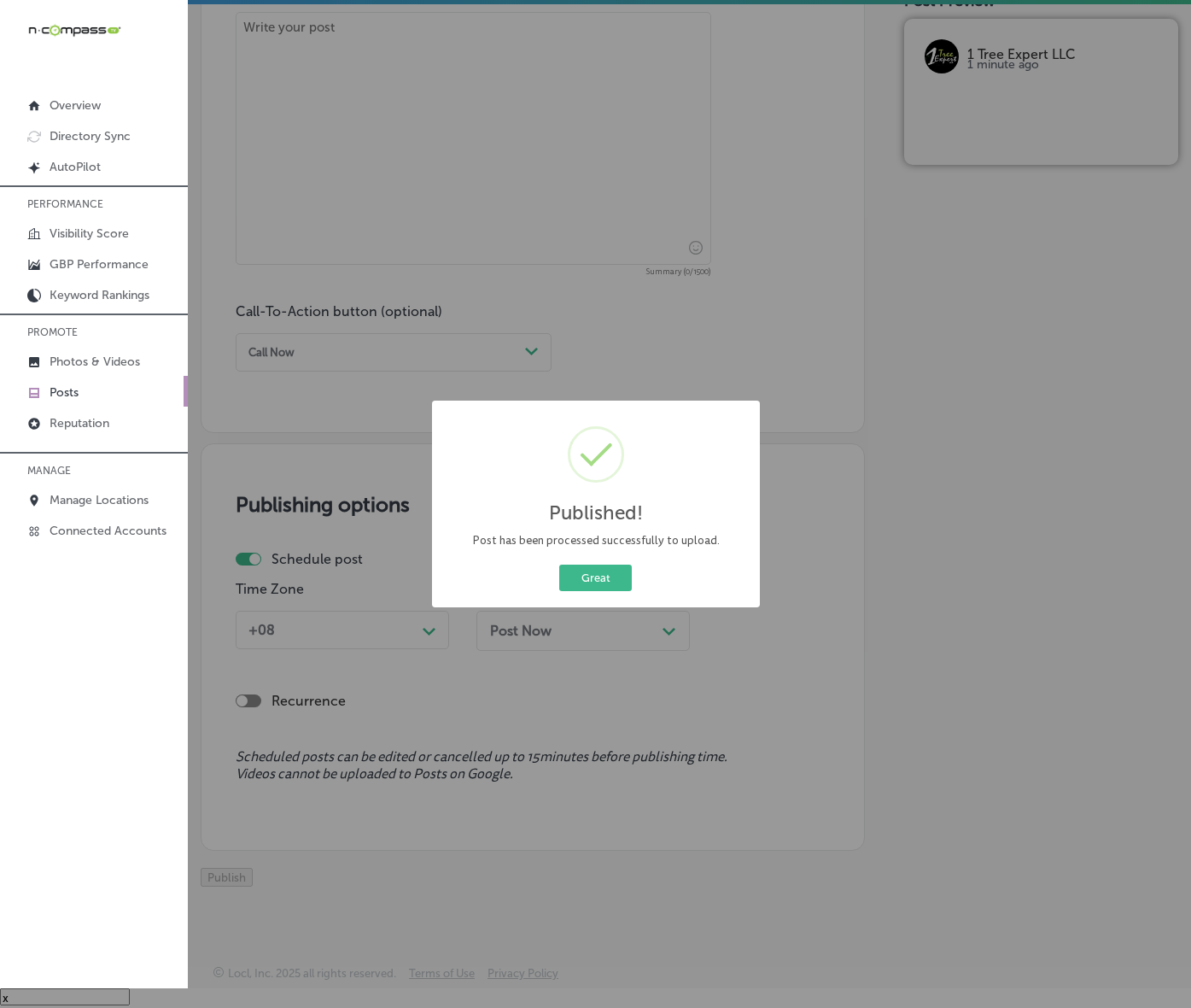
scroll to position [1072, 0]
drag, startPoint x: 594, startPoint y: 607, endPoint x: 625, endPoint y: 615, distance: 32.0
click at [594, 591] on button "Great" at bounding box center [596, 578] width 72 height 27
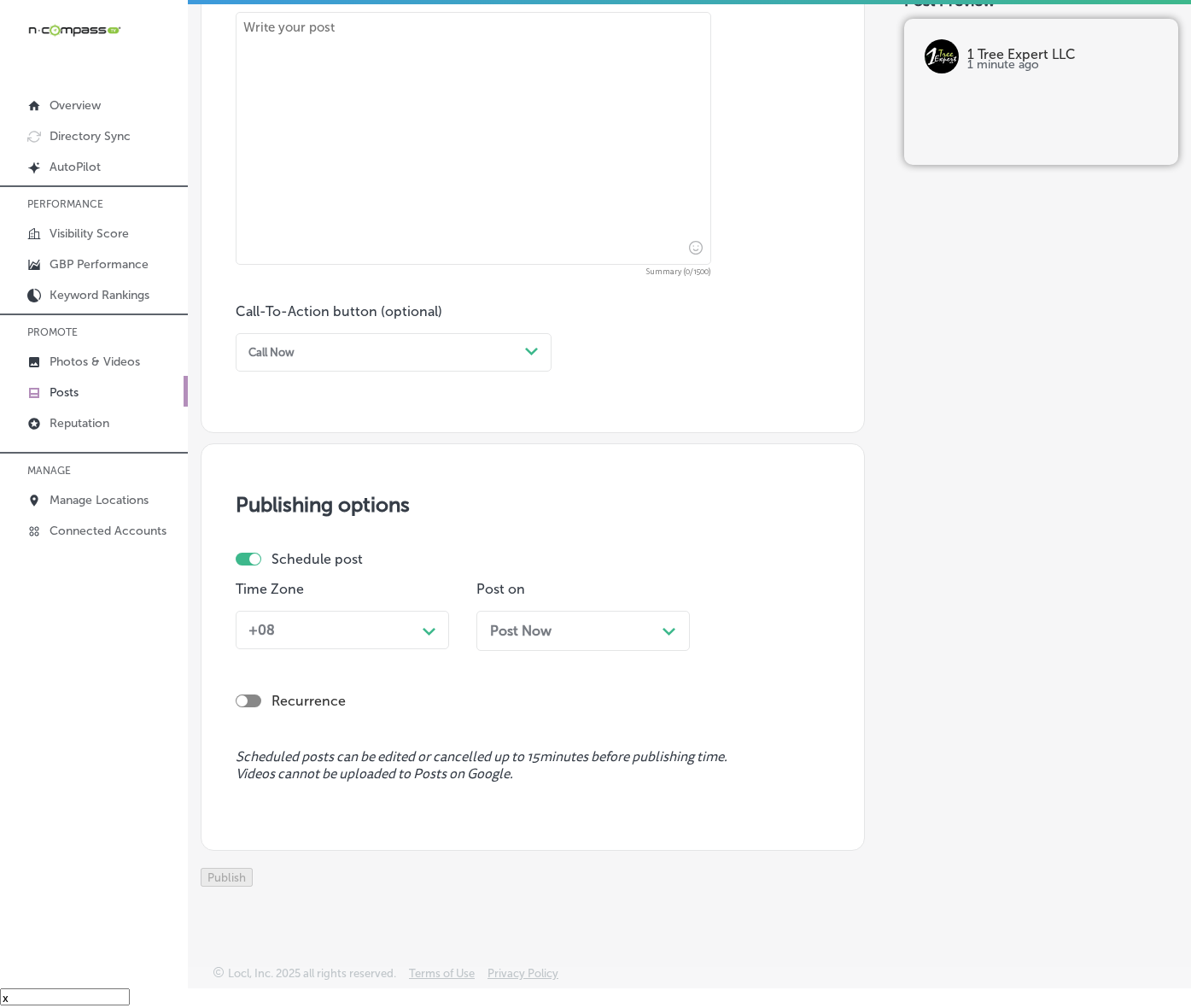
scroll to position [431, 0]
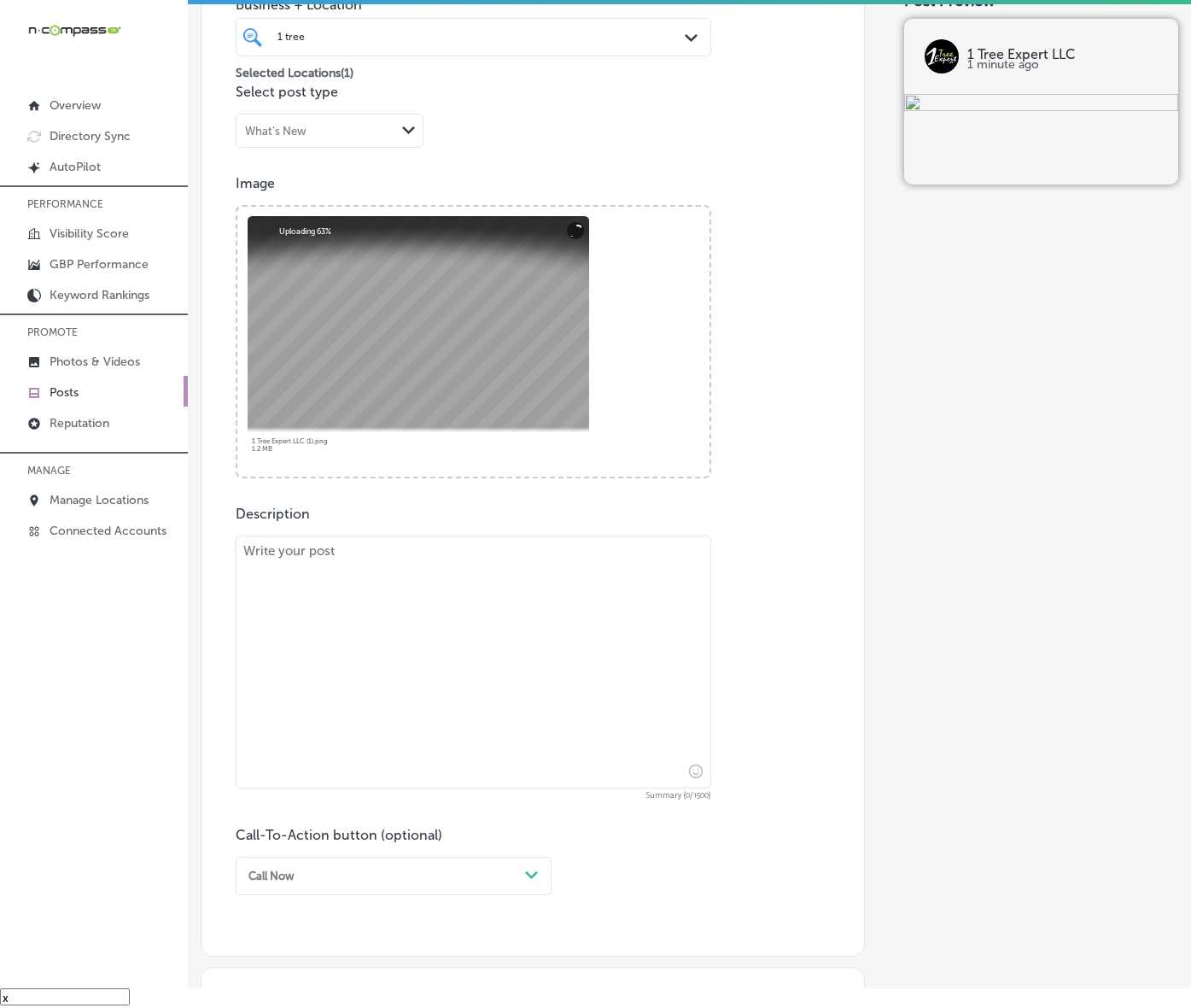
click at [429, 679] on textarea at bounding box center [473, 662] width 476 height 253
paste textarea "[US_STATE]’s unique environment demands specialized tree care. 1 Tree Expert LL…"
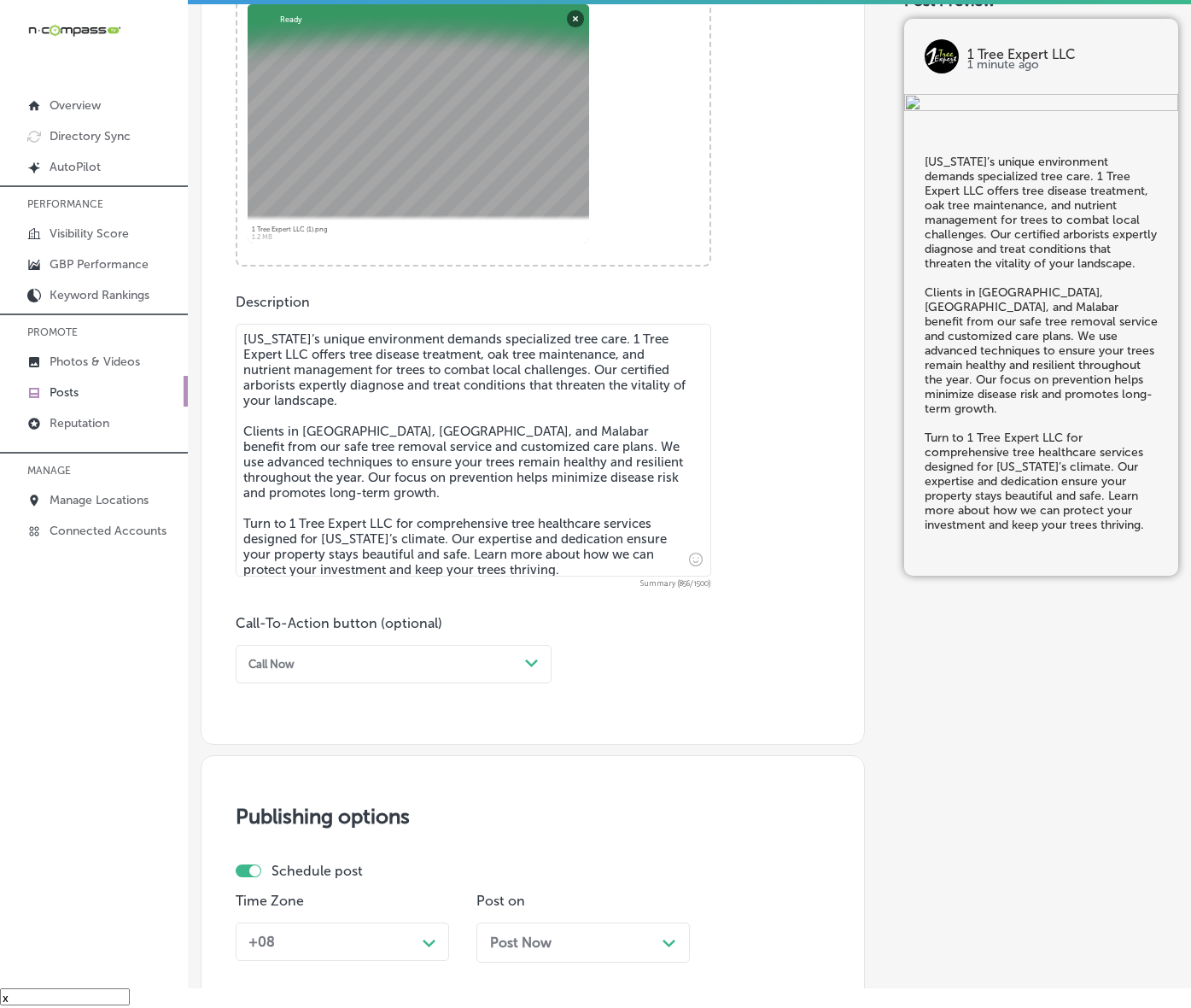
scroll to position [645, 0]
type textarea "[US_STATE]’s unique environment demands specialized tree care. 1 Tree Expert LL…"
click at [323, 674] on div "Call Now" at bounding box center [380, 662] width 277 height 23
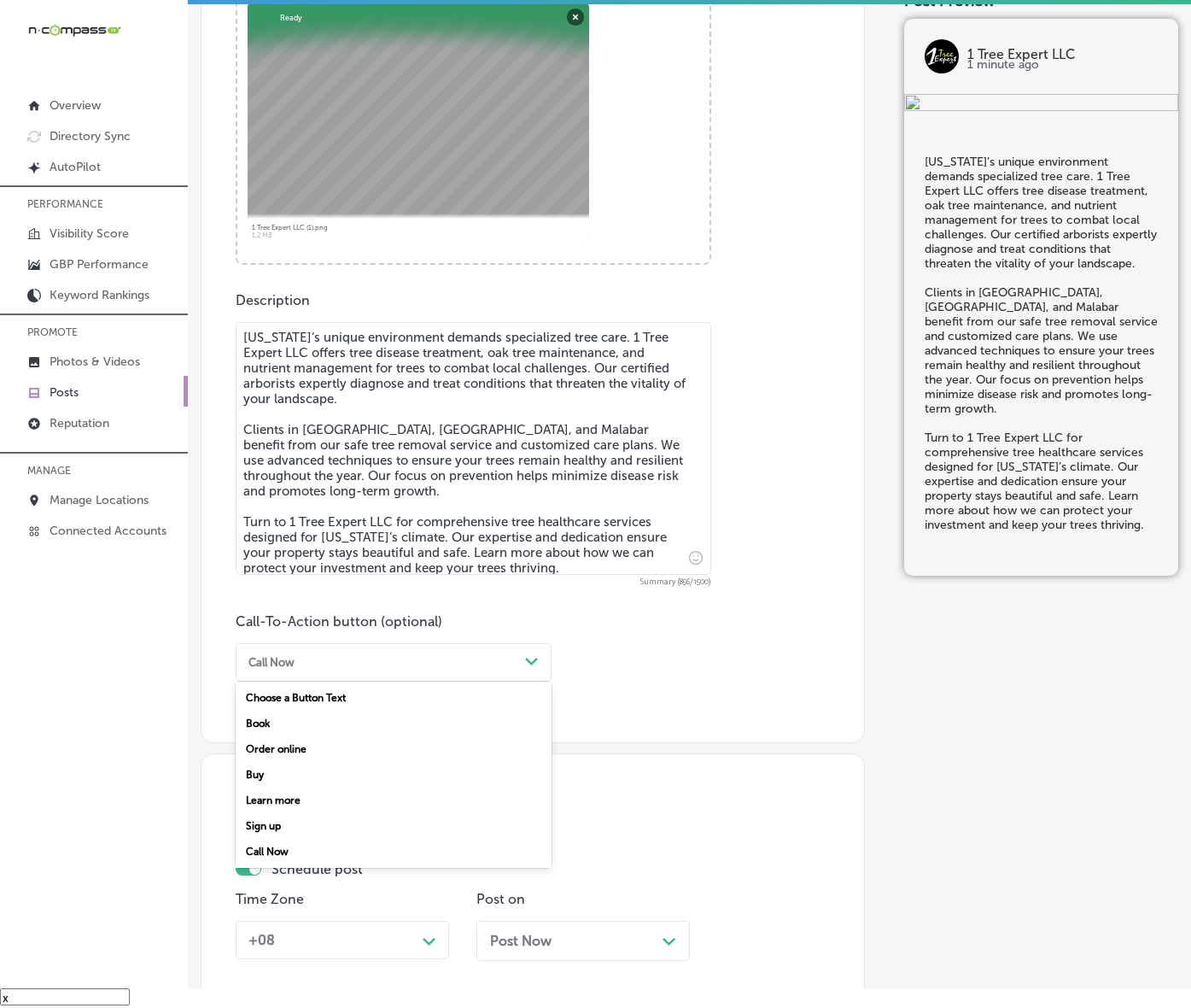
click at [307, 813] on div "Learn more" at bounding box center [394, 800] width 316 height 26
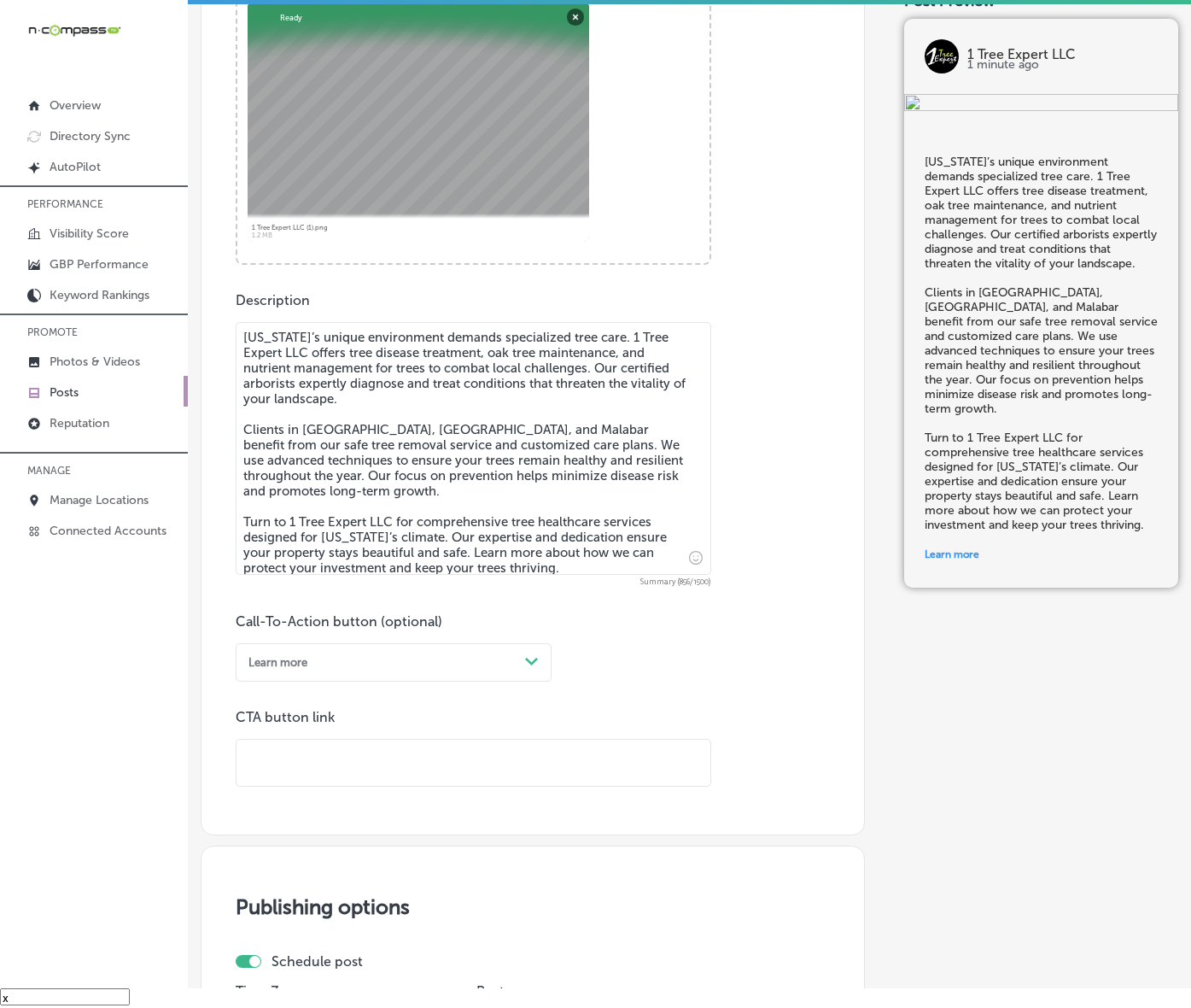
click at [346, 787] on input "text" at bounding box center [473, 762] width 474 height 47
paste input "[URL][DOMAIN_NAME]"
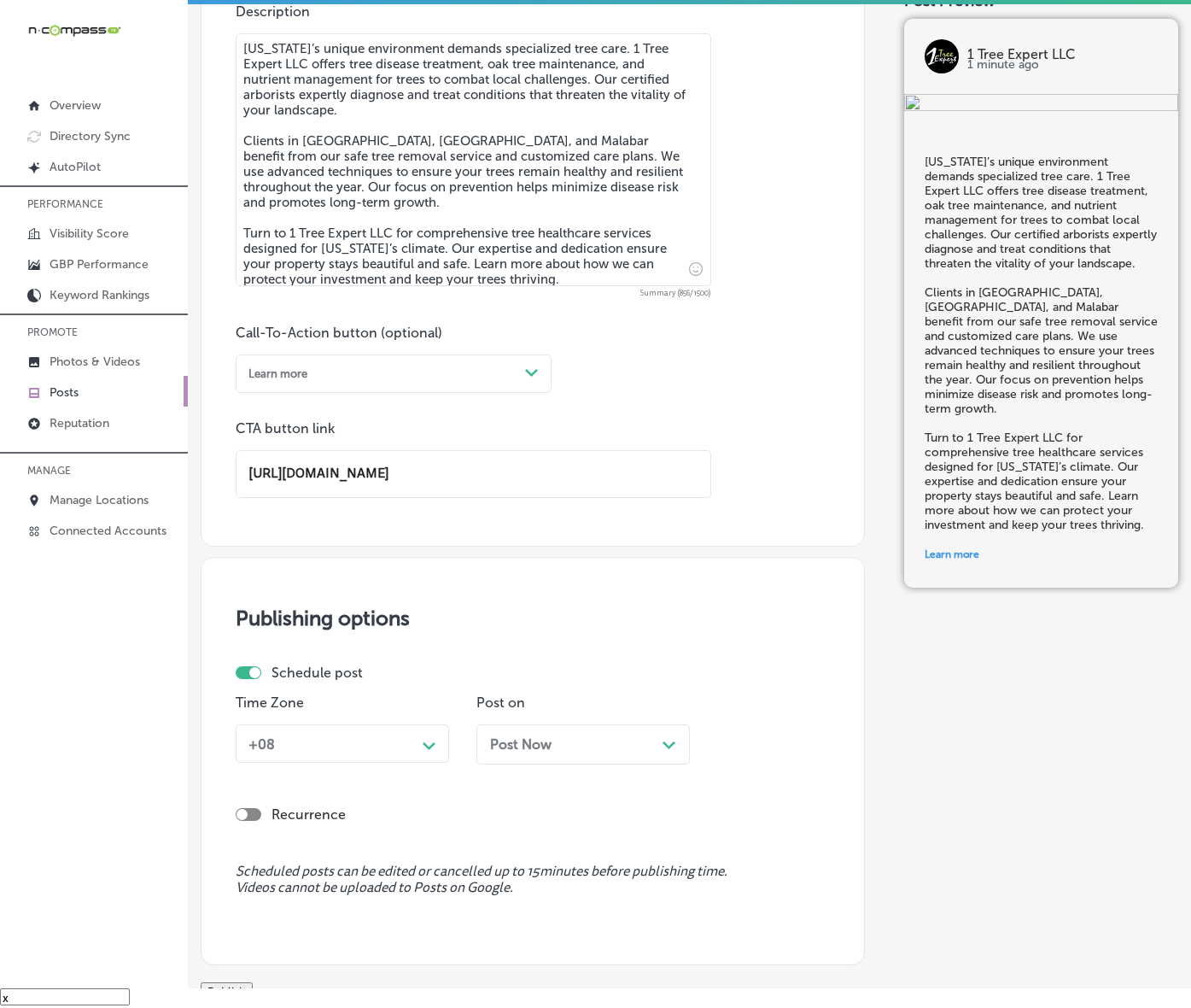
scroll to position [965, 0]
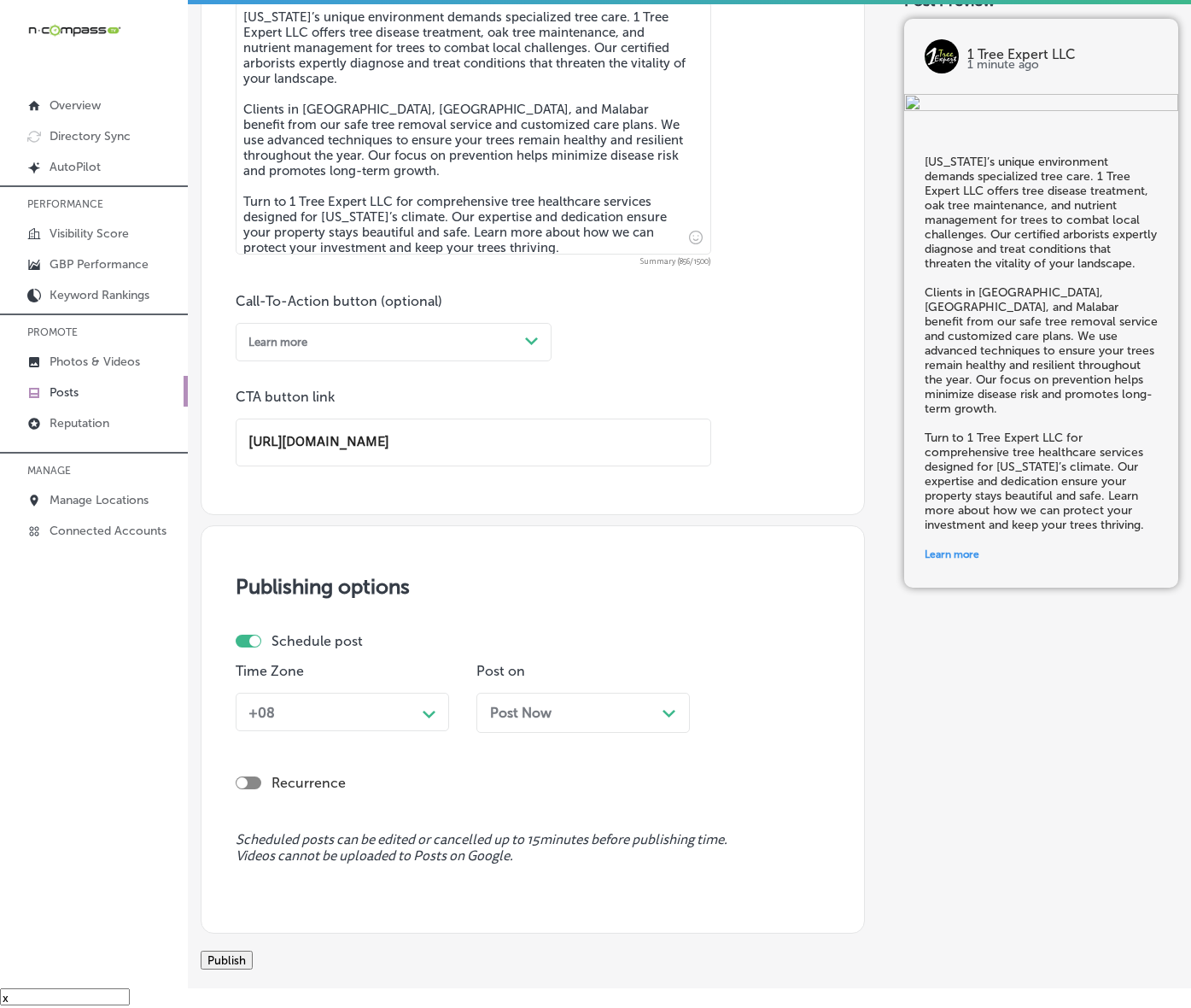
type input "[URL][DOMAIN_NAME]"
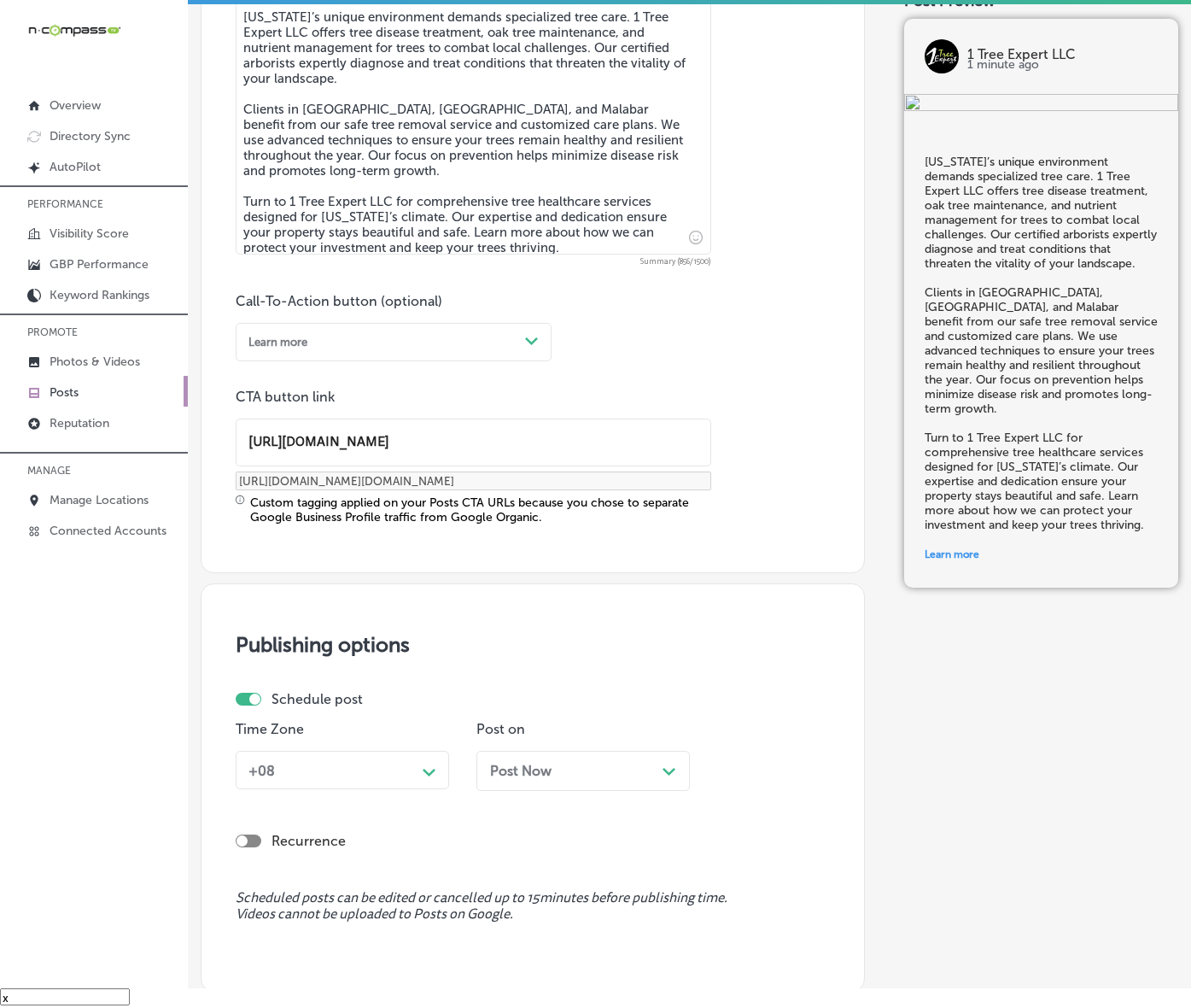
click at [425, 771] on div "Schedule post Time Zone +08 Path Created with Sketch. Post on Post Now Path Cre…" at bounding box center [528, 747] width 584 height 112
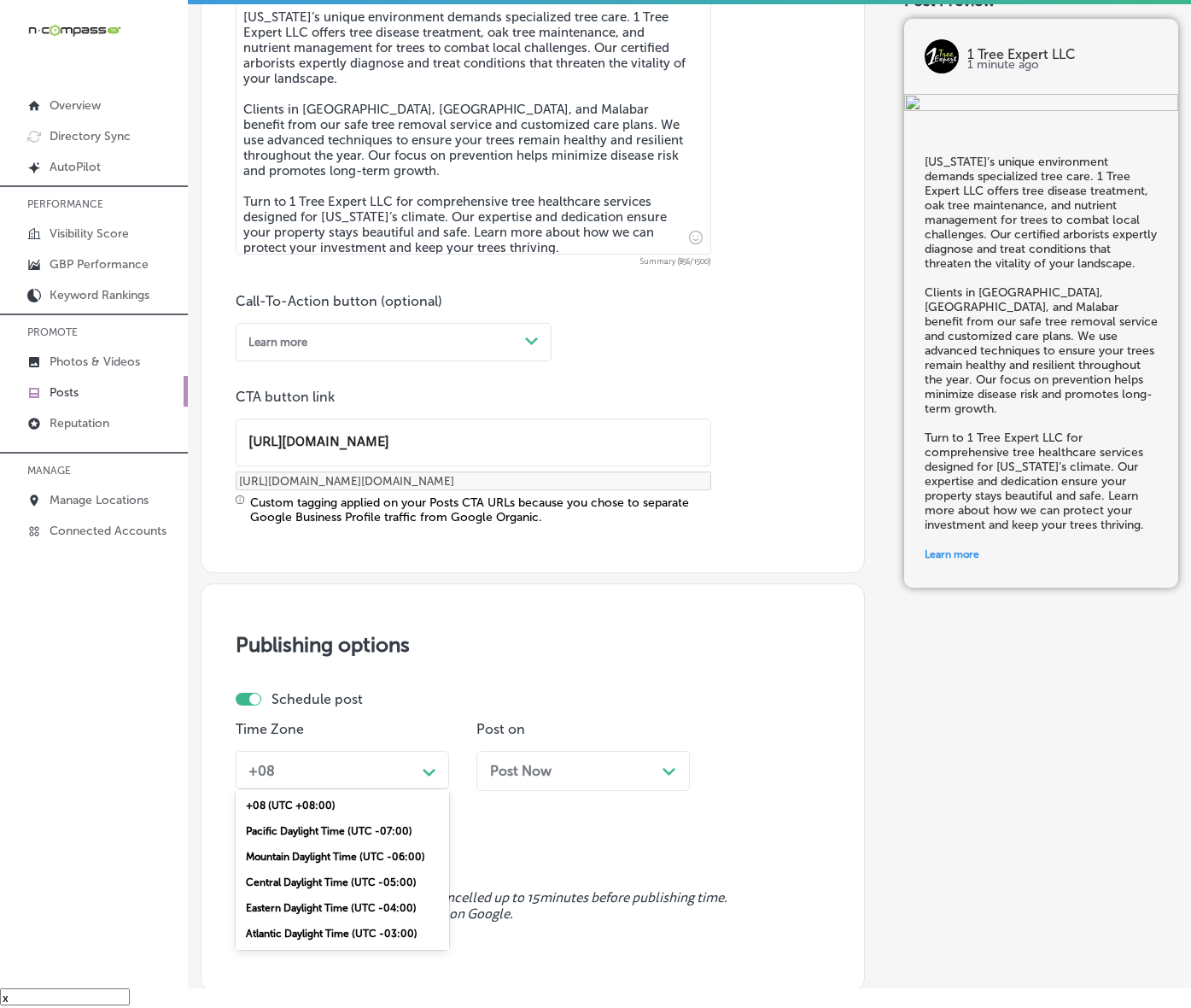
scroll to position [1066, 0]
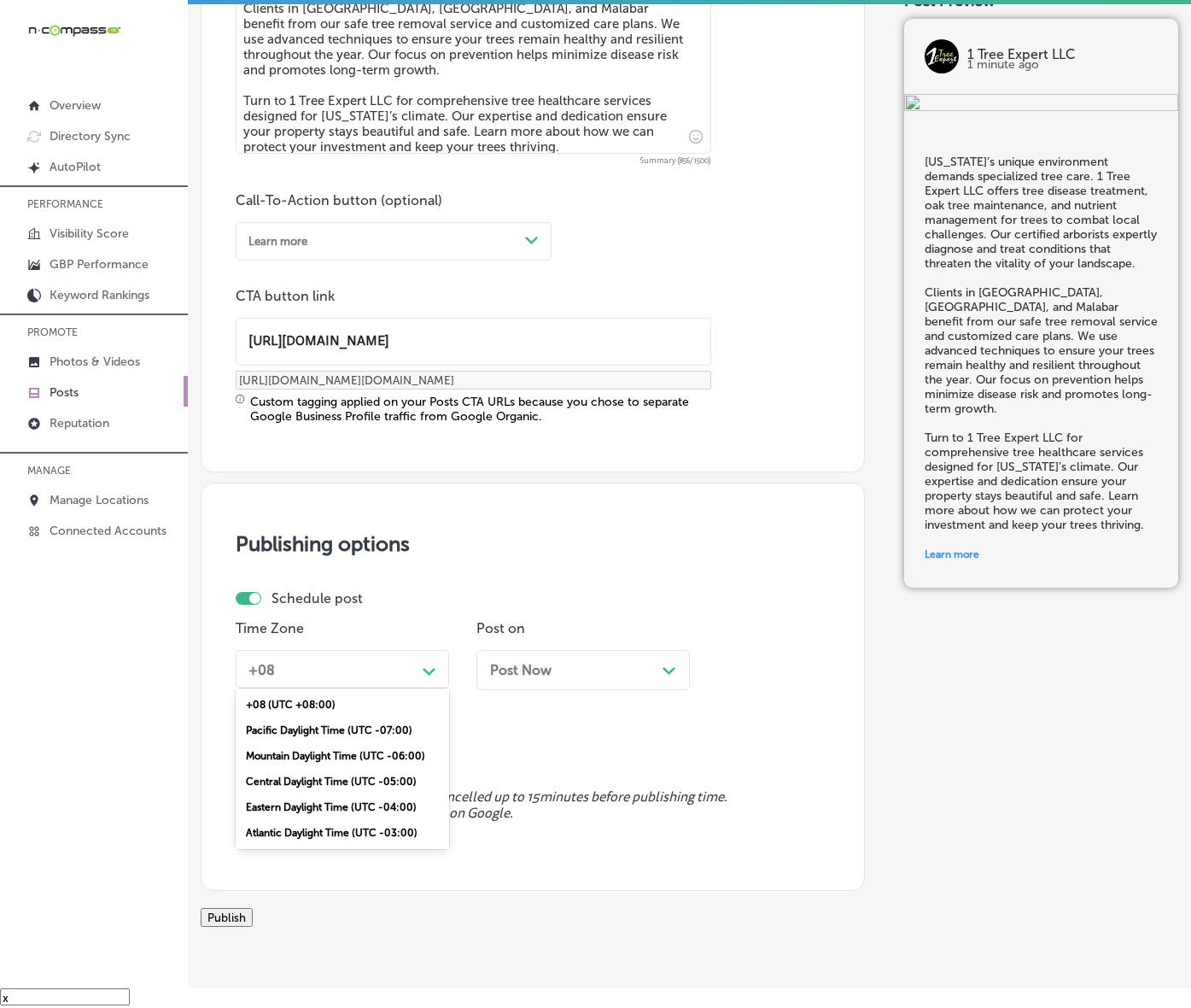
click at [390, 688] on div "option Mountain Daylight Time (UTC -06:00), selected. option Mountain Daylight …" at bounding box center [342, 669] width 213 height 38
click at [364, 769] on div "Mountain Daylight Time (UTC -06:00)" at bounding box center [342, 755] width 213 height 26
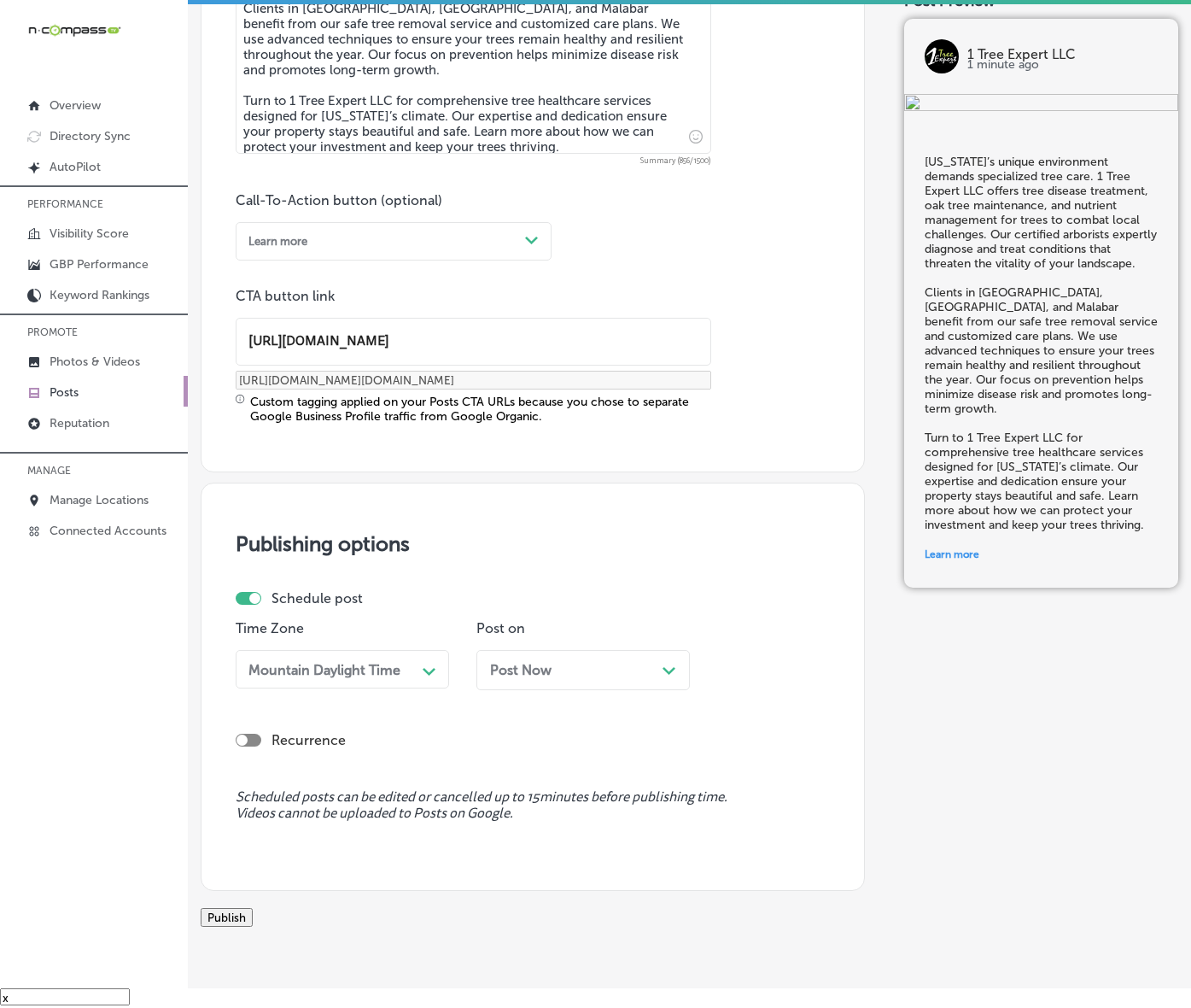
click at [542, 679] on span "Post Now" at bounding box center [521, 670] width 62 height 16
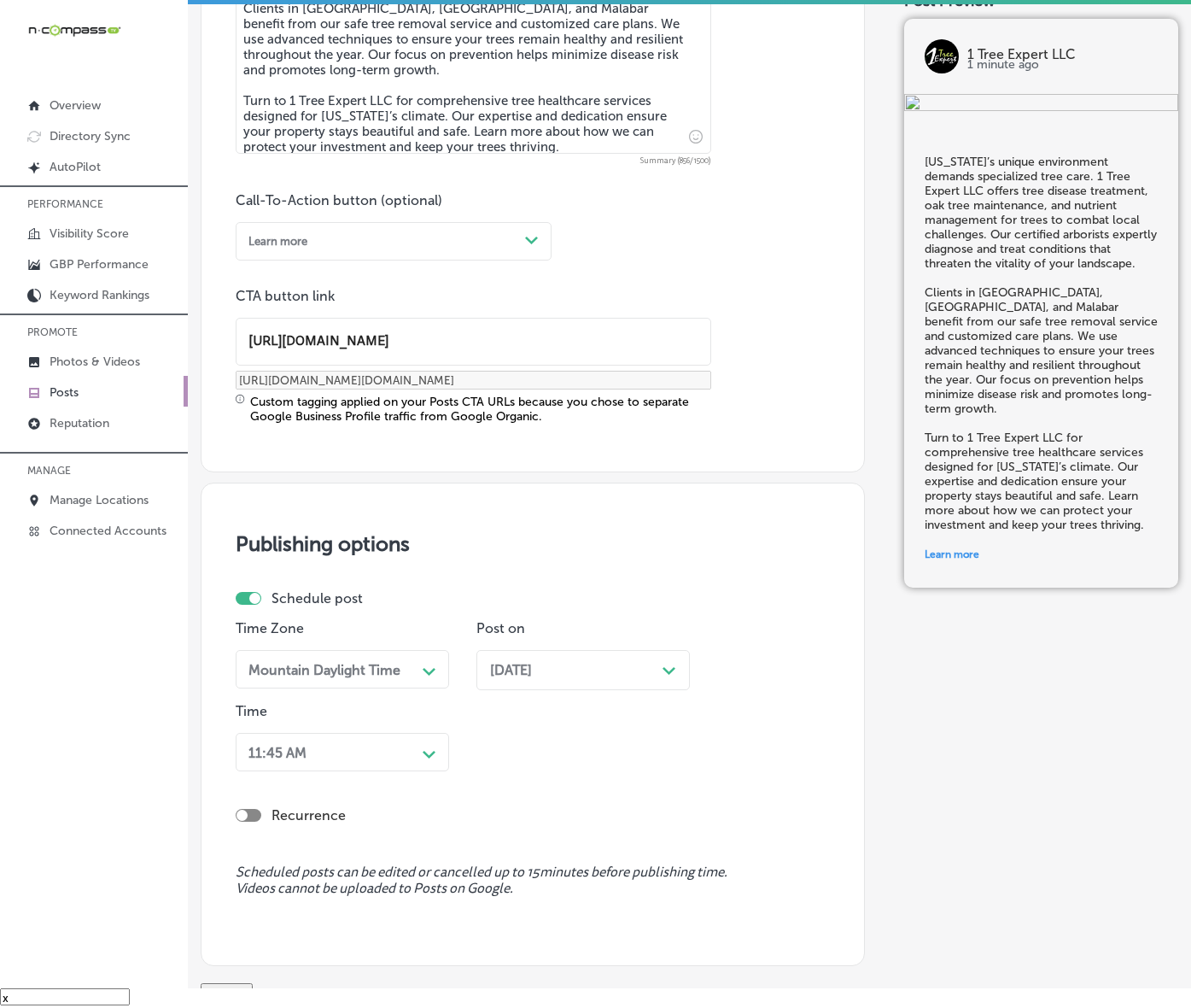
click at [425, 771] on div "11:45 AM Path Created with Sketch." at bounding box center [342, 752] width 213 height 38
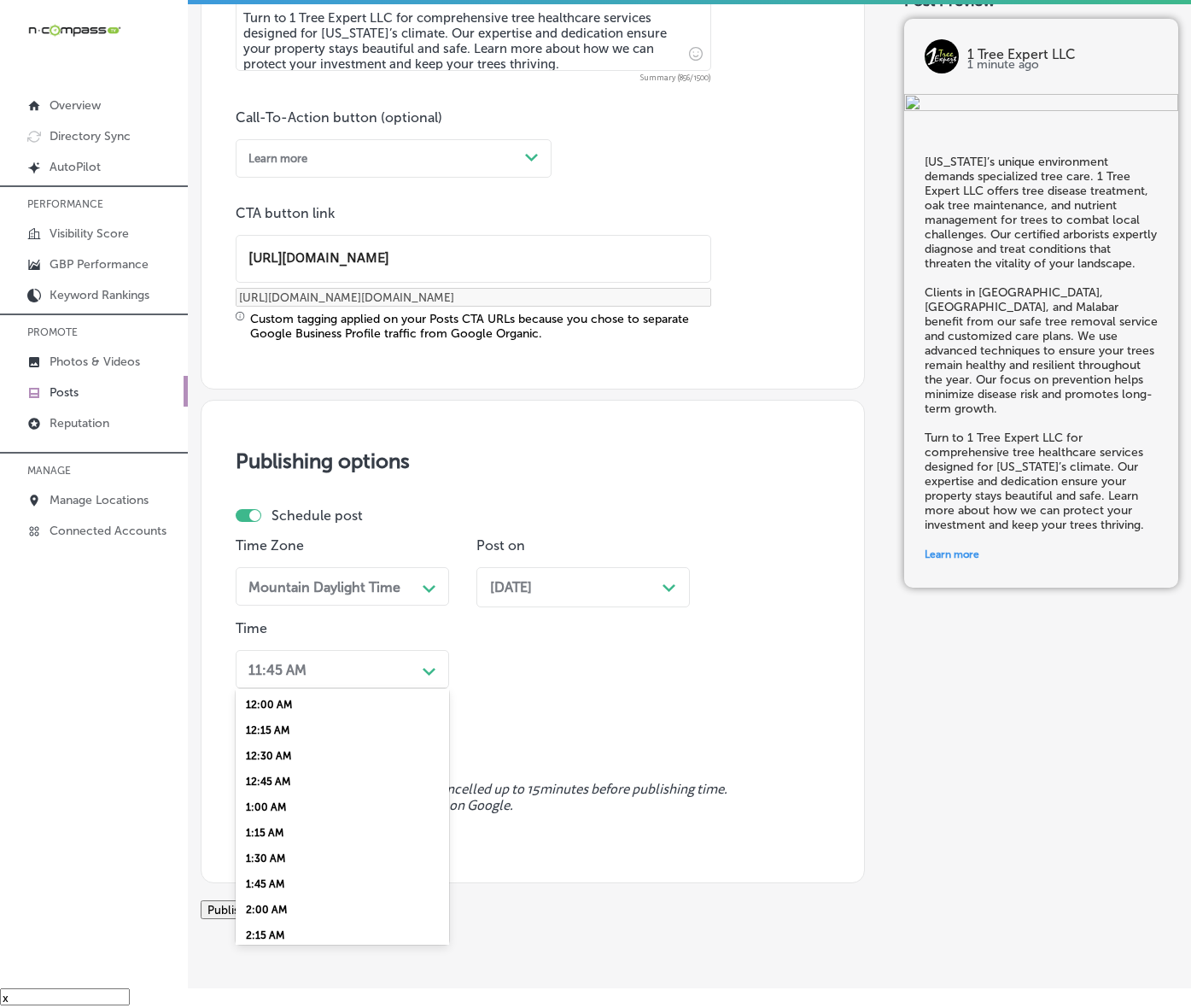
scroll to position [640, 0]
click at [271, 795] on div "7:00 AM" at bounding box center [342, 781] width 213 height 26
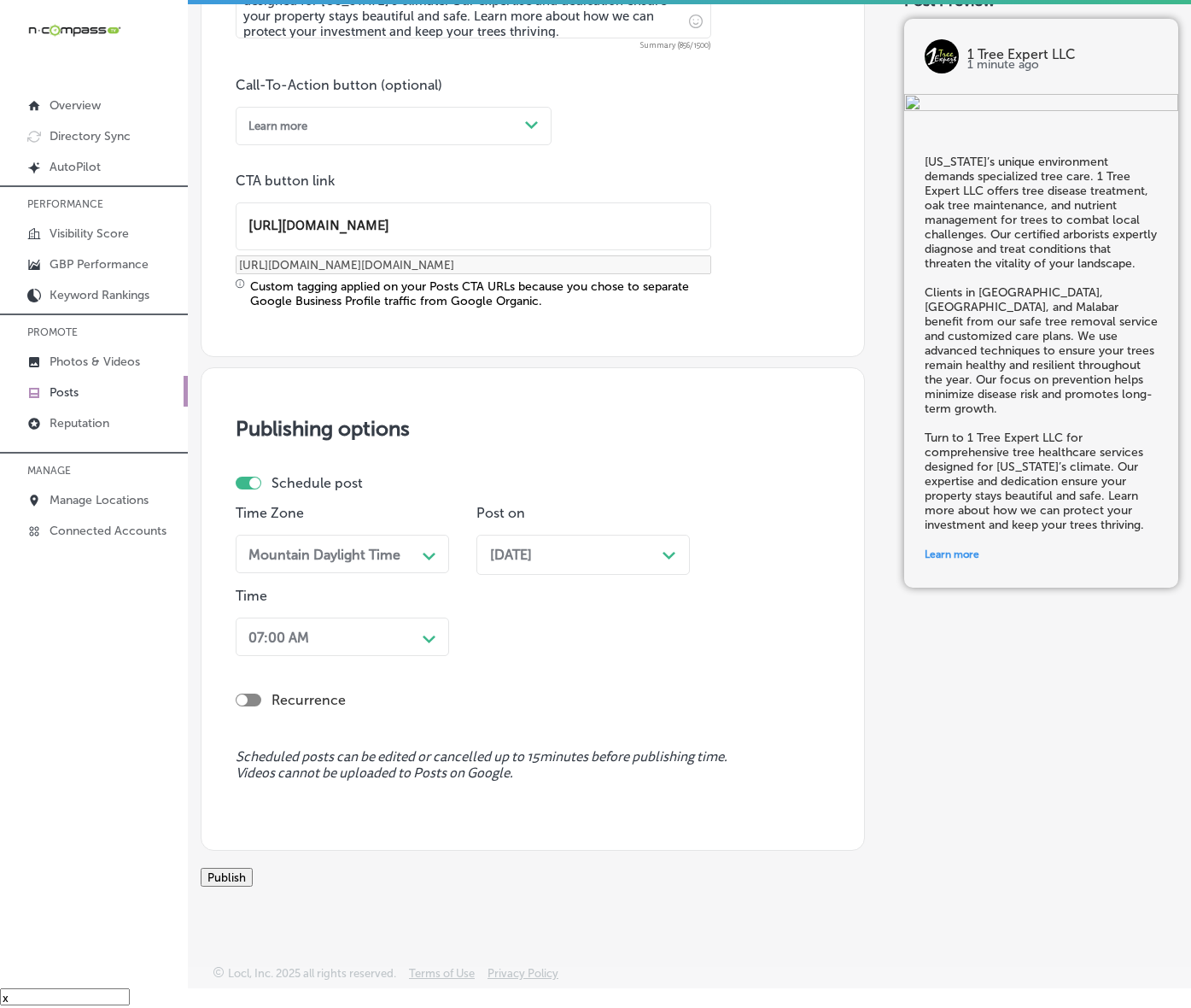
scroll to position [1300, 0]
click at [253, 868] on button "Publish" at bounding box center [227, 877] width 52 height 19
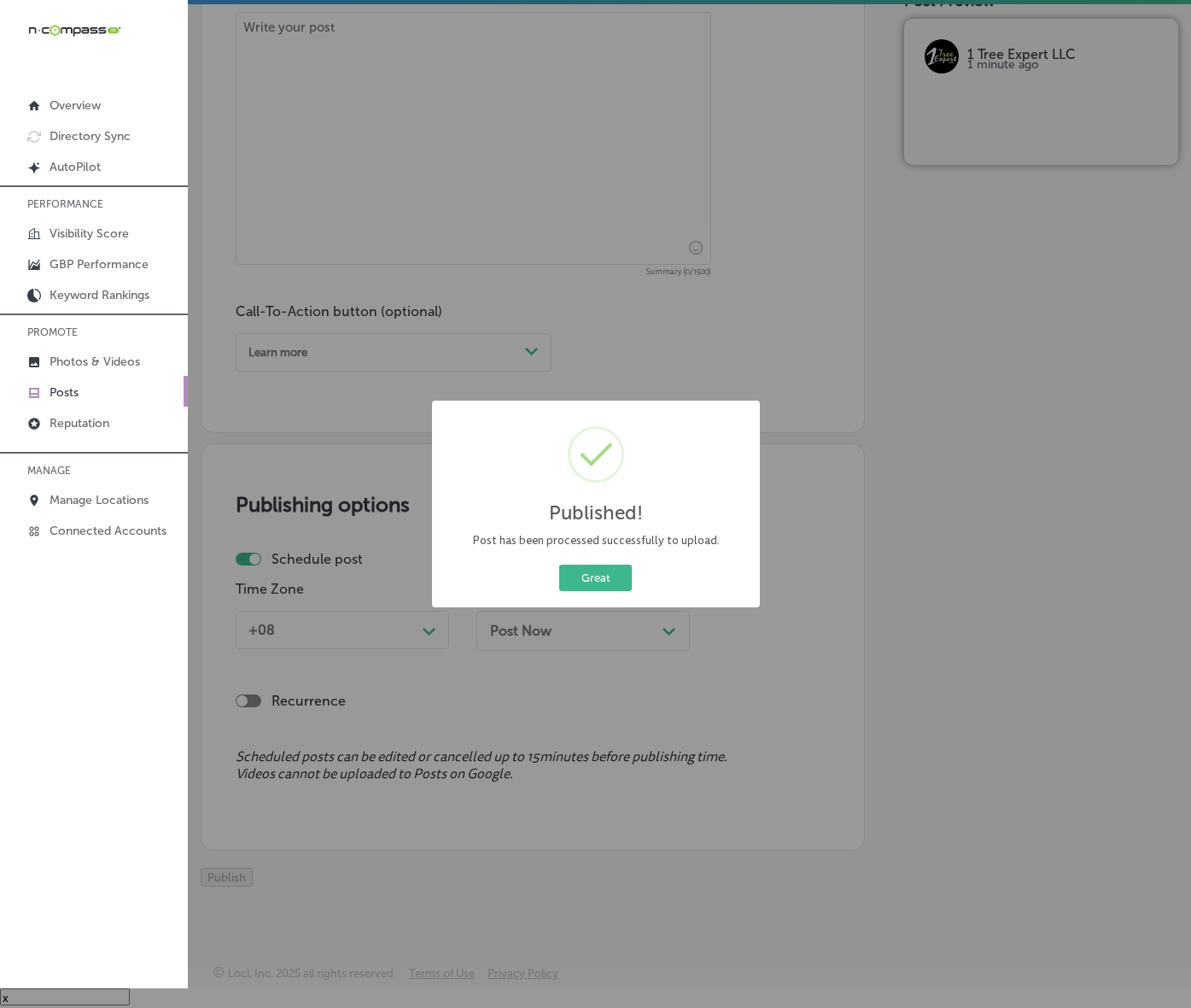
scroll to position [1072, 0]
click at [632, 591] on button "Great" at bounding box center [596, 578] width 72 height 27
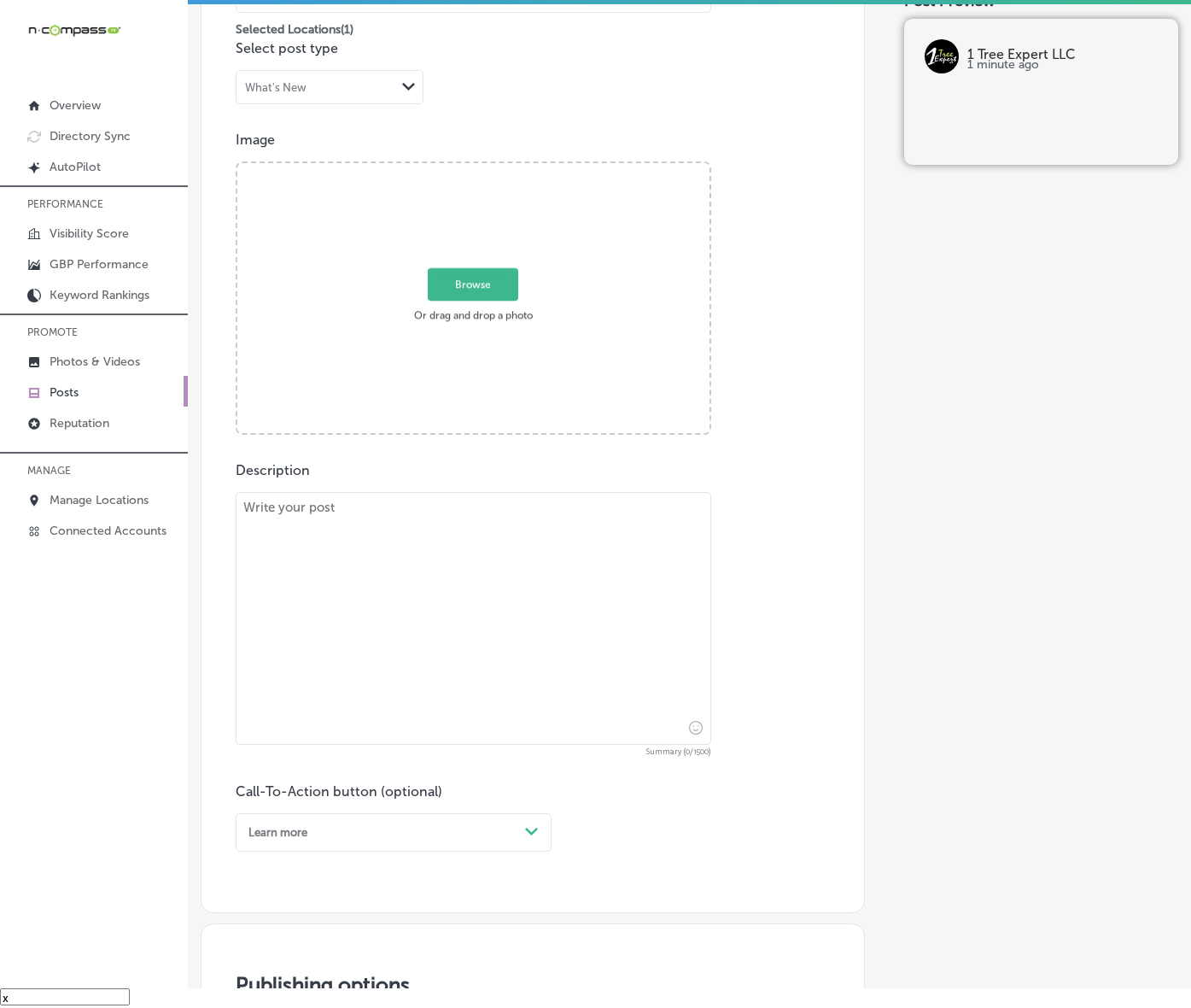
scroll to position [431, 0]
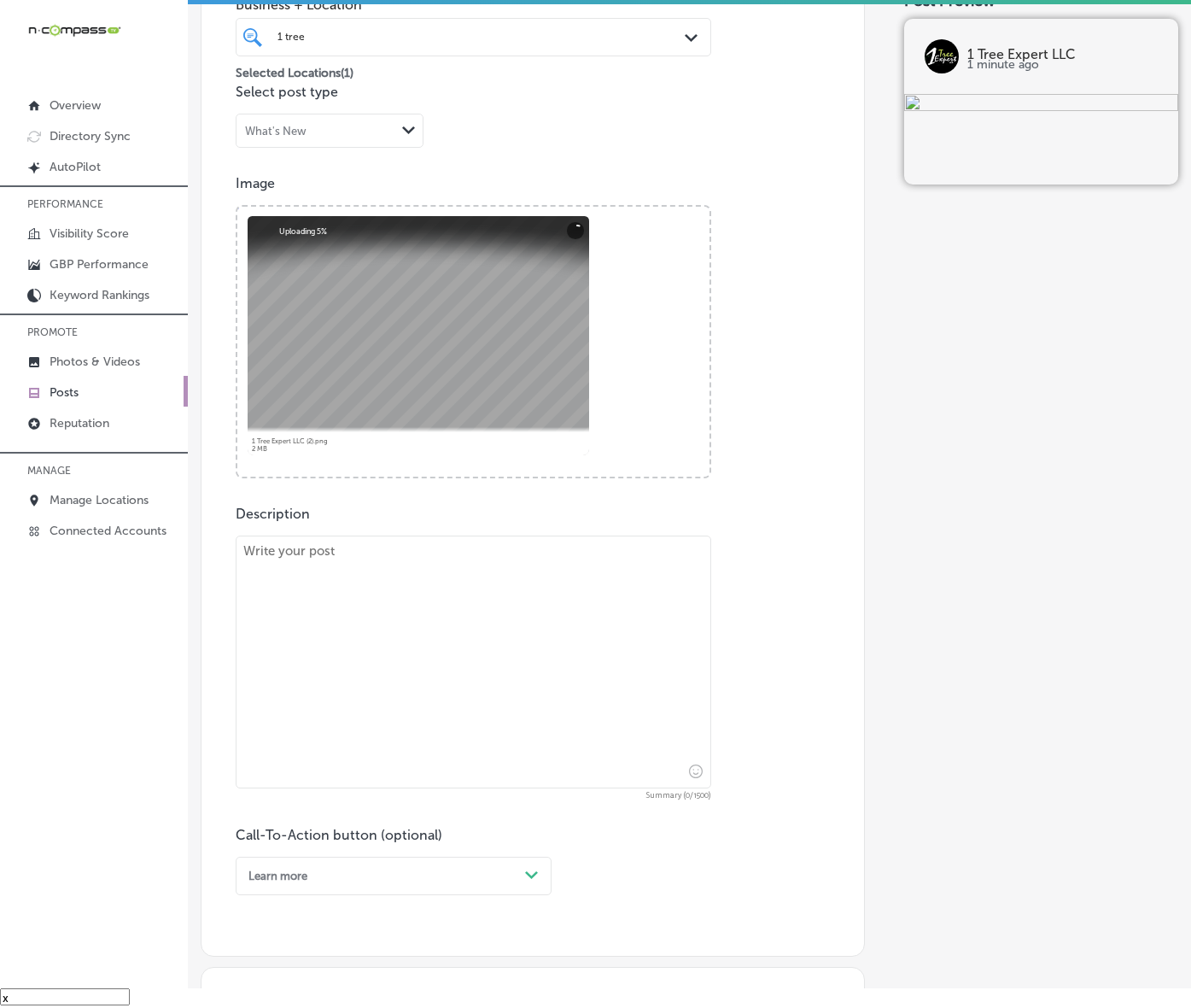
click at [356, 711] on textarea at bounding box center [473, 662] width 476 height 253
paste textarea "A well-maintained landscape adds value and appeal to any property. 1 Tree Exper…"
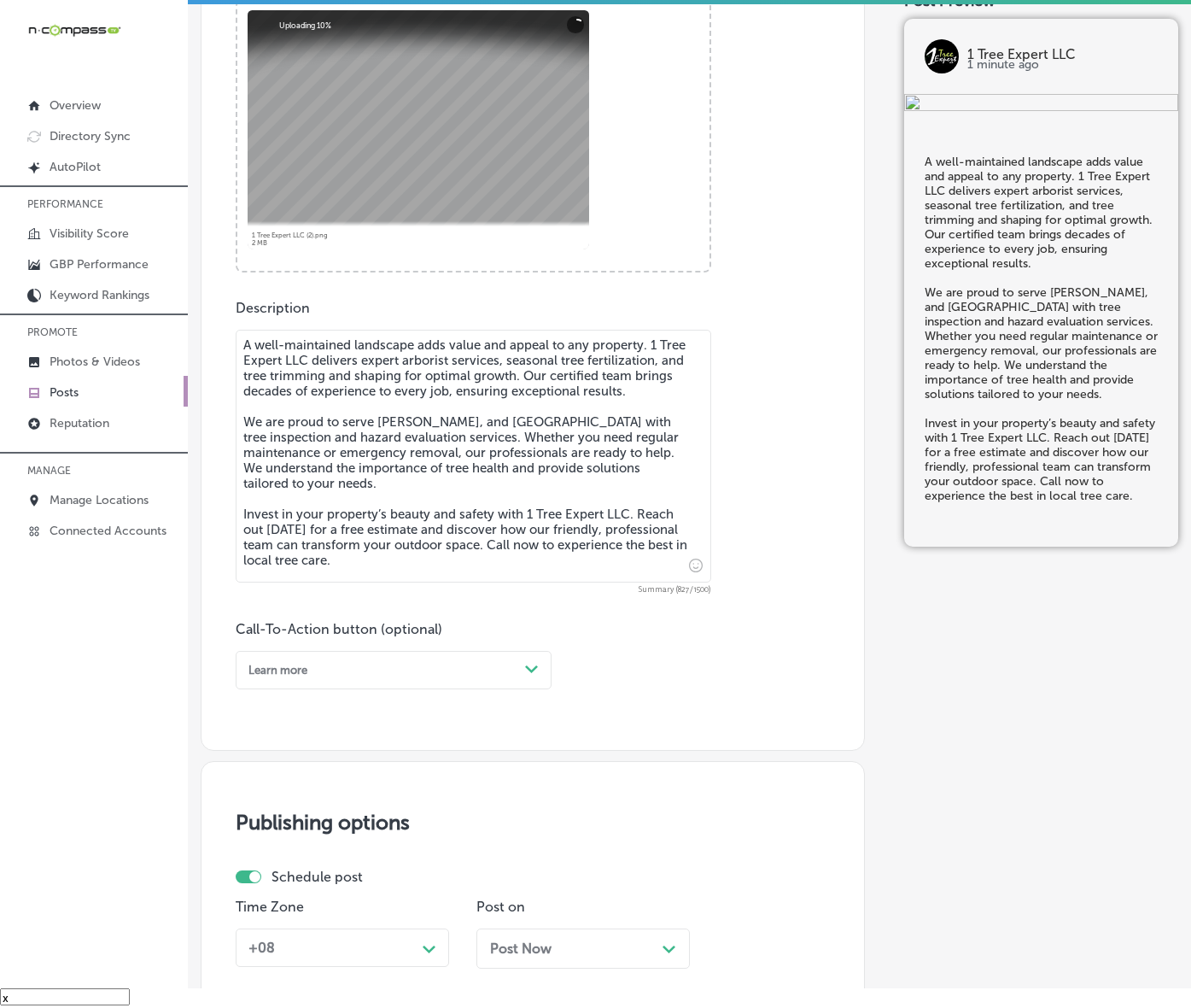
scroll to position [645, 0]
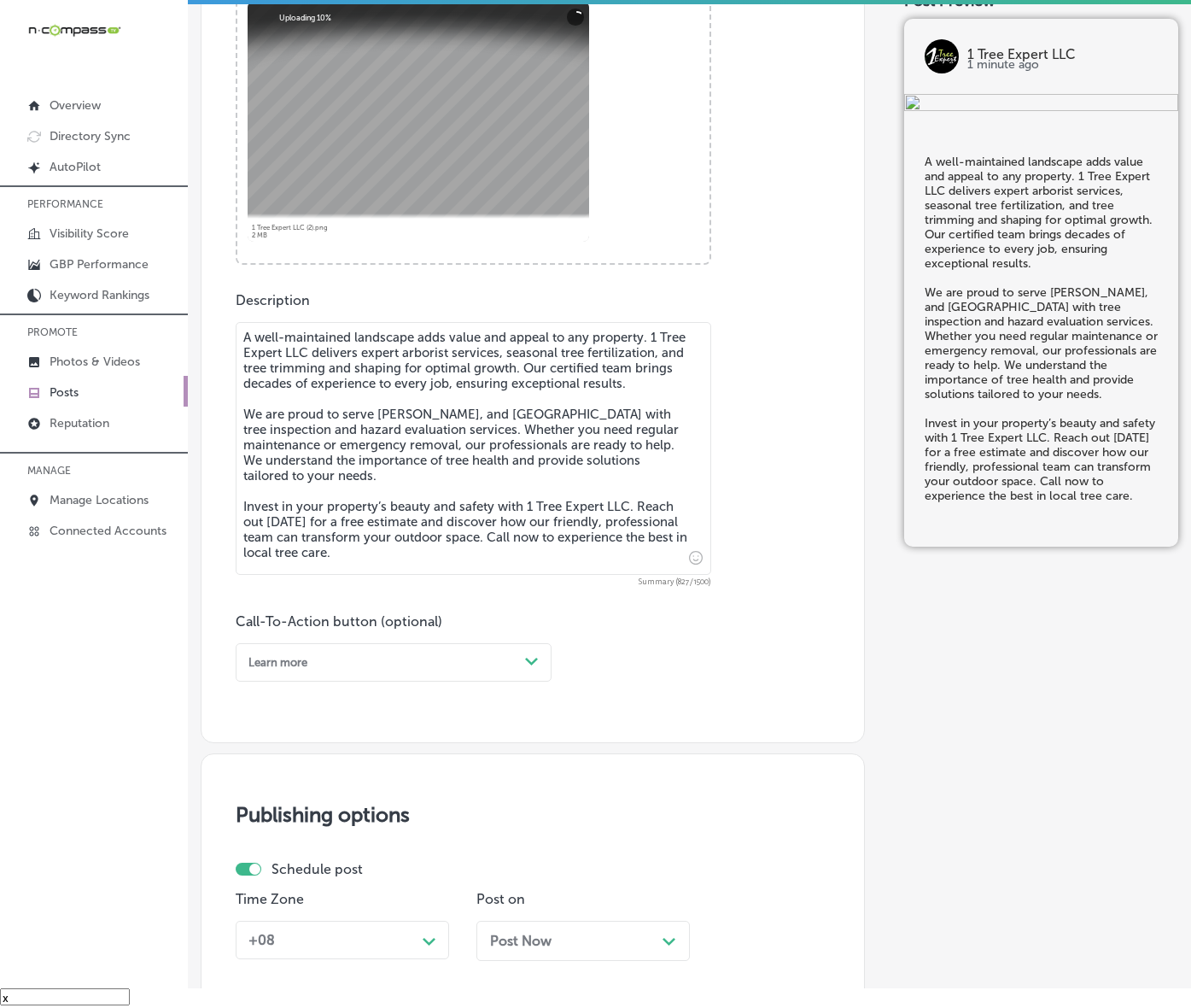
type textarea "A well-maintained landscape adds value and appeal to any property. 1 Tree Exper…"
click at [373, 674] on div "Learn more" at bounding box center [380, 662] width 277 height 23
click at [296, 864] on div "Call Now" at bounding box center [394, 851] width 316 height 26
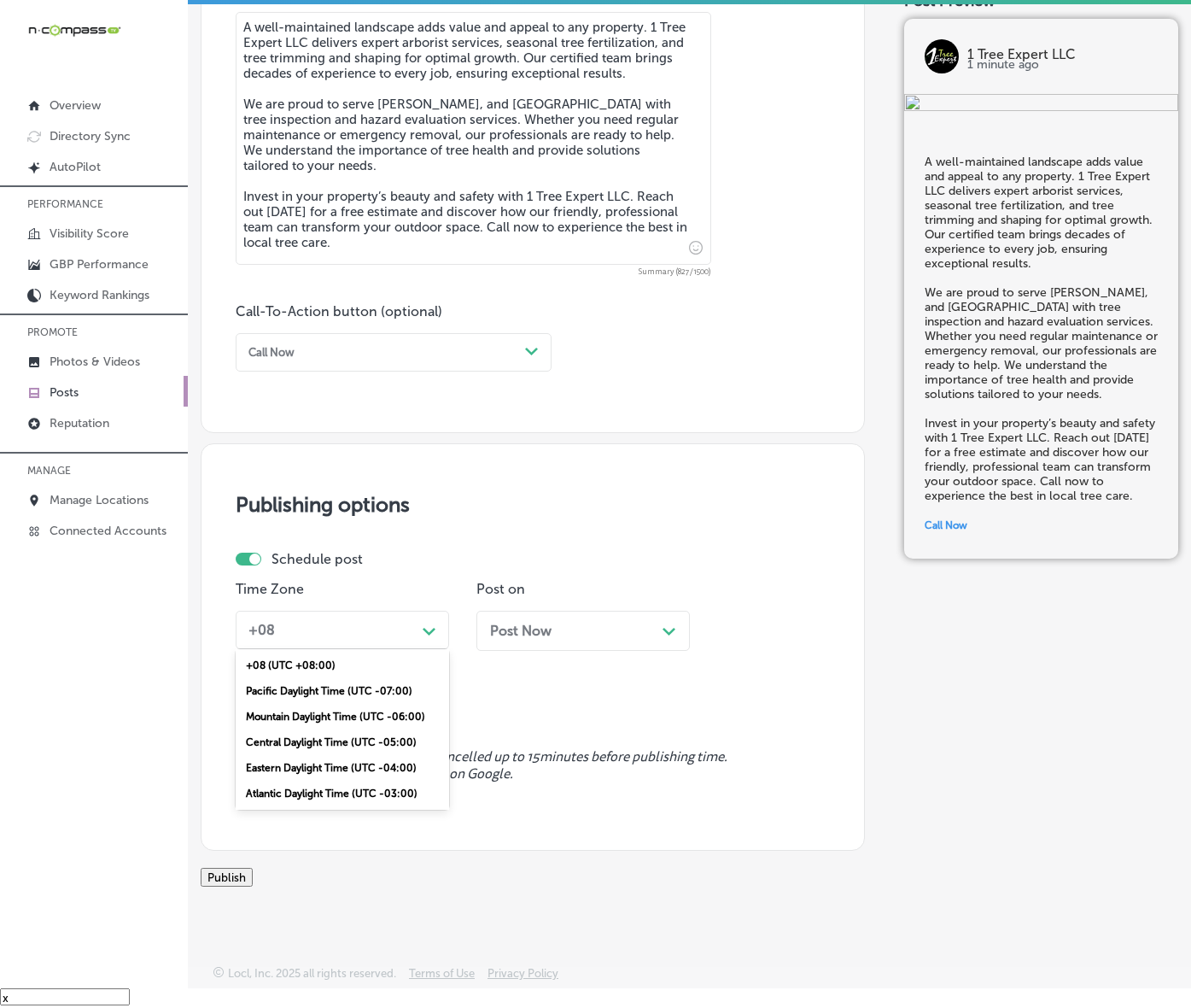
click at [408, 643] on div "+08" at bounding box center [329, 630] width 174 height 27
click at [372, 729] on div "Mountain Daylight Time (UTC -06:00)" at bounding box center [342, 716] width 213 height 26
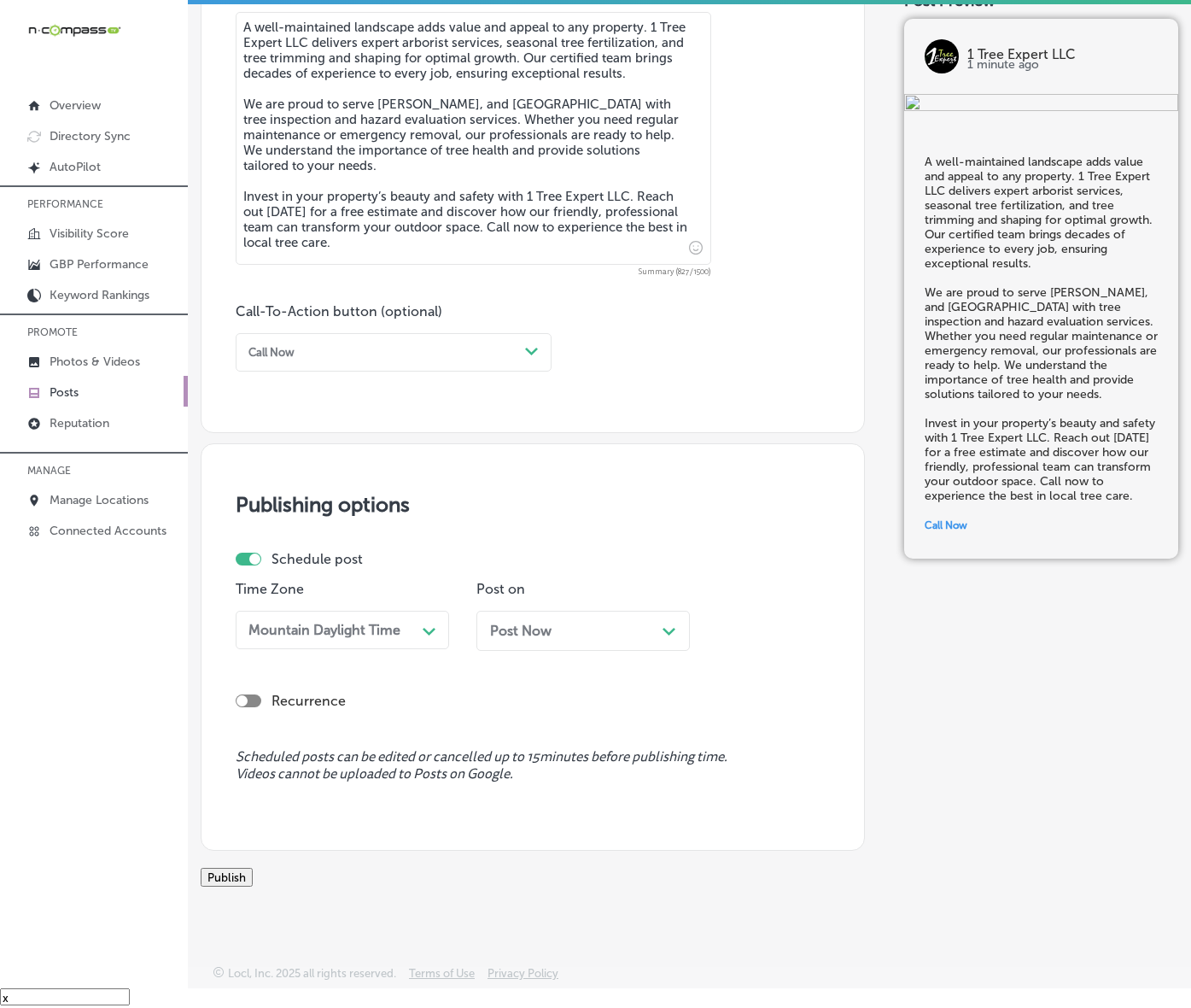
click at [525, 639] on span "Post Now" at bounding box center [521, 630] width 62 height 16
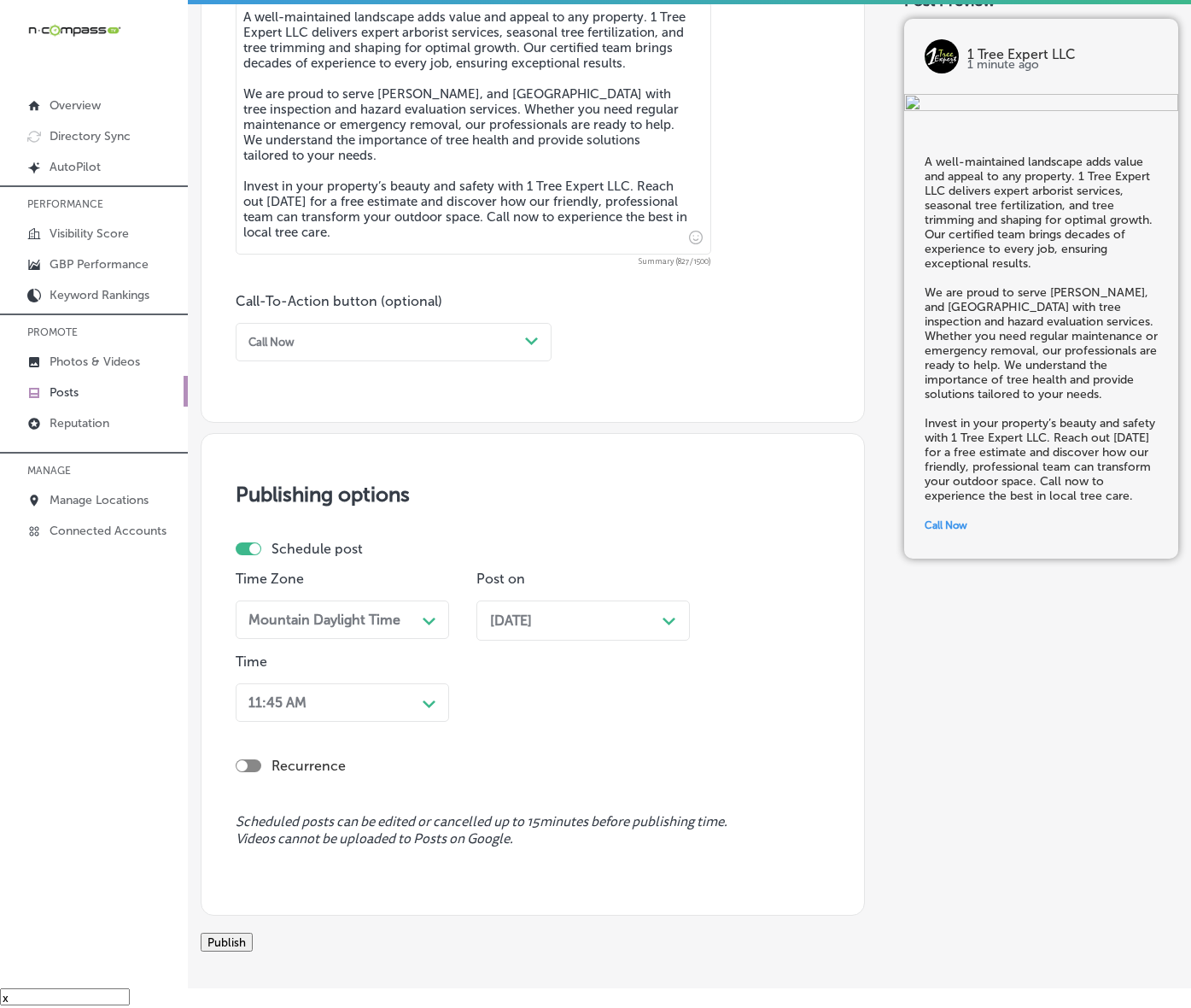
click at [428, 721] on div "11:45 AM Path Created with Sketch." at bounding box center [342, 702] width 213 height 38
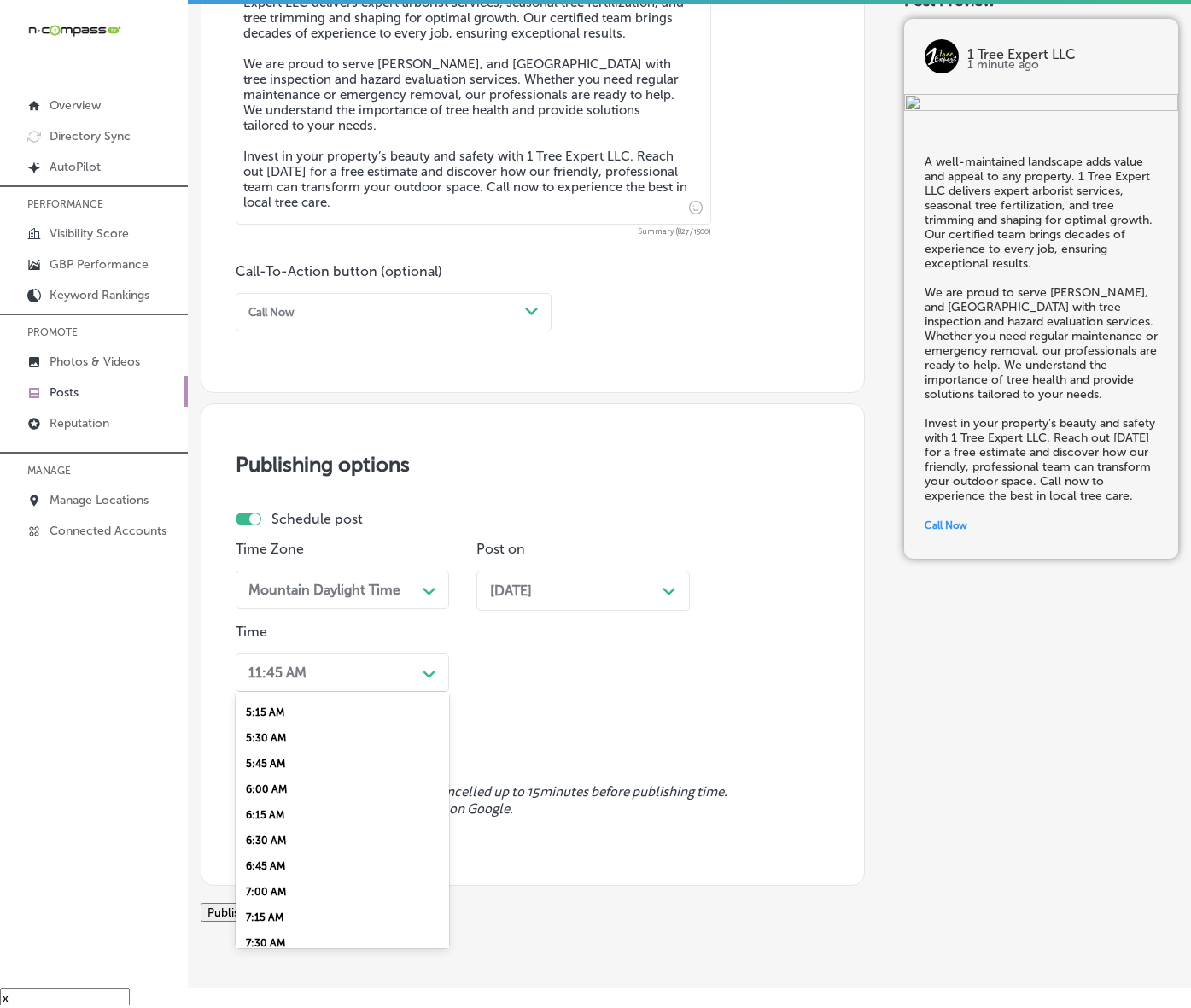
scroll to position [640, 0]
click at [270, 797] on div "7:00 AM" at bounding box center [342, 785] width 213 height 26
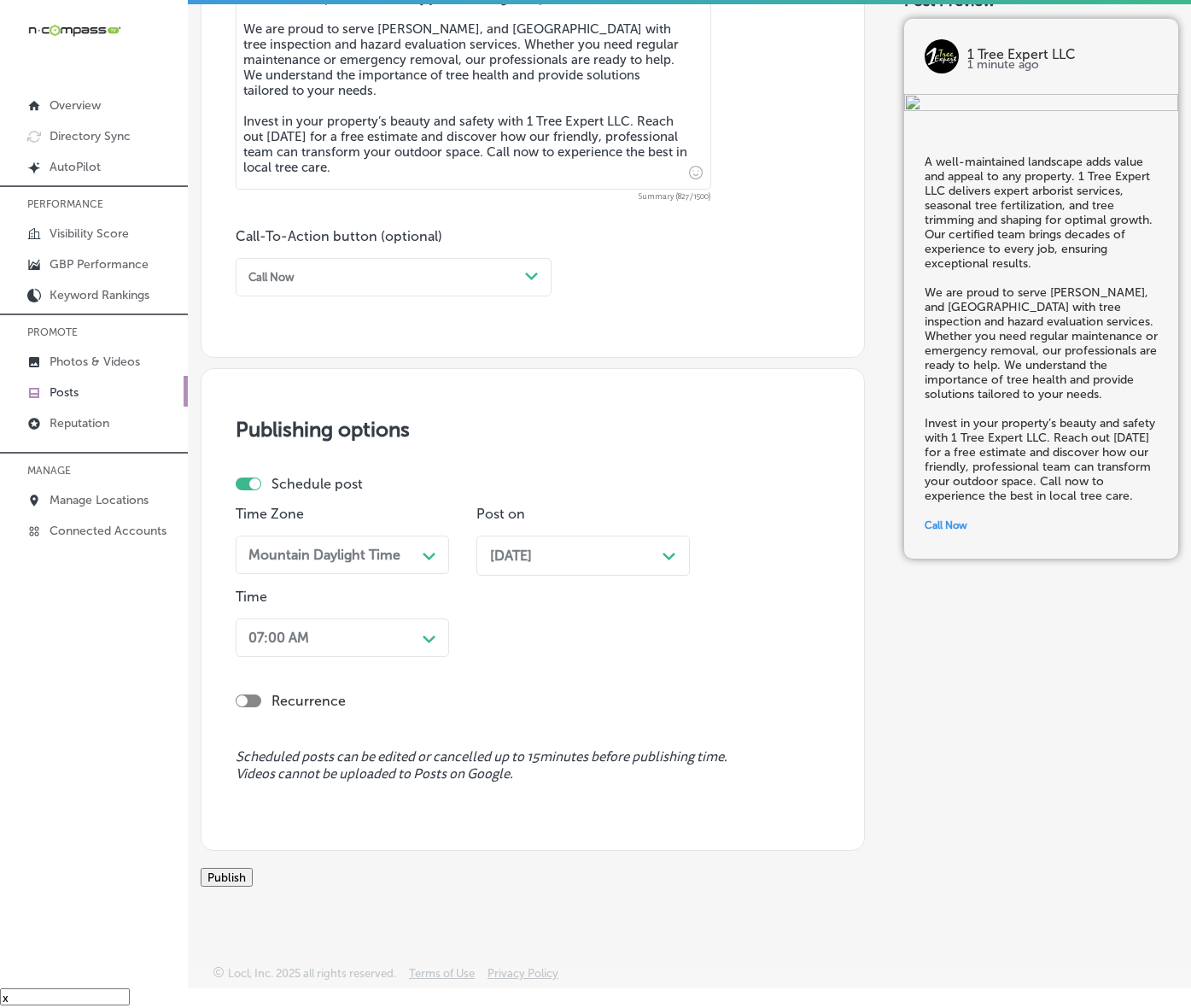
scroll to position [1146, 0]
click at [253, 868] on button "Publish" at bounding box center [227, 877] width 52 height 19
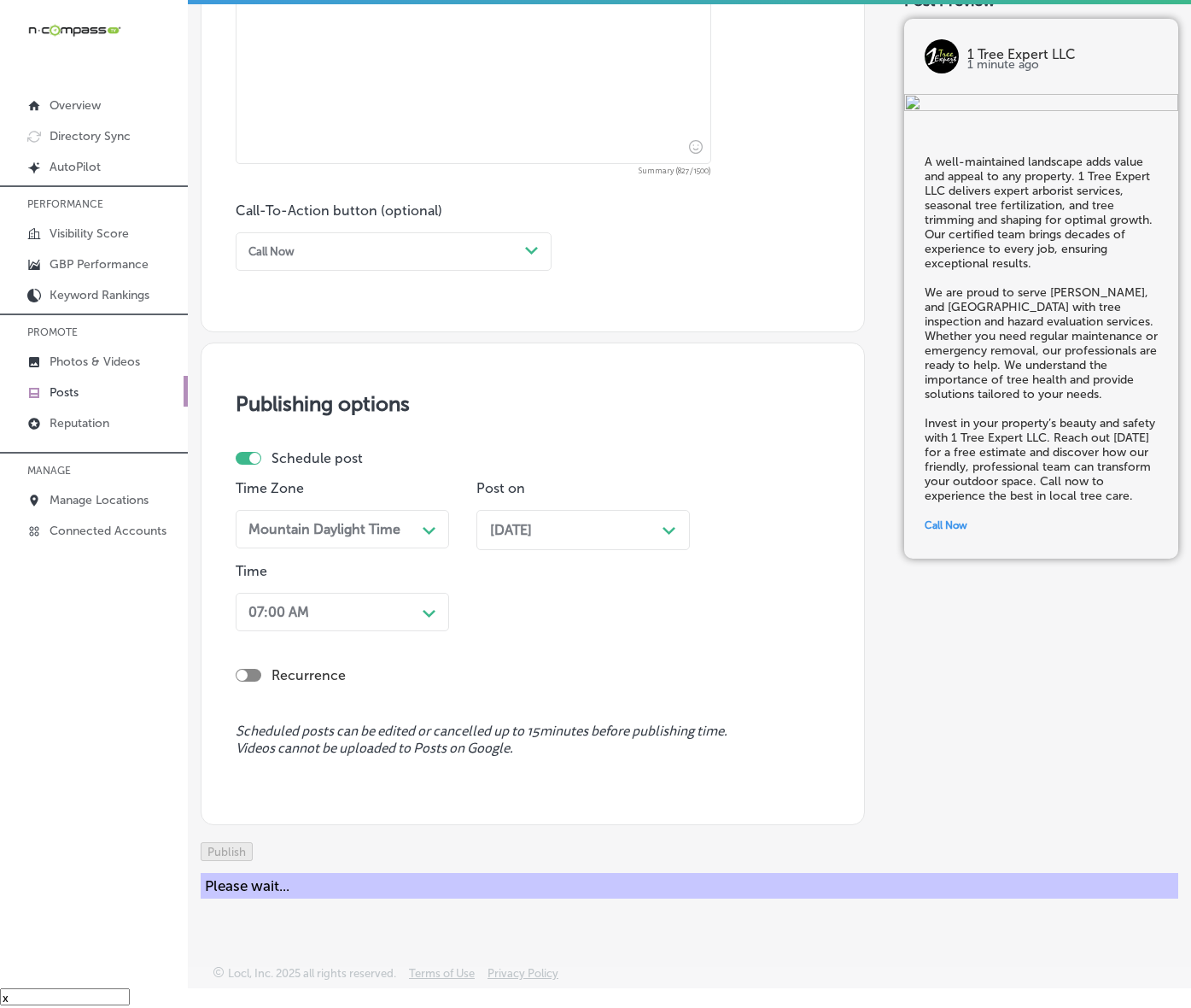
scroll to position [1072, 0]
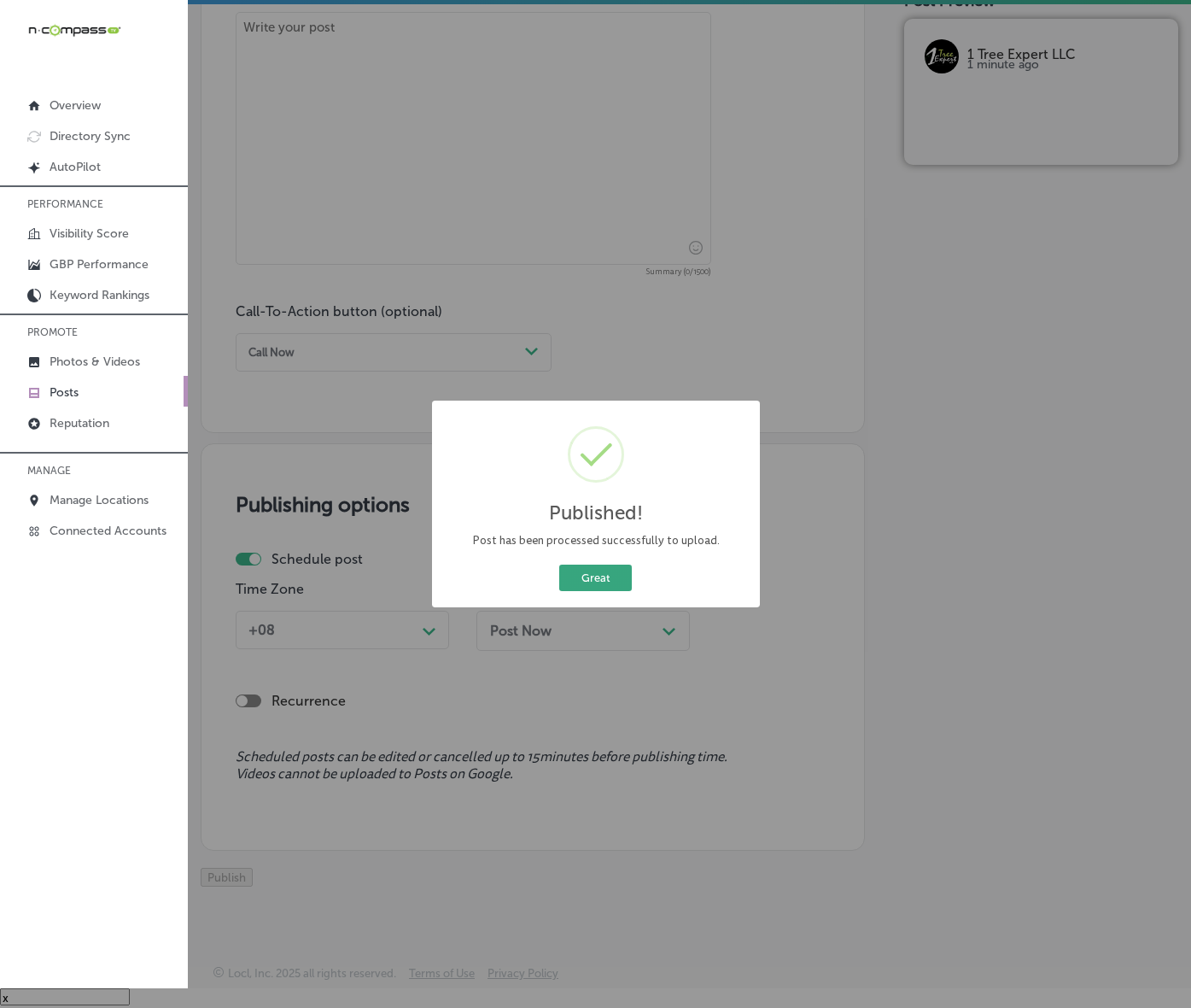
click at [611, 591] on button "Great" at bounding box center [596, 578] width 72 height 27
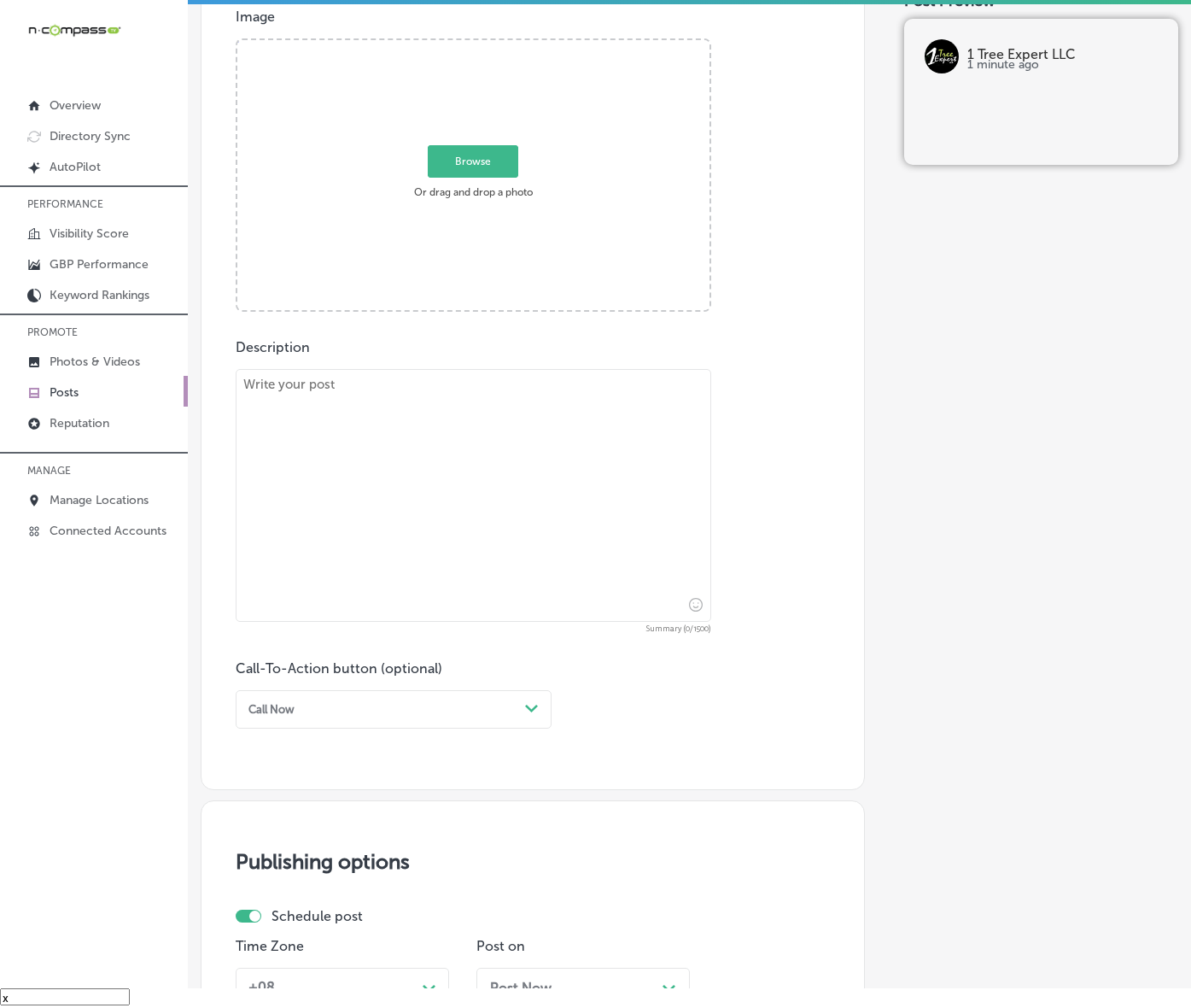
scroll to position [538, 0]
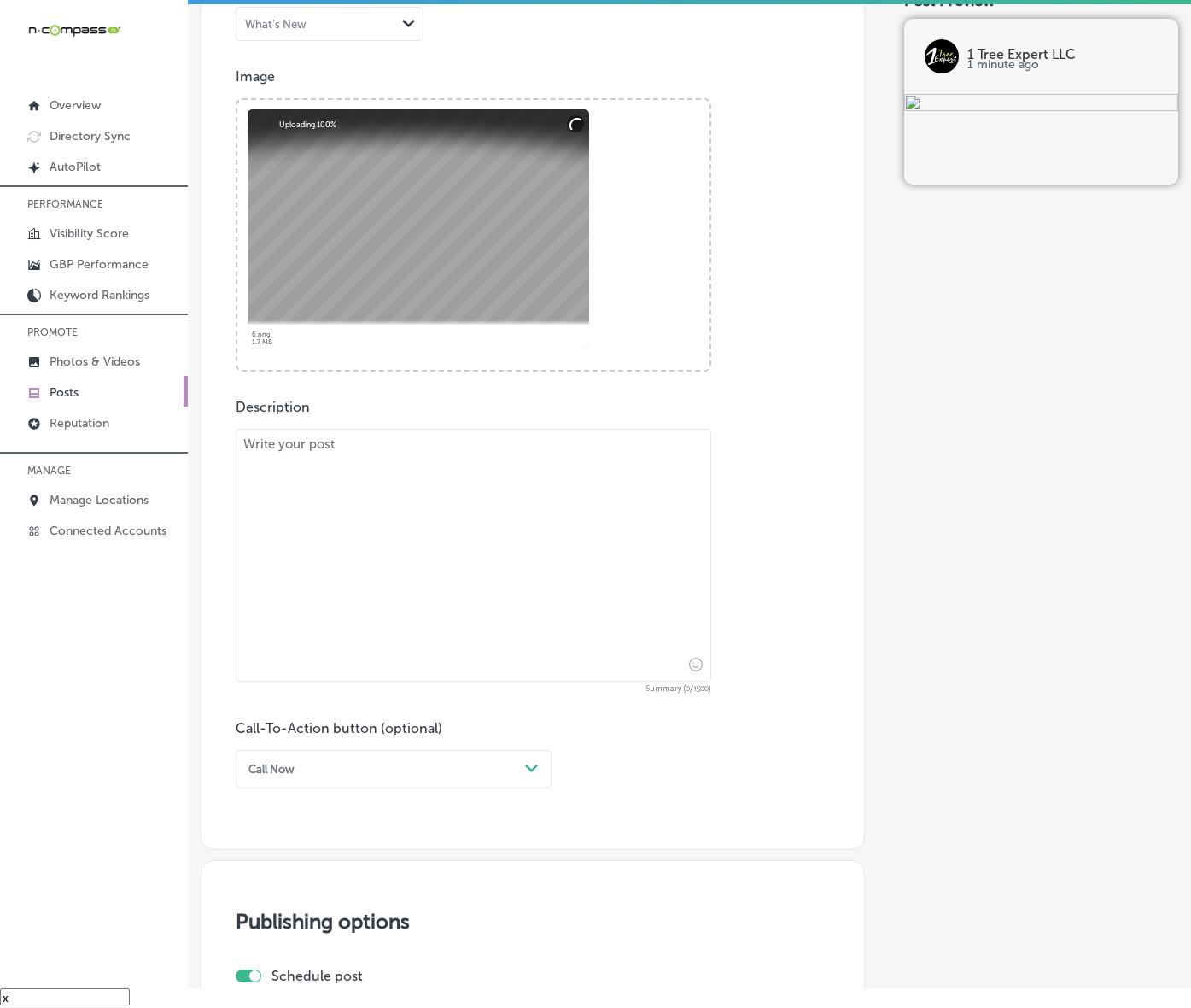
click at [400, 628] on textarea at bounding box center [473, 554] width 476 height 253
paste textarea "Trees are a vital part of your property’s ecosystem. 1 Tree Expert LLC offers s…"
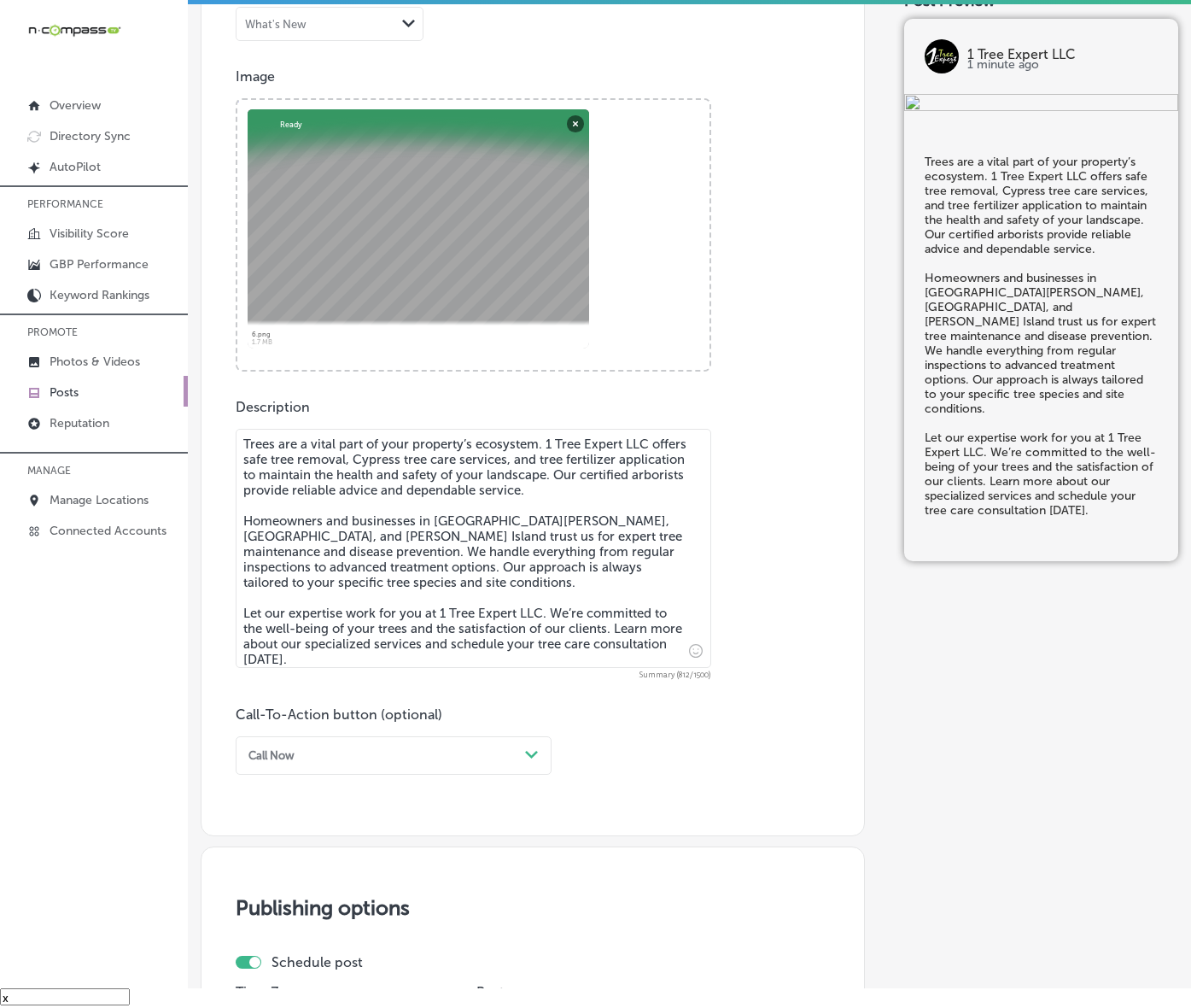
type textarea "Trees are a vital part of your property’s ecosystem. 1 Tree Expert LLC offers s…"
click at [404, 775] on div "option Call Now, selected. option Choose a Button Text focused, 1 of 7. 7 resul…" at bounding box center [394, 755] width 316 height 38
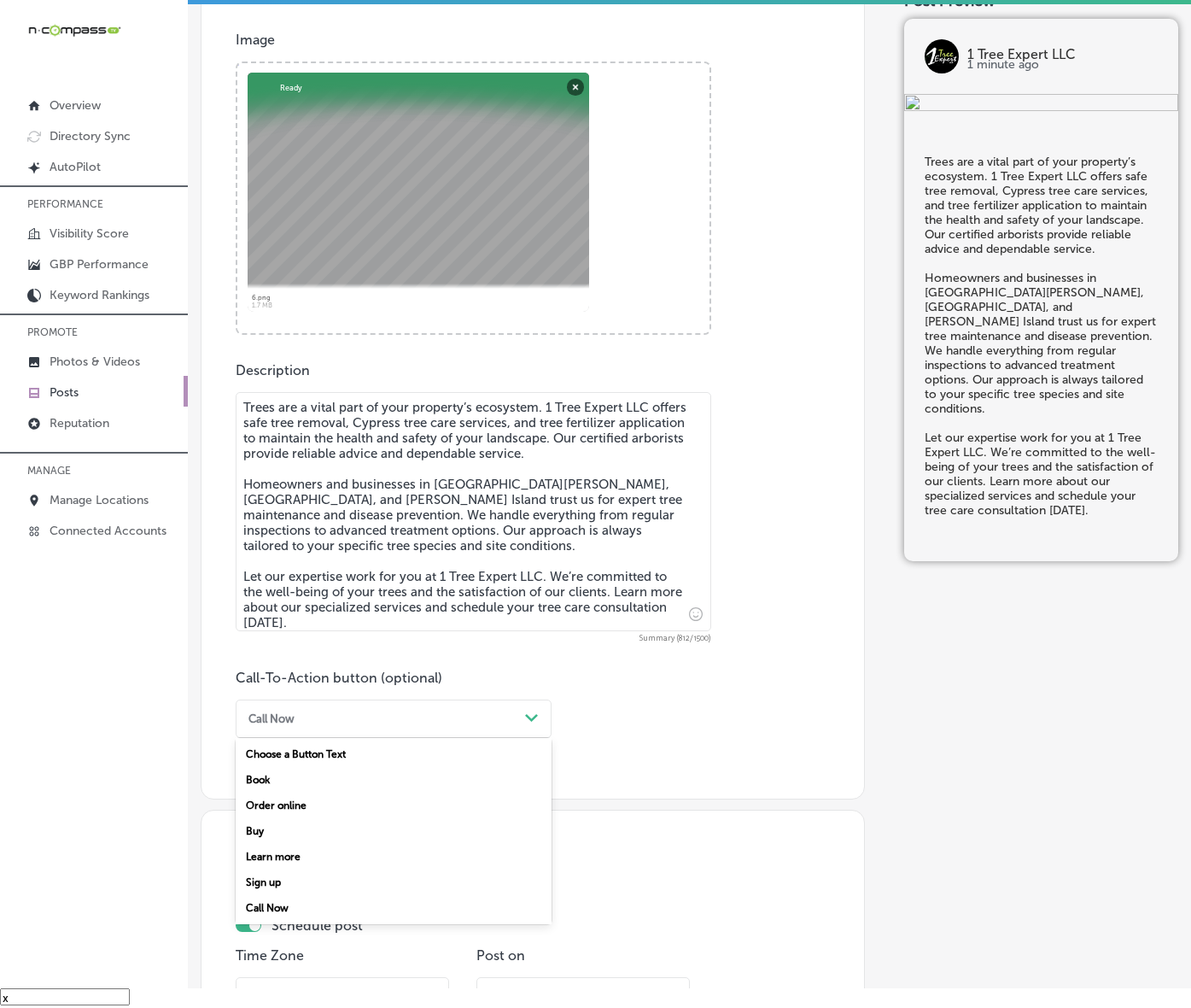
click at [299, 870] on div "Learn more" at bounding box center [394, 856] width 316 height 26
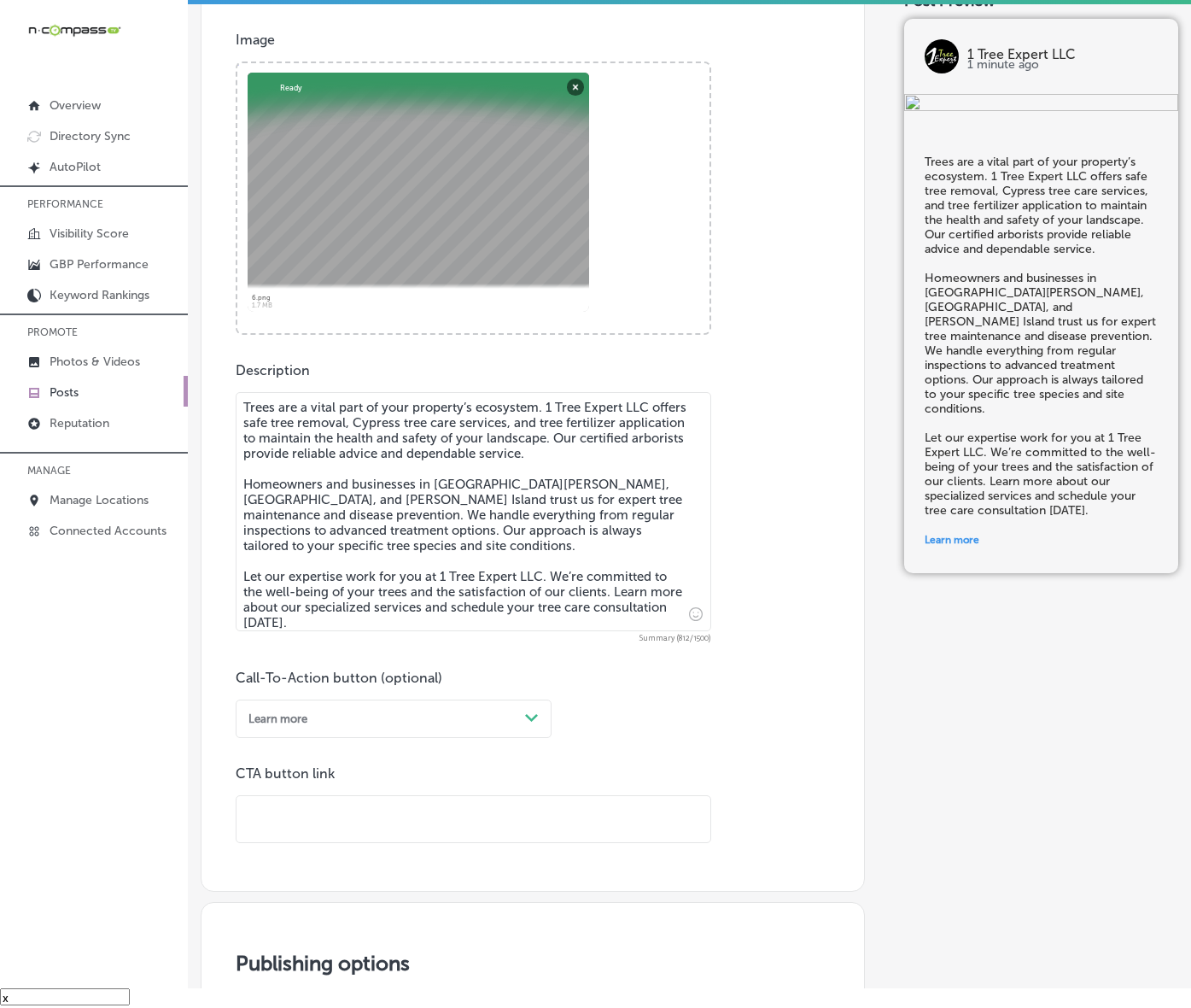
click at [361, 843] on input "text" at bounding box center [473, 820] width 474 height 47
paste input "[URL][DOMAIN_NAME]"
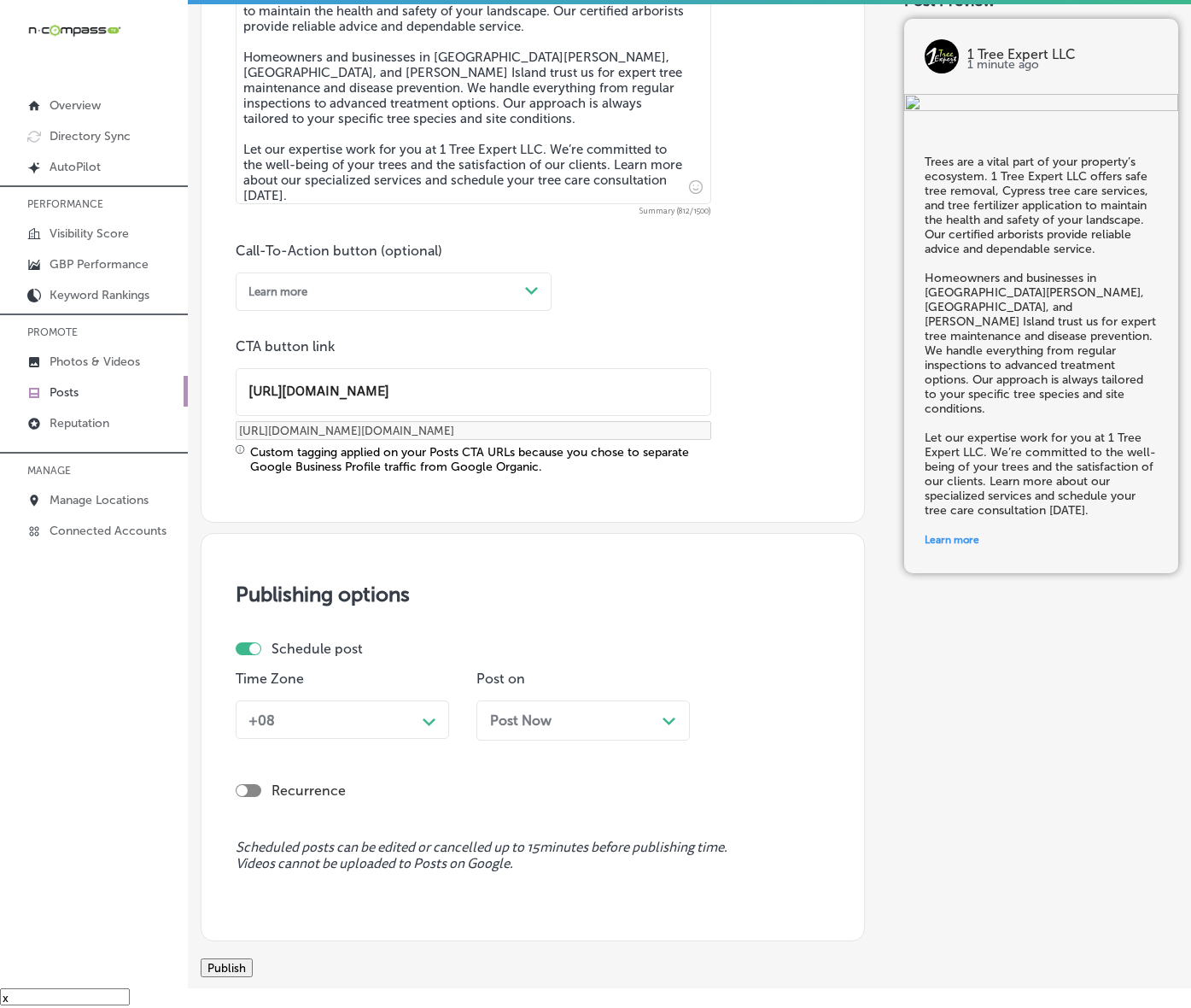
type input "[URL][DOMAIN_NAME]"
click at [411, 738] on div "+08 Path Created with Sketch." at bounding box center [342, 719] width 213 height 38
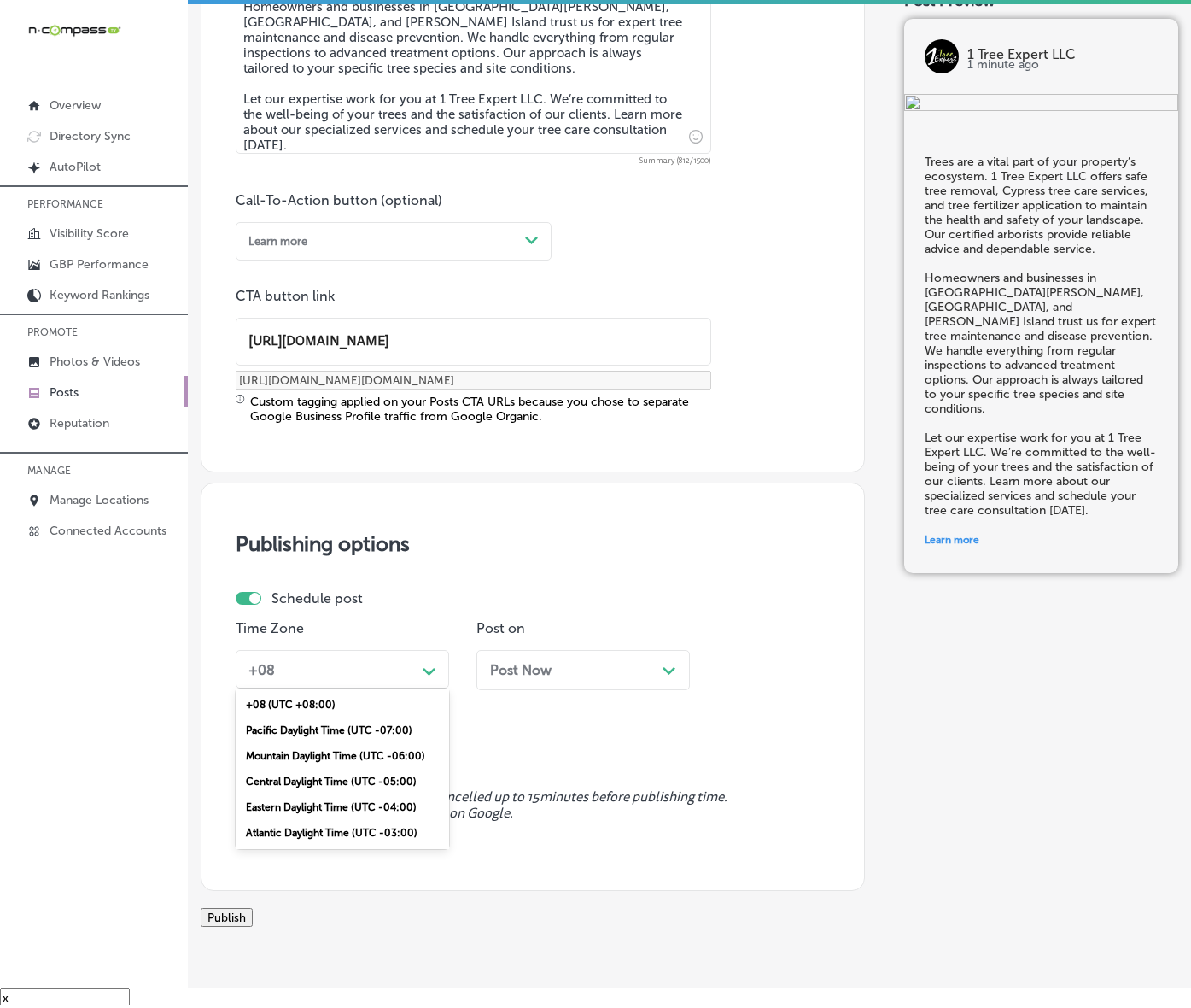
click at [344, 769] on div "Mountain Daylight Time (UTC -06:00)" at bounding box center [342, 755] width 213 height 26
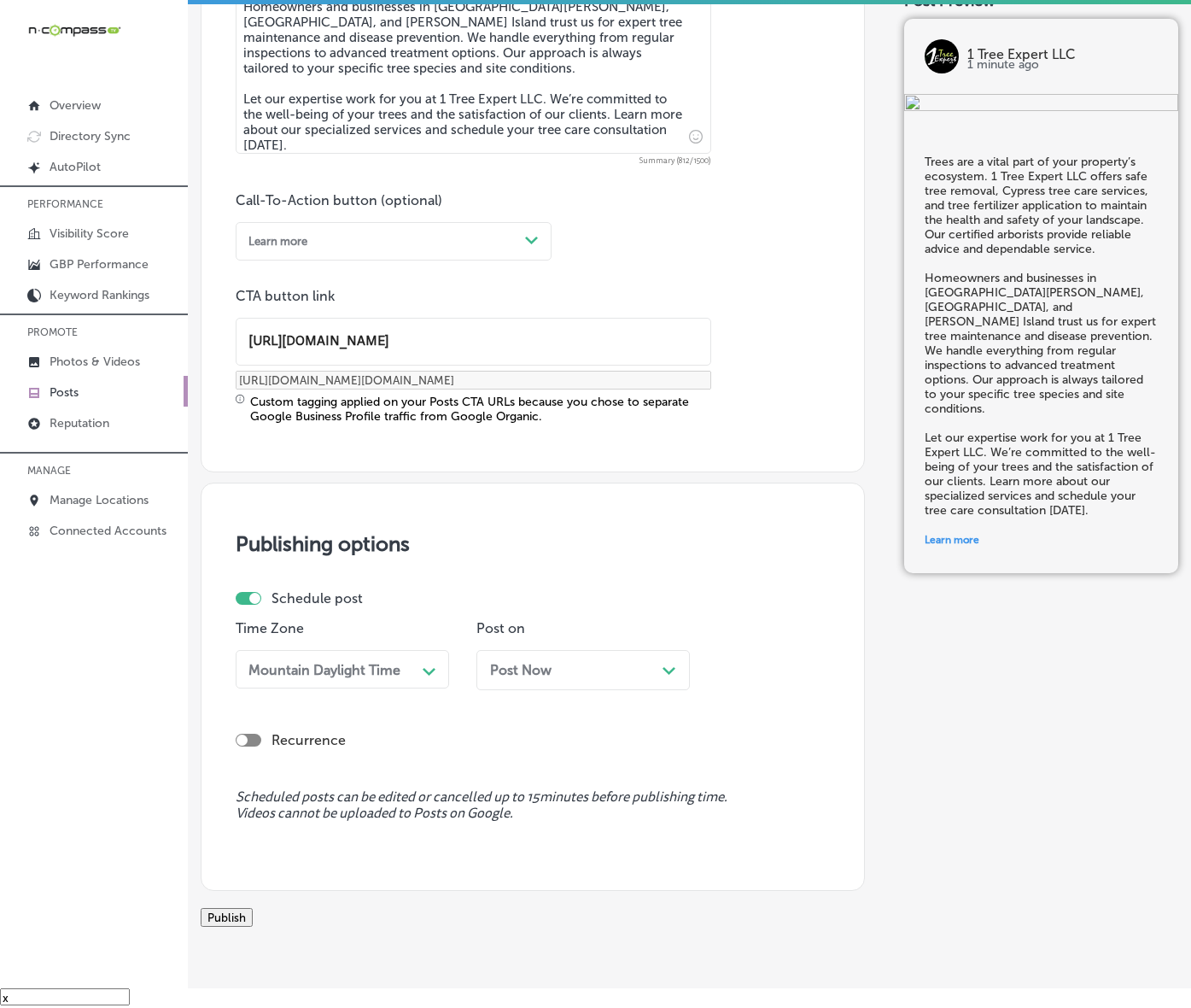
click at [538, 679] on span "Post Now" at bounding box center [521, 670] width 62 height 16
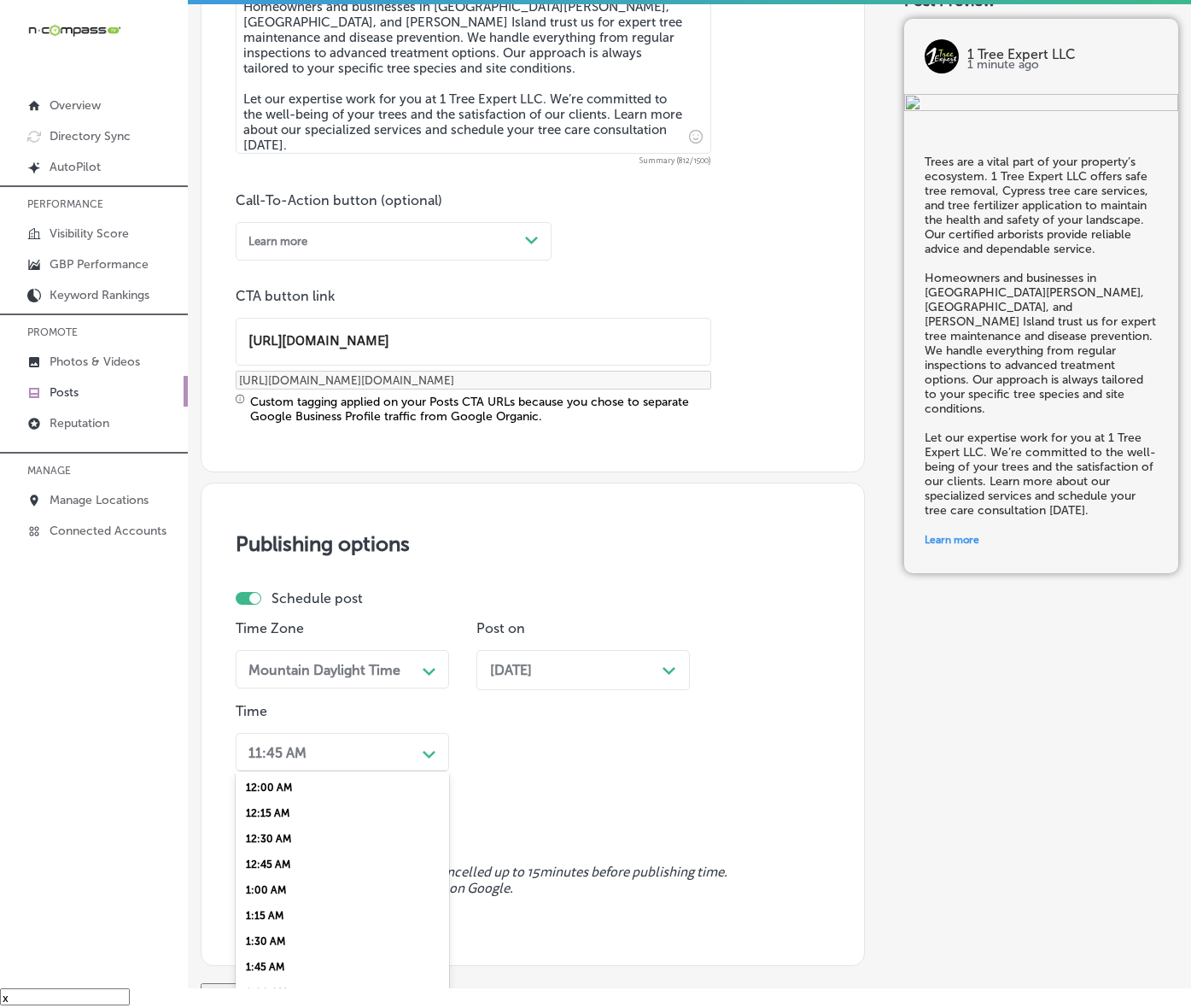
click at [436, 771] on div "option 7:00 AM, selected. option 12:30 AM focused, 3 of 96. 96 results availabl…" at bounding box center [342, 752] width 213 height 38
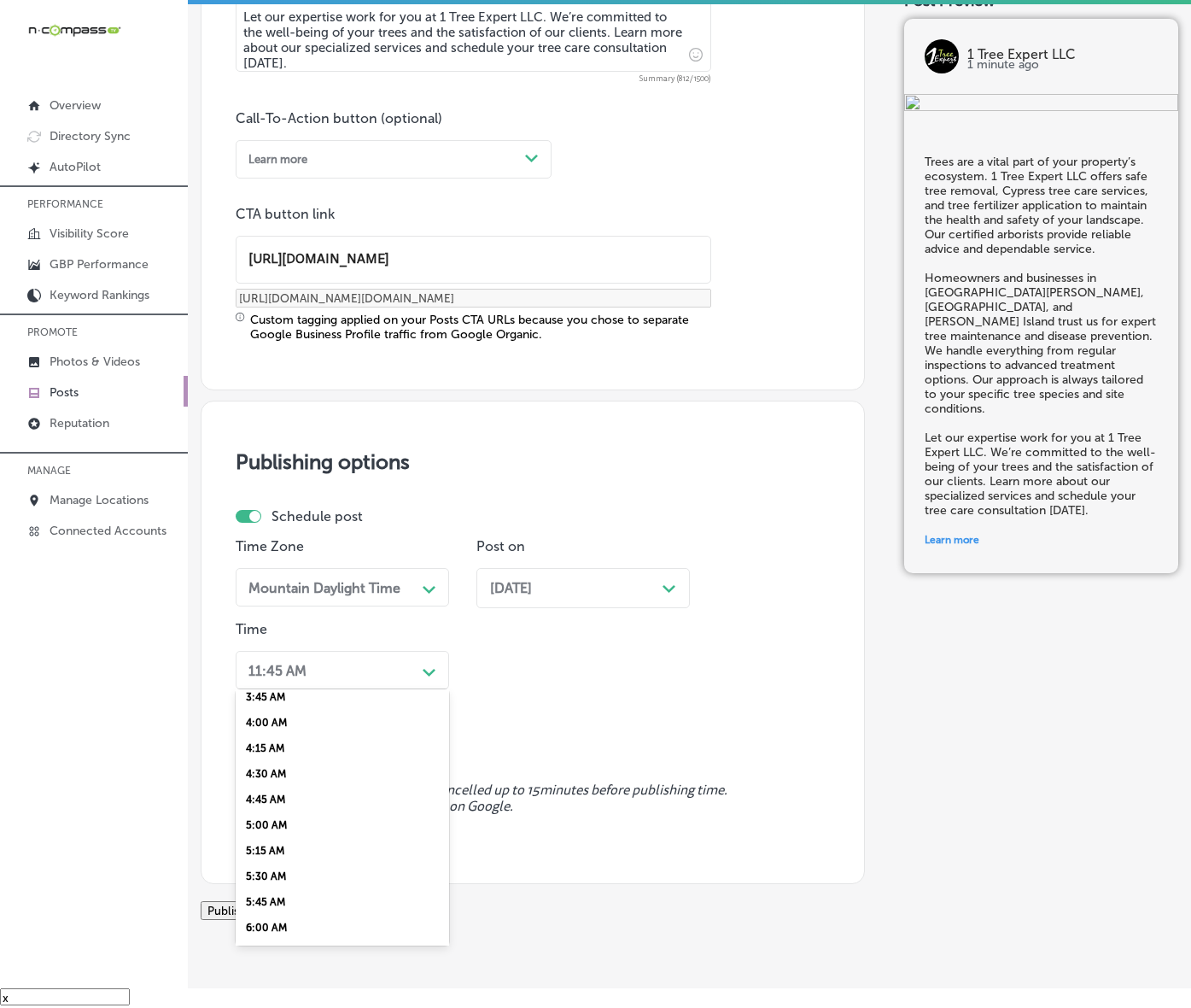
scroll to position [640, 0]
click at [274, 796] on div "7:00 AM" at bounding box center [342, 782] width 213 height 26
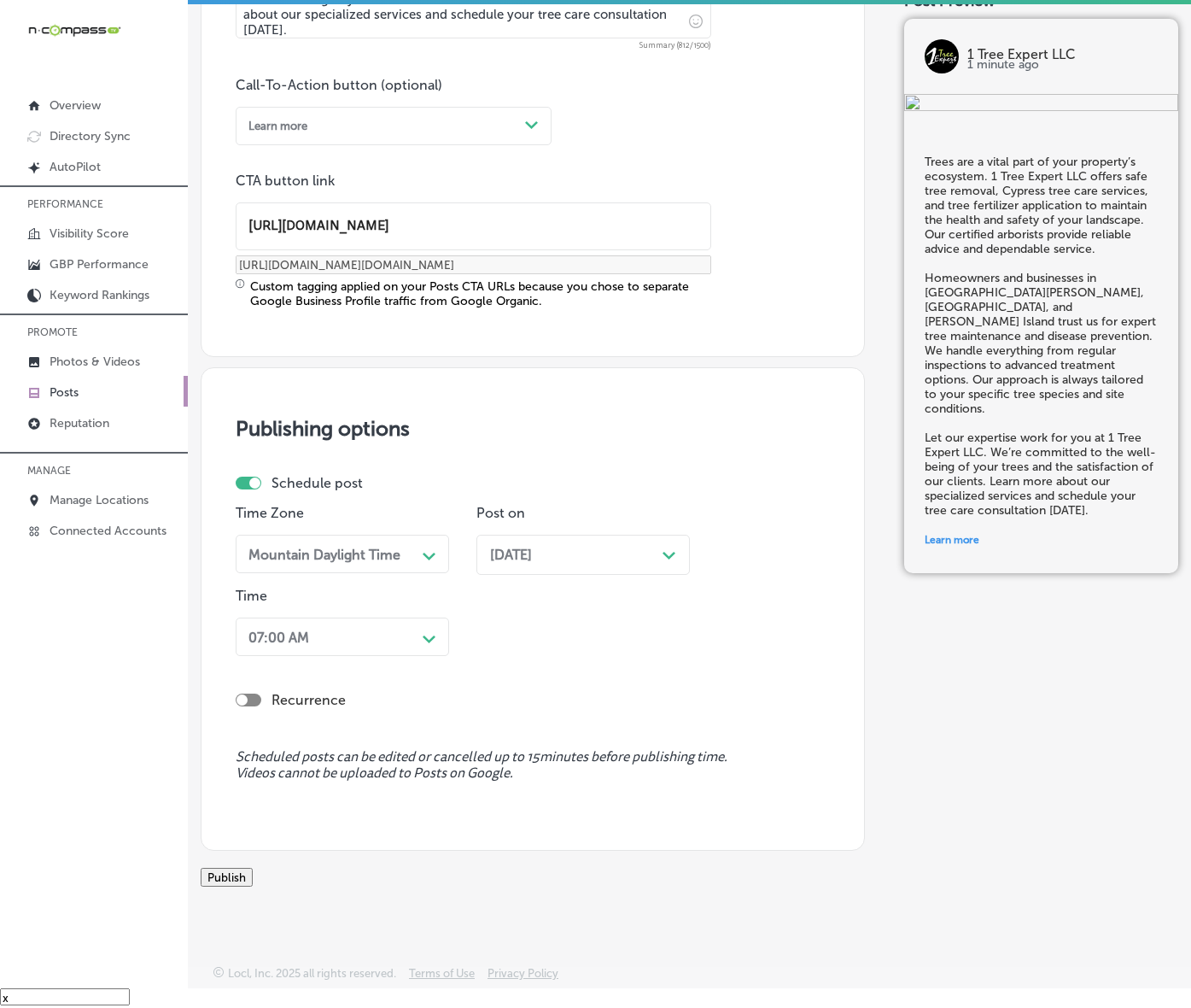
scroll to position [1287, 0]
click at [253, 868] on button "Publish" at bounding box center [227, 877] width 52 height 19
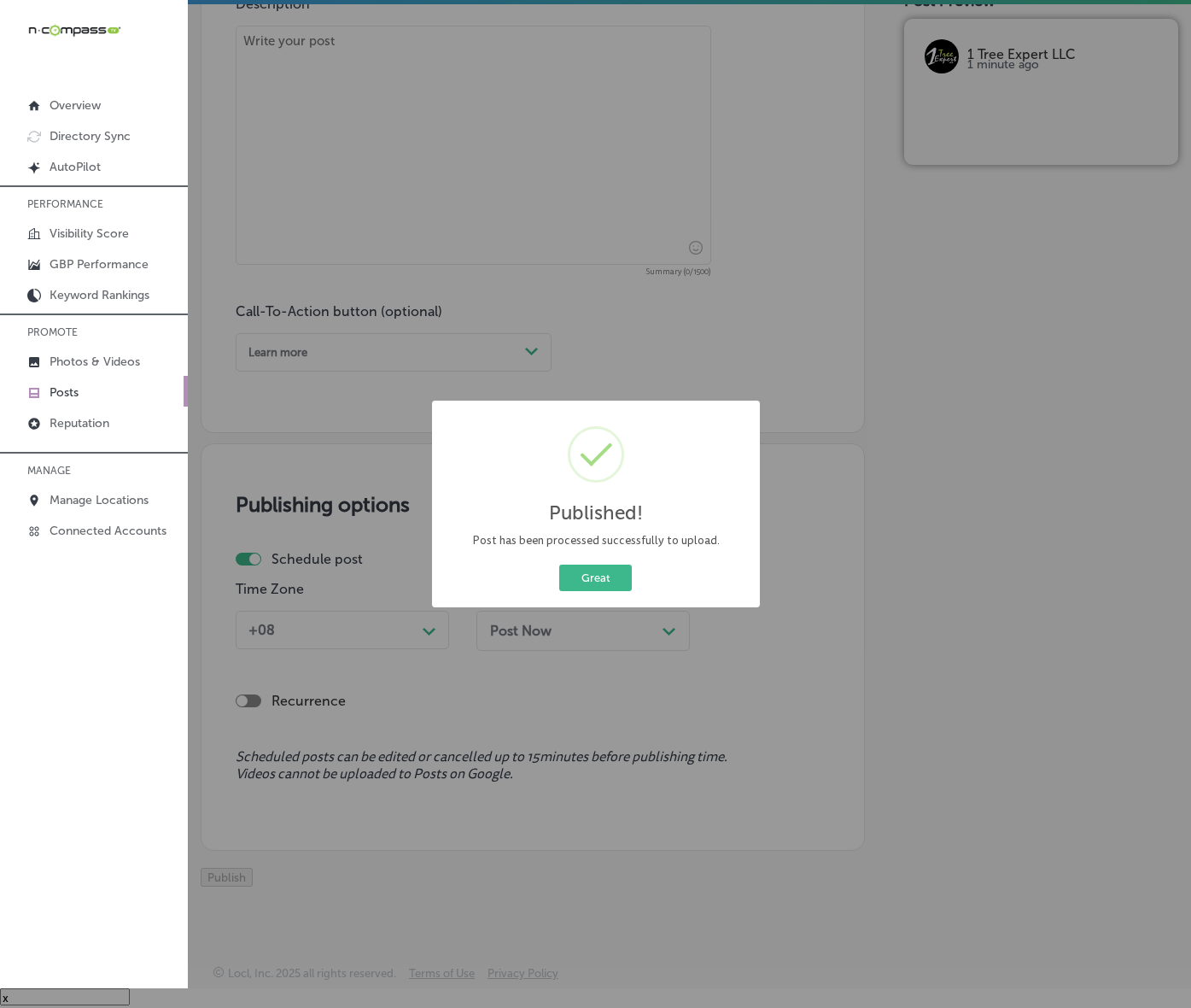
scroll to position [1057, 0]
drag, startPoint x: 603, startPoint y: 612, endPoint x: 617, endPoint y: 611, distance: 14.0
click at [603, 591] on button "Great" at bounding box center [596, 578] width 72 height 27
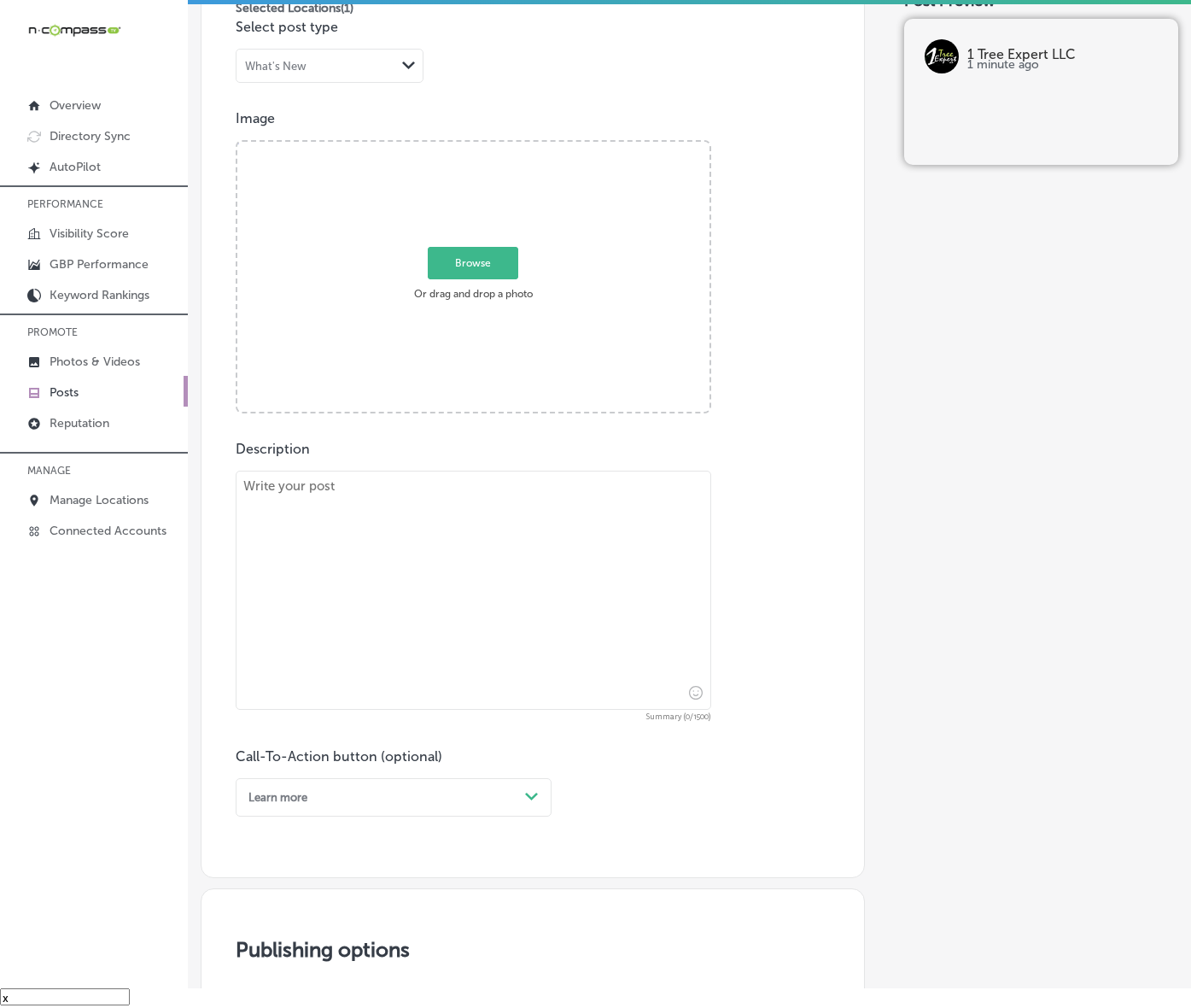
scroll to position [417, 0]
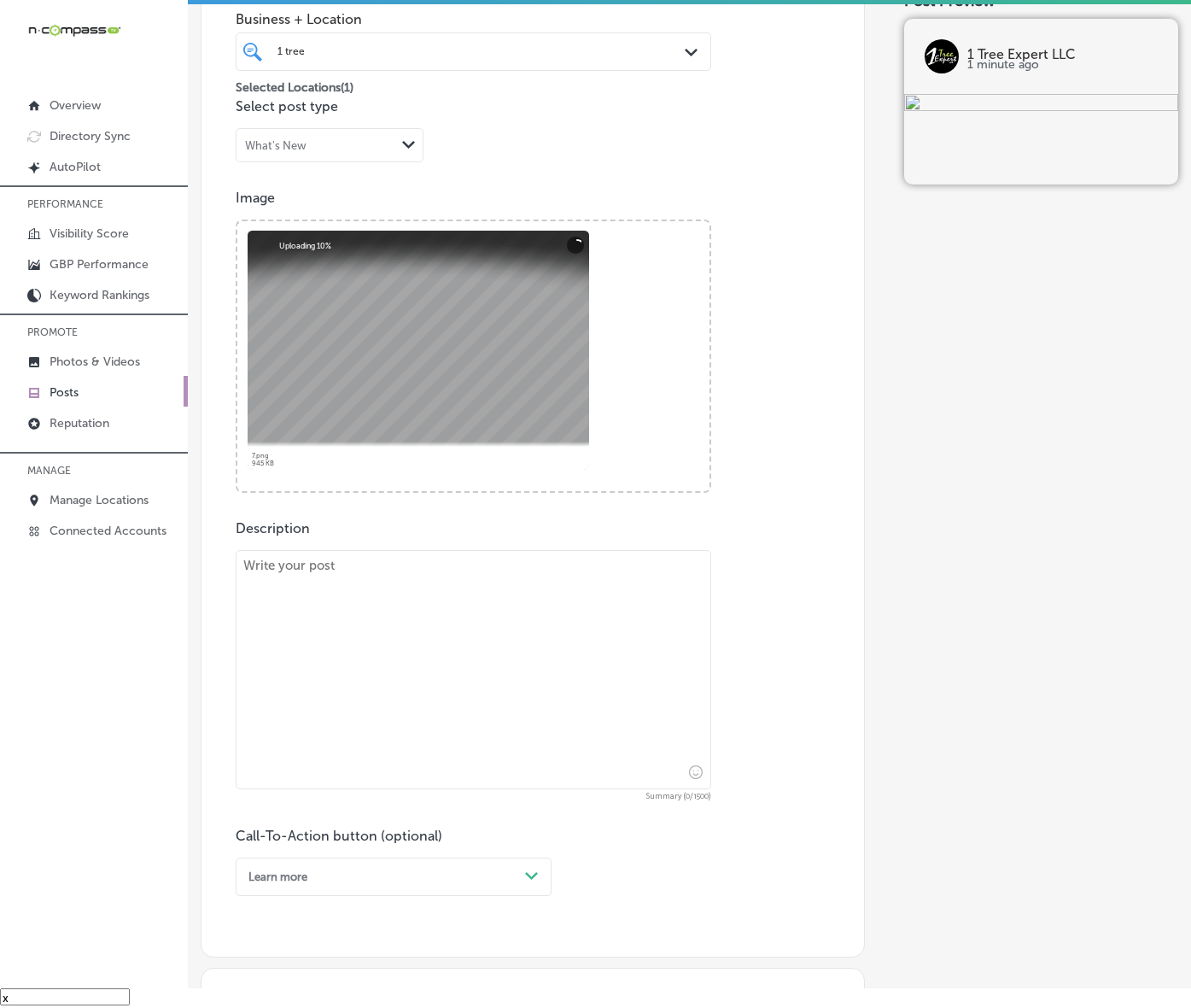
click at [218, 633] on div "Post content Select location(s) Business + Location 1 tree 1 tree Path Created …" at bounding box center [533, 418] width 664 height 1079
click at [353, 662] on textarea at bounding box center [473, 670] width 476 height 239
paste textarea "Regular tree care keeps your property looking its best. 1 Tree Expert LLC provi…"
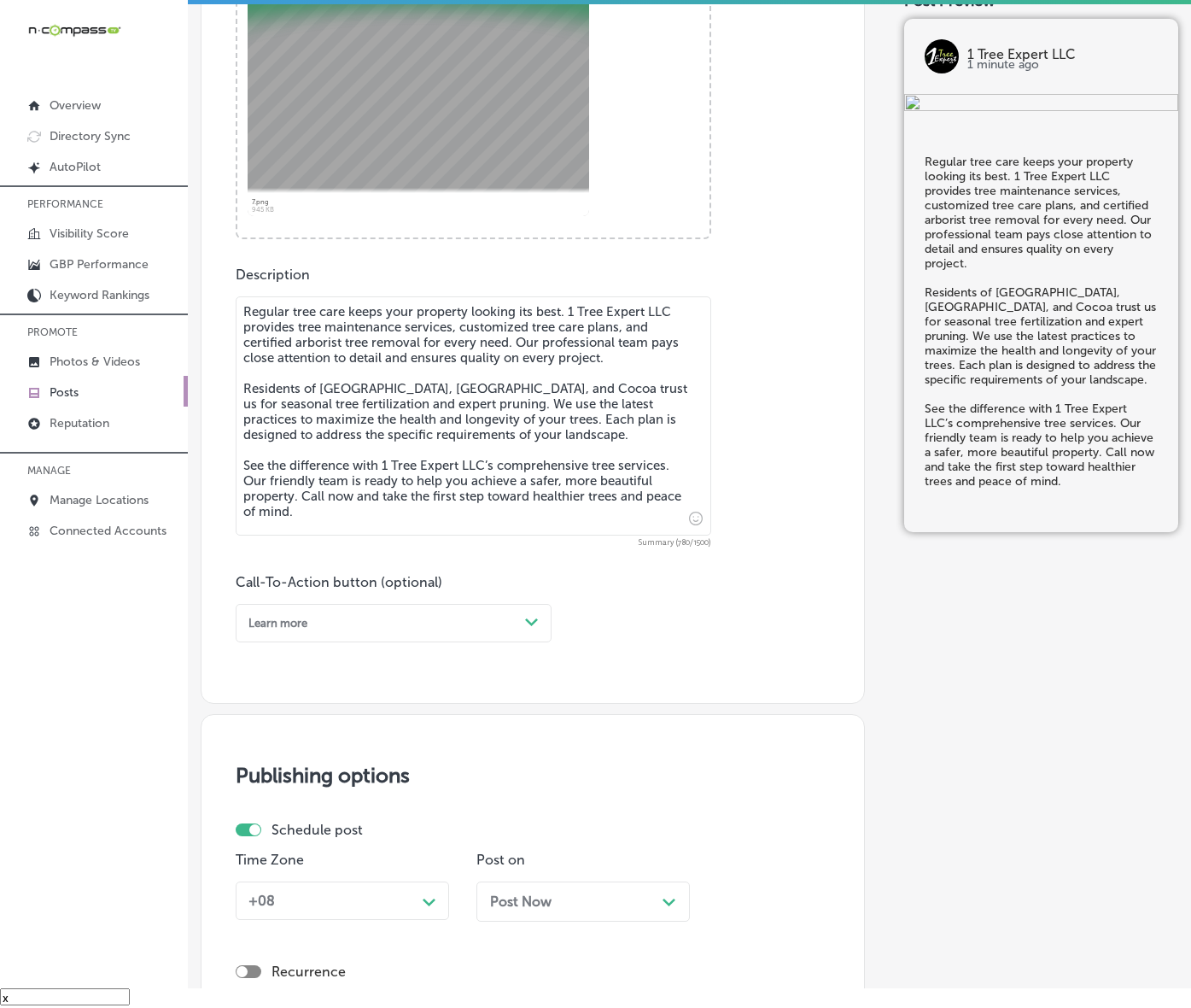
scroll to position [737, 0]
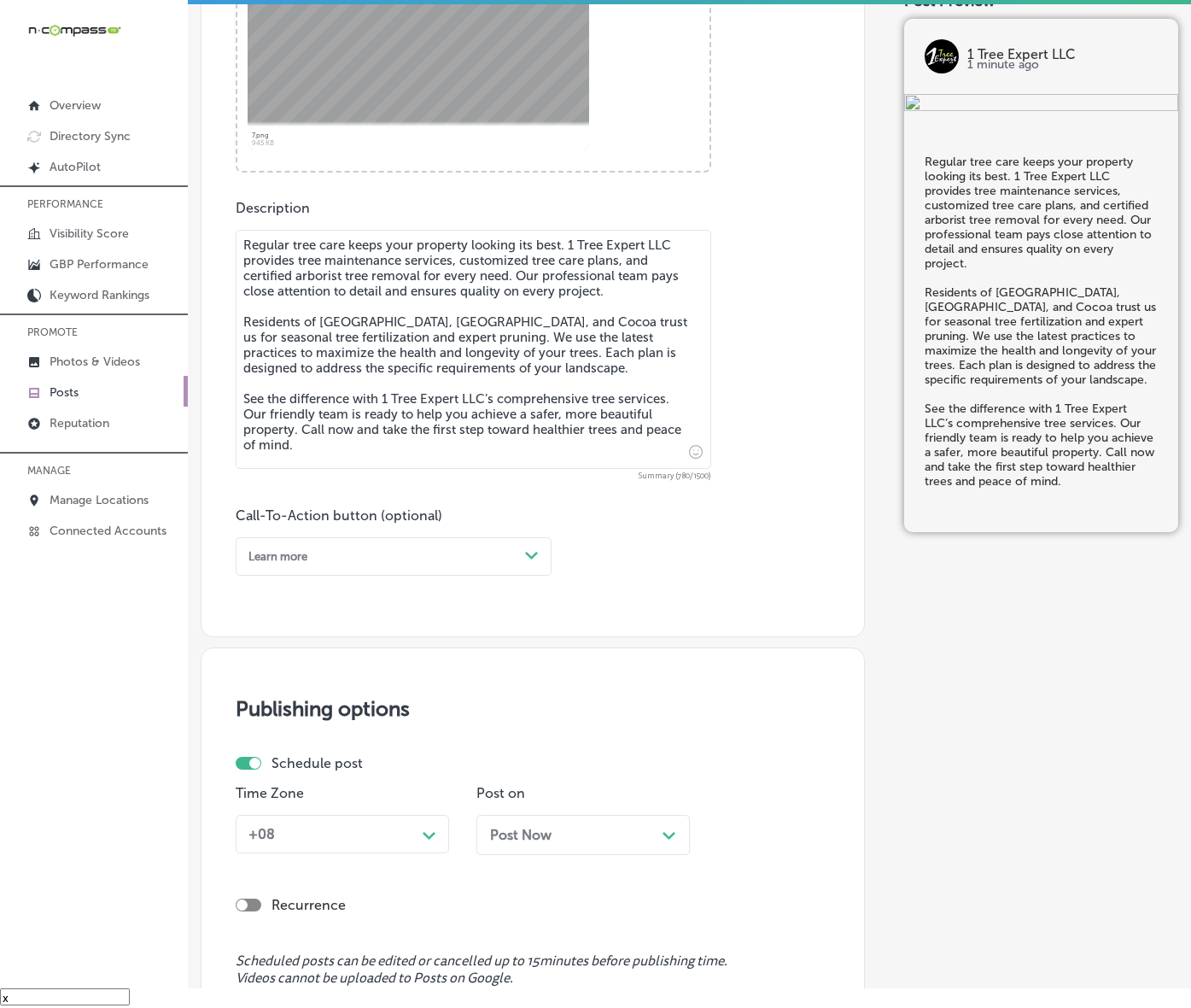
type textarea "Regular tree care keeps your property looking its best. 1 Tree Expert LLC provi…"
click at [468, 568] on div "Learn more" at bounding box center [380, 556] width 277 height 23
click at [305, 758] on div "Call Now" at bounding box center [394, 746] width 316 height 26
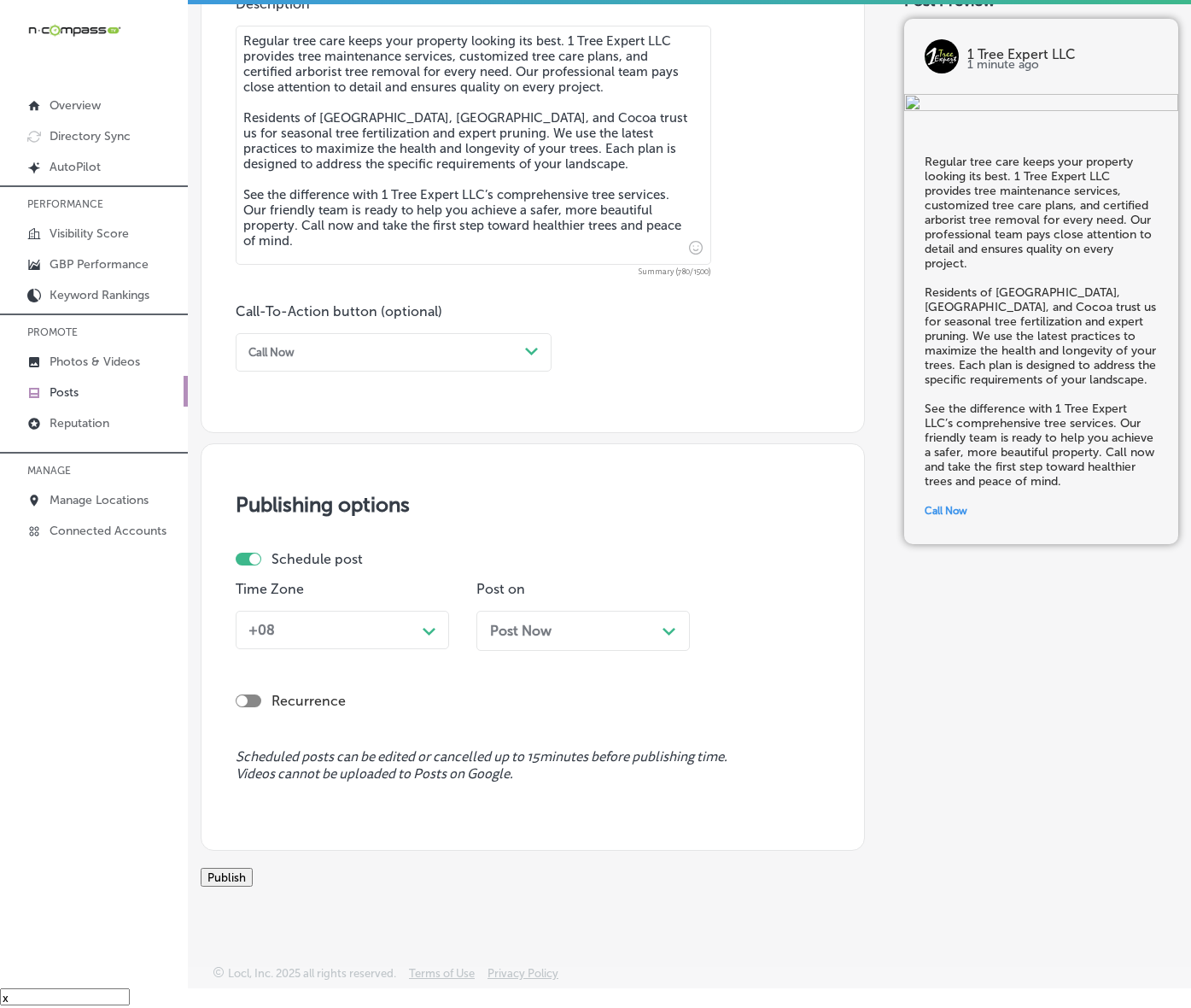
click at [423, 643] on div "Path Created with Sketch." at bounding box center [429, 629] width 28 height 28
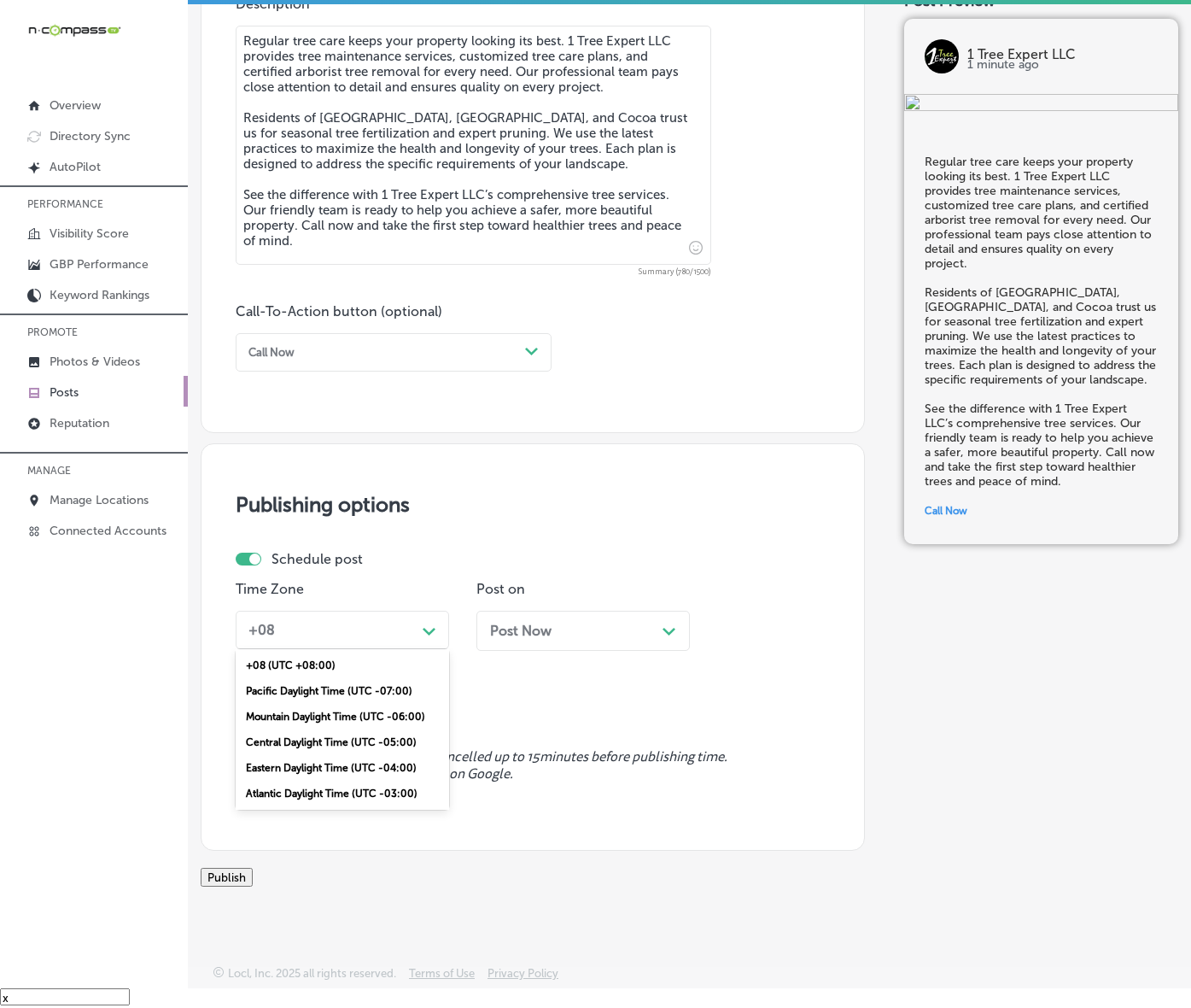
click at [333, 729] on div "Mountain Daylight Time (UTC -06:00)" at bounding box center [342, 716] width 213 height 26
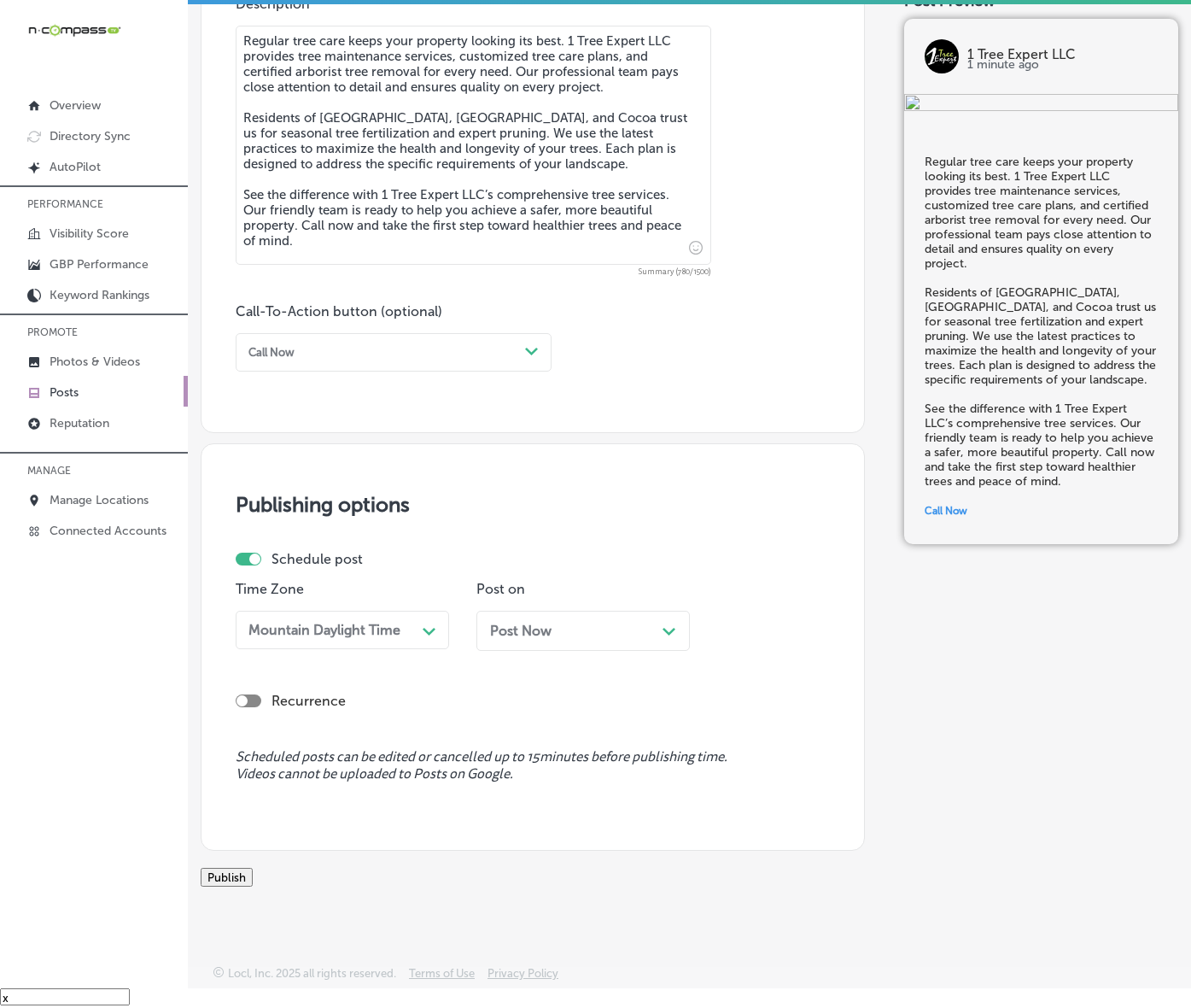
click at [625, 651] on div "Post Now Path Created with Sketch." at bounding box center [583, 630] width 213 height 40
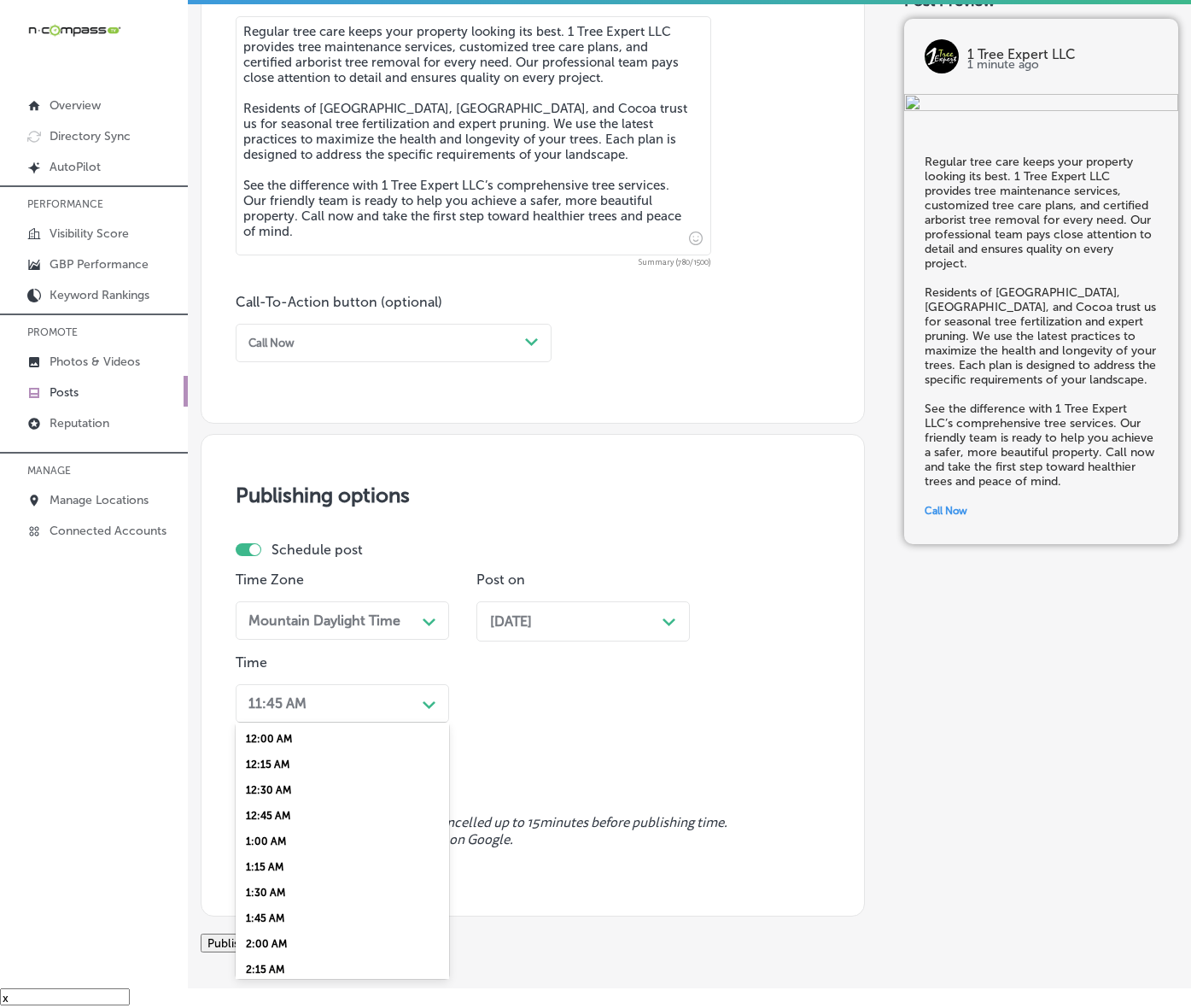
click at [437, 722] on div "option 7:00 AM, selected. option 12:00 AM focused, 1 of 96. 96 results availabl…" at bounding box center [342, 703] width 213 height 38
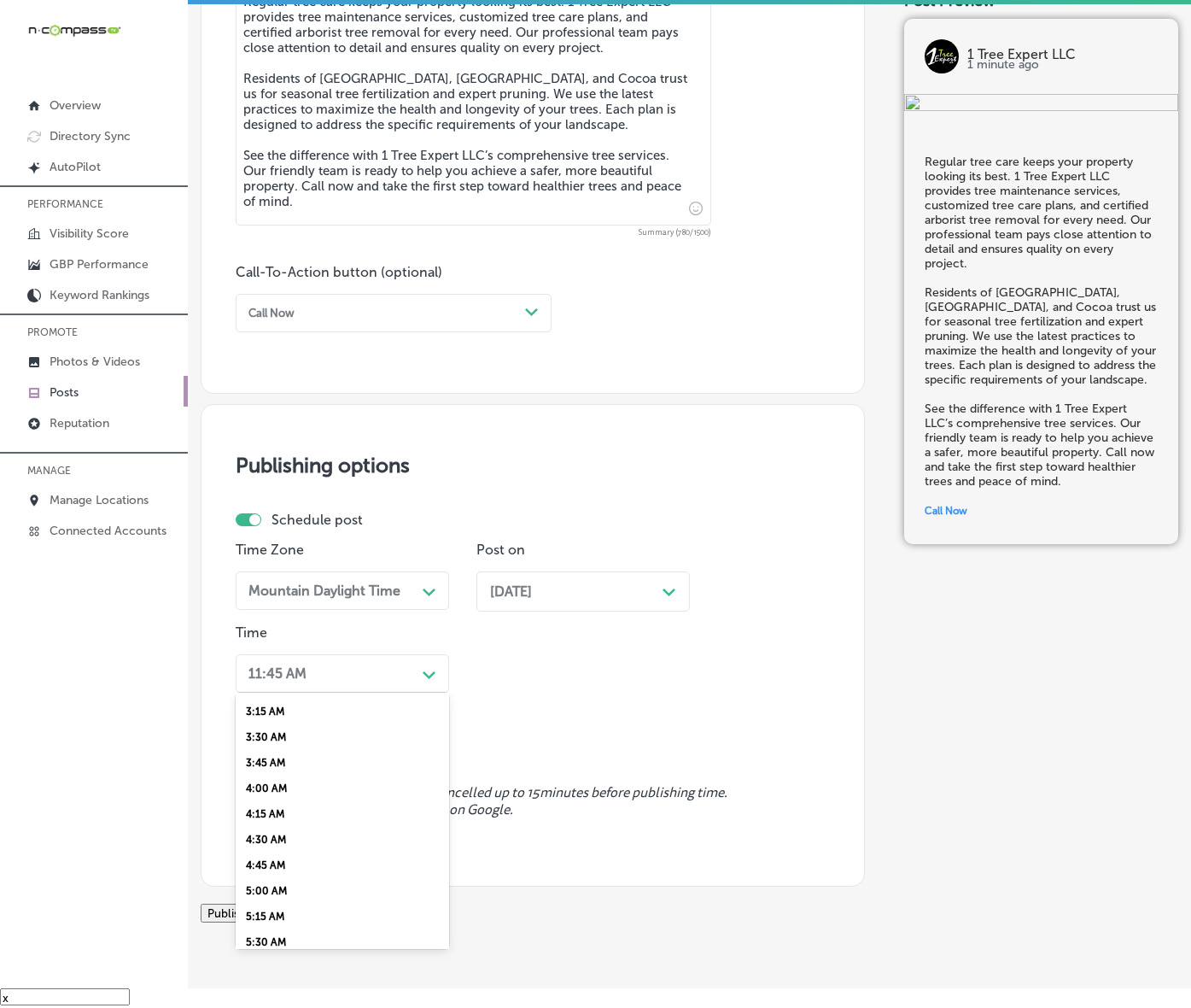
scroll to position [640, 0]
click at [287, 798] on div "7:00 AM" at bounding box center [342, 786] width 213 height 26
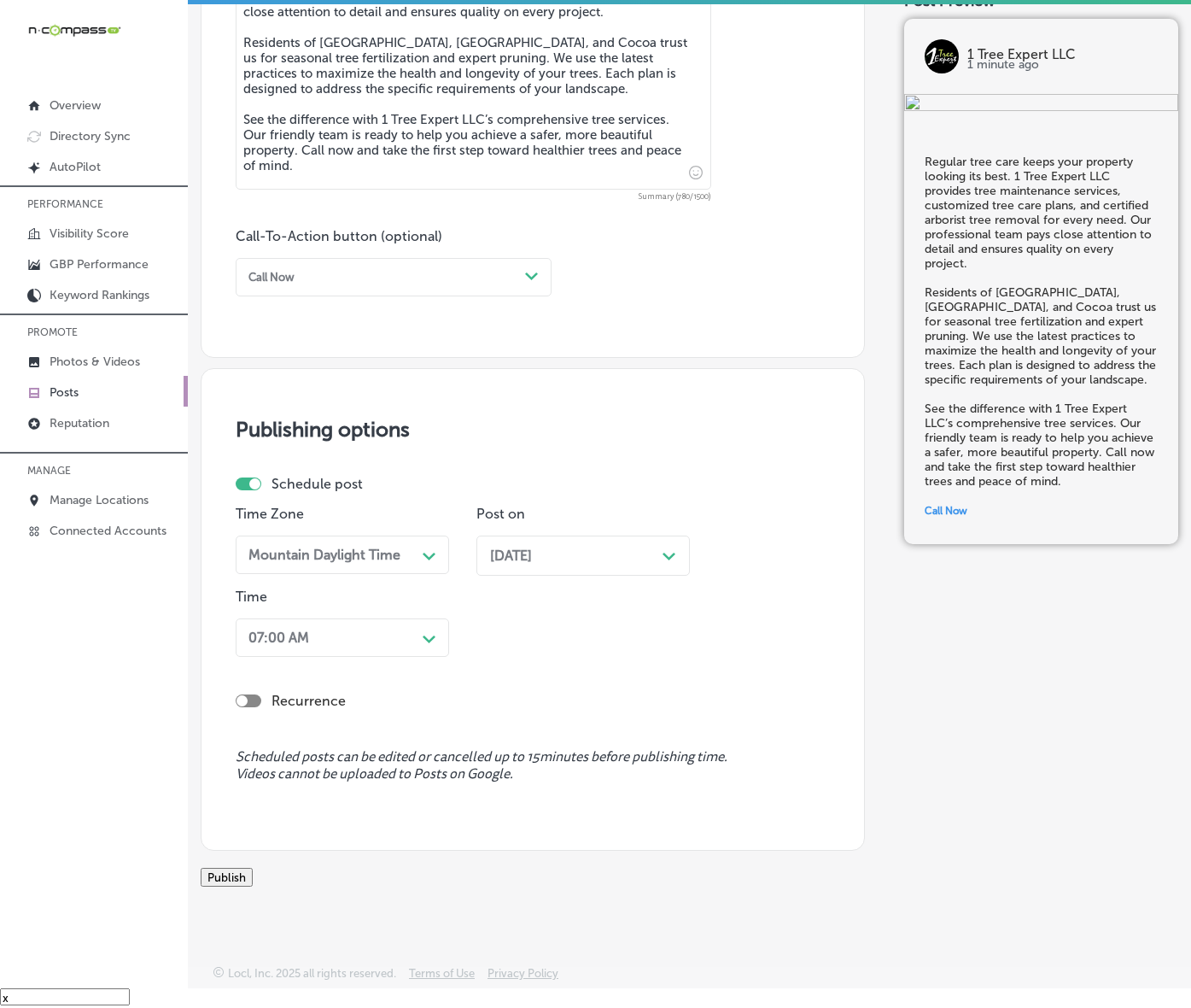
scroll to position [1132, 0]
click at [253, 868] on button "Publish" at bounding box center [227, 877] width 52 height 19
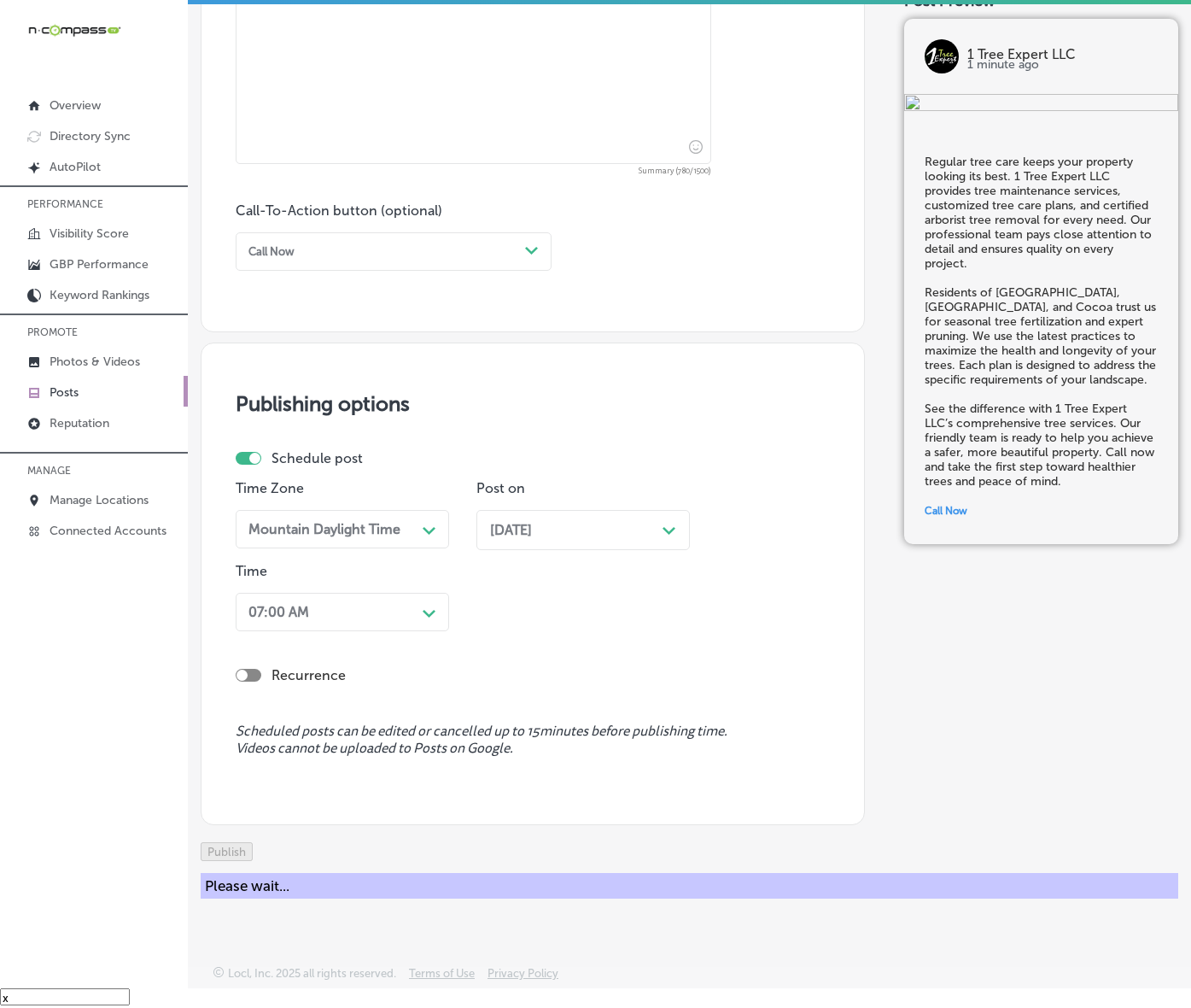
scroll to position [1057, 0]
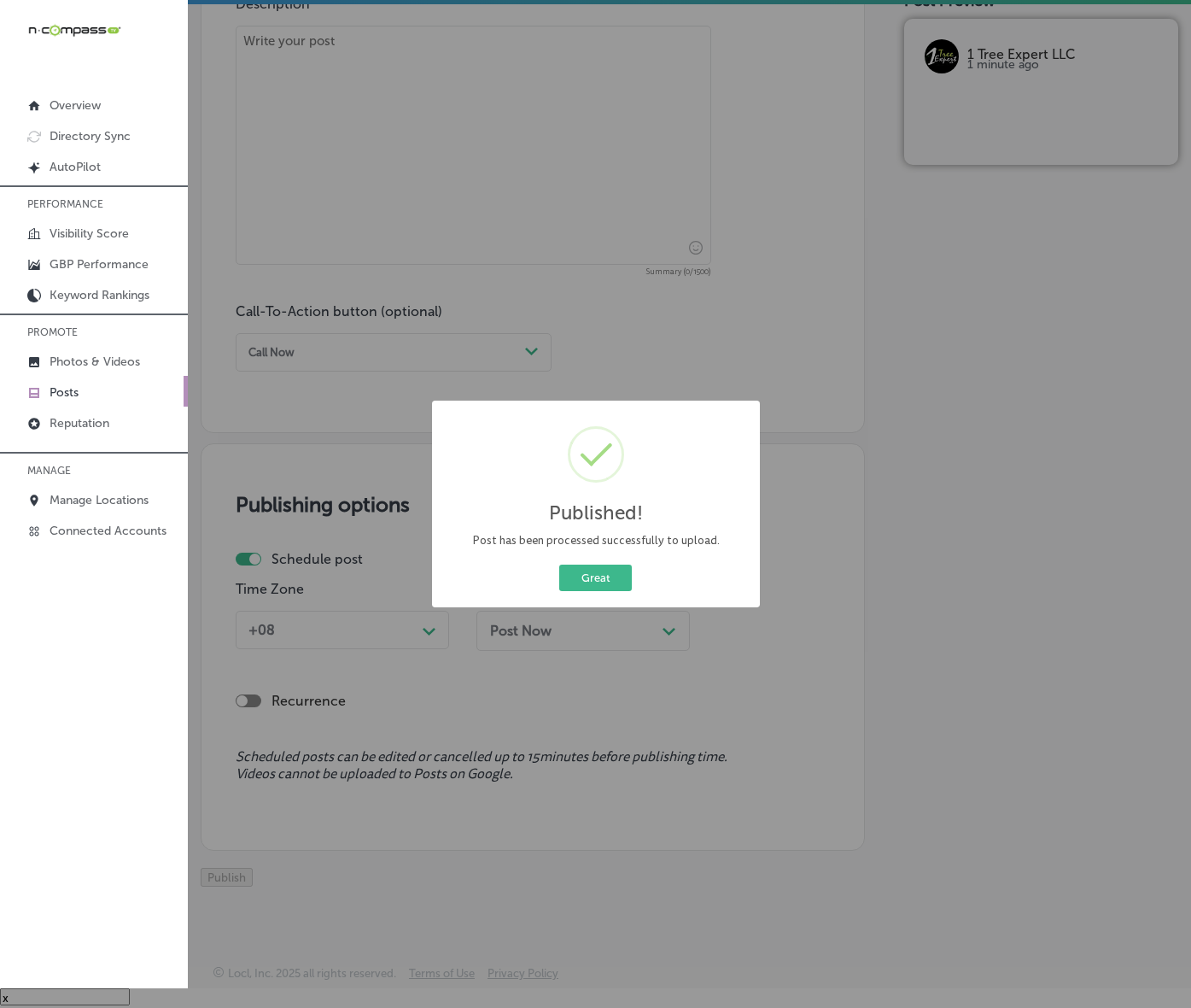
click at [575, 607] on div "Published! × Post has been processed successfully to upload. Great Cancel" at bounding box center [596, 504] width 328 height 207
click at [583, 591] on button "Great" at bounding box center [596, 578] width 72 height 27
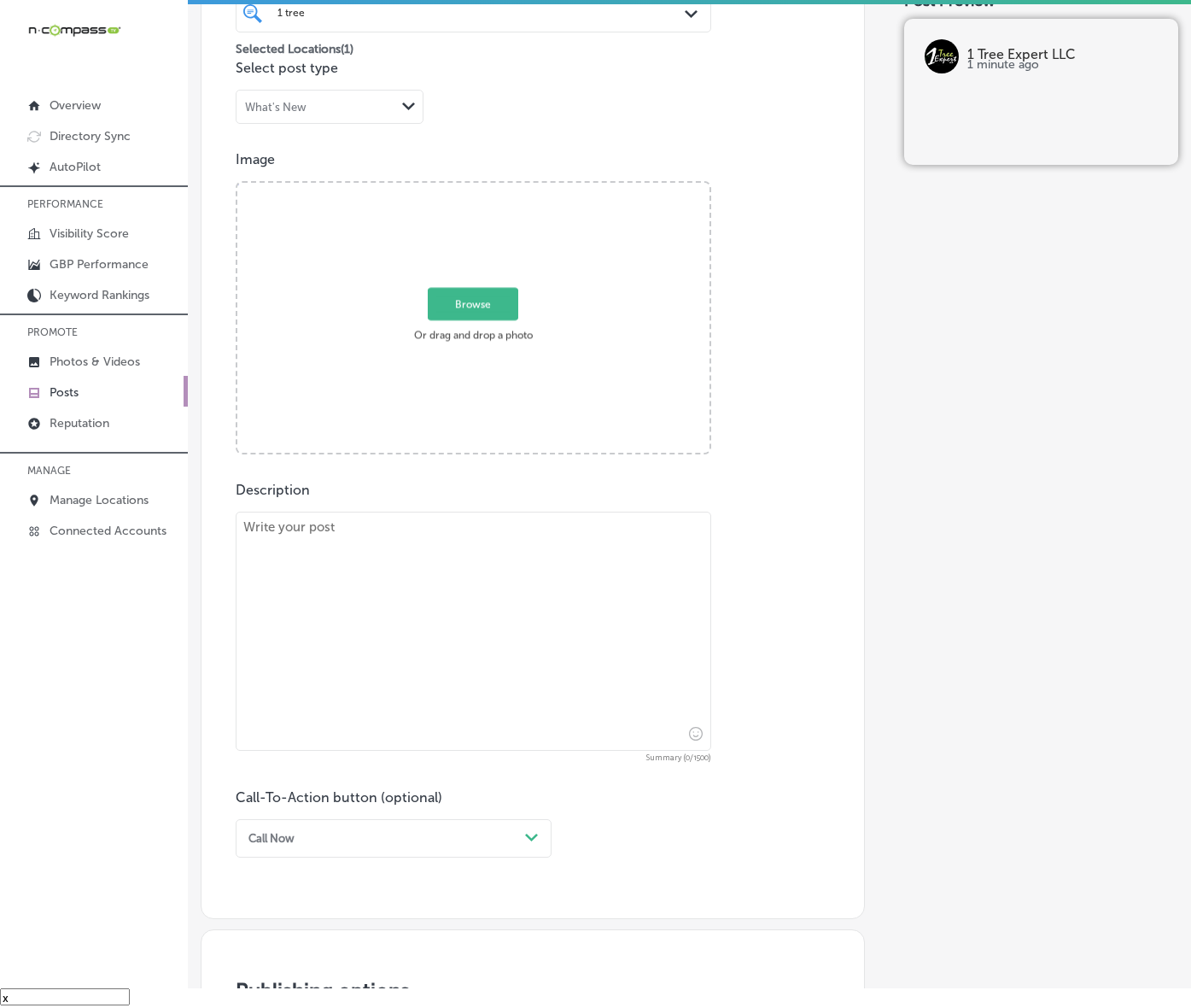
scroll to position [417, 0]
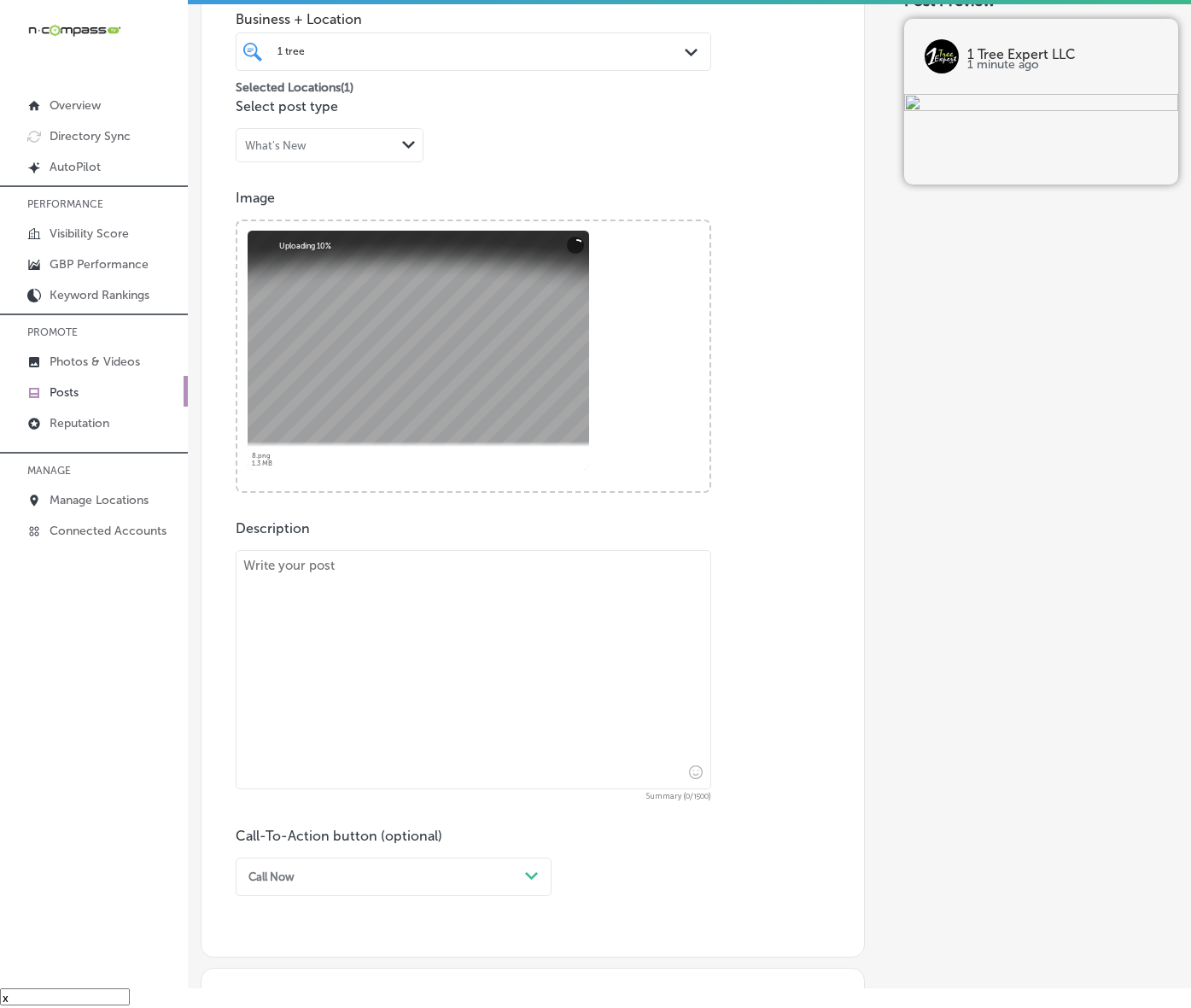
click at [501, 729] on textarea at bounding box center [473, 670] width 476 height 239
paste textarea "Protect your landscape from common threats with 1 Tree Expert LLC. We specializ…"
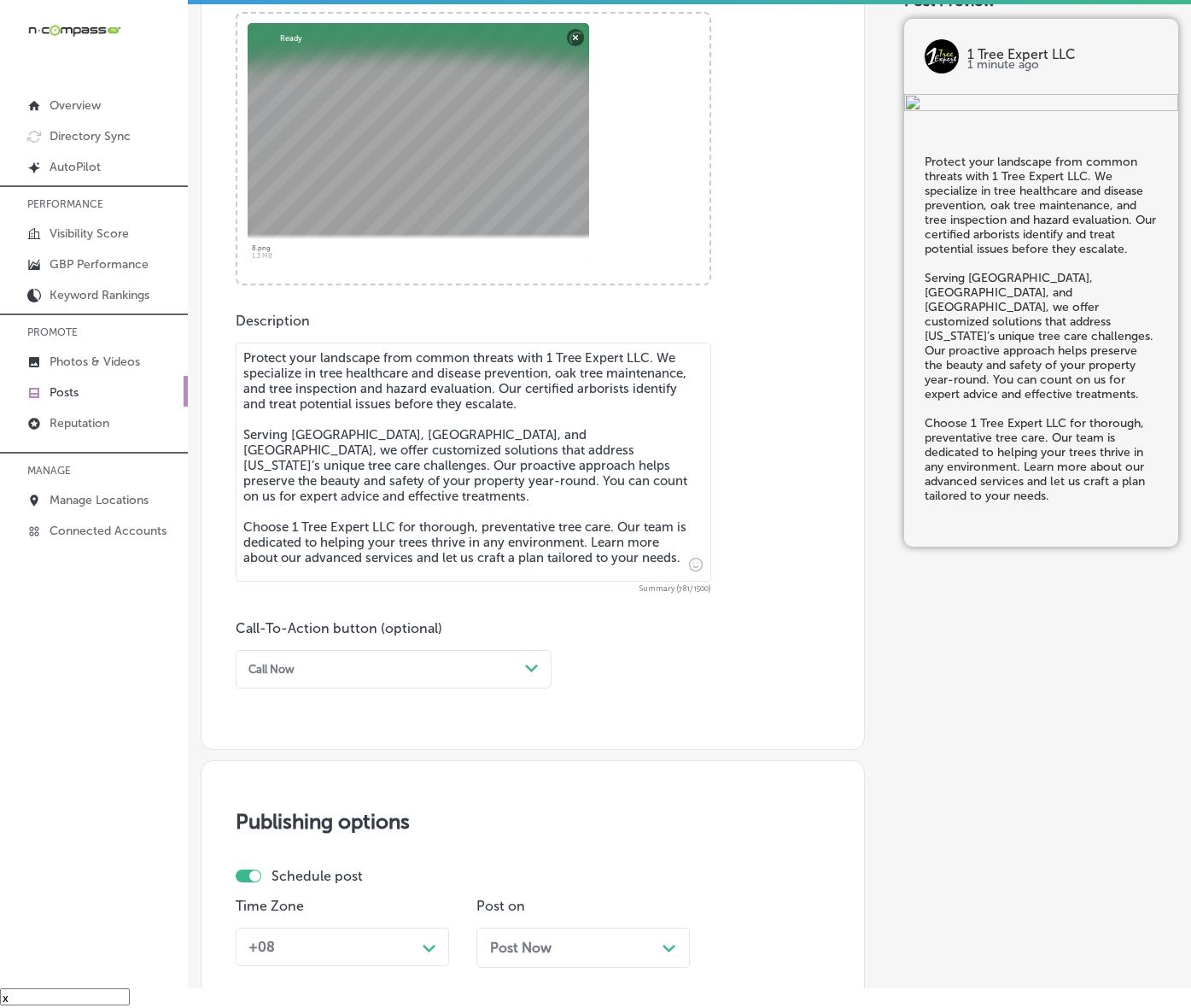
scroll to position [630, 0]
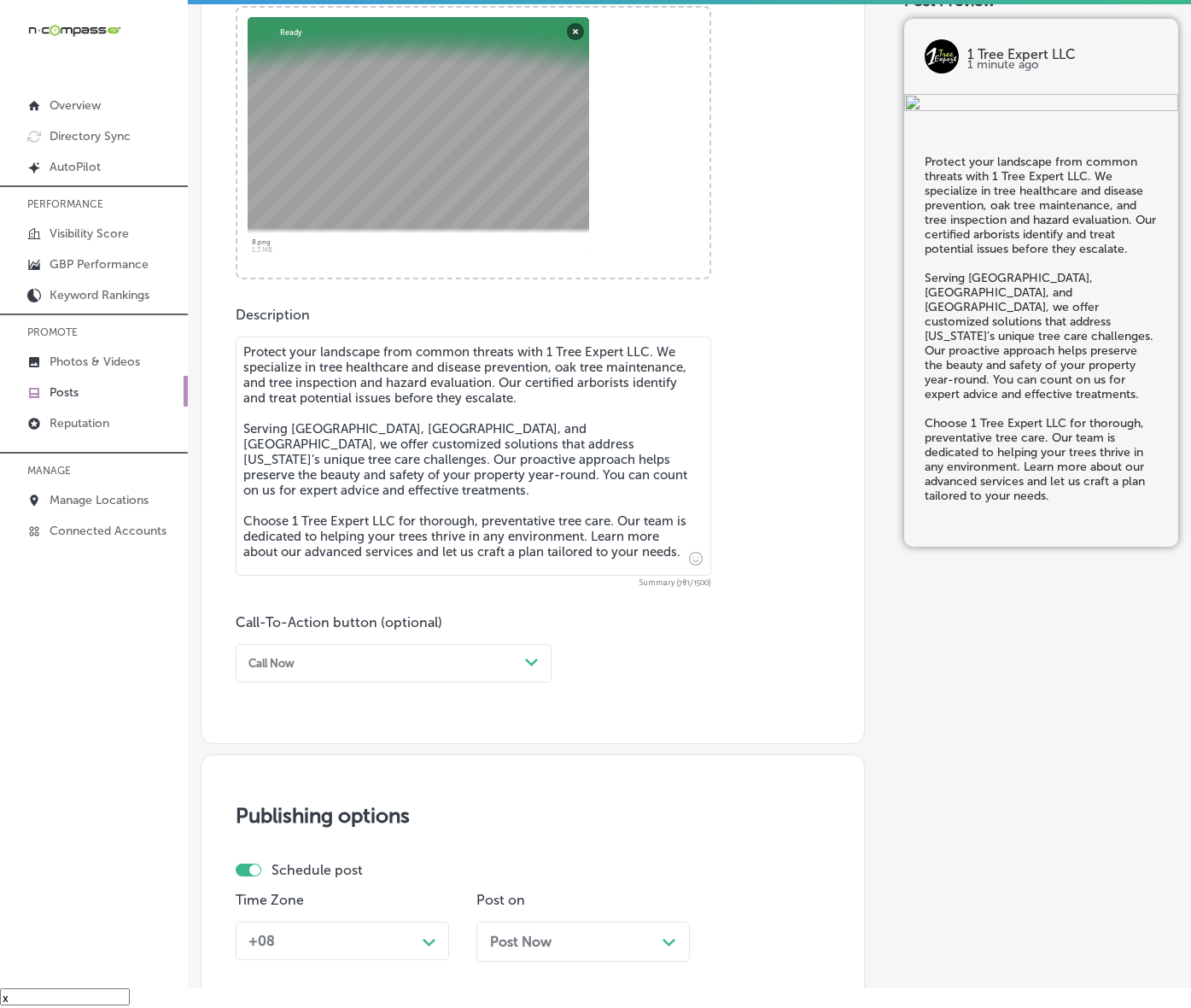
type textarea "Protect your landscape from common threats with 1 Tree Expert LLC. We specializ…"
drag, startPoint x: 327, startPoint y: 716, endPoint x: 322, endPoint y: 724, distance: 9.4
click at [327, 675] on div "Call Now" at bounding box center [380, 663] width 277 height 23
click at [321, 814] on div "Learn more" at bounding box center [394, 801] width 316 height 26
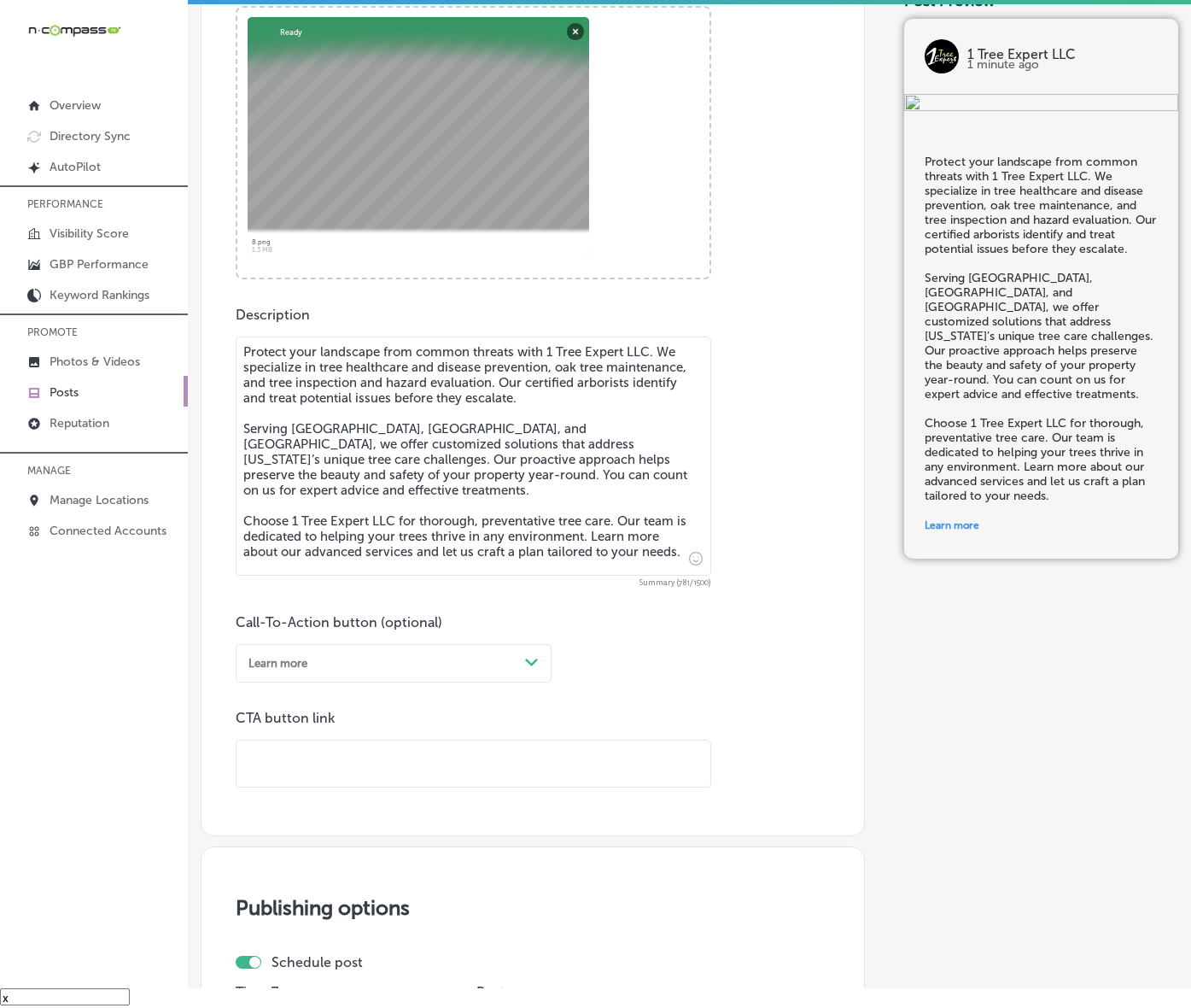
click at [354, 787] on input "text" at bounding box center [473, 763] width 474 height 47
paste input "[URL][DOMAIN_NAME]"
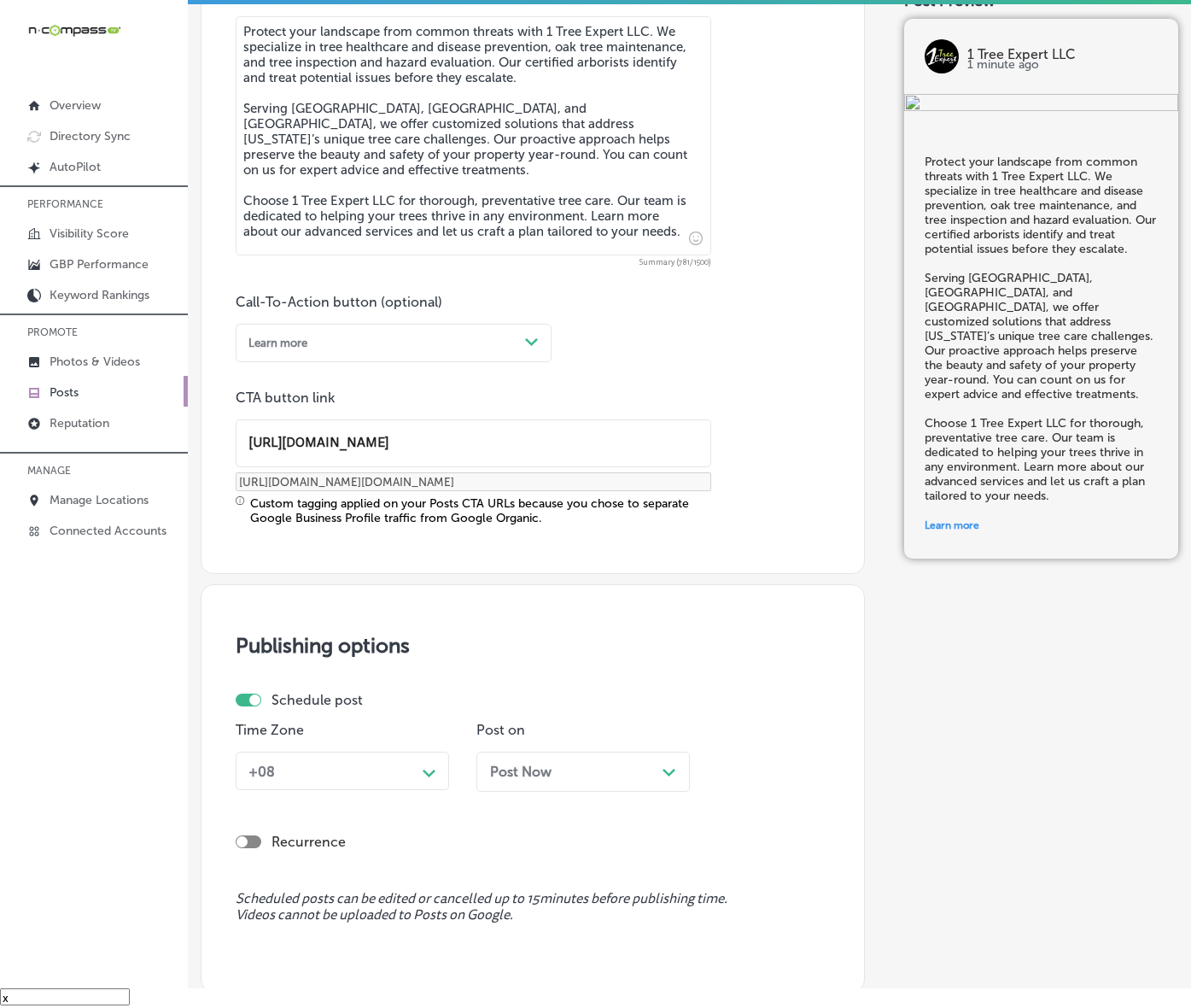
type input "[URL][DOMAIN_NAME]"
click at [414, 790] on div "+08 Path Created with Sketch." at bounding box center [342, 771] width 213 height 38
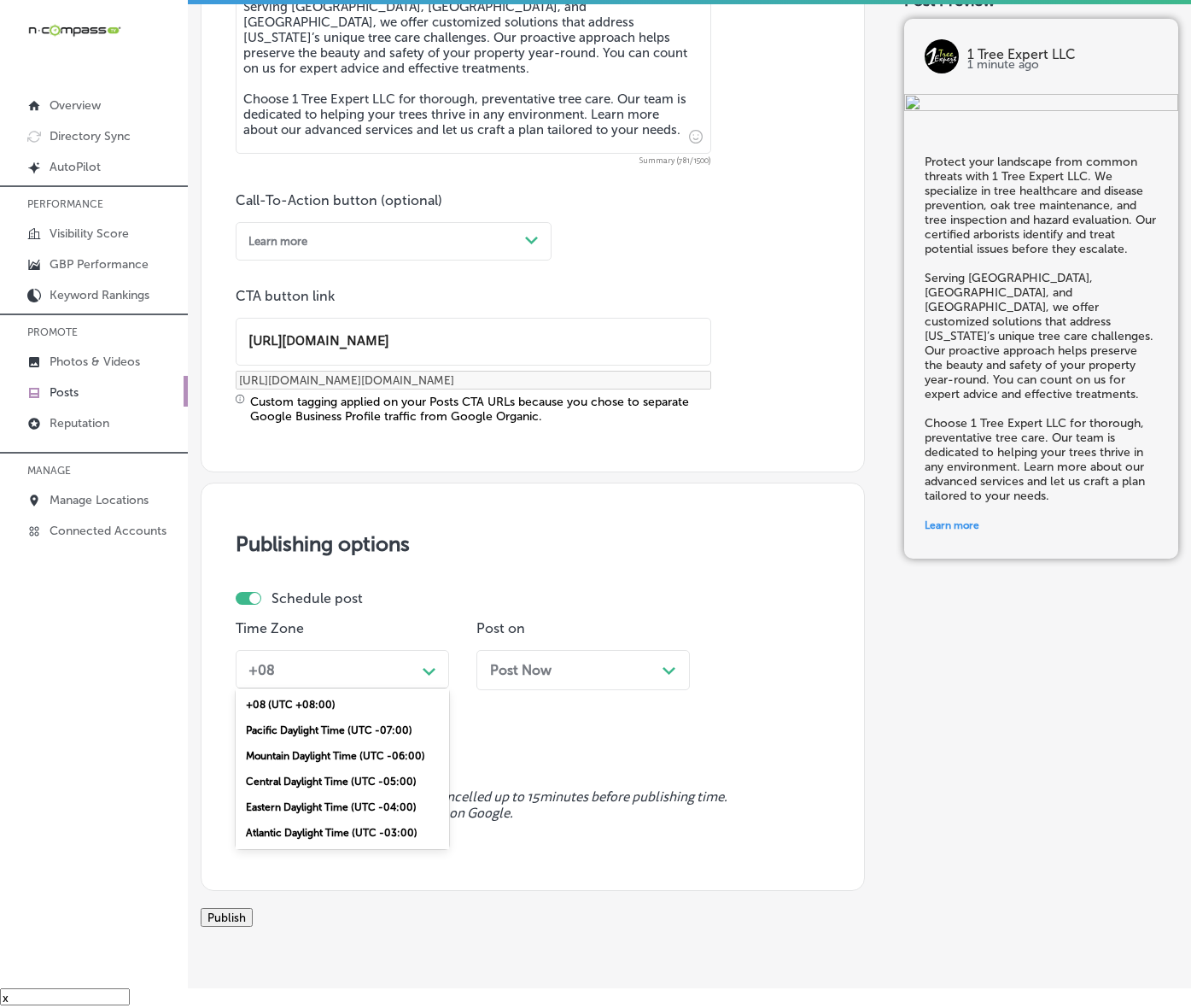
click at [346, 769] on div "Mountain Daylight Time (UTC -06:00)" at bounding box center [342, 755] width 213 height 26
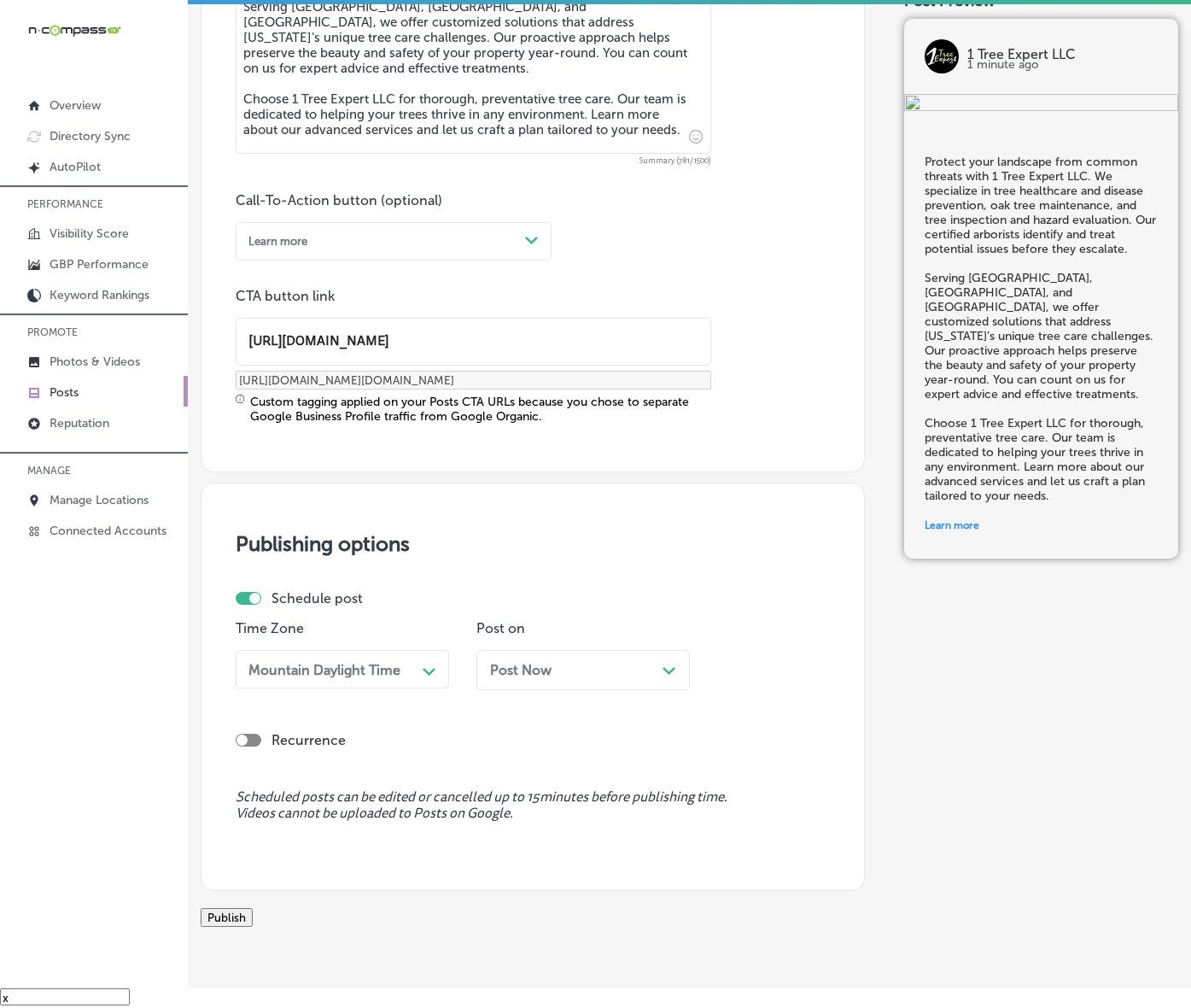
click at [540, 757] on div "Recurrence" at bounding box center [533, 729] width 595 height 54
click at [551, 690] on div "Post Now Path Created with Sketch." at bounding box center [583, 670] width 213 height 40
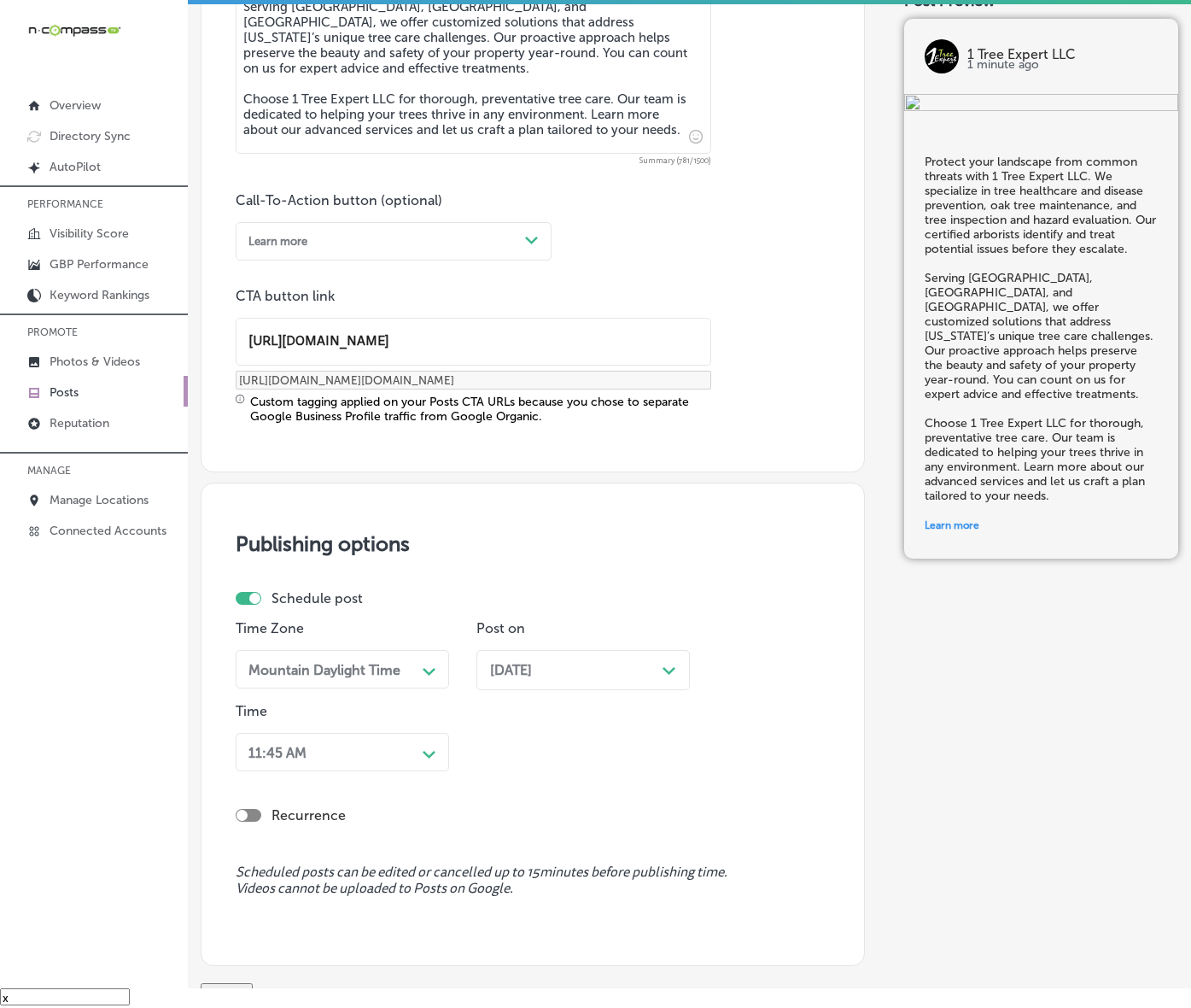
click at [438, 771] on div "11:45 AM Path Created with Sketch." at bounding box center [342, 752] width 213 height 38
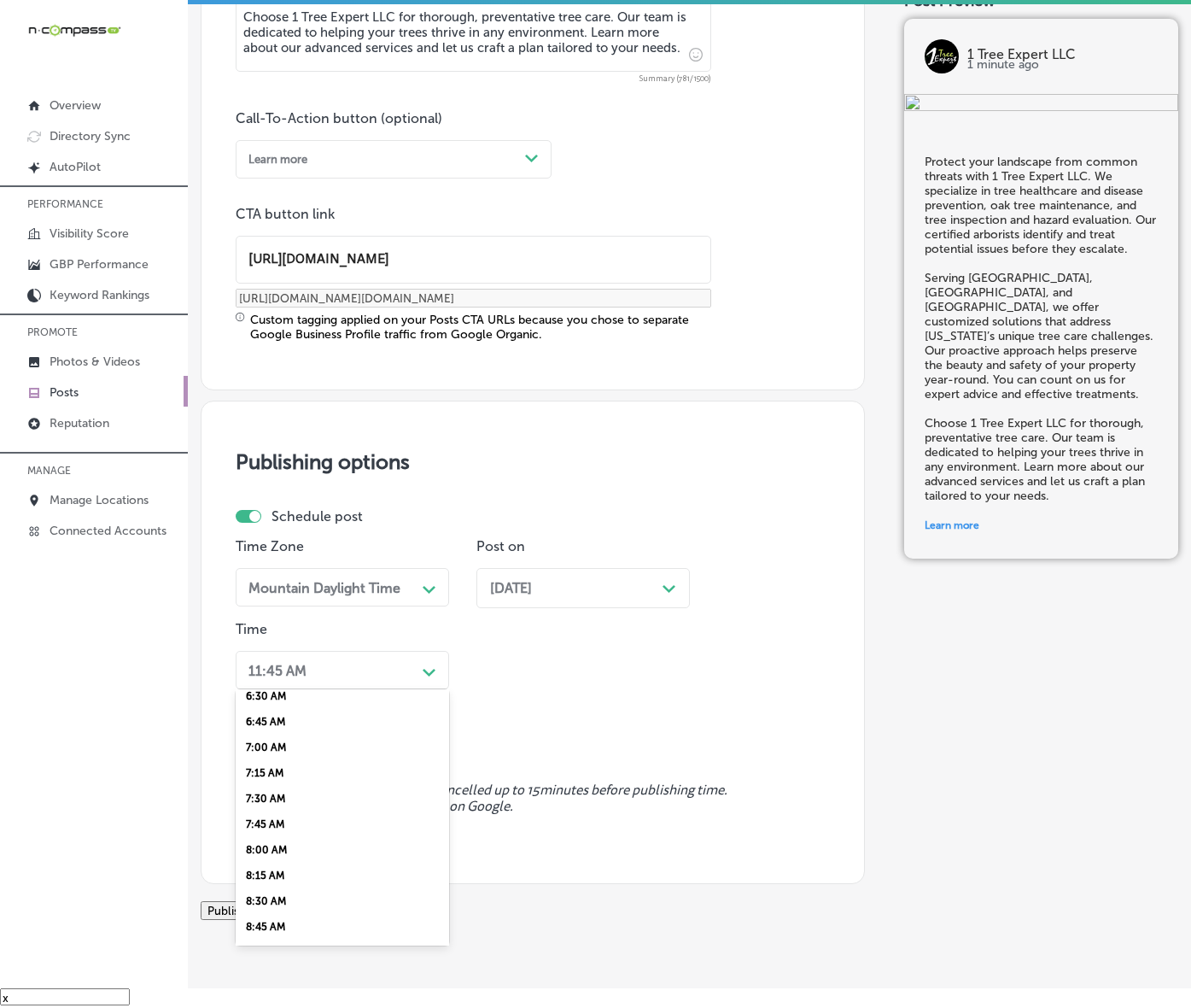
scroll to position [747, 0]
click at [282, 688] on div "7:00 AM" at bounding box center [342, 675] width 213 height 26
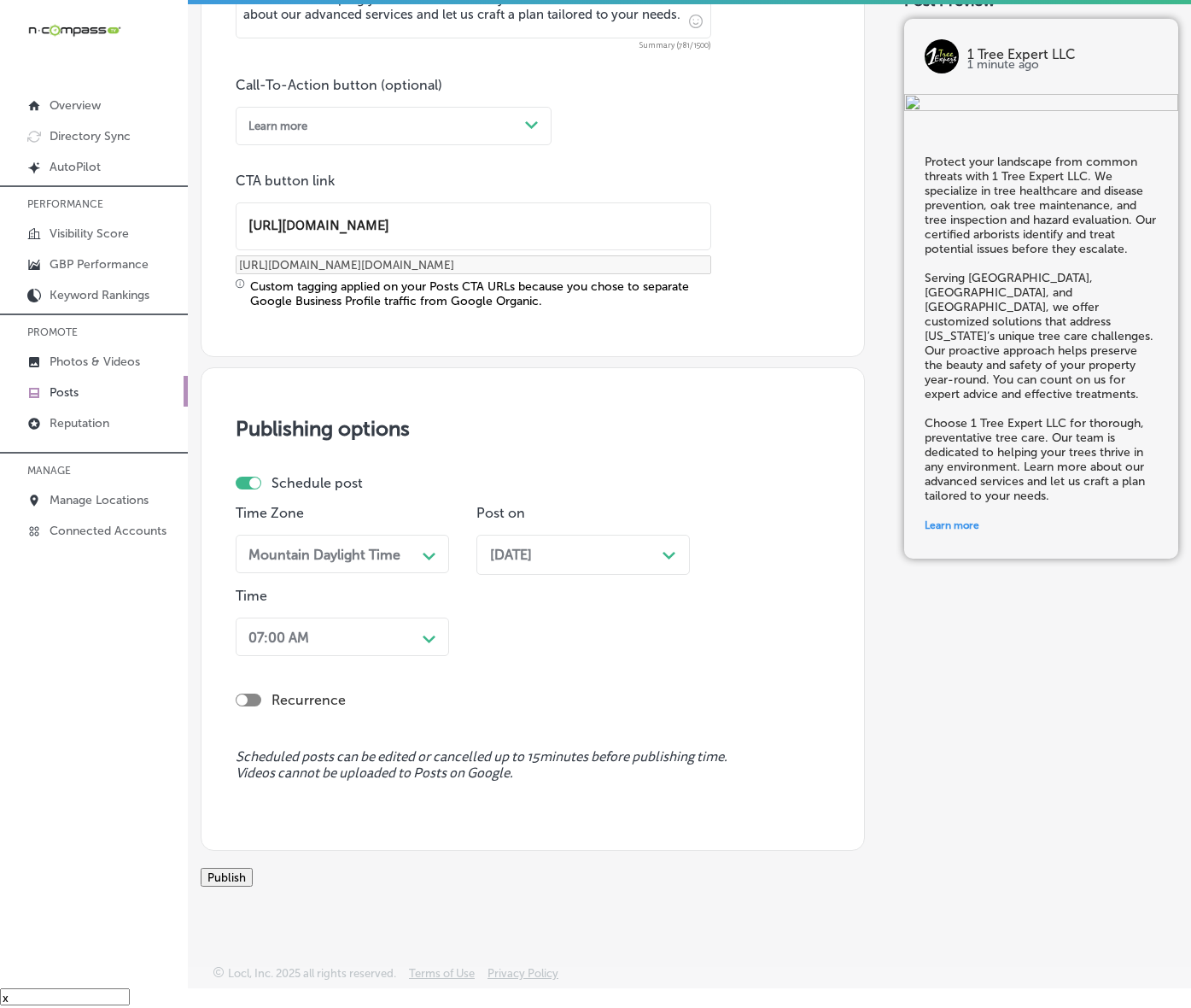
scroll to position [1287, 0]
click at [253, 868] on button "Publish" at bounding box center [227, 877] width 52 height 19
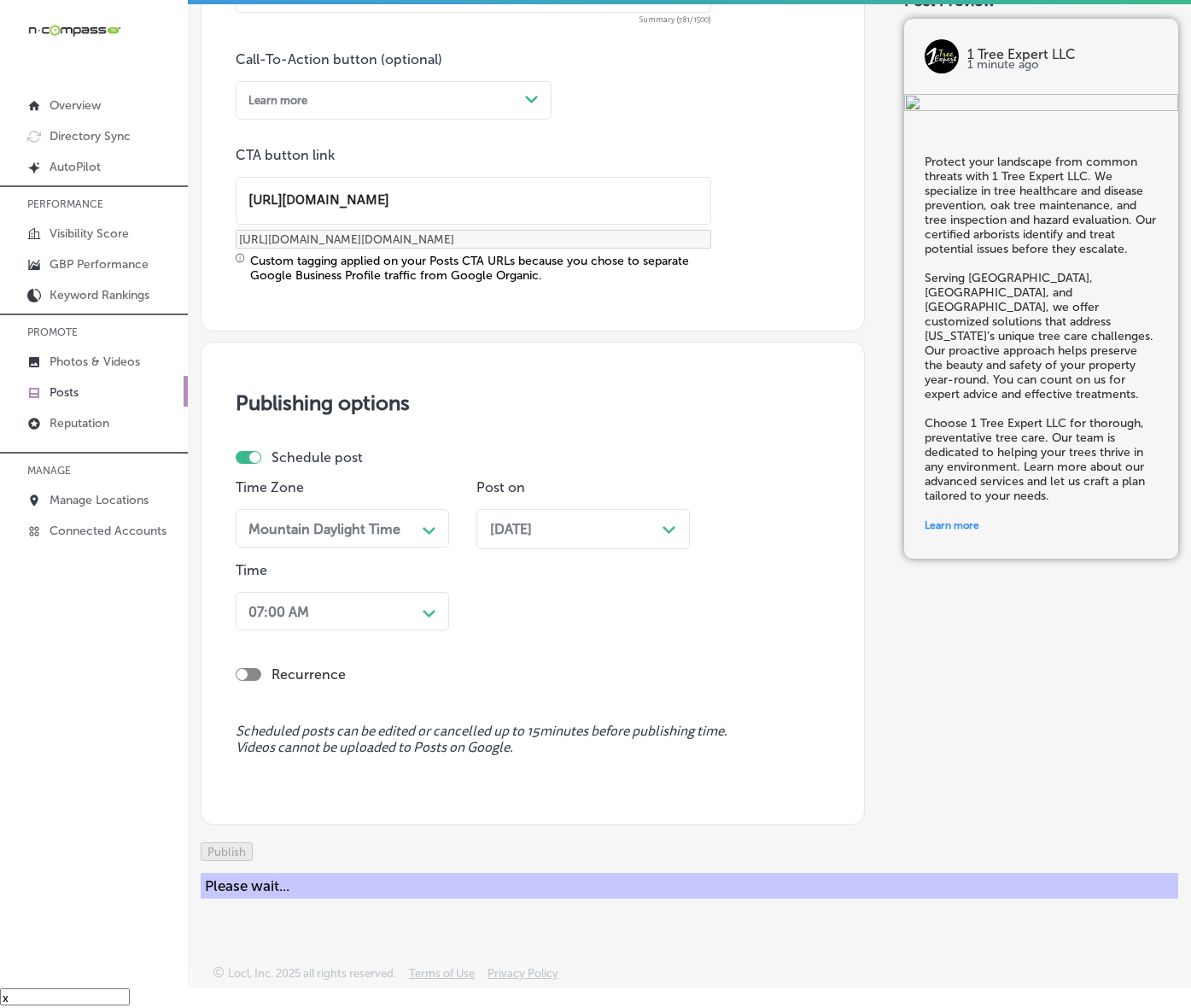
scroll to position [1057, 0]
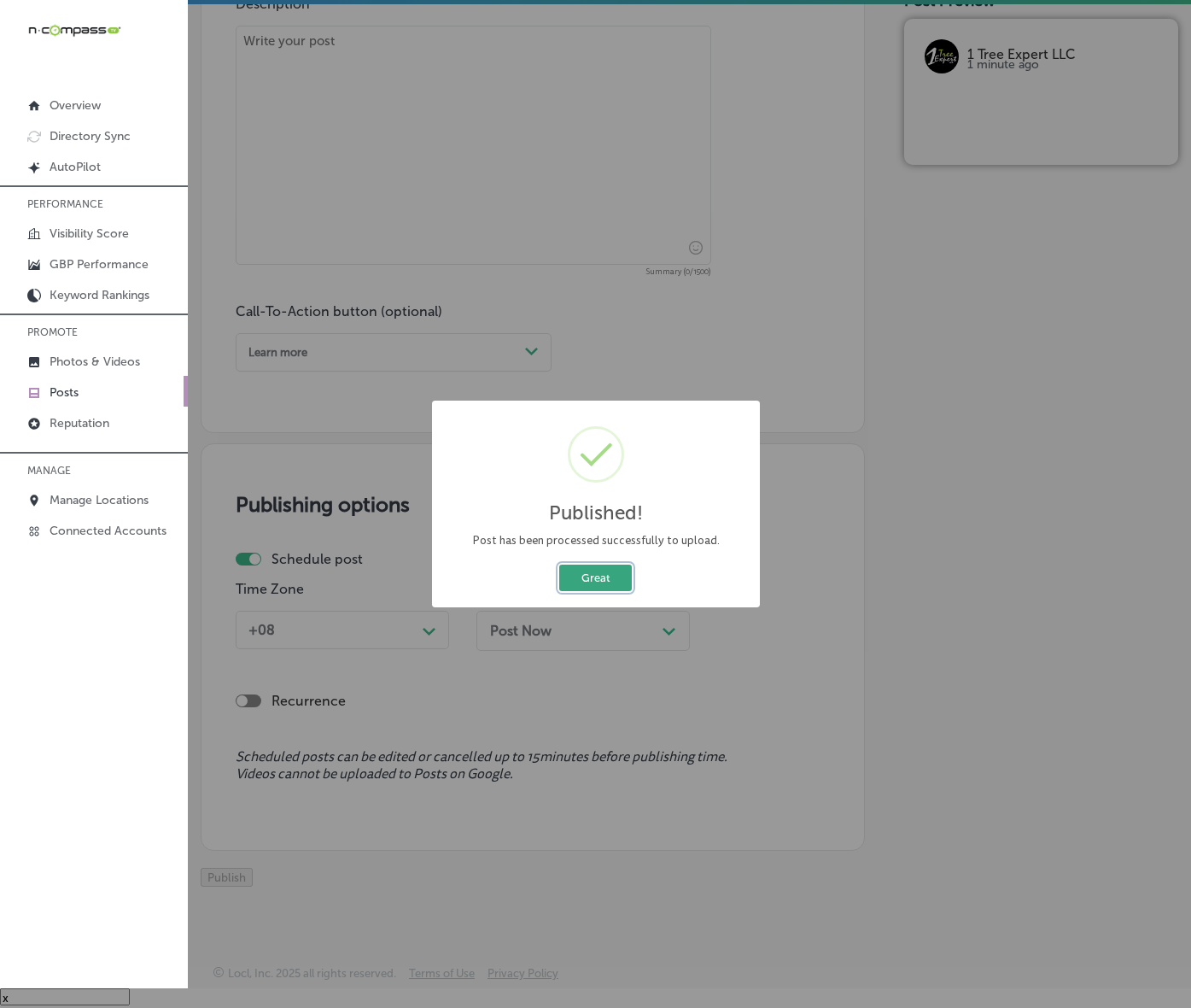
click at [602, 591] on button "Great" at bounding box center [596, 578] width 72 height 27
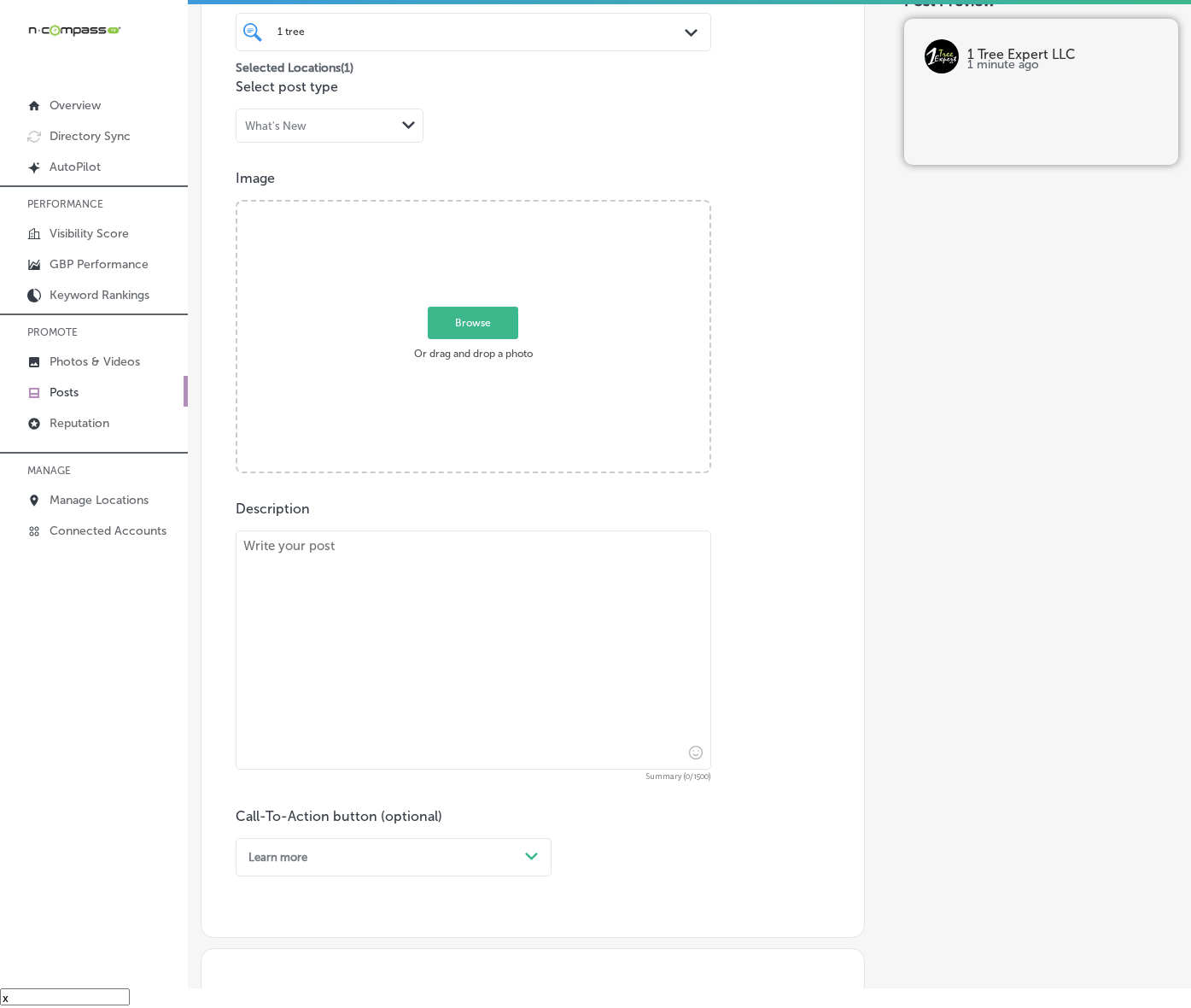
scroll to position [417, 0]
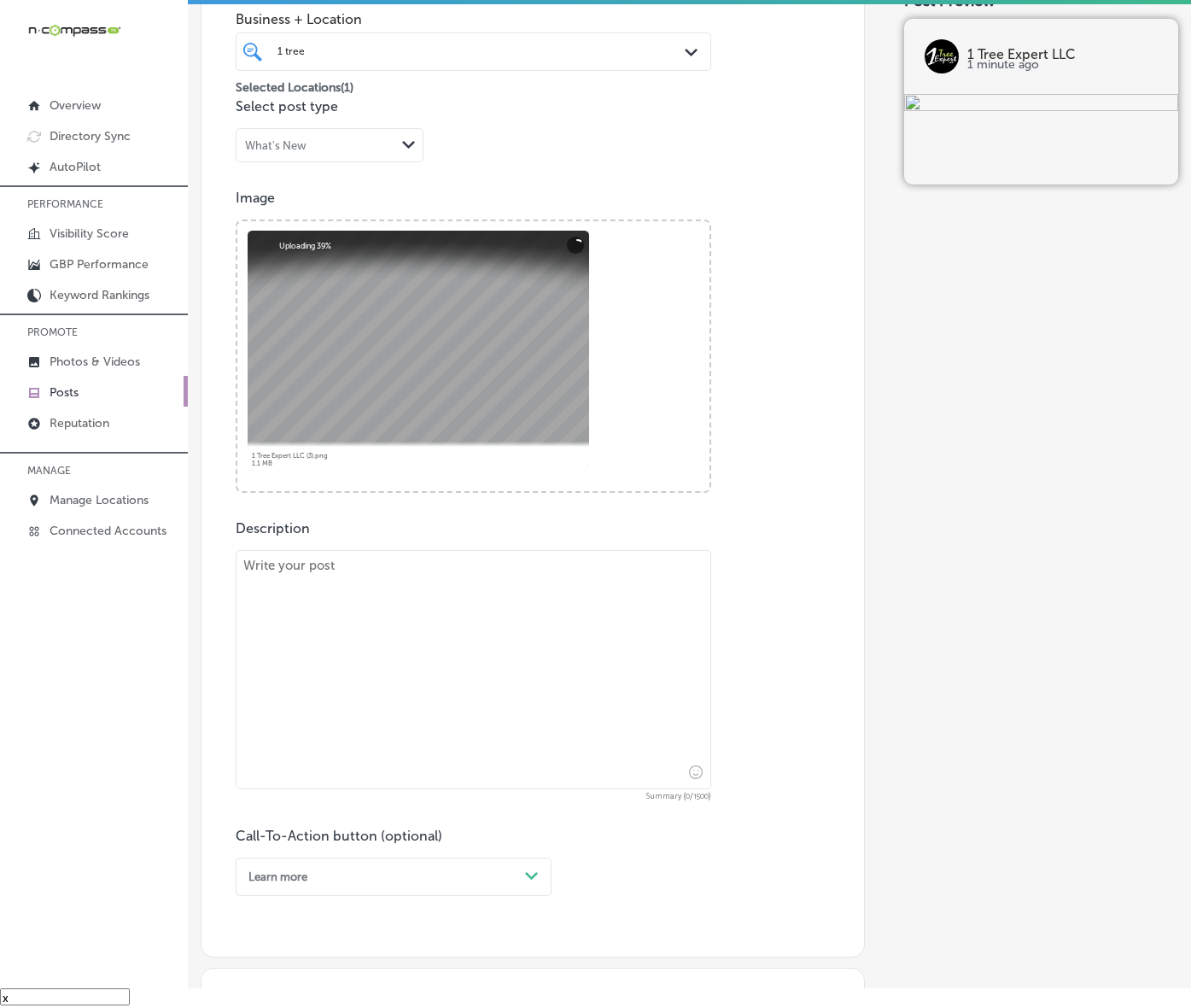
click at [373, 736] on textarea at bounding box center [473, 670] width 476 height 239
paste textarea "Keep your trees robust with seasonal tree fertilization from 1 Tree Expert LLC.…"
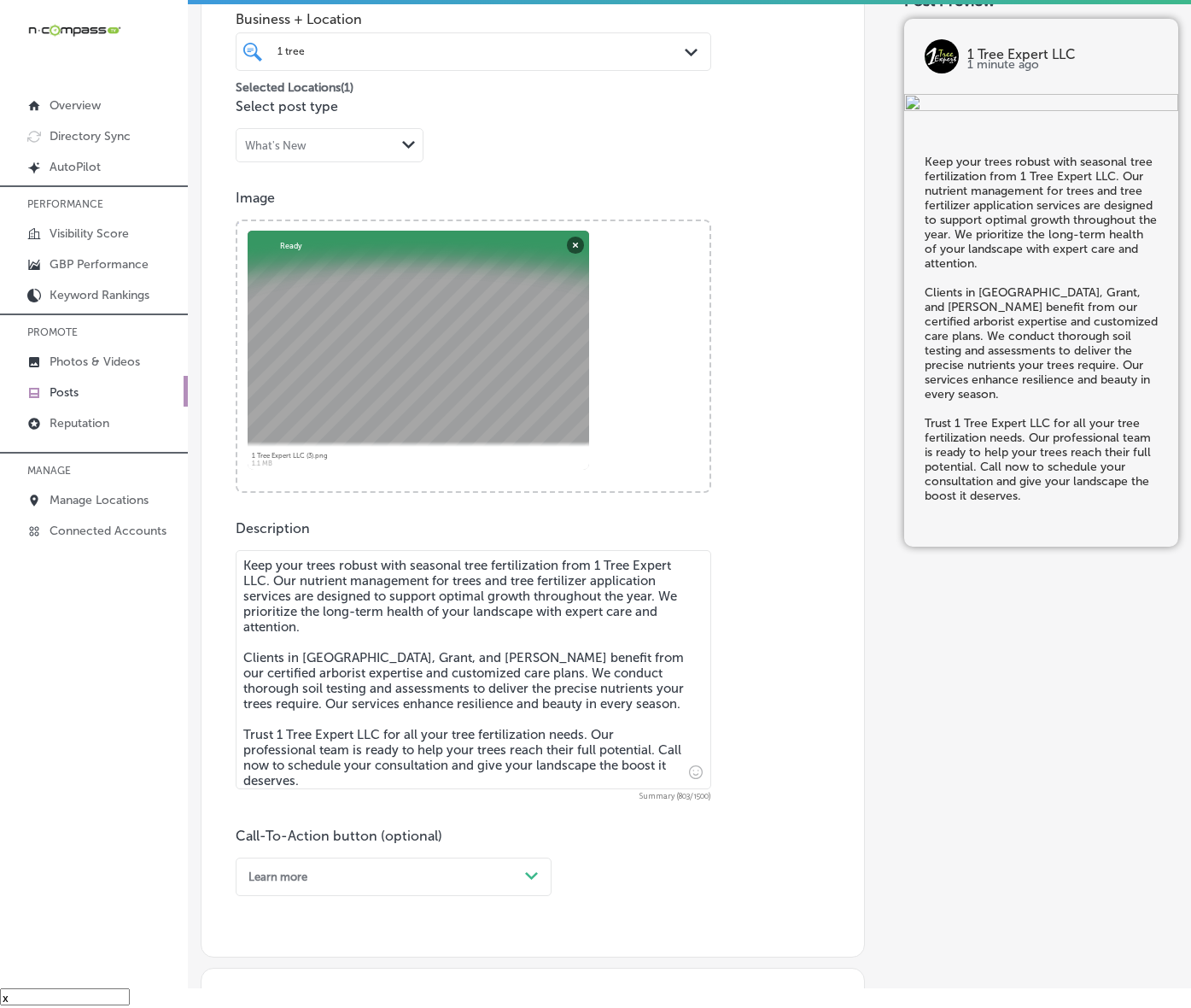
type textarea "Keep your trees robust with seasonal tree fertilization from 1 Tree Expert LLC.…"
click at [449, 896] on div "Learn more Path Created with Sketch." at bounding box center [394, 876] width 316 height 38
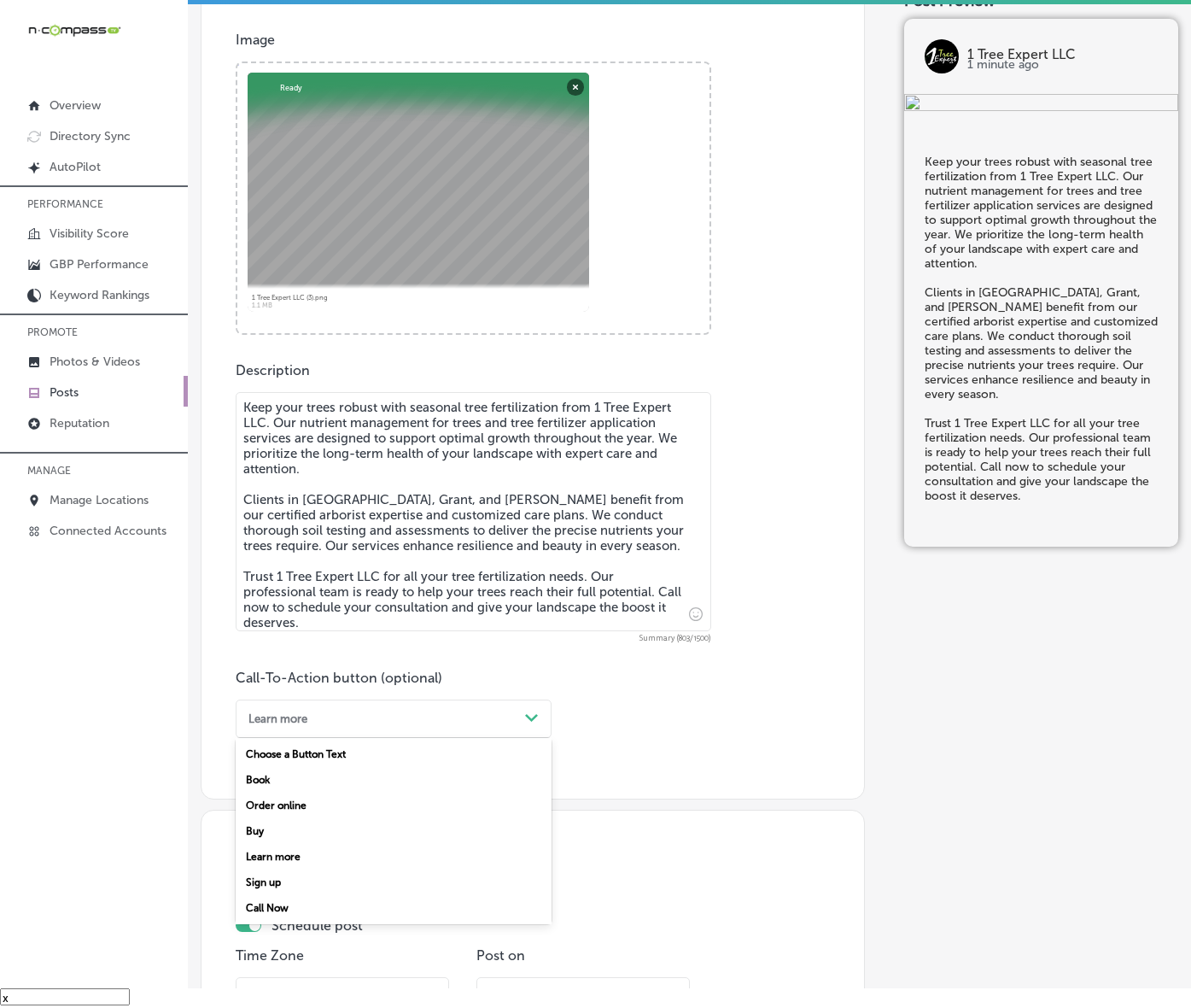
click at [292, 988] on body "iconmonstr-menu-thin copy Created with Sketch. Overview Directory Sync Created …" at bounding box center [596, 492] width 1191 height 1032
click at [387, 730] on div "Learn more" at bounding box center [380, 719] width 277 height 23
click at [291, 921] on div "Call Now" at bounding box center [394, 908] width 316 height 26
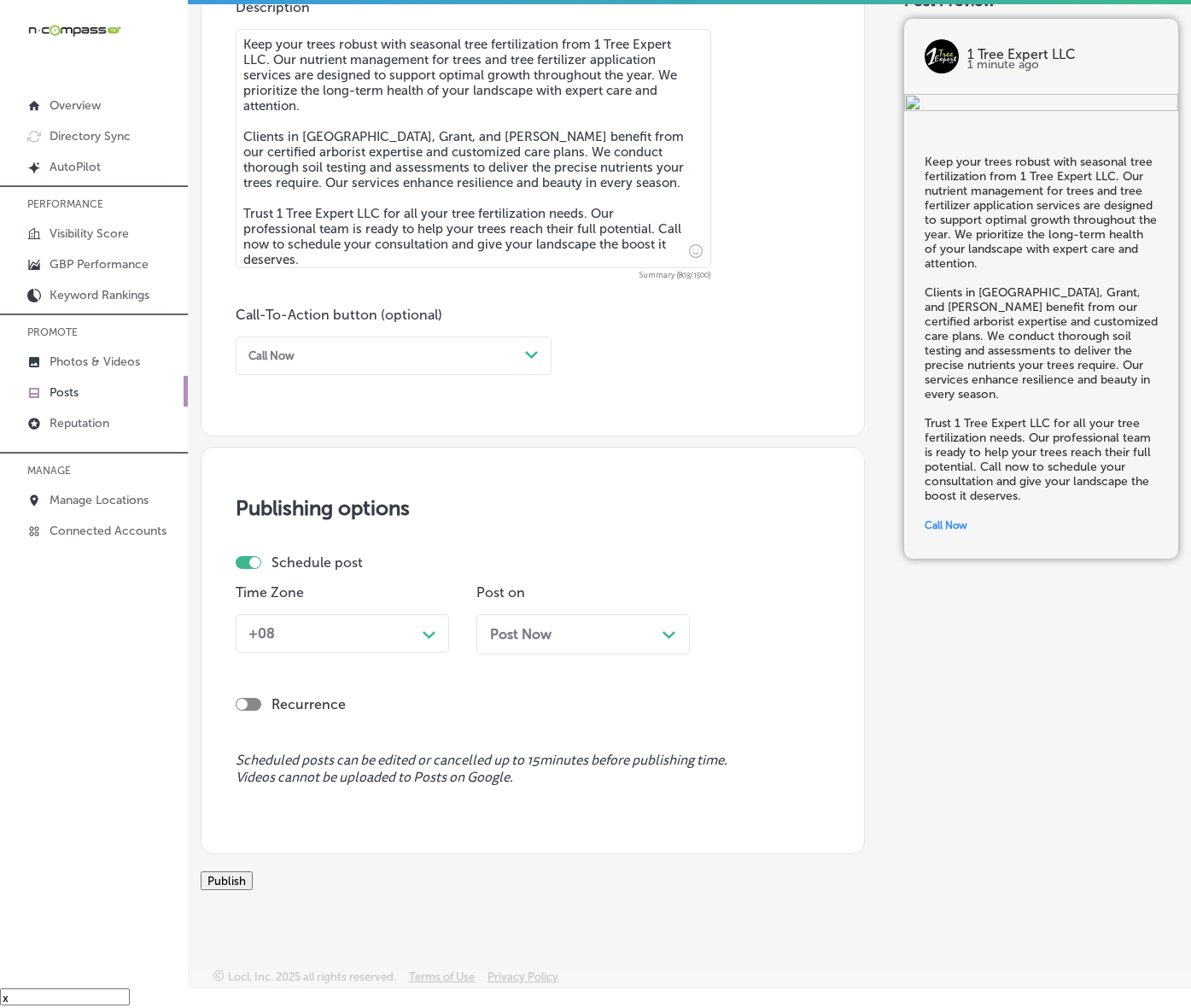
scroll to position [1002, 0]
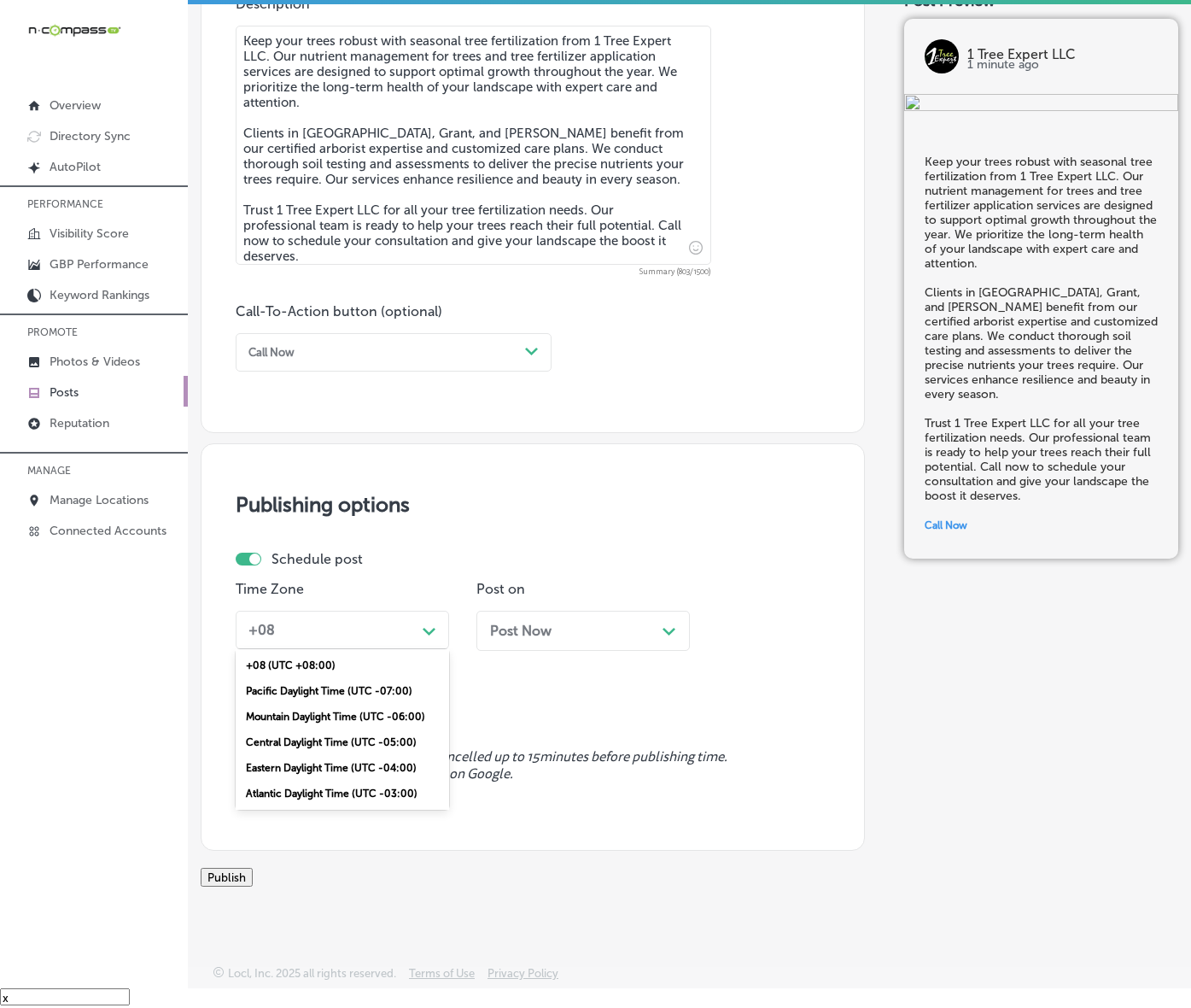
click at [410, 625] on div "+08" at bounding box center [329, 630] width 174 height 27
click at [378, 728] on div "Mountain Daylight Time (UTC -06:00)" at bounding box center [342, 716] width 213 height 26
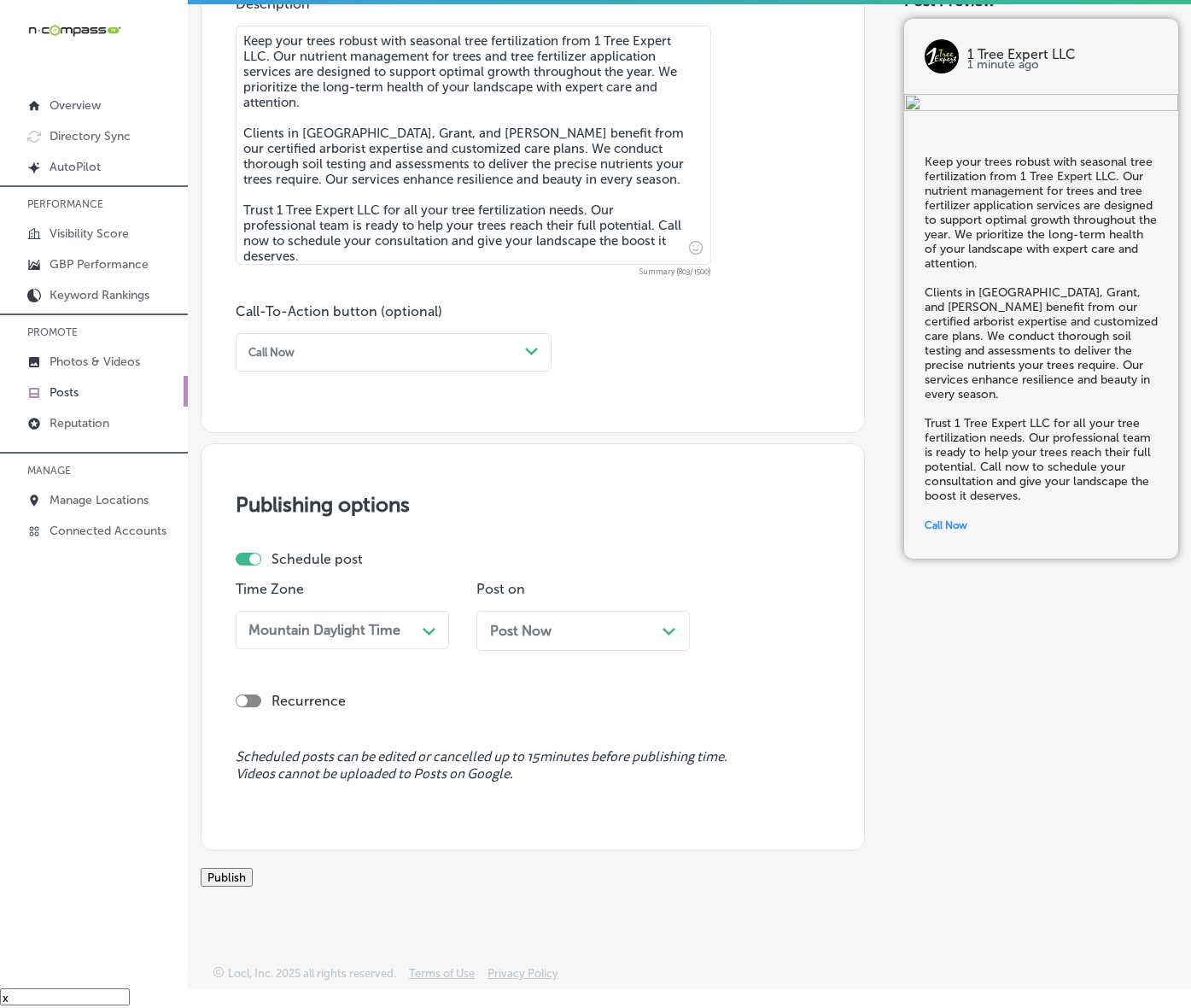
click at [565, 622] on div "Post Now Path Created with Sketch." at bounding box center [583, 630] width 187 height 16
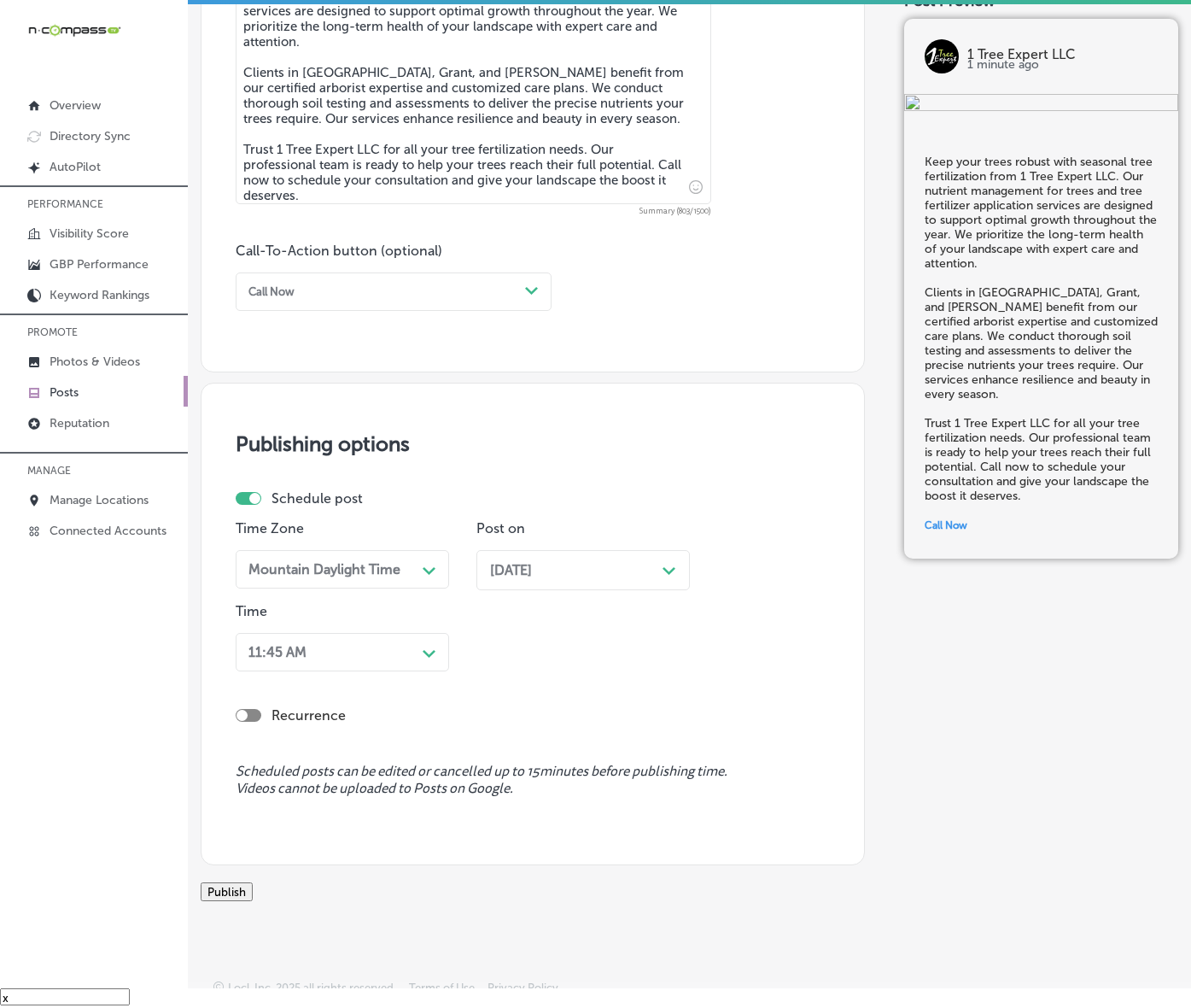
click at [427, 665] on div "Path Created with Sketch." at bounding box center [429, 652] width 28 height 28
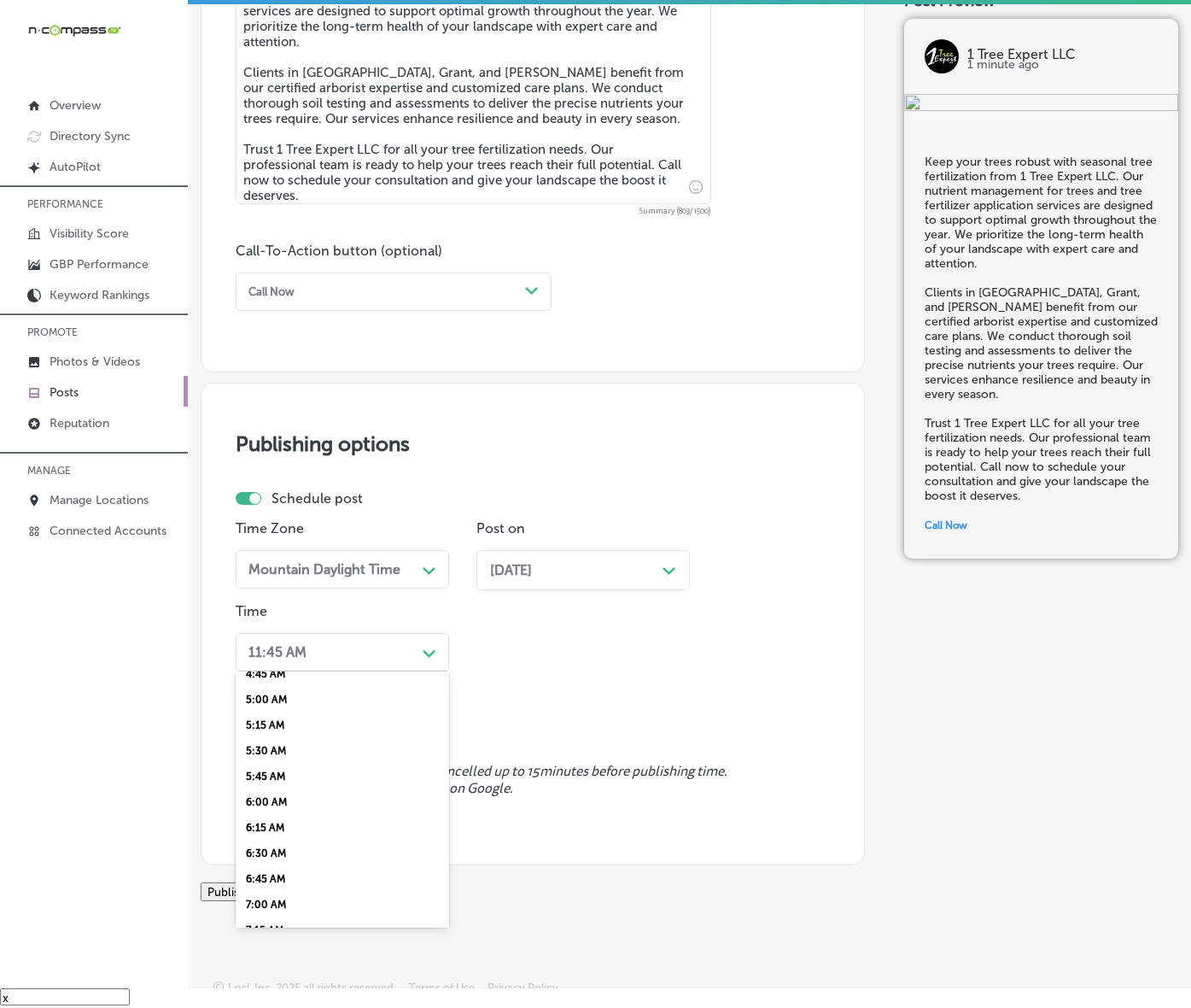
scroll to position [640, 0]
click at [293, 778] on div "7:00 AM" at bounding box center [342, 764] width 213 height 26
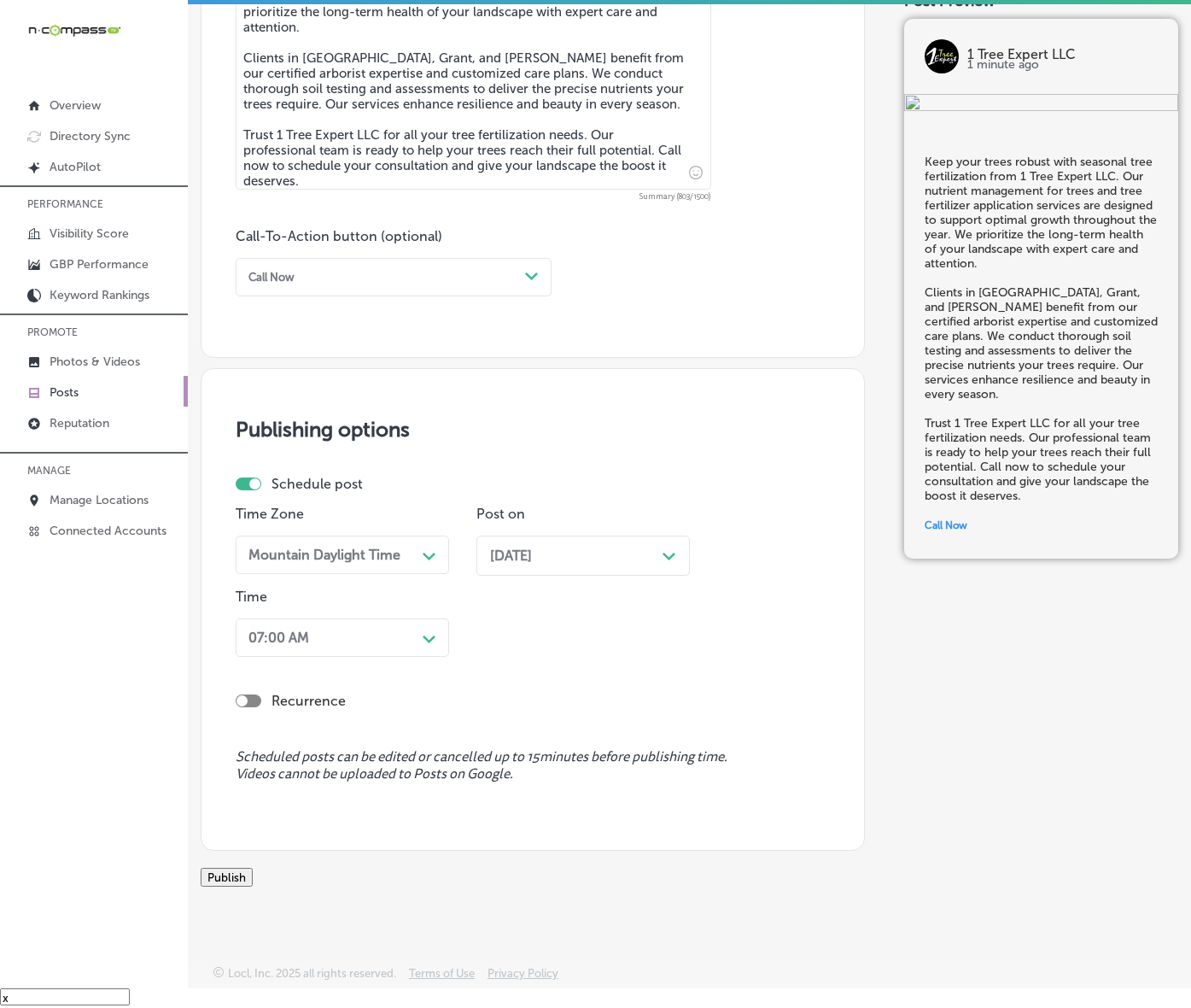
scroll to position [1132, 0]
click at [253, 868] on button "Publish" at bounding box center [227, 877] width 52 height 19
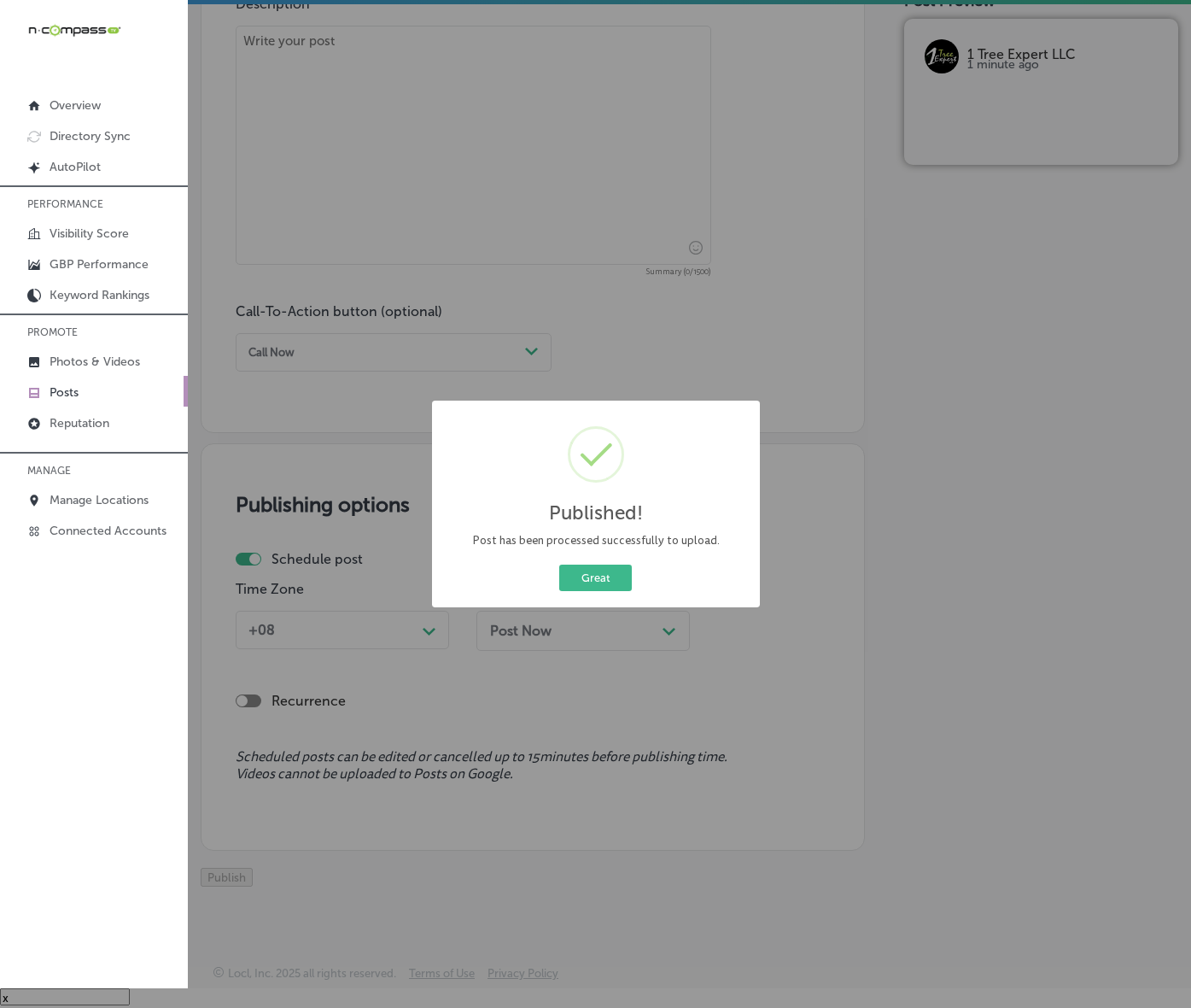
scroll to position [1057, 0]
click at [607, 568] on div "Published! × Post has been processed successfully to upload. Great Cancel" at bounding box center [596, 504] width 328 height 207
click at [609, 591] on button "Great" at bounding box center [596, 578] width 72 height 27
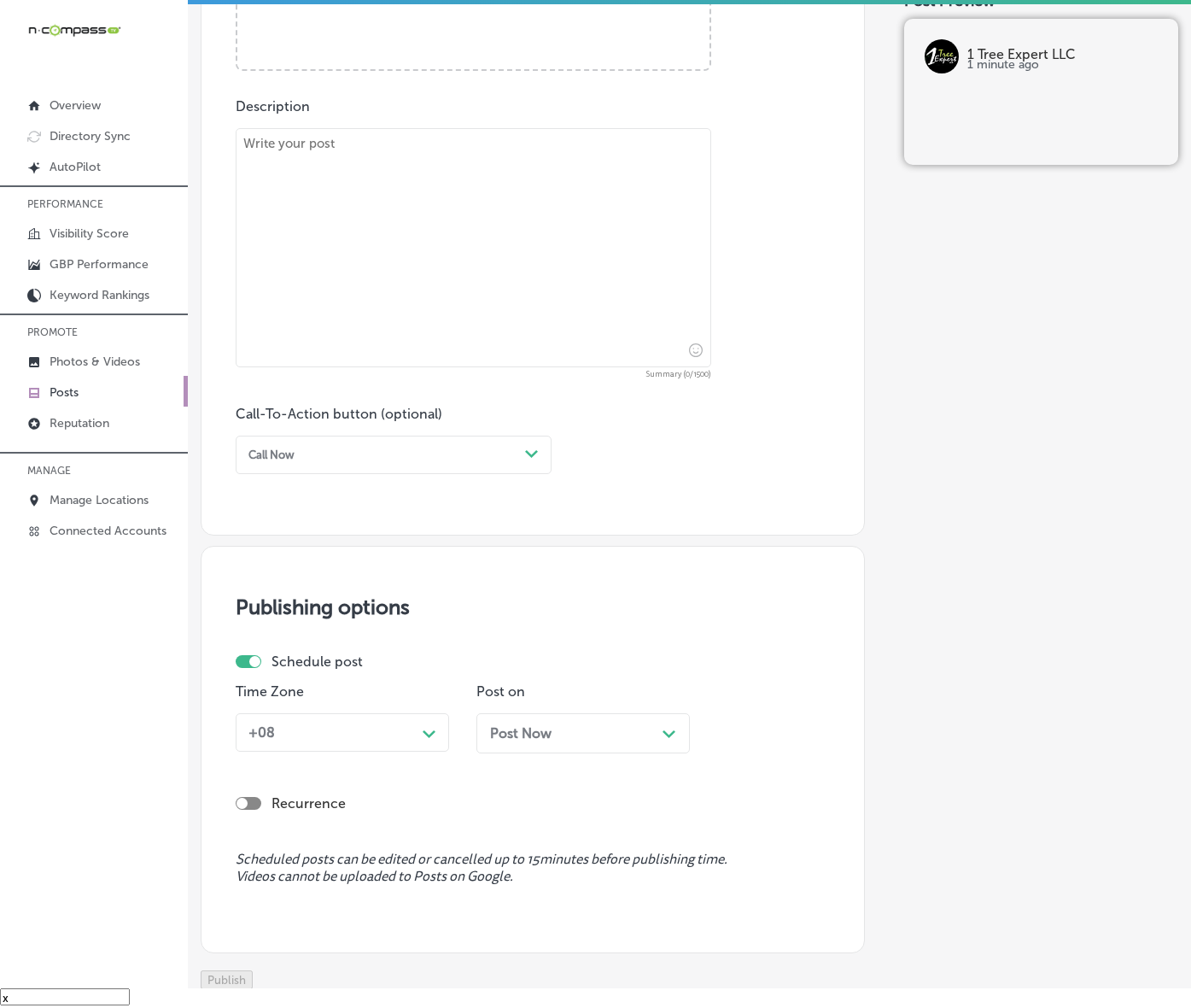
scroll to position [417, 0]
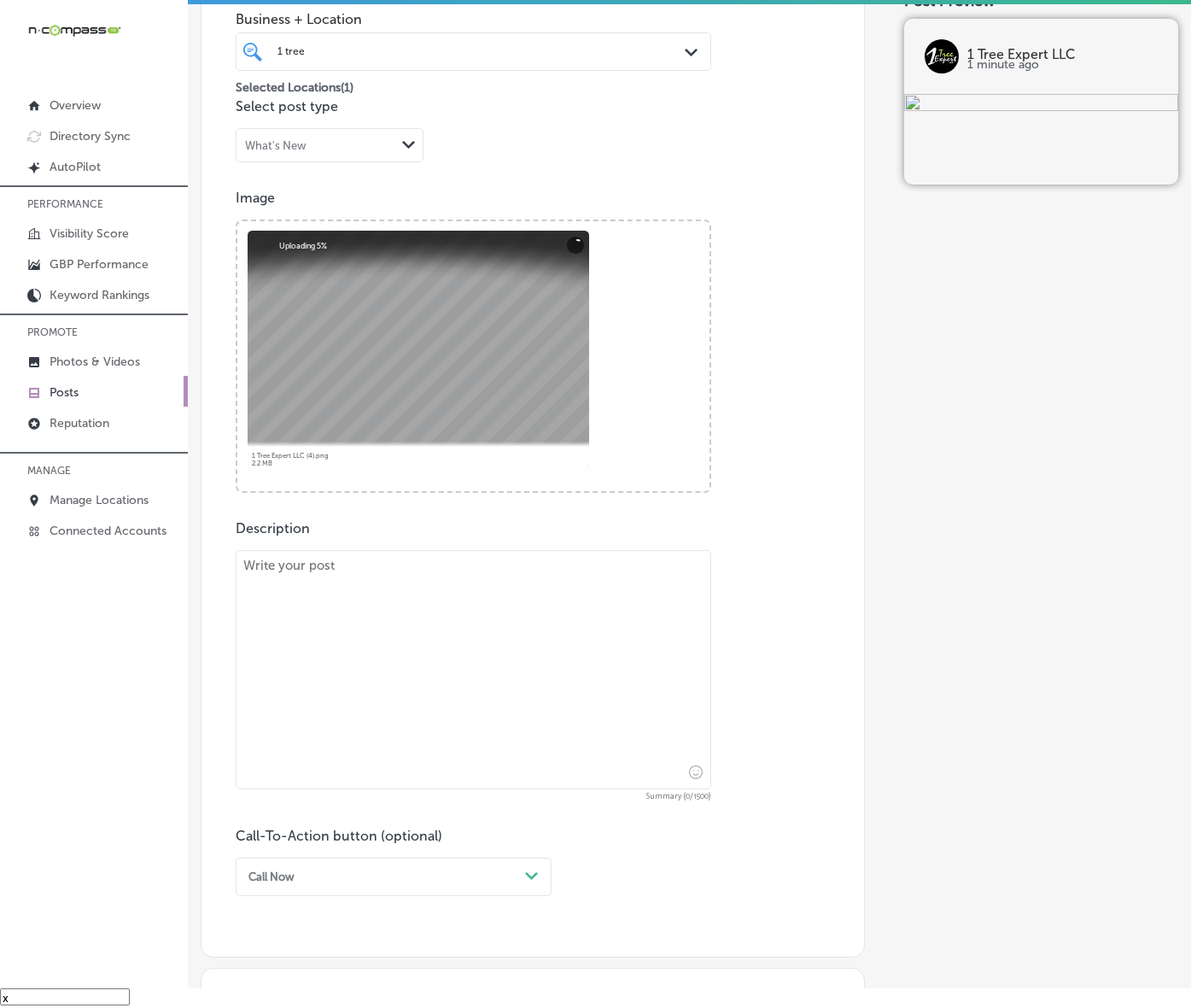
click at [455, 662] on textarea at bounding box center [473, 670] width 476 height 239
paste textarea "Tree removal is a serious task that demands professional expertise. 1 Tree Expe…"
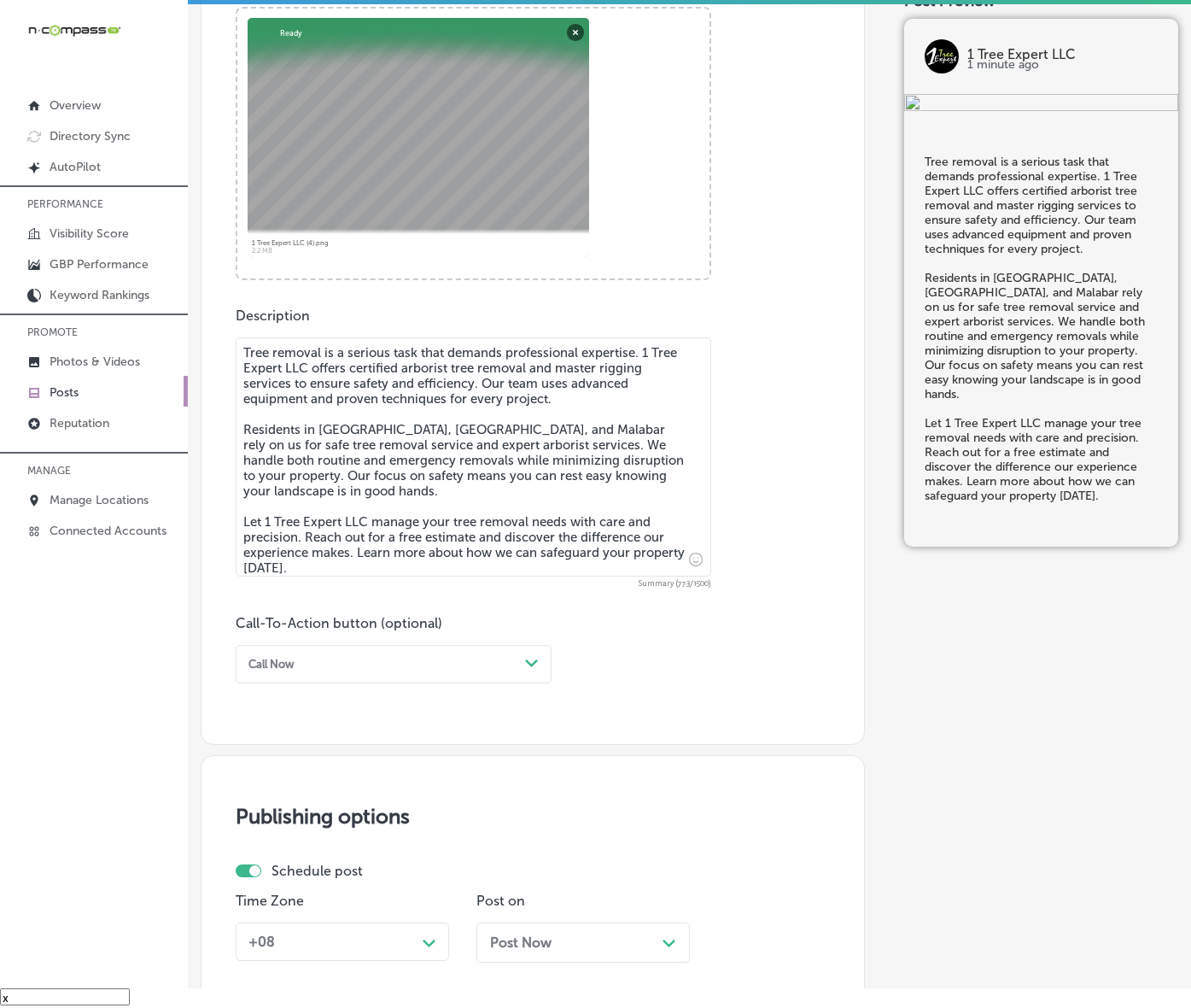
scroll to position [630, 0]
type textarea "Tree removal is a serious task that demands professional expertise. 1 Tree Expe…"
click at [458, 675] on div "Call Now" at bounding box center [380, 663] width 277 height 23
click at [326, 814] on div "Learn more" at bounding box center [394, 801] width 316 height 26
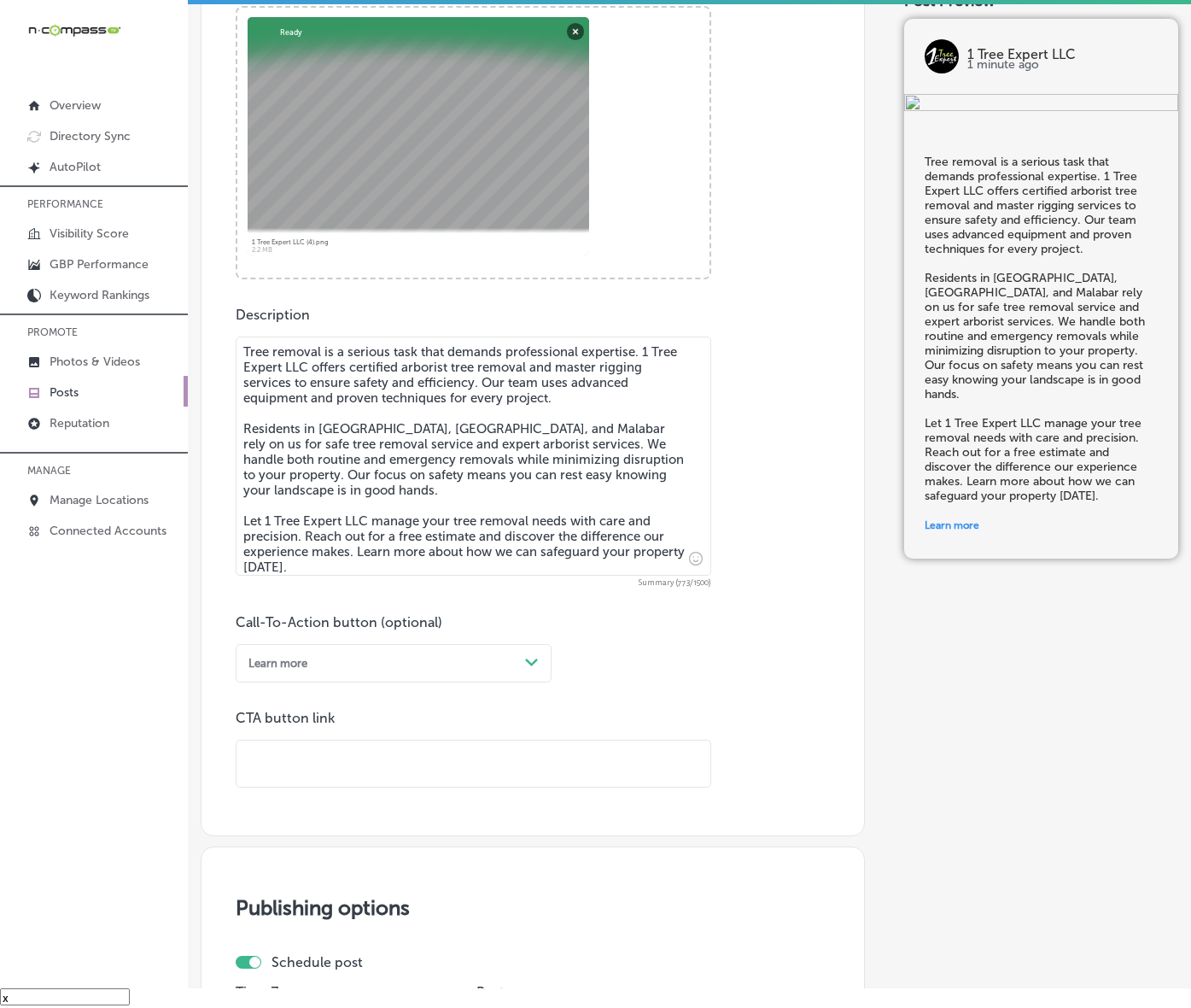
click at [357, 787] on input "text" at bounding box center [473, 763] width 474 height 47
paste input "[URL][DOMAIN_NAME]"
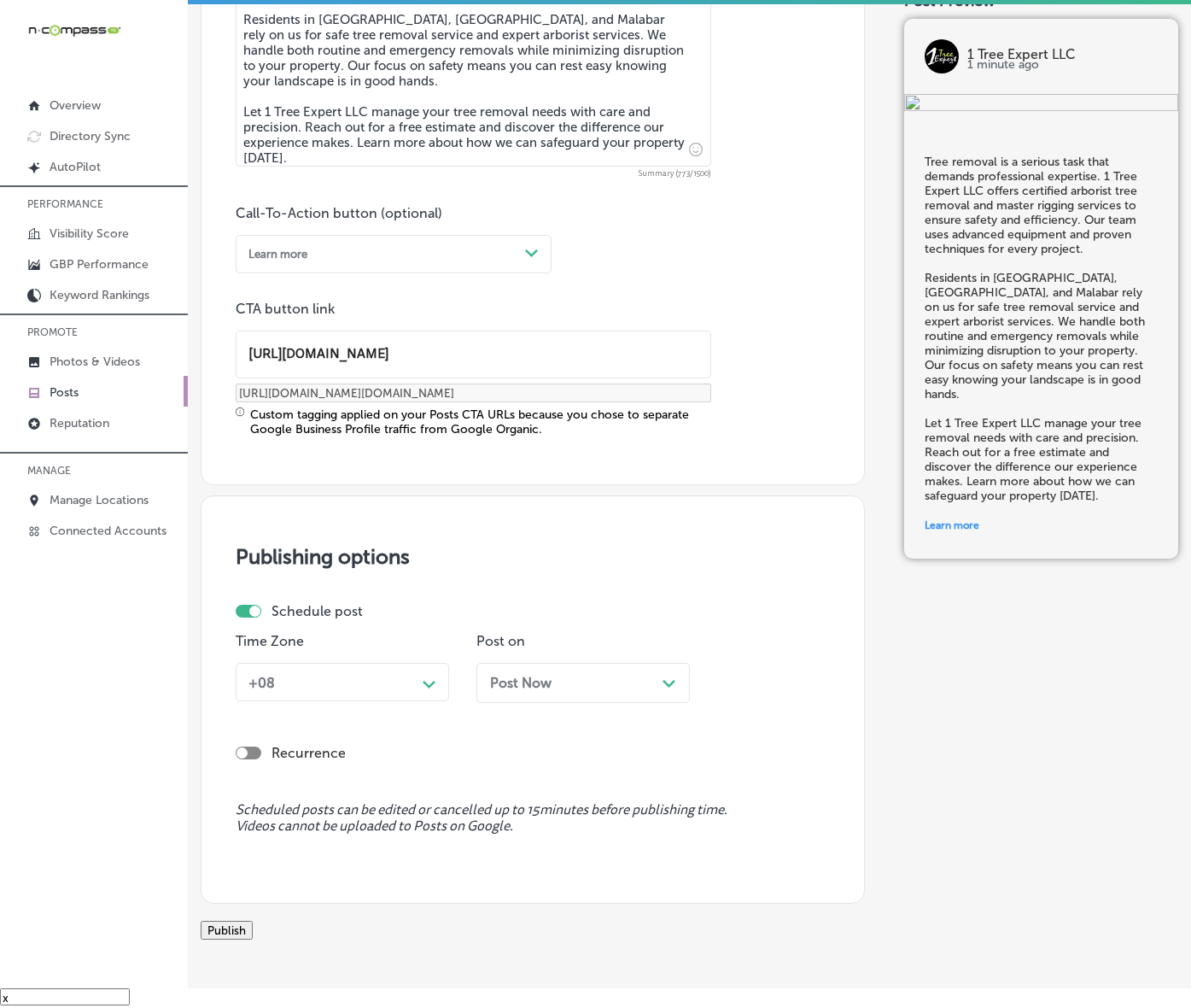
scroll to position [1057, 0]
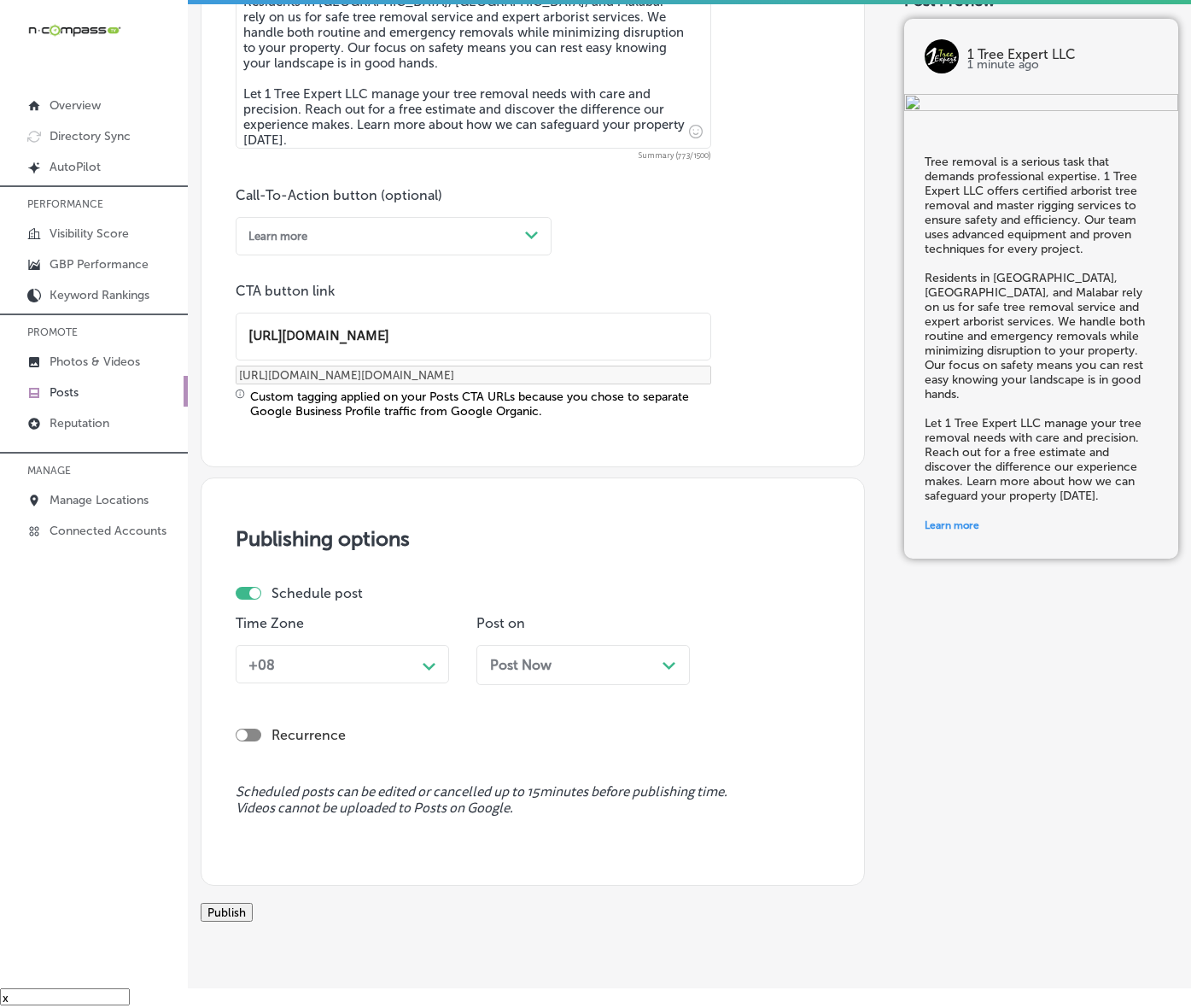
type input "[URL][DOMAIN_NAME]"
click at [425, 671] on icon "Path Created with Sketch." at bounding box center [429, 666] width 12 height 8
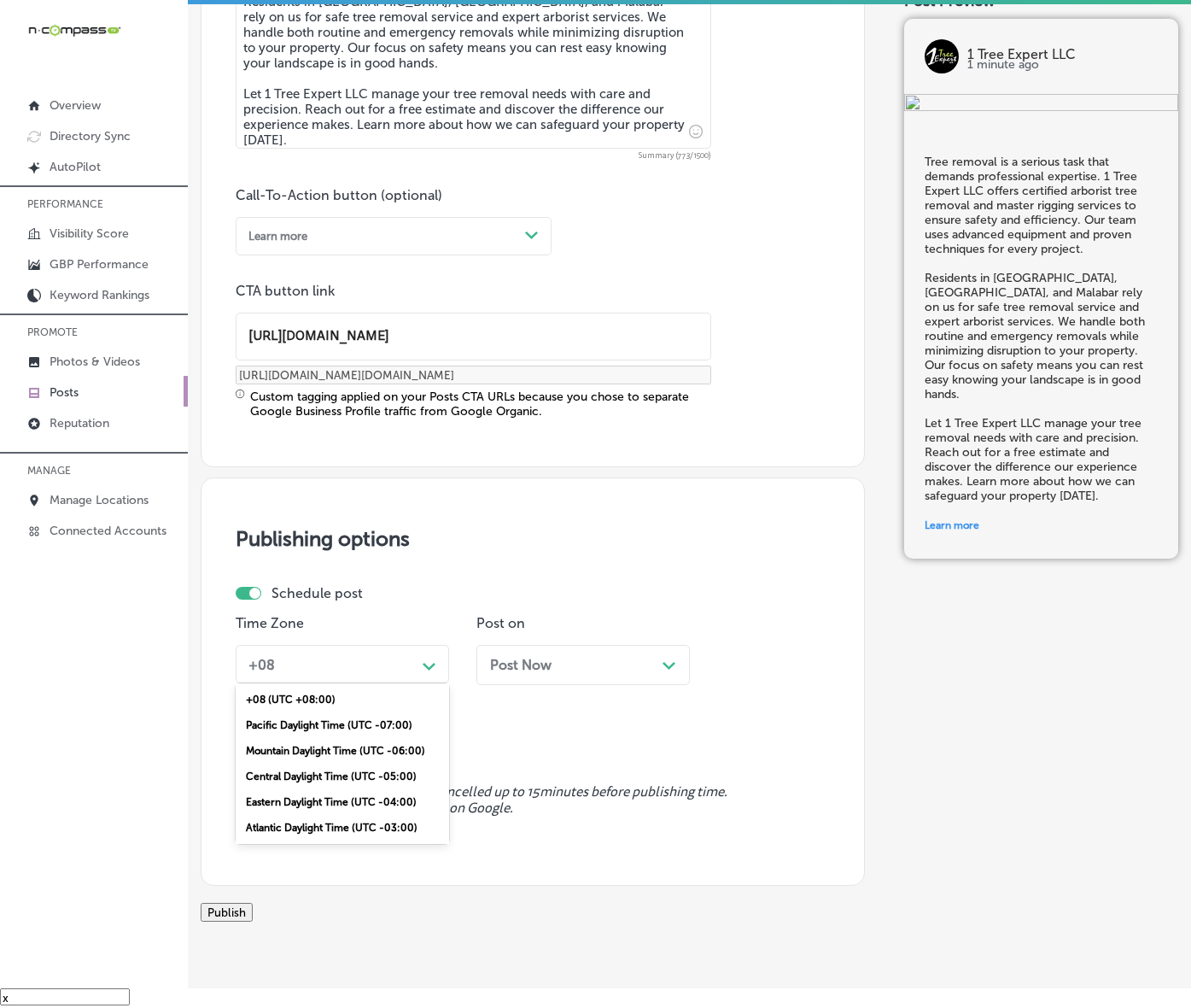
click at [363, 763] on div "Mountain Daylight Time (UTC -06:00)" at bounding box center [342, 751] width 213 height 26
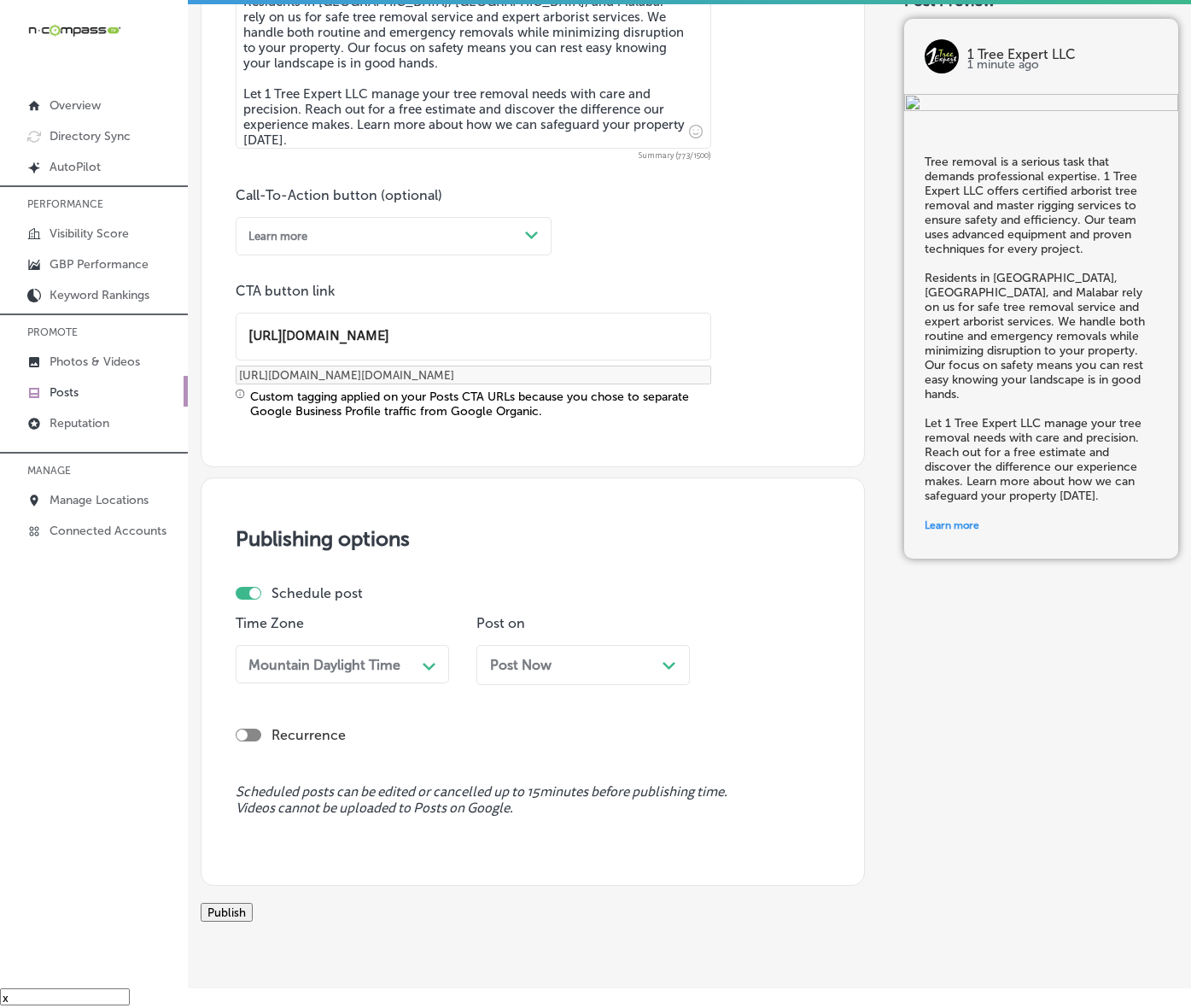
click at [505, 673] on span "Post Now" at bounding box center [521, 665] width 62 height 16
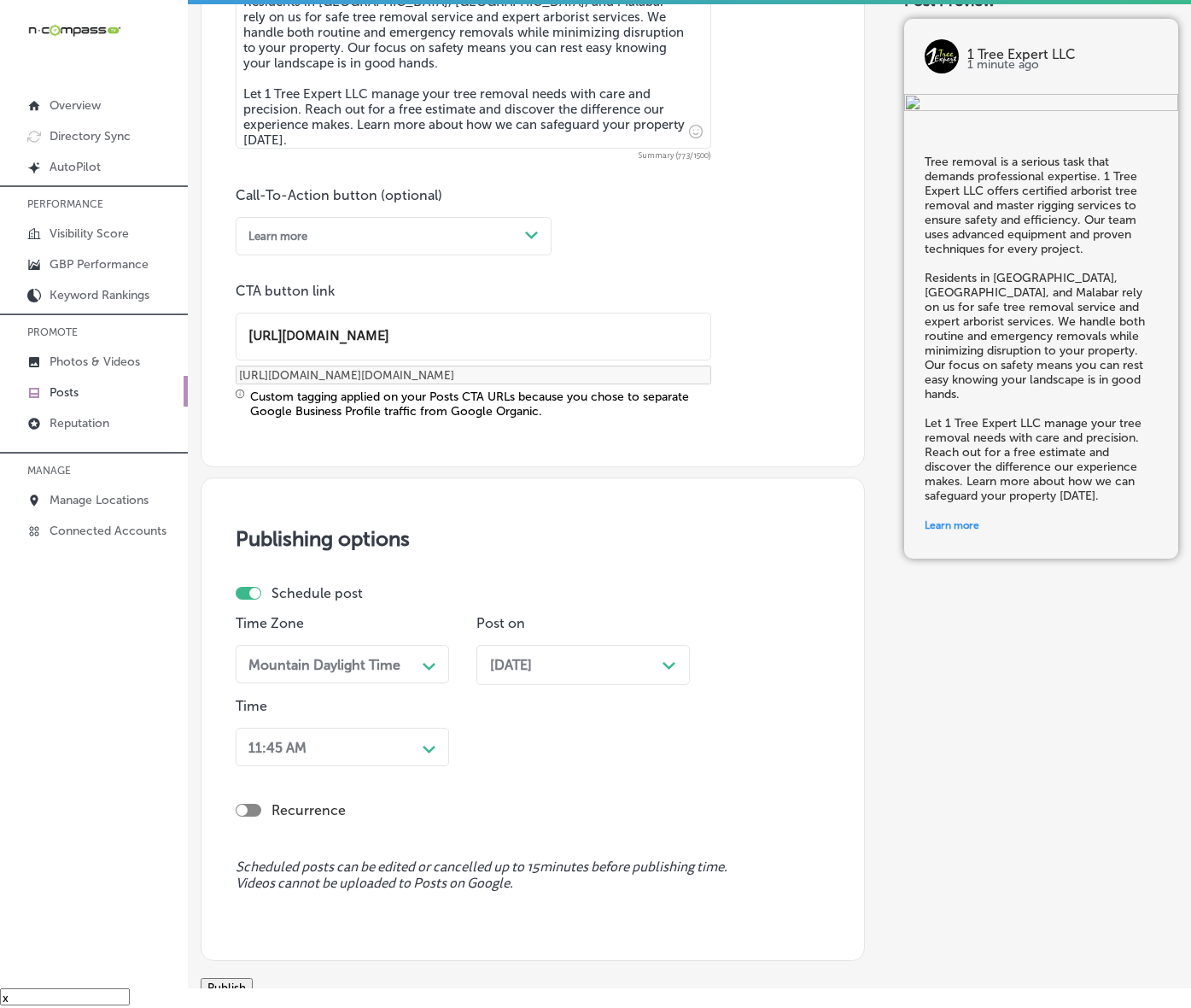
click at [406, 766] on div "11:45 AM Path Created with Sketch." at bounding box center [342, 746] width 213 height 38
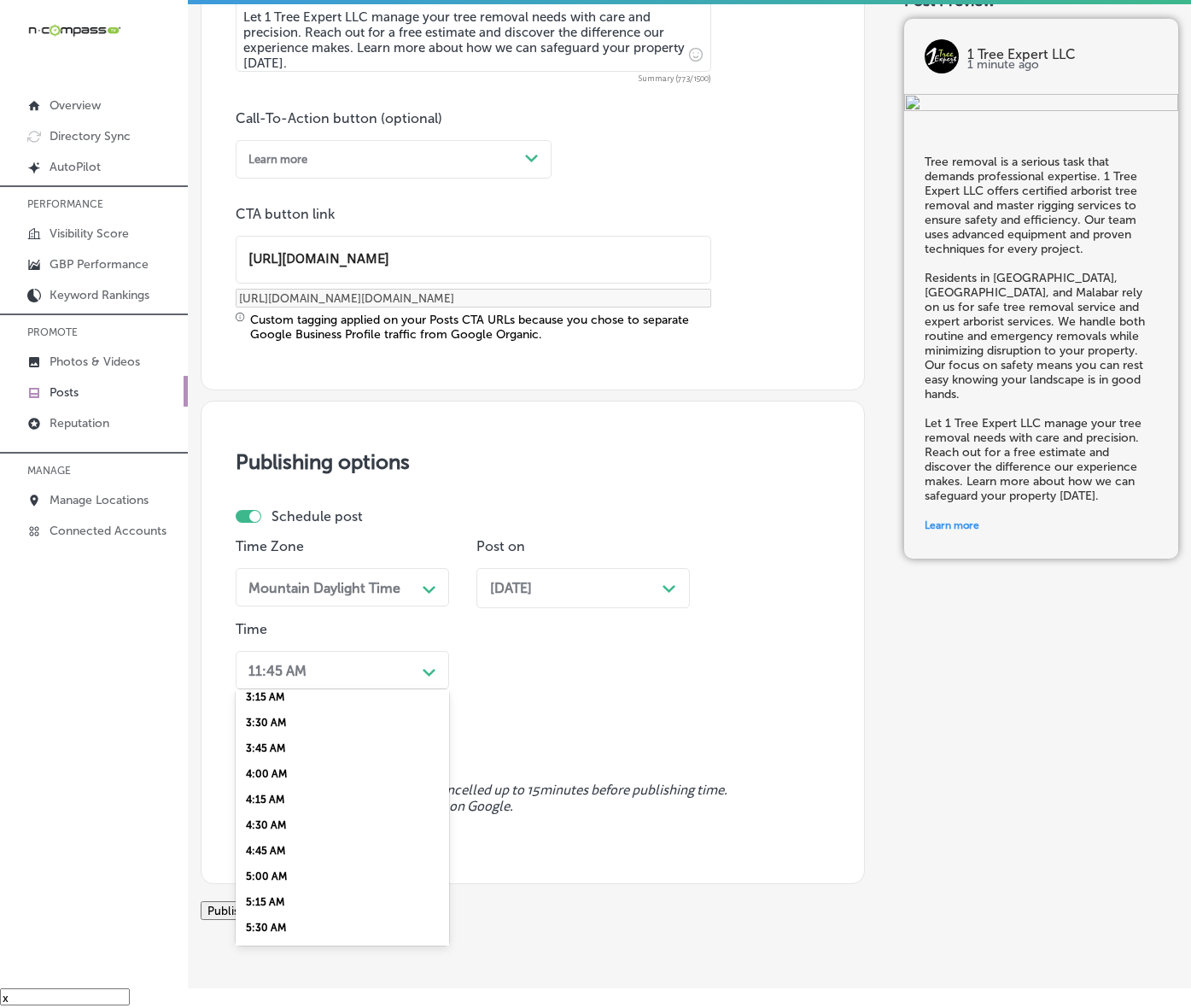
scroll to position [640, 0]
click at [282, 796] on div "7:00 AM" at bounding box center [342, 782] width 213 height 26
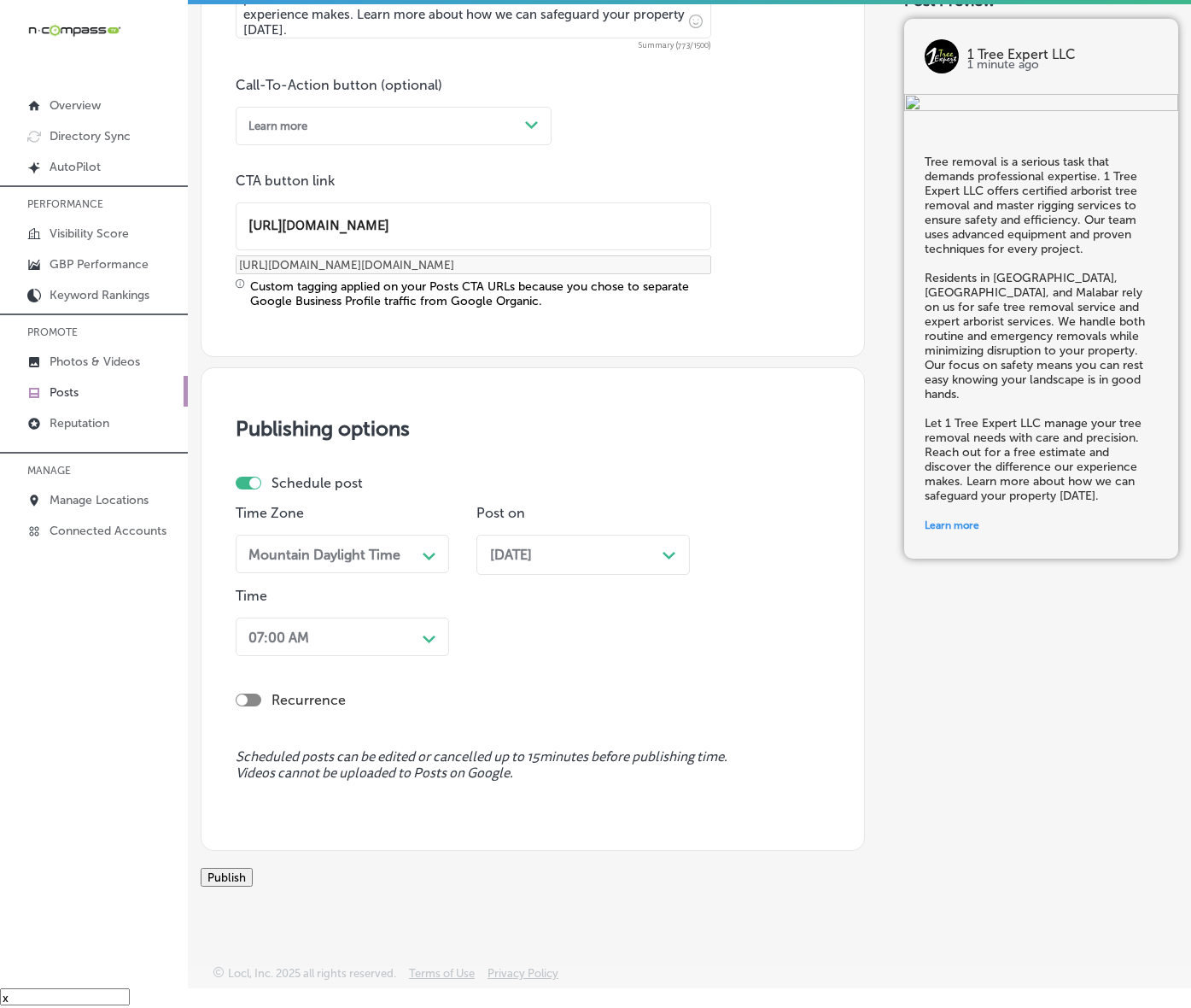
scroll to position [1287, 0]
click at [253, 868] on button "Publish" at bounding box center [227, 877] width 52 height 19
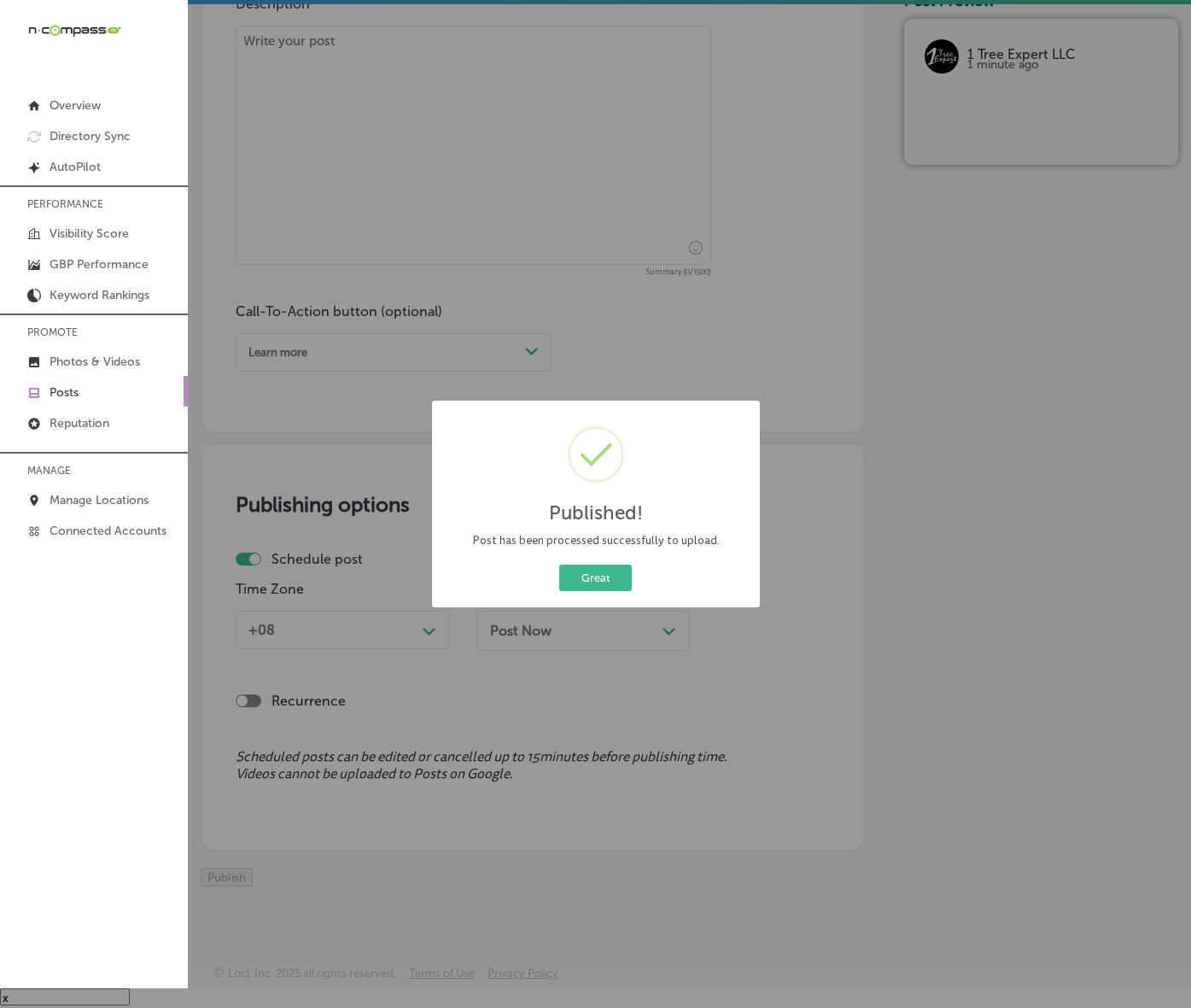
scroll to position [1057, 0]
drag, startPoint x: 585, startPoint y: 591, endPoint x: 869, endPoint y: 624, distance: 285.9
click at [585, 591] on button "Great" at bounding box center [596, 578] width 72 height 27
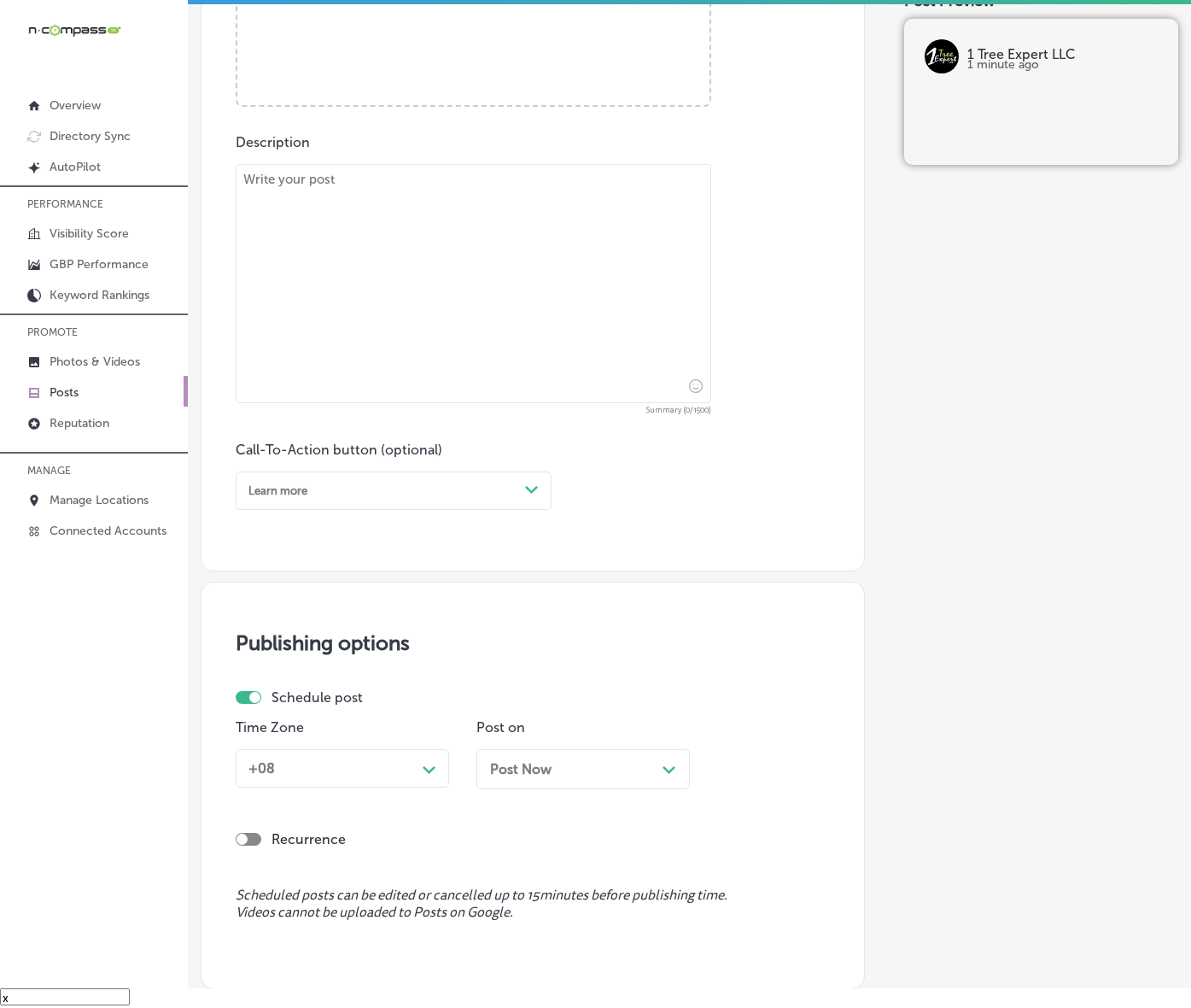
scroll to position [523, 0]
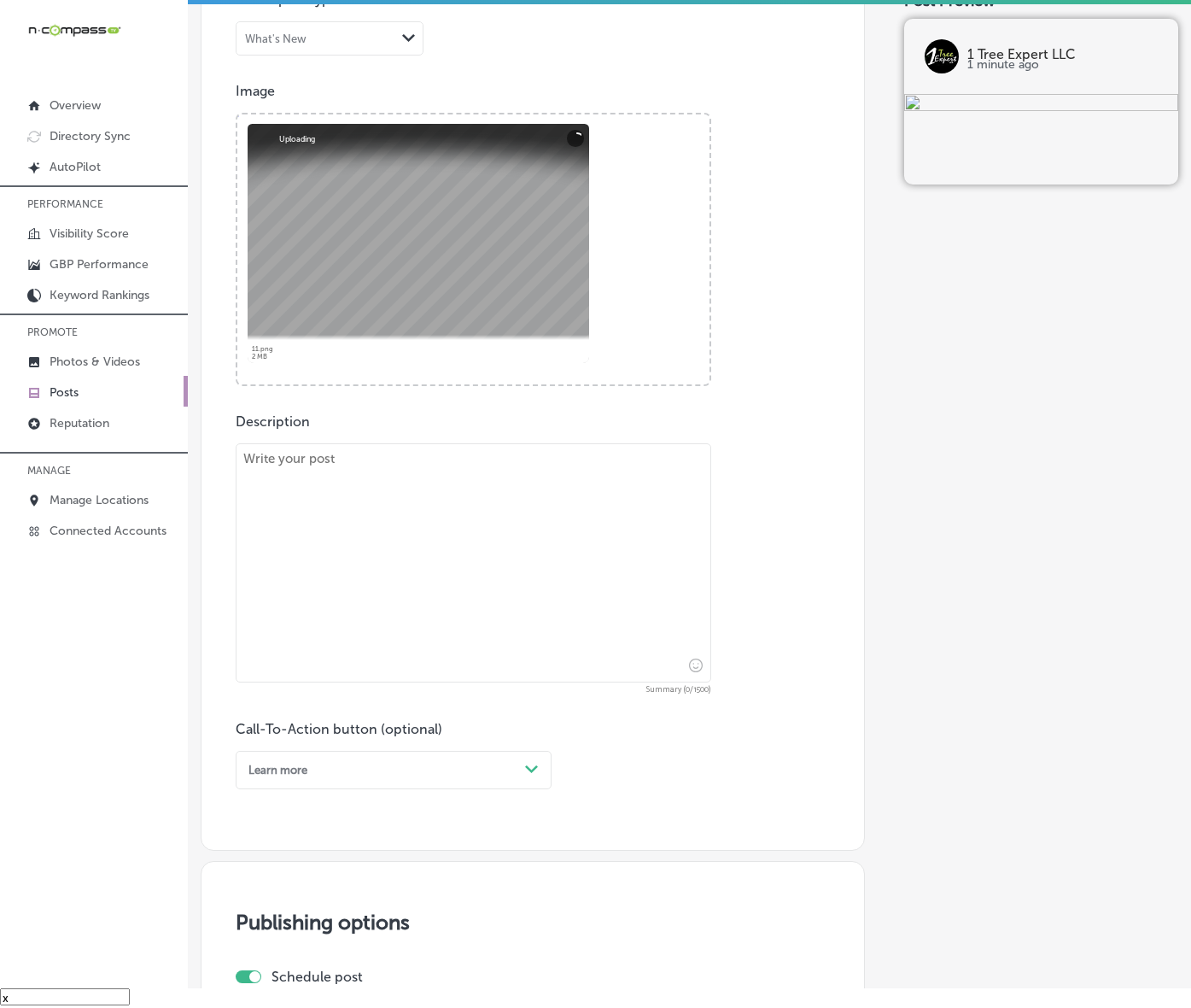
click at [420, 611] on textarea at bounding box center [473, 562] width 476 height 239
paste textarea "Every tree is unique, and so are its needs. 1 Tree Expert LLC provides customiz…"
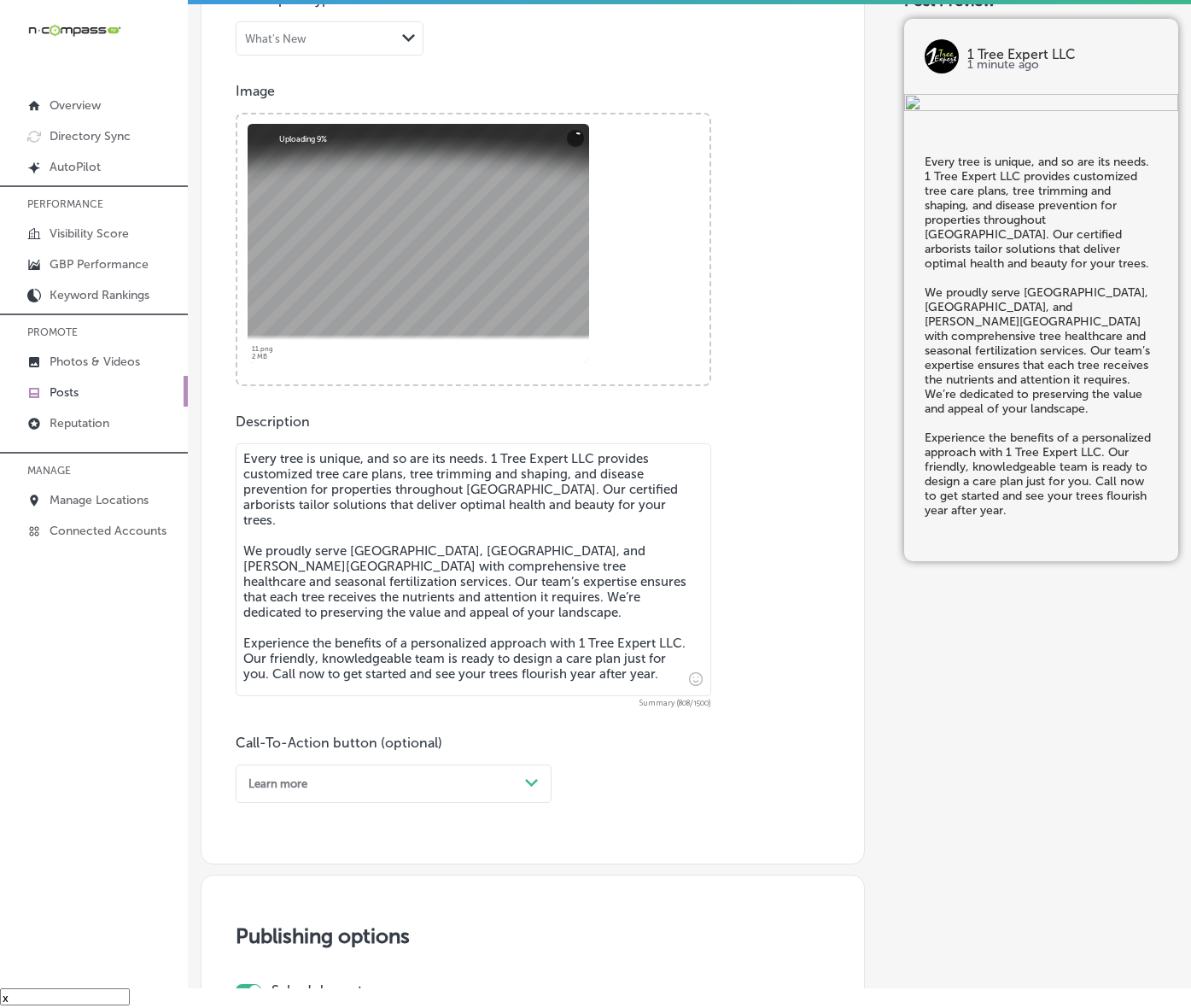
type textarea "Every tree is unique, and so are its needs. 1 Tree Expert LLC provides customiz…"
click at [483, 803] on div "Learn more Path Created with Sketch." at bounding box center [394, 783] width 316 height 38
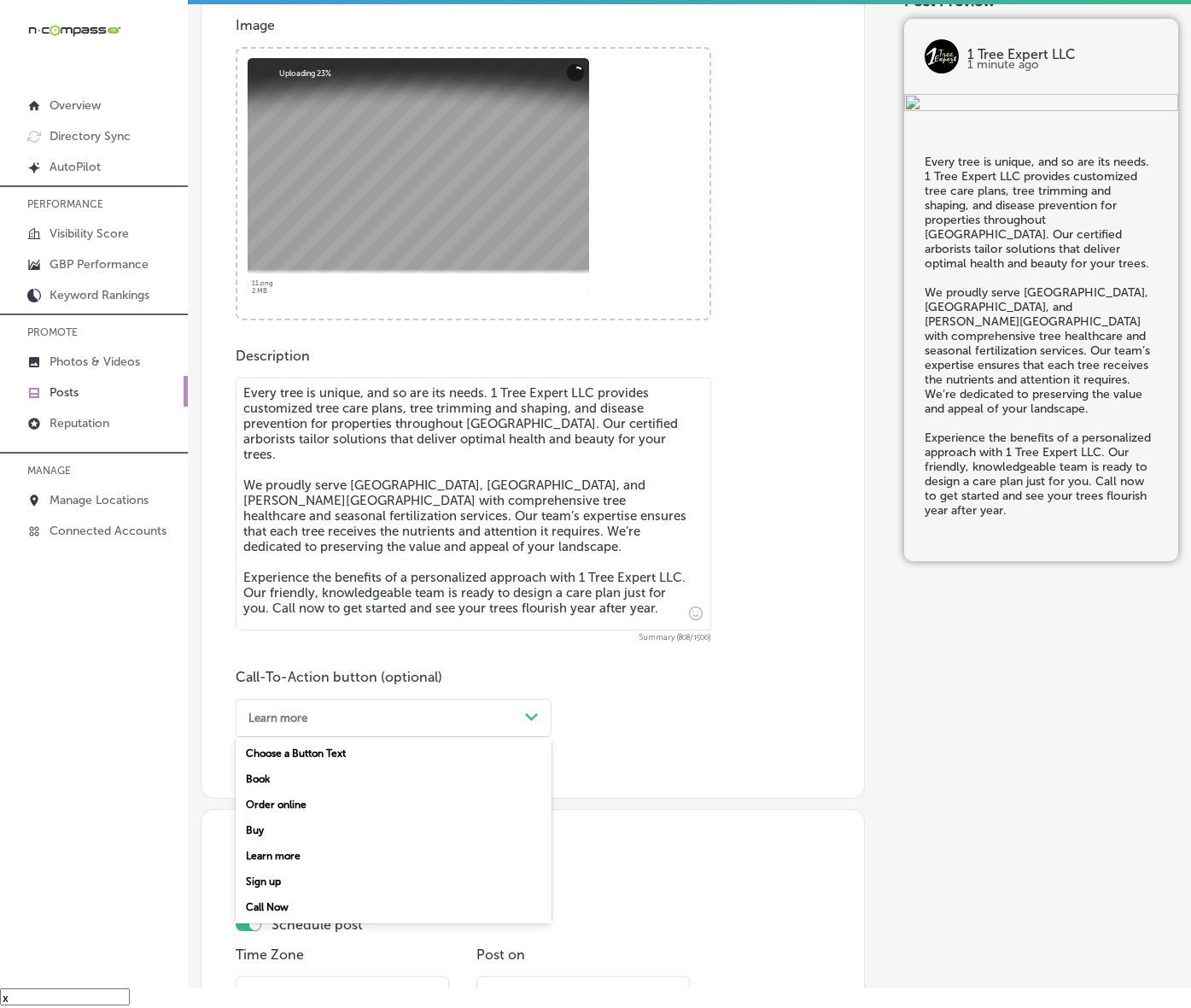
click at [327, 920] on div "Call Now" at bounding box center [394, 907] width 316 height 26
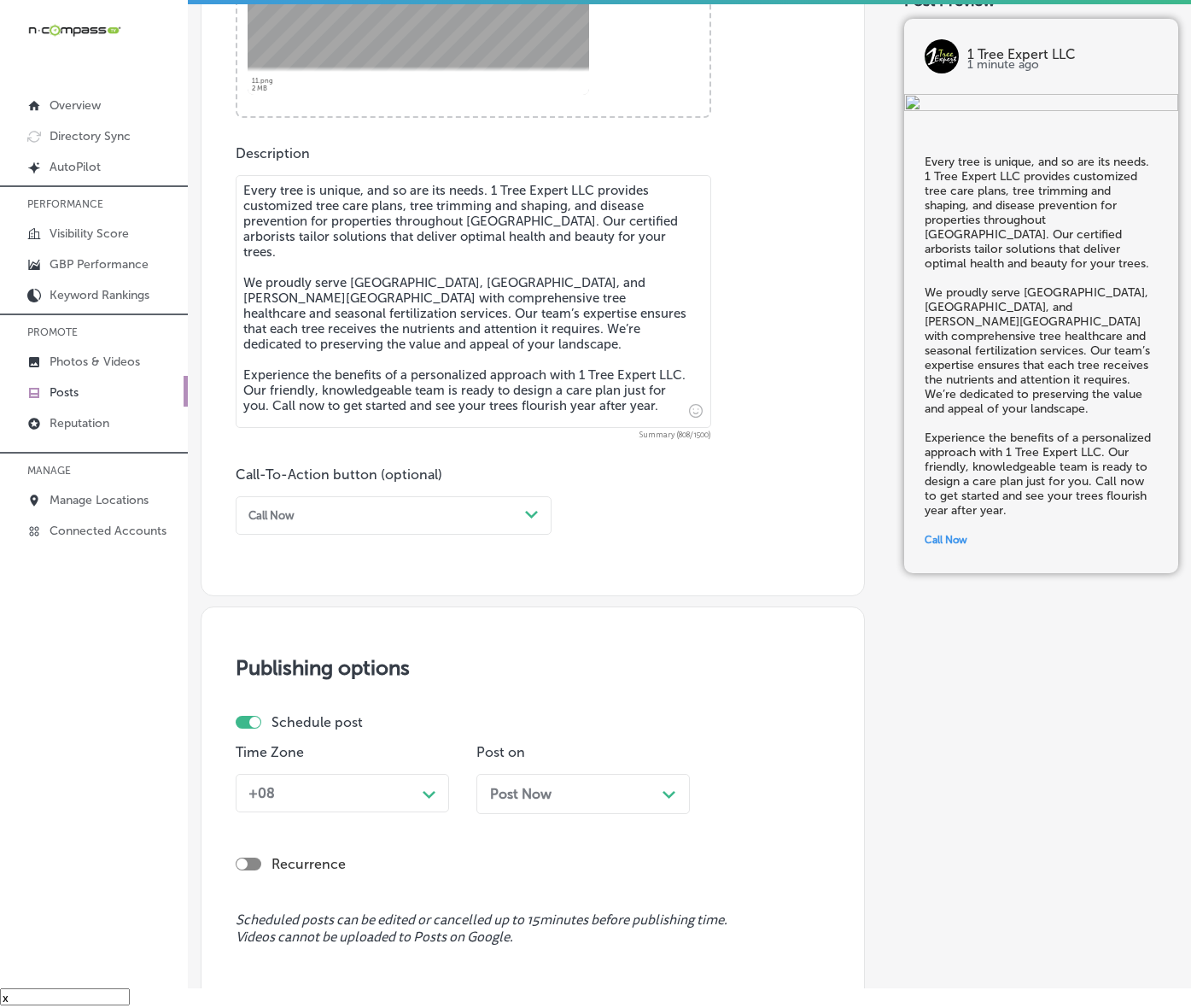
scroll to position [1016, 0]
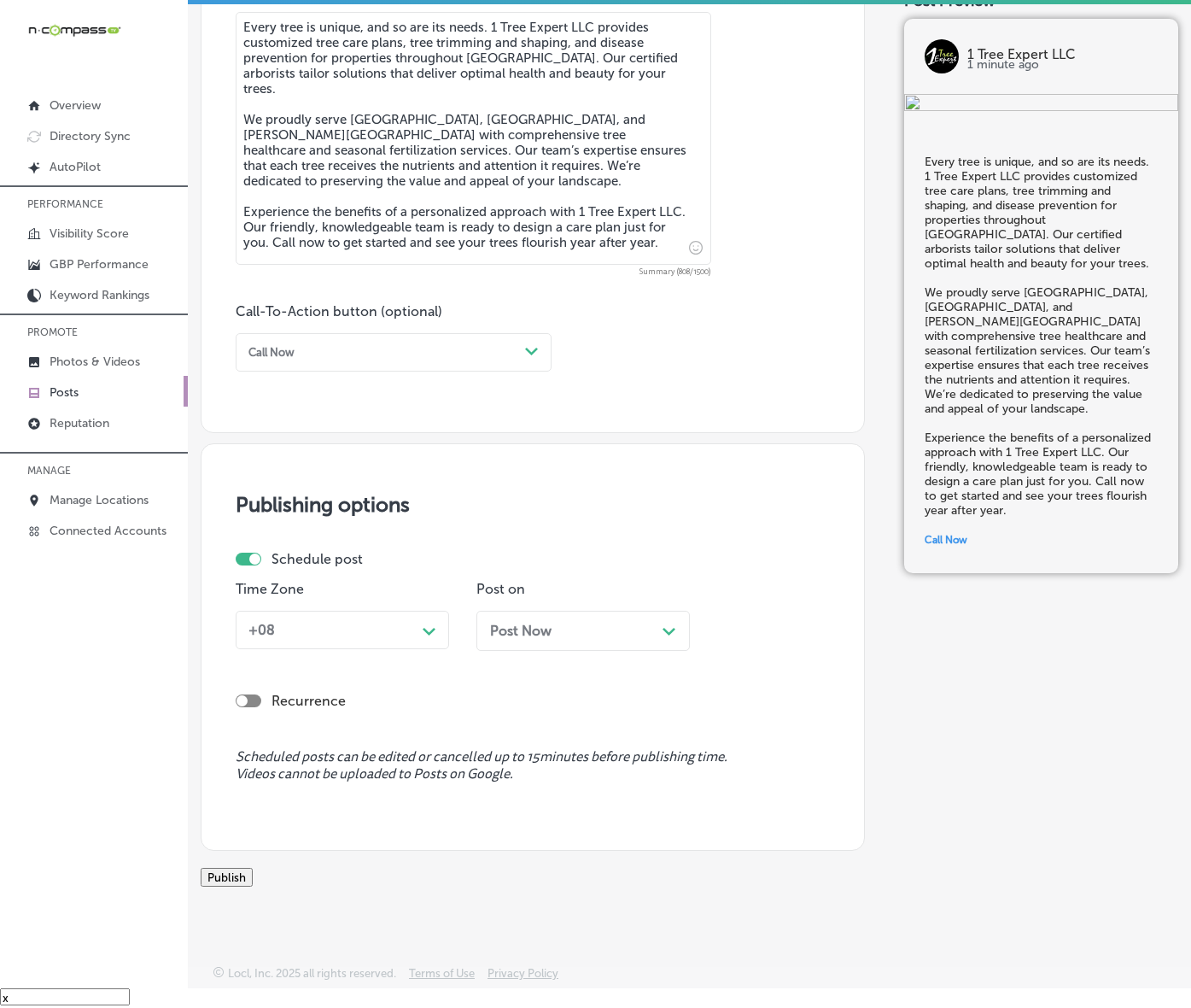
click at [433, 630] on div "Path Created with Sketch." at bounding box center [429, 629] width 28 height 28
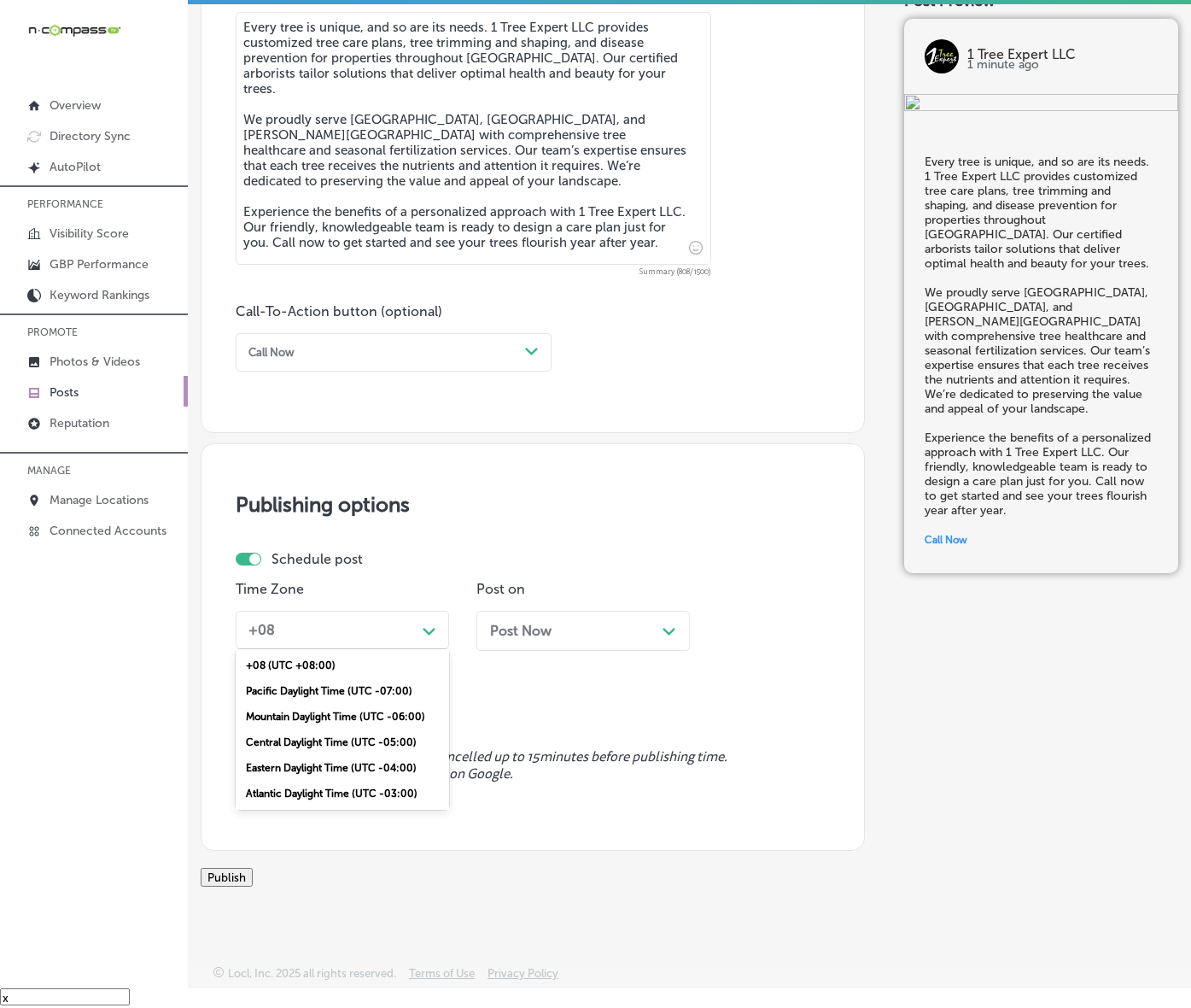
click at [384, 729] on div "Mountain Daylight Time (UTC -06:00)" at bounding box center [342, 716] width 213 height 26
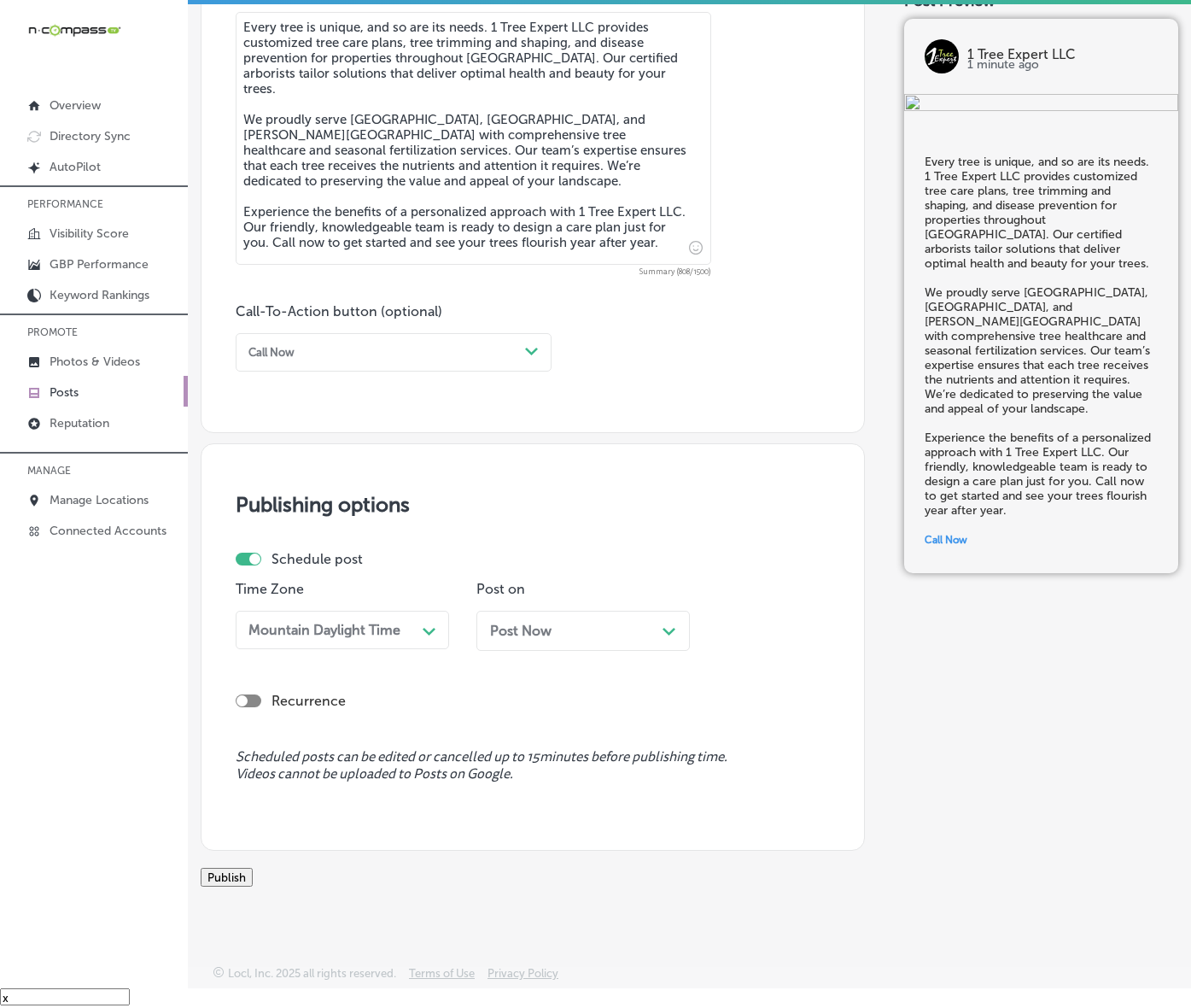
click at [545, 622] on span "Post Now" at bounding box center [521, 630] width 62 height 16
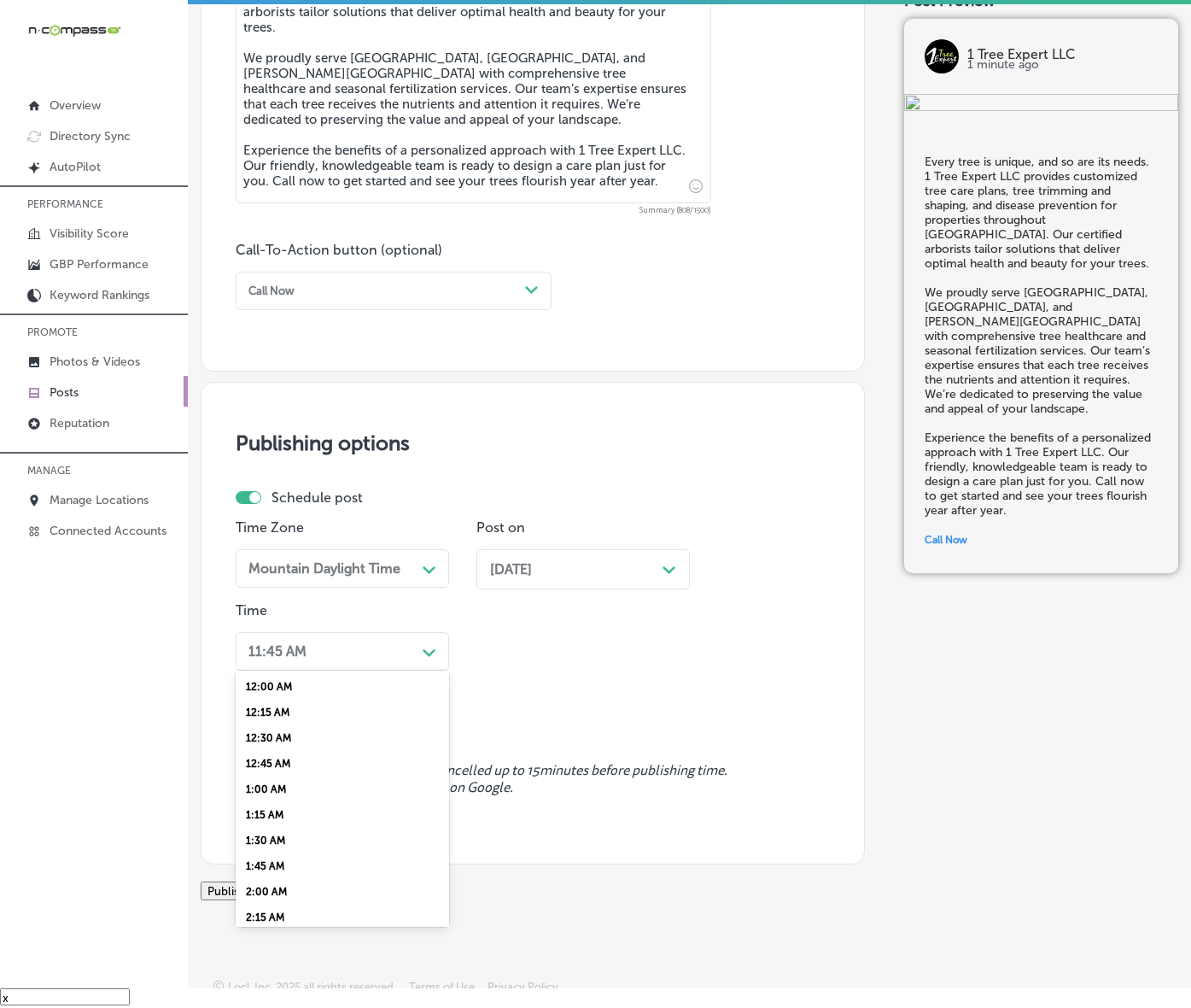
click at [427, 657] on icon "Path Created with Sketch." at bounding box center [429, 653] width 12 height 8
click at [280, 777] on div "7:00 AM" at bounding box center [342, 763] width 213 height 26
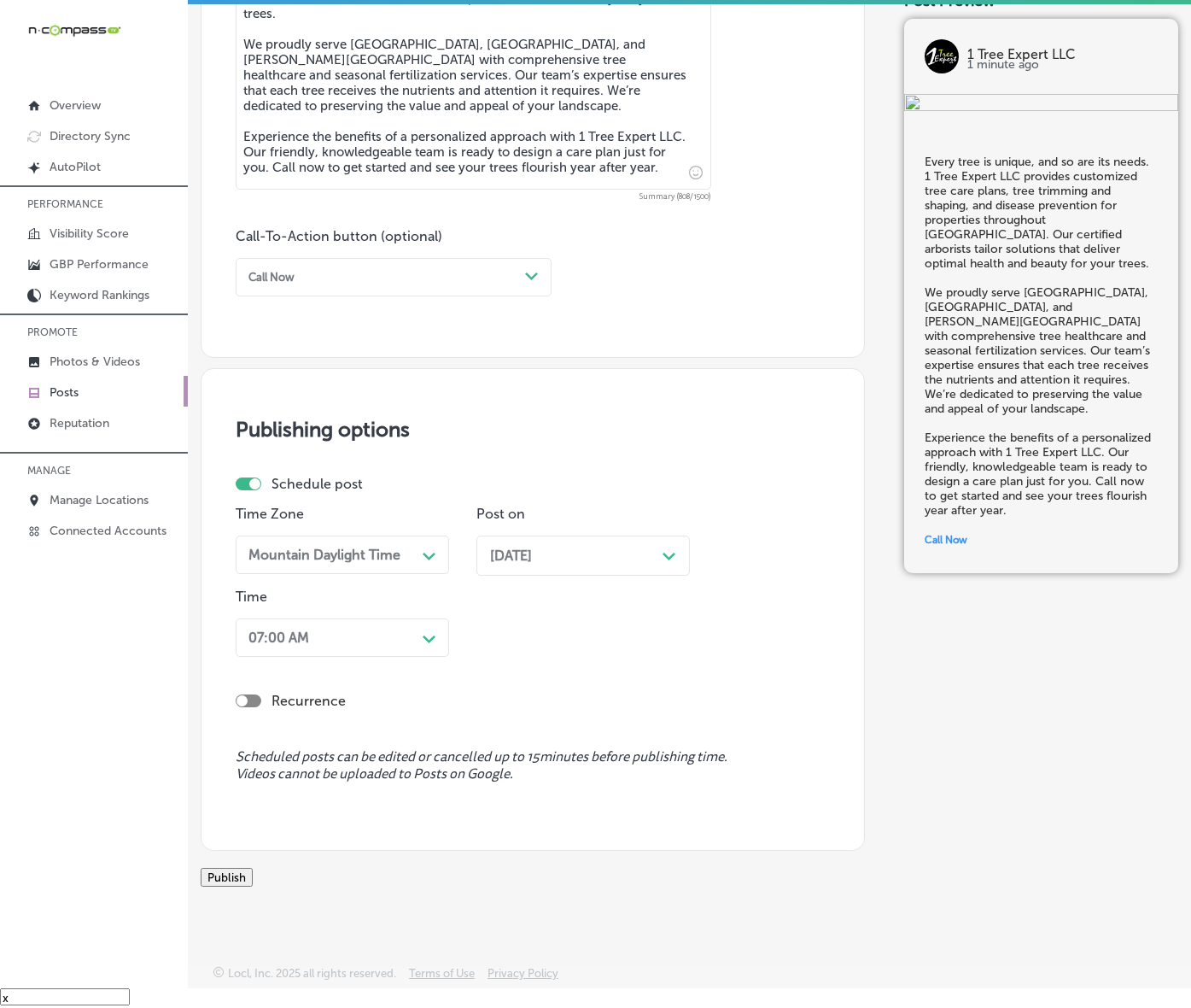
scroll to position [1146, 0]
drag, startPoint x: 300, startPoint y: 836, endPoint x: 237, endPoint y: 831, distance: 63.2
click at [253, 868] on button "Publish" at bounding box center [227, 877] width 52 height 19
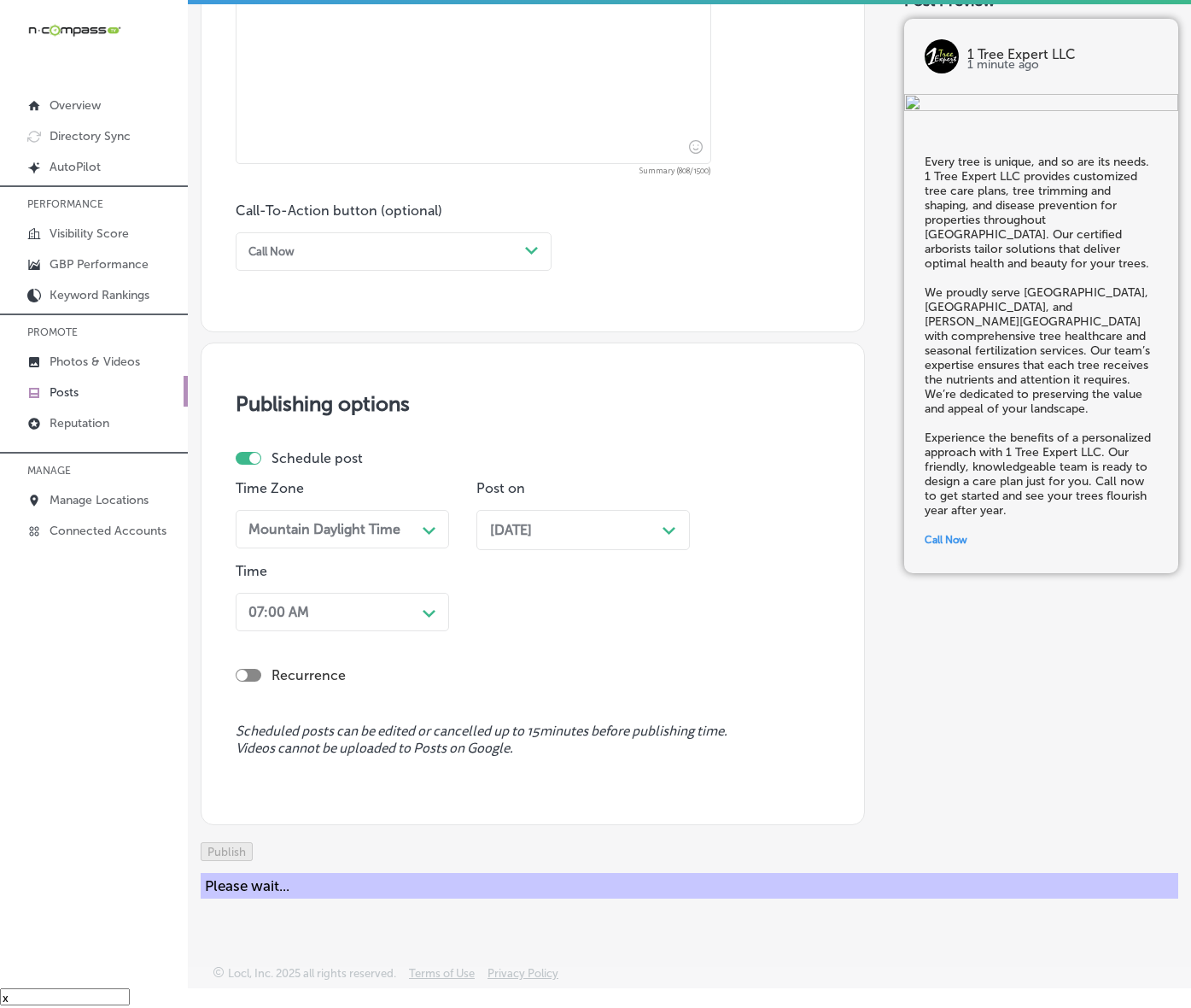
scroll to position [1072, 0]
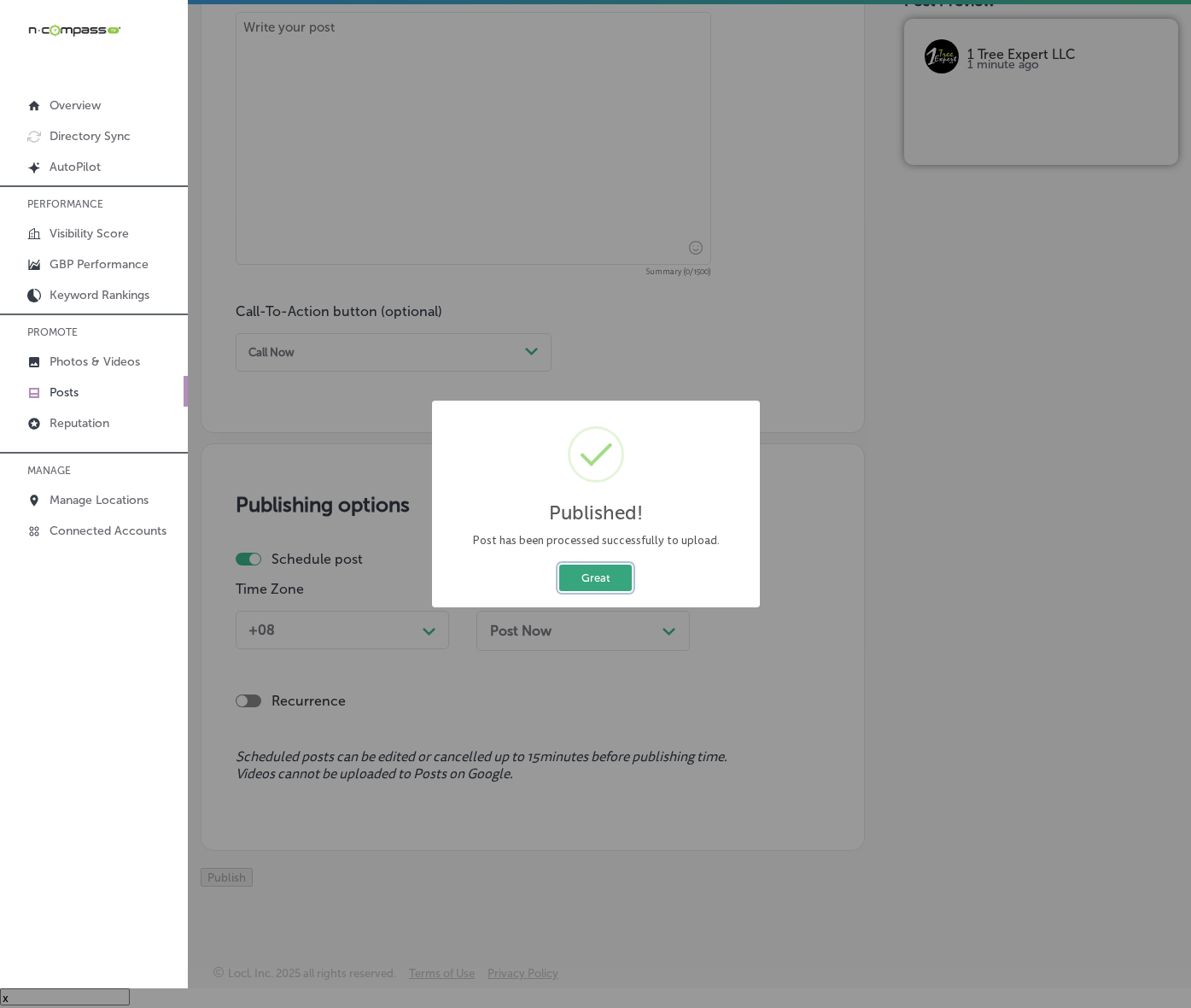
drag, startPoint x: 599, startPoint y: 604, endPoint x: 601, endPoint y: 613, distance: 9.2
click at [599, 591] on button "Great" at bounding box center [596, 578] width 72 height 27
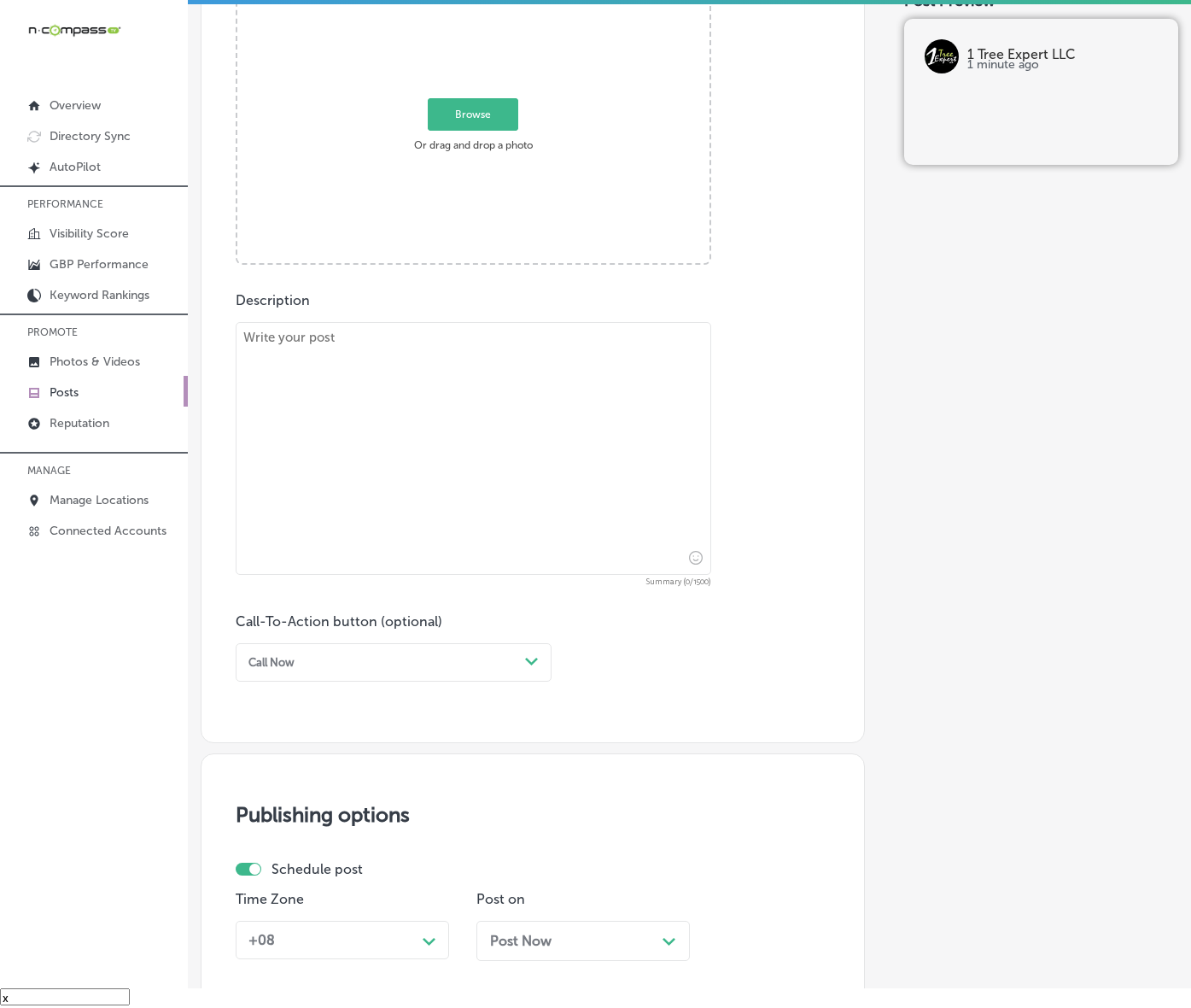
scroll to position [538, 0]
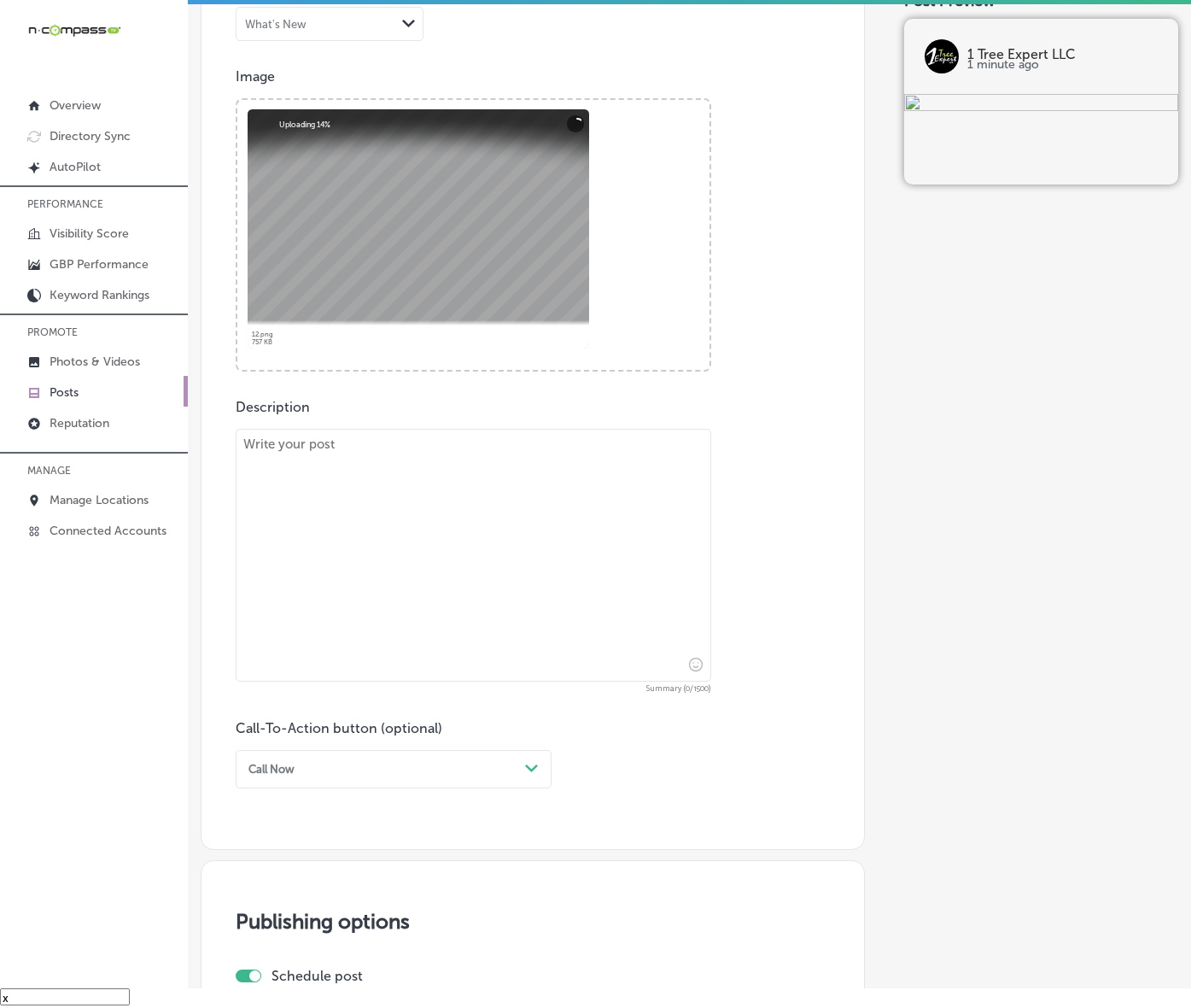
click at [437, 678] on textarea at bounding box center [473, 554] width 476 height 253
paste textarea "Proper pruning is key to a long-lasting, attractive landscape. 1 Tree Expert LL…"
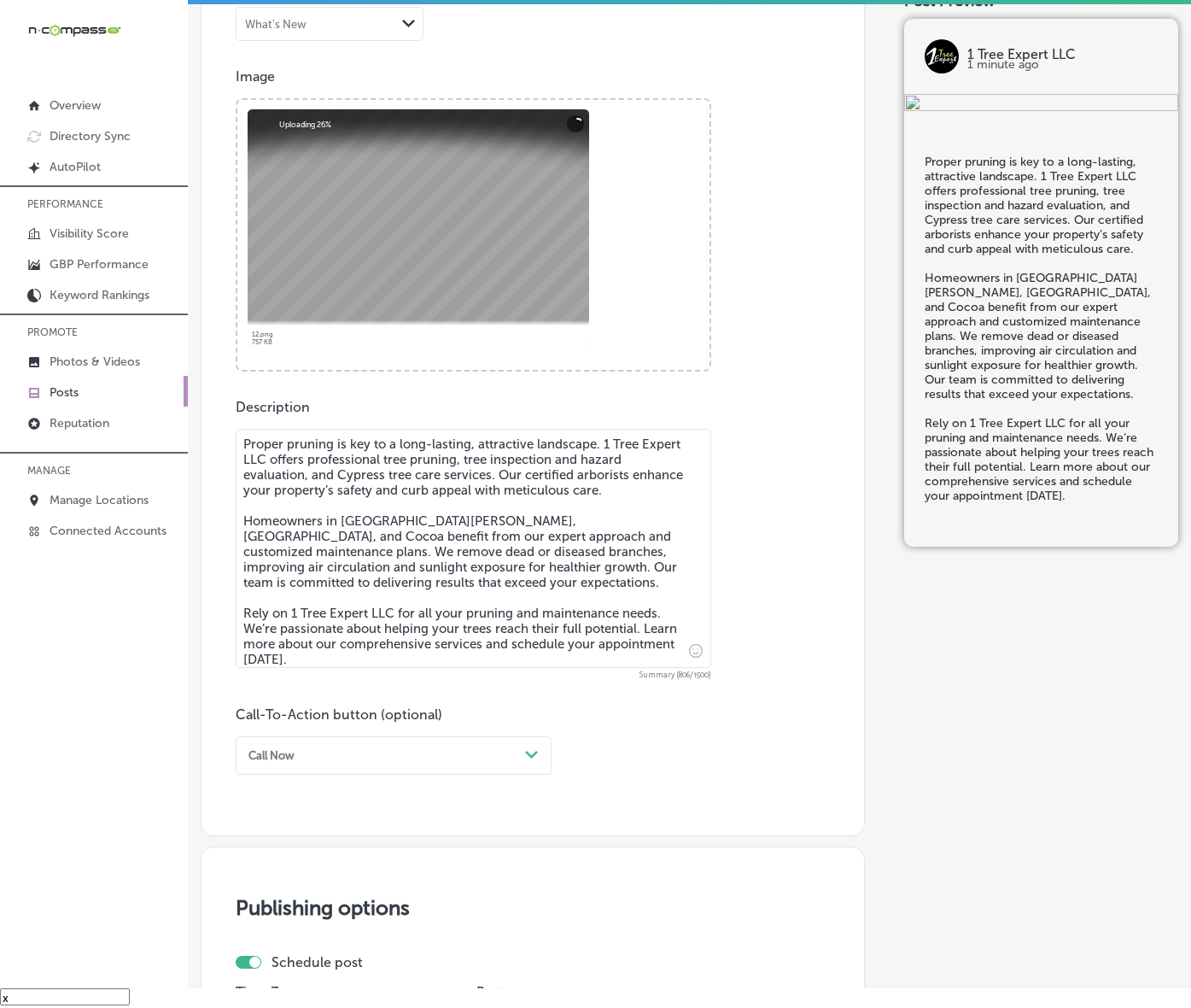
type textarea "Proper pruning is key to a long-lasting, attractive landscape. 1 Tree Expert LL…"
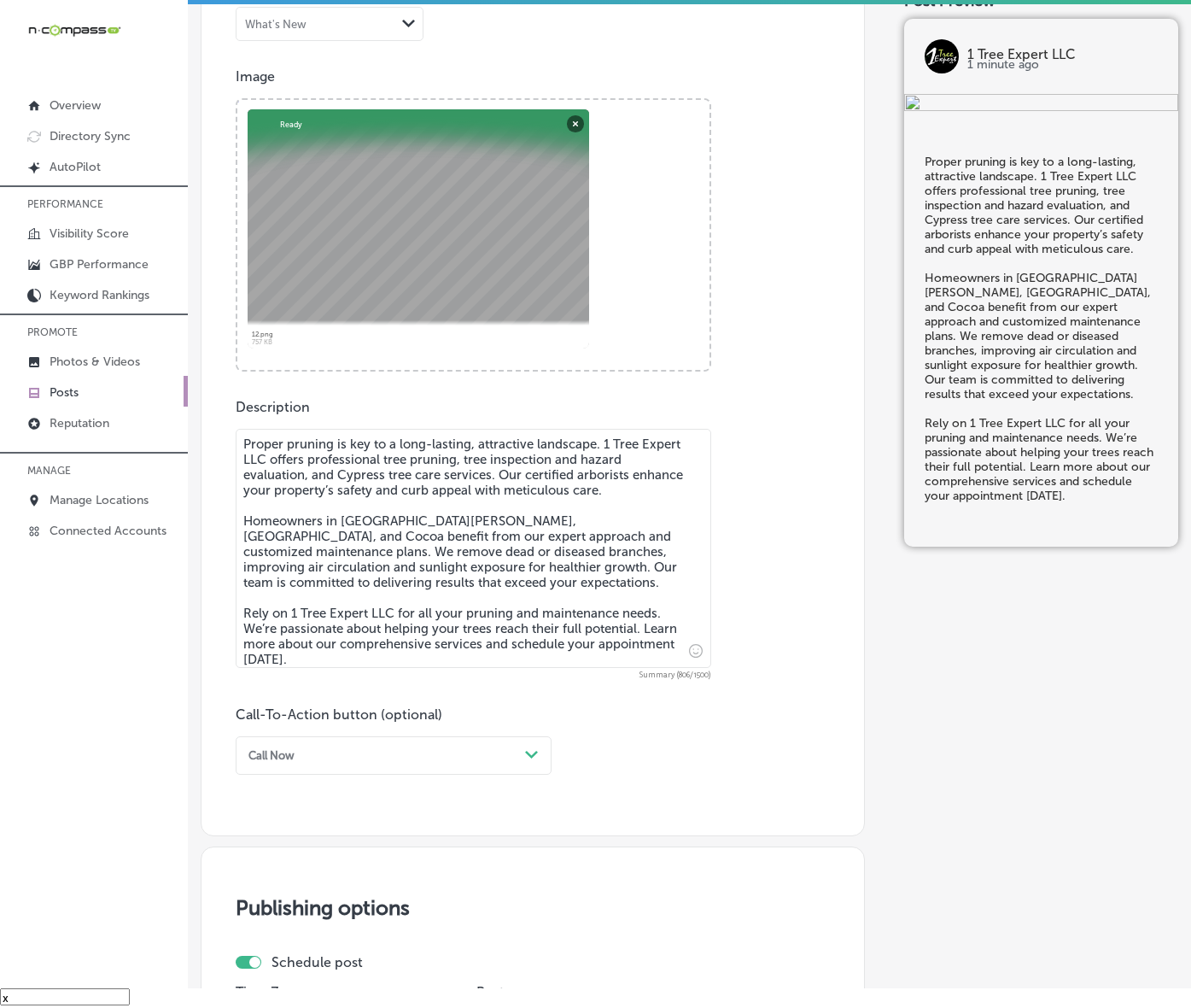
click at [432, 775] on div "Call Now Path Created with Sketch." at bounding box center [394, 755] width 316 height 38
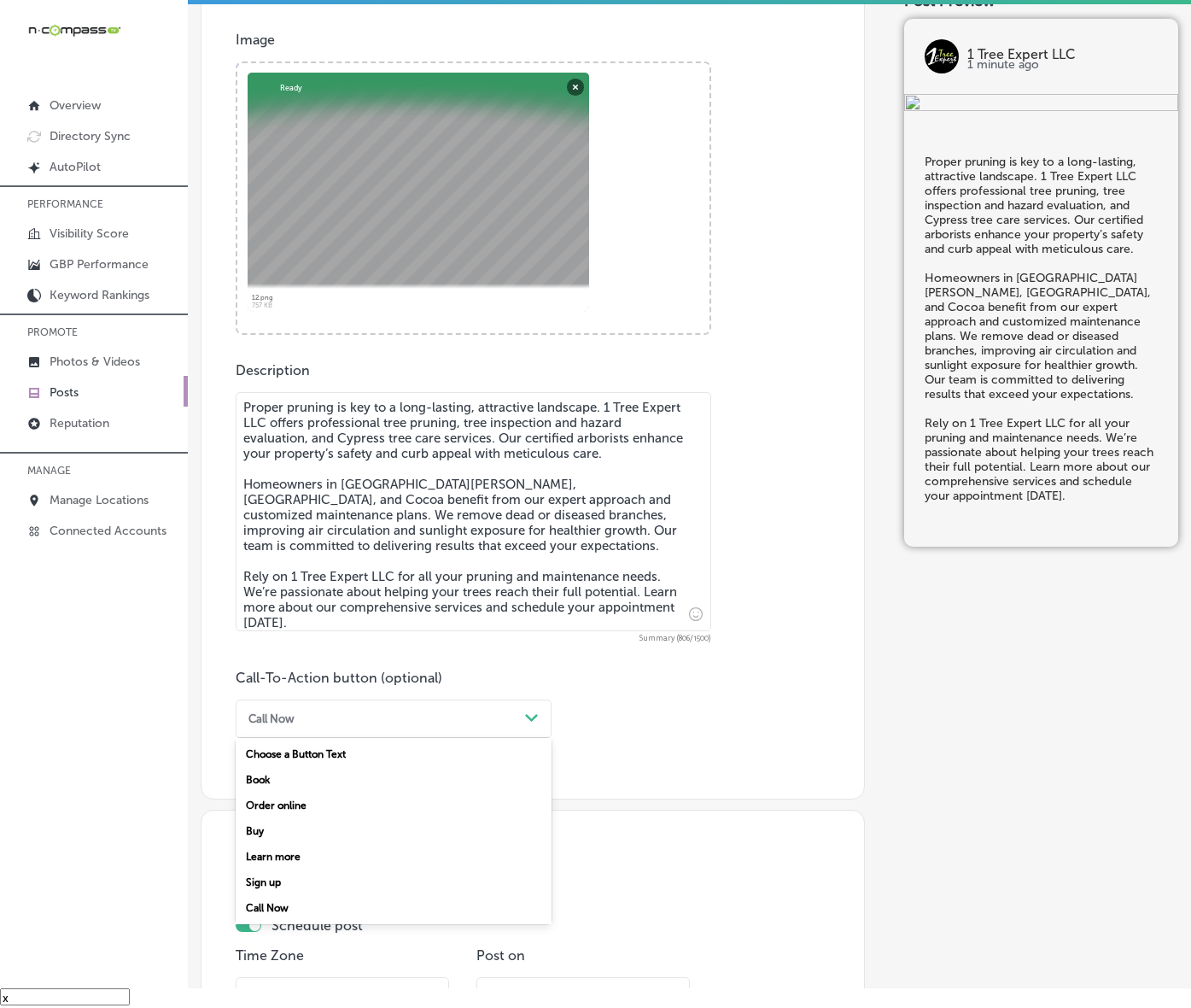
click at [361, 870] on div "Learn more" at bounding box center [394, 856] width 316 height 26
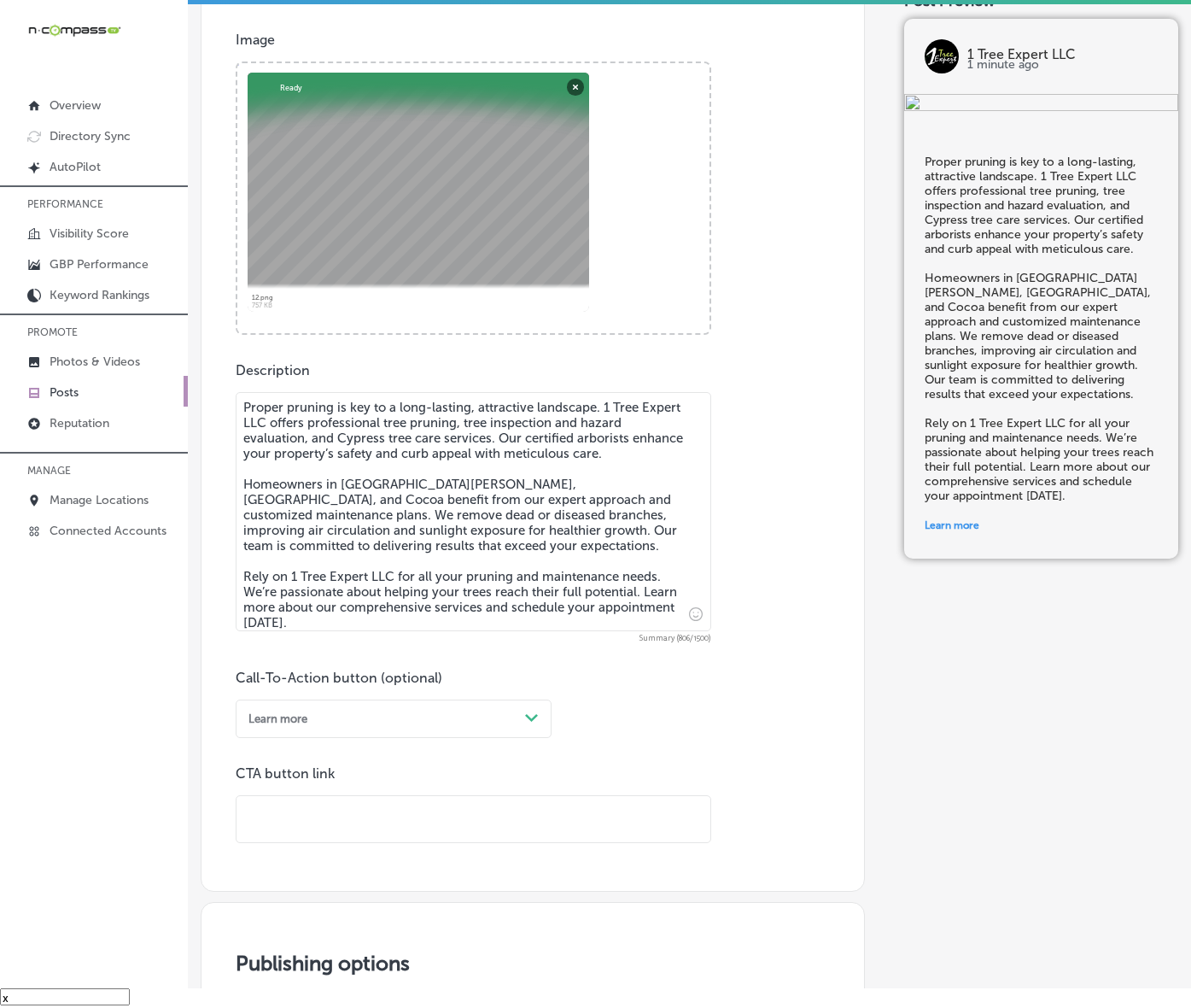
click at [386, 843] on input "text" at bounding box center [473, 820] width 474 height 47
paste input "[URL][DOMAIN_NAME]"
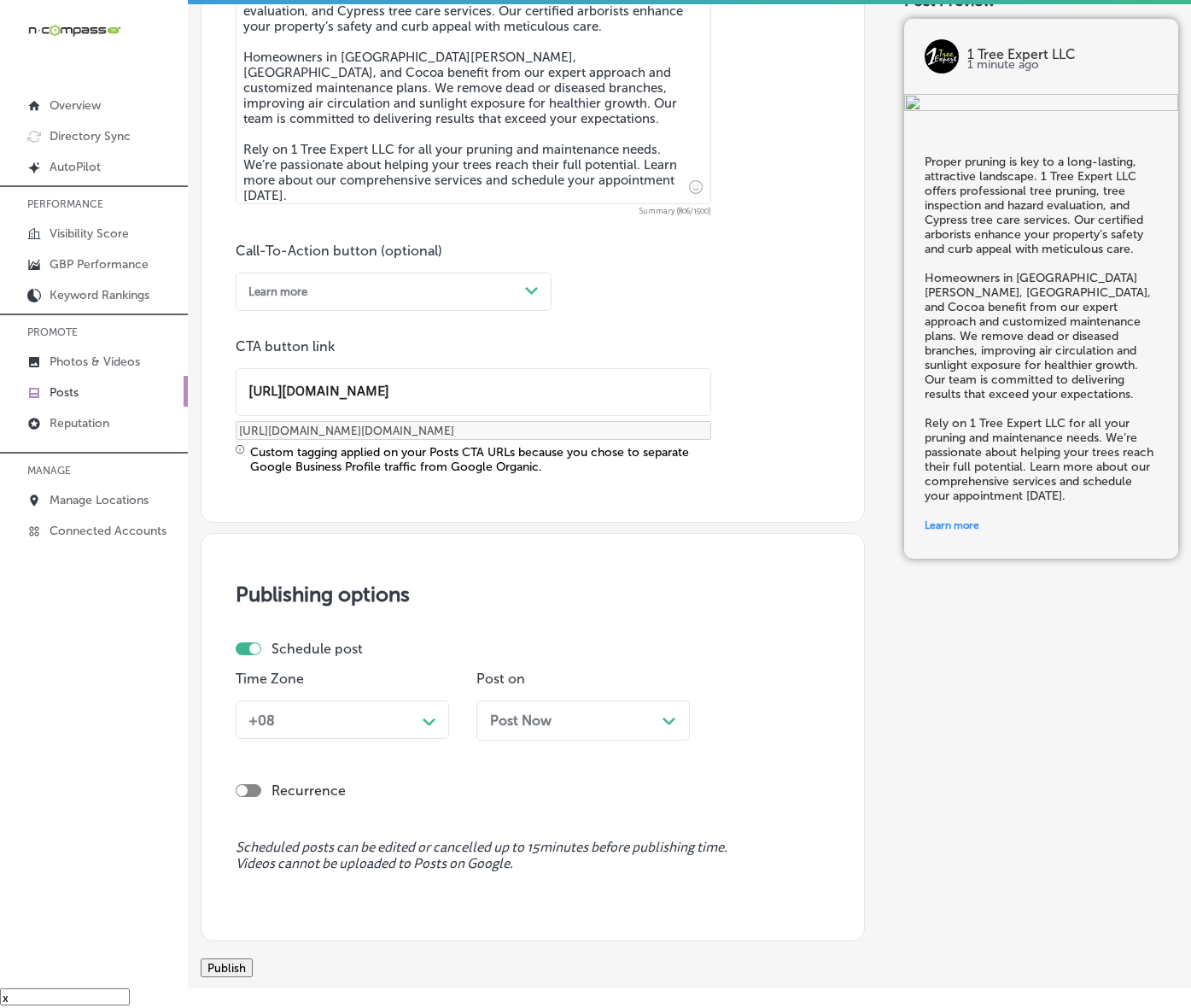
type input "[URL][DOMAIN_NAME]"
click at [419, 738] on div "+08 Path Created with Sketch." at bounding box center [342, 719] width 213 height 38
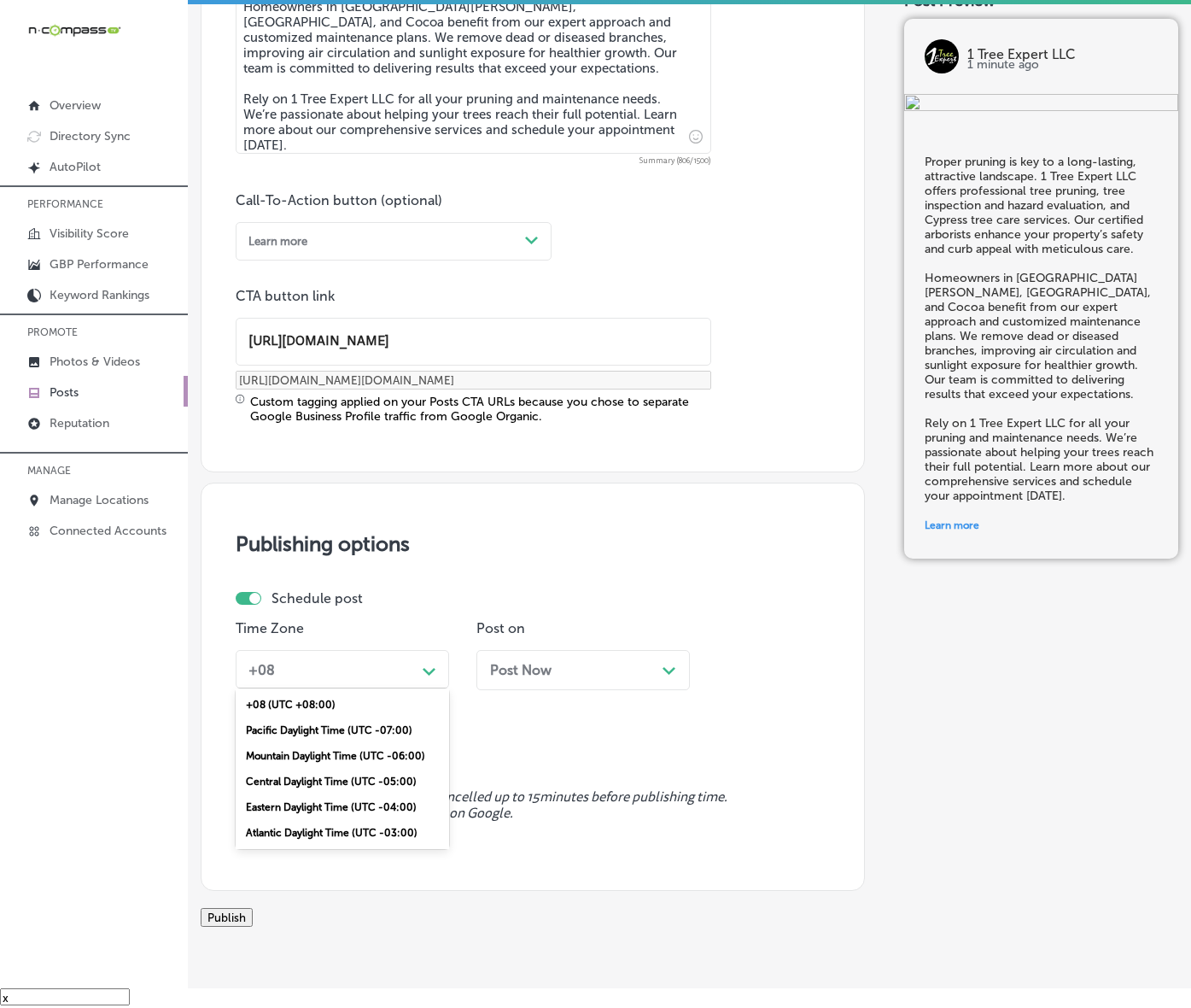
click at [380, 769] on div "Mountain Daylight Time (UTC -06:00)" at bounding box center [342, 755] width 213 height 26
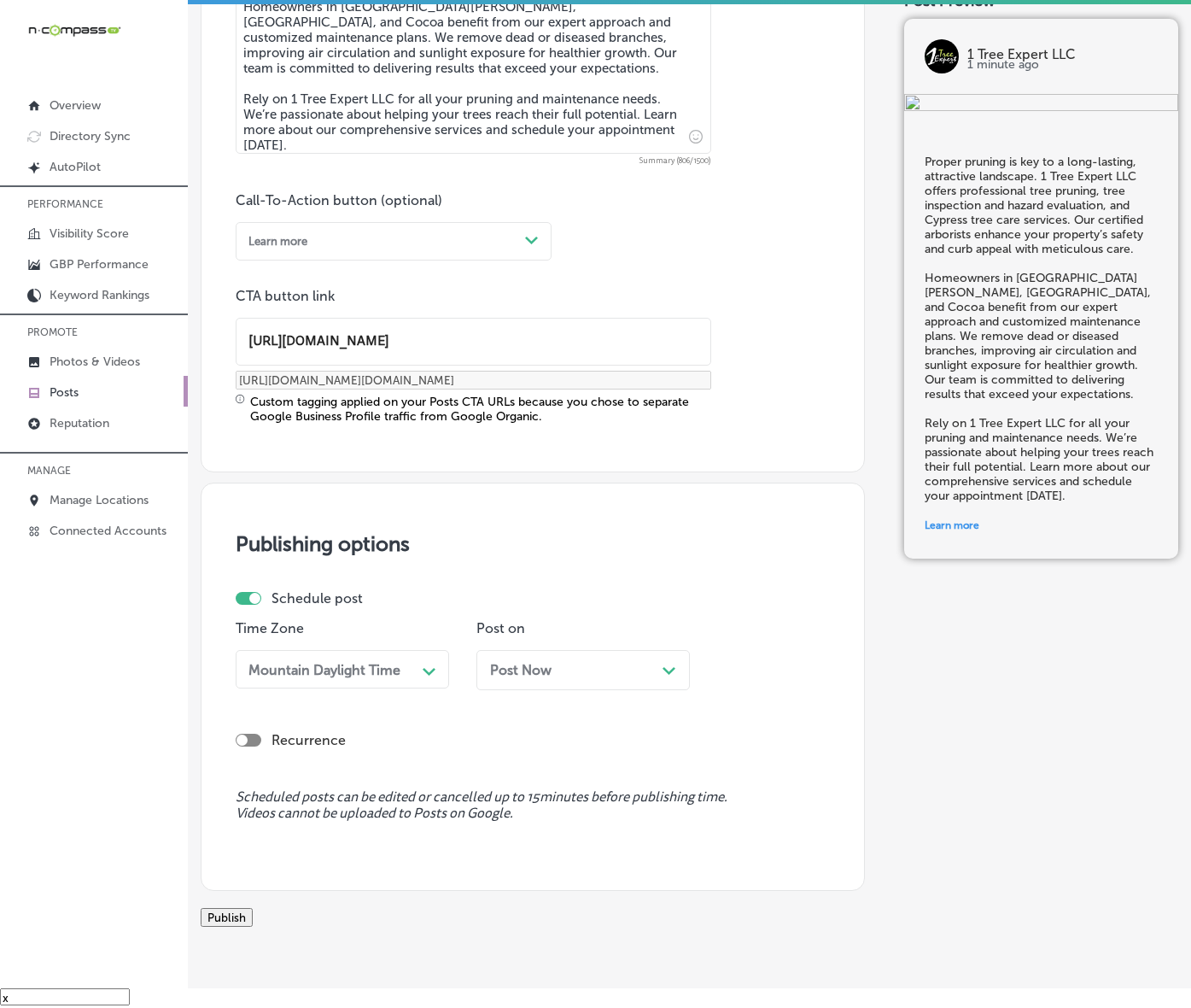
click at [538, 690] on div "Post Now Path Created with Sketch." at bounding box center [583, 670] width 213 height 40
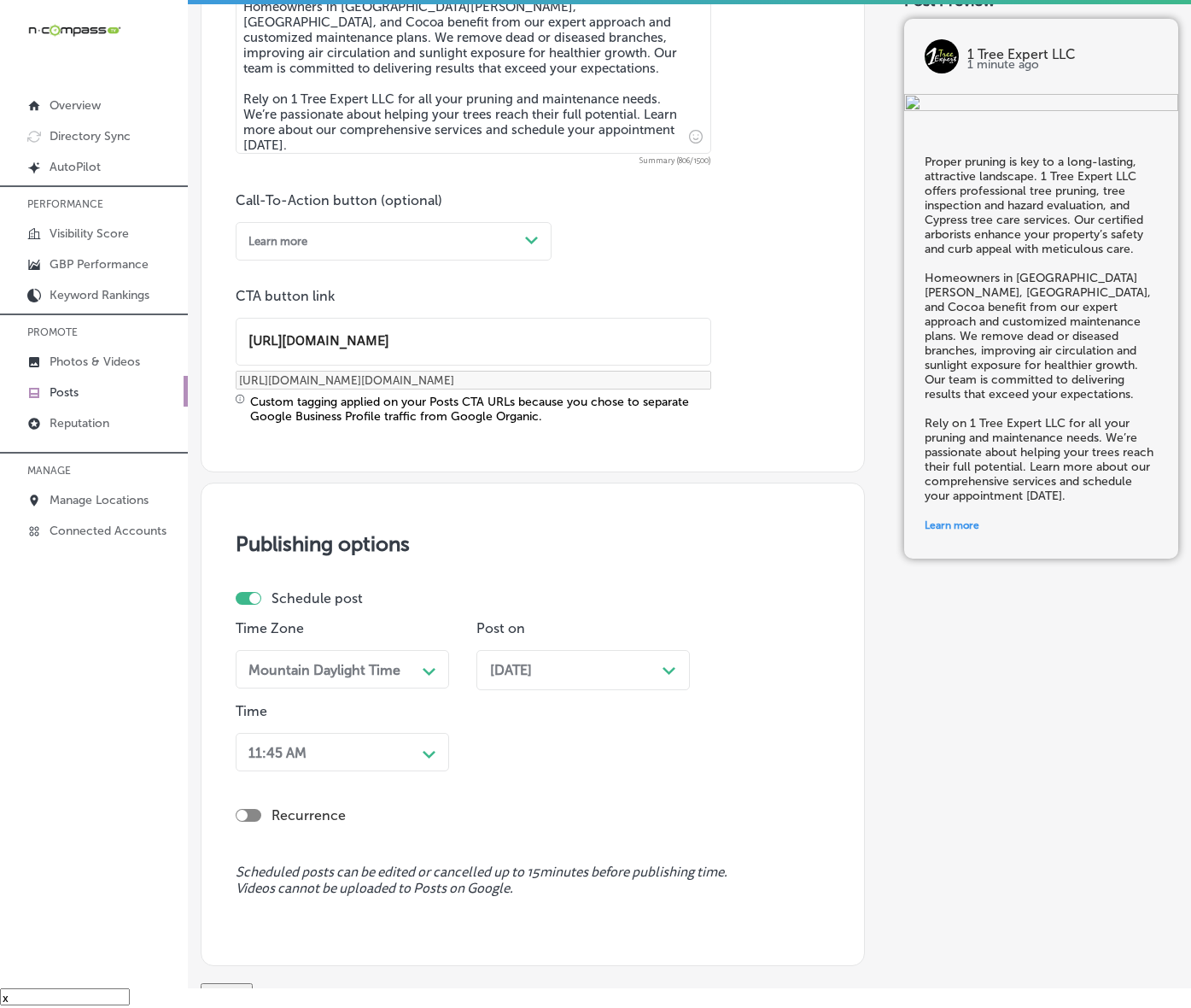
click at [421, 771] on div "11:45 AM Path Created with Sketch." at bounding box center [342, 752] width 213 height 38
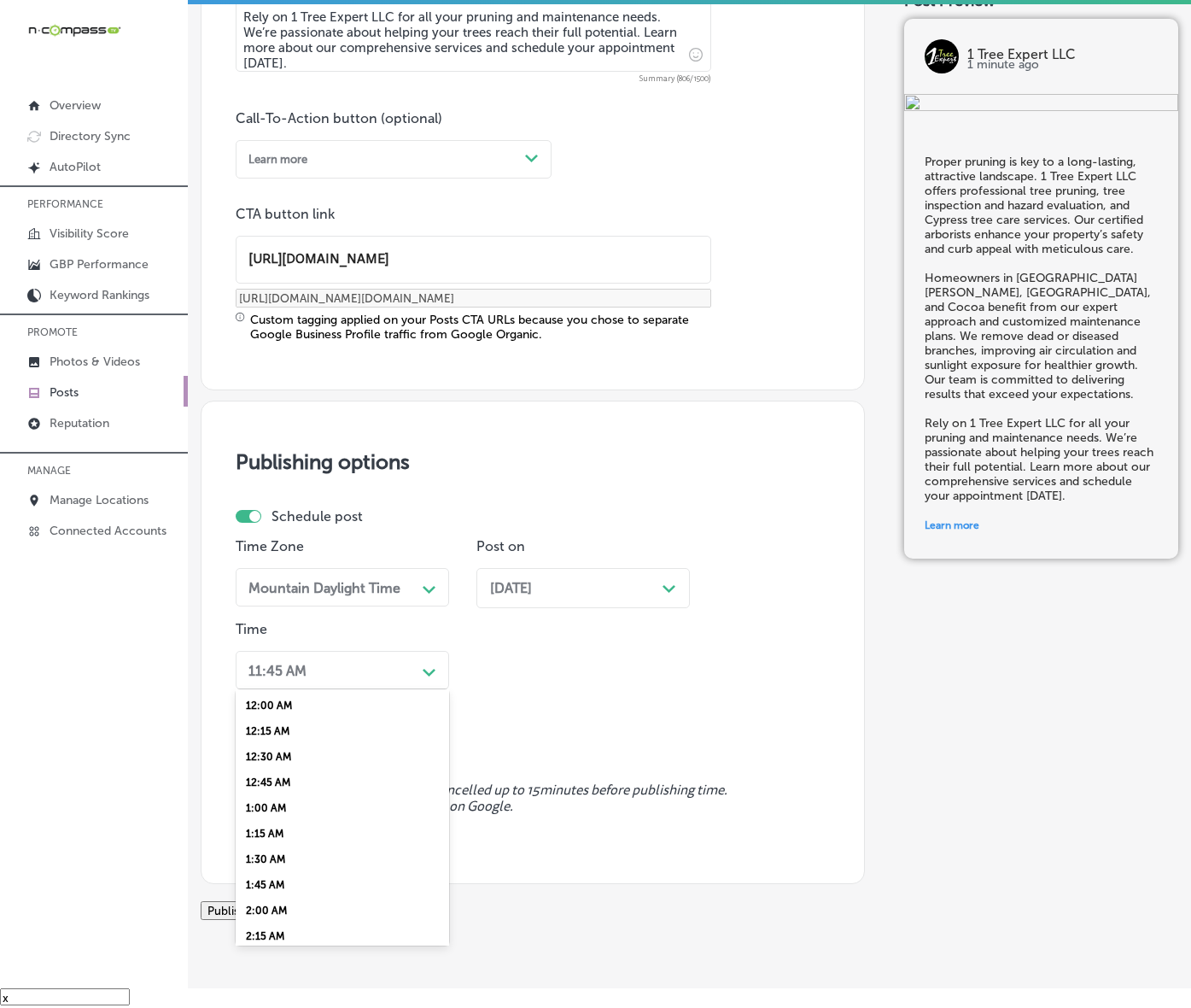
scroll to position [747, 0]
click at [282, 688] on div "7:00 AM" at bounding box center [342, 675] width 213 height 26
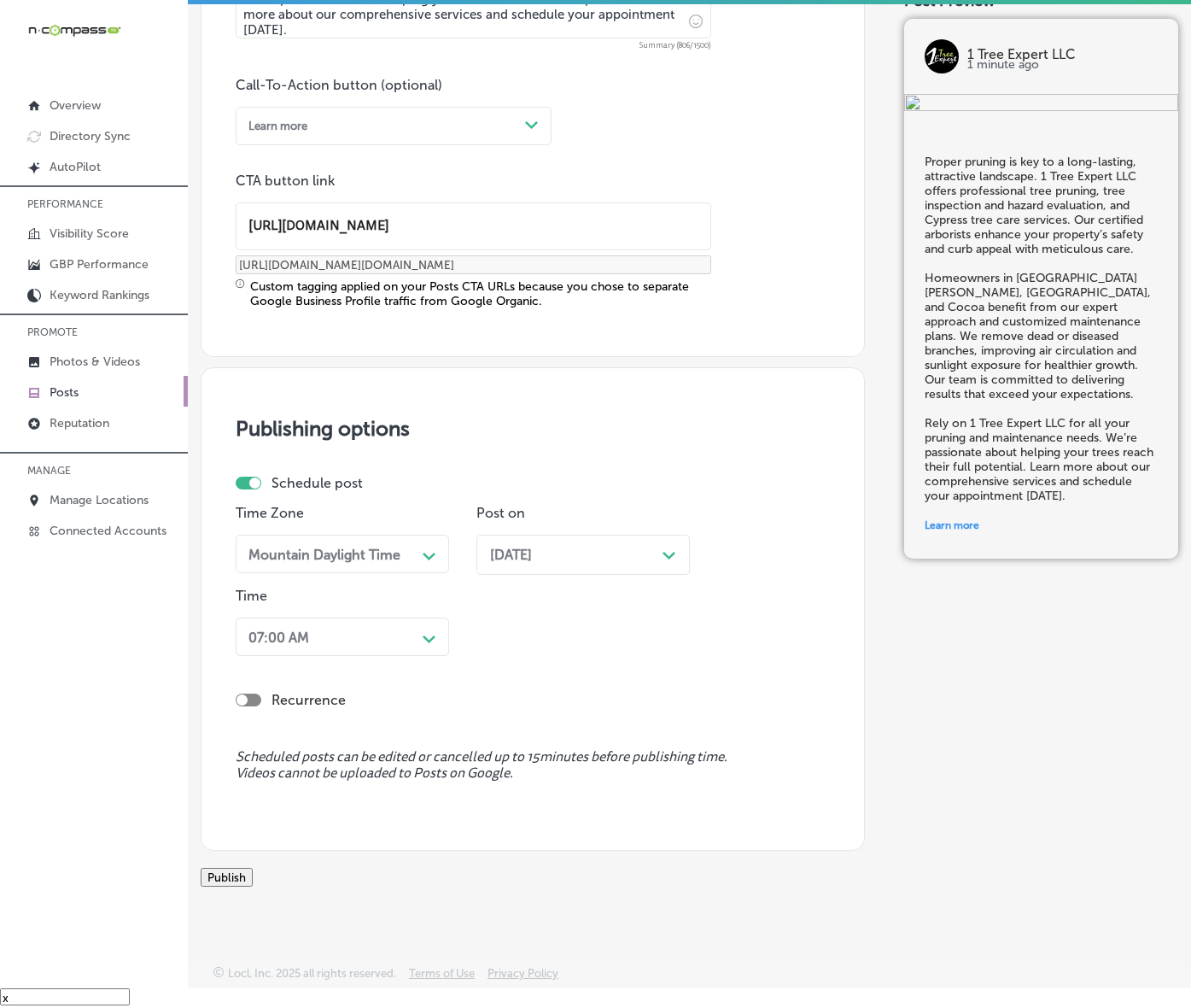
scroll to position [1287, 0]
click at [253, 868] on button "Publish" at bounding box center [227, 877] width 52 height 19
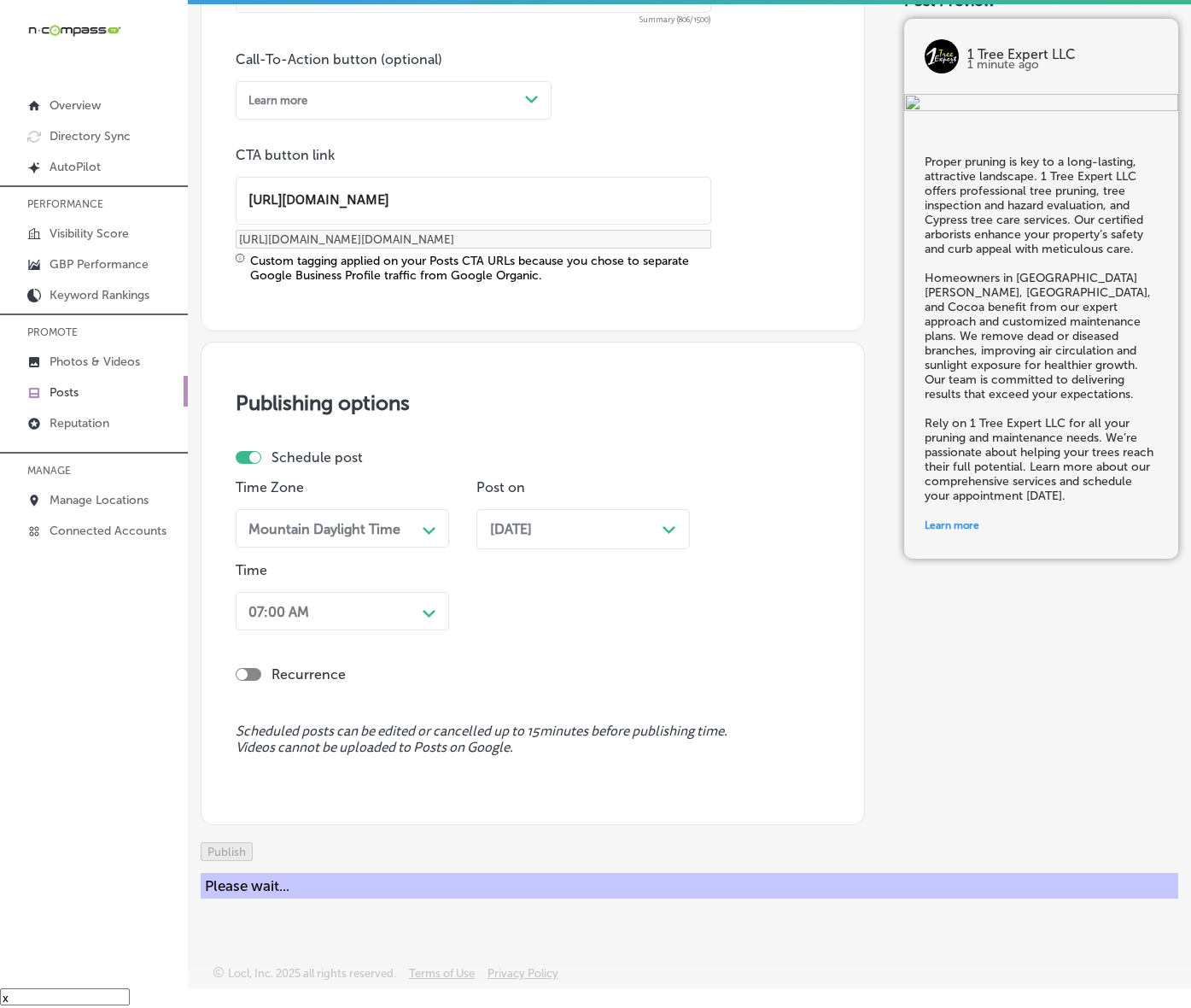
scroll to position [1057, 0]
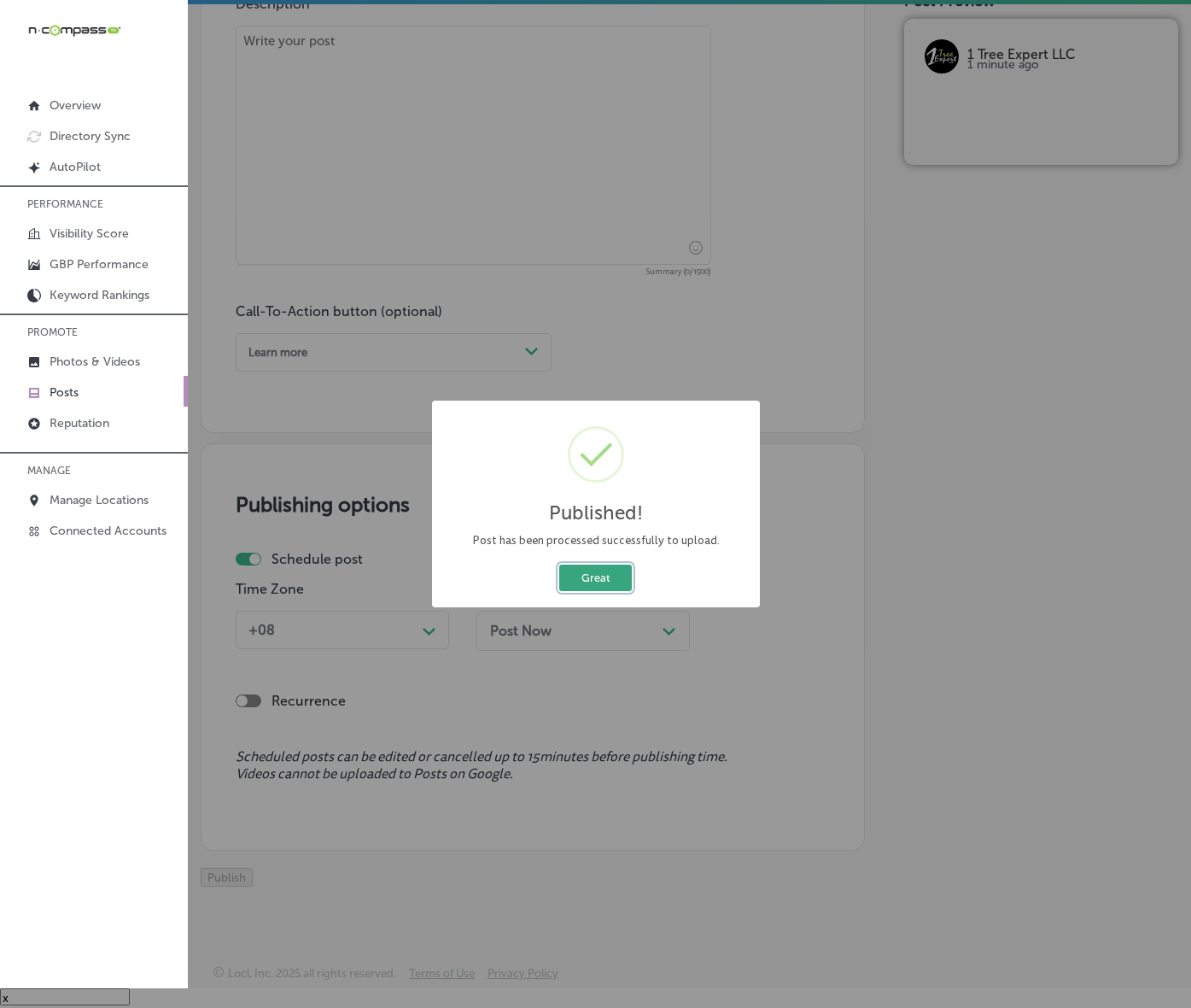
click at [601, 591] on button "Great" at bounding box center [596, 578] width 72 height 27
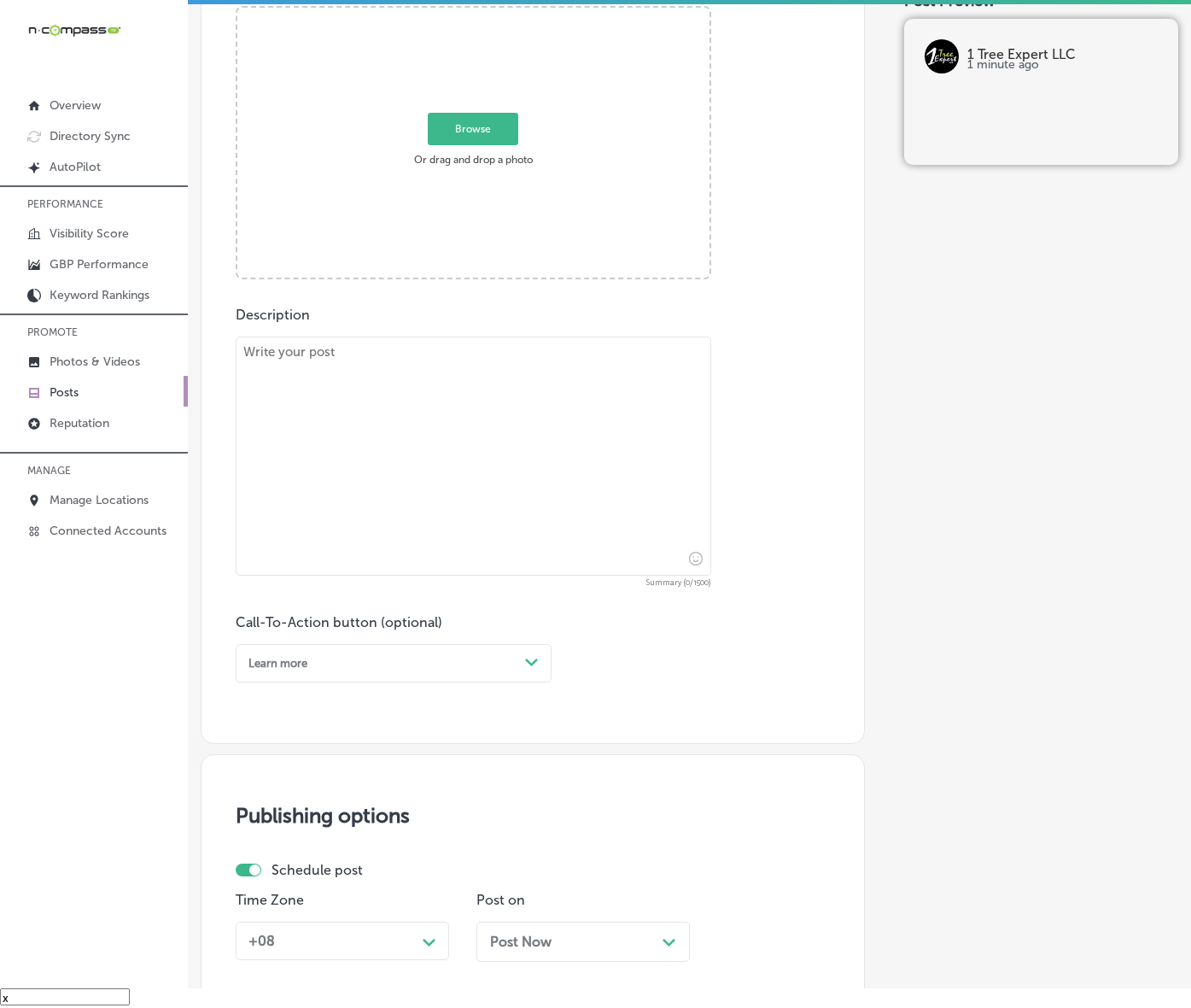
scroll to position [523, 0]
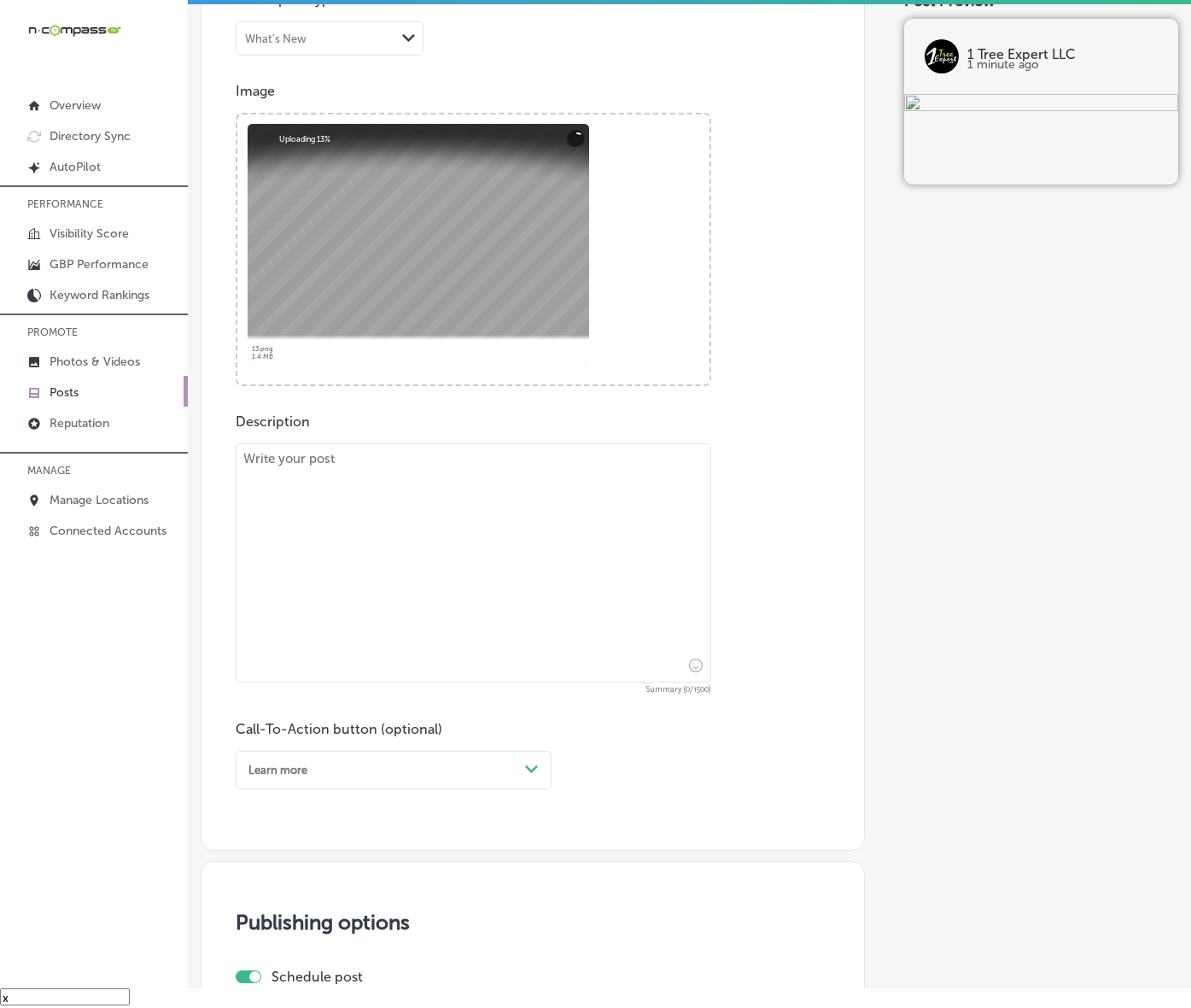
click at [722, 669] on div "Description Summary (0/1500) Call-To-Action button (optional) Learn more Path C…" at bounding box center [533, 601] width 595 height 376
click at [609, 621] on textarea at bounding box center [473, 562] width 476 height 239
paste textarea "A thriving landscape starts with quality tree care from professionals you can t…"
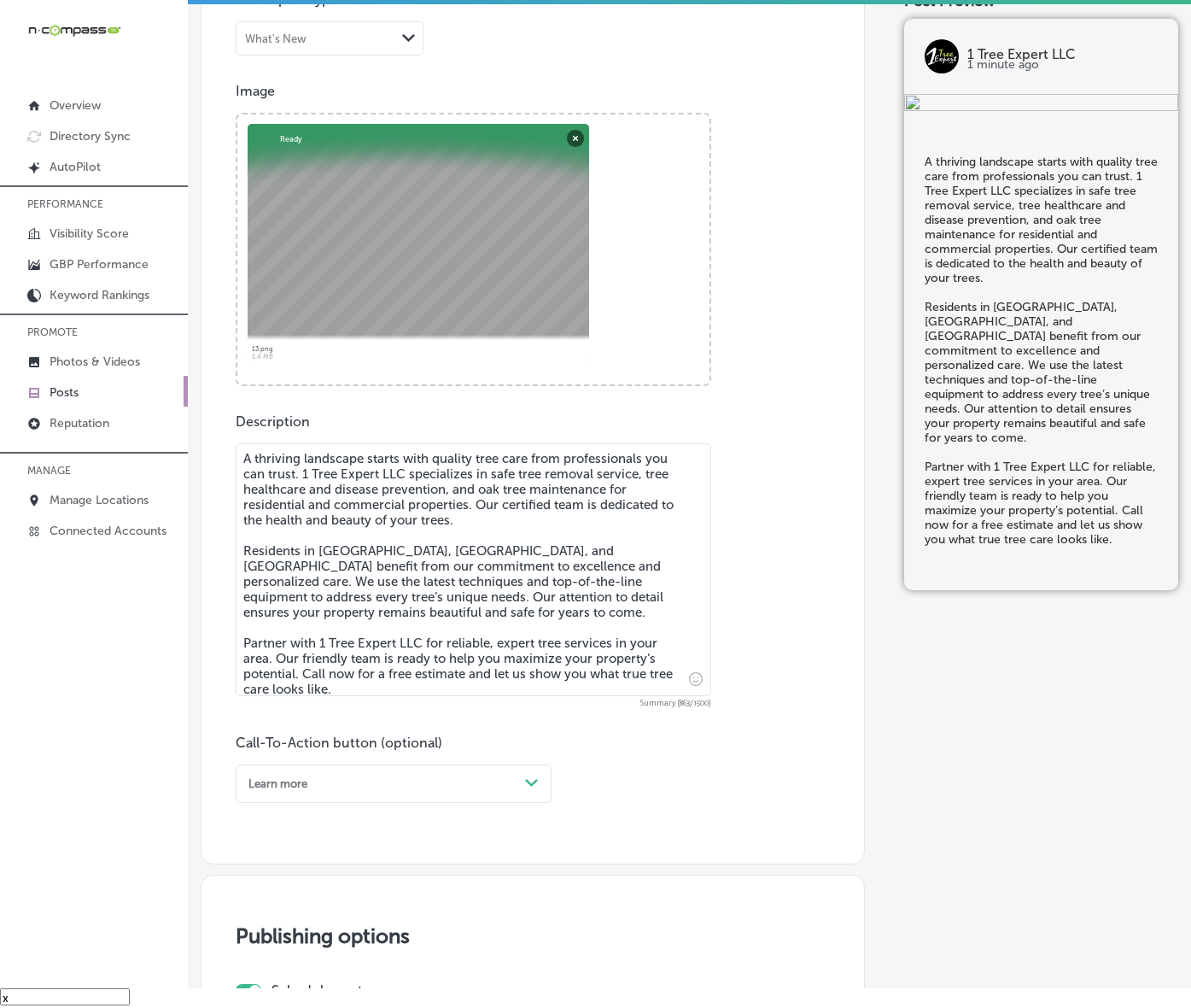
type textarea "A thriving landscape starts with quality tree care from professionals you can t…"
click at [538, 803] on div "option Learn more, selected. option Book focused, 2 of 7. 7 results available. …" at bounding box center [394, 783] width 316 height 38
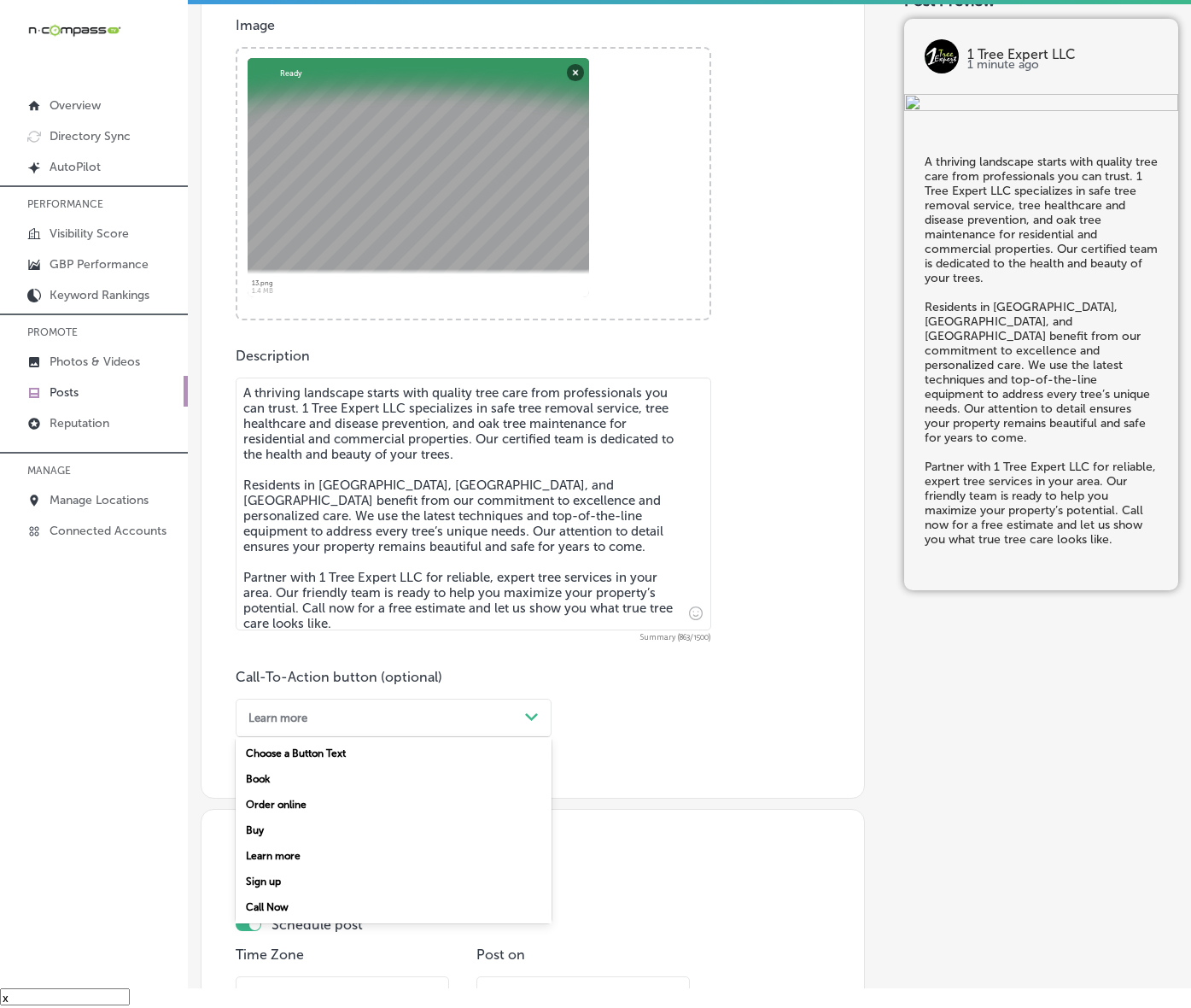
click at [296, 920] on div "Call Now" at bounding box center [394, 907] width 316 height 26
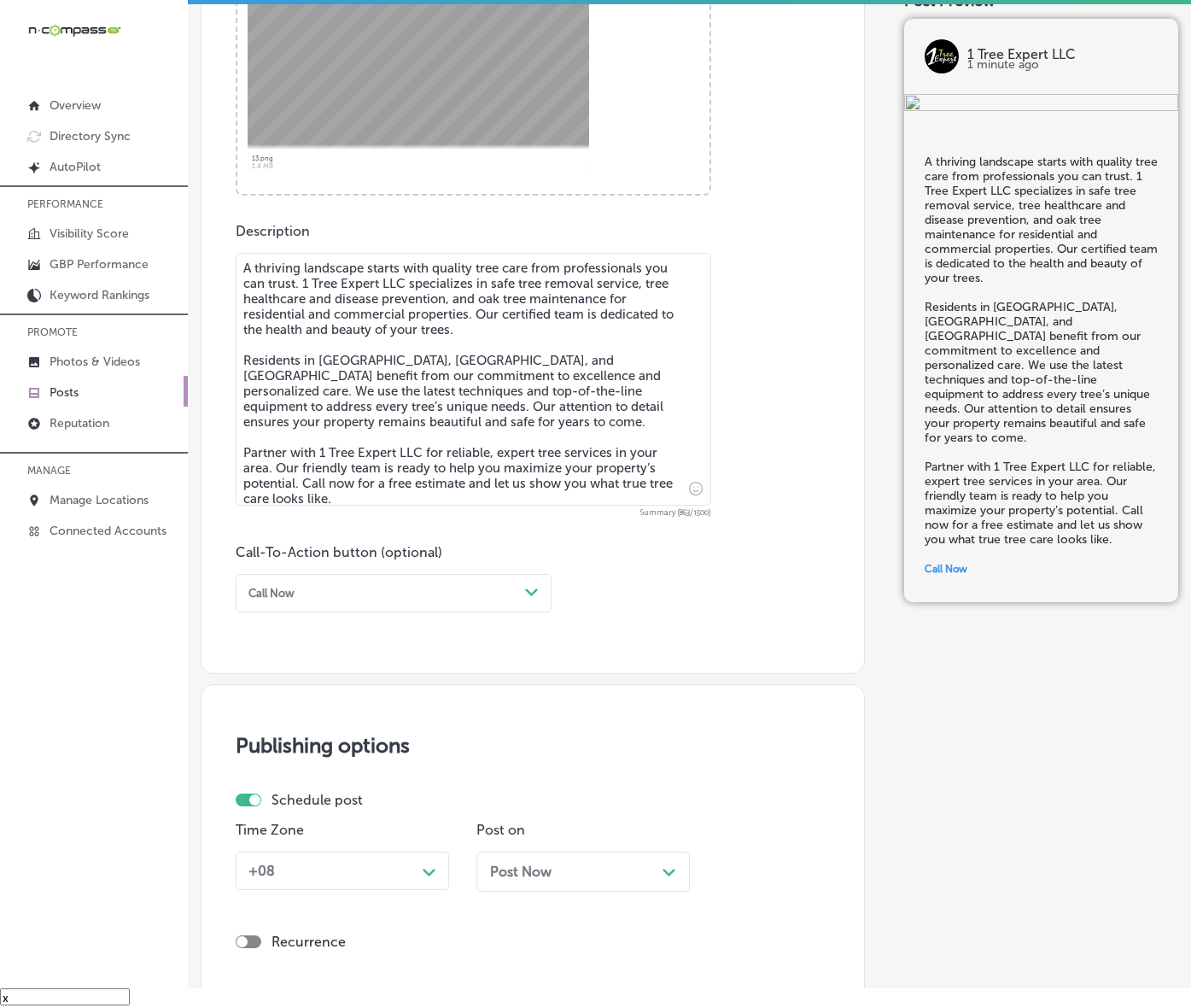
scroll to position [910, 0]
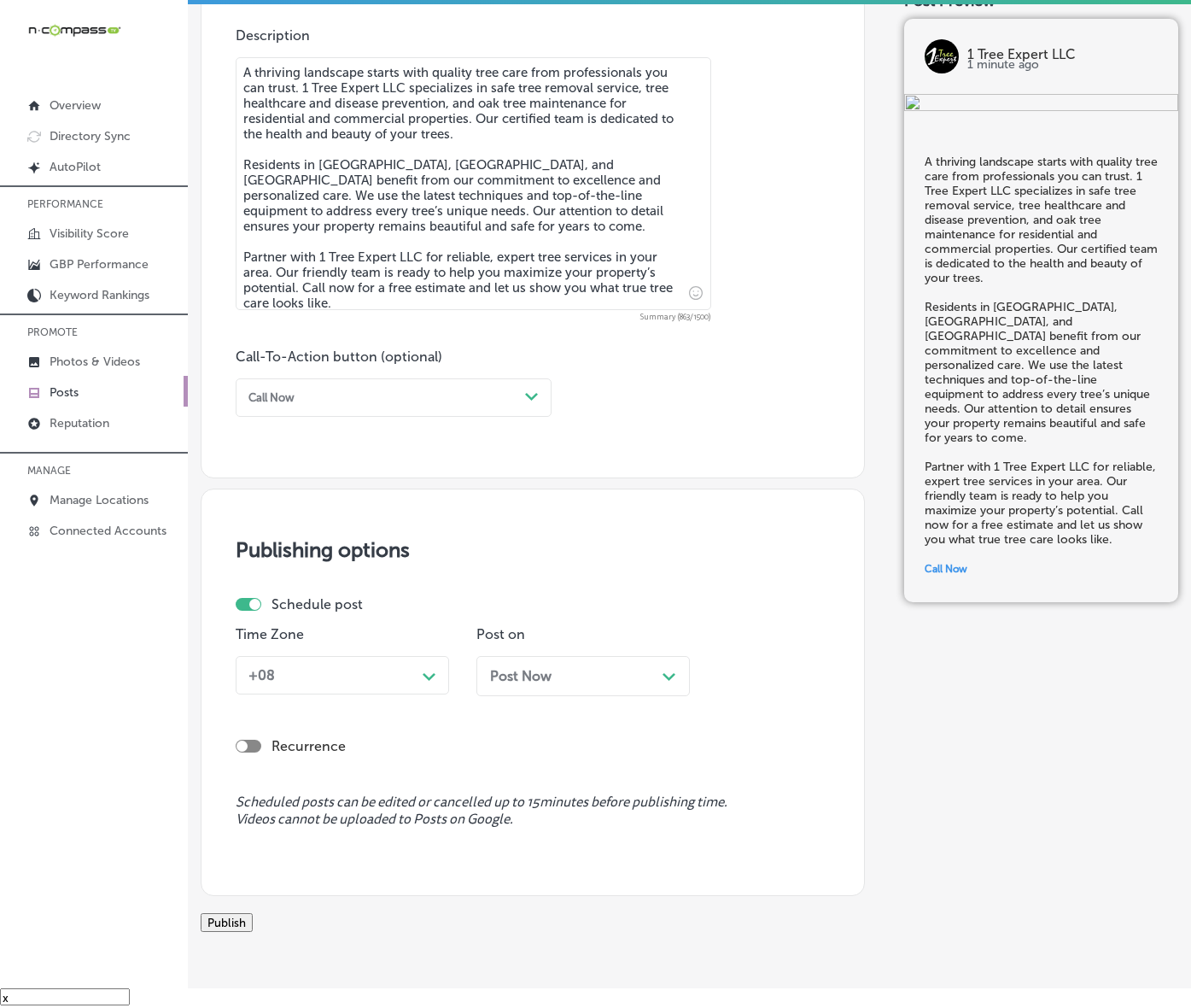
click at [398, 688] on div "+08" at bounding box center [329, 675] width 174 height 27
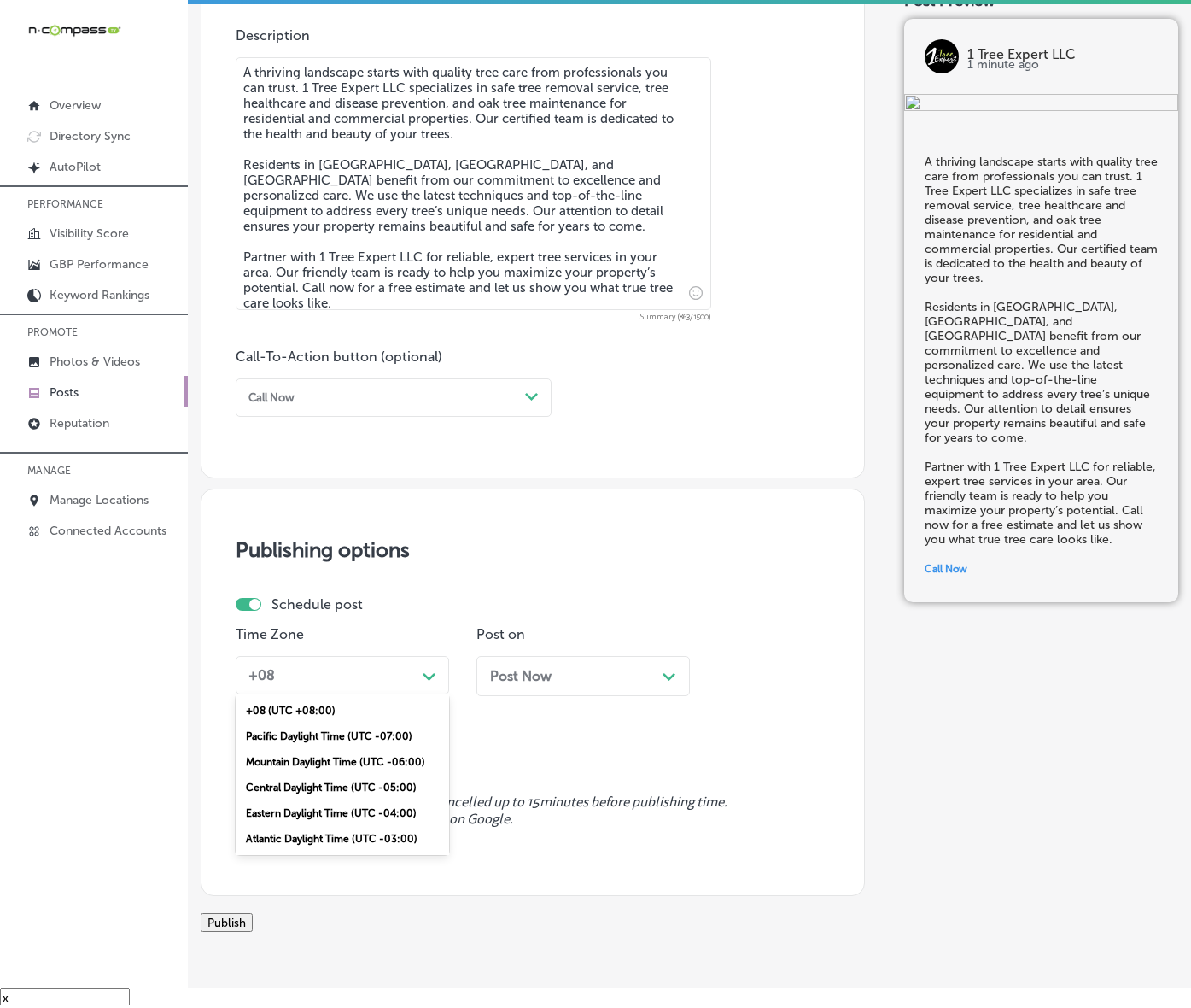
click at [347, 775] on div "Mountain Daylight Time (UTC -06:00)" at bounding box center [342, 762] width 213 height 26
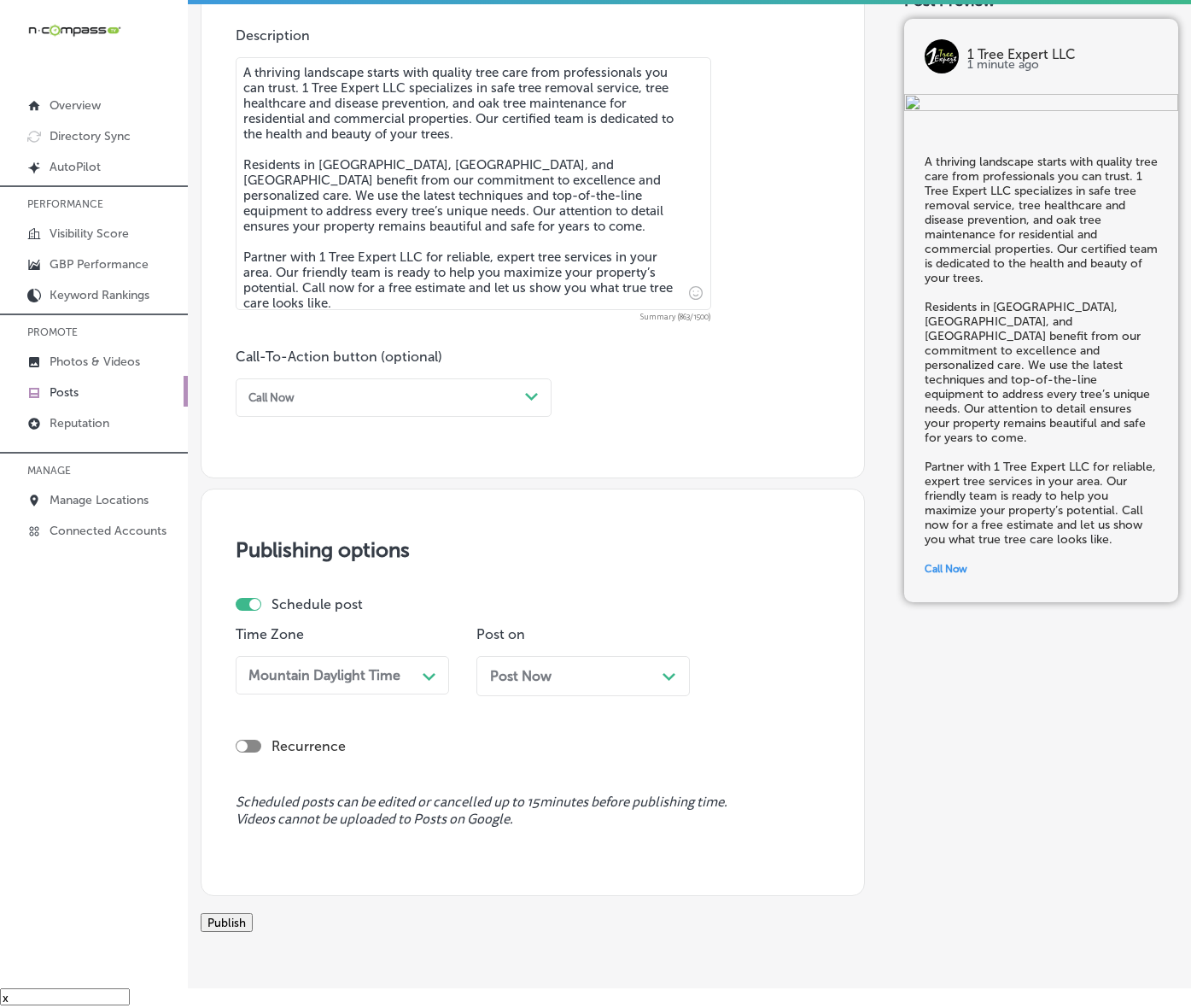
click at [538, 684] on span "Post Now" at bounding box center [521, 676] width 62 height 16
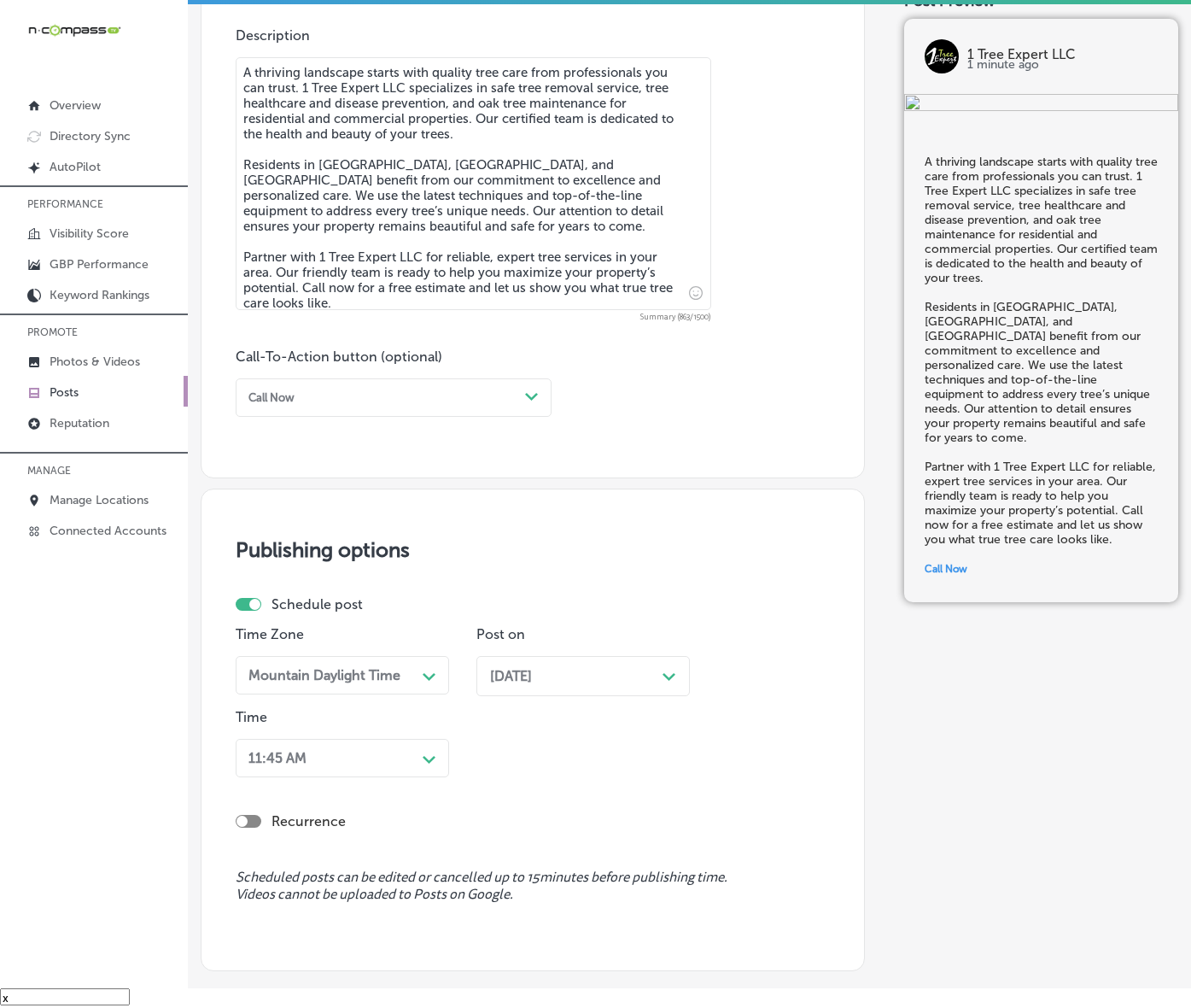
click at [421, 778] on div "11:45 AM Path Created with Sketch." at bounding box center [342, 757] width 213 height 38
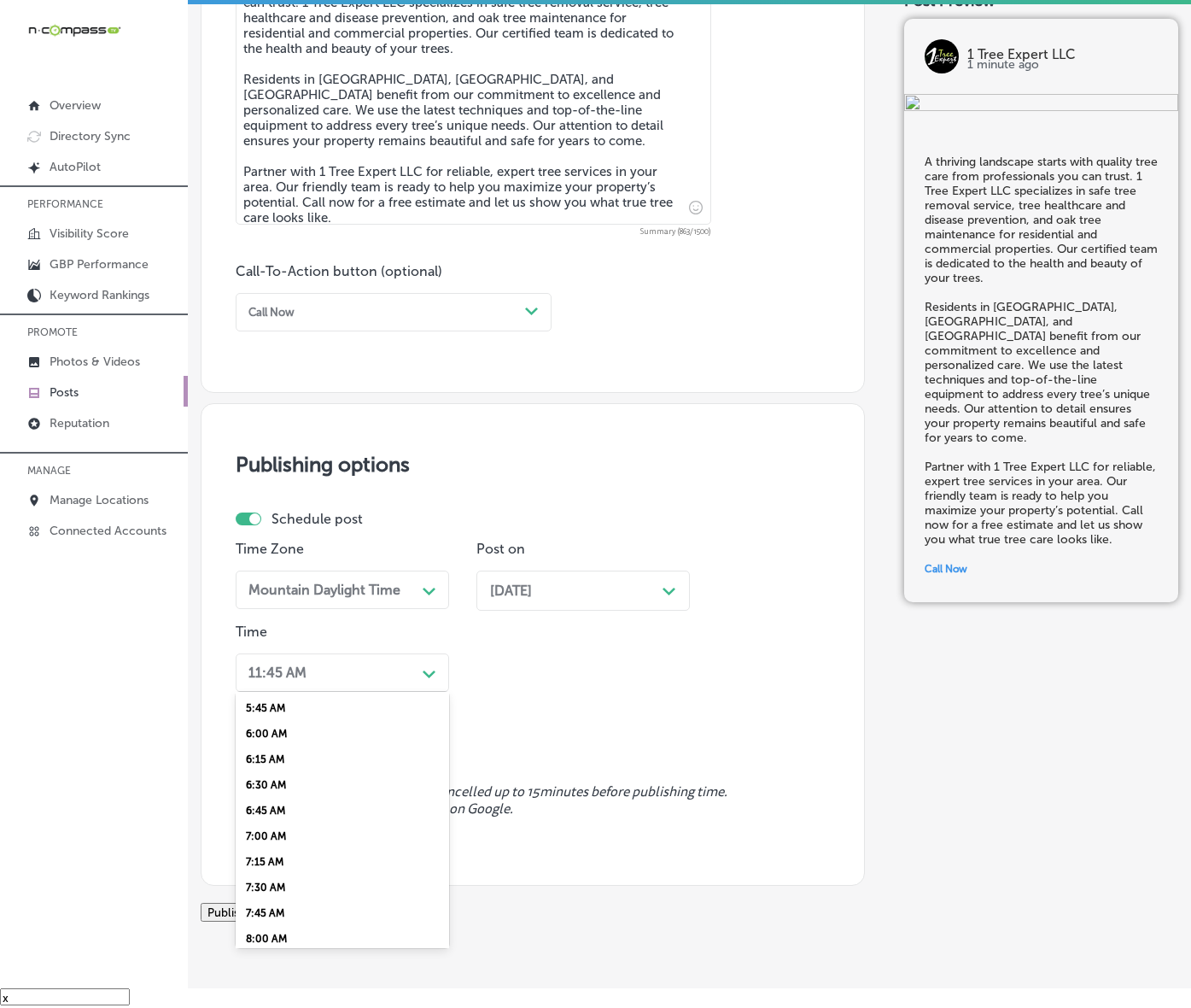
scroll to position [640, 0]
click at [309, 797] on div "7:00 AM" at bounding box center [342, 785] width 213 height 26
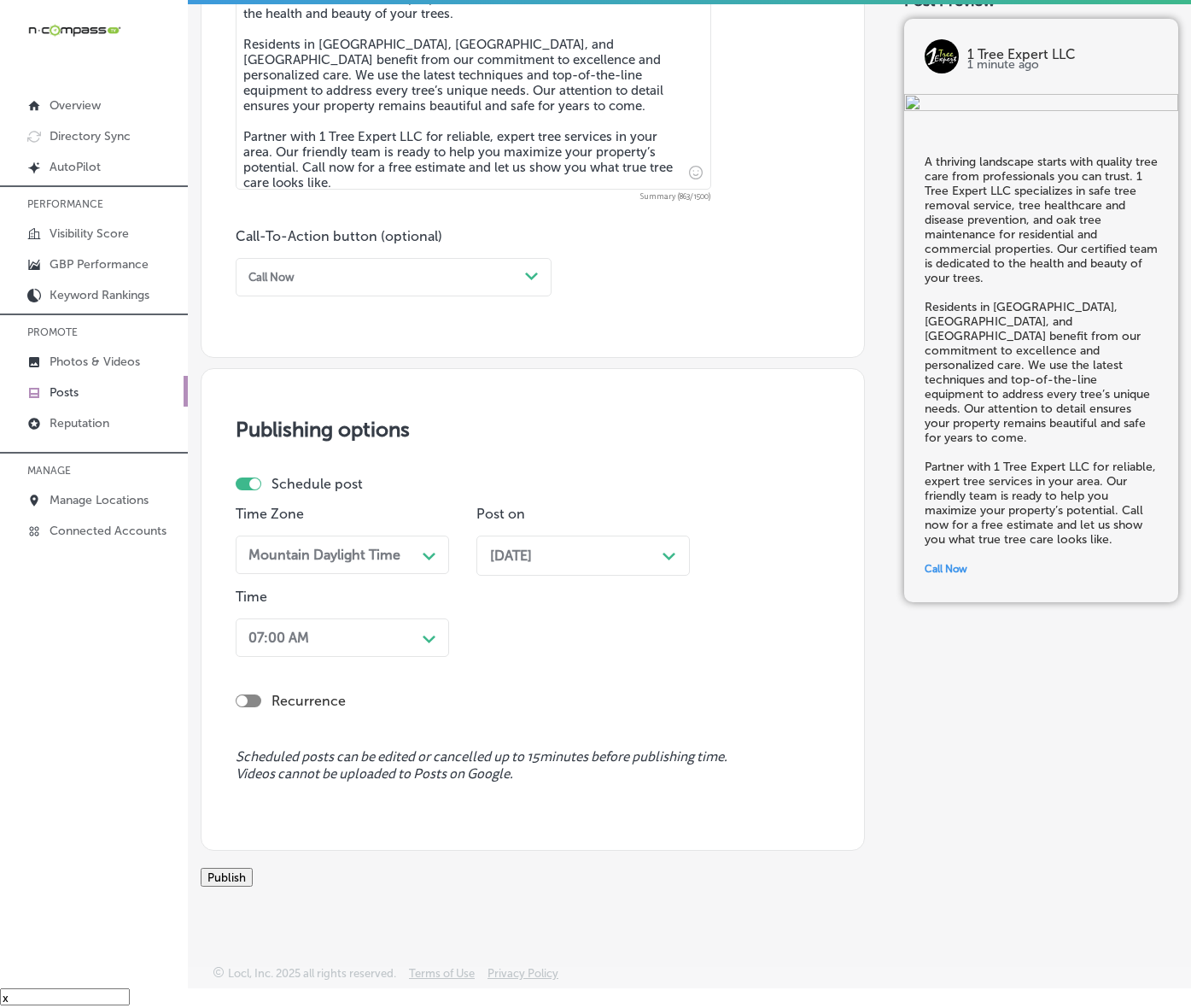
scroll to position [1146, 0]
click at [253, 868] on button "Publish" at bounding box center [227, 877] width 52 height 19
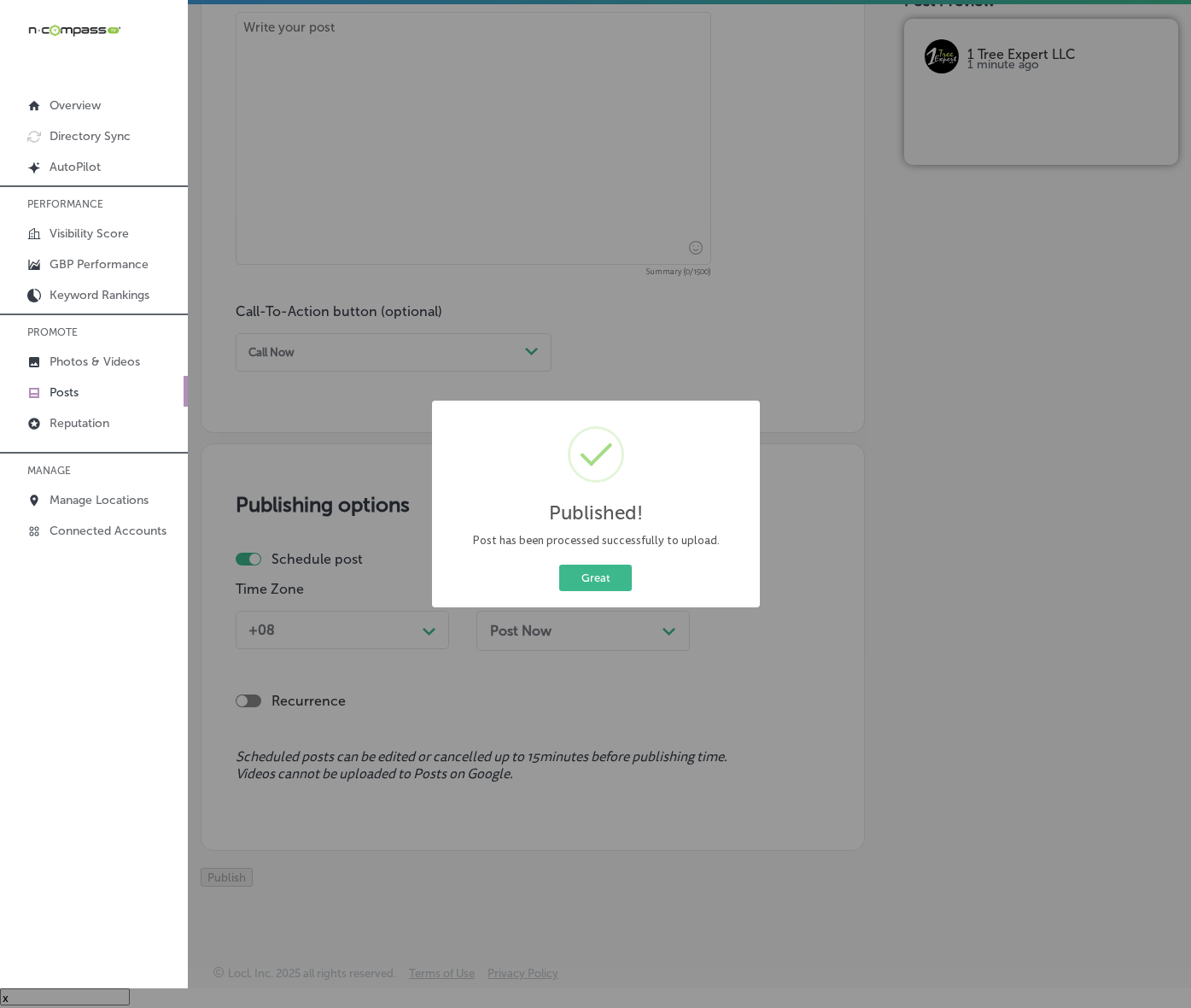
scroll to position [1072, 0]
click at [596, 591] on button "Great" at bounding box center [596, 578] width 72 height 27
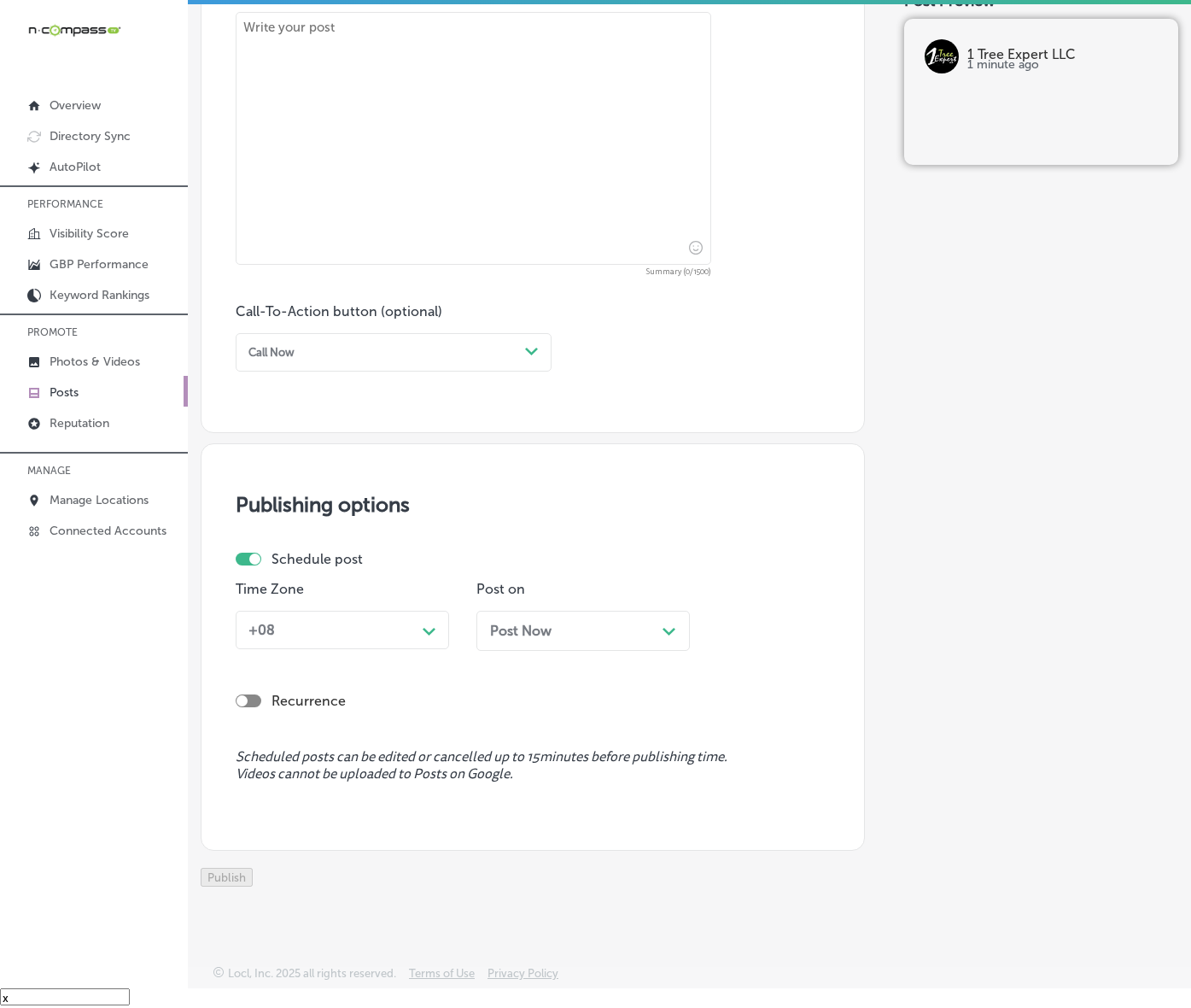
click at [87, 397] on link "Posts" at bounding box center [94, 391] width 187 height 30
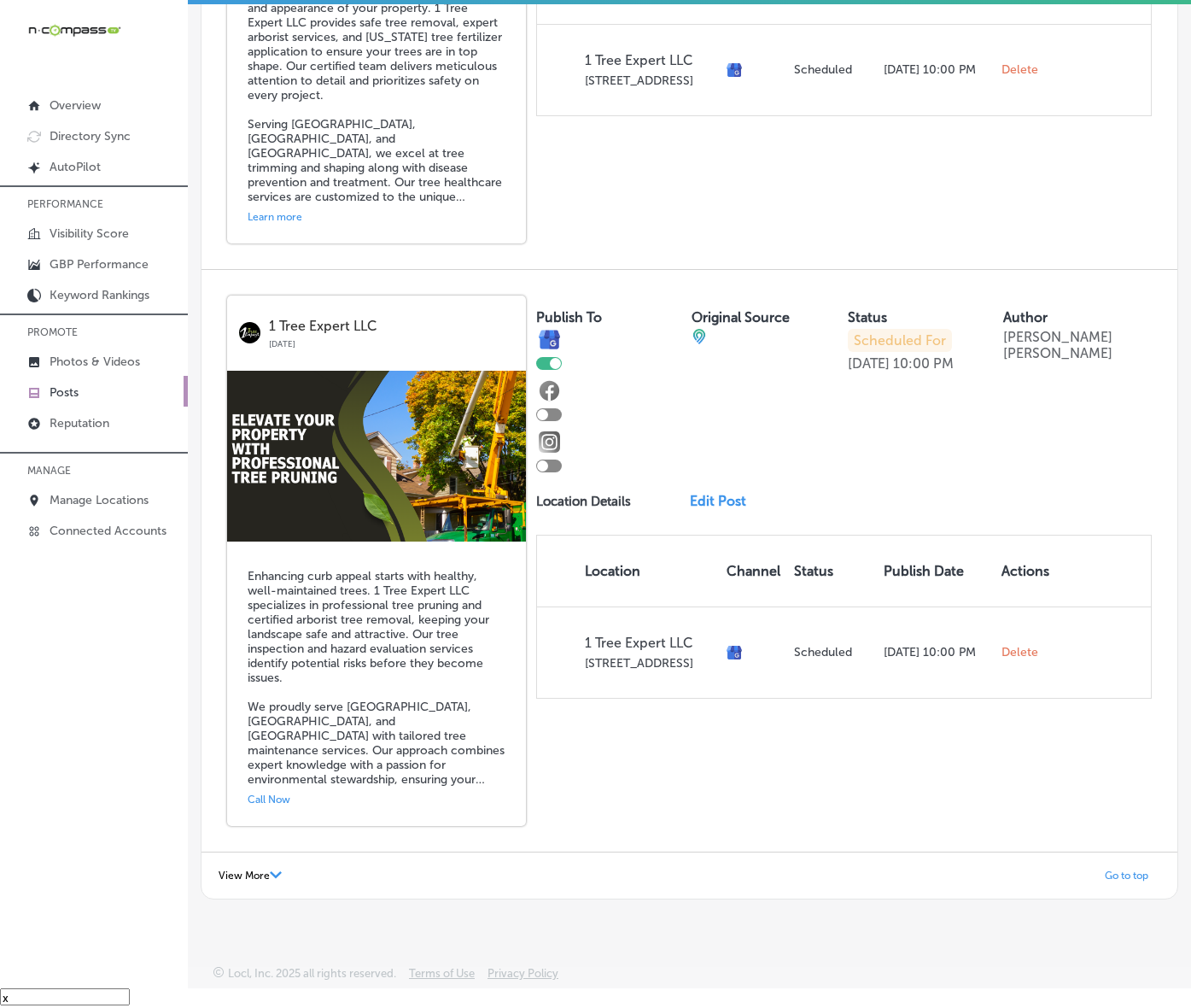
scroll to position [3517, 0]
click at [282, 871] on icon "Path Created with Sketch." at bounding box center [275, 875] width 12 height 7
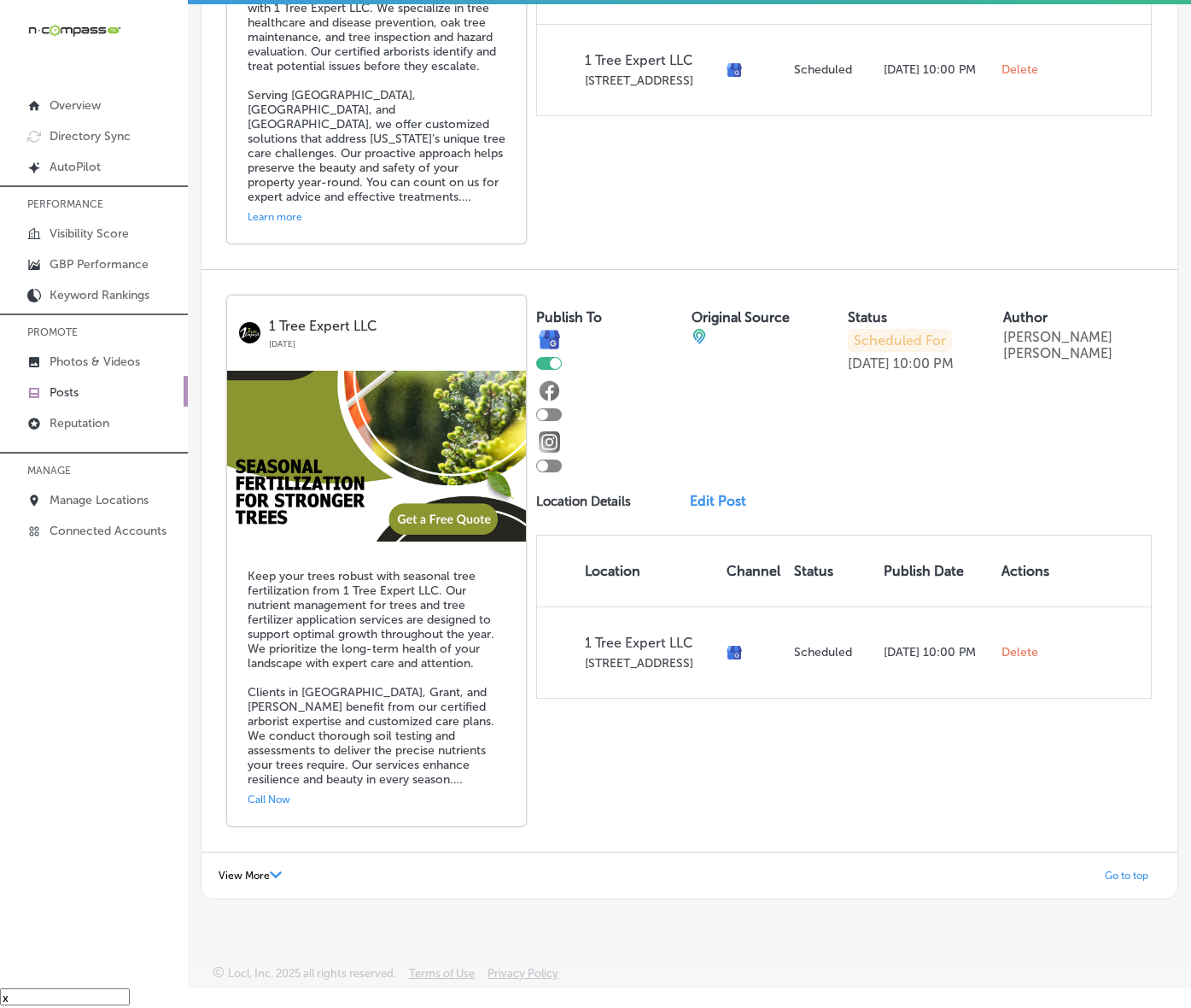
scroll to position [7248, 0]
click at [270, 870] on span "View More" at bounding box center [244, 875] width 51 height 12
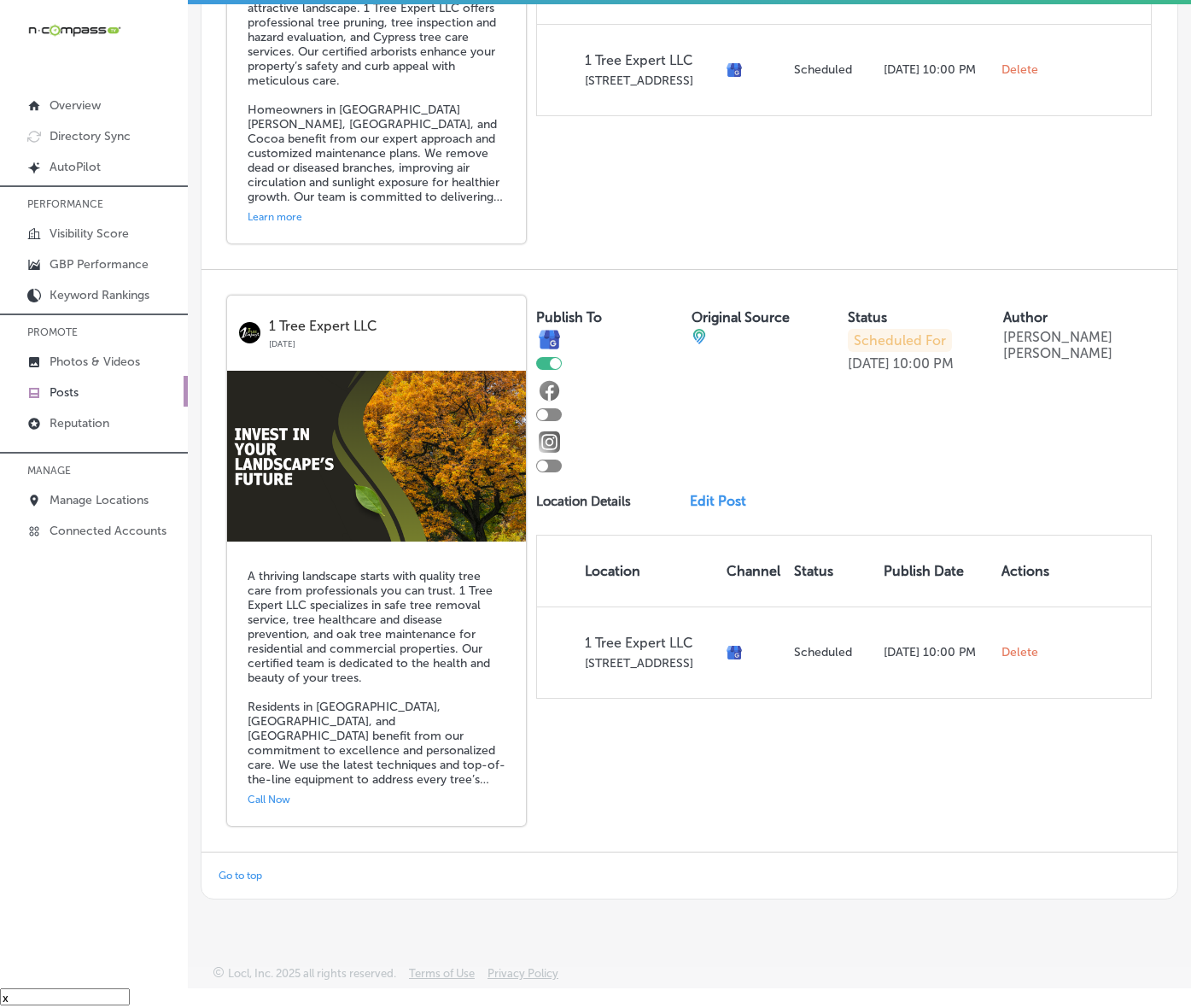
scroll to position [9735, 0]
